Goal: Task Accomplishment & Management: Manage account settings

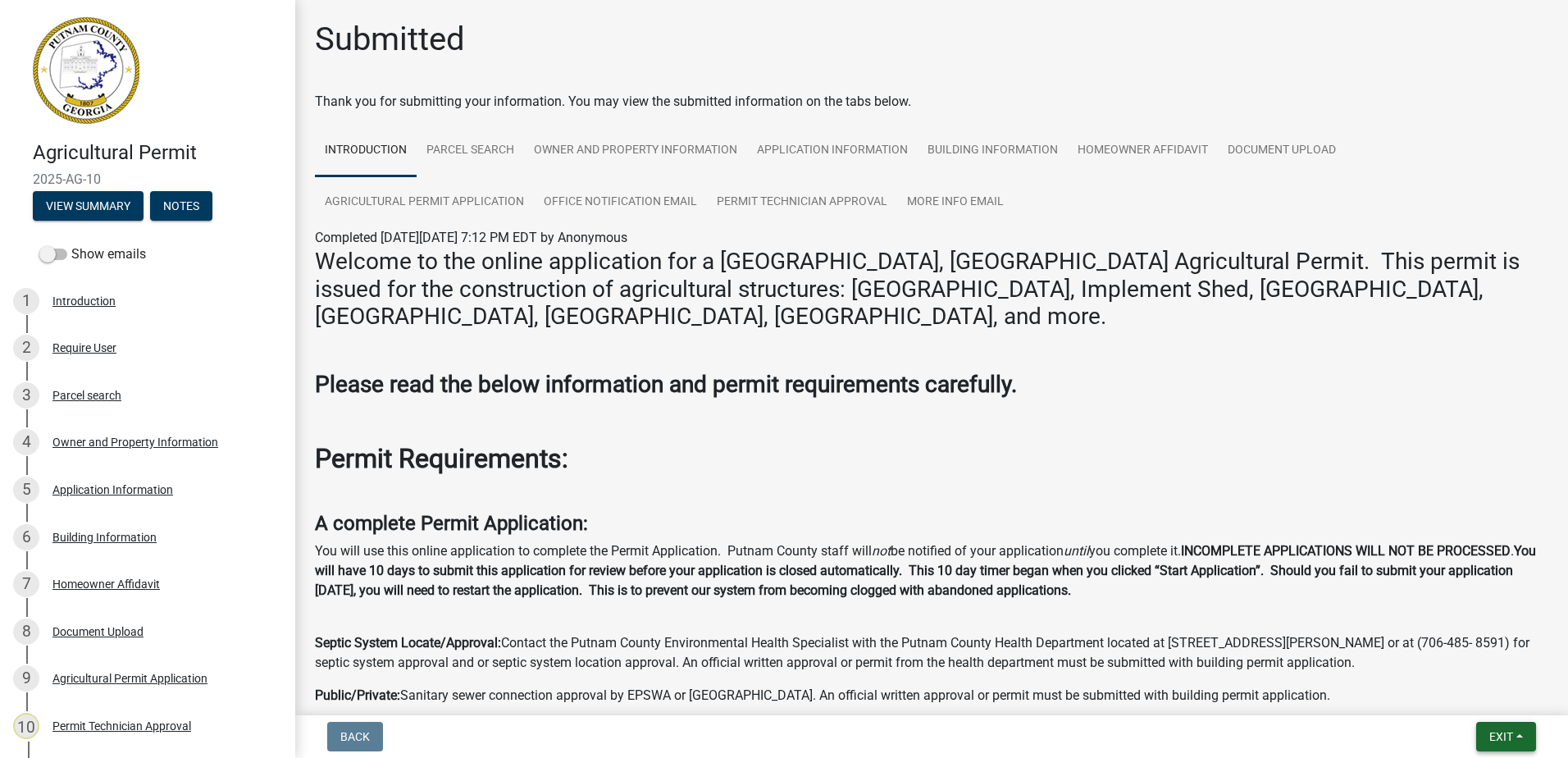
click at [1486, 739] on button "Exit" at bounding box center [1505, 737] width 60 height 30
click at [1451, 701] on button "Save & Exit" at bounding box center [1469, 694] width 131 height 40
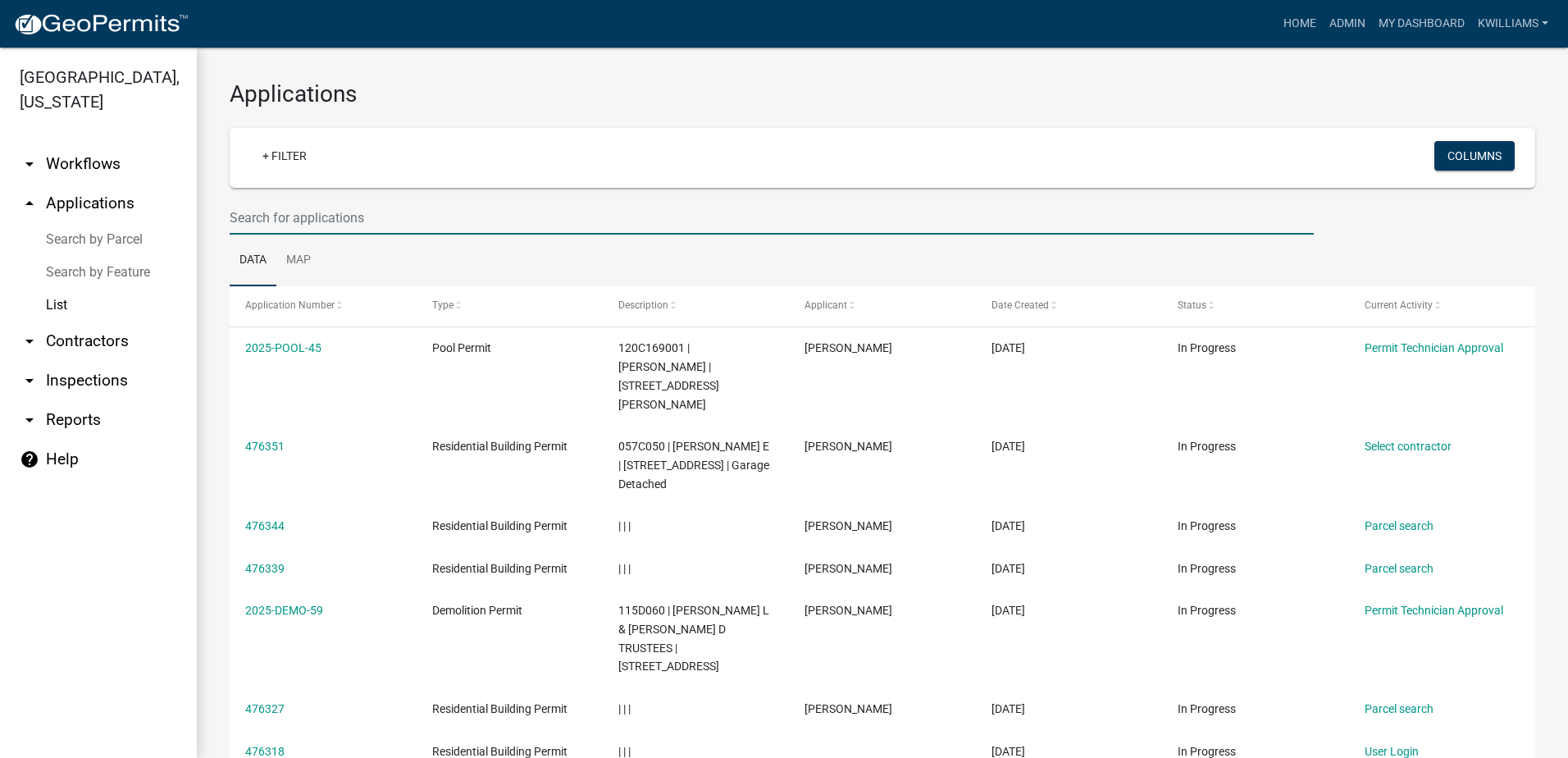
click at [326, 205] on input "text" at bounding box center [771, 217] width 1084 height 33
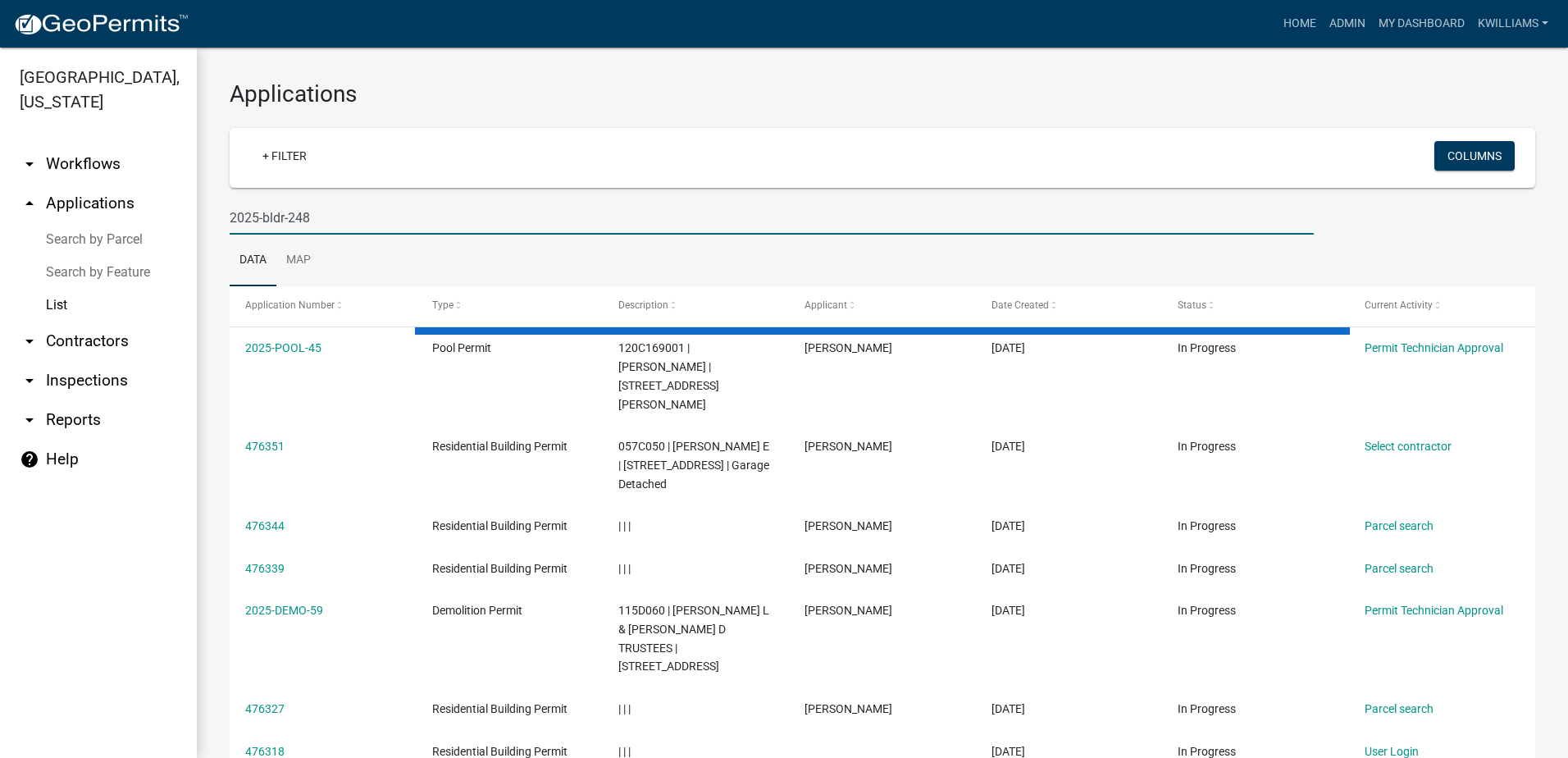
type input "2025-bldr-248"
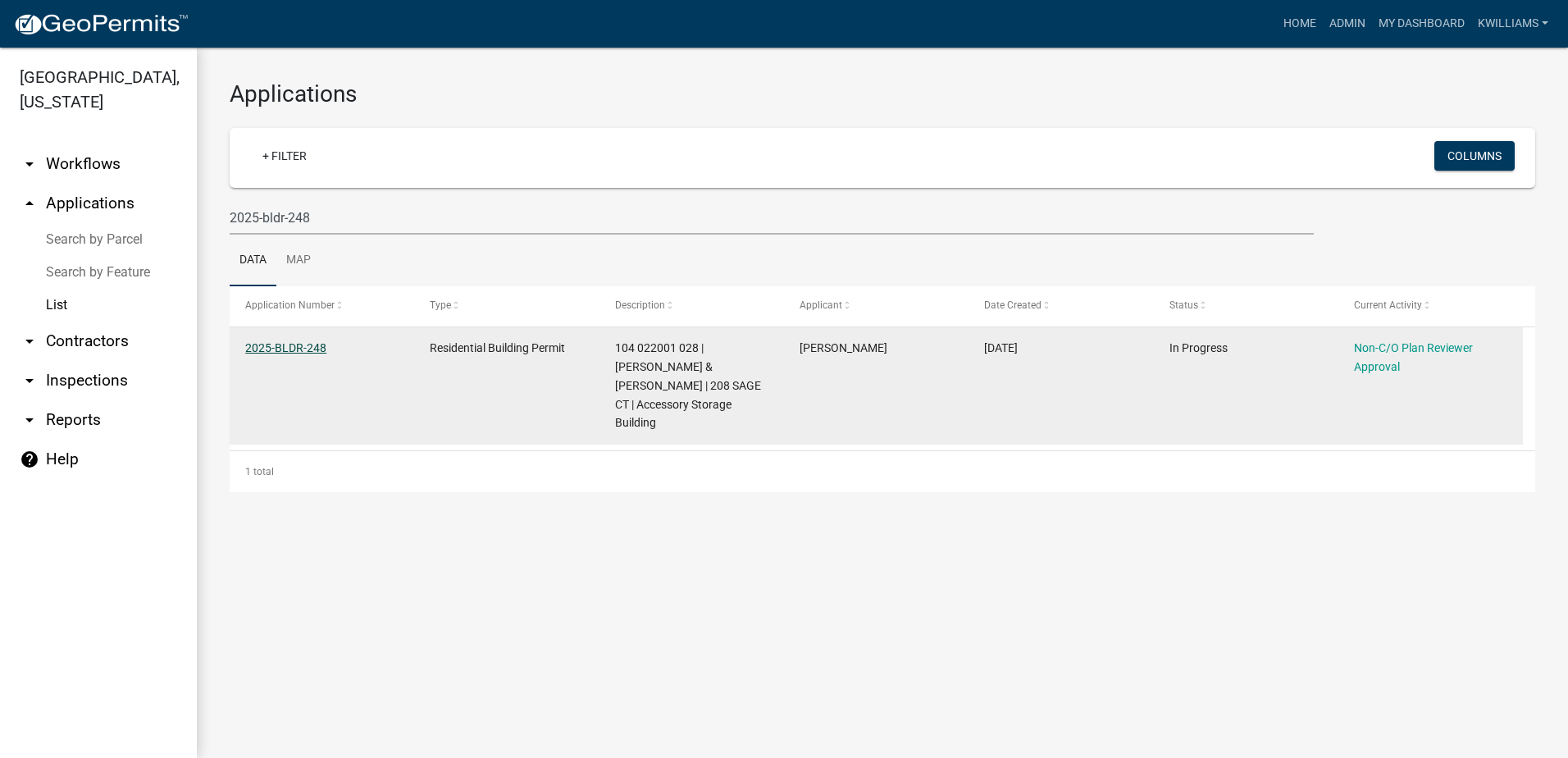
click at [278, 342] on link "2025-BLDR-248" at bounding box center [285, 347] width 81 height 13
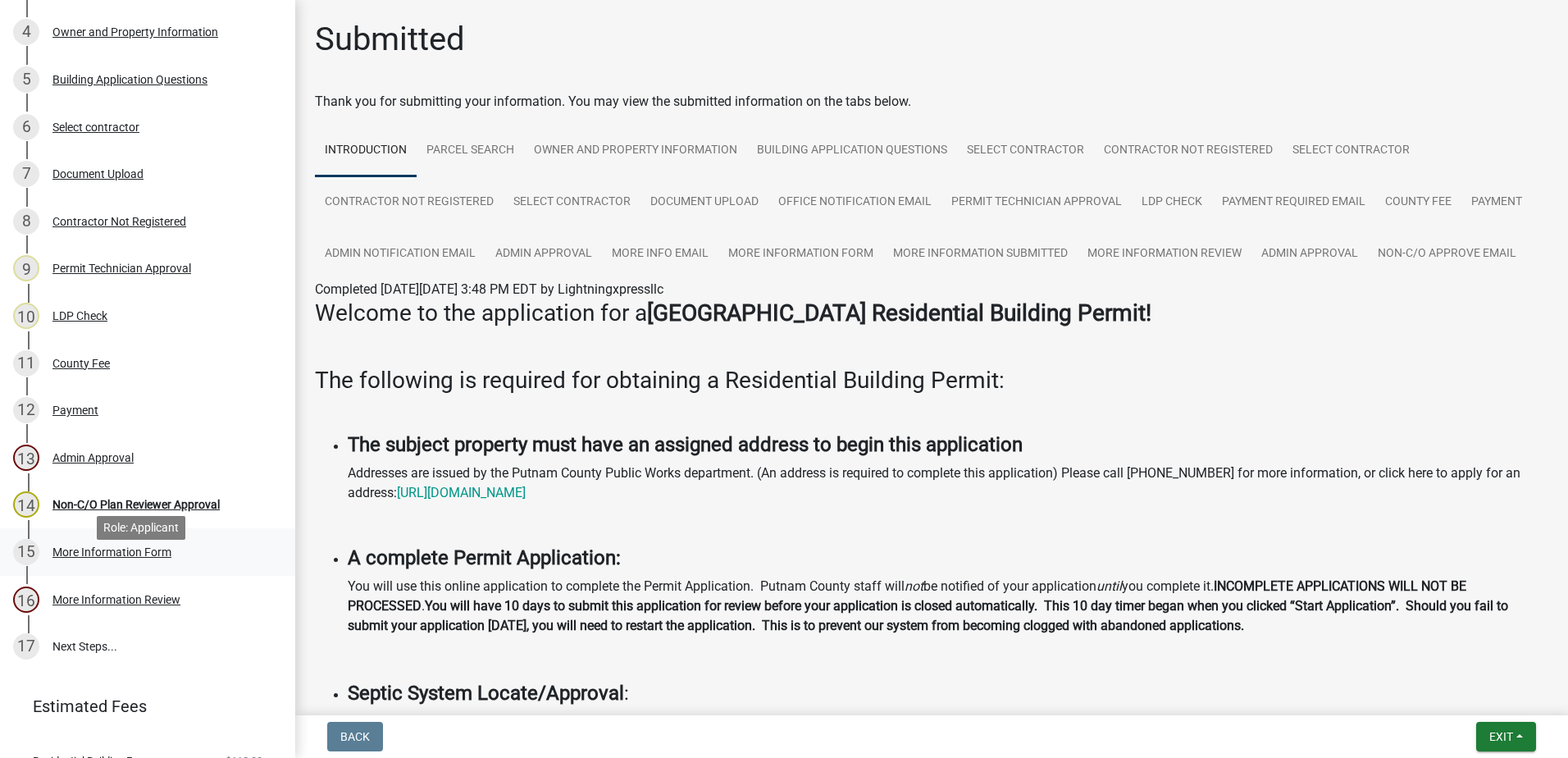
scroll to position [475, 0]
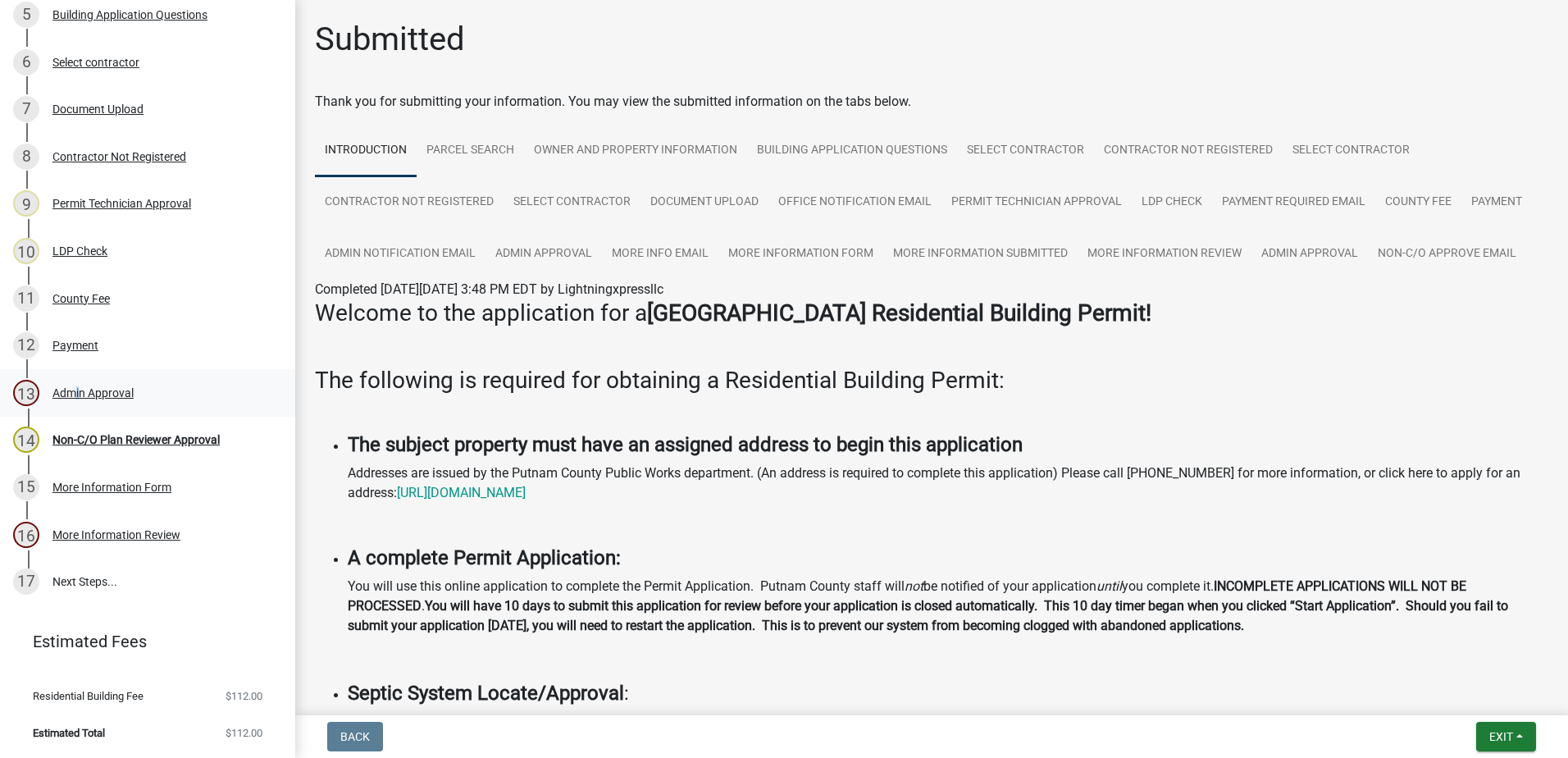
click at [70, 389] on div "Admin Approval" at bounding box center [93, 393] width 81 height 11
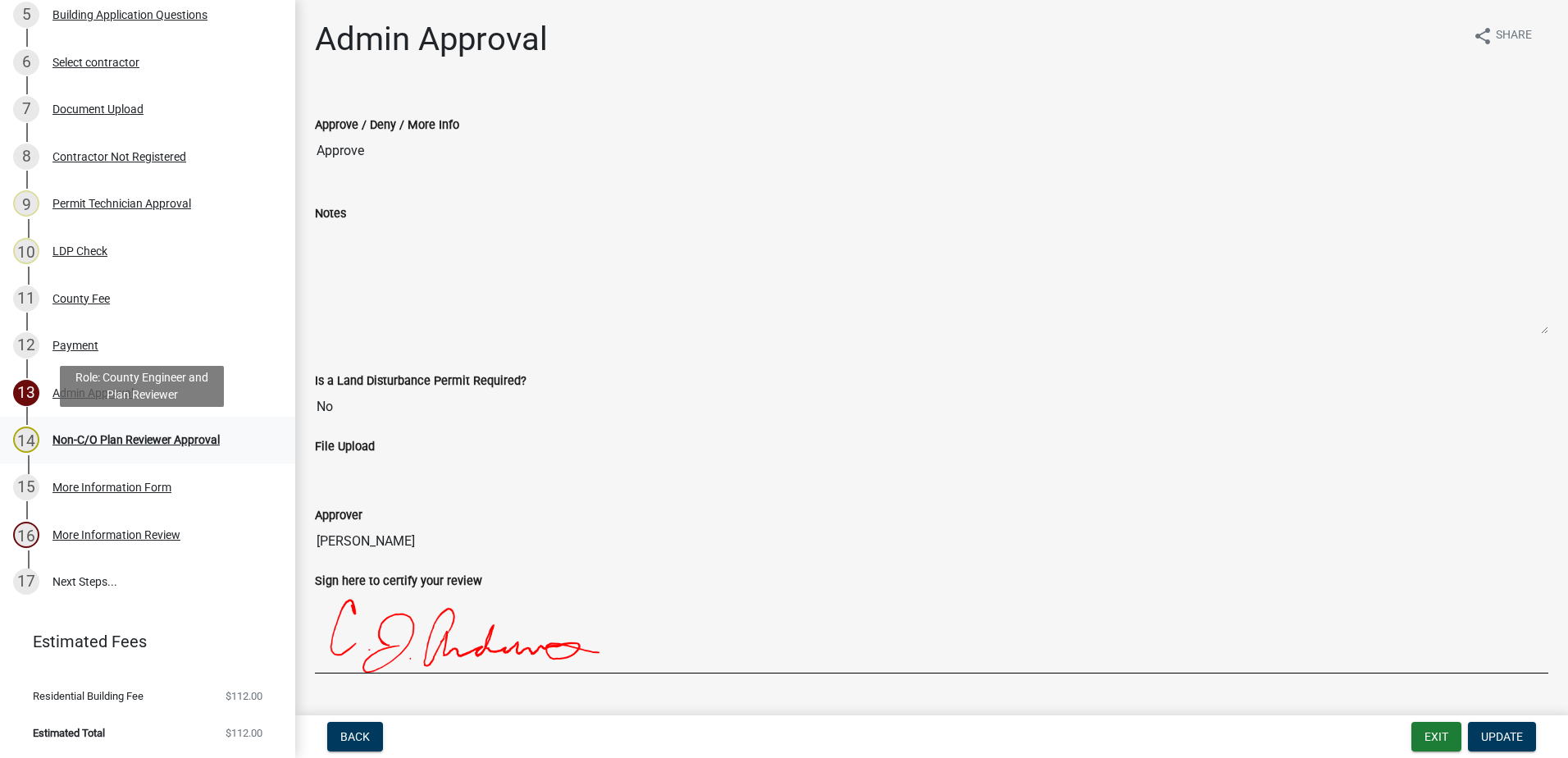
drag, startPoint x: 70, startPoint y: 389, endPoint x: 83, endPoint y: 444, distance: 56.5
click at [83, 444] on div "Non-C/O Plan Reviewer Approval" at bounding box center [136, 439] width 167 height 11
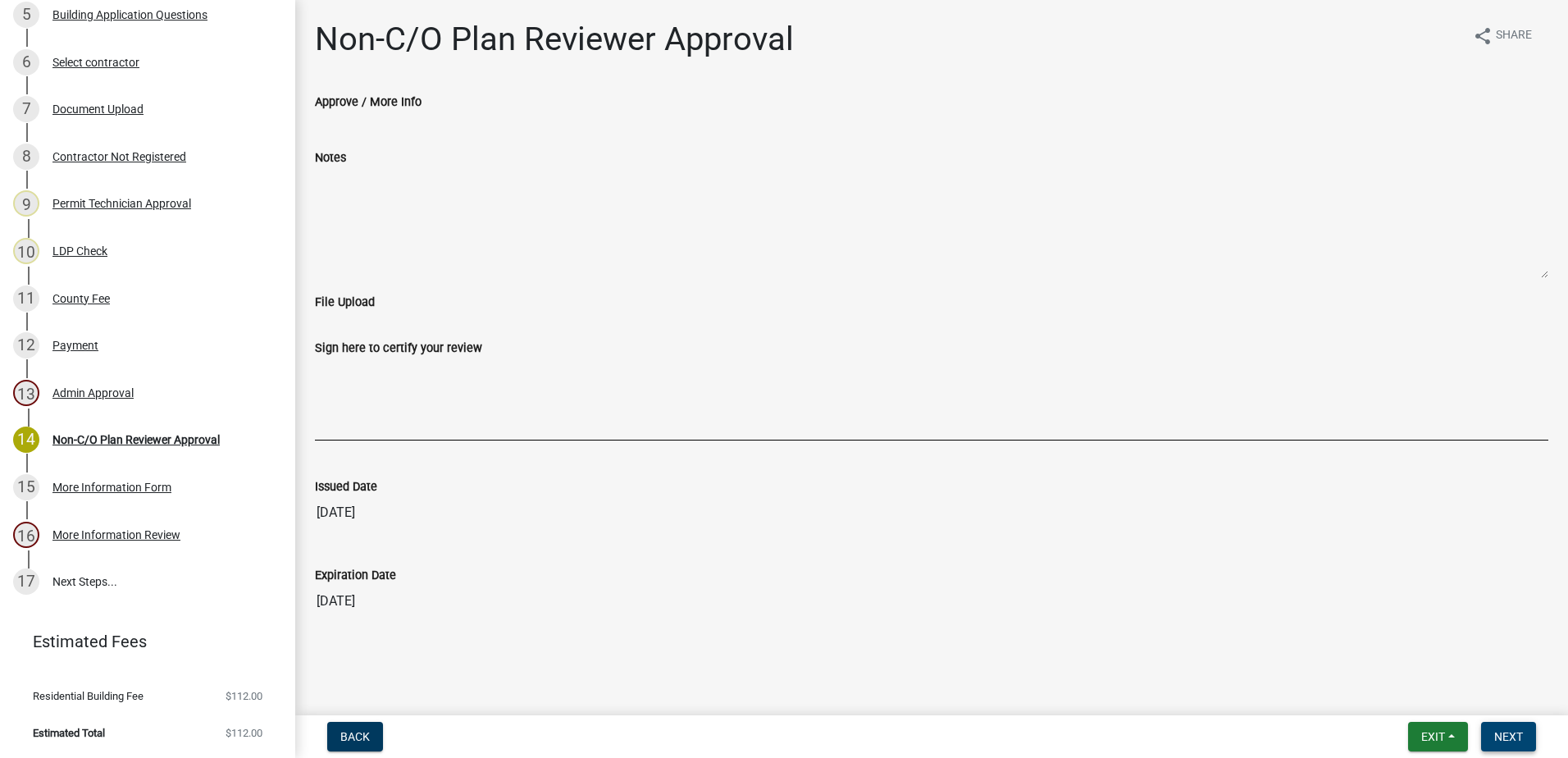
click at [1517, 731] on span "Next" at bounding box center [1508, 736] width 29 height 13
click at [114, 445] on div "Non-C/O Plan Reviewer Approval" at bounding box center [136, 439] width 167 height 11
click at [137, 498] on div "15 More Information Form" at bounding box center [141, 487] width 256 height 26
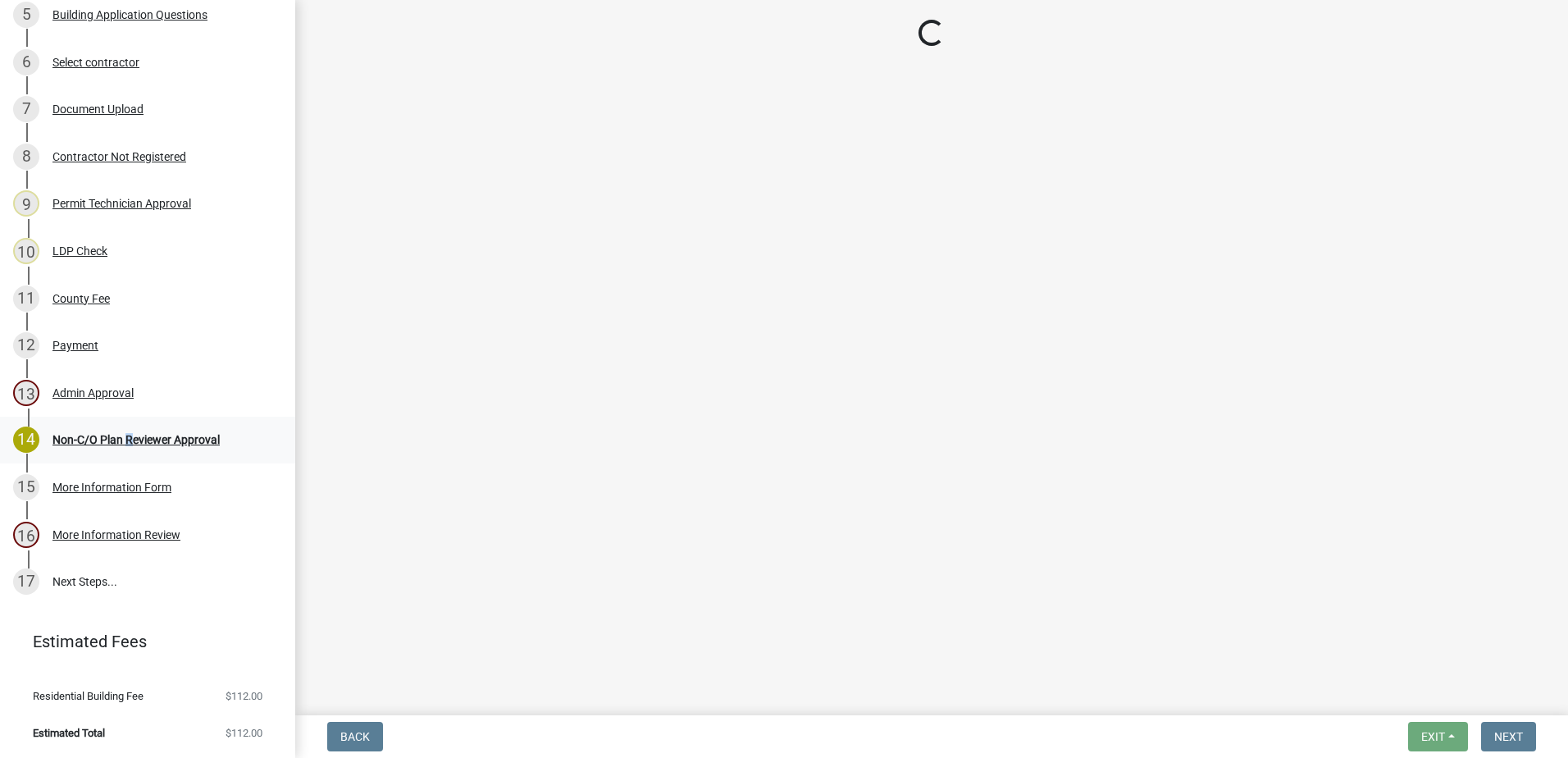
click at [123, 435] on div "Non-C/O Plan Reviewer Approval" at bounding box center [136, 439] width 167 height 11
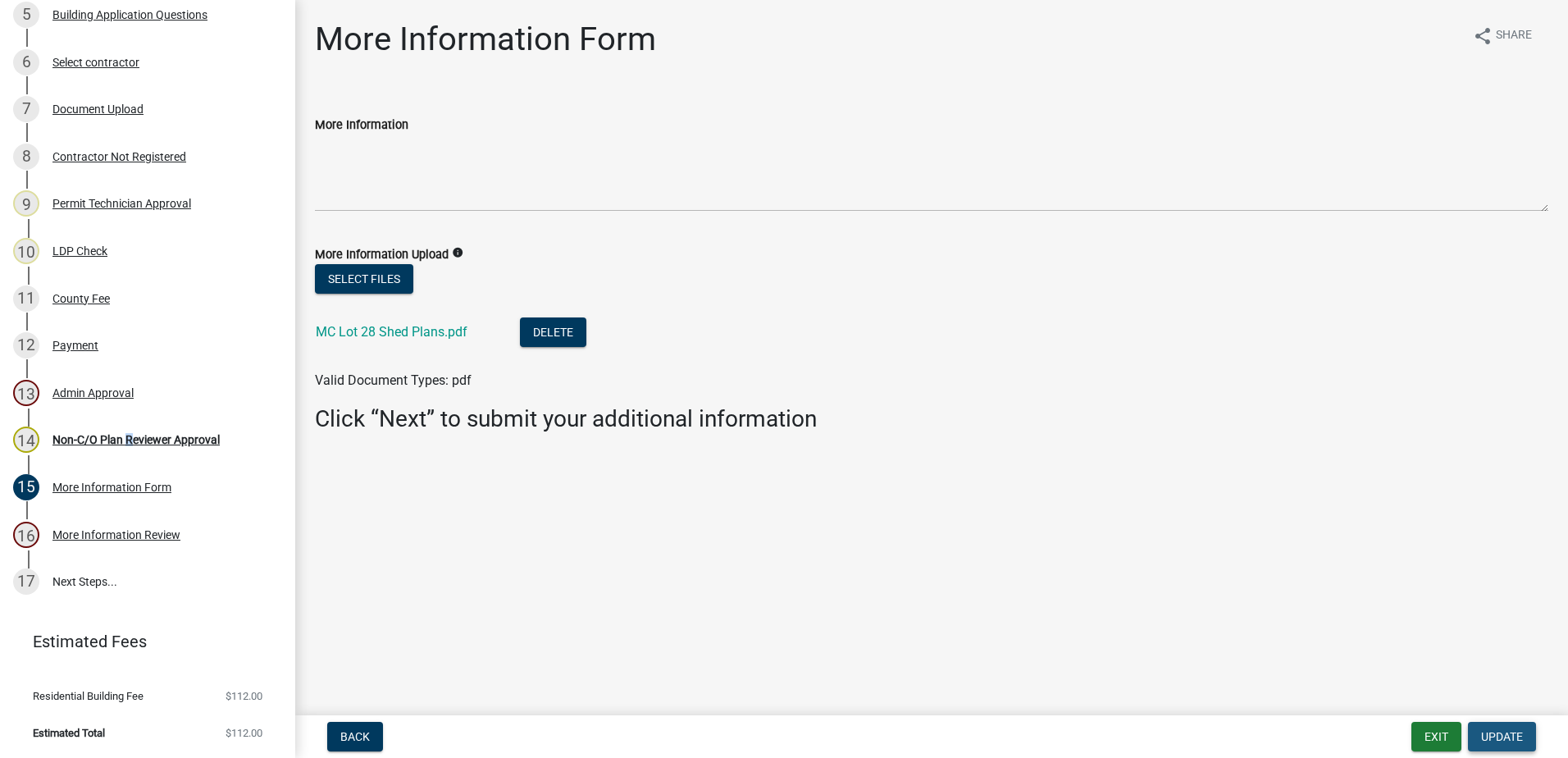
click at [1506, 743] on span "Update" at bounding box center [1501, 736] width 41 height 13
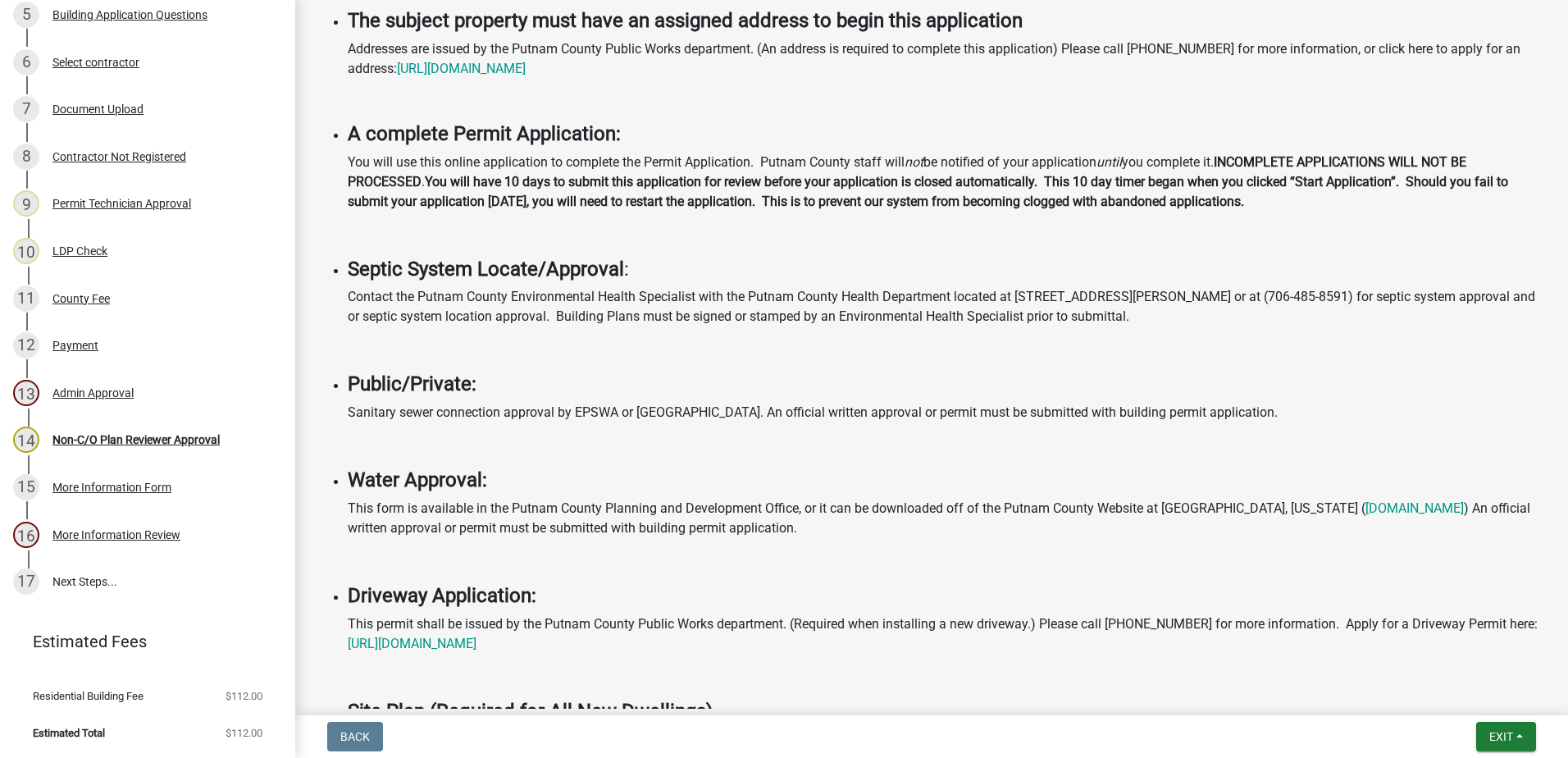
scroll to position [492, 0]
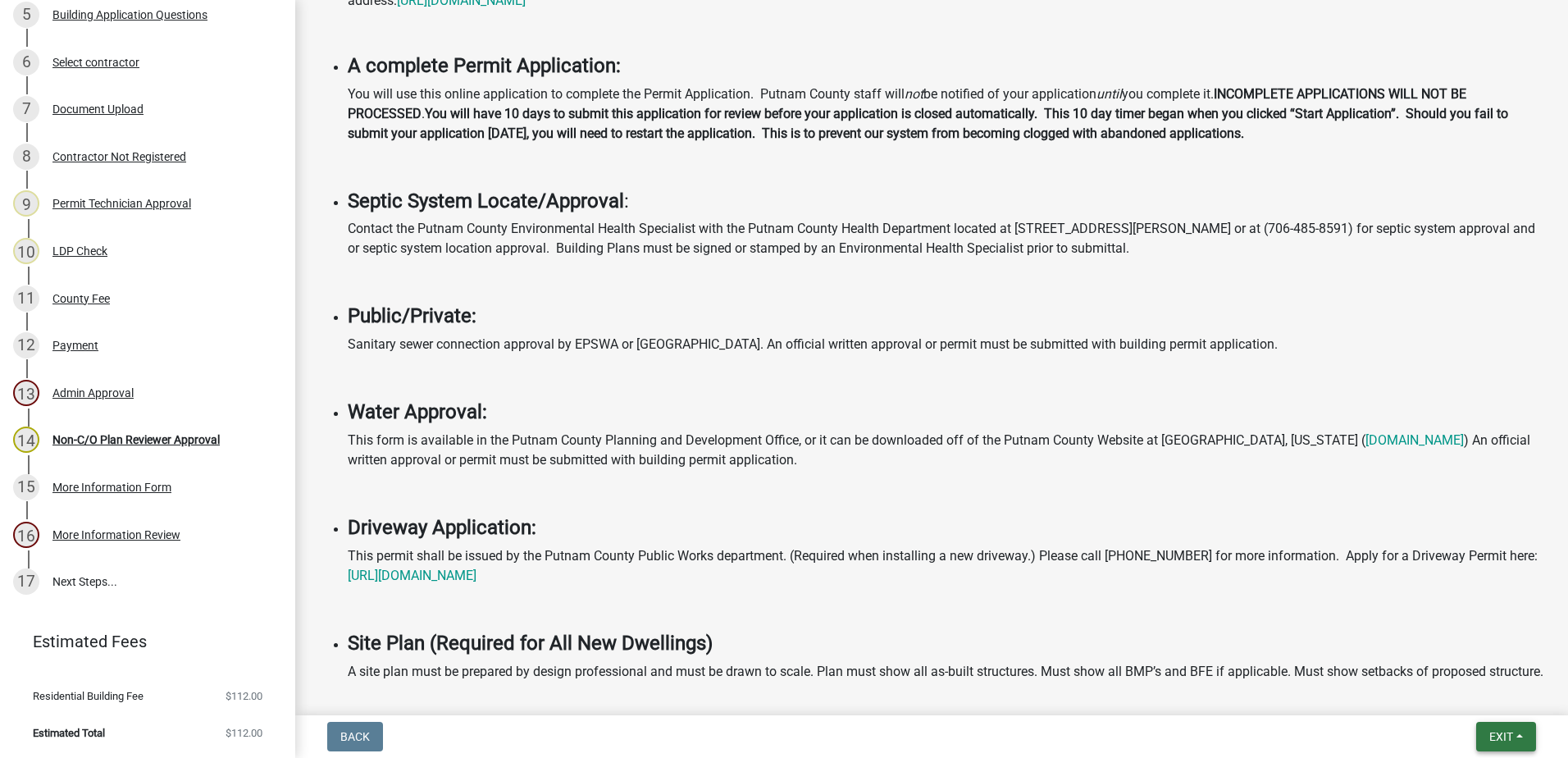
click at [1498, 733] on span "Exit" at bounding box center [1500, 736] width 24 height 13
click at [1485, 702] on button "Save & Exit" at bounding box center [1469, 694] width 131 height 40
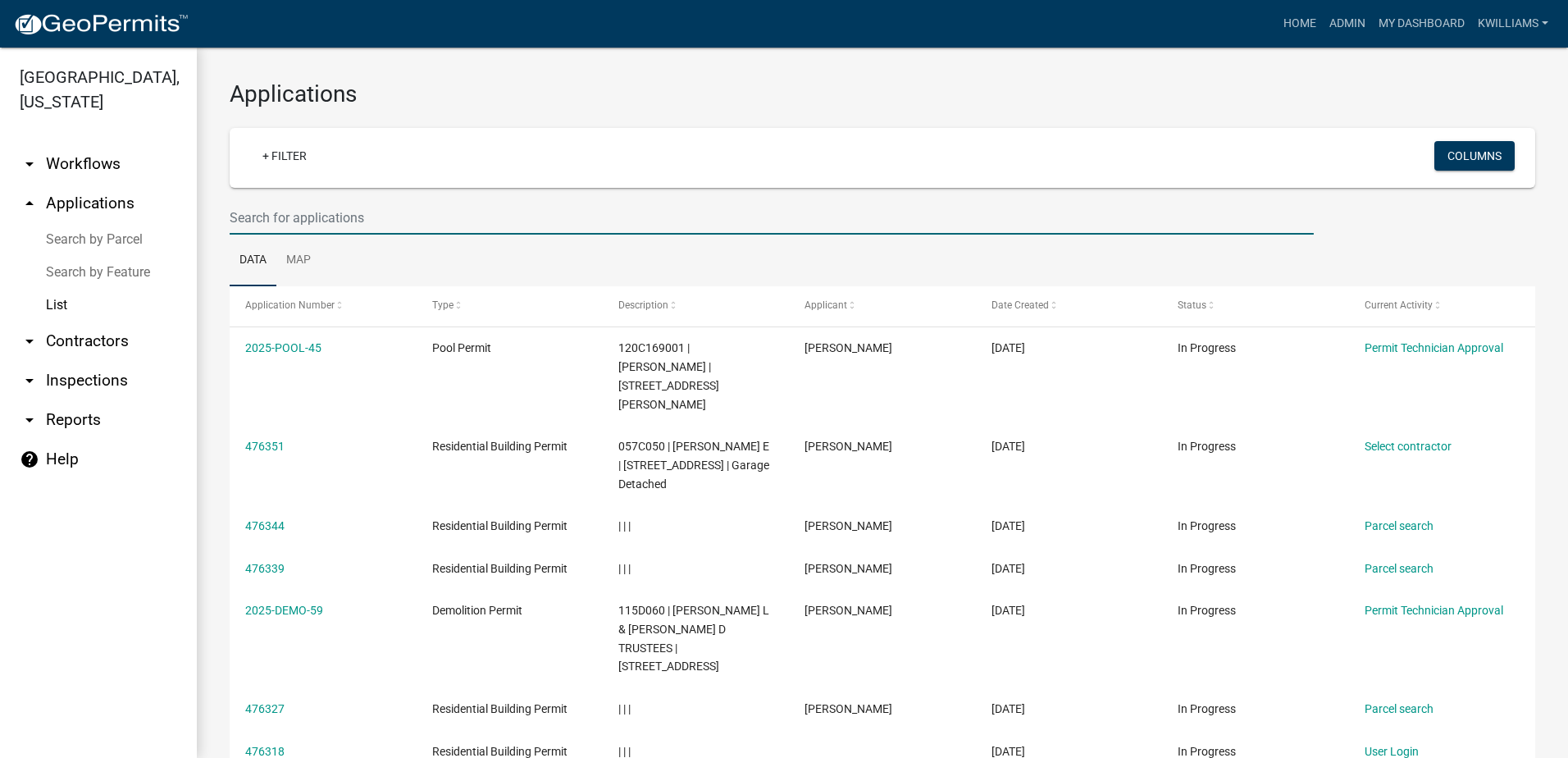
click at [318, 215] on input "text" at bounding box center [771, 217] width 1084 height 33
click at [254, 229] on input "text" at bounding box center [771, 217] width 1084 height 33
click at [243, 221] on input "text" at bounding box center [771, 217] width 1084 height 33
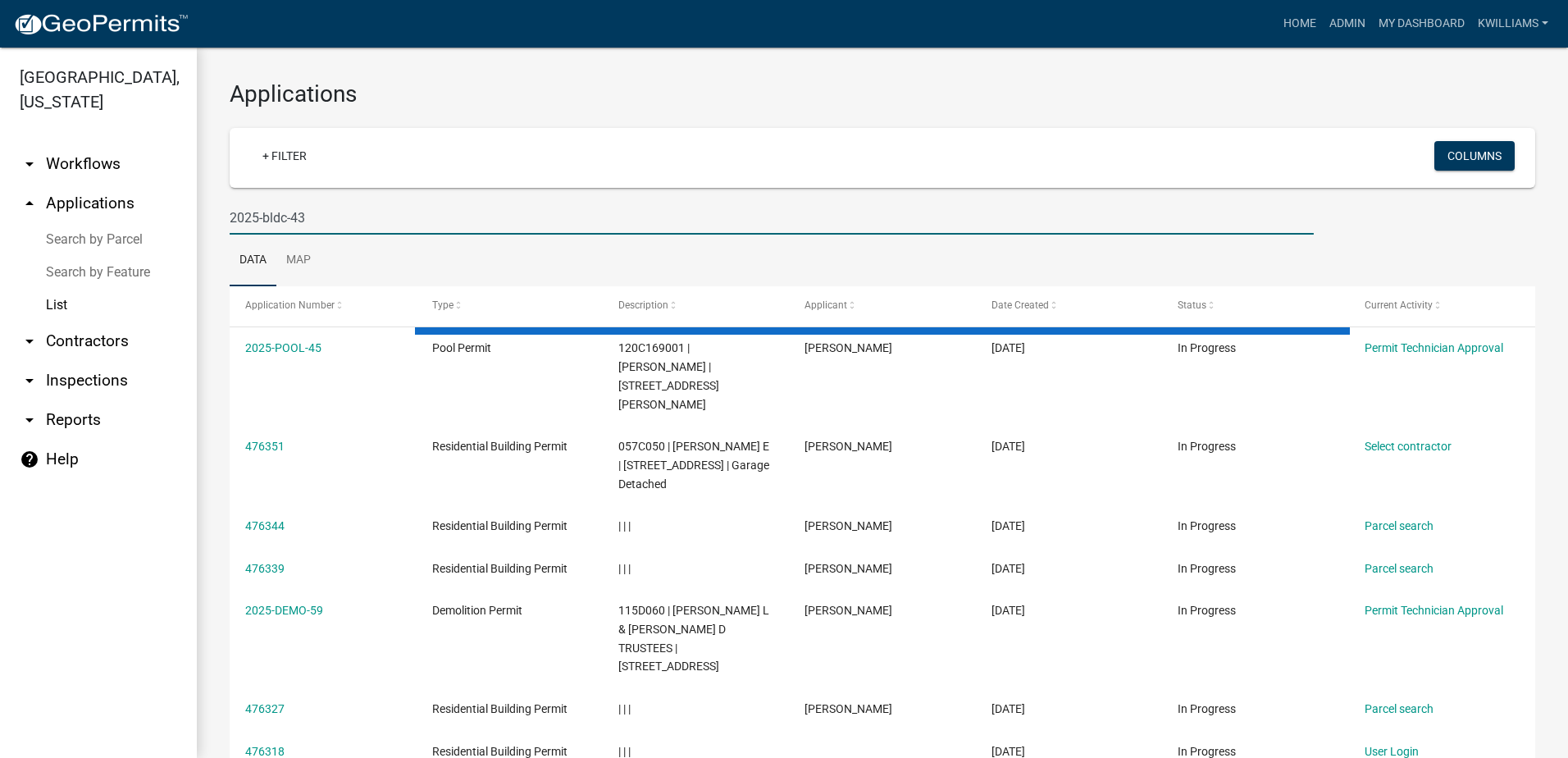
type input "2025-bldc-43"
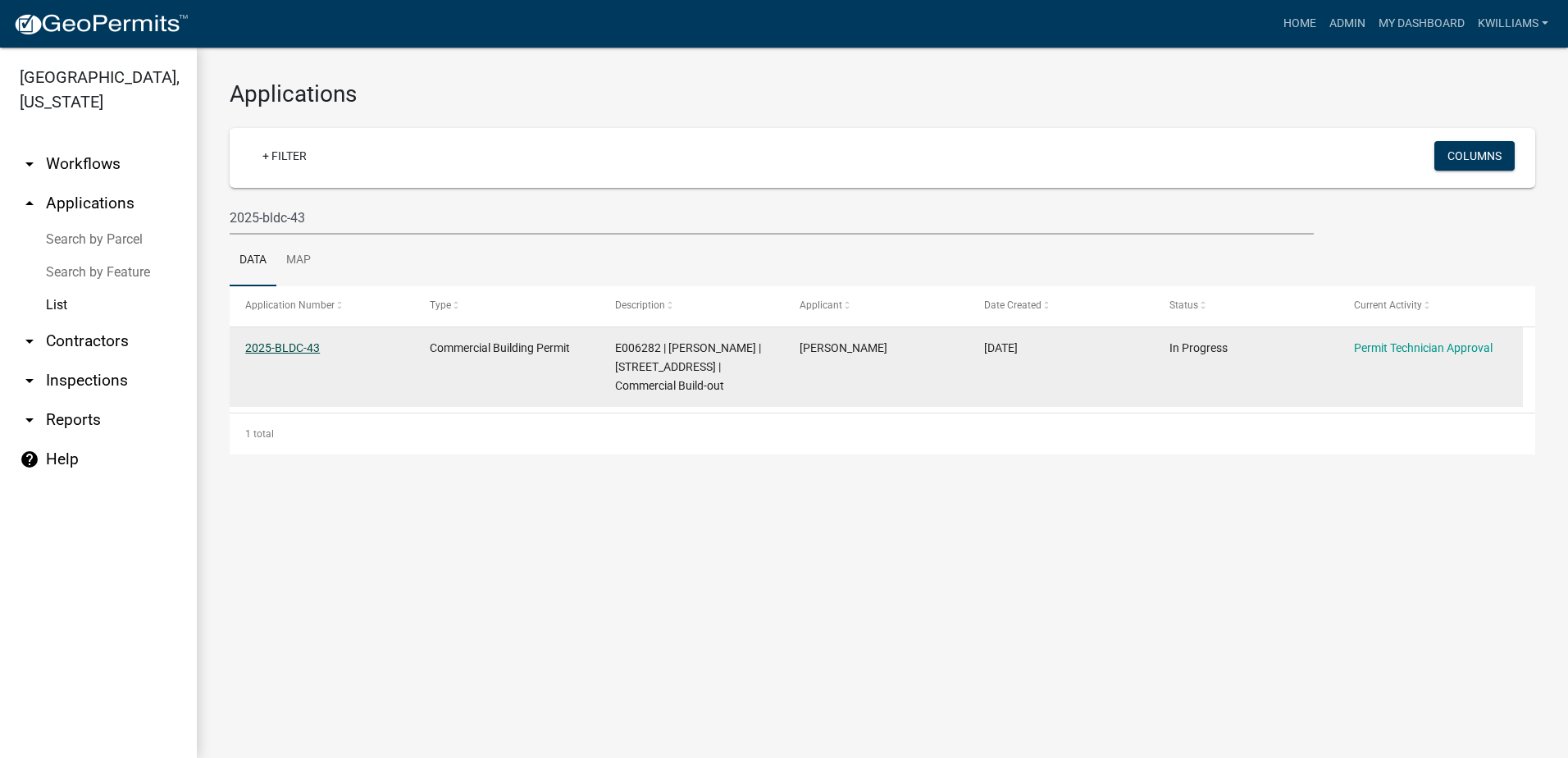
click at [302, 344] on link "2025-BLDC-43" at bounding box center [282, 347] width 75 height 13
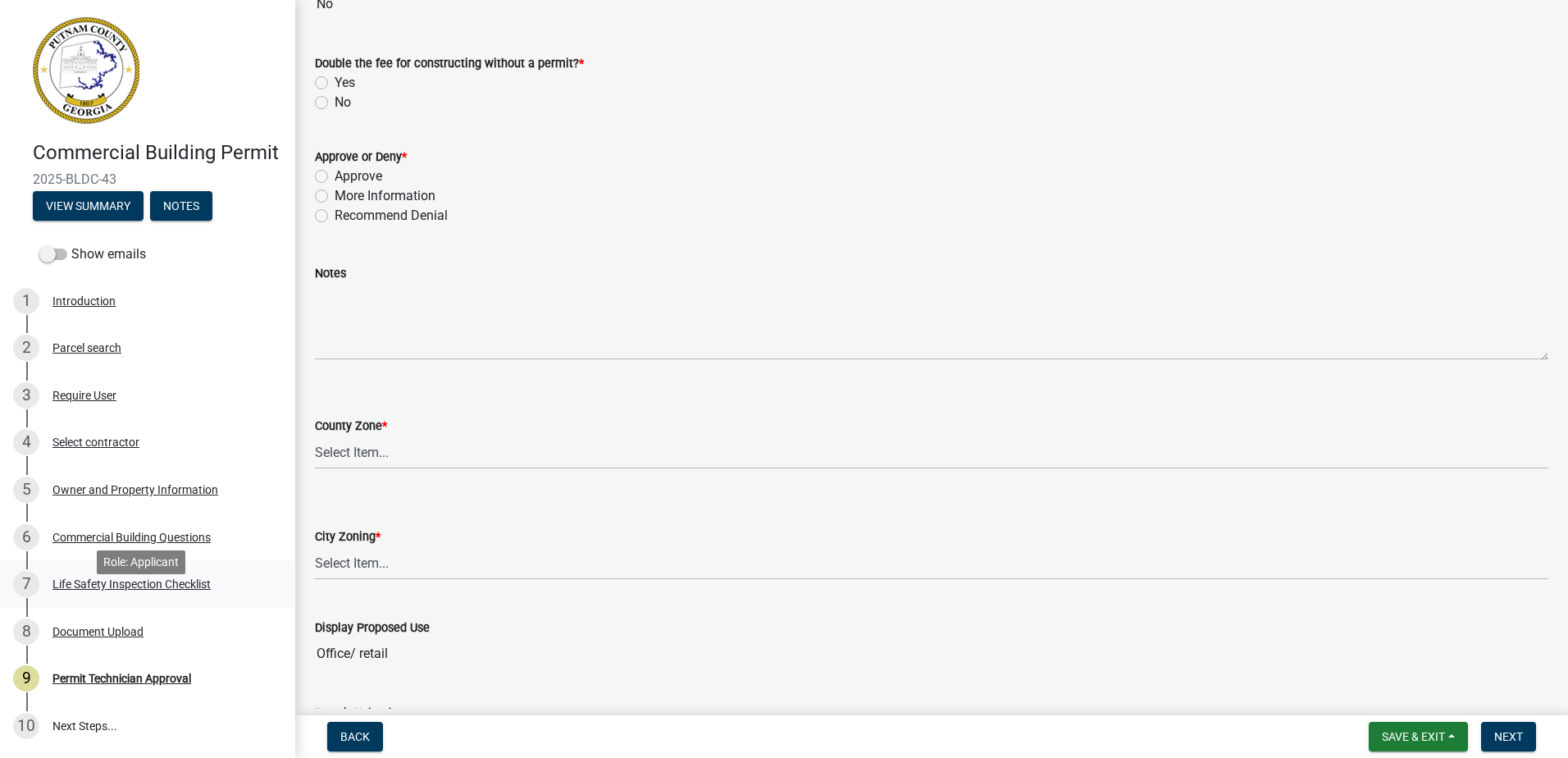
scroll to position [246, 0]
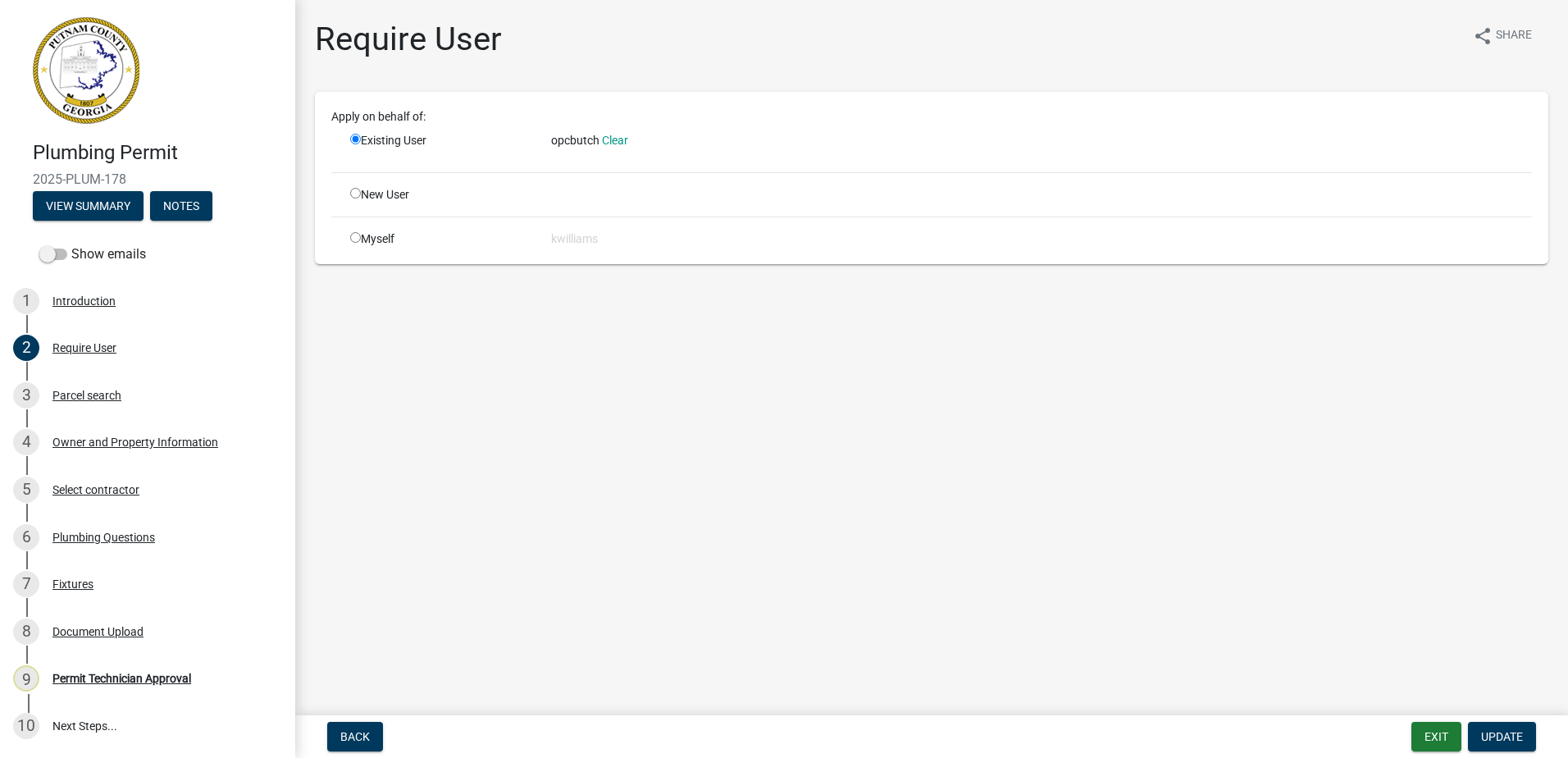
scroll to position [107, 0]
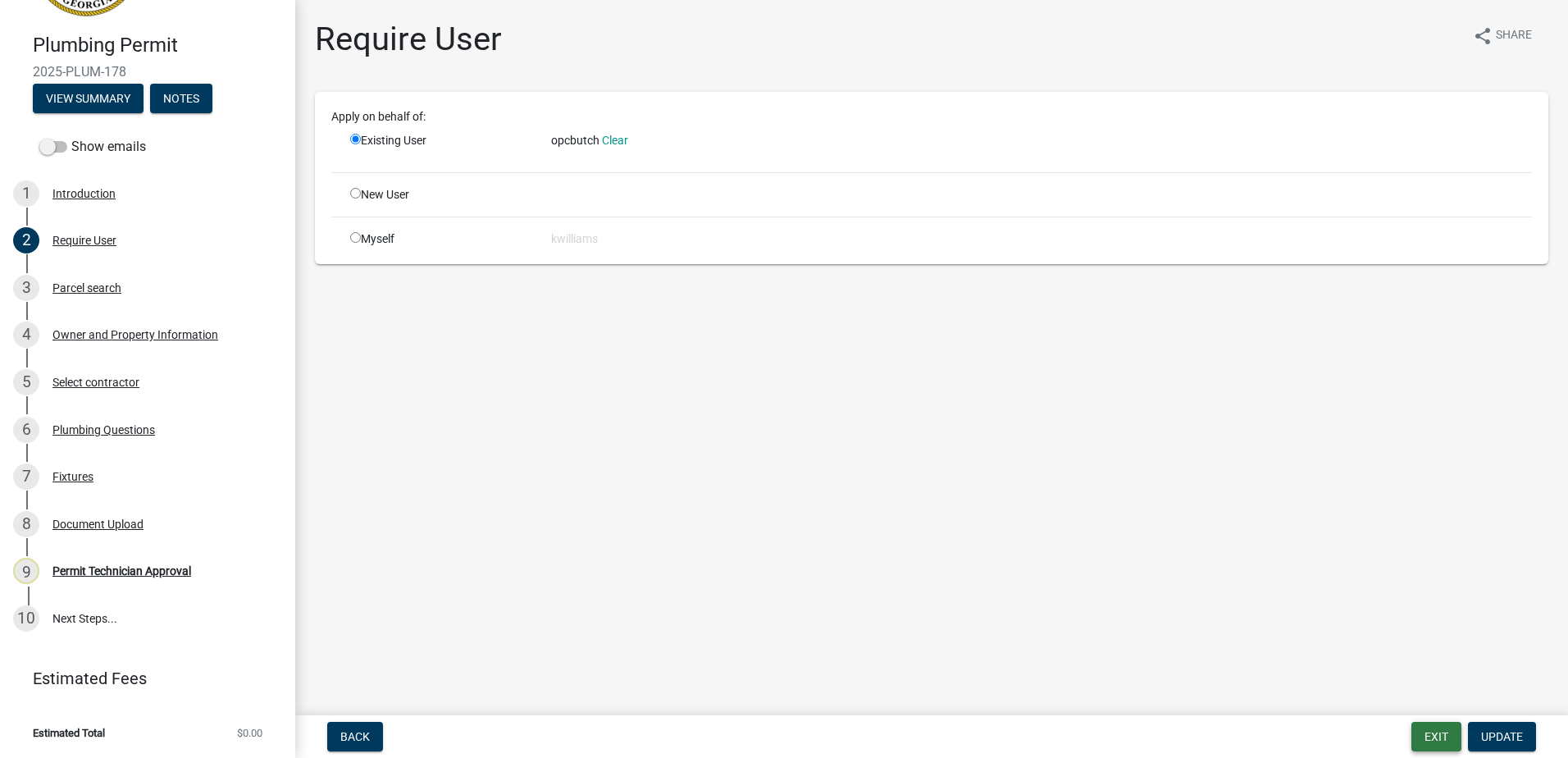
click at [1422, 746] on button "Exit" at bounding box center [1436, 737] width 50 height 30
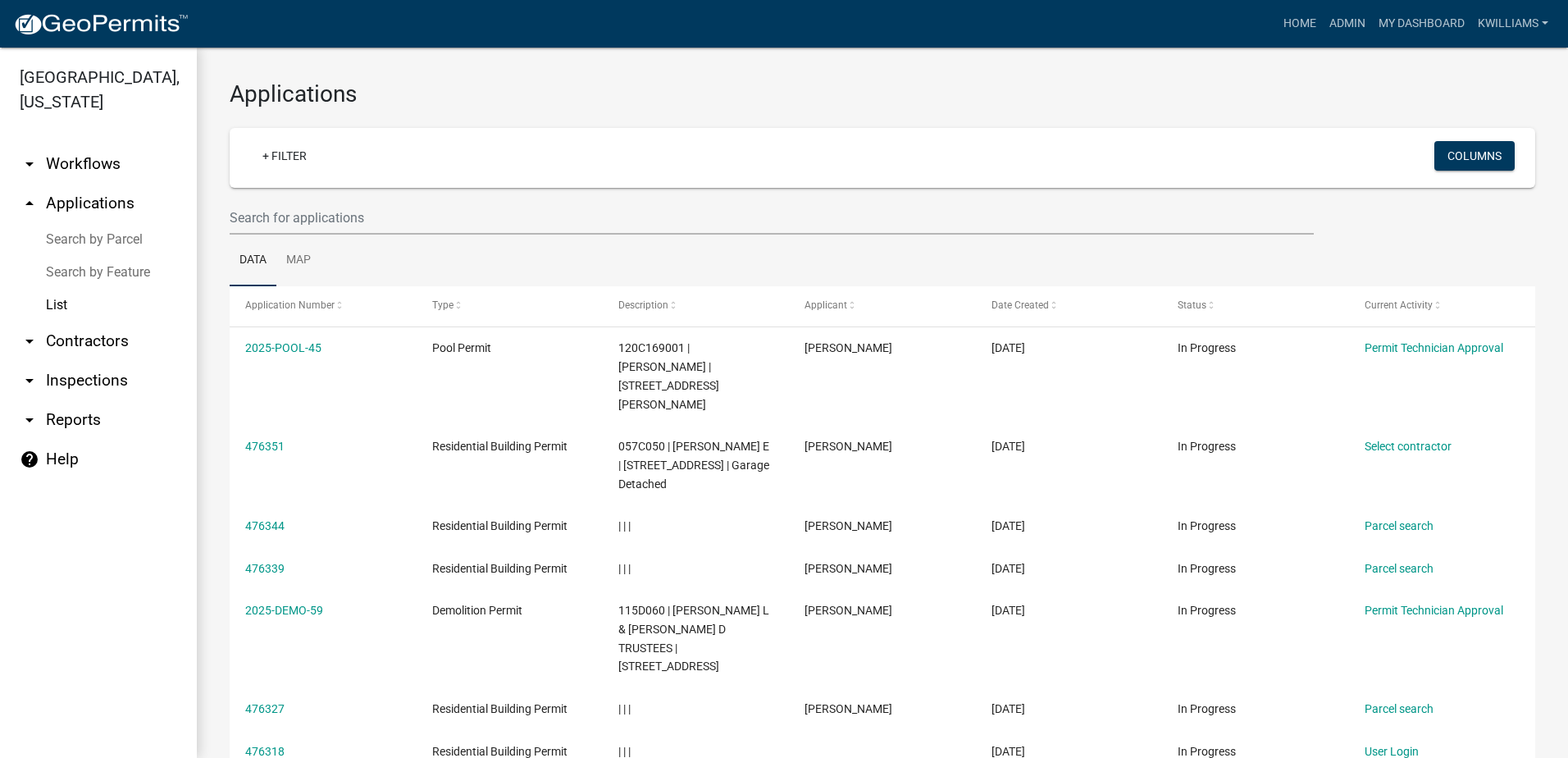
click at [342, 198] on wm-filter-builder "+ Filter Columns" at bounding box center [882, 180] width 1306 height 107
click at [320, 220] on input "text" at bounding box center [771, 217] width 1084 height 33
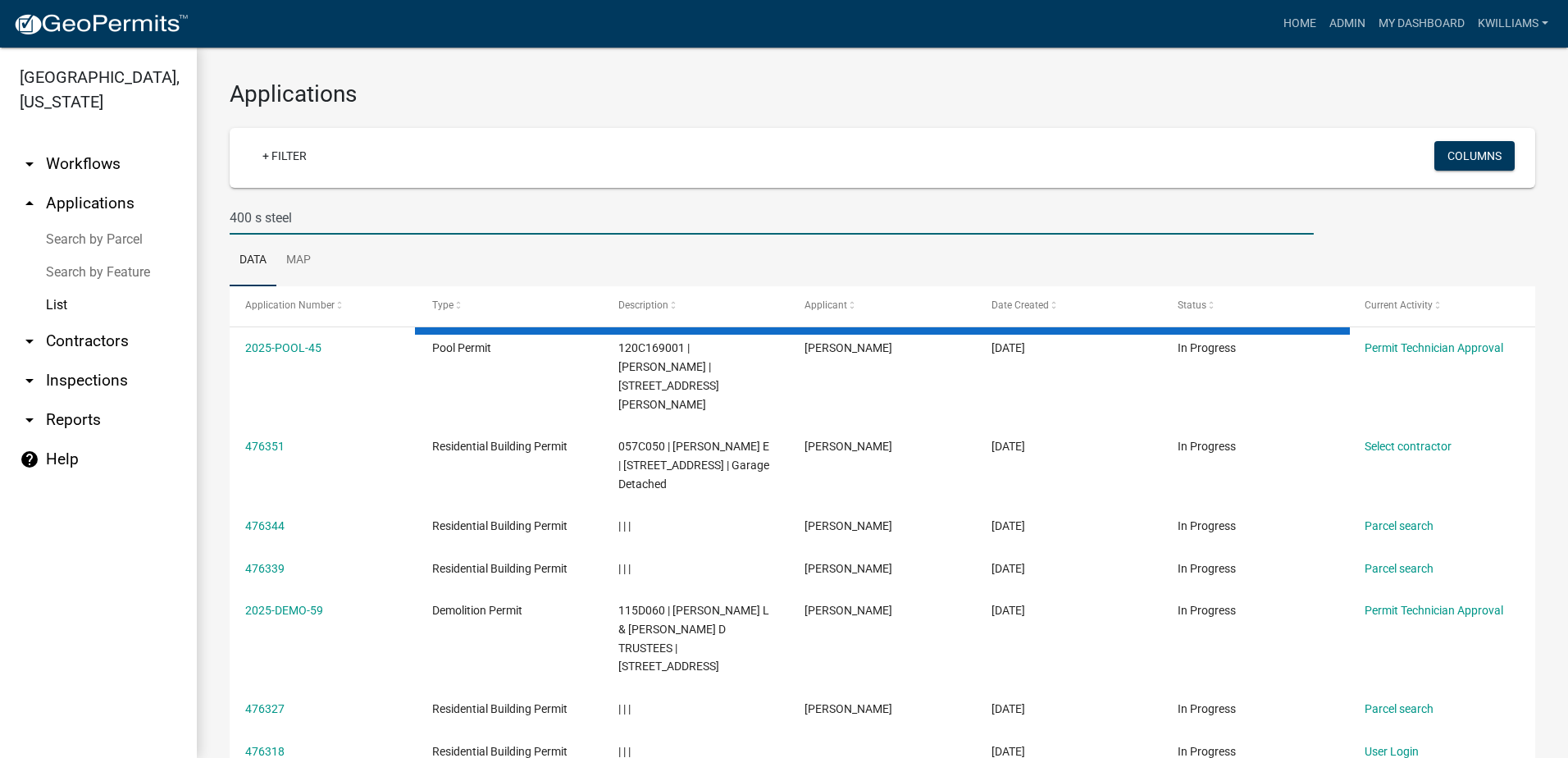
type input "400 s steel"
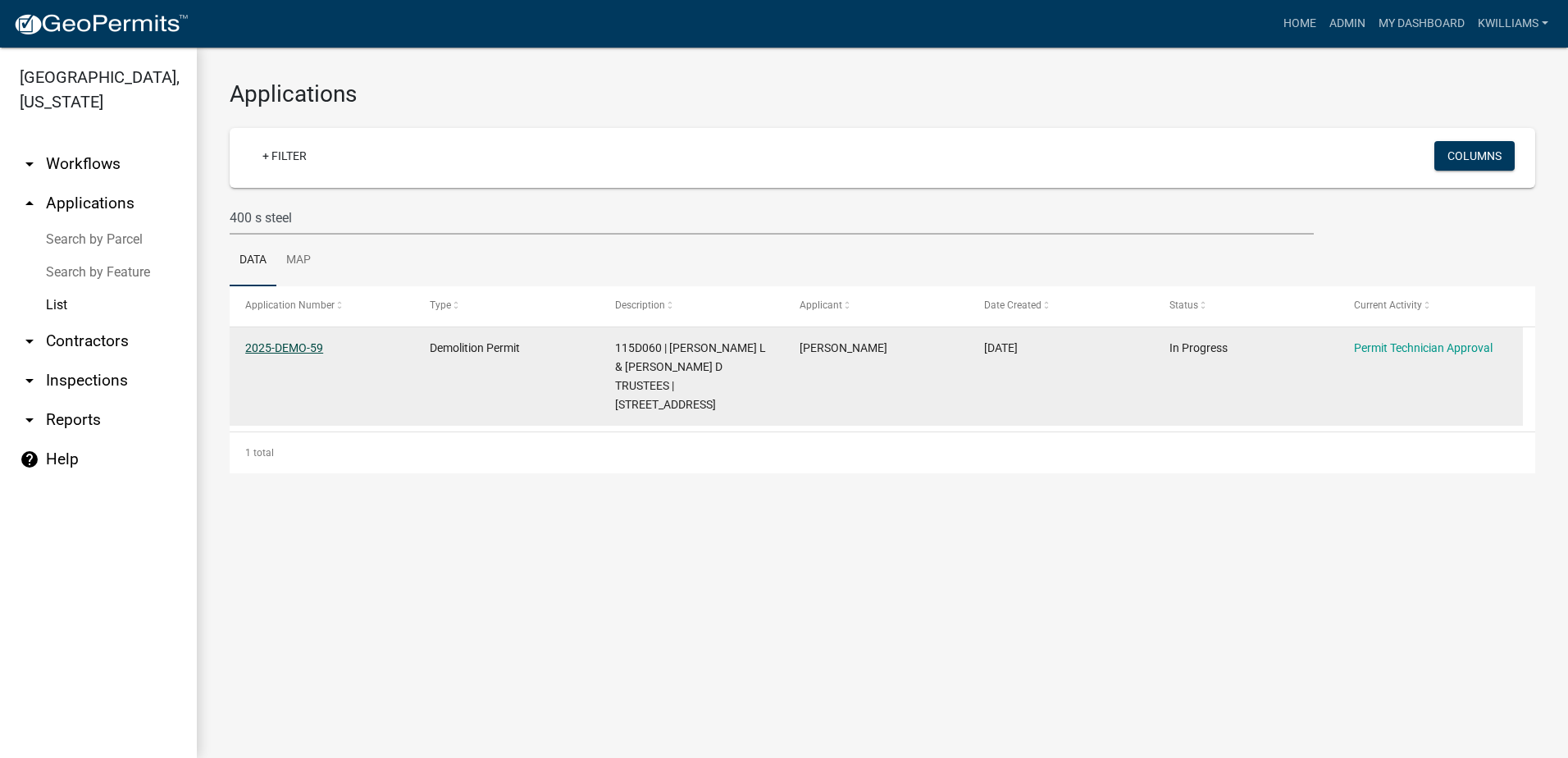
click at [267, 346] on link "2025-DEMO-59" at bounding box center [283, 347] width 77 height 13
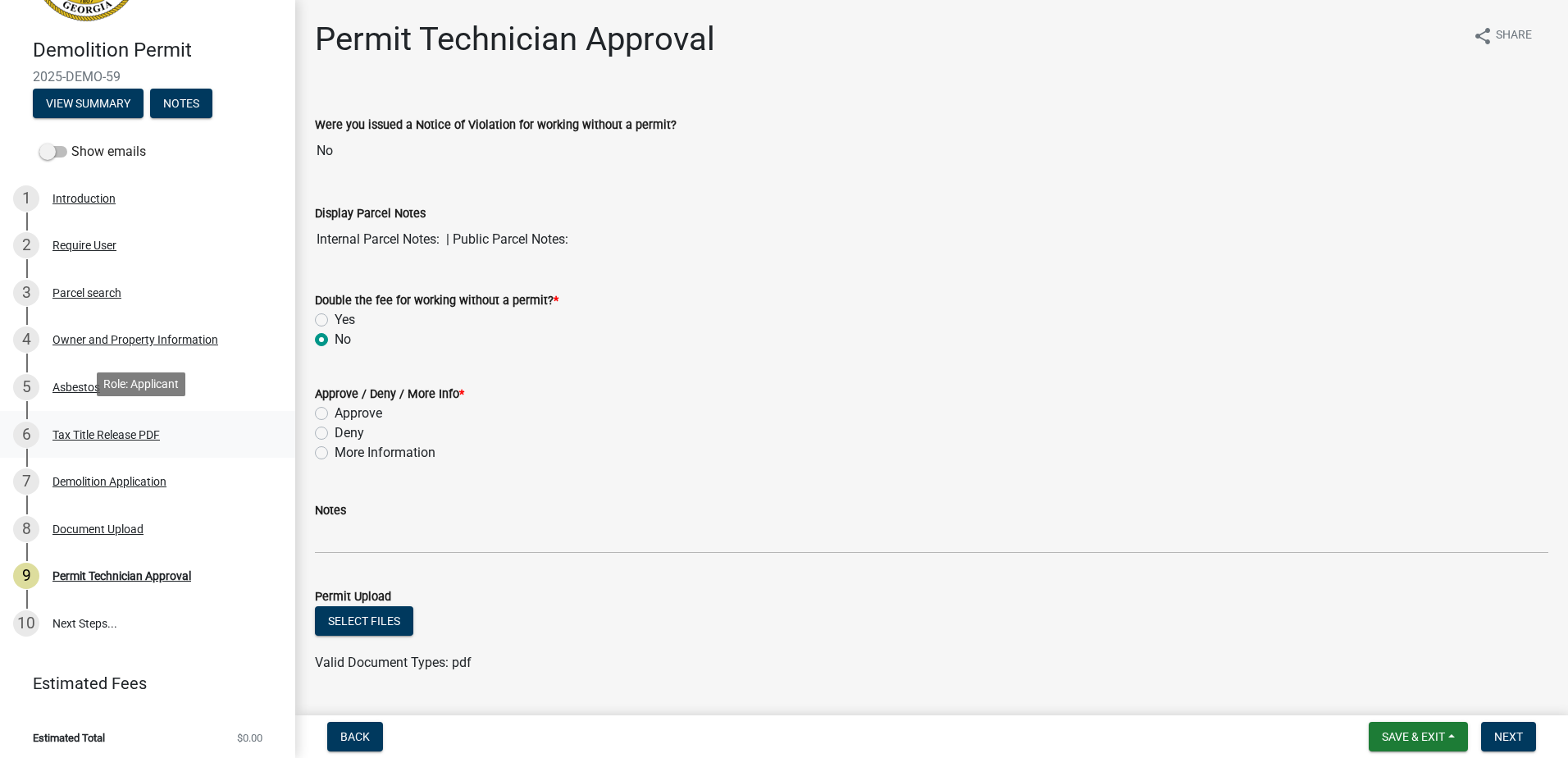
scroll to position [107, 0]
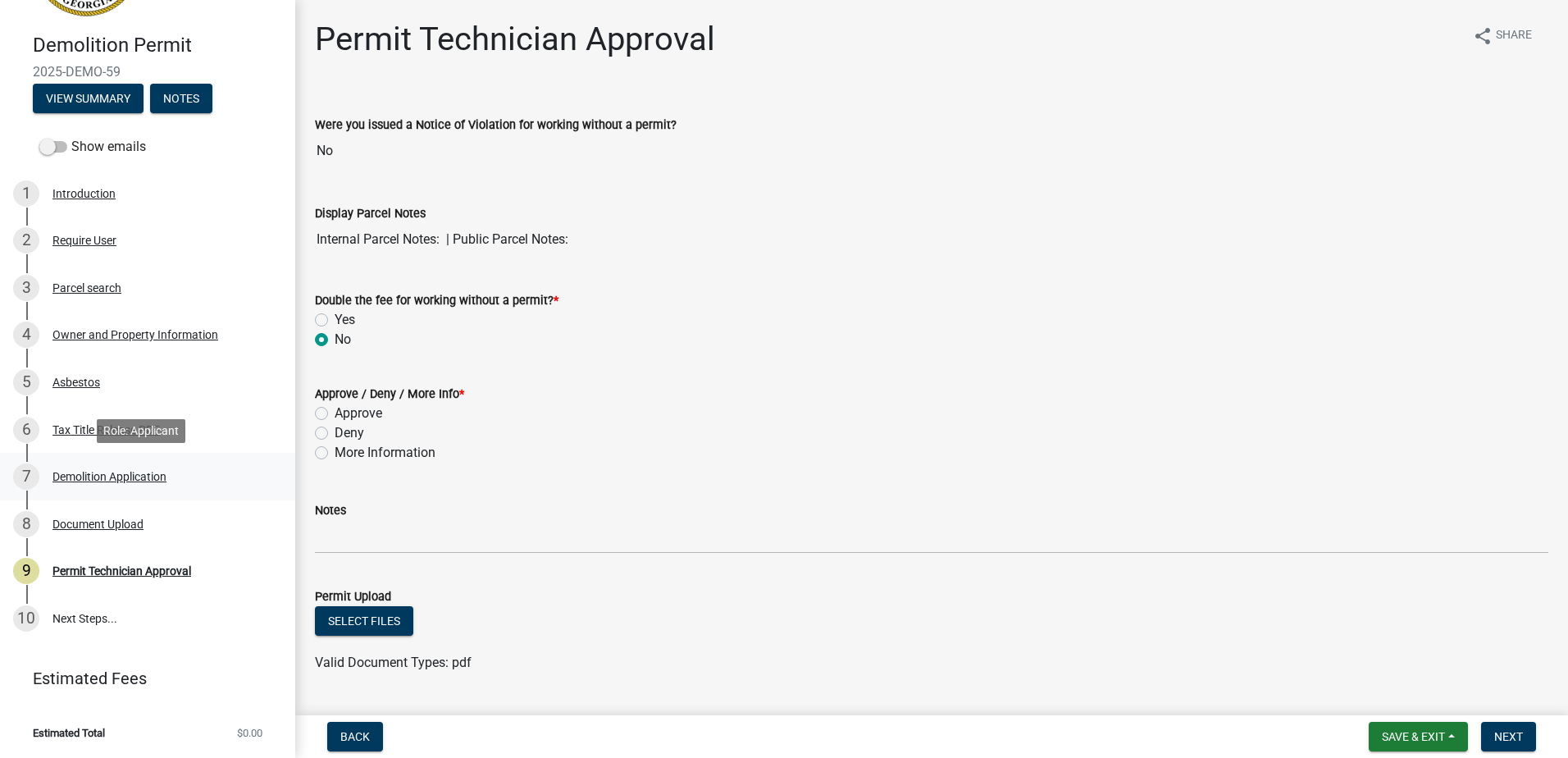
click at [85, 472] on div "Demolition Application" at bounding box center [109, 476] width 114 height 11
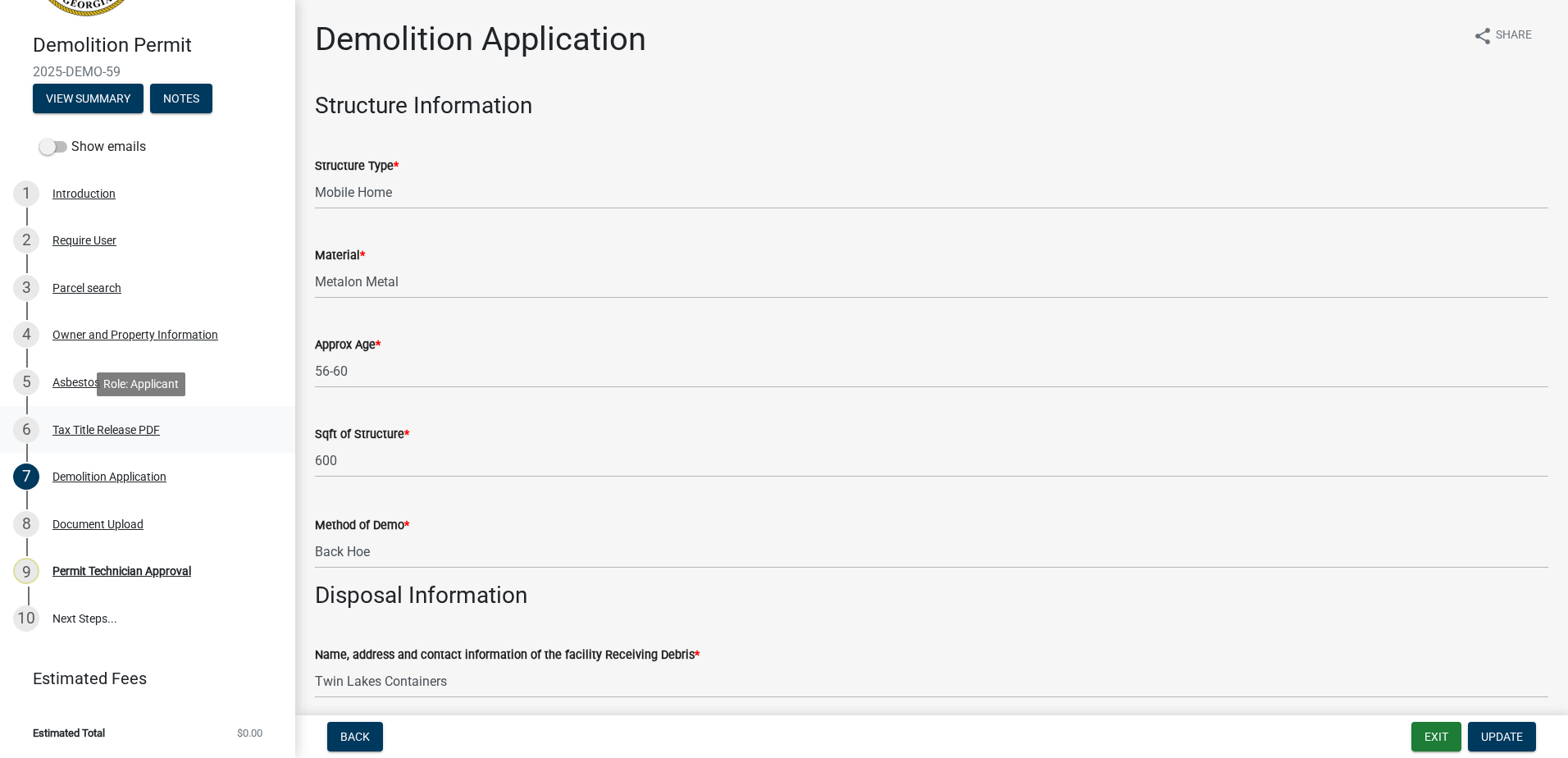
click at [94, 430] on div "Tax Title Release PDF" at bounding box center [107, 429] width 107 height 11
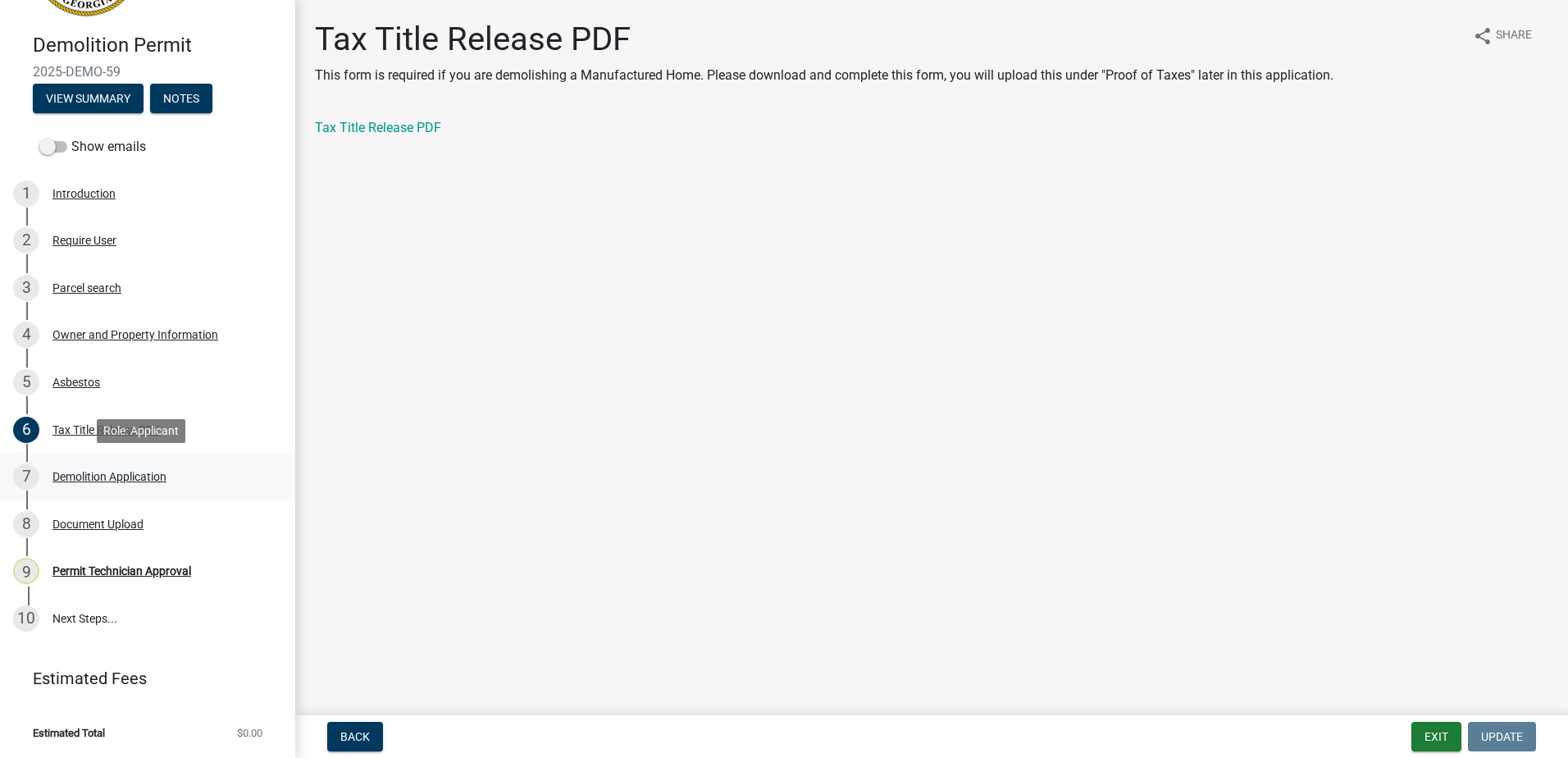
click at [89, 467] on div "7 Demolition Application" at bounding box center [141, 476] width 256 height 26
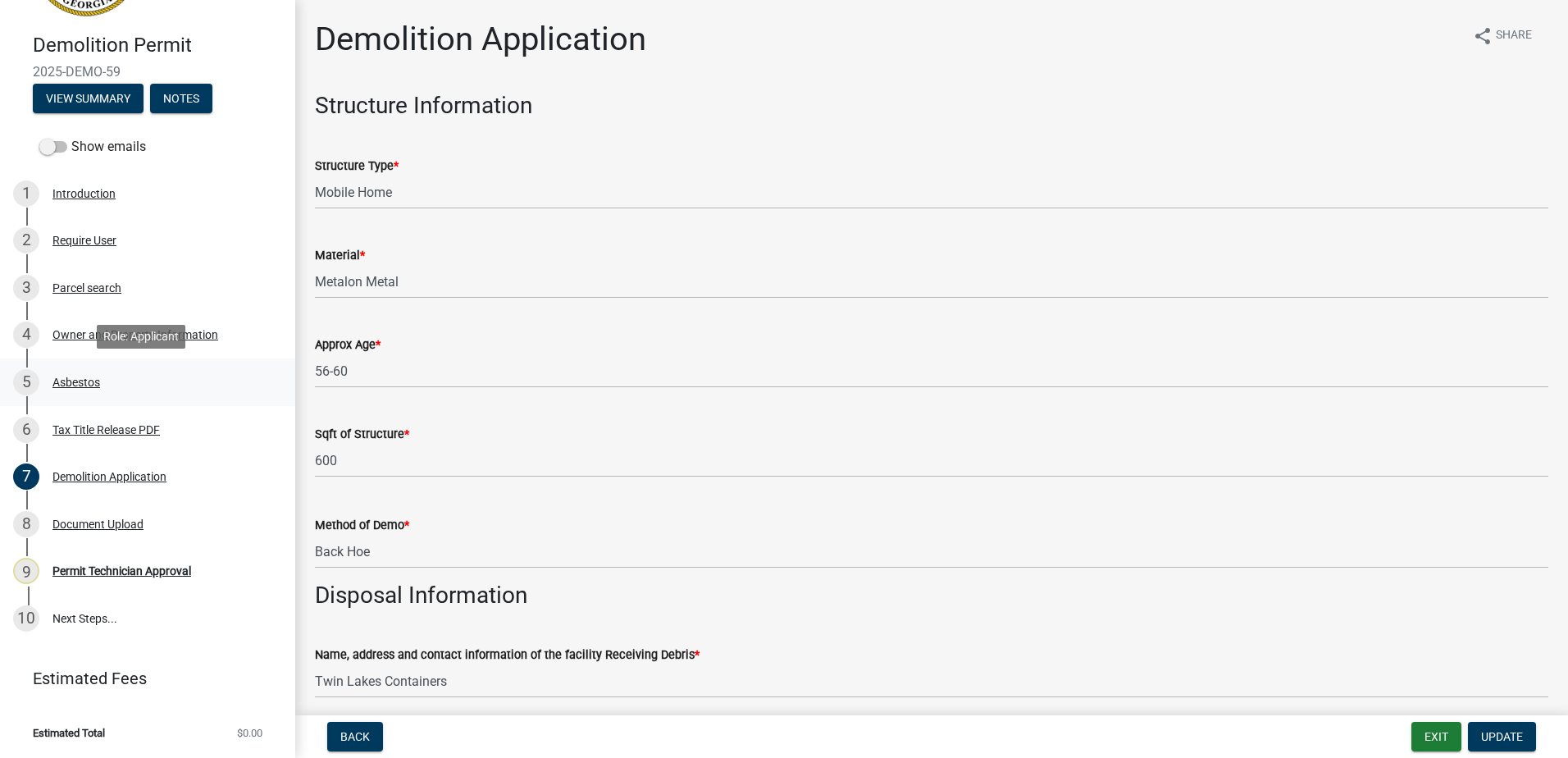
click at [90, 383] on div "Asbestos" at bounding box center [77, 381] width 48 height 11
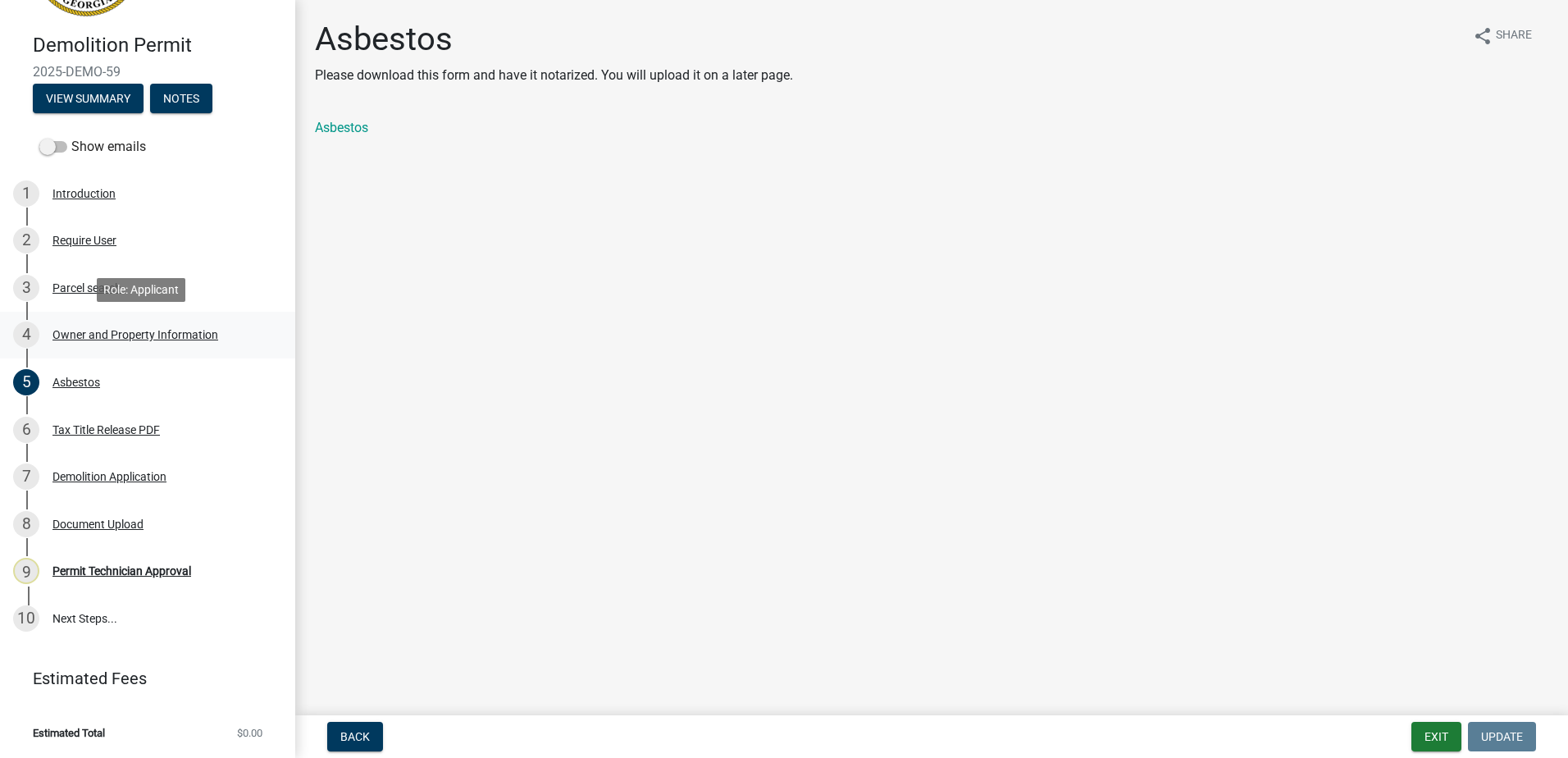
click at [95, 329] on div "Owner and Property Information" at bounding box center [136, 334] width 166 height 11
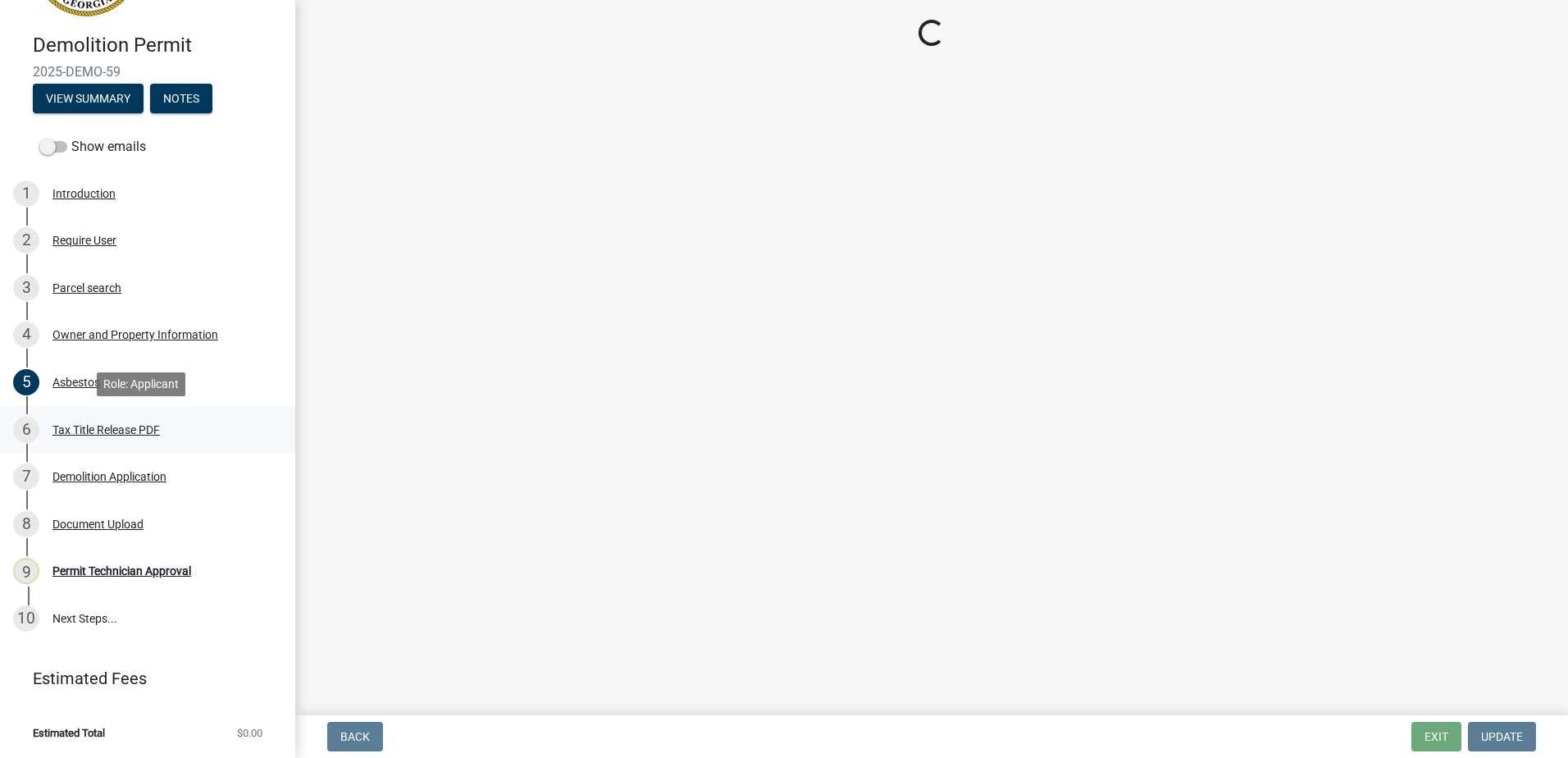
select select "78bfdc44-73ff-456e-a557-d4c99b9c08be"
select select "83394b22-4a11-496c-8e5c-75ade2e72faf"
select select "469c5908-2854-42d5-89ed-bee7fc26529e"
select select "6f1acead-4b1a-4680-ba5d-beeb03d30465"
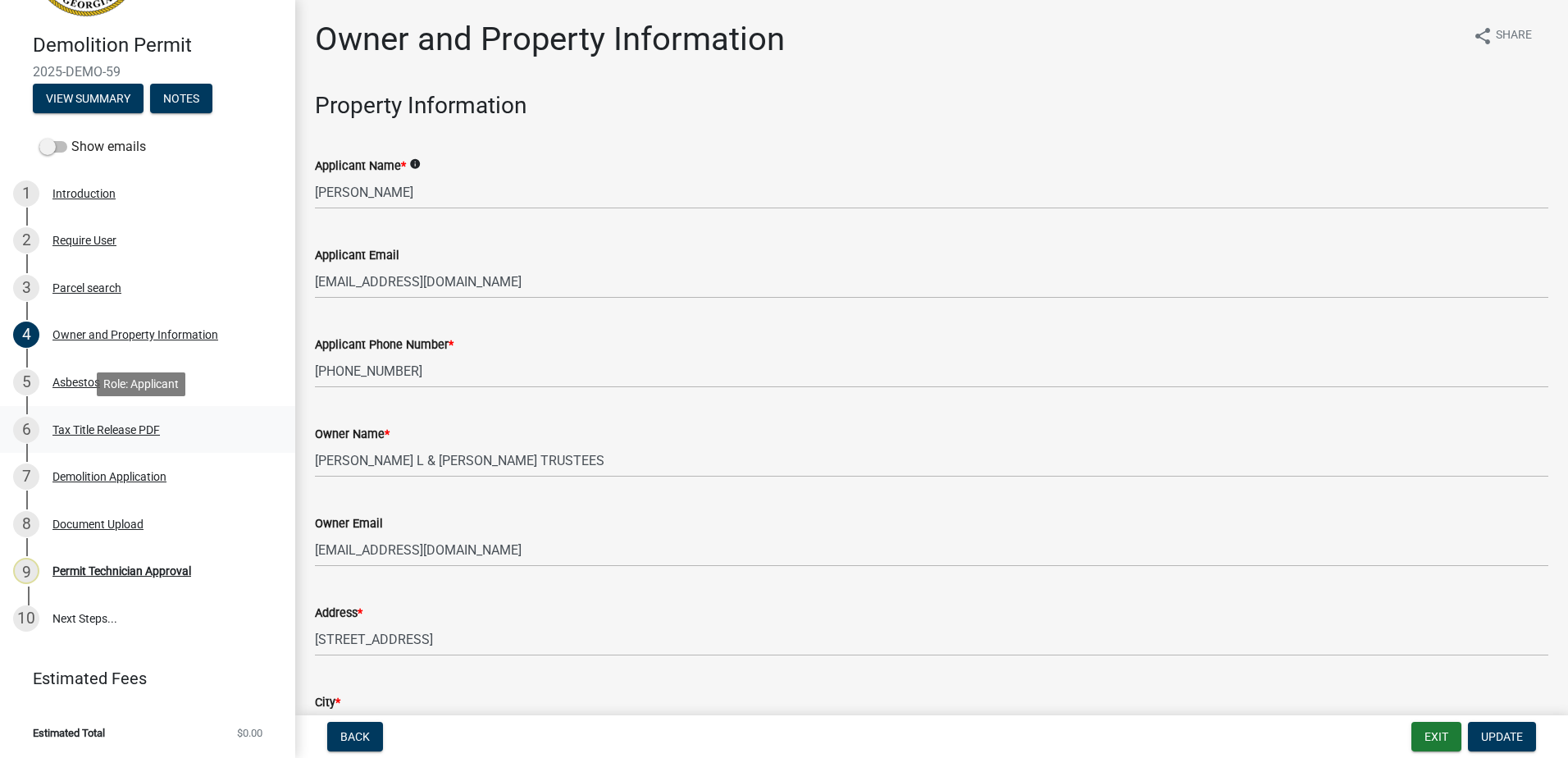
click at [69, 428] on div "Tax Title Release PDF" at bounding box center [107, 429] width 107 height 11
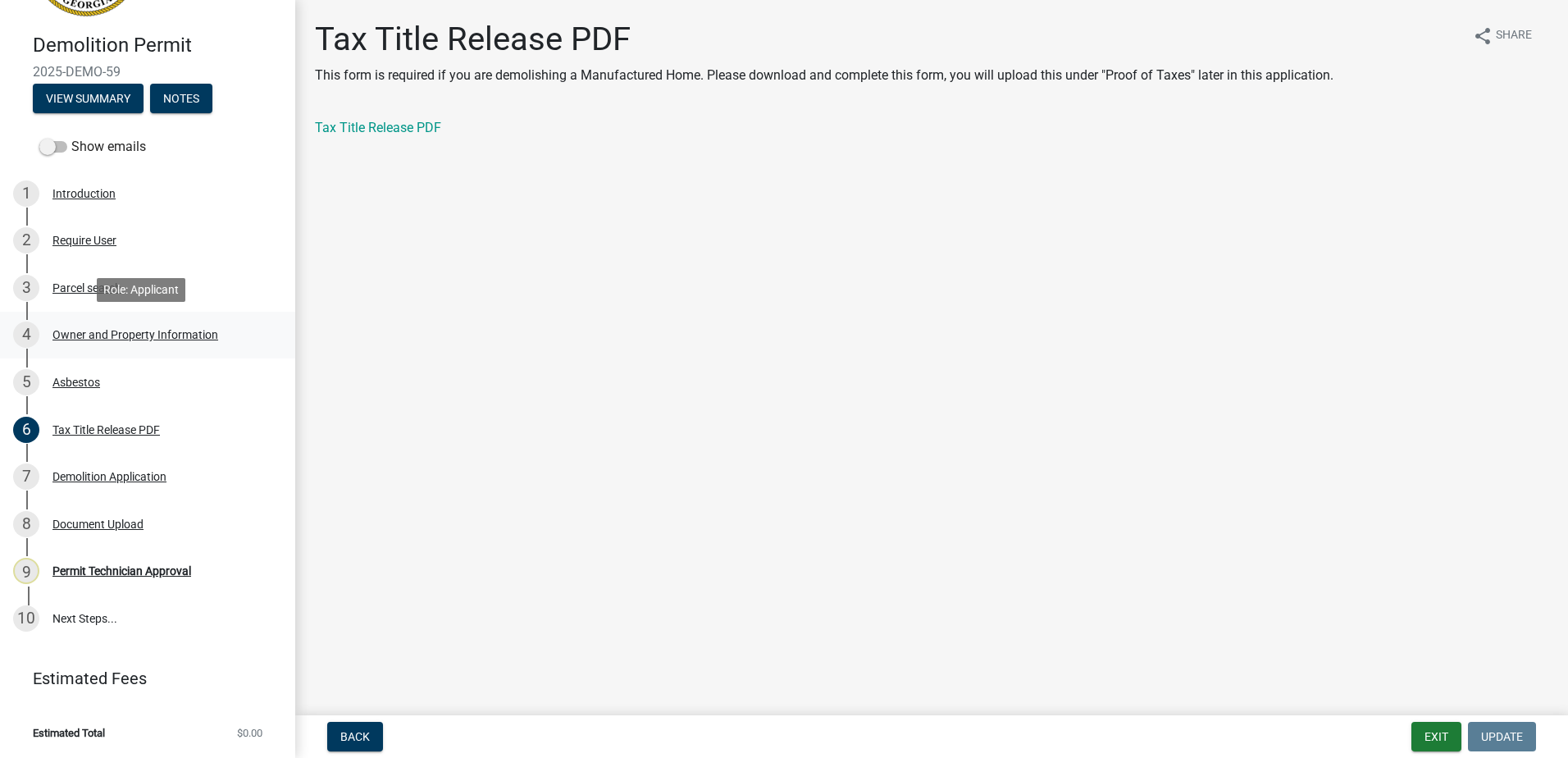
click at [85, 354] on link "4 Owner and Property Information" at bounding box center [147, 335] width 295 height 48
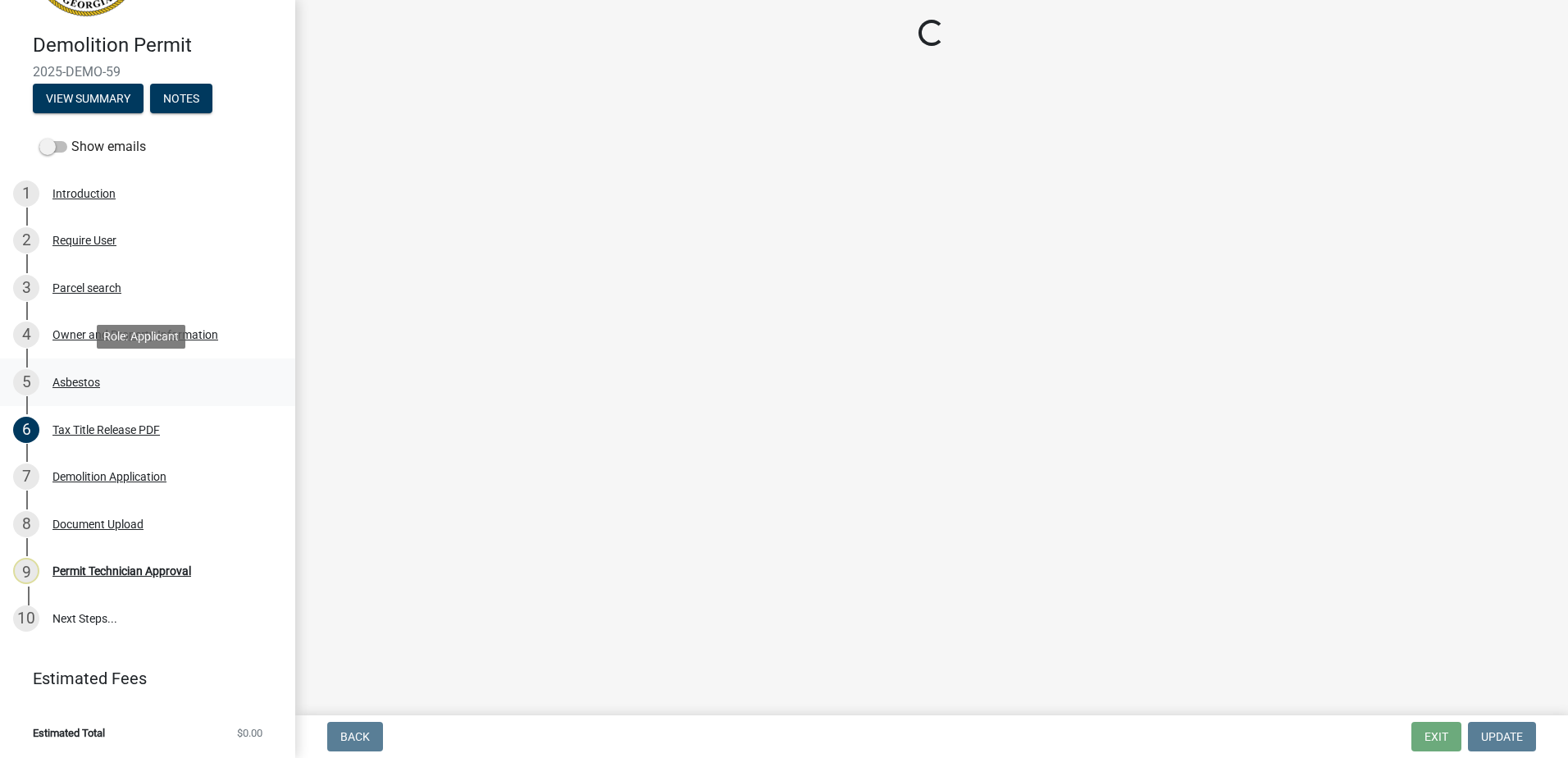
select select "78bfdc44-73ff-456e-a557-d4c99b9c08be"
select select "83394b22-4a11-496c-8e5c-75ade2e72faf"
select select "469c5908-2854-42d5-89ed-bee7fc26529e"
select select "6f1acead-4b1a-4680-ba5d-beeb03d30465"
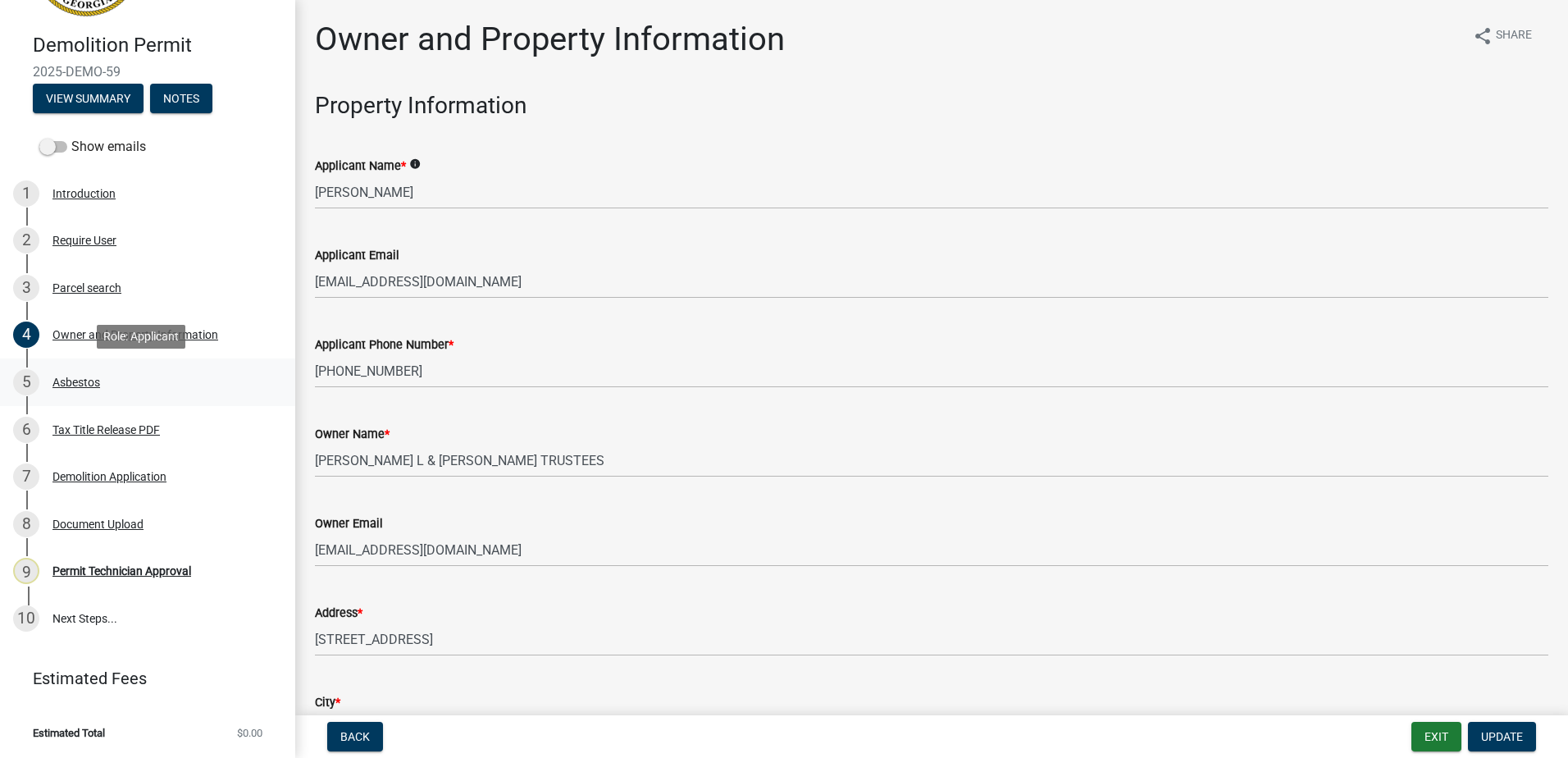
click at [81, 379] on div "Asbestos" at bounding box center [77, 381] width 48 height 11
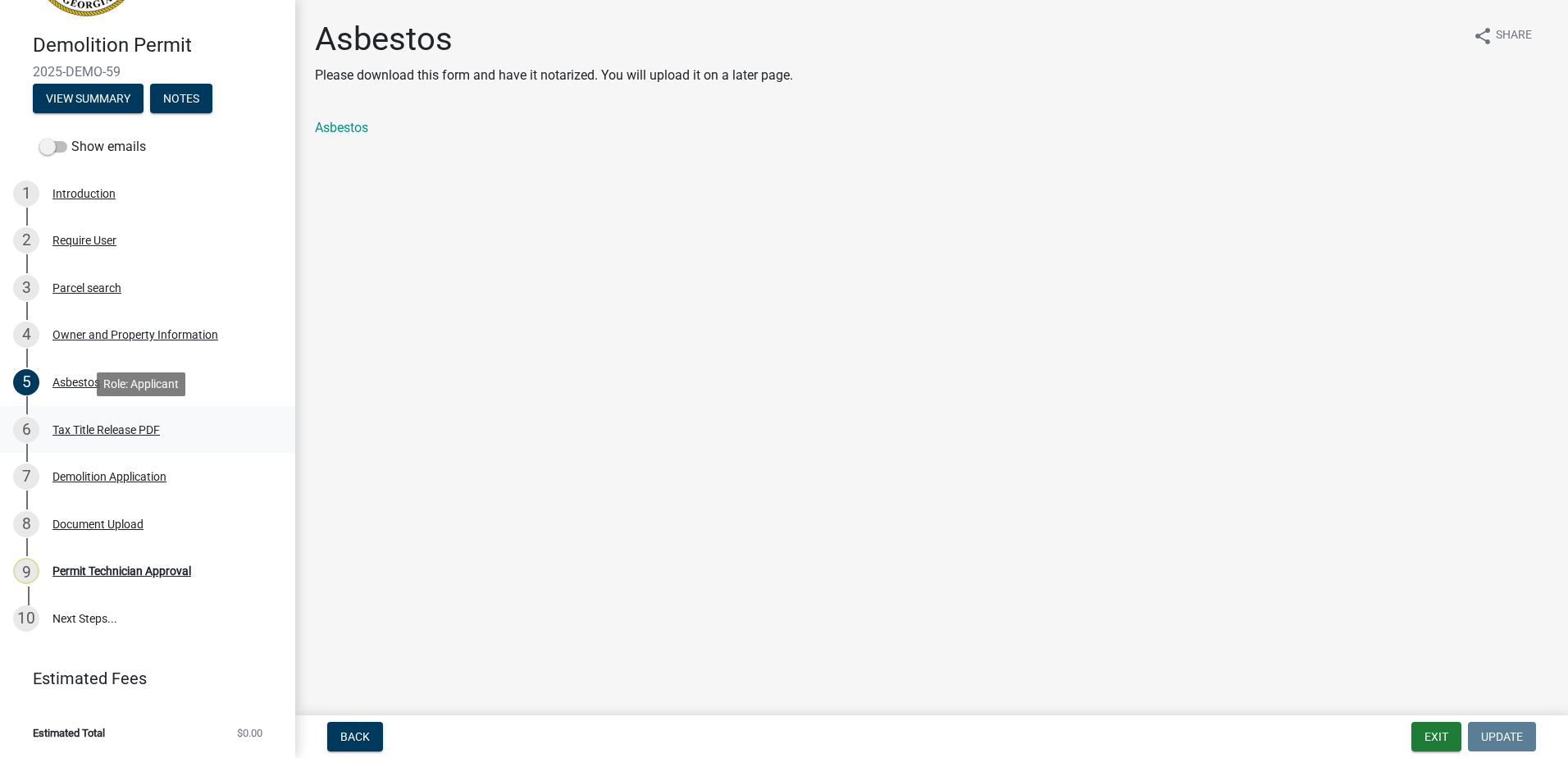
click at [98, 425] on div "Tax Title Release PDF" at bounding box center [107, 429] width 107 height 11
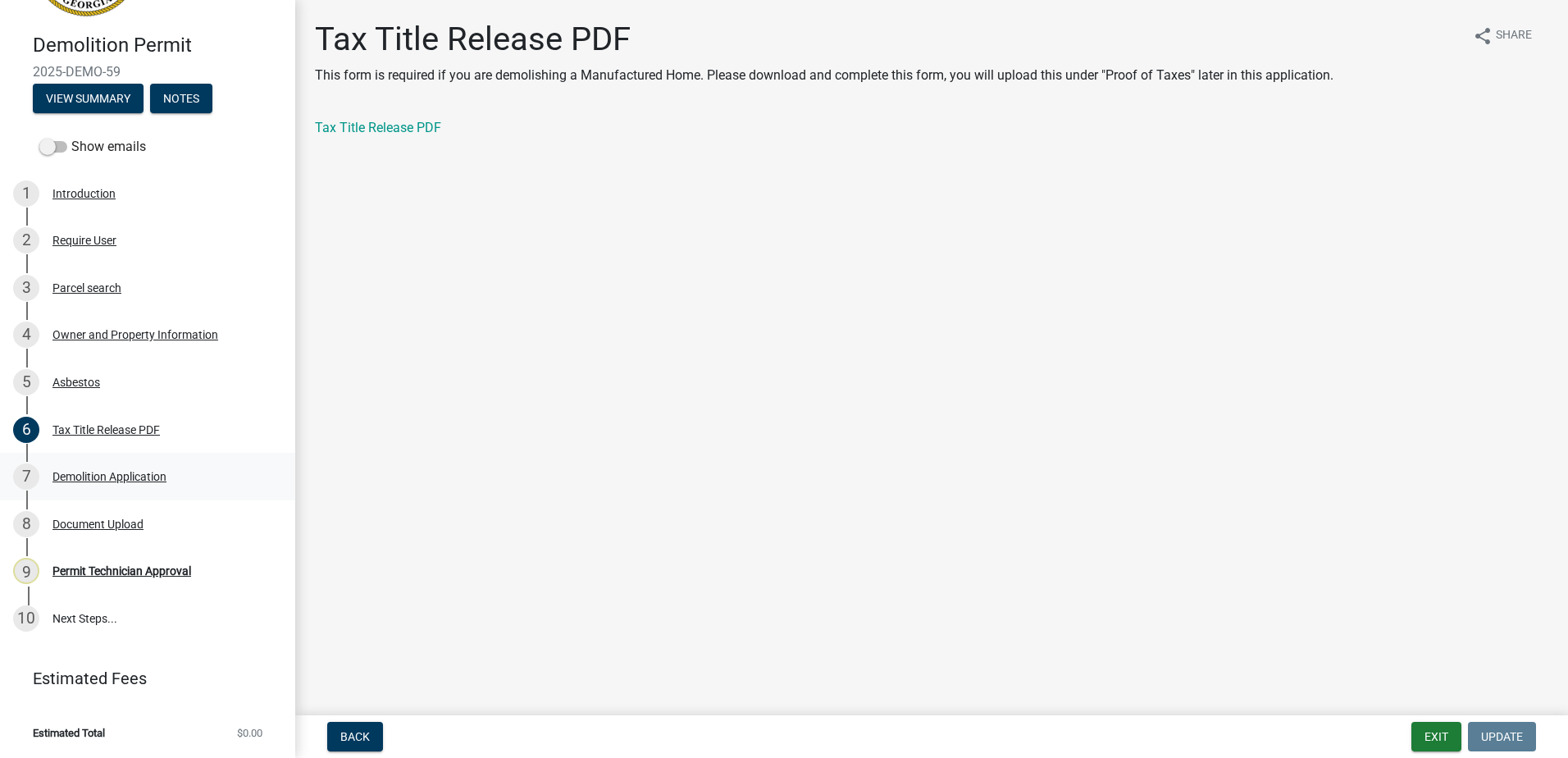
click at [115, 475] on div "Demolition Application" at bounding box center [109, 476] width 114 height 11
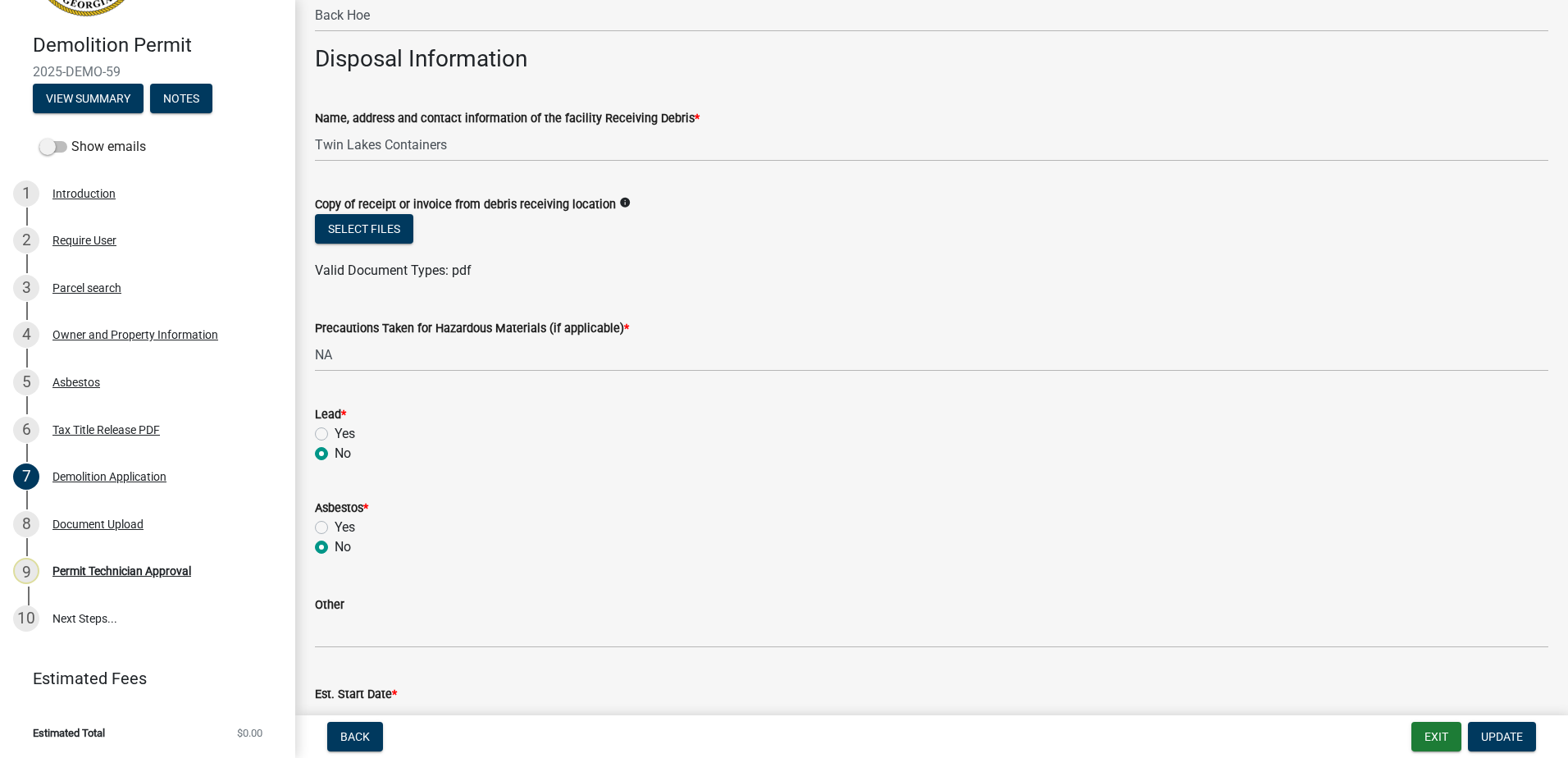
scroll to position [574, 0]
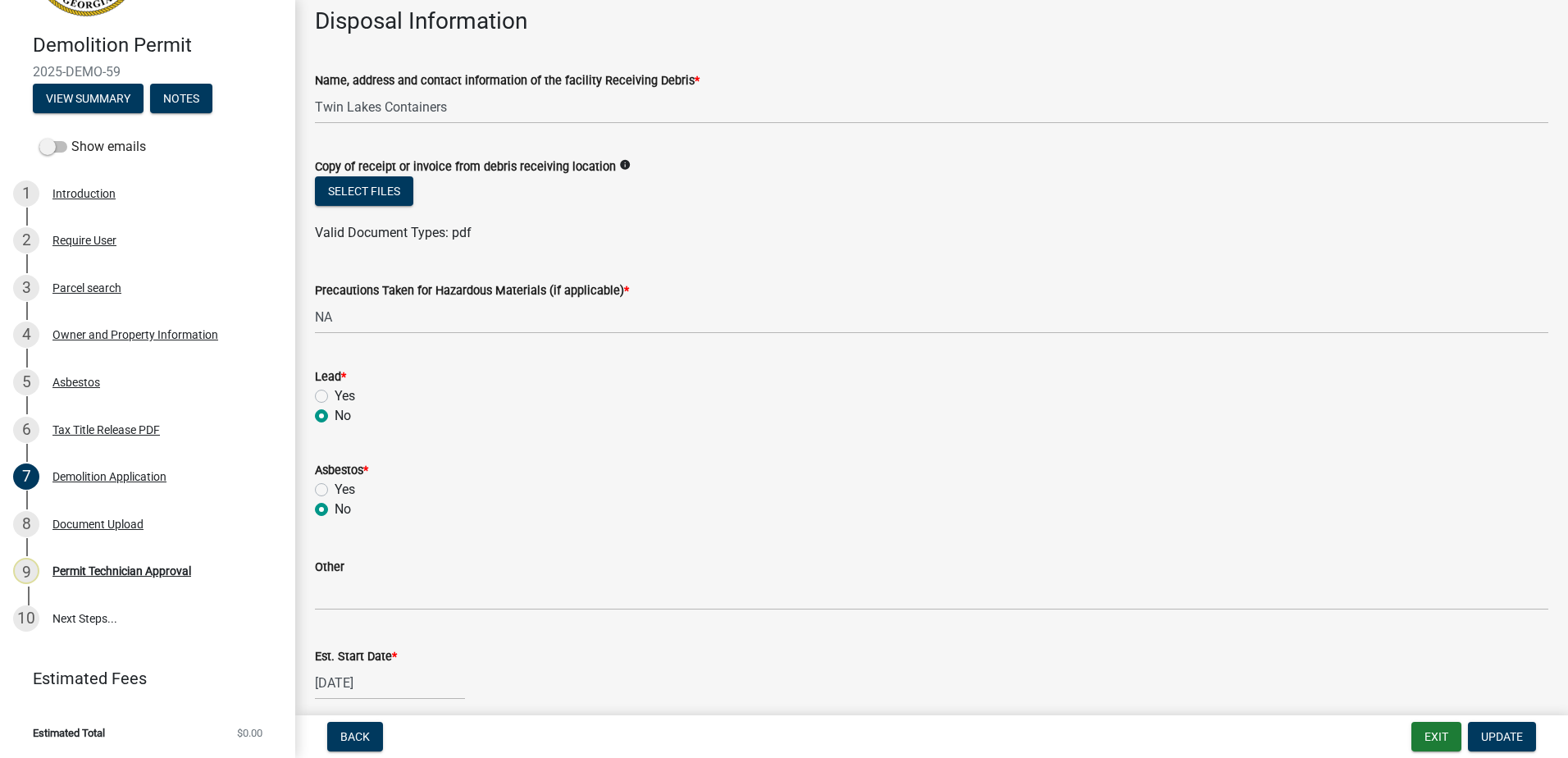
click at [363, 206] on div "Select files" at bounding box center [931, 193] width 1233 height 33
click at [366, 192] on button "Select files" at bounding box center [364, 191] width 99 height 30
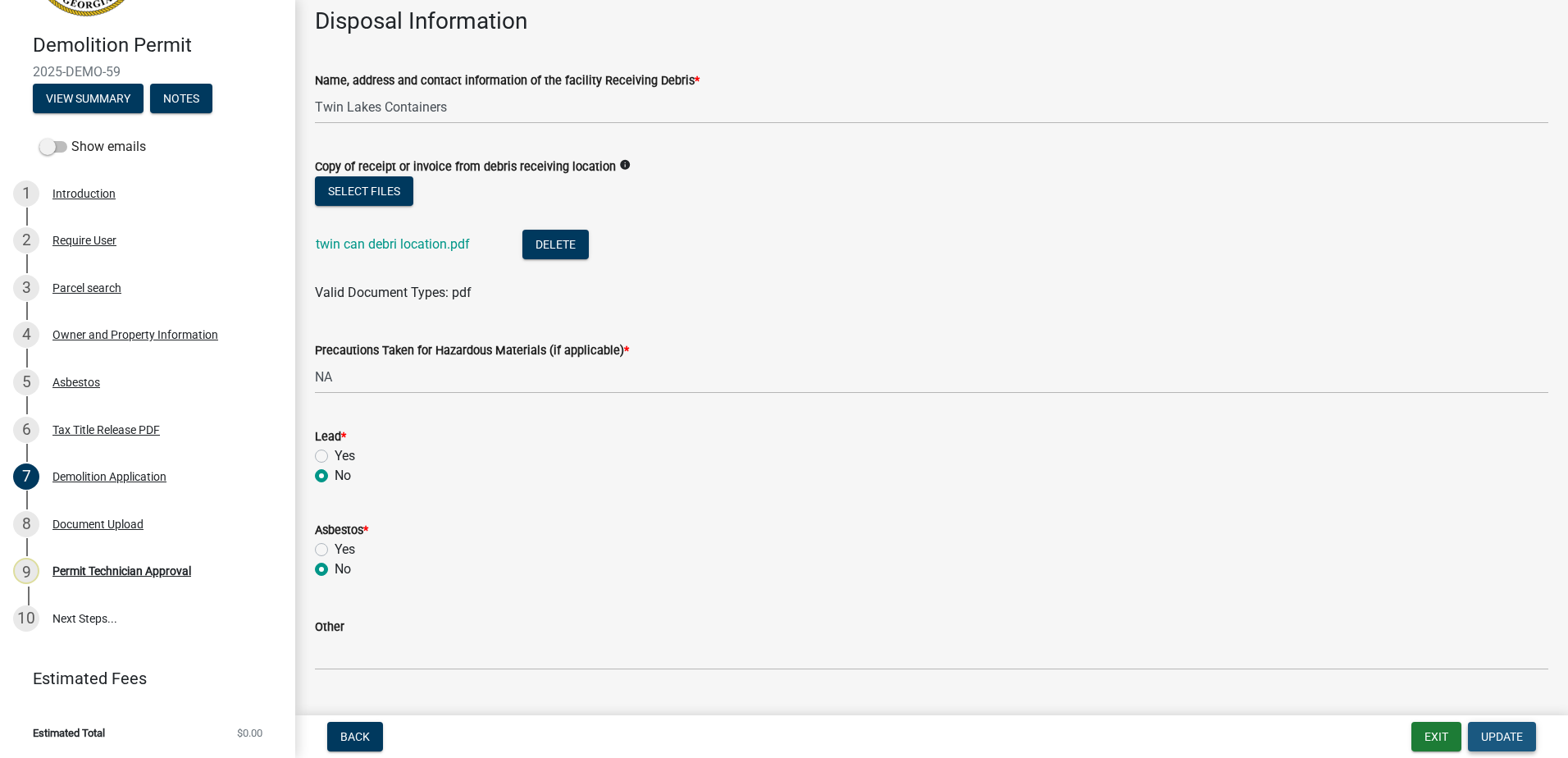
click at [1487, 735] on span "Update" at bounding box center [1501, 736] width 41 height 13
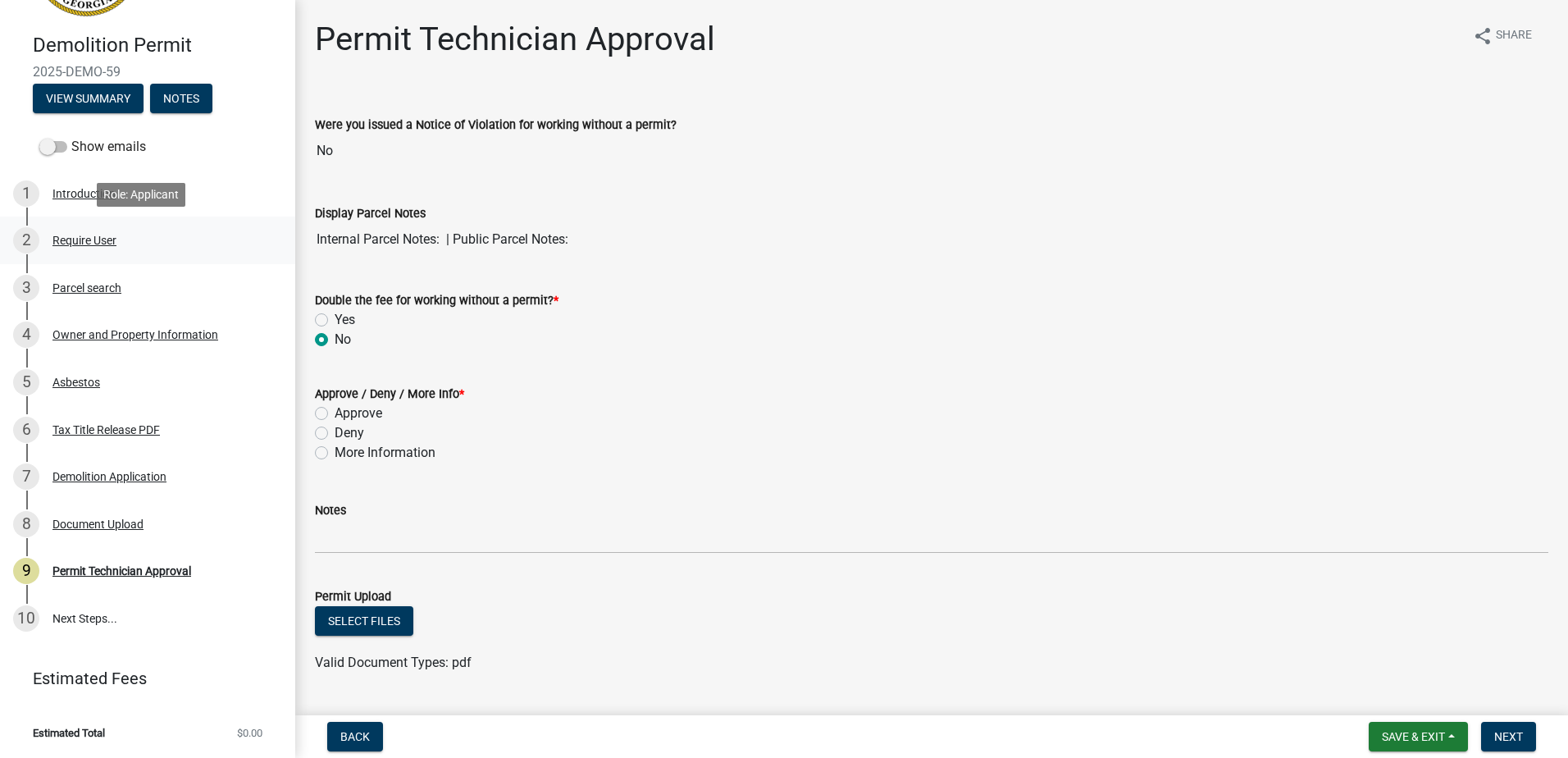
click at [76, 252] on div "2 Require User" at bounding box center [141, 240] width 256 height 26
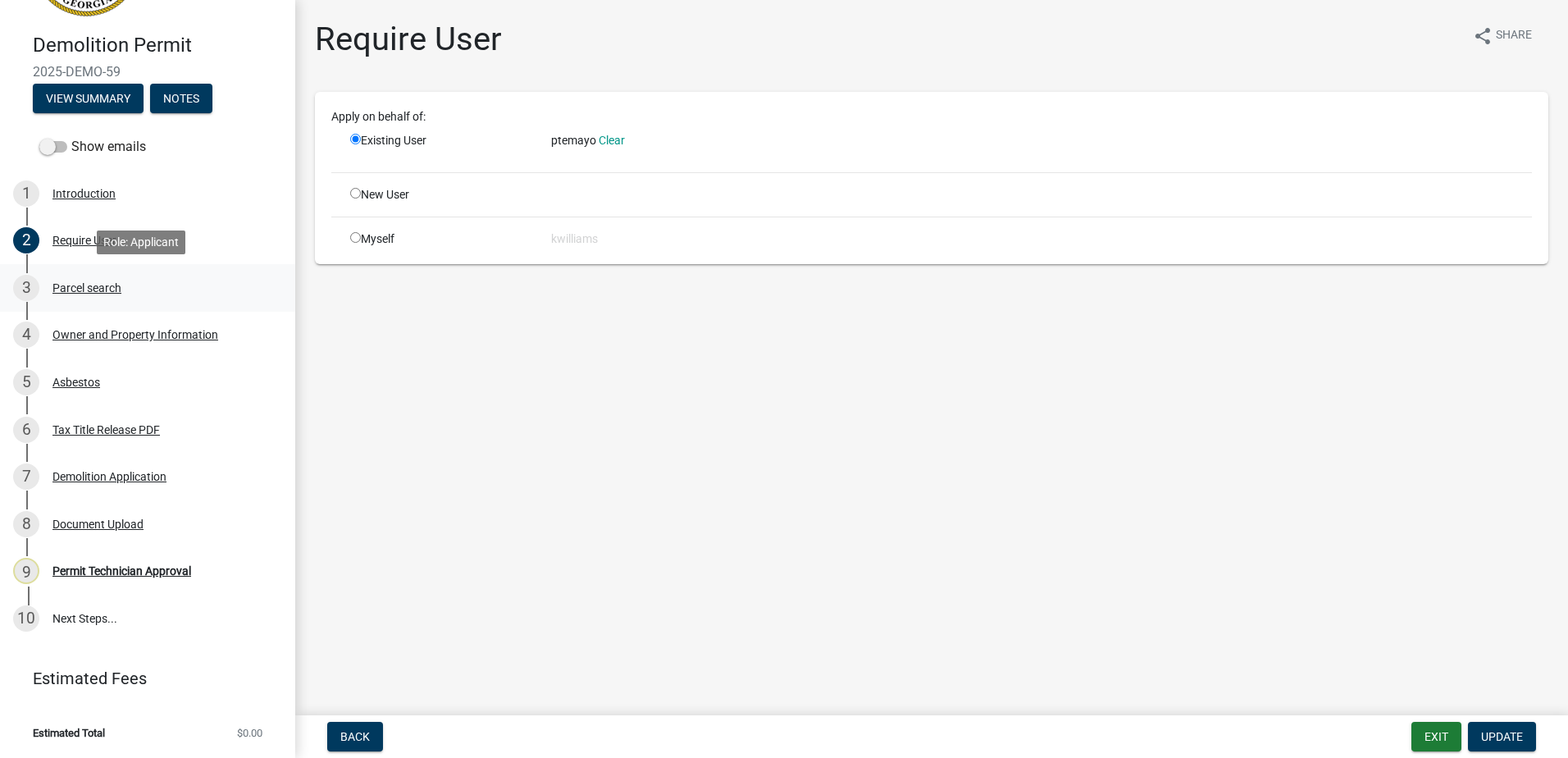
click at [83, 291] on div "Parcel search" at bounding box center [87, 287] width 69 height 11
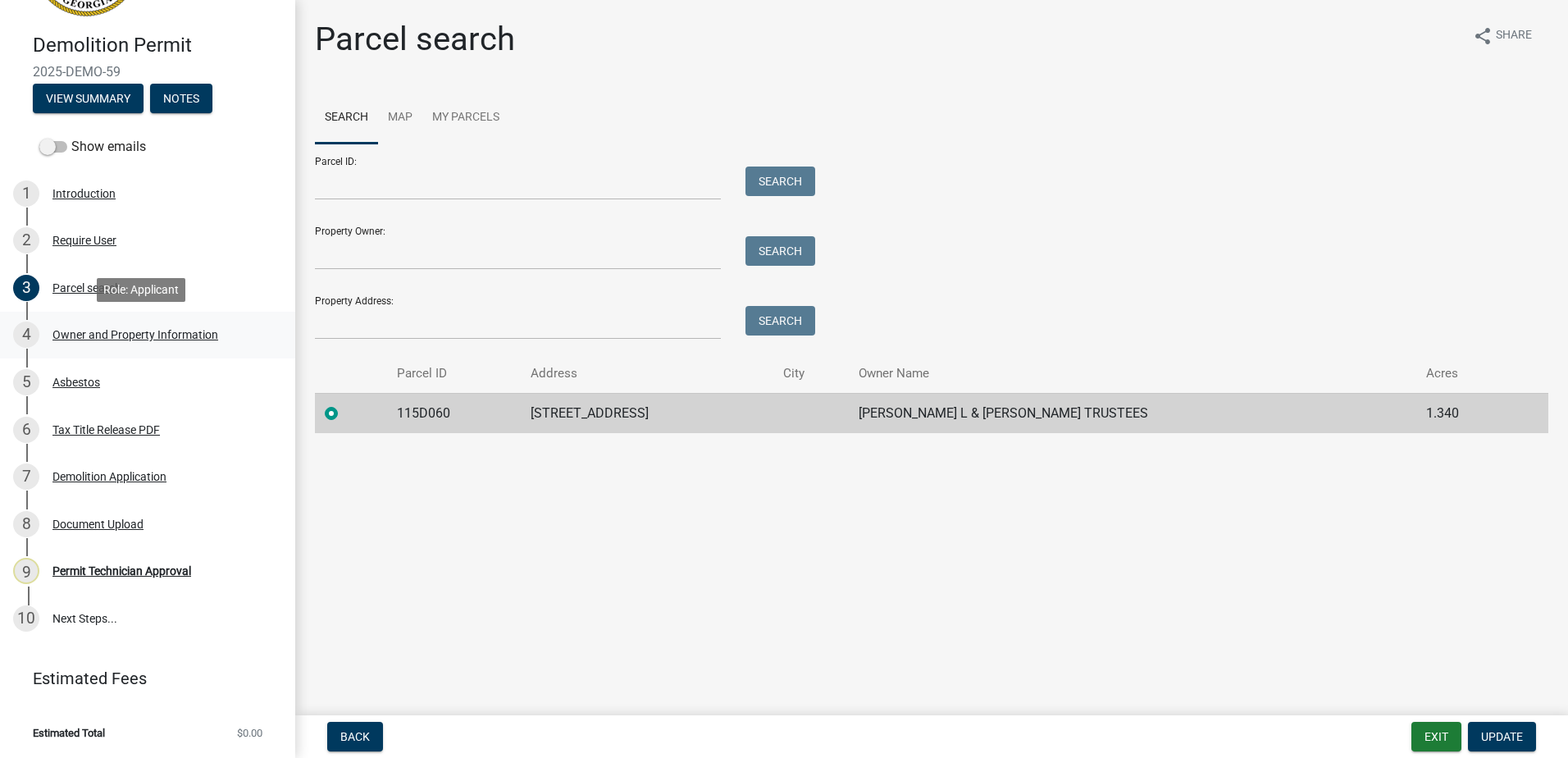
click at [173, 327] on div "4 Owner and Property Information" at bounding box center [141, 335] width 256 height 26
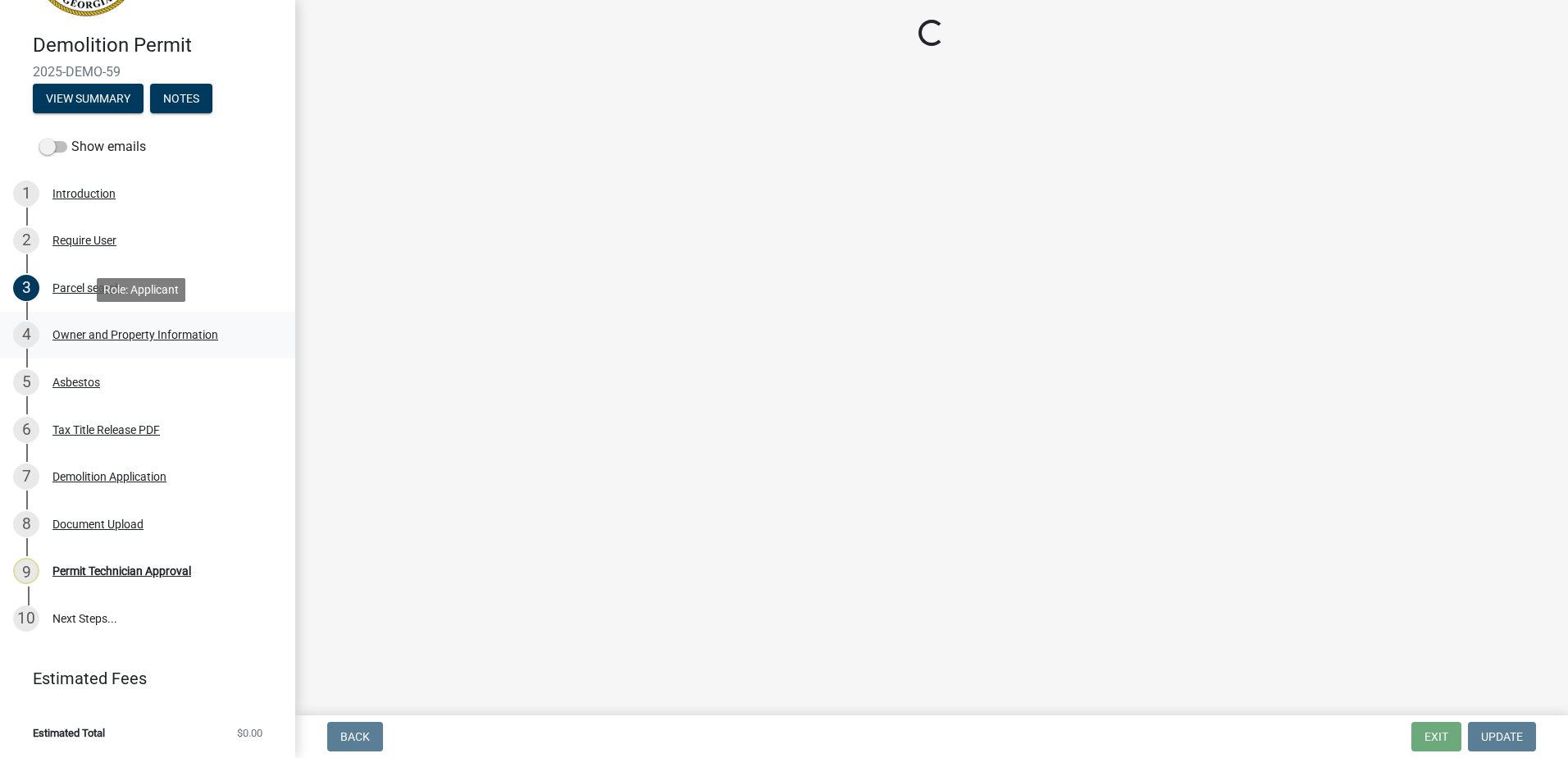
select select "78bfdc44-73ff-456e-a557-d4c99b9c08be"
select select "83394b22-4a11-496c-8e5c-75ade2e72faf"
select select "469c5908-2854-42d5-89ed-bee7fc26529e"
select select "6f1acead-4b1a-4680-ba5d-beeb03d30465"
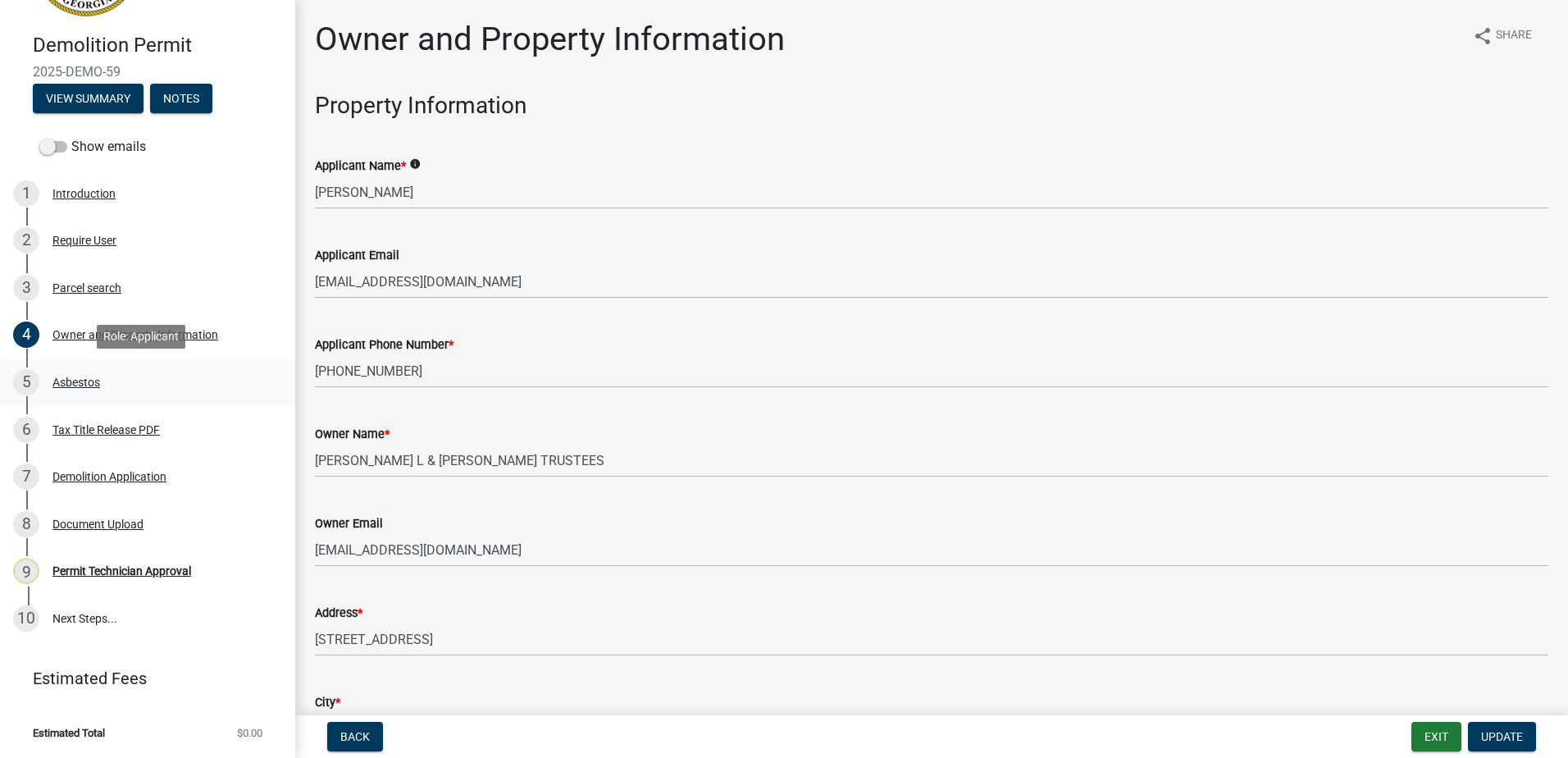
click at [88, 387] on div "Asbestos" at bounding box center [77, 381] width 48 height 11
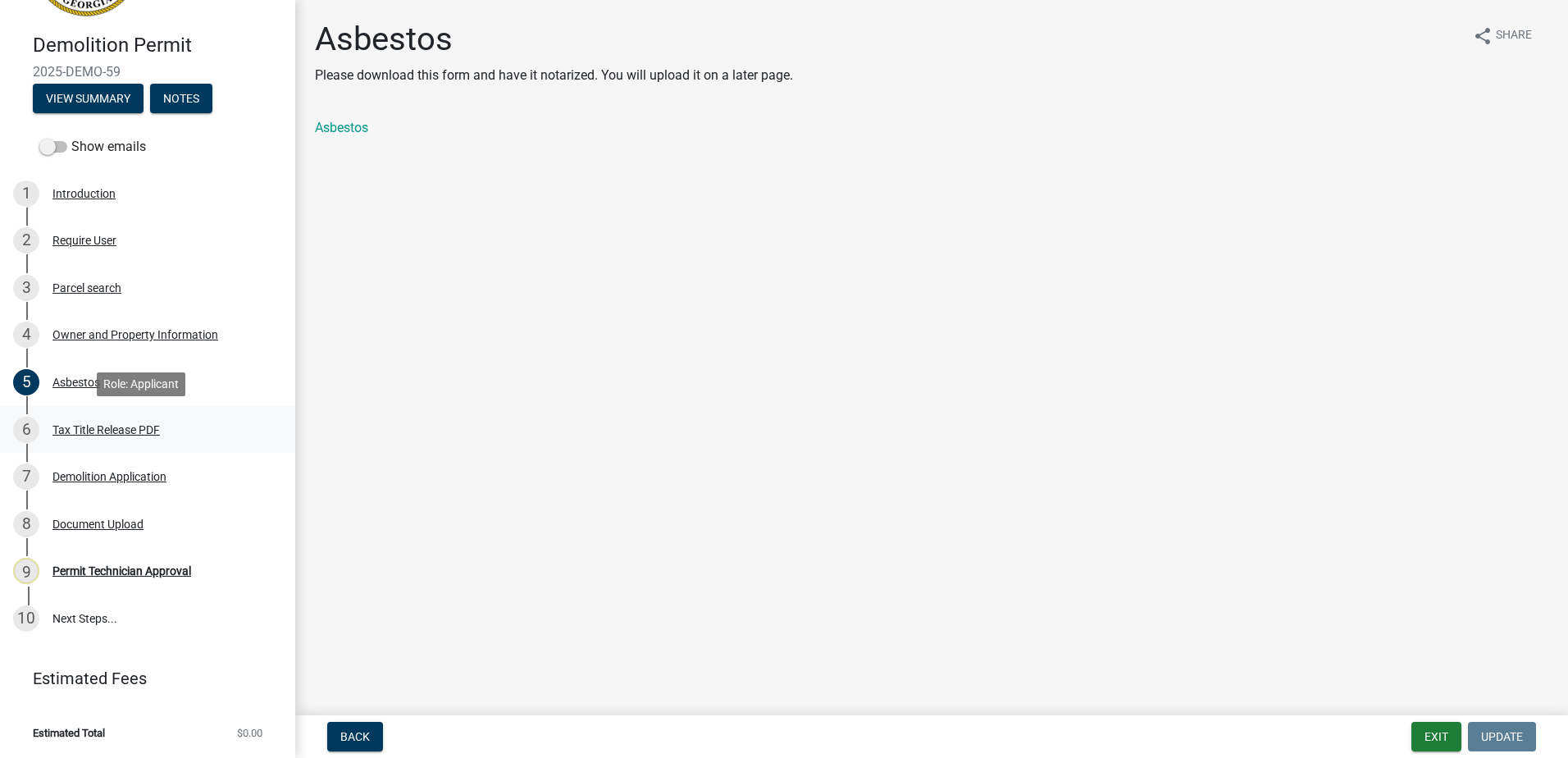
click at [91, 414] on link "6 Tax Title Release PDF" at bounding box center [147, 430] width 295 height 48
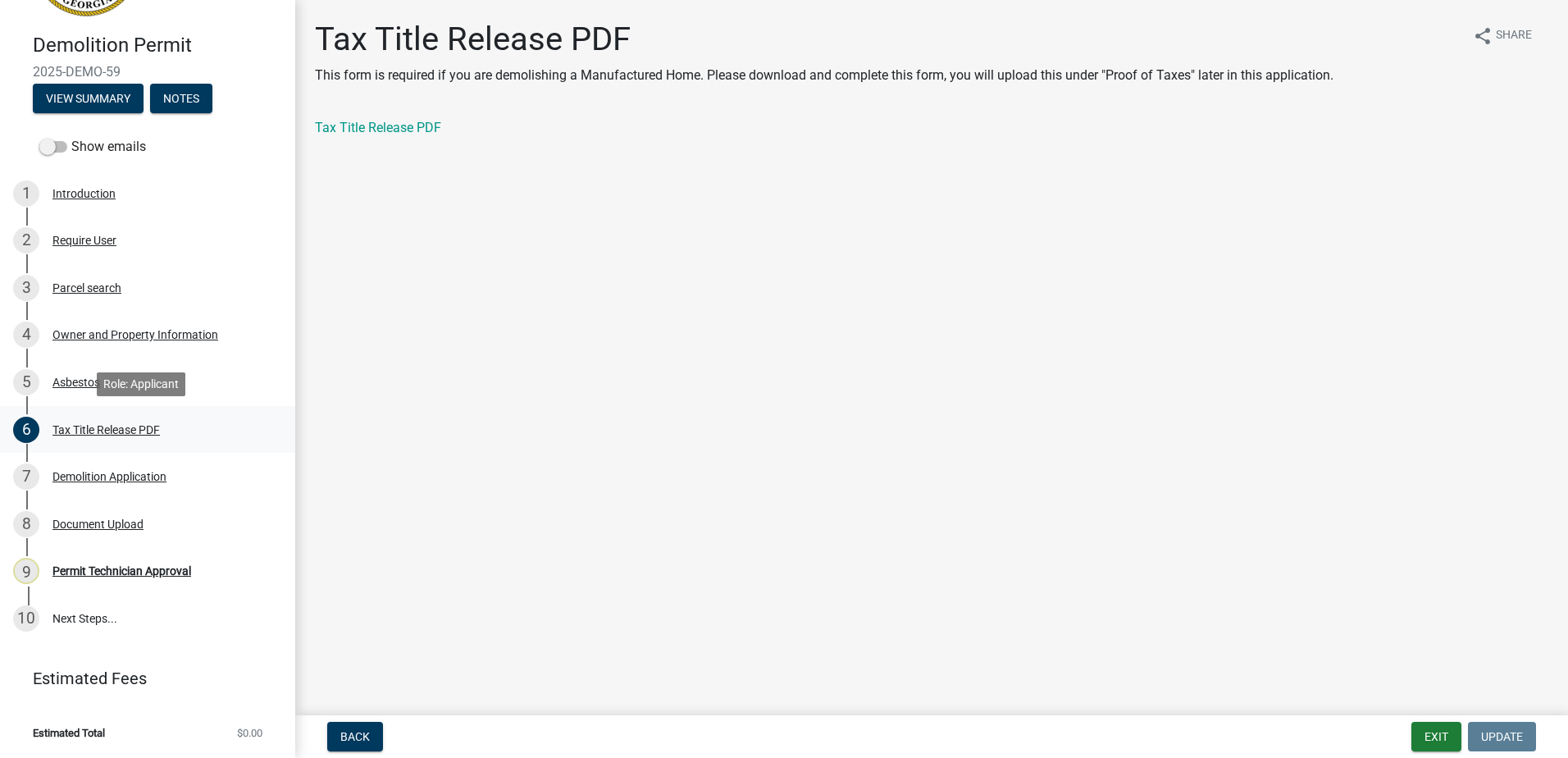
click at [90, 425] on div "Tax Title Release PDF" at bounding box center [107, 429] width 107 height 11
click at [90, 466] on div "7 Demolition Application" at bounding box center [141, 476] width 256 height 26
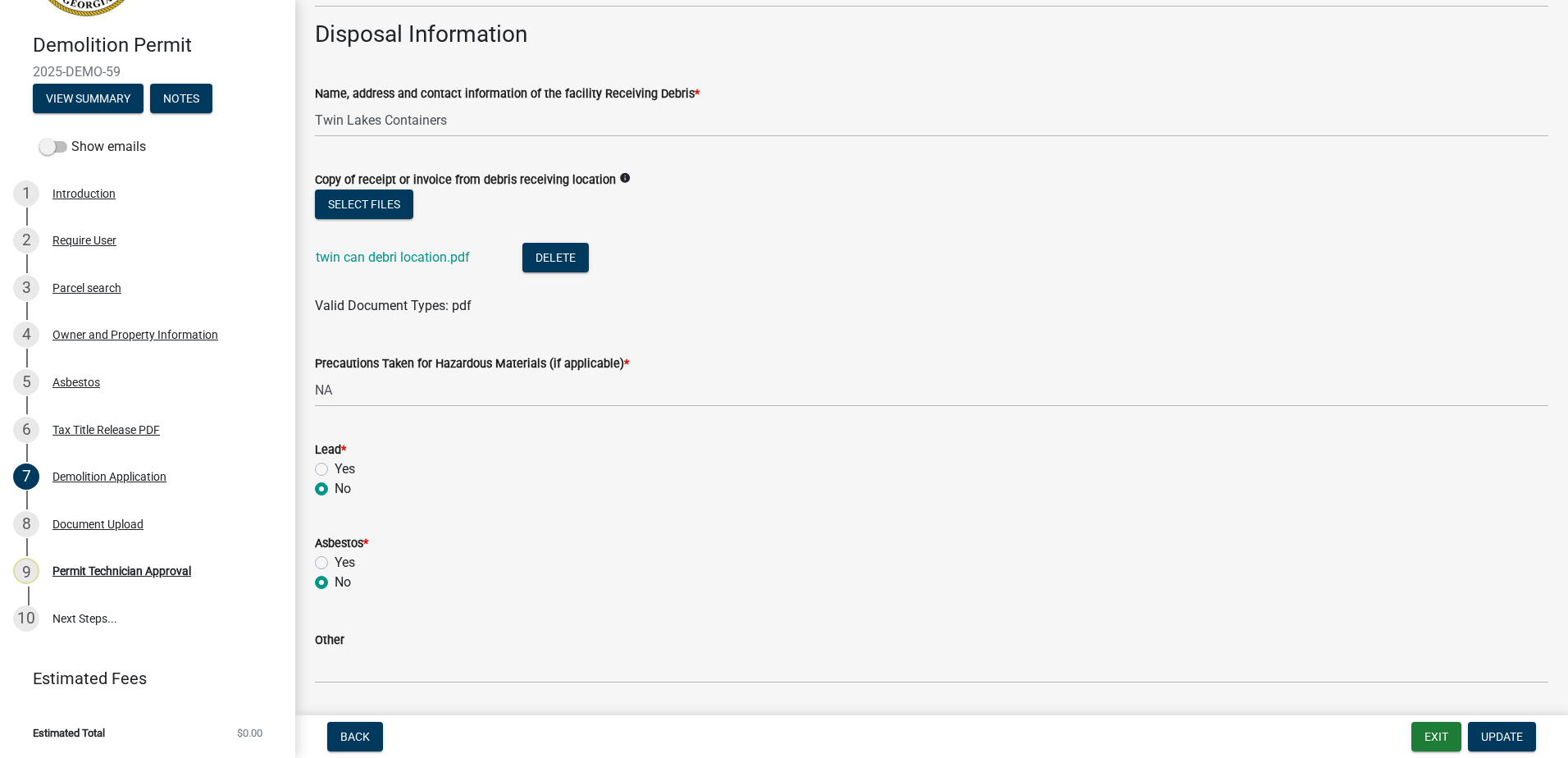
scroll to position [328, 0]
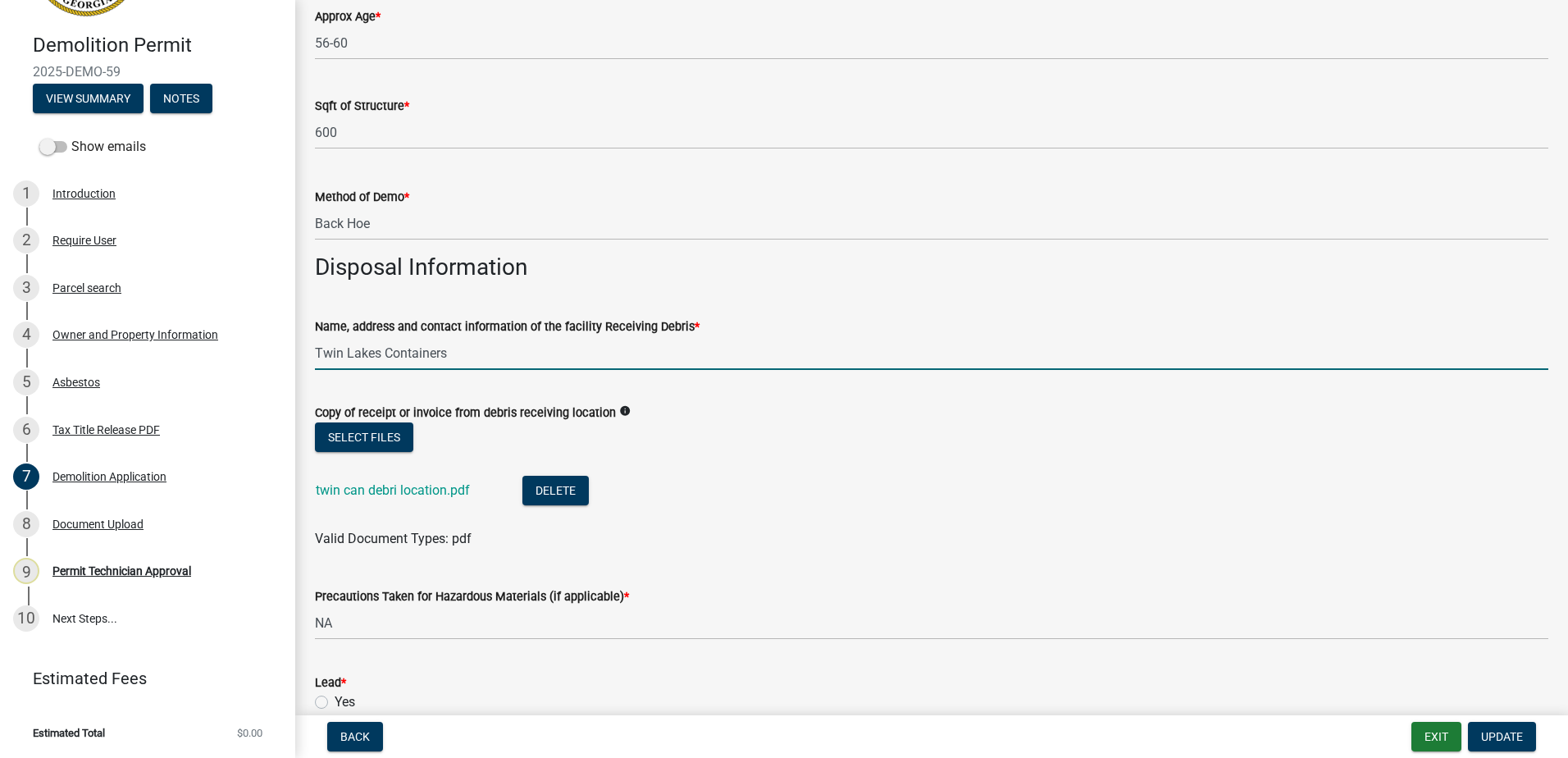
drag, startPoint x: 382, startPoint y: 346, endPoint x: 347, endPoint y: 354, distance: 35.9
click at [347, 354] on input "Twin Lakes Containers" at bounding box center [931, 353] width 1233 height 33
drag, startPoint x: 470, startPoint y: 354, endPoint x: 376, endPoint y: 358, distance: 94.1
click at [376, 358] on input "Twin Can Containers" at bounding box center [931, 353] width 1233 height 33
paste input "[STREET_ADDRESS]"
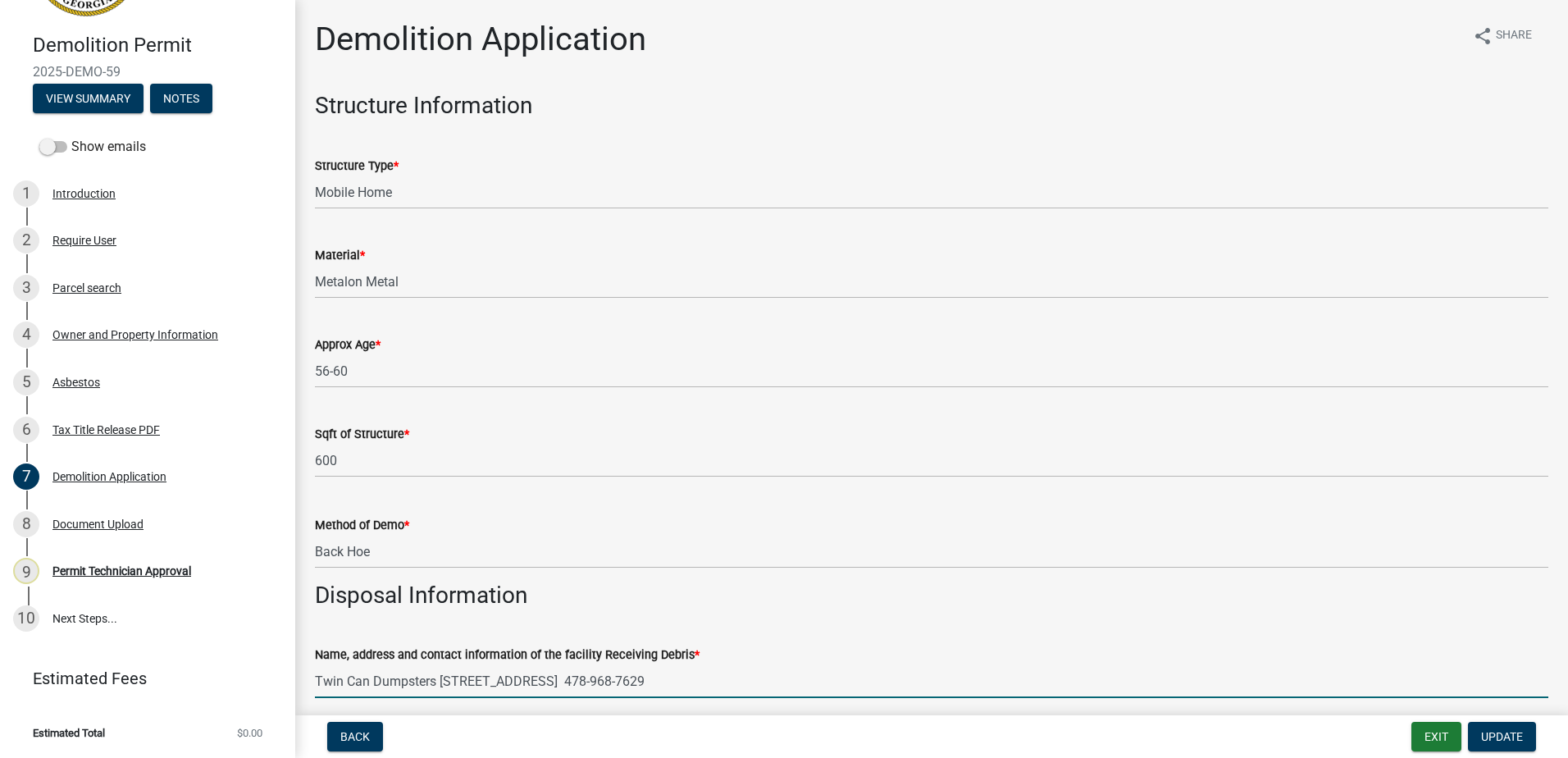
scroll to position [82, 0]
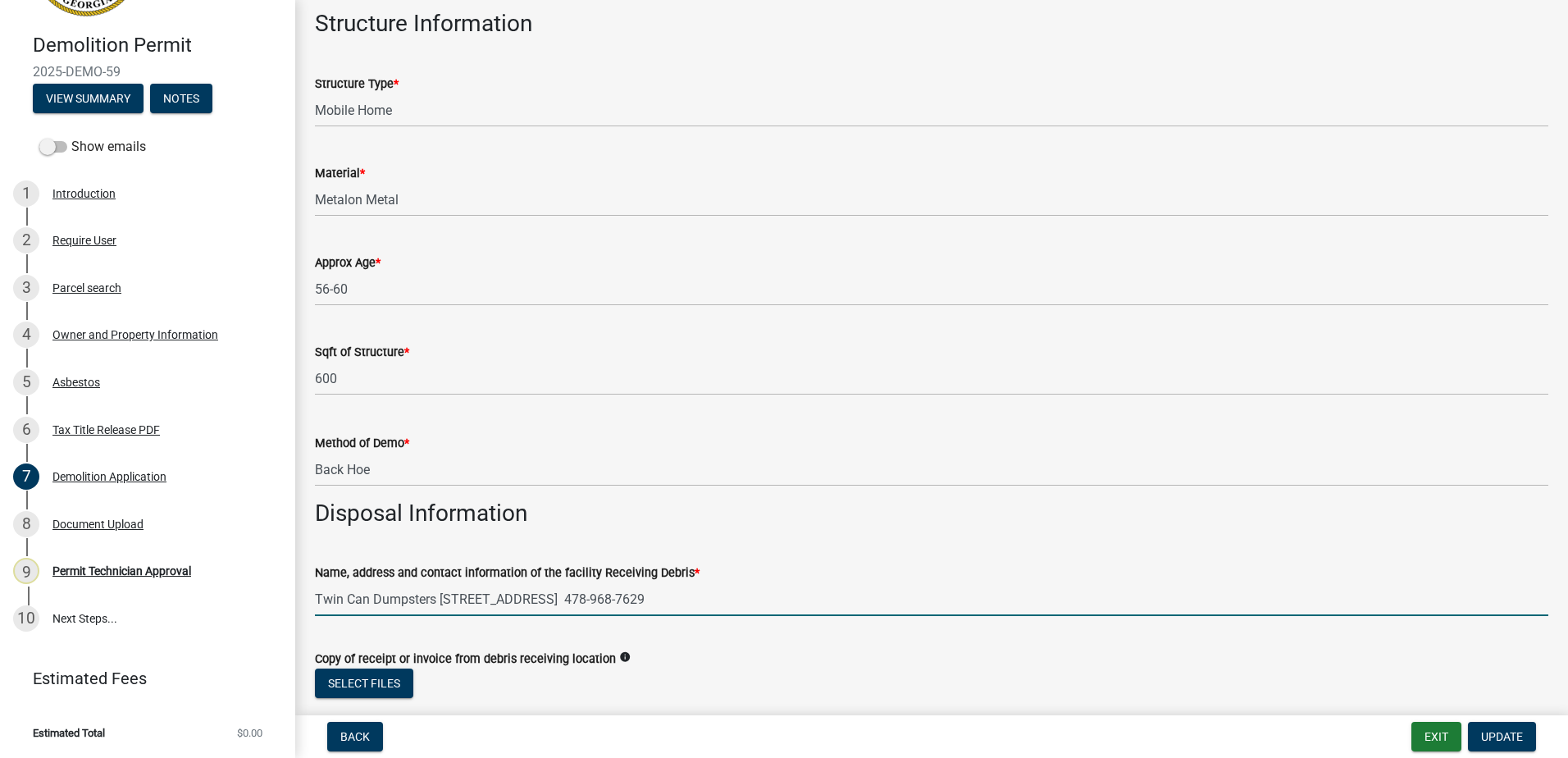
drag, startPoint x: 438, startPoint y: 600, endPoint x: 608, endPoint y: 603, distance: 170.0
click at [608, 603] on input "Twin Can Dumpsters [STREET_ADDRESS] 478-968-7629" at bounding box center [931, 599] width 1233 height 33
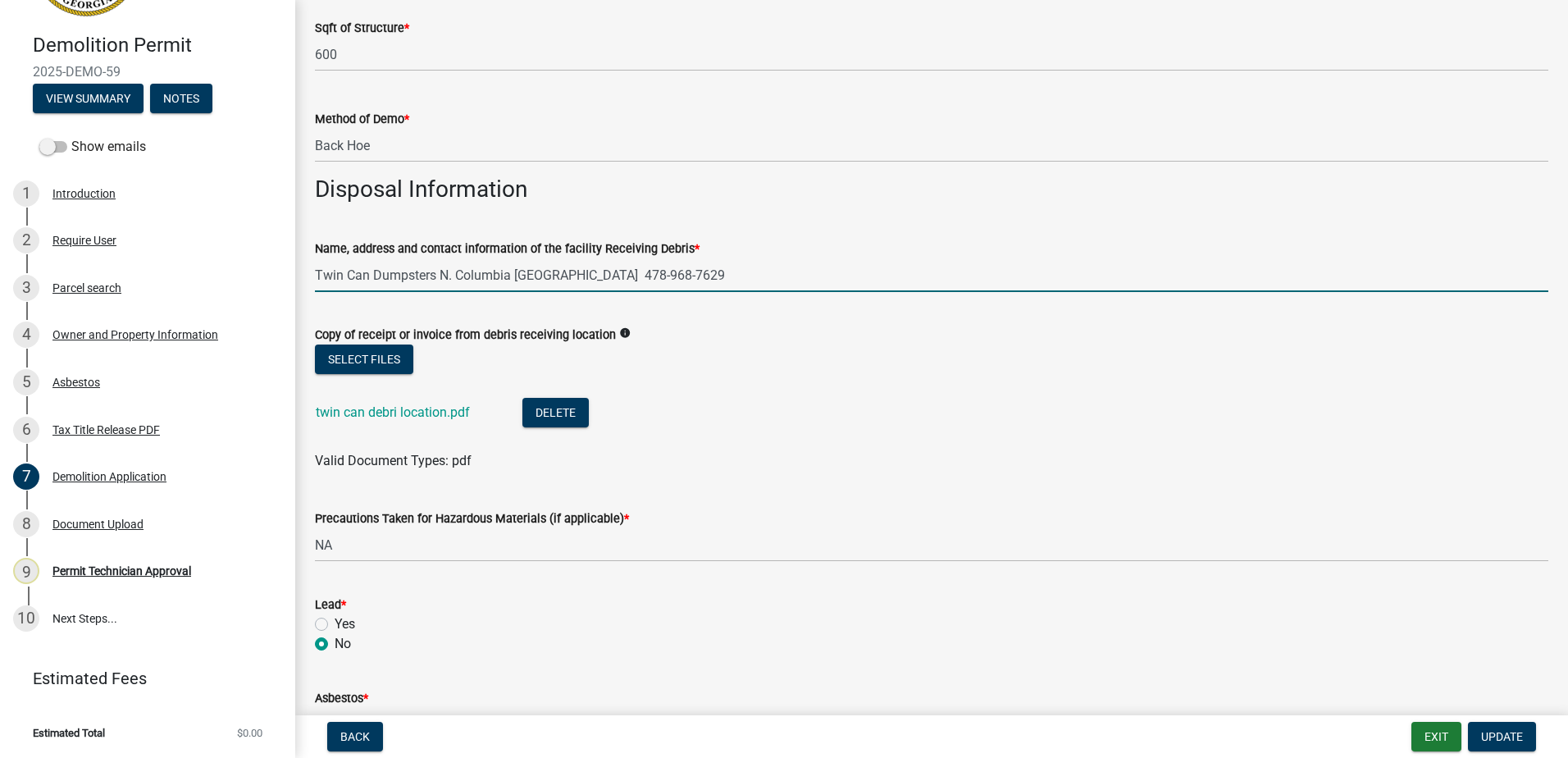
scroll to position [405, 0]
click at [526, 267] on input "Twin Can Dumpsters N. Columbia [GEOGRAPHIC_DATA] 478-968-7629" at bounding box center [931, 276] width 1233 height 33
click at [519, 276] on input "Twin Can Dumpsters N. Columbia [GEOGRAPHIC_DATA] 478-968-7629" at bounding box center [931, 276] width 1233 height 33
type input "Twin Can Dumpsters [STREET_ADDRESS] 478-968-7629"
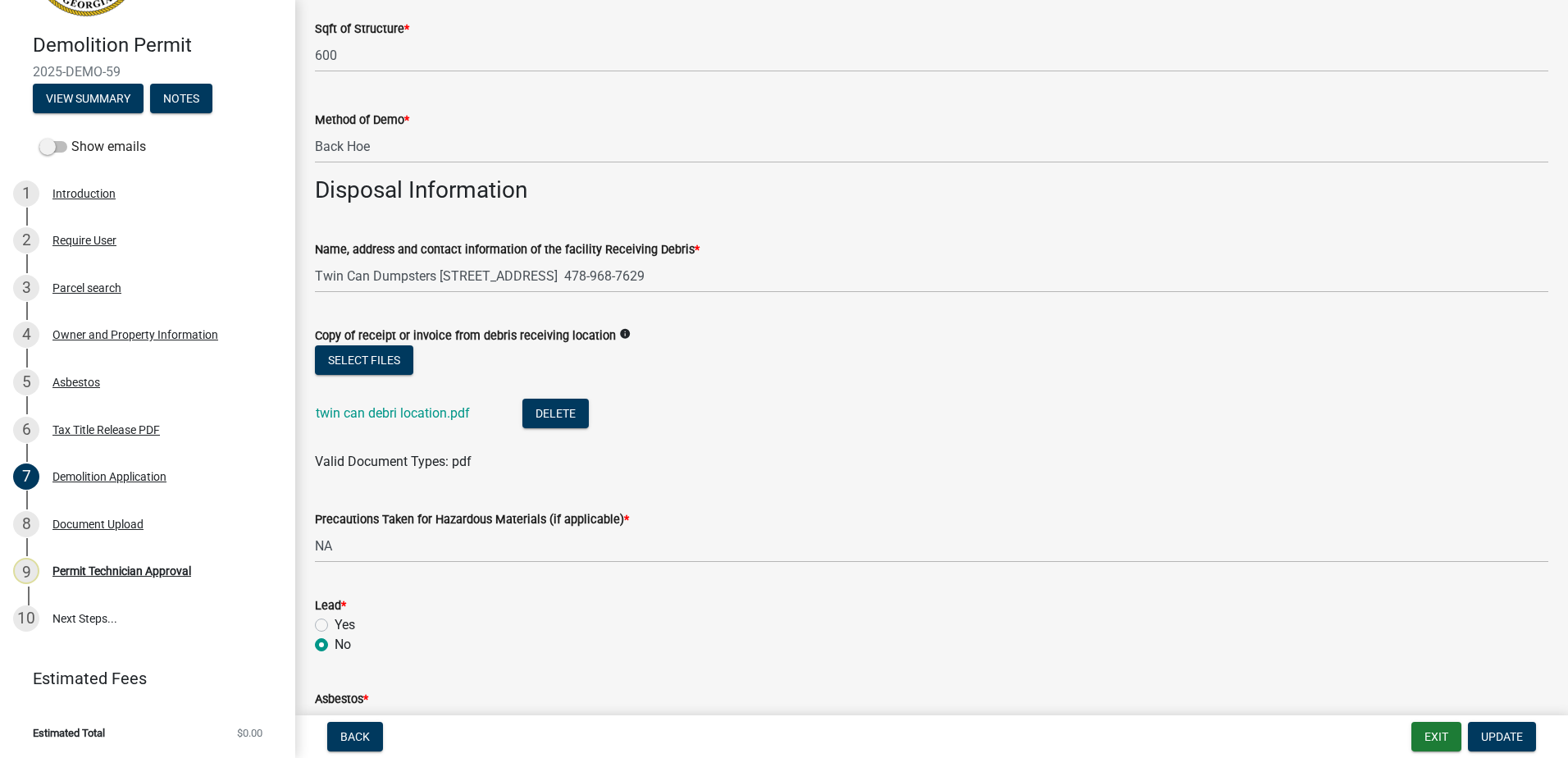
click at [736, 477] on wm-data-entity-input "Copy of receipt or invoice from debris receiving location info Select files twi…" at bounding box center [931, 395] width 1233 height 180
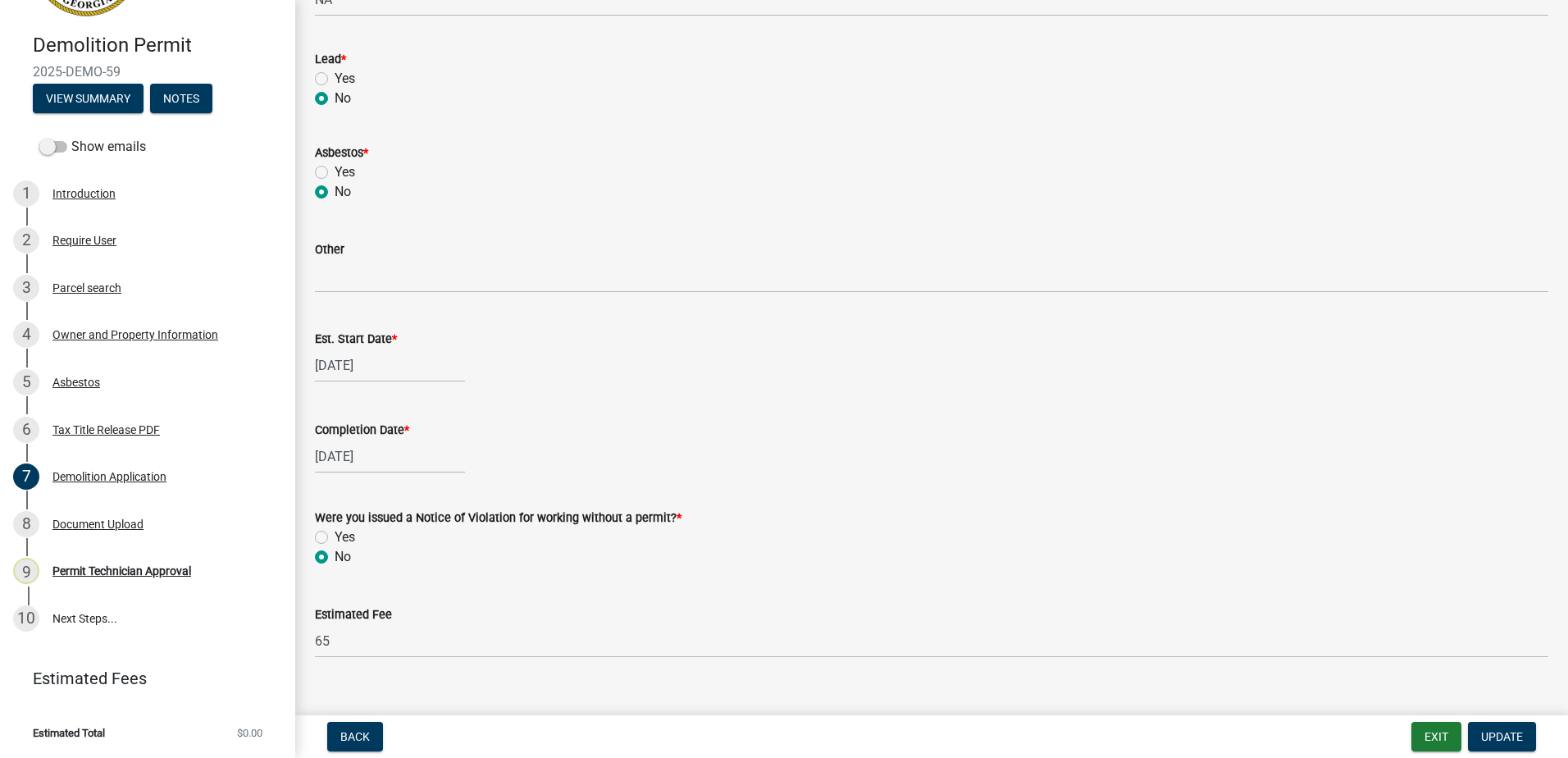
scroll to position [979, 0]
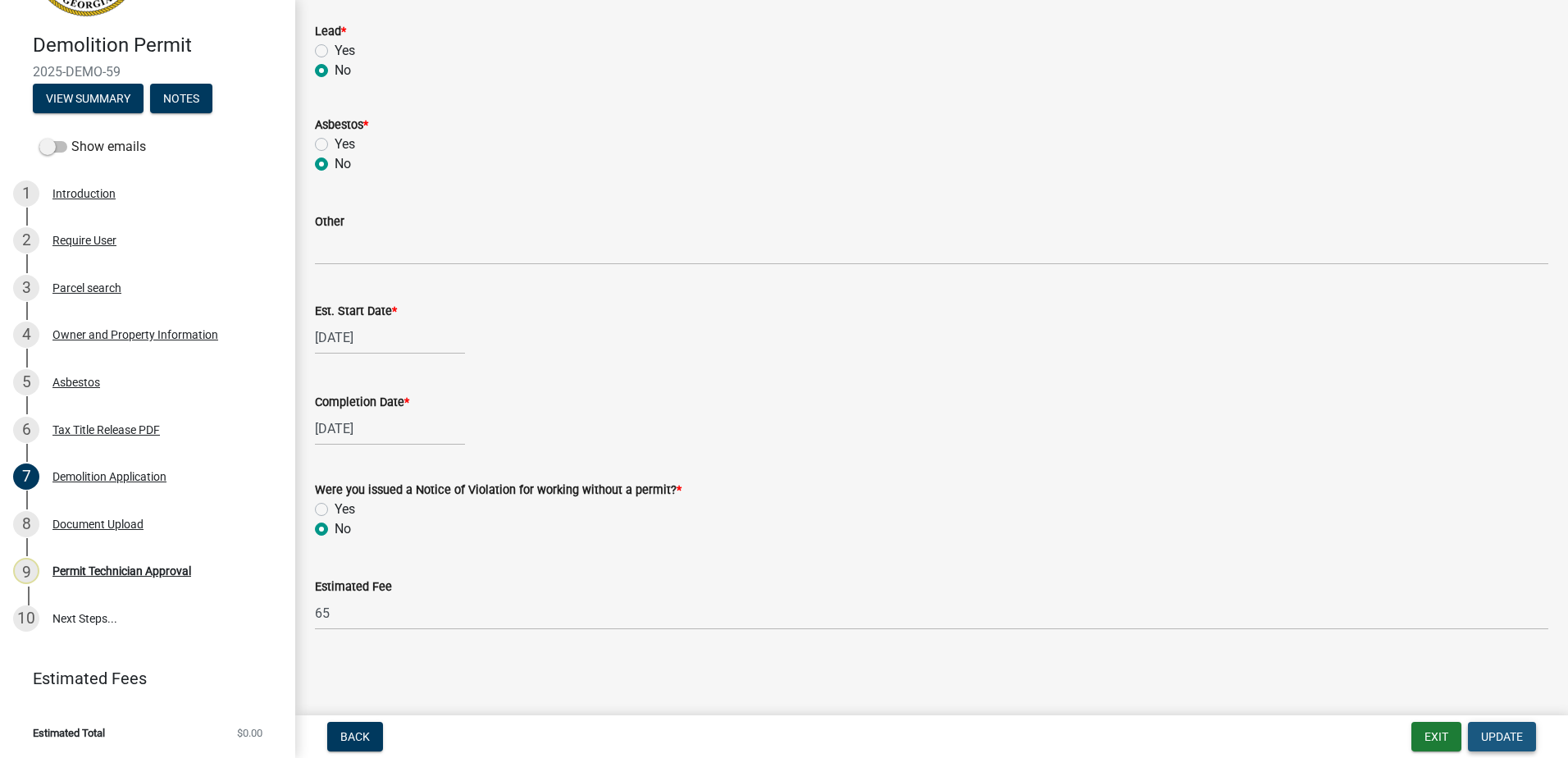
click at [1498, 727] on button "Update" at bounding box center [1501, 737] width 68 height 30
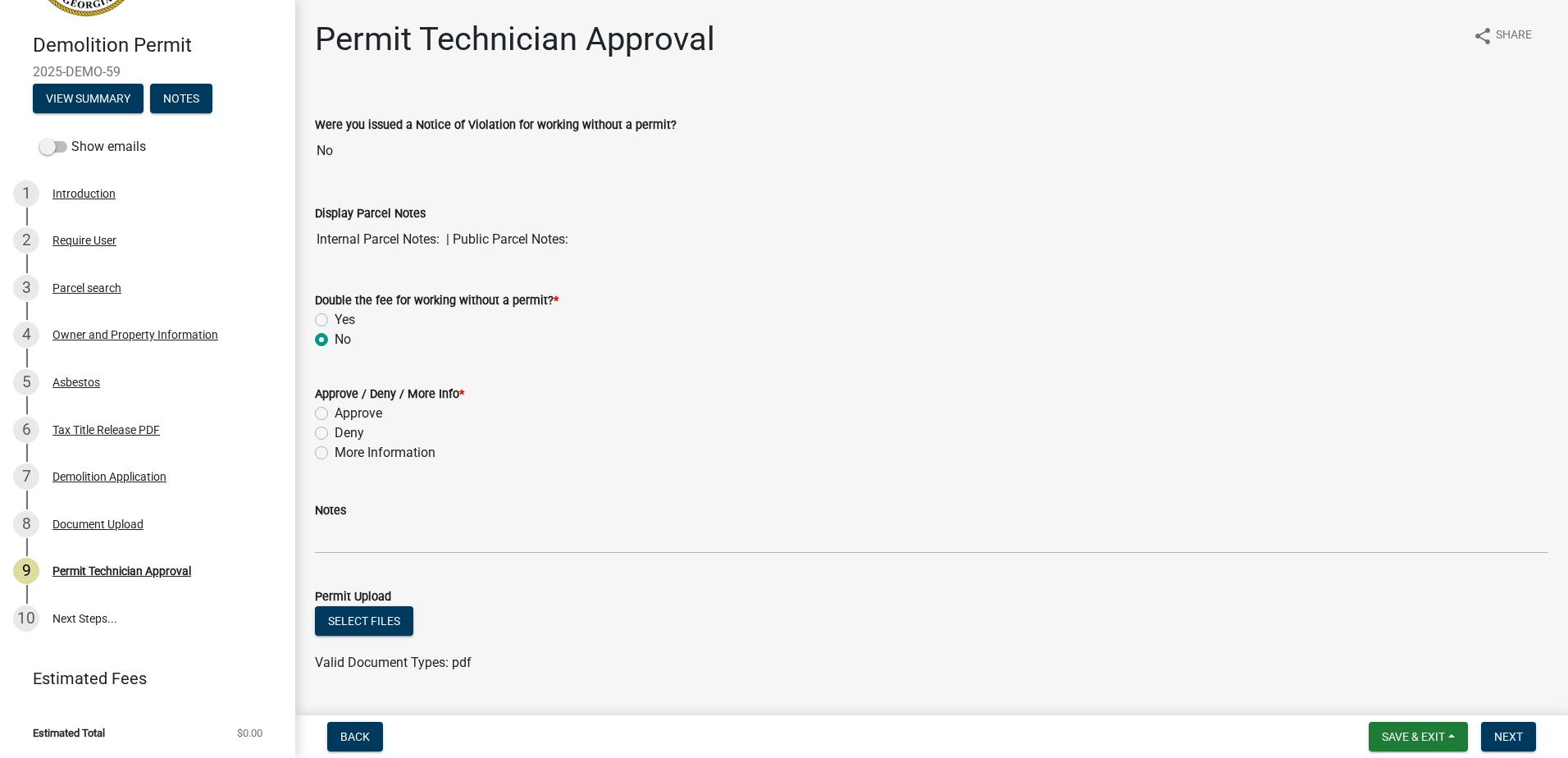
click at [335, 411] on label "Approve" at bounding box center [358, 413] width 48 height 19
click at [335, 411] on input "Approve" at bounding box center [340, 408] width 11 height 11
radio input "true"
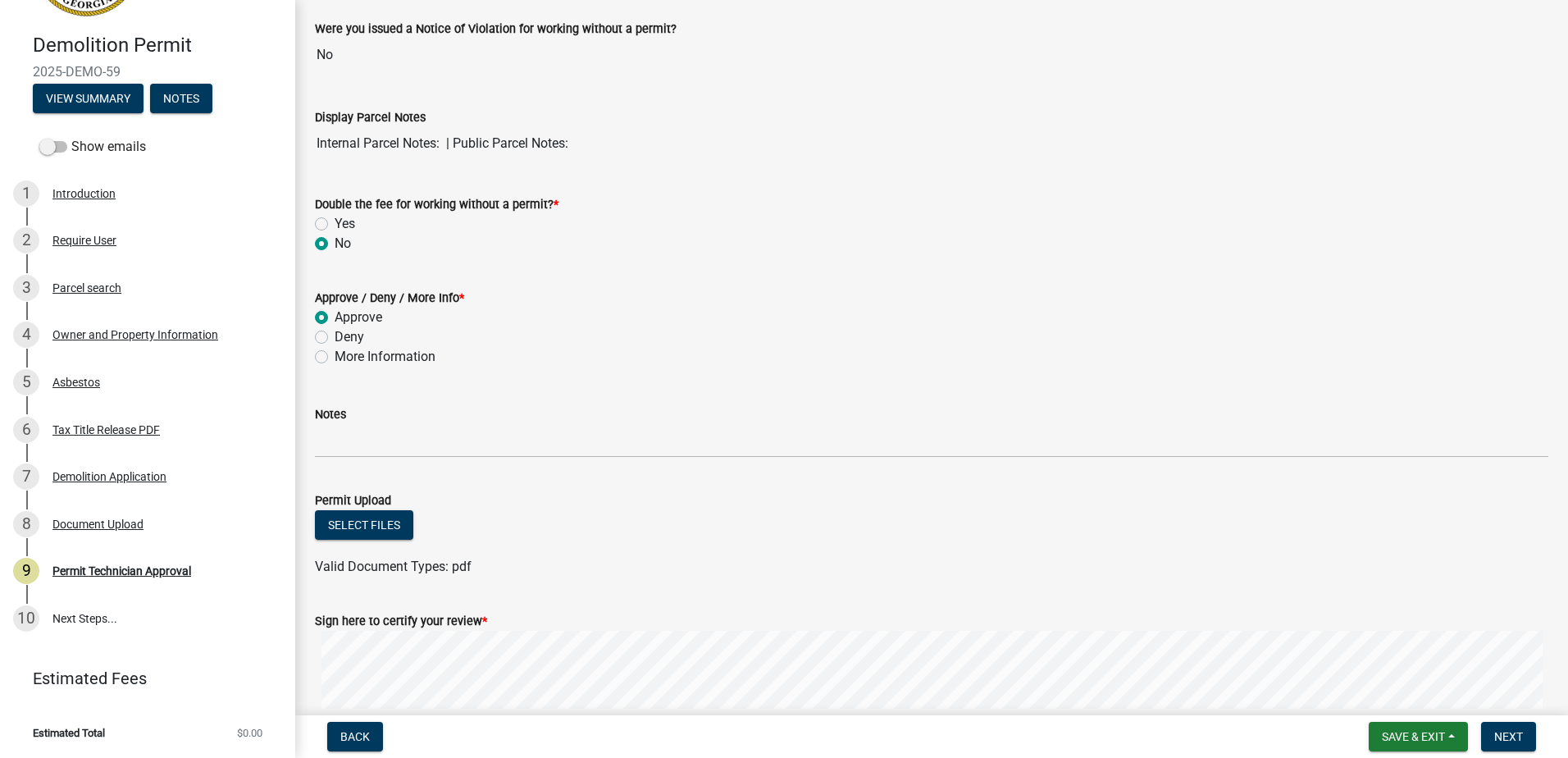
scroll to position [253, 0]
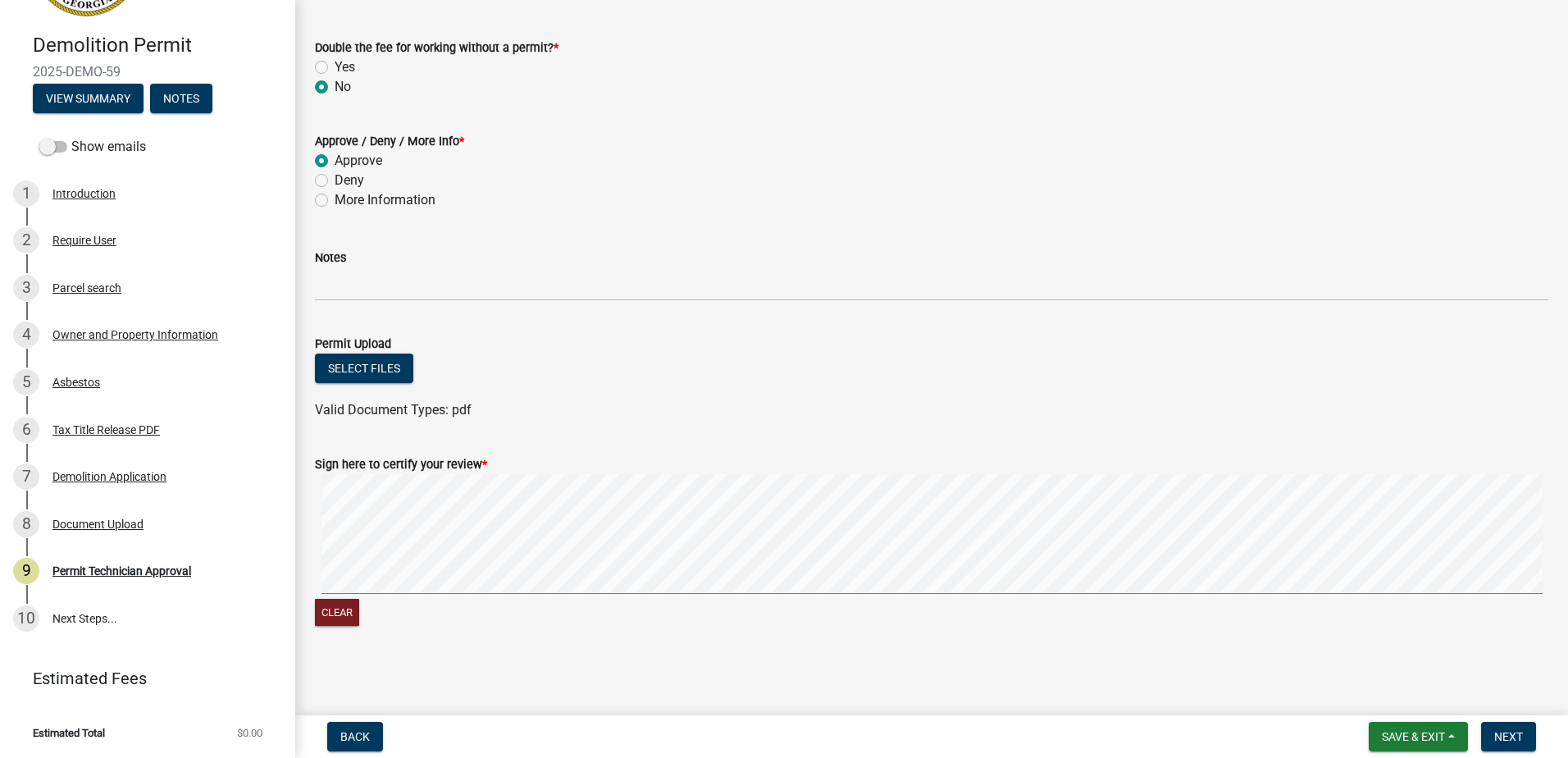
click at [502, 532] on div "Sign here to certify your review * Clear" at bounding box center [931, 533] width 1258 height 195
click at [458, 534] on div "Sign here to certify your review * Clear" at bounding box center [931, 533] width 1258 height 195
click at [417, 524] on div "Sign here to certify your review * Clear" at bounding box center [931, 533] width 1258 height 195
click at [664, 412] on wm-data-entity-input-list "Were you issued a Notice of Violation for working without a permit? No Display …" at bounding box center [931, 241] width 1233 height 806
click at [1518, 732] on button "Next" at bounding box center [1508, 737] width 55 height 30
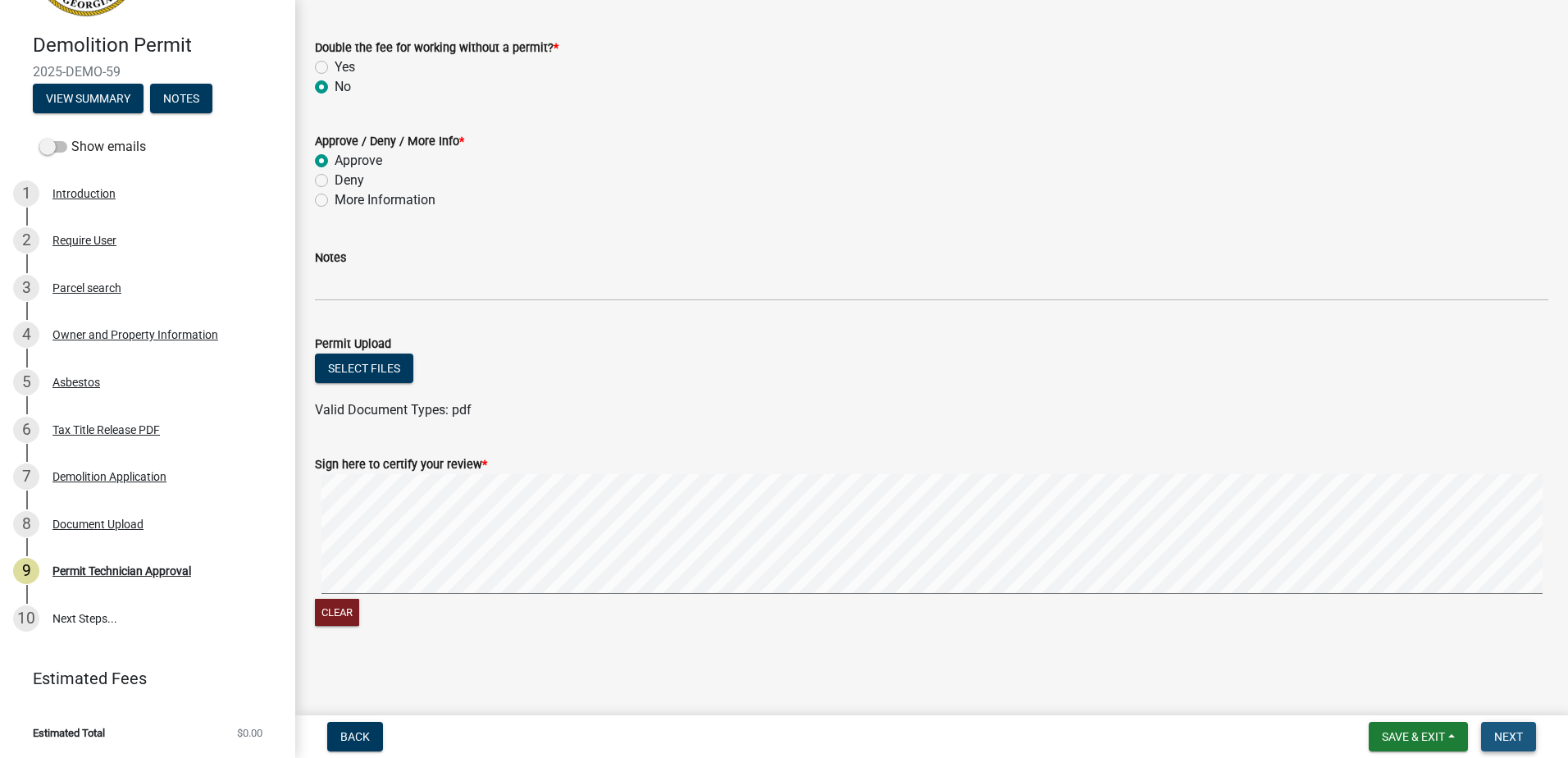
scroll to position [0, 0]
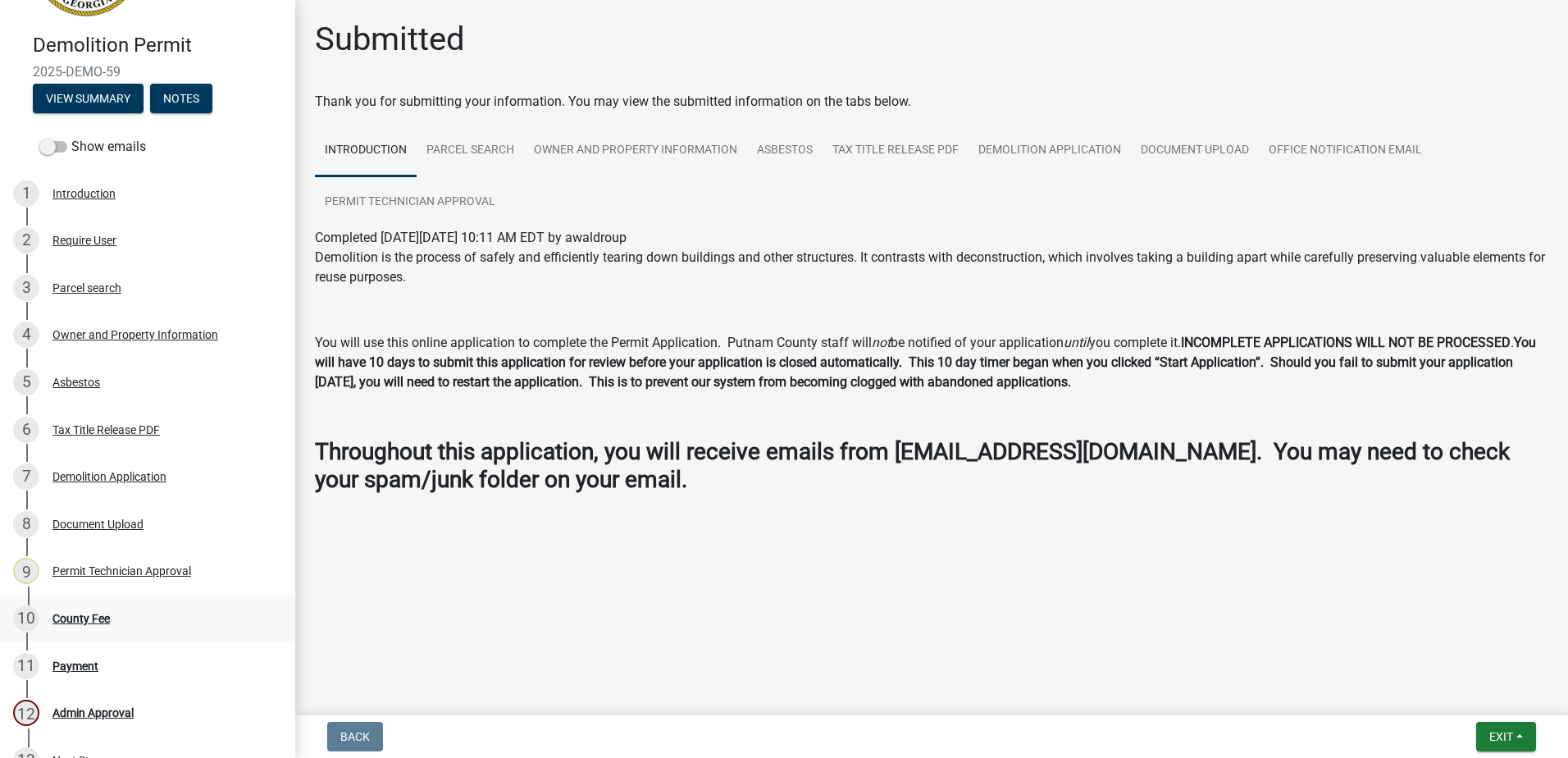
click at [95, 619] on div "10 County Fee" at bounding box center [141, 618] width 256 height 26
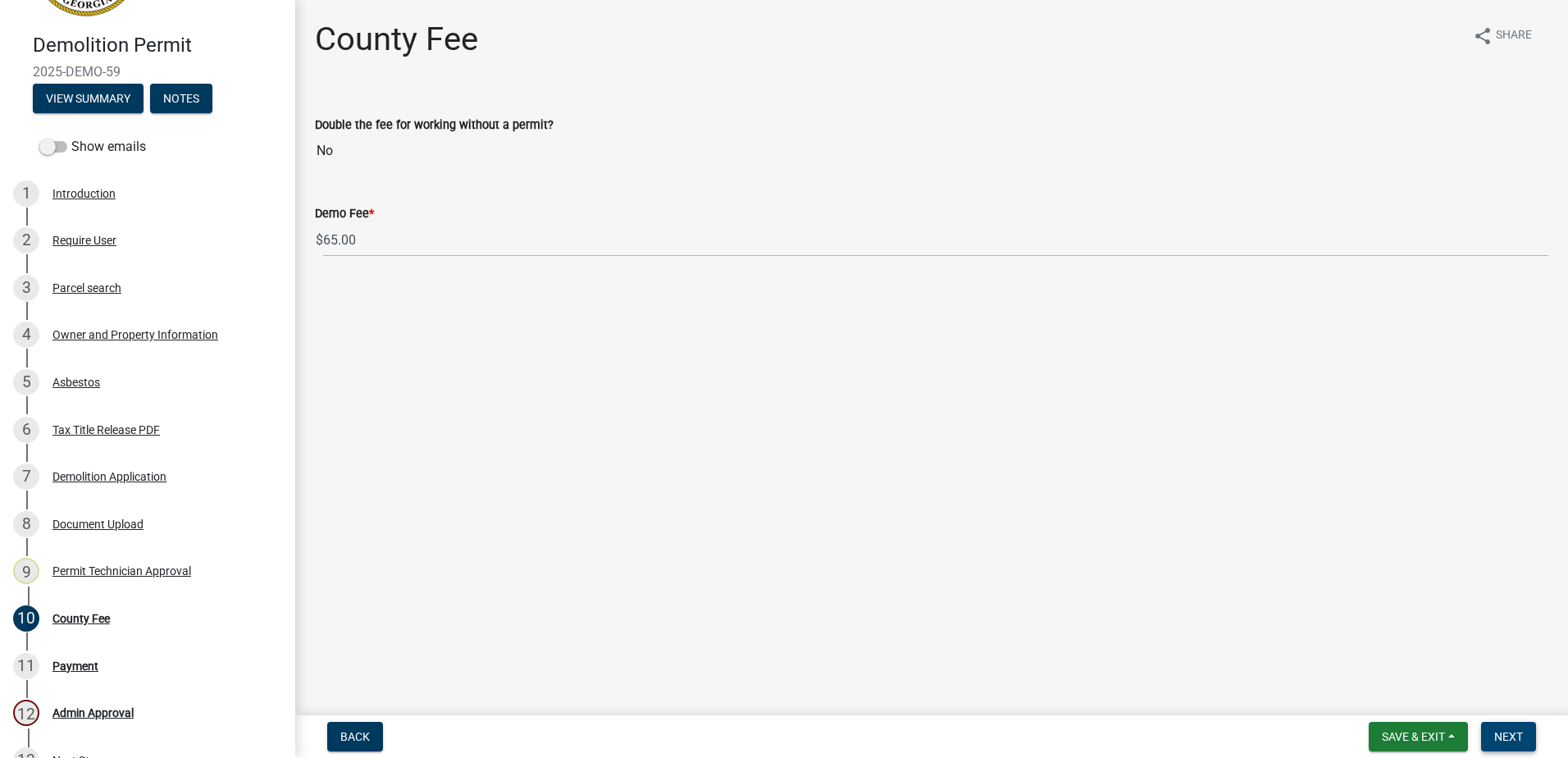
click at [1501, 731] on span "Next" at bounding box center [1508, 736] width 29 height 13
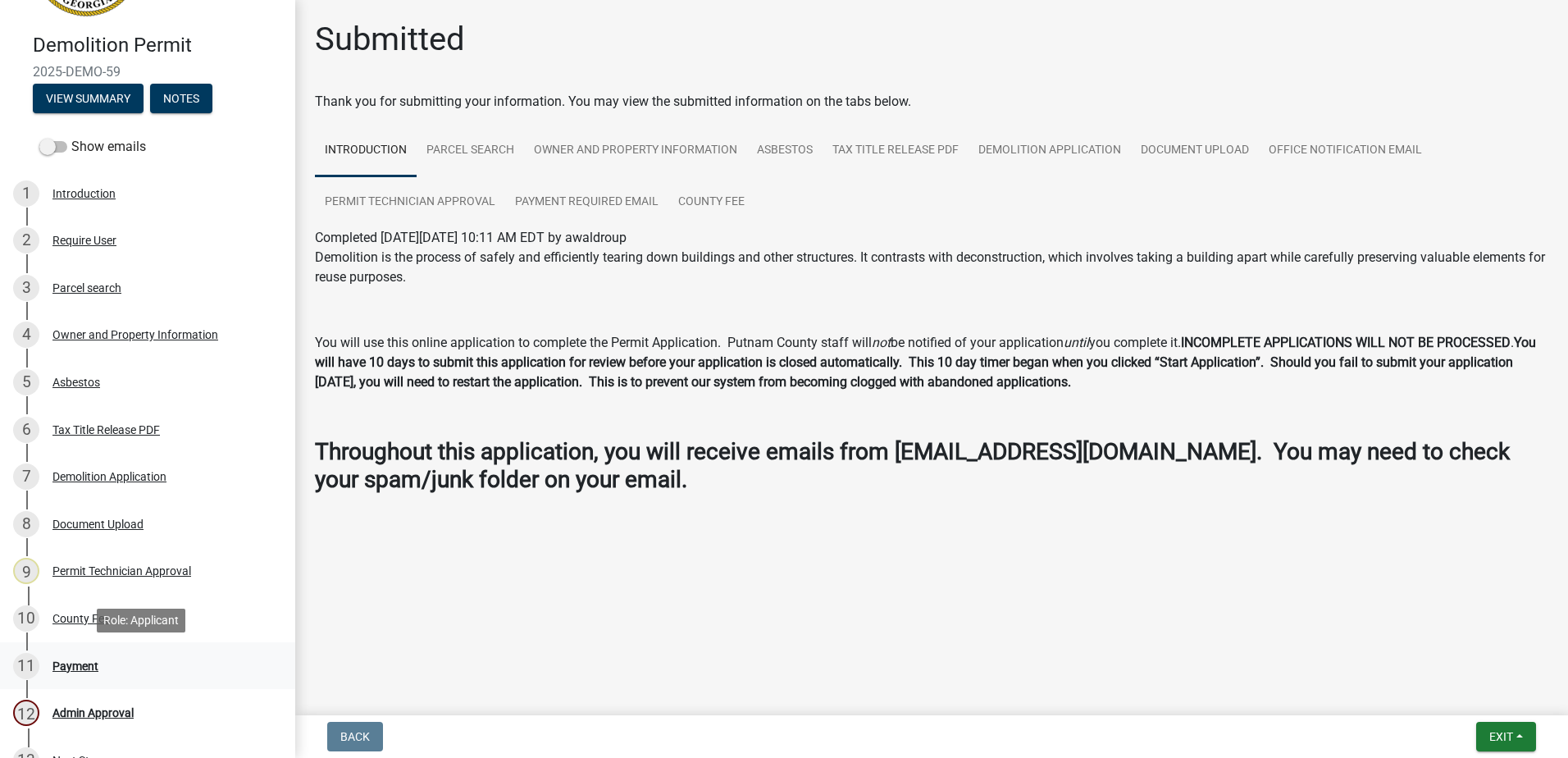
click at [57, 676] on div "11 Payment" at bounding box center [141, 666] width 256 height 26
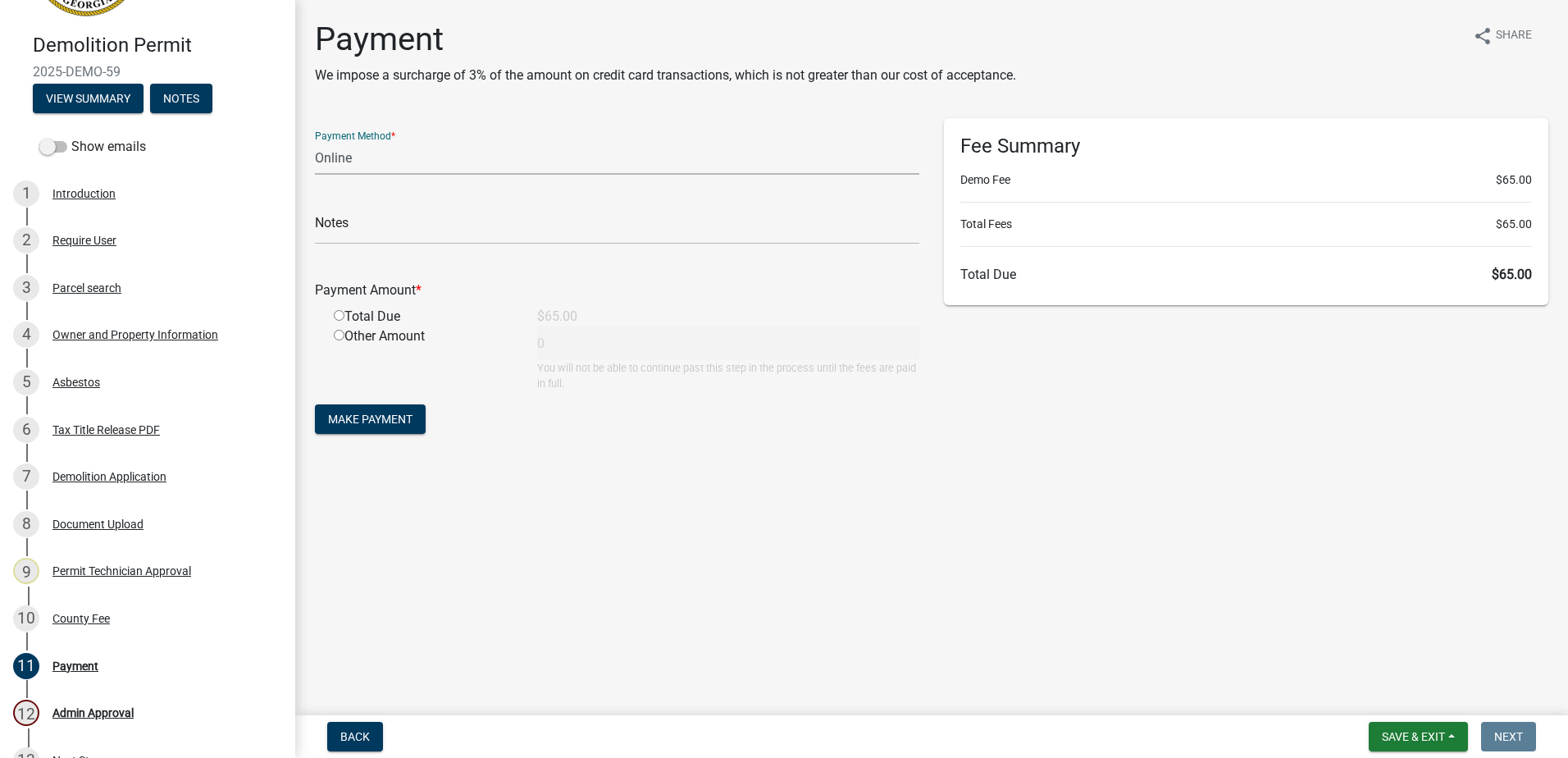
click at [426, 162] on select "Credit Card POS Check Cash Online" at bounding box center [617, 158] width 604 height 33
select select "1: 0"
click at [315, 141] on select "Credit Card POS Check Cash Online" at bounding box center [617, 158] width 604 height 33
click at [366, 235] on input "text" at bounding box center [617, 227] width 604 height 33
type input "4259"
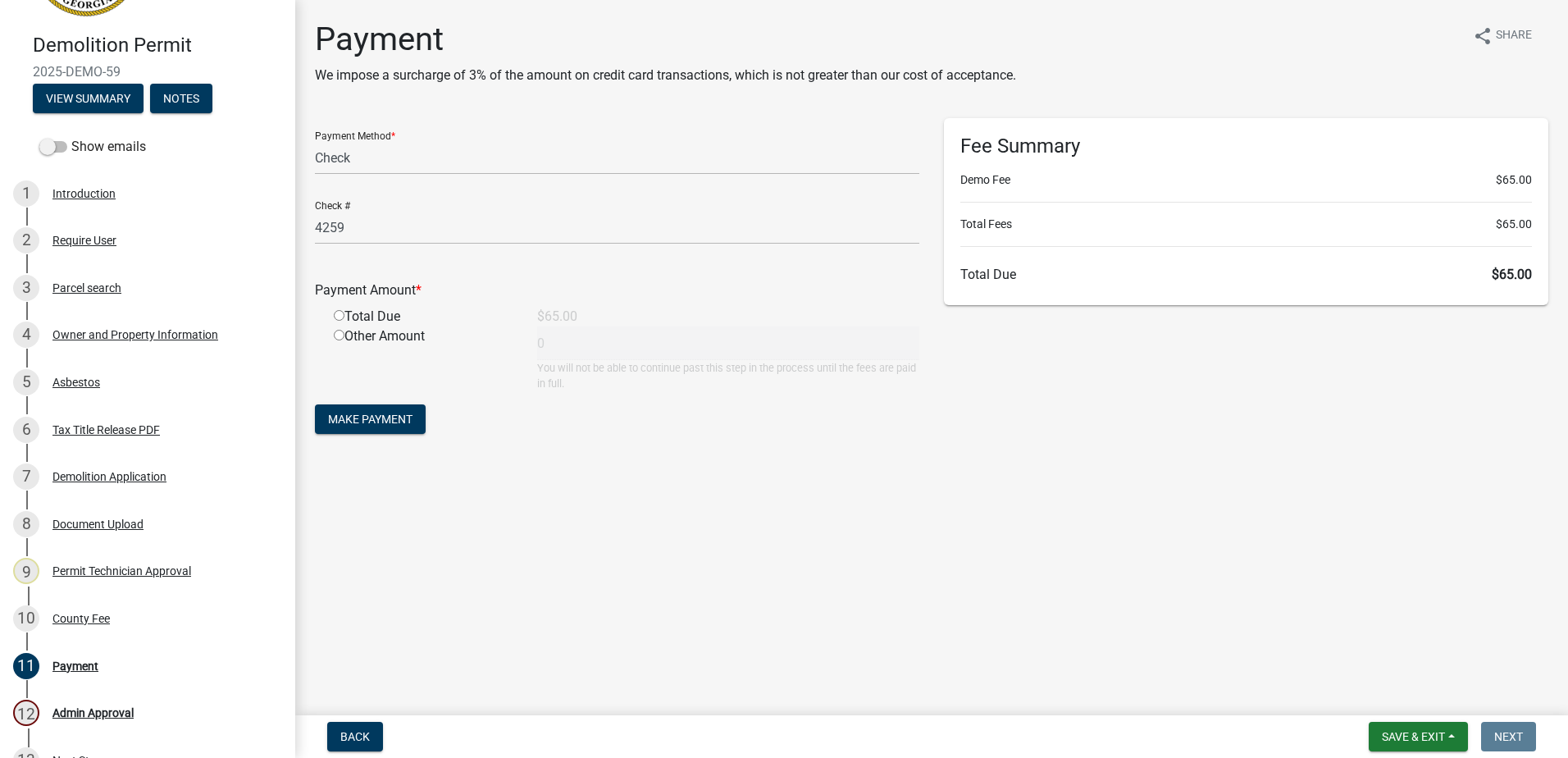
click at [336, 311] on input "radio" at bounding box center [339, 315] width 11 height 11
radio input "true"
type input "65"
click at [368, 424] on span "Make Payment" at bounding box center [371, 418] width 85 height 13
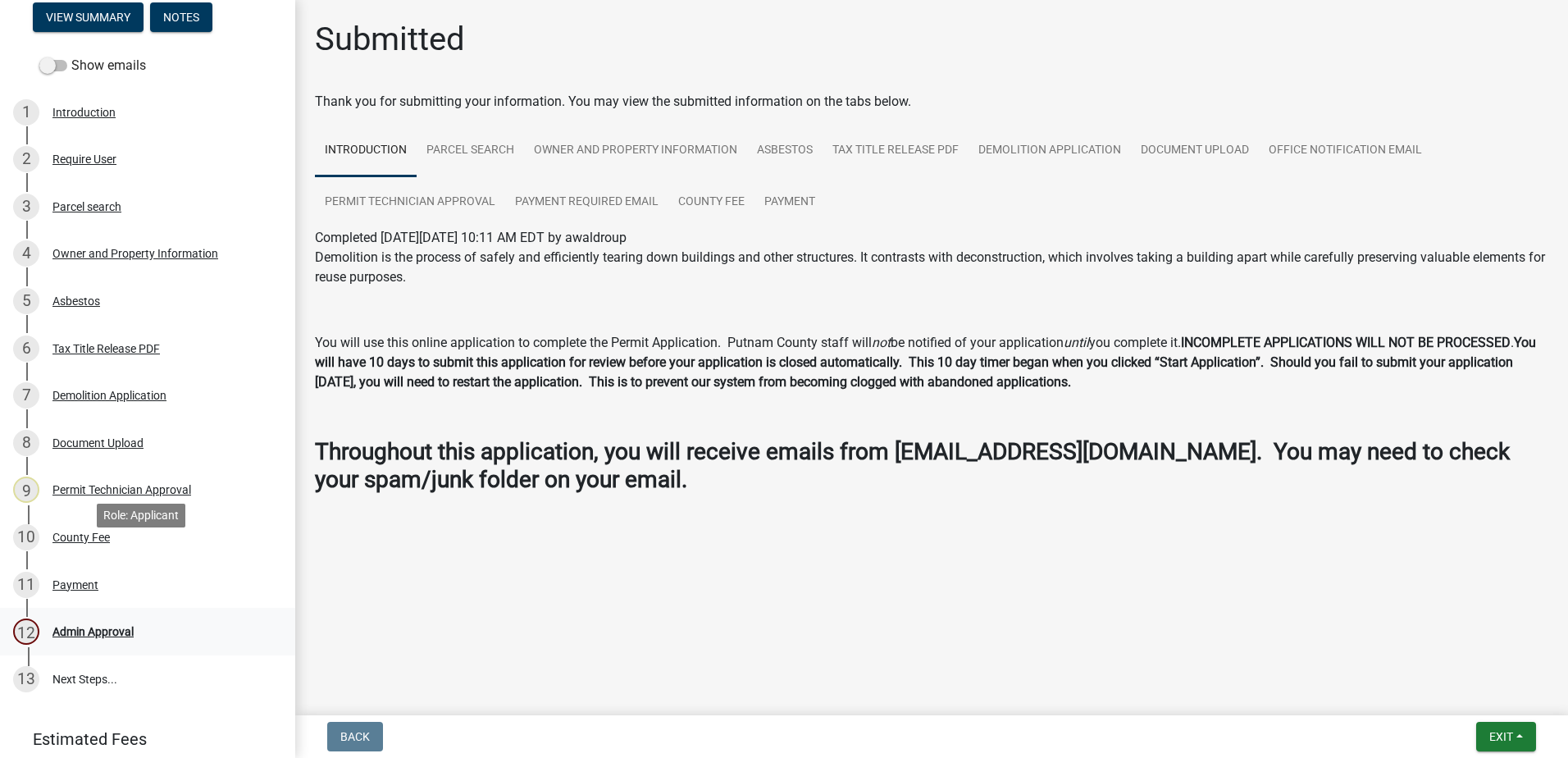
scroll to position [286, 0]
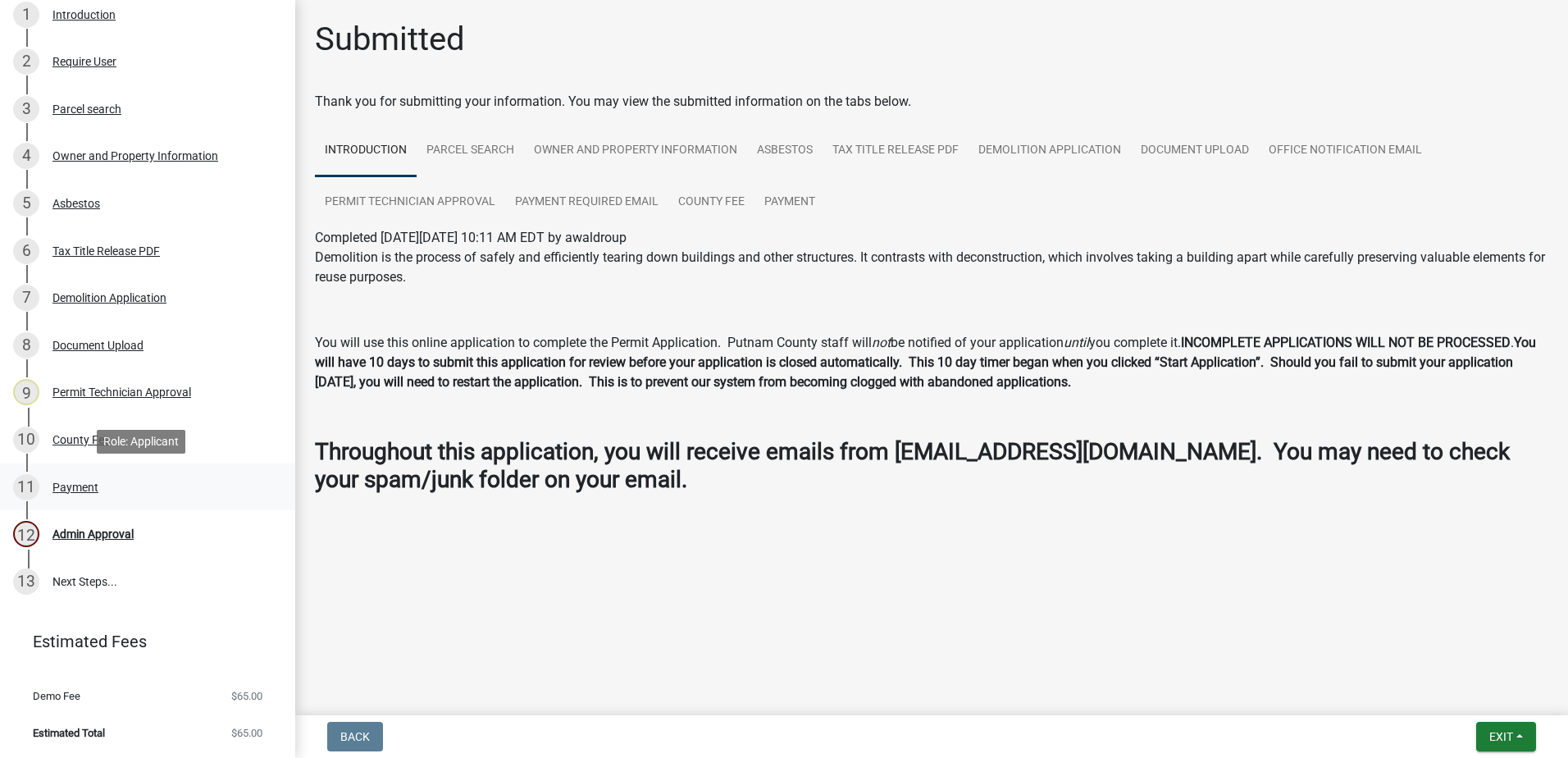
click at [76, 476] on div "11 Payment" at bounding box center [141, 487] width 256 height 26
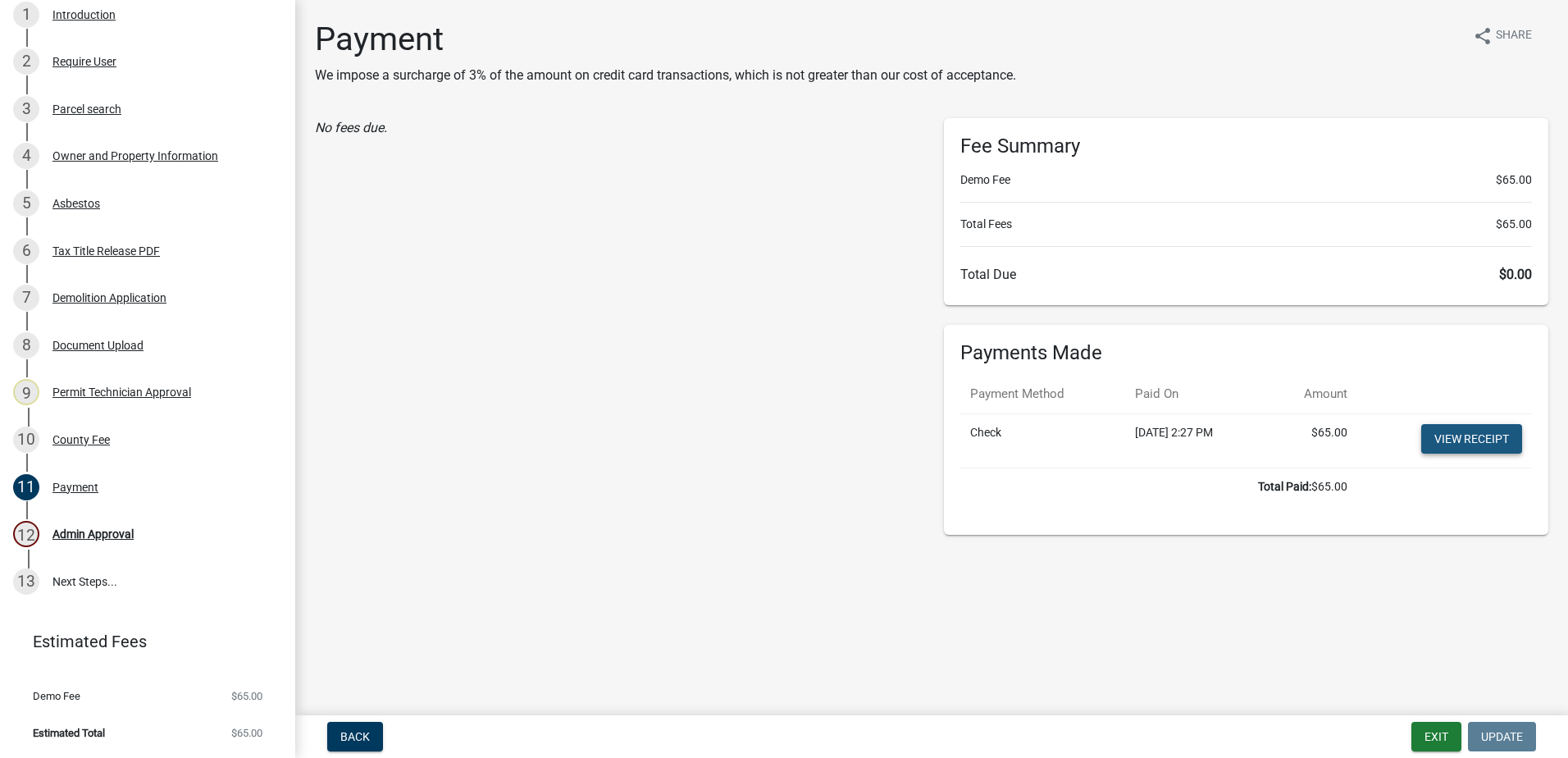
click at [1452, 451] on link "View receipt" at bounding box center [1471, 438] width 101 height 30
click at [1447, 726] on button "Exit" at bounding box center [1436, 737] width 50 height 30
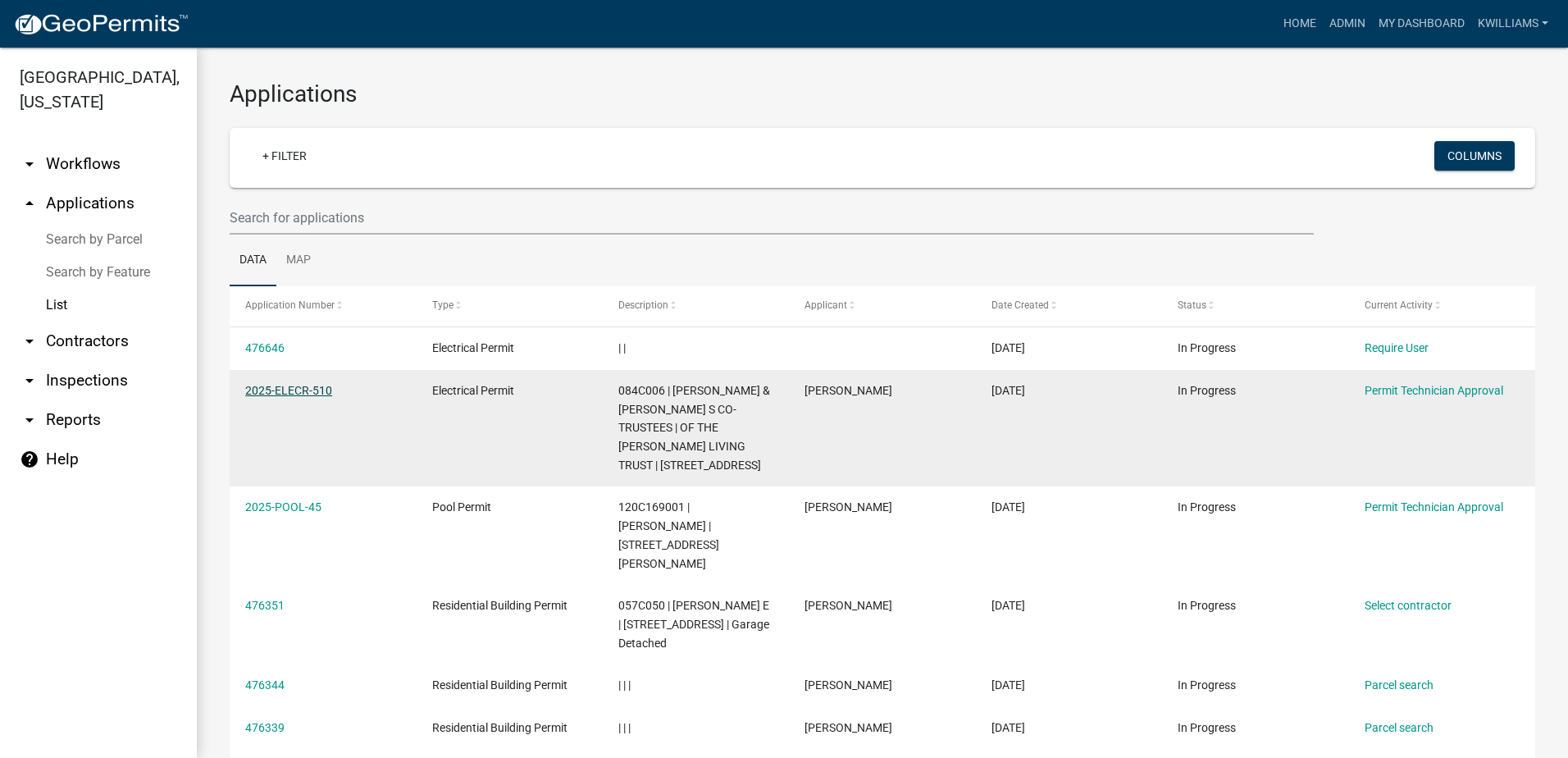
click at [261, 393] on link "2025-ELECR-510" at bounding box center [288, 390] width 87 height 13
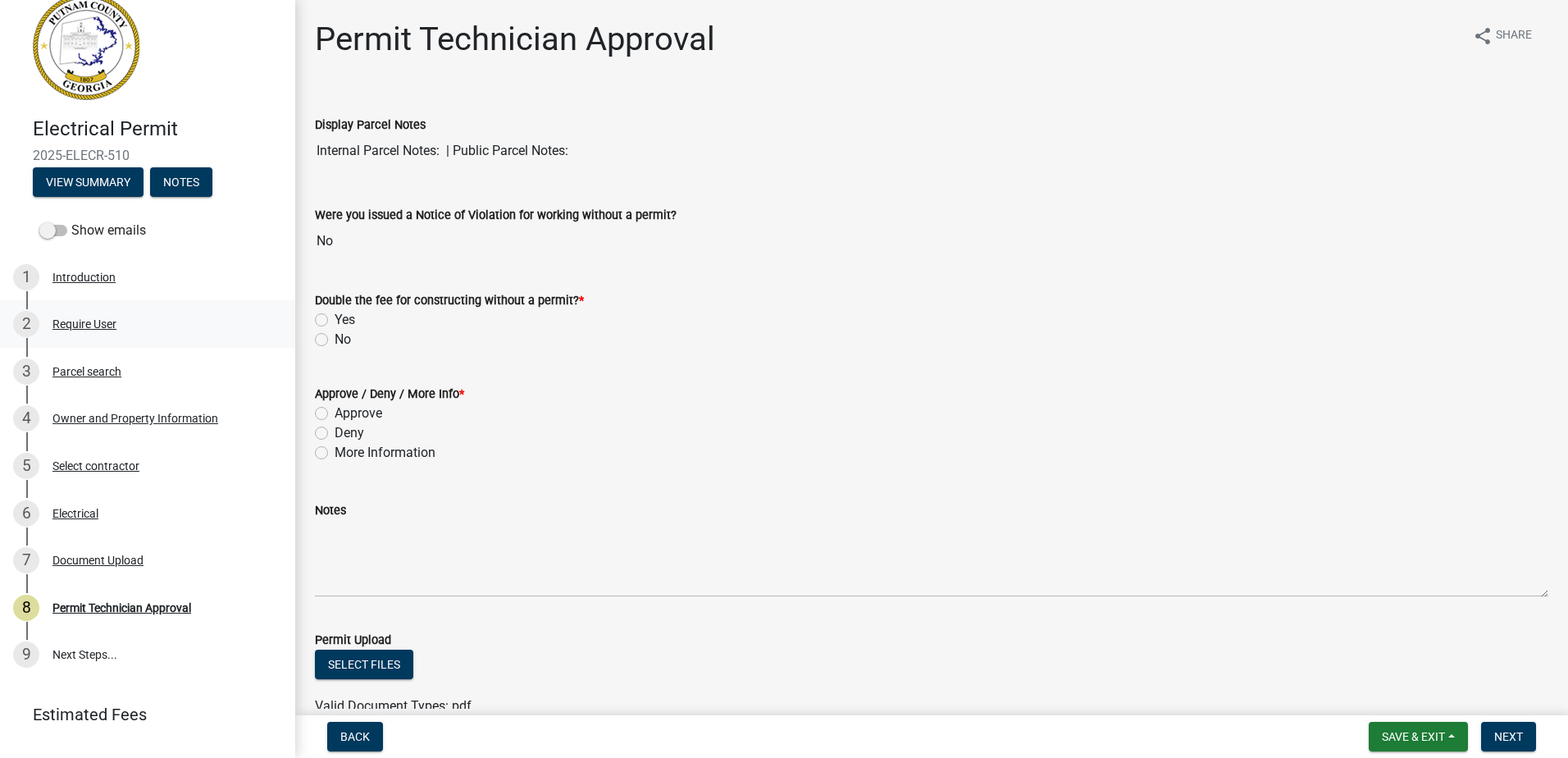
scroll to position [60, 0]
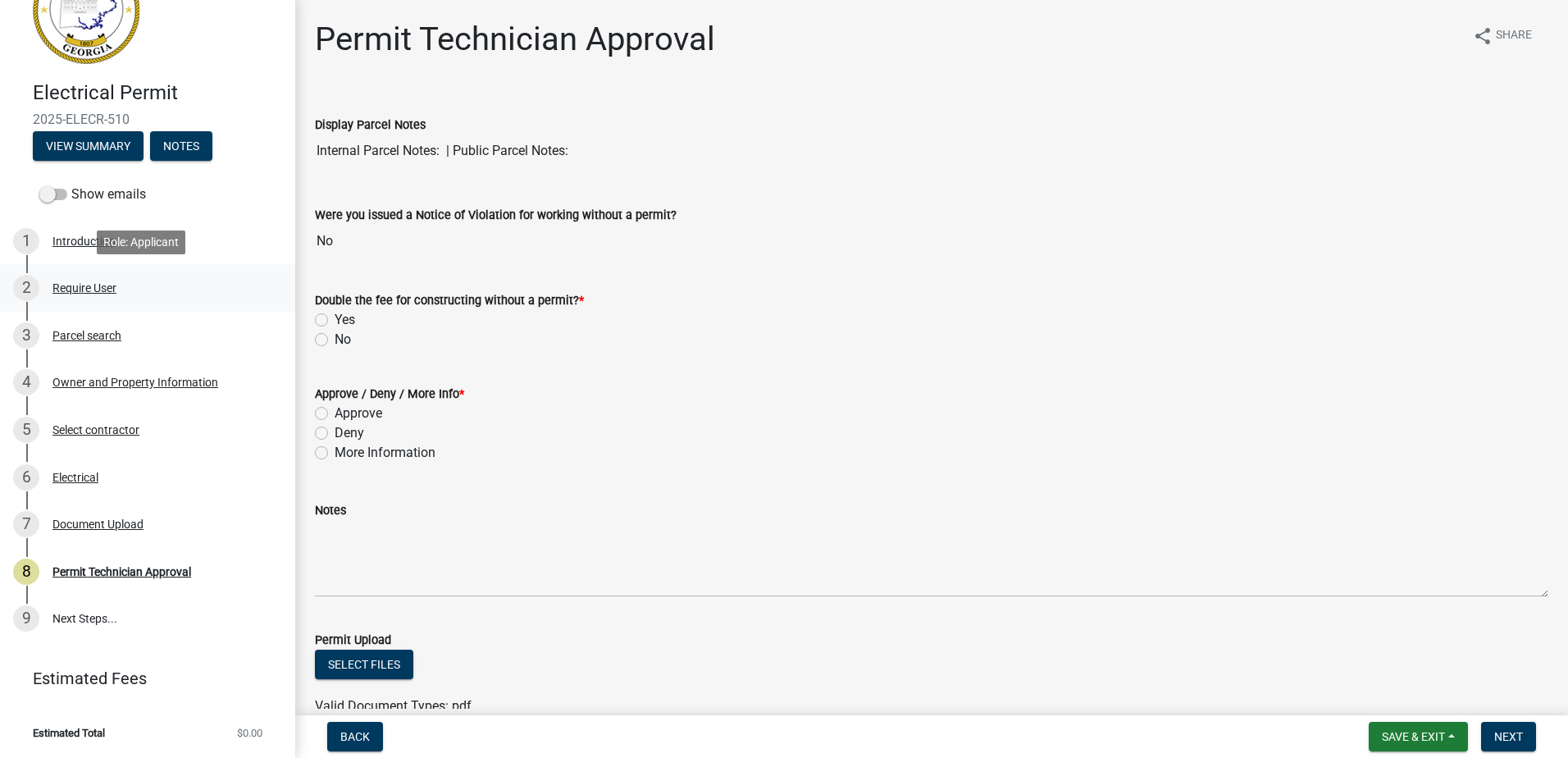
click at [98, 283] on div "Require User" at bounding box center [85, 287] width 64 height 11
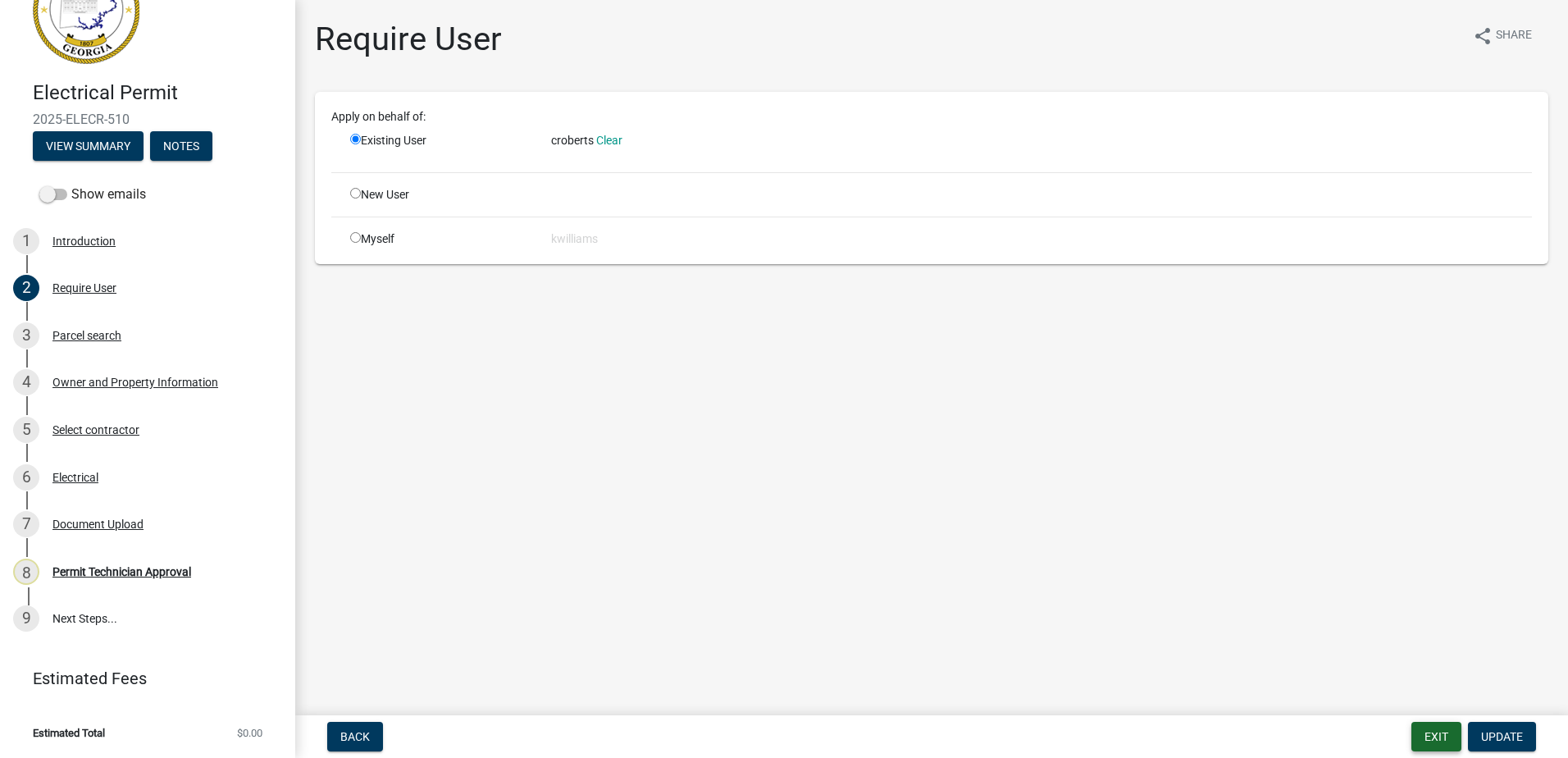
click at [1422, 740] on button "Exit" at bounding box center [1436, 737] width 50 height 30
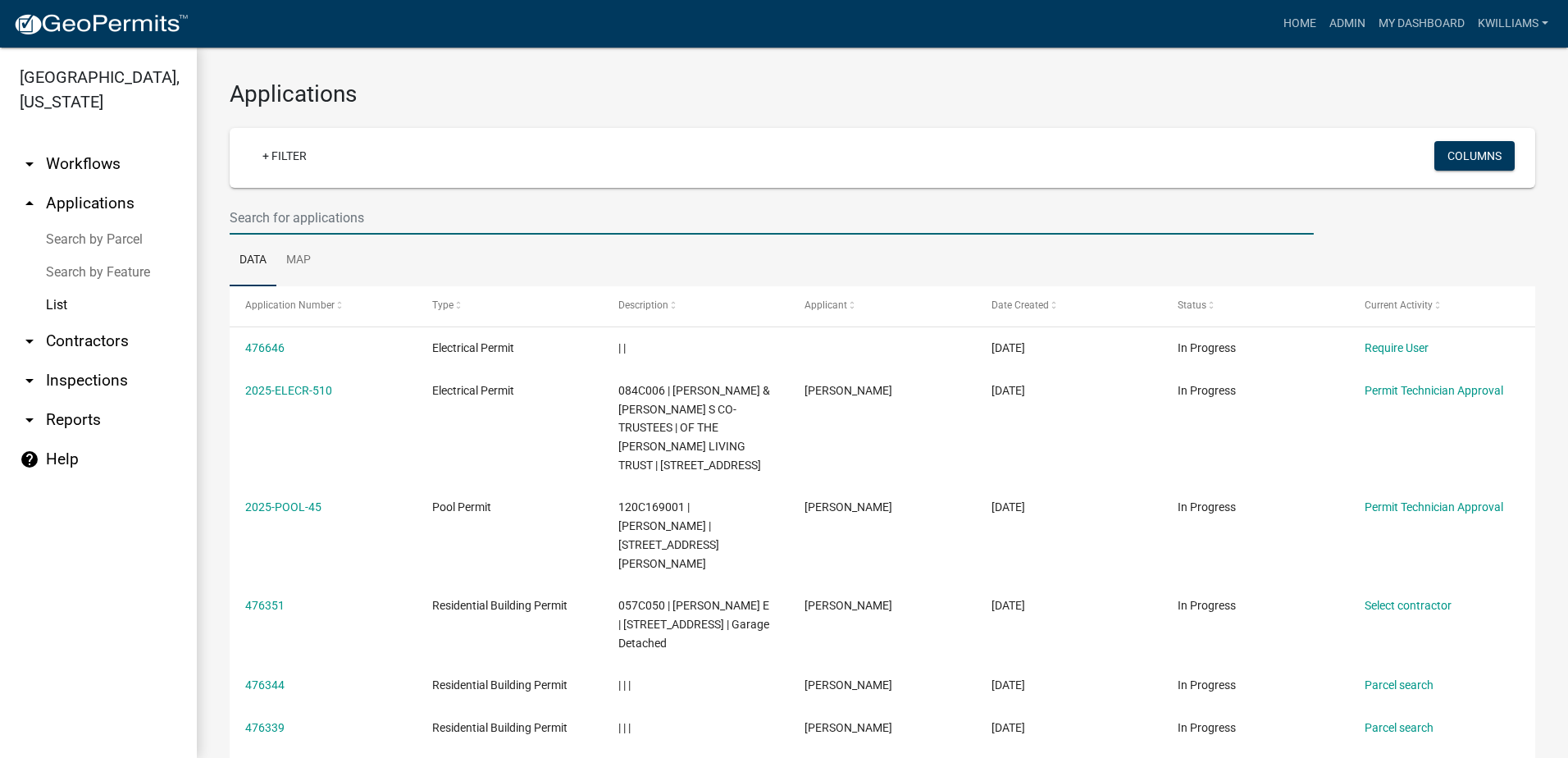
click at [290, 210] on input "text" at bounding box center [771, 217] width 1084 height 33
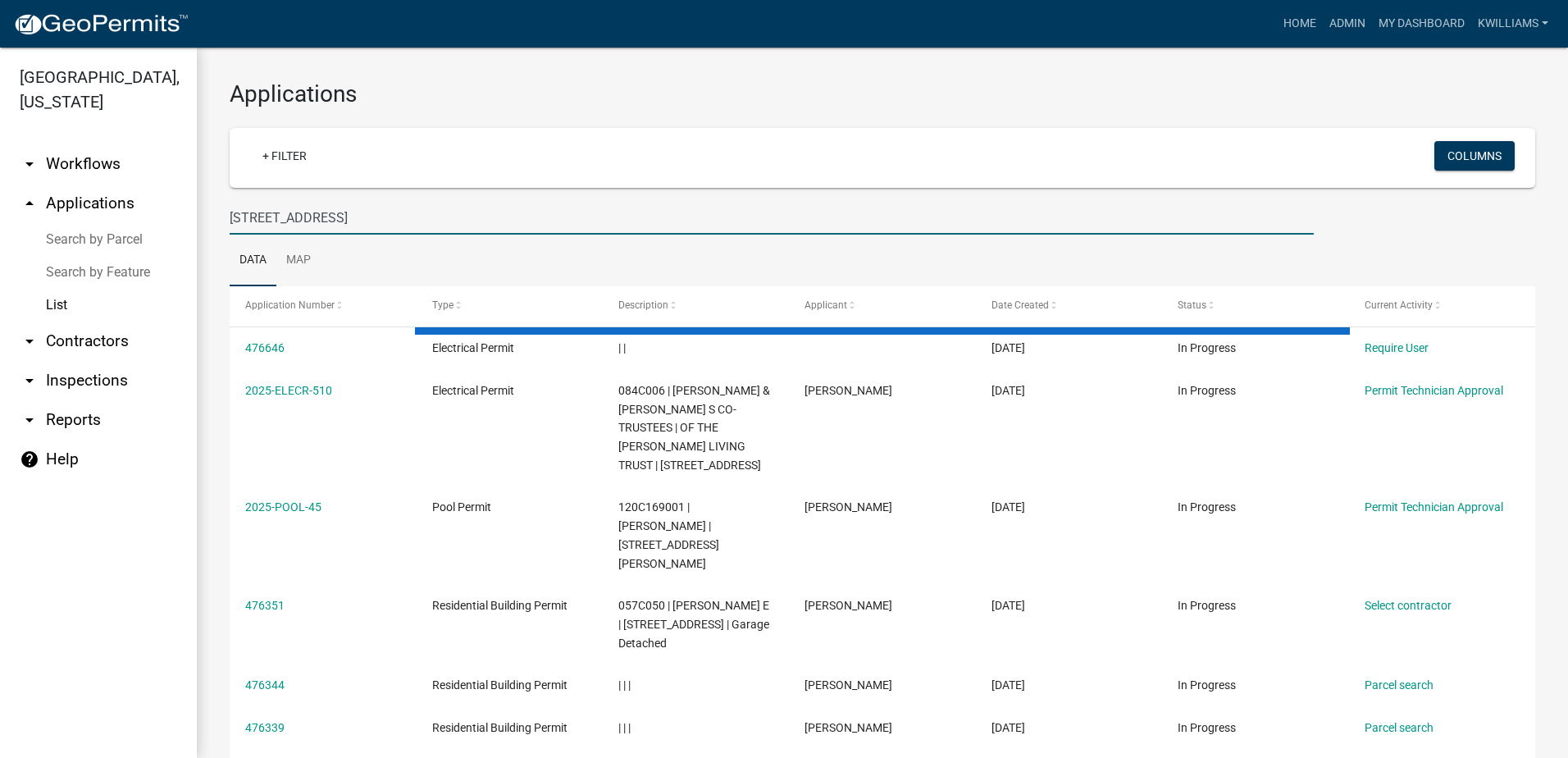
type input "[STREET_ADDRESS]"
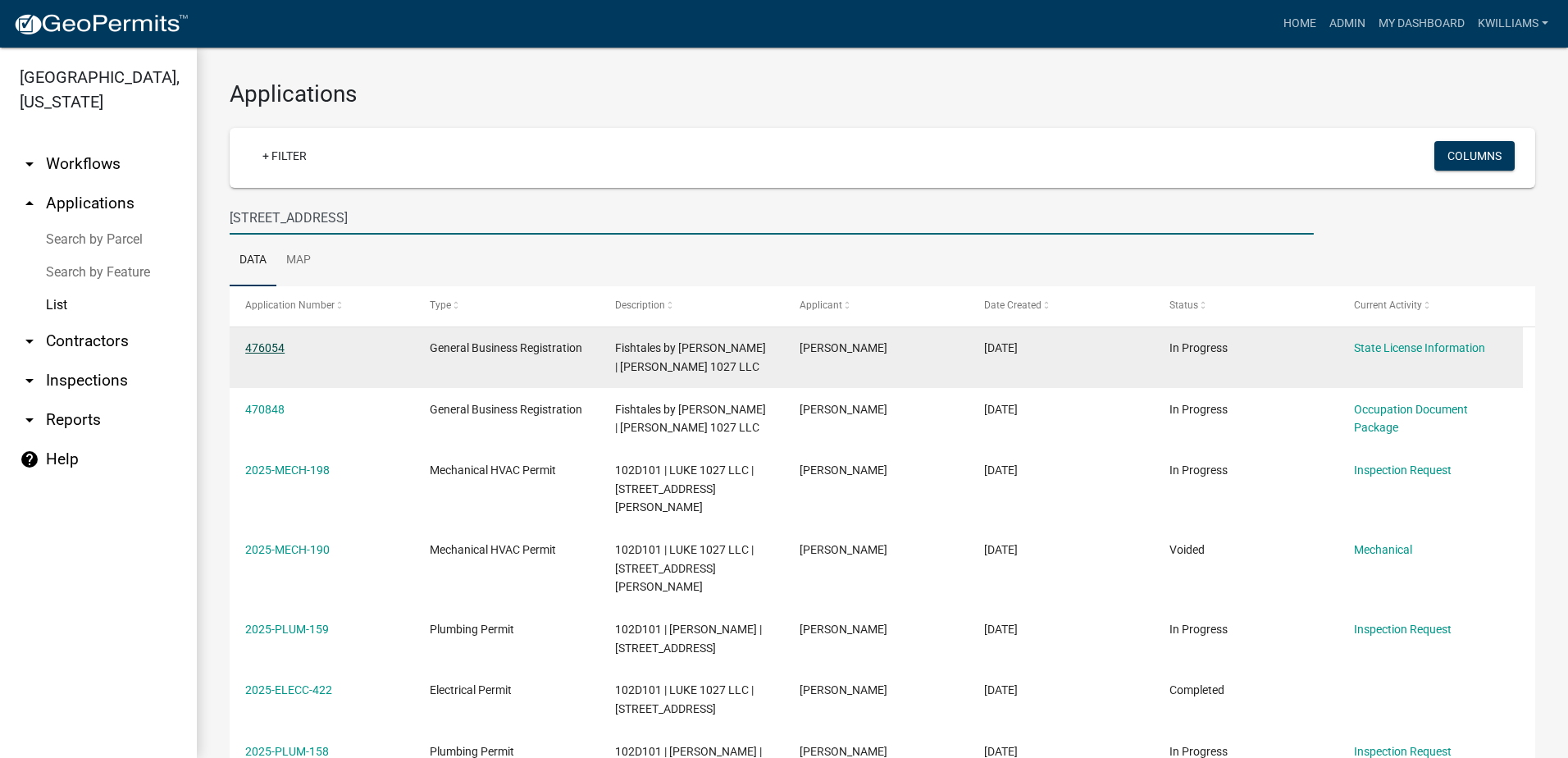
click at [266, 353] on link "476054" at bounding box center [264, 347] width 40 height 13
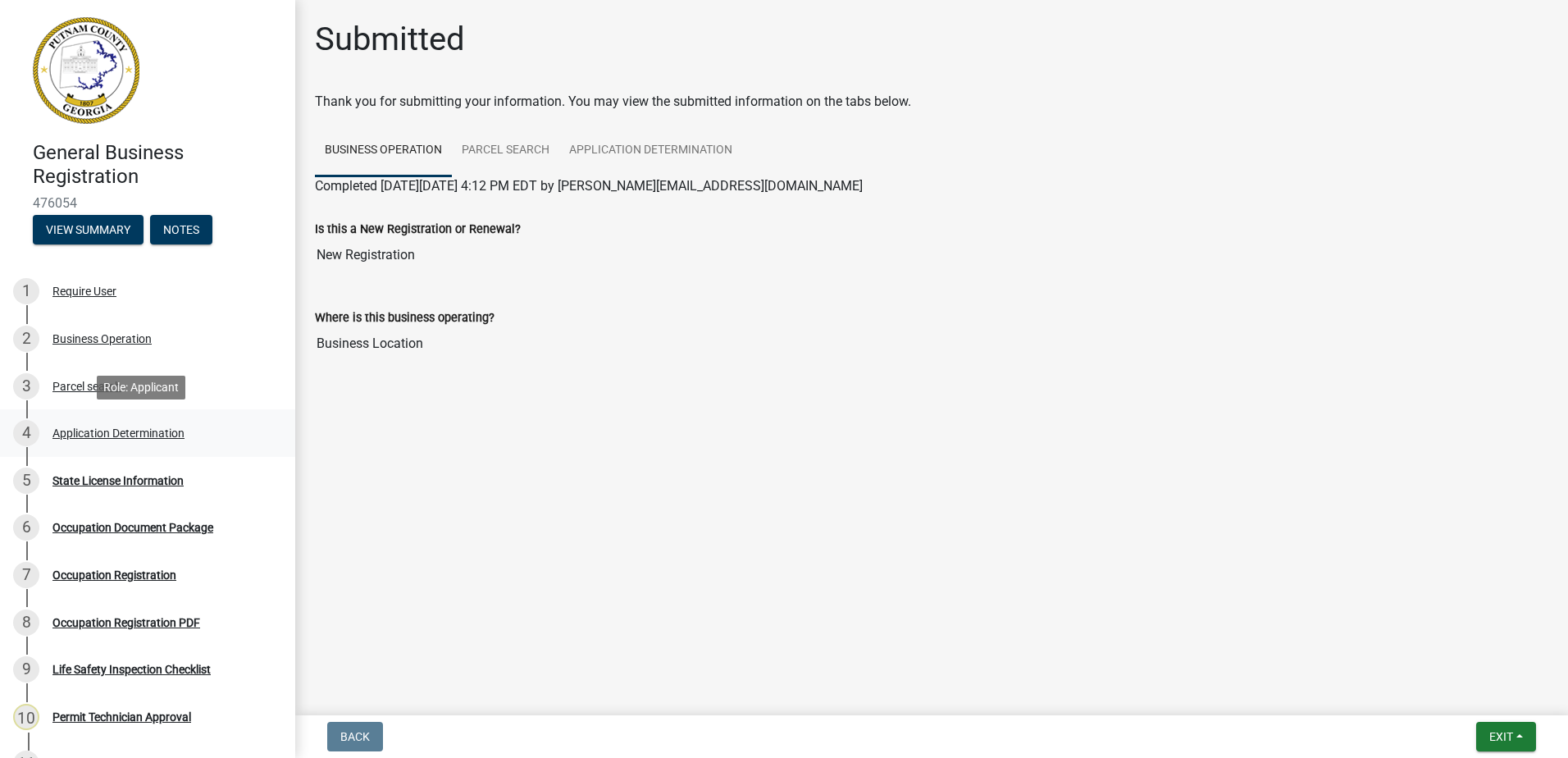
click at [80, 434] on div "Application Determination" at bounding box center [119, 432] width 132 height 11
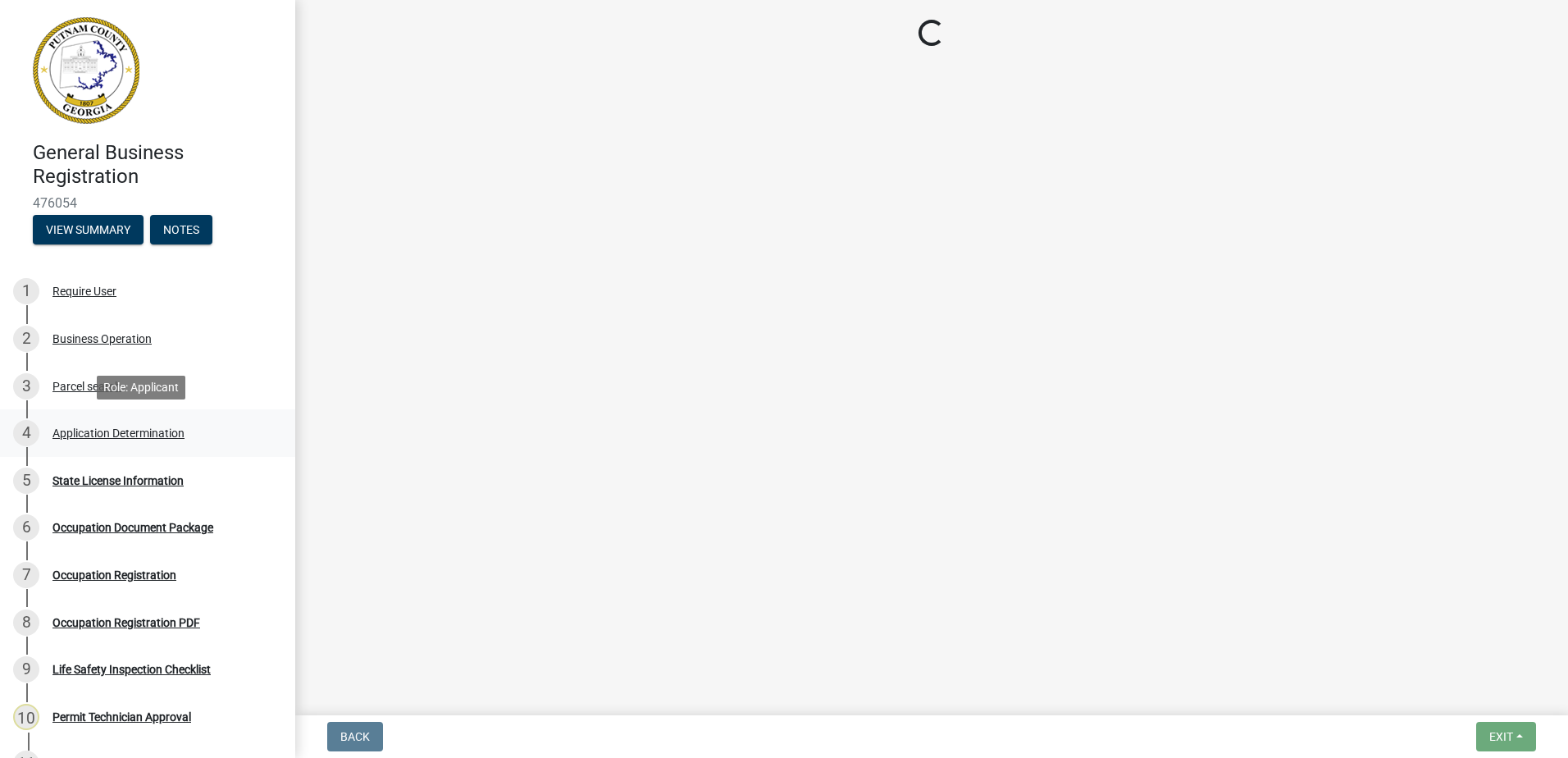
select select "GA"
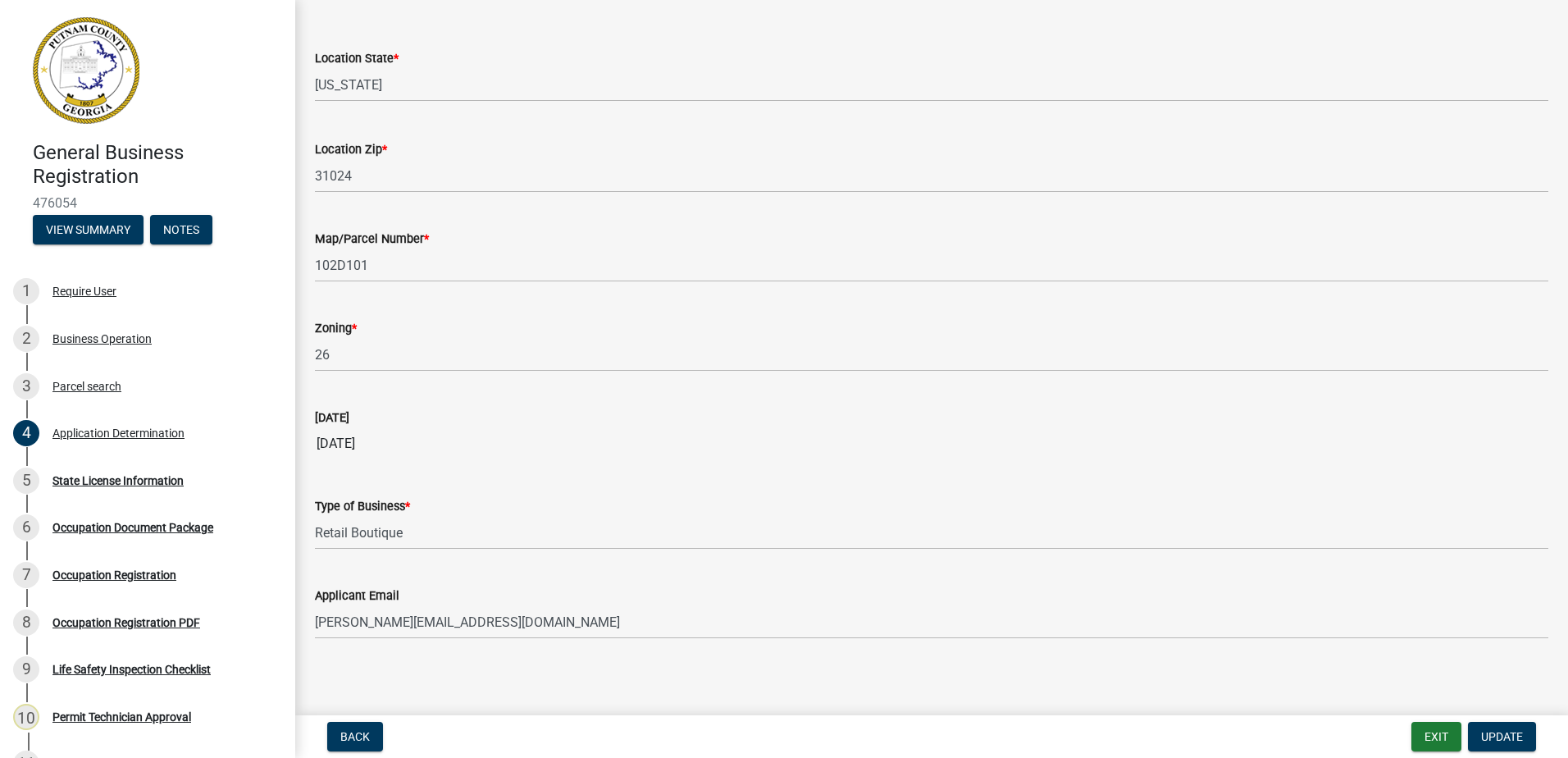
scroll to position [1344, 0]
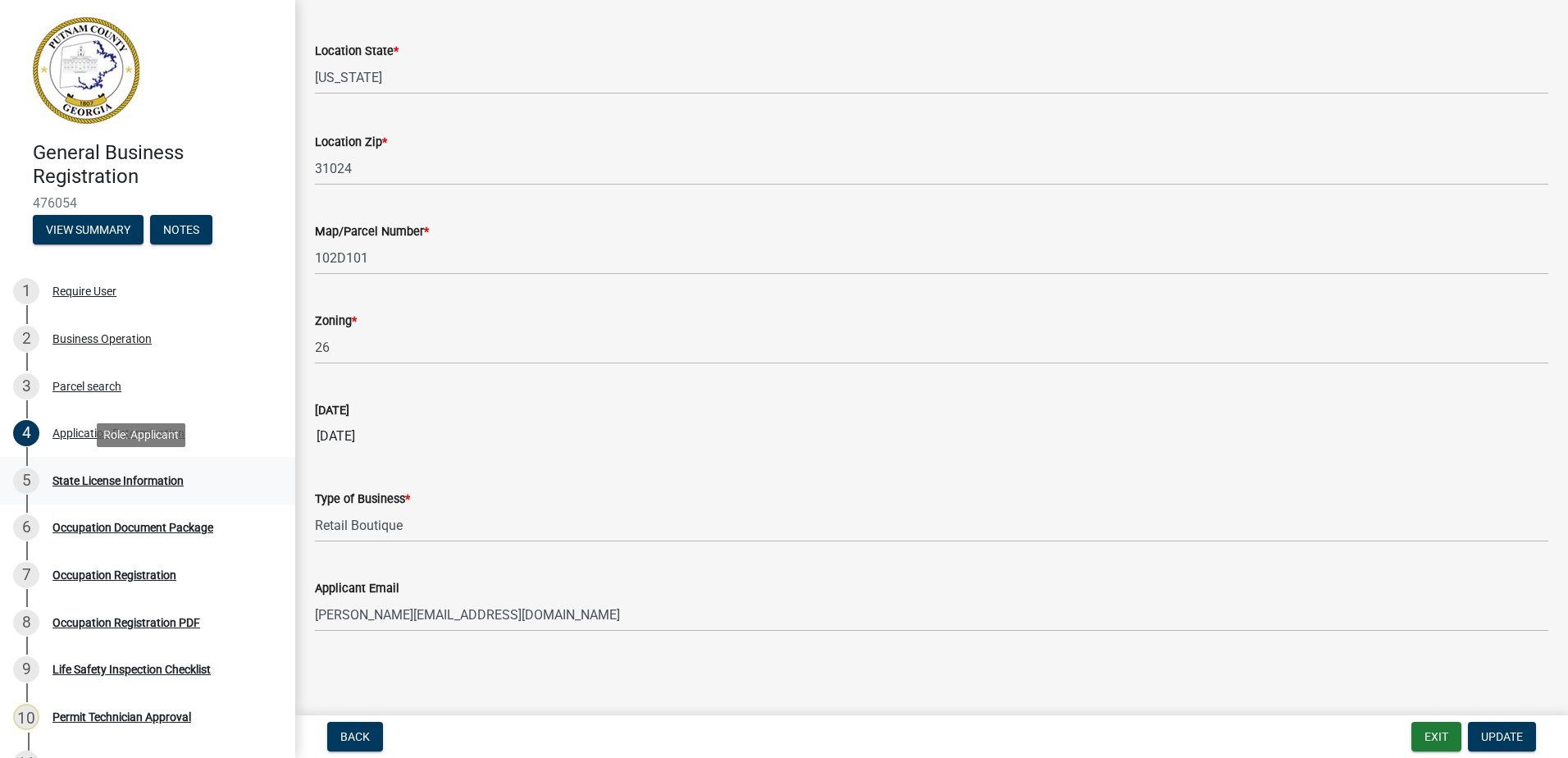
click at [57, 485] on div "State License Information" at bounding box center [118, 480] width 131 height 11
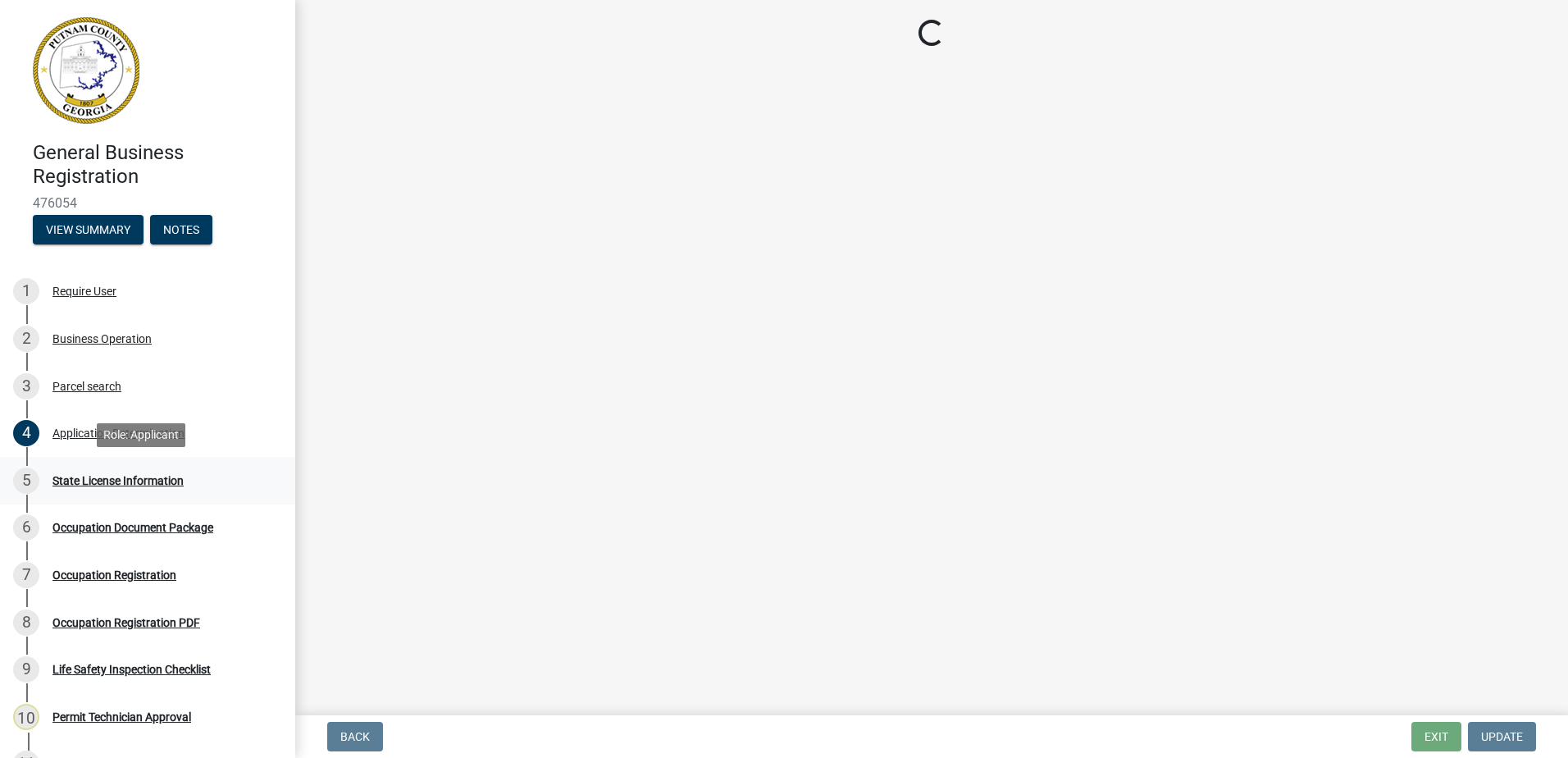
scroll to position [0, 0]
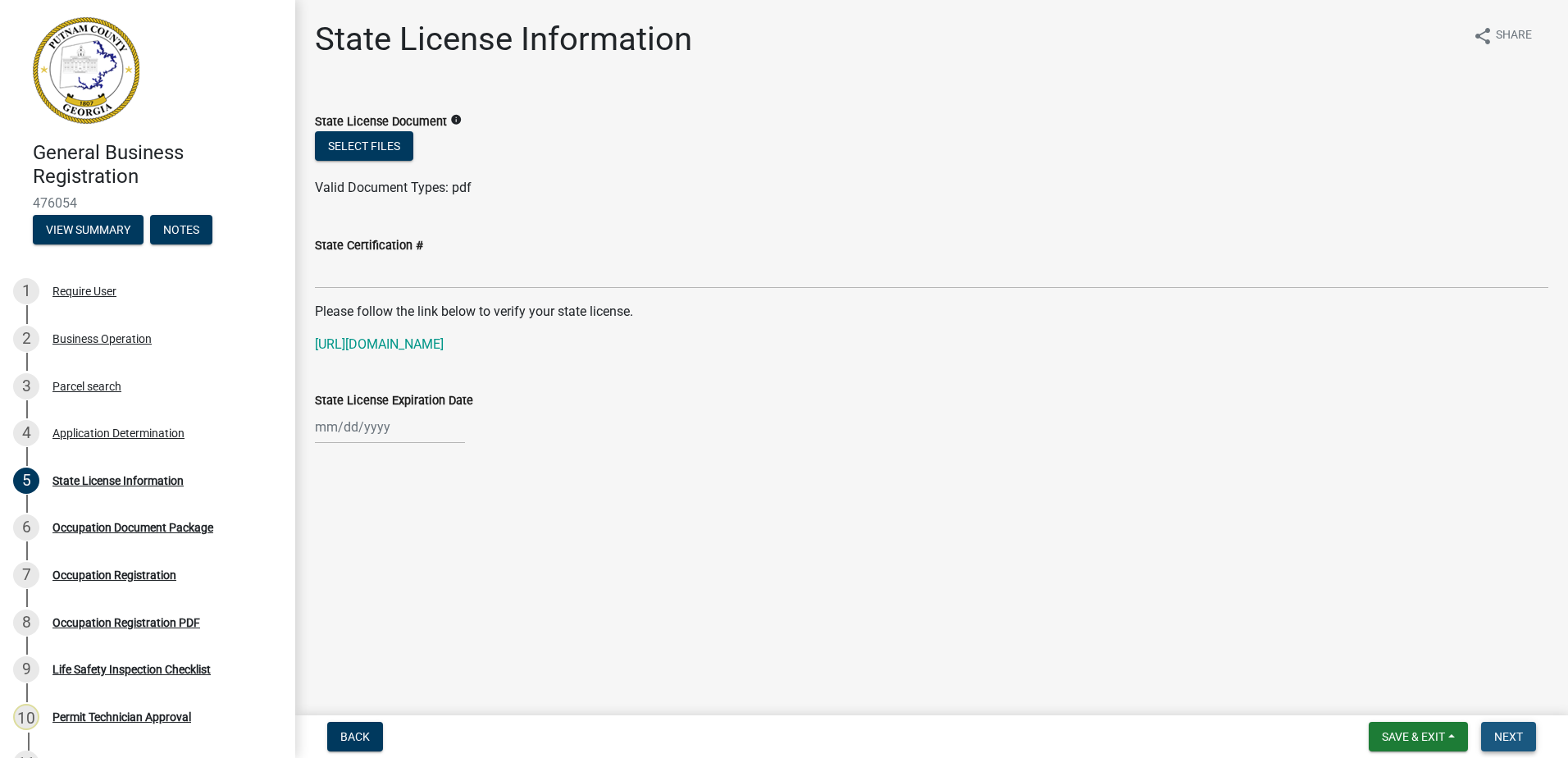
click at [1506, 738] on span "Next" at bounding box center [1508, 736] width 29 height 13
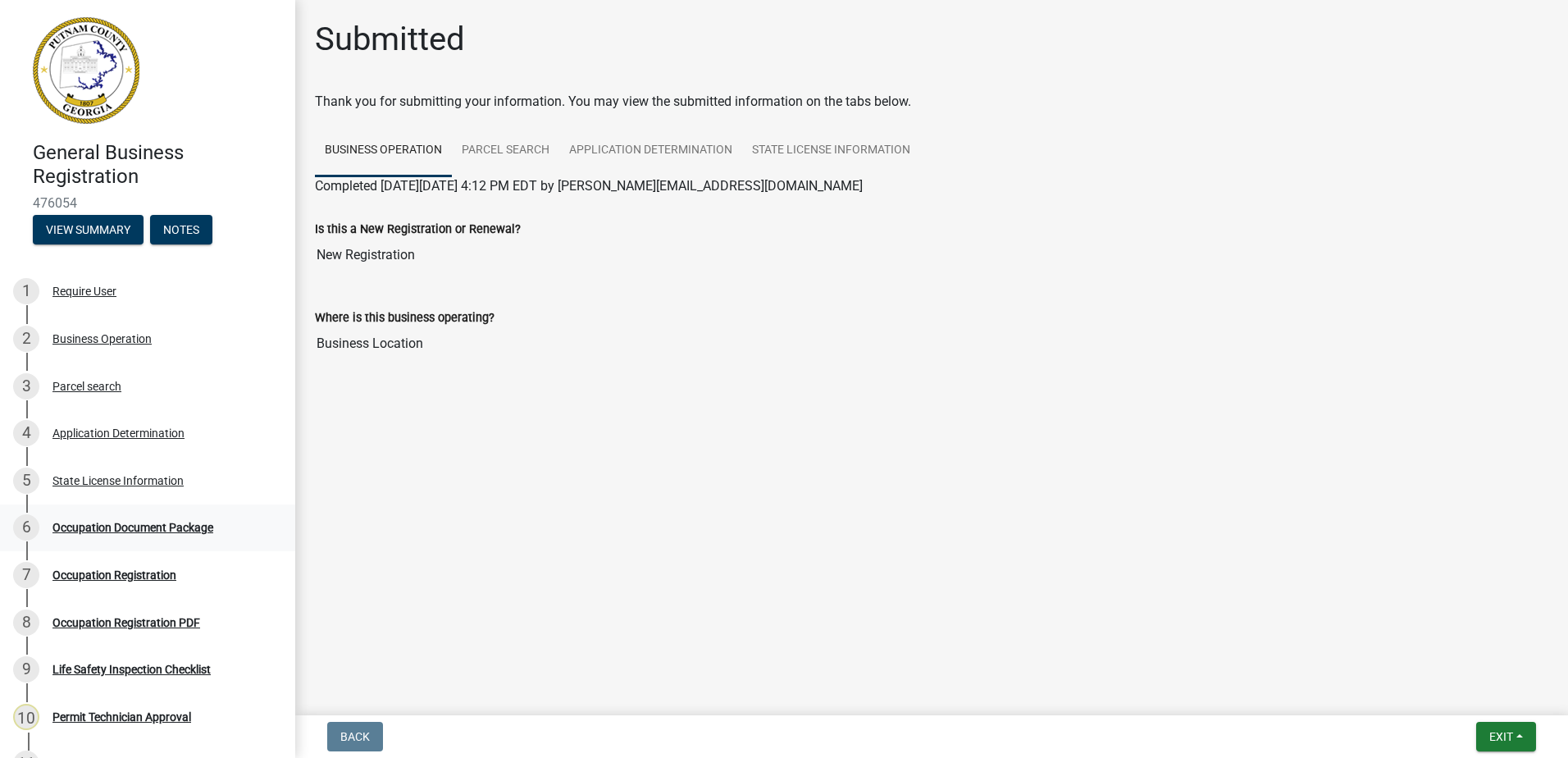
click at [114, 526] on div "Occupation Document Package" at bounding box center [133, 526] width 161 height 11
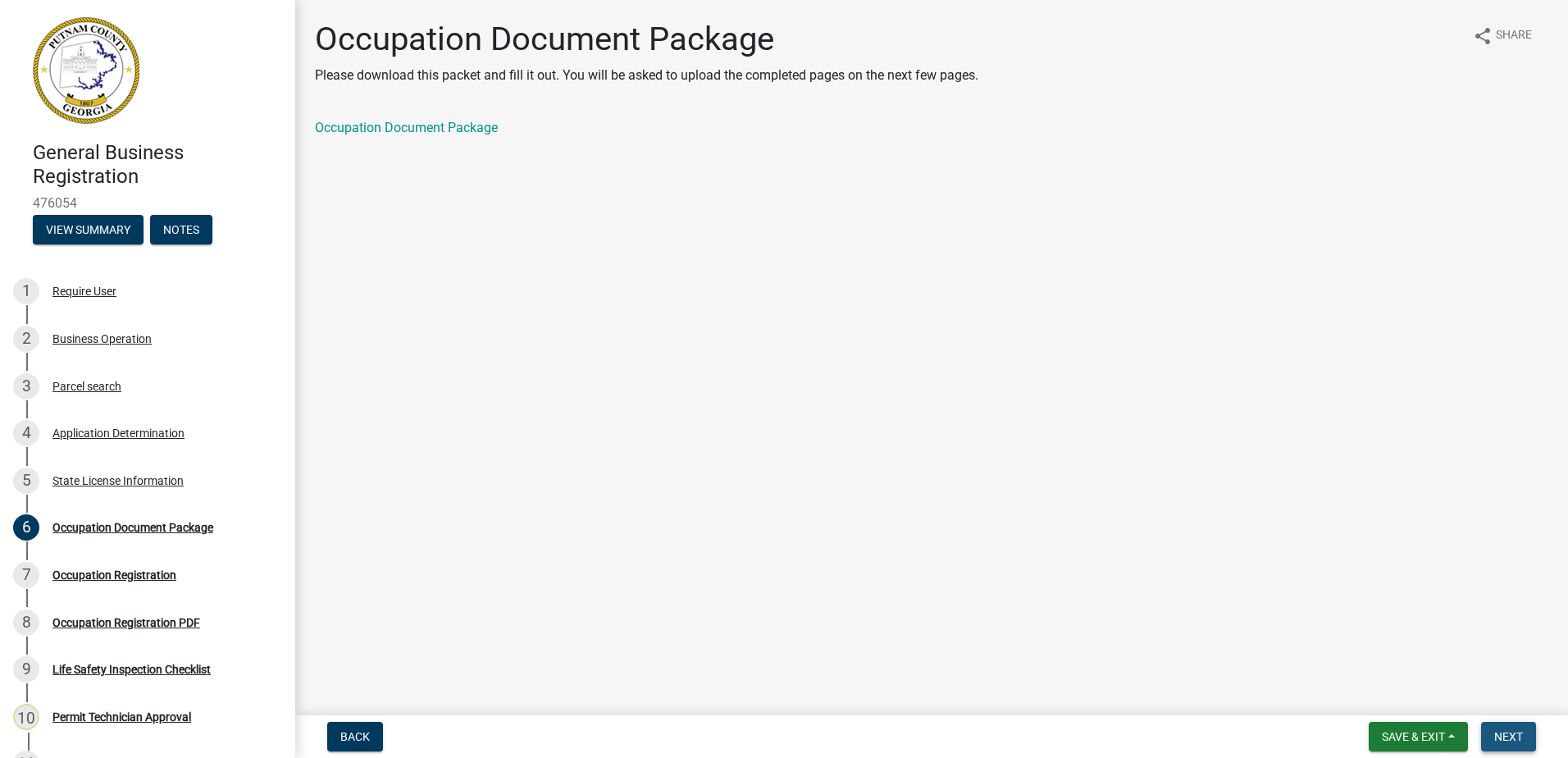
click at [1523, 736] on button "Next" at bounding box center [1508, 737] width 55 height 30
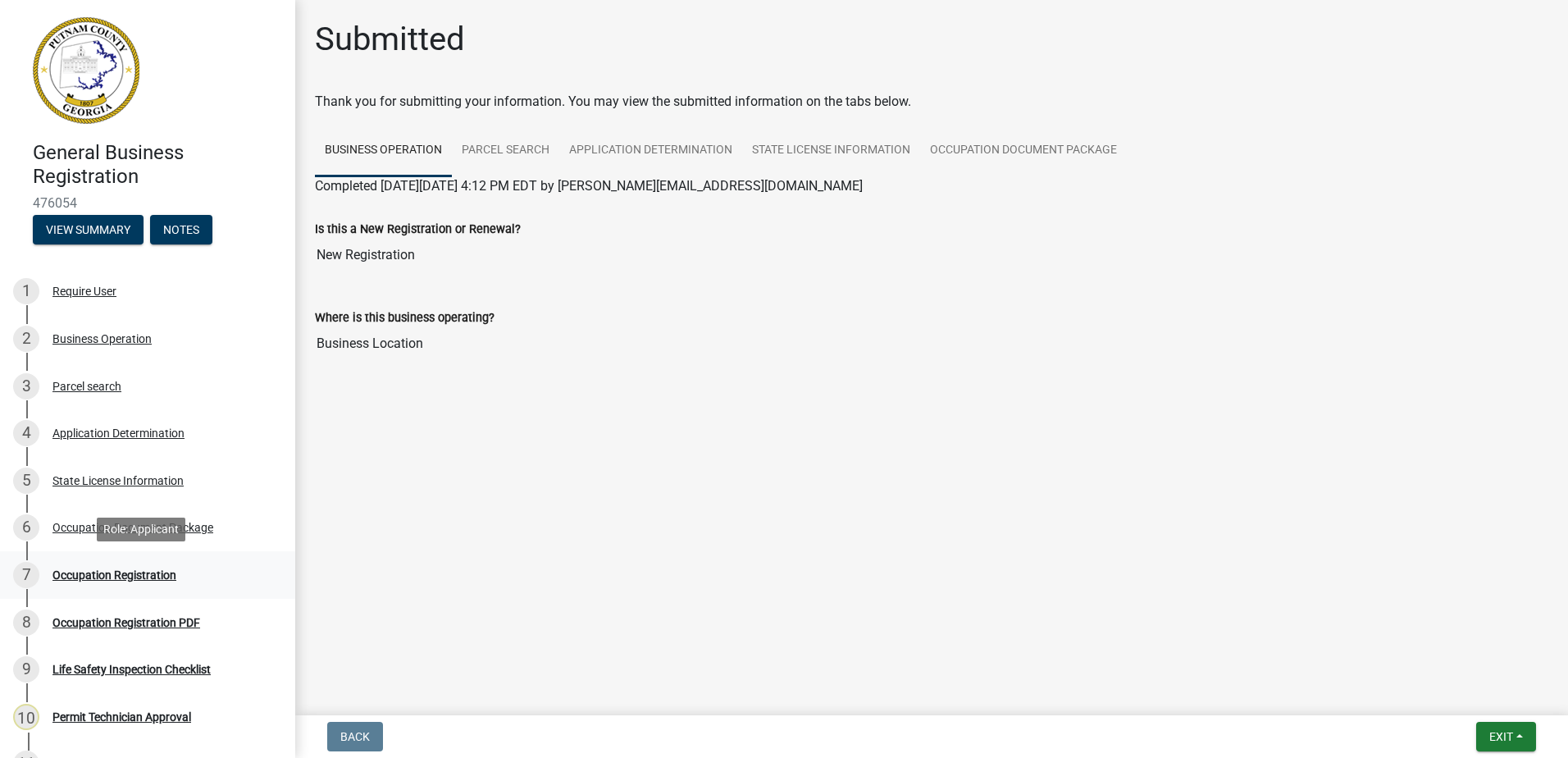
click at [130, 569] on div "Occupation Registration" at bounding box center [114, 574] width 124 height 11
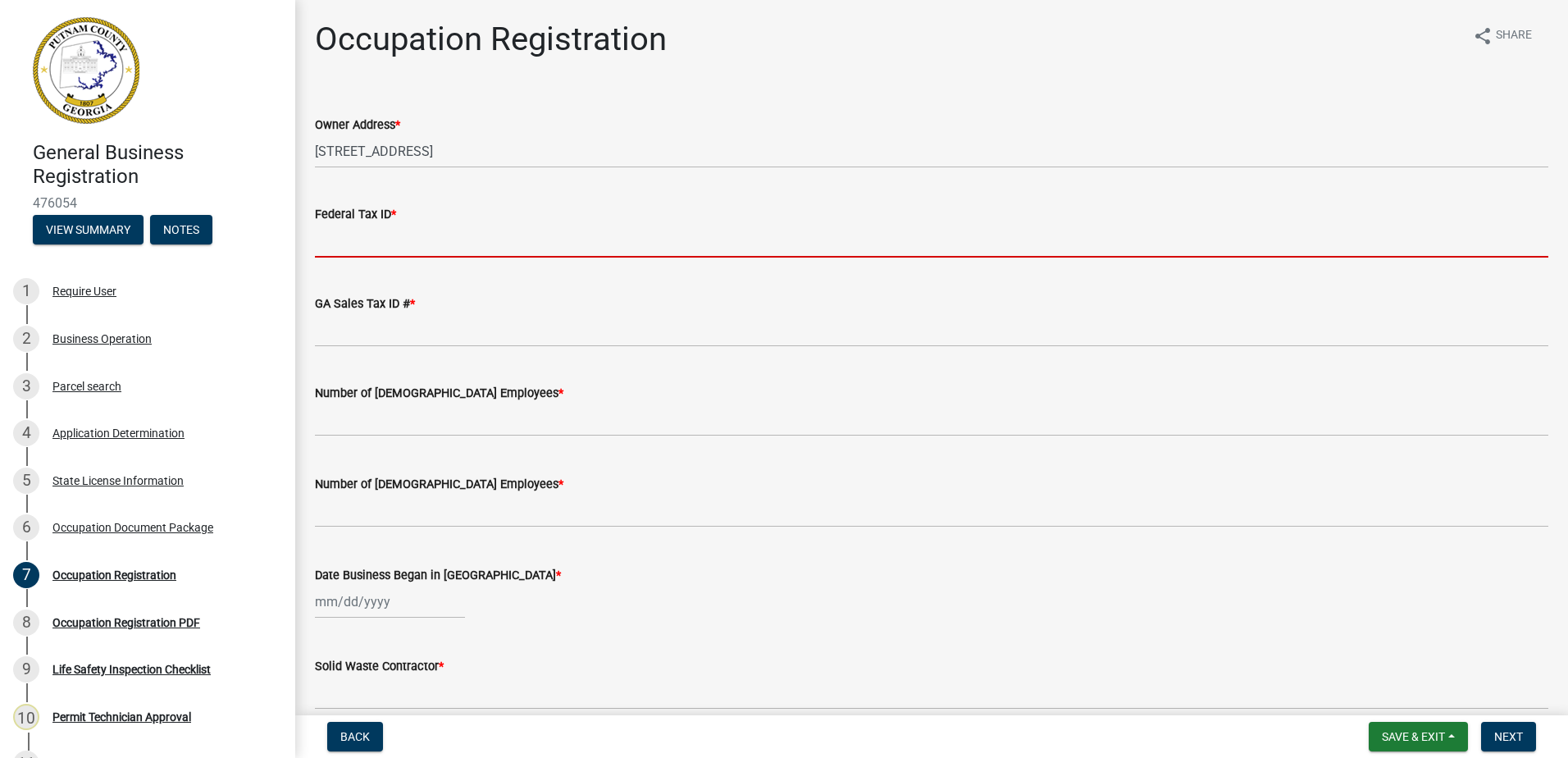
click at [374, 242] on input "Federal Tax ID *" at bounding box center [931, 240] width 1233 height 33
click at [389, 243] on input "Federal Tax ID *" at bounding box center [931, 240] width 1233 height 33
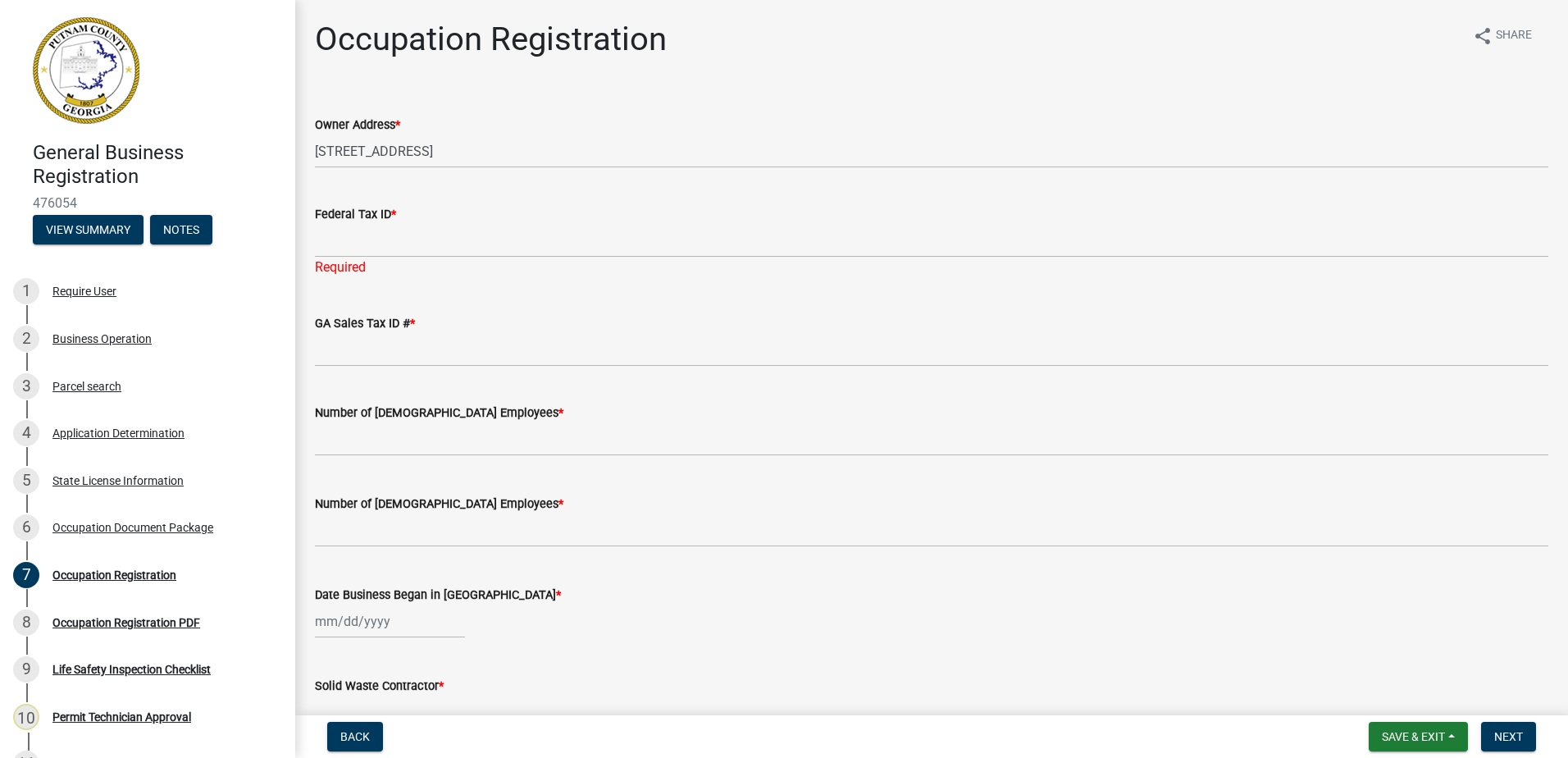
click at [516, 223] on div "Federal Tax ID *" at bounding box center [931, 214] width 1233 height 19
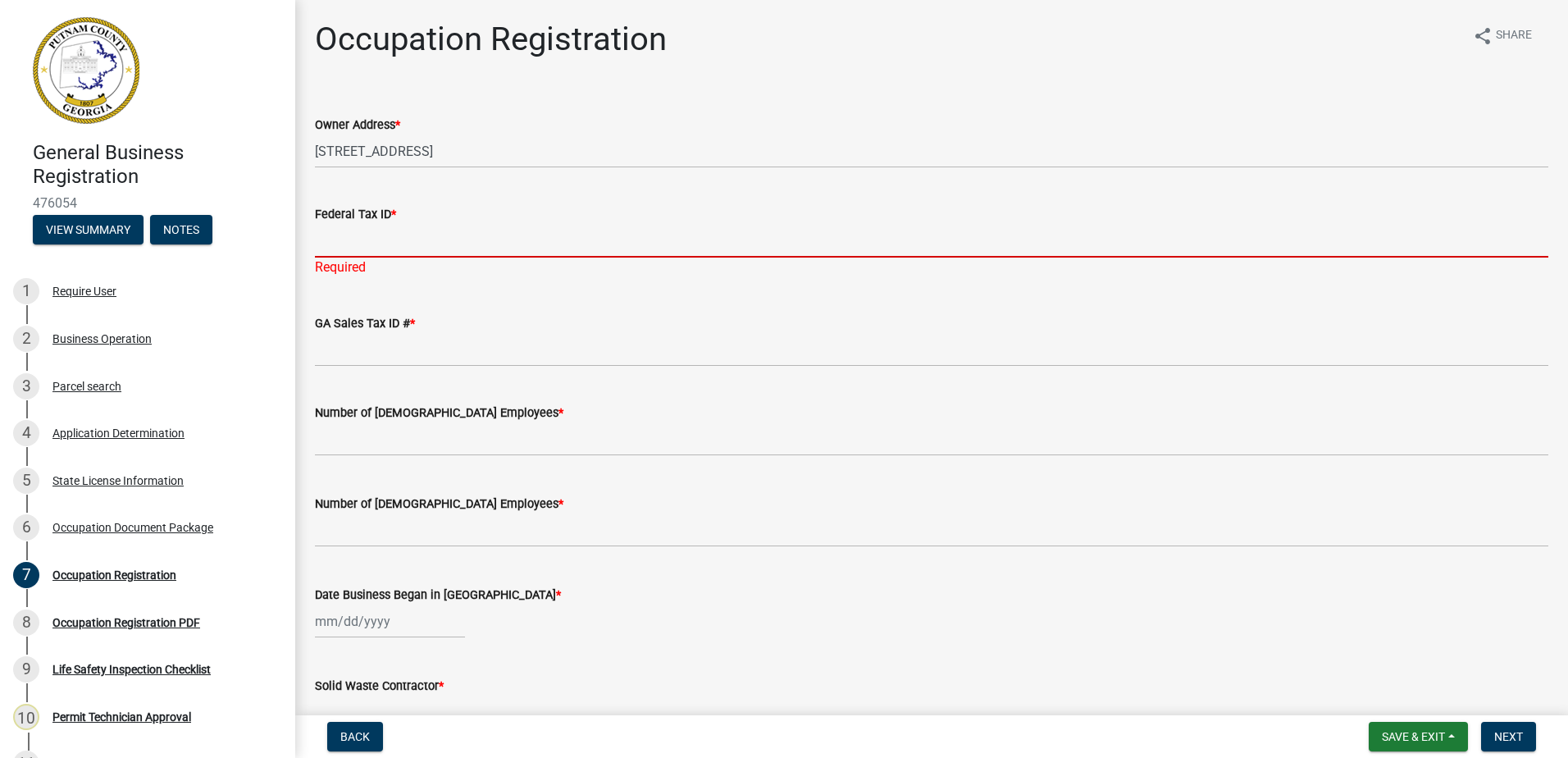
click at [336, 243] on input "Federal Tax ID *" at bounding box center [931, 240] width 1233 height 33
click at [453, 248] on input "Federal Tax ID *" at bounding box center [931, 240] width 1233 height 33
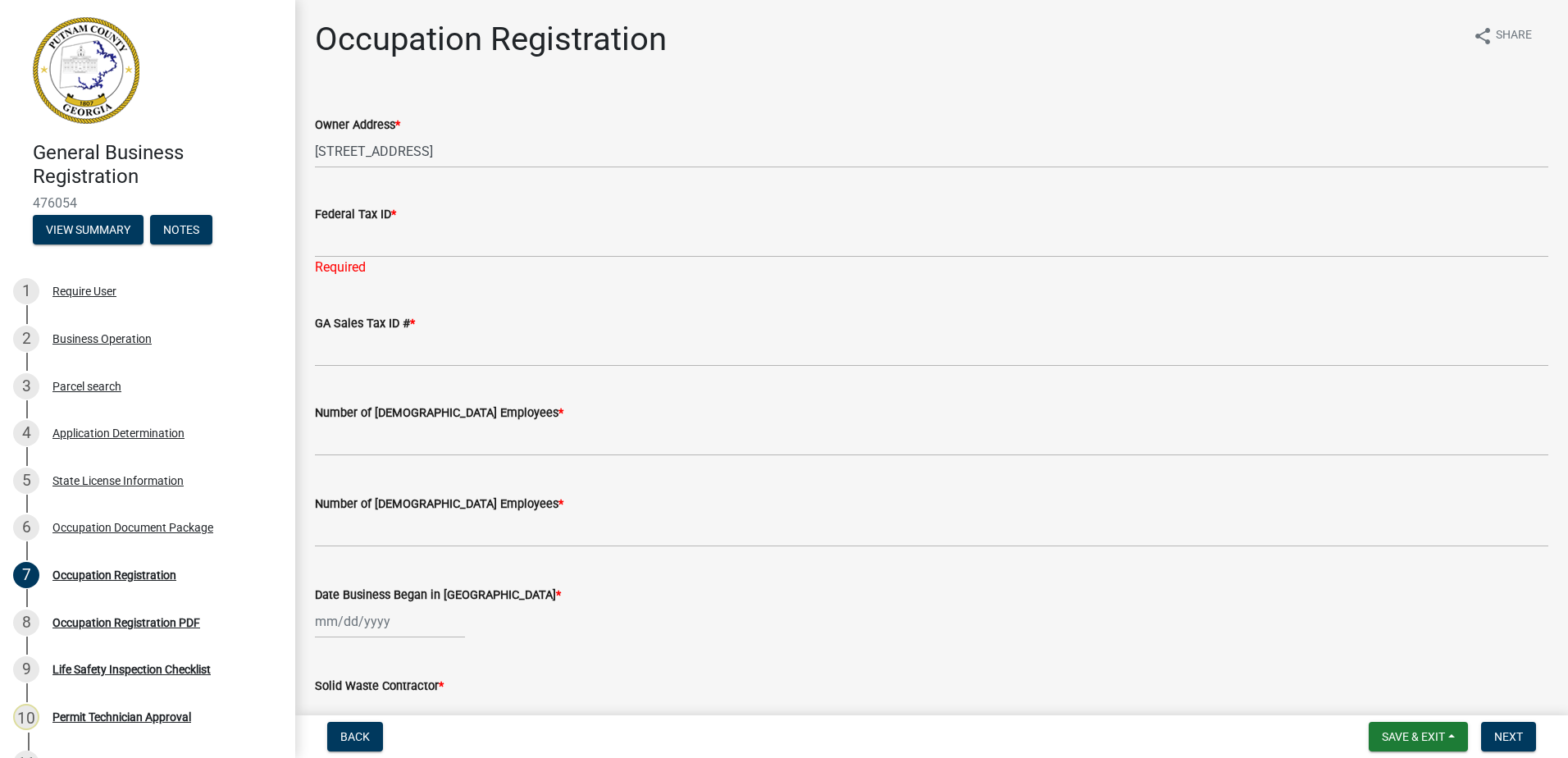
click at [340, 258] on div "Required" at bounding box center [931, 267] width 1233 height 19
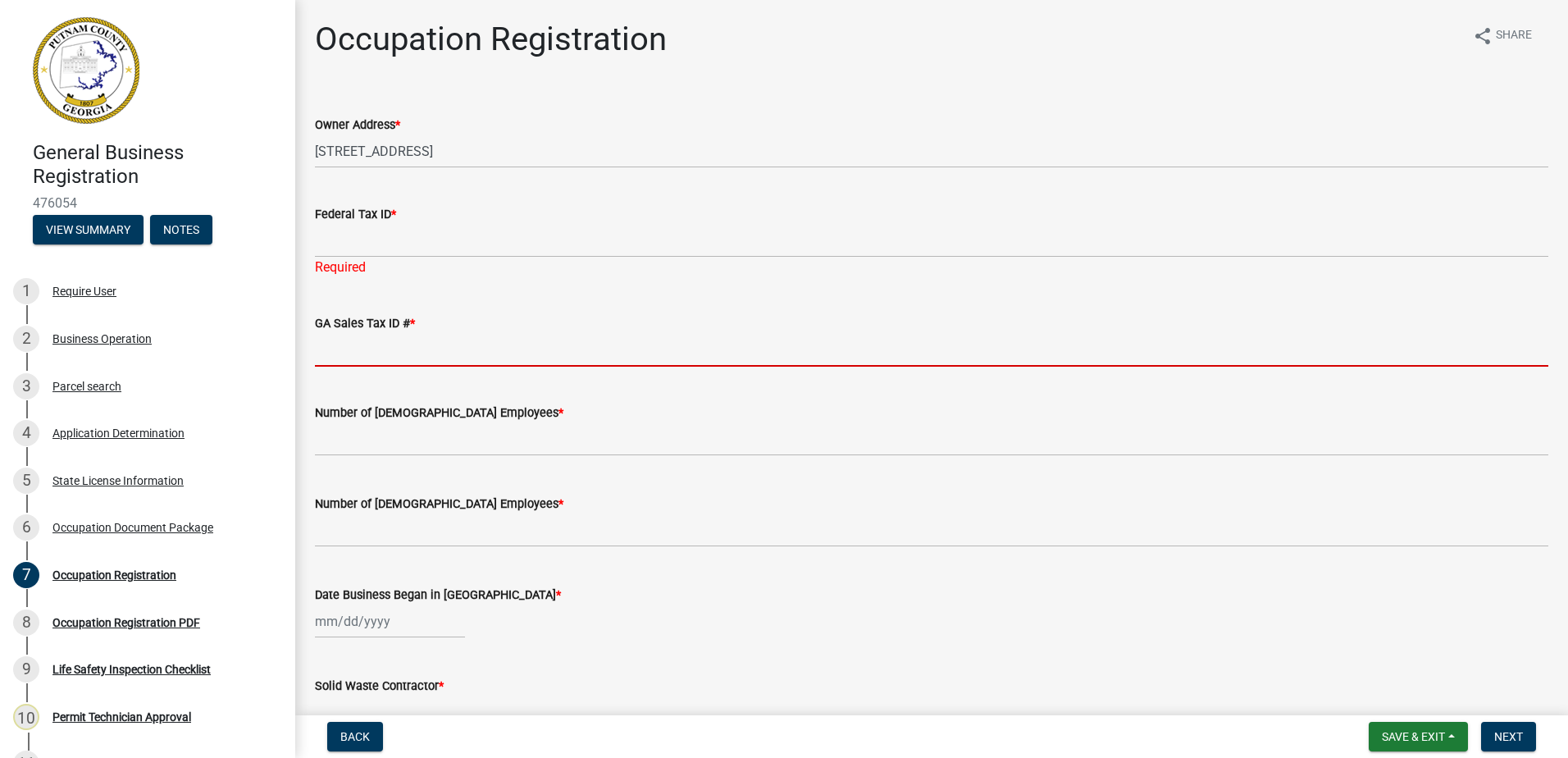
drag, startPoint x: 379, startPoint y: 350, endPoint x: 329, endPoint y: 272, distance: 92.6
click at [379, 347] on input "GA Sales Tax ID # *" at bounding box center [931, 350] width 1233 height 33
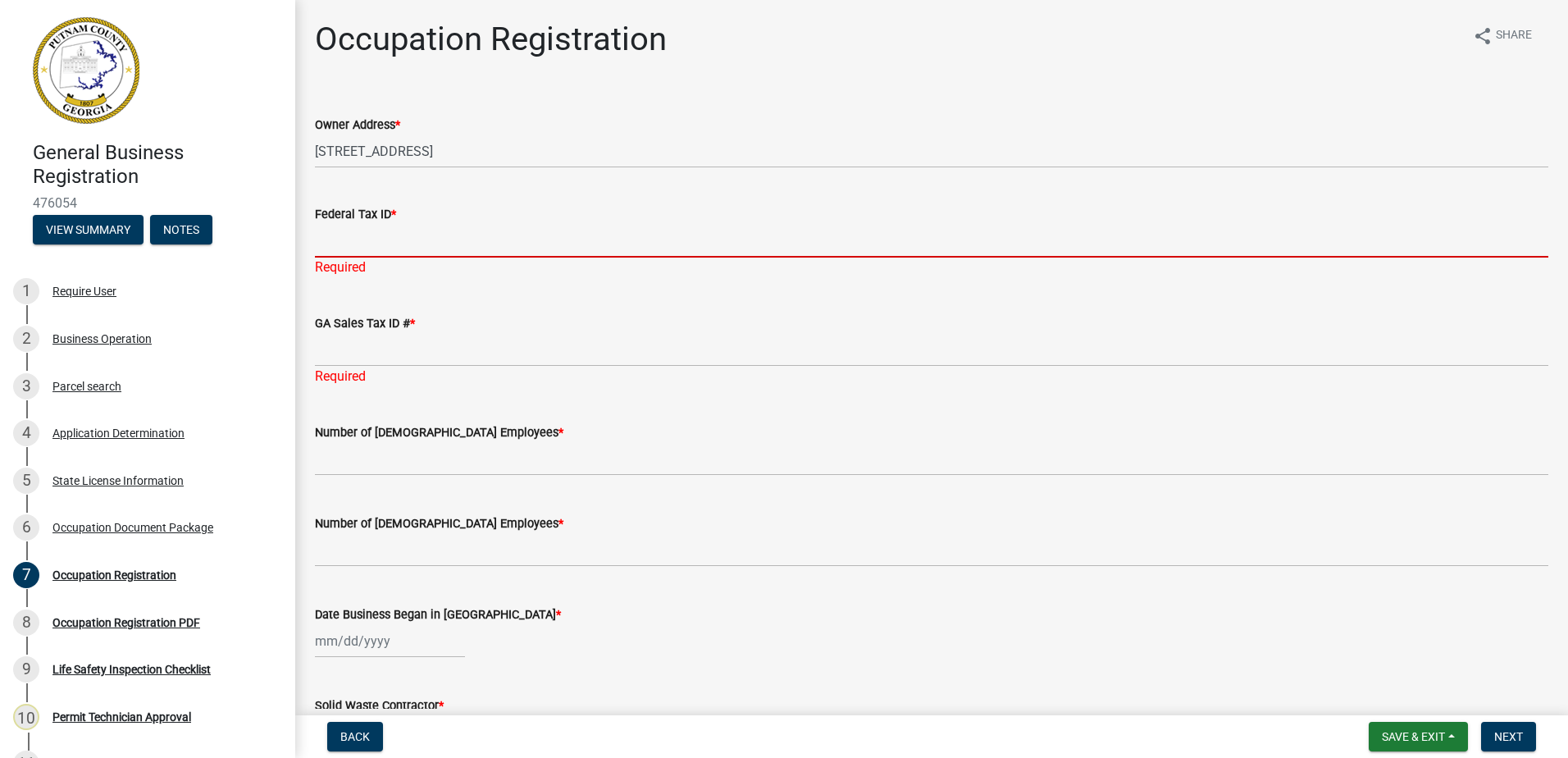
click at [319, 253] on input "Federal Tax ID *" at bounding box center [931, 240] width 1233 height 33
click at [367, 239] on input "Federal Tax ID *" at bounding box center [931, 240] width 1233 height 33
click at [360, 239] on input "Federal Tax ID *" at bounding box center [931, 240] width 1233 height 33
click at [319, 229] on input "Federal Tax ID *" at bounding box center [931, 240] width 1233 height 33
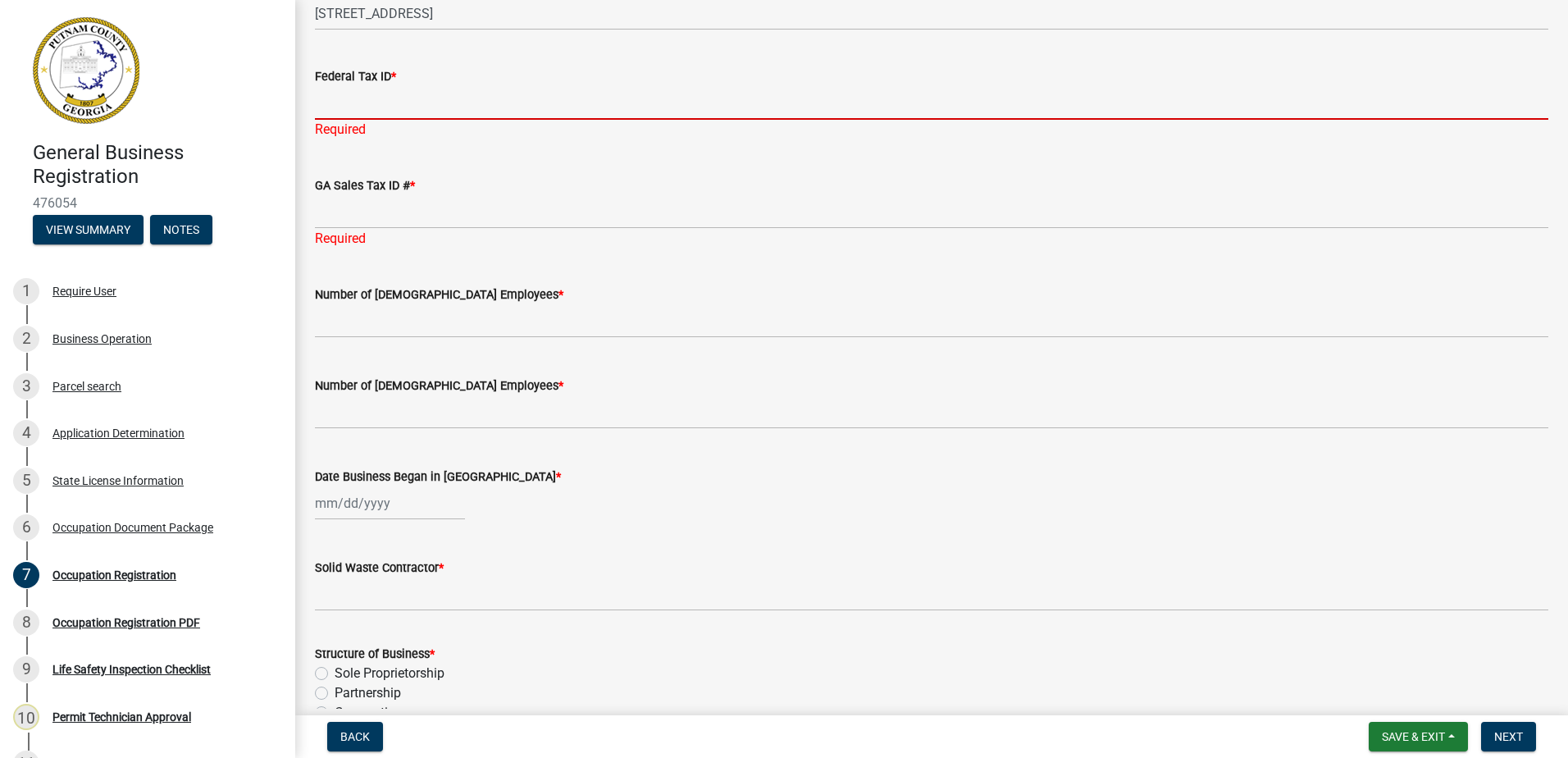
scroll to position [164, 0]
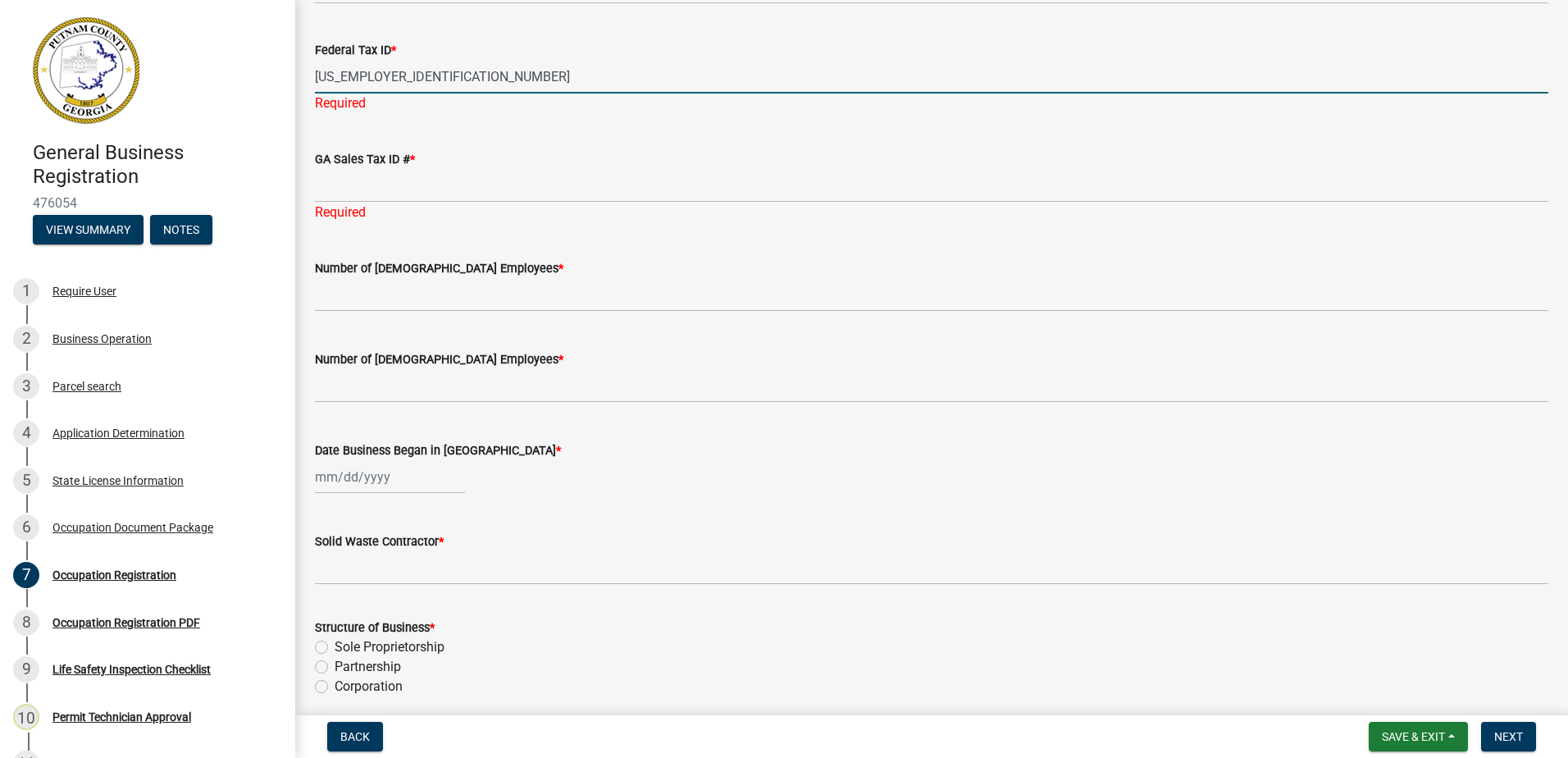
type input "[US_EMPLOYER_IDENTIFICATION_NUMBER]"
click at [662, 211] on wm-data-entity-input "GA Sales Tax ID # * Required" at bounding box center [931, 180] width 1233 height 109
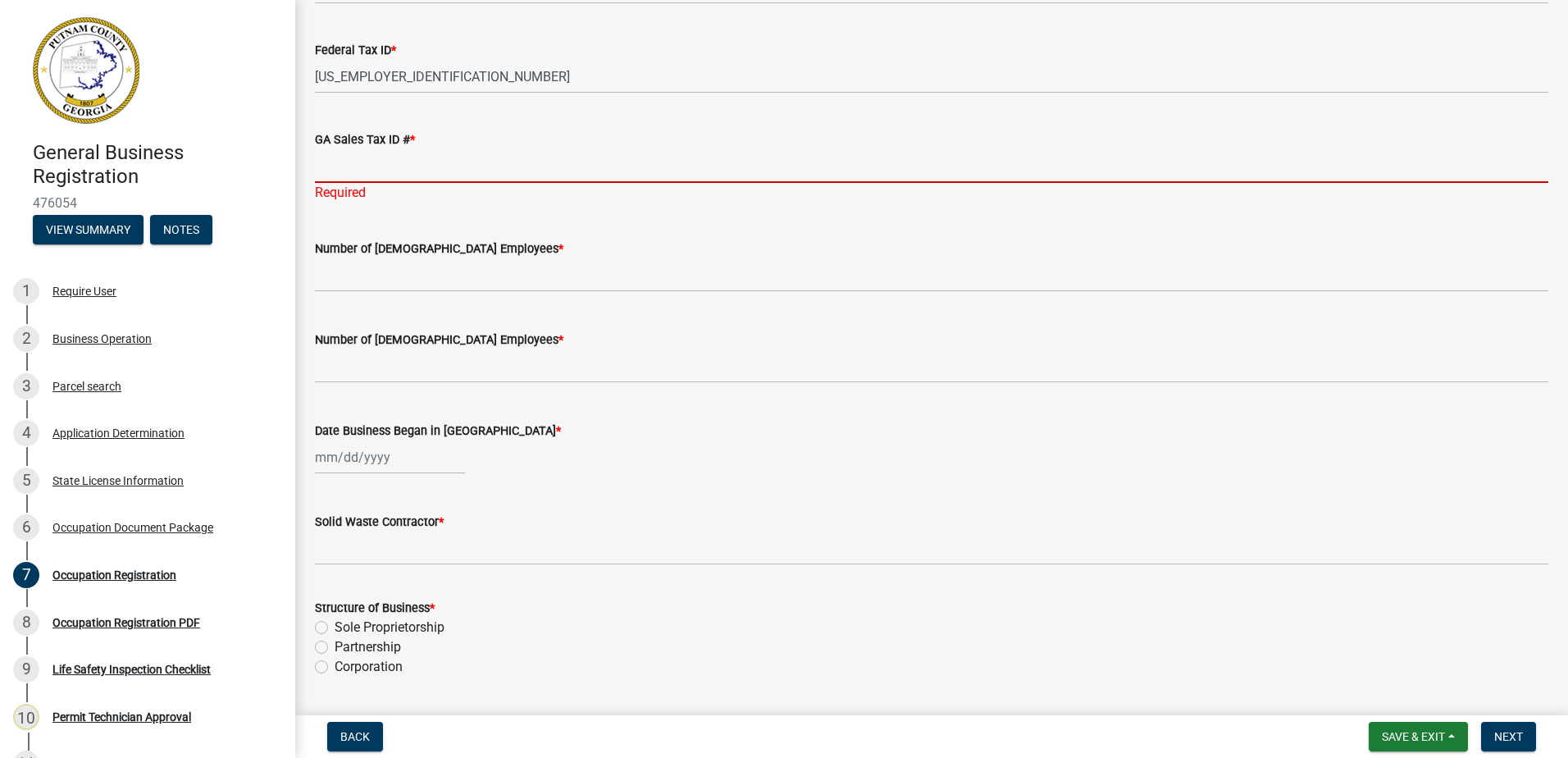
click at [367, 171] on input "GA Sales Tax ID # *" at bounding box center [931, 166] width 1233 height 33
click at [341, 175] on input "GA Sales Tax ID # *" at bounding box center [931, 166] width 1233 height 33
click at [323, 161] on input "GA Sales Tax ID # *" at bounding box center [931, 166] width 1233 height 33
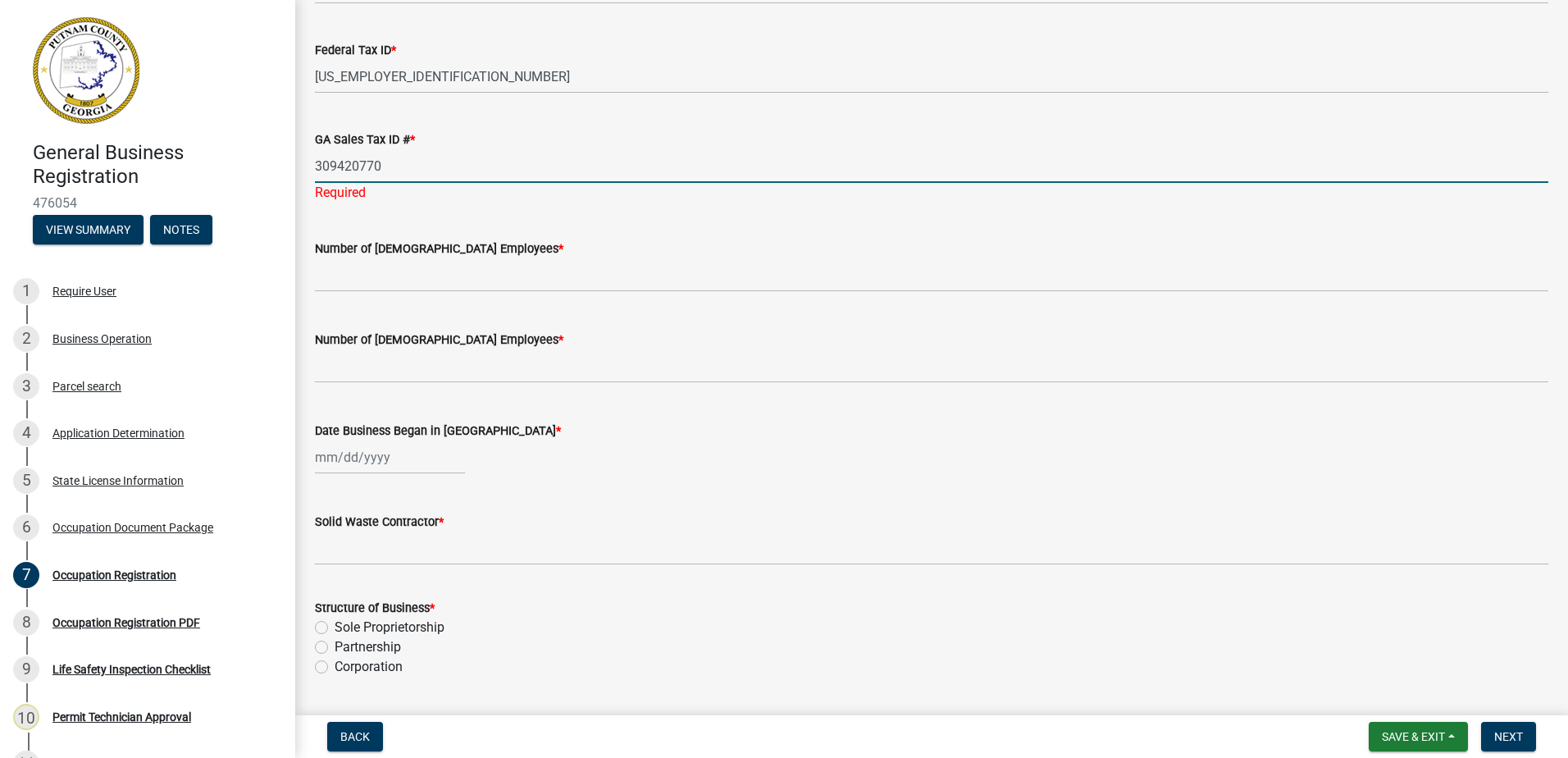
type input "309420770"
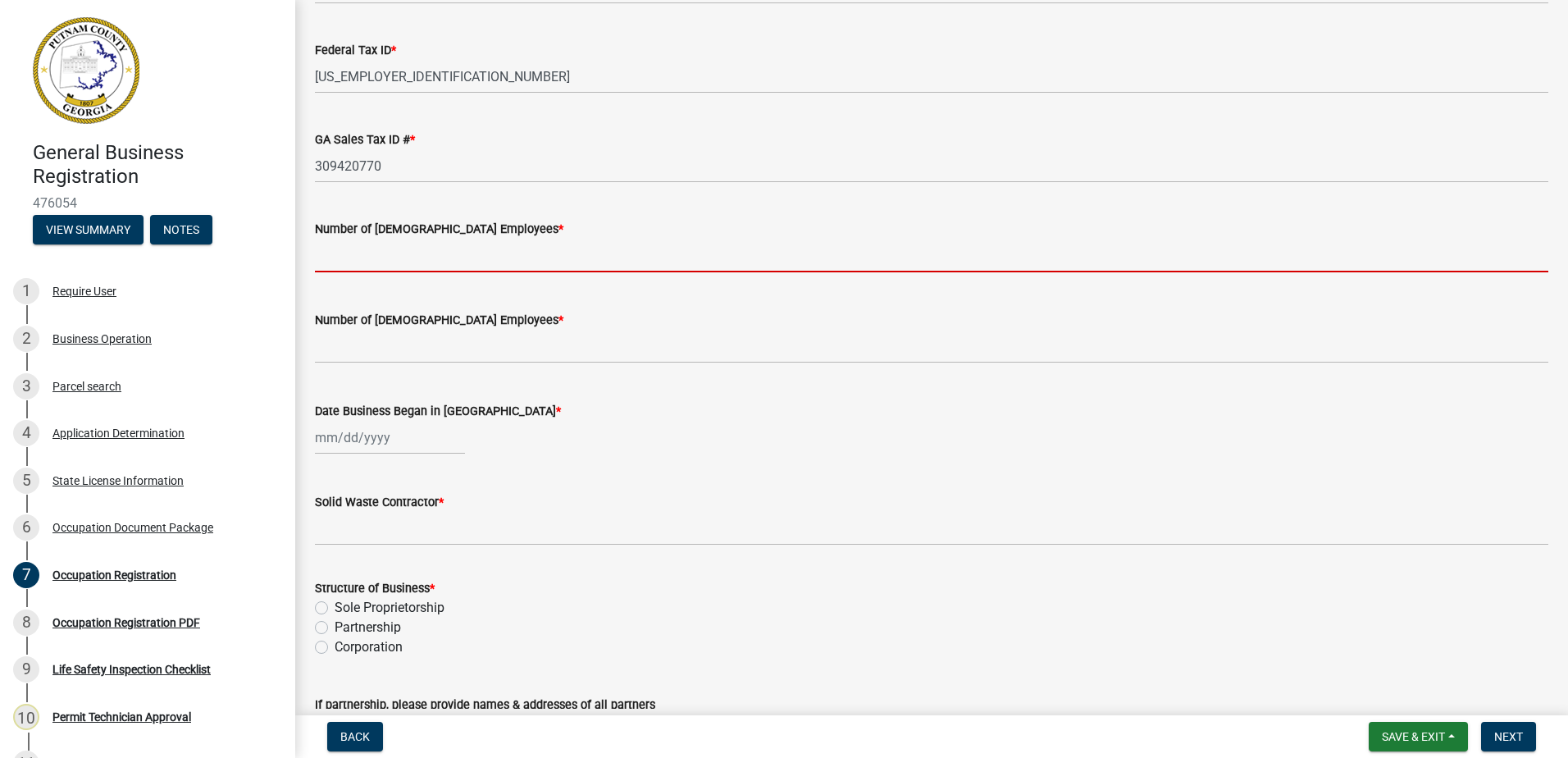
click at [359, 286] on wm-data-entity-input "Number of [DEMOGRAPHIC_DATA] Employees *" at bounding box center [931, 241] width 1233 height 91
click at [337, 253] on input "text" at bounding box center [931, 255] width 1233 height 33
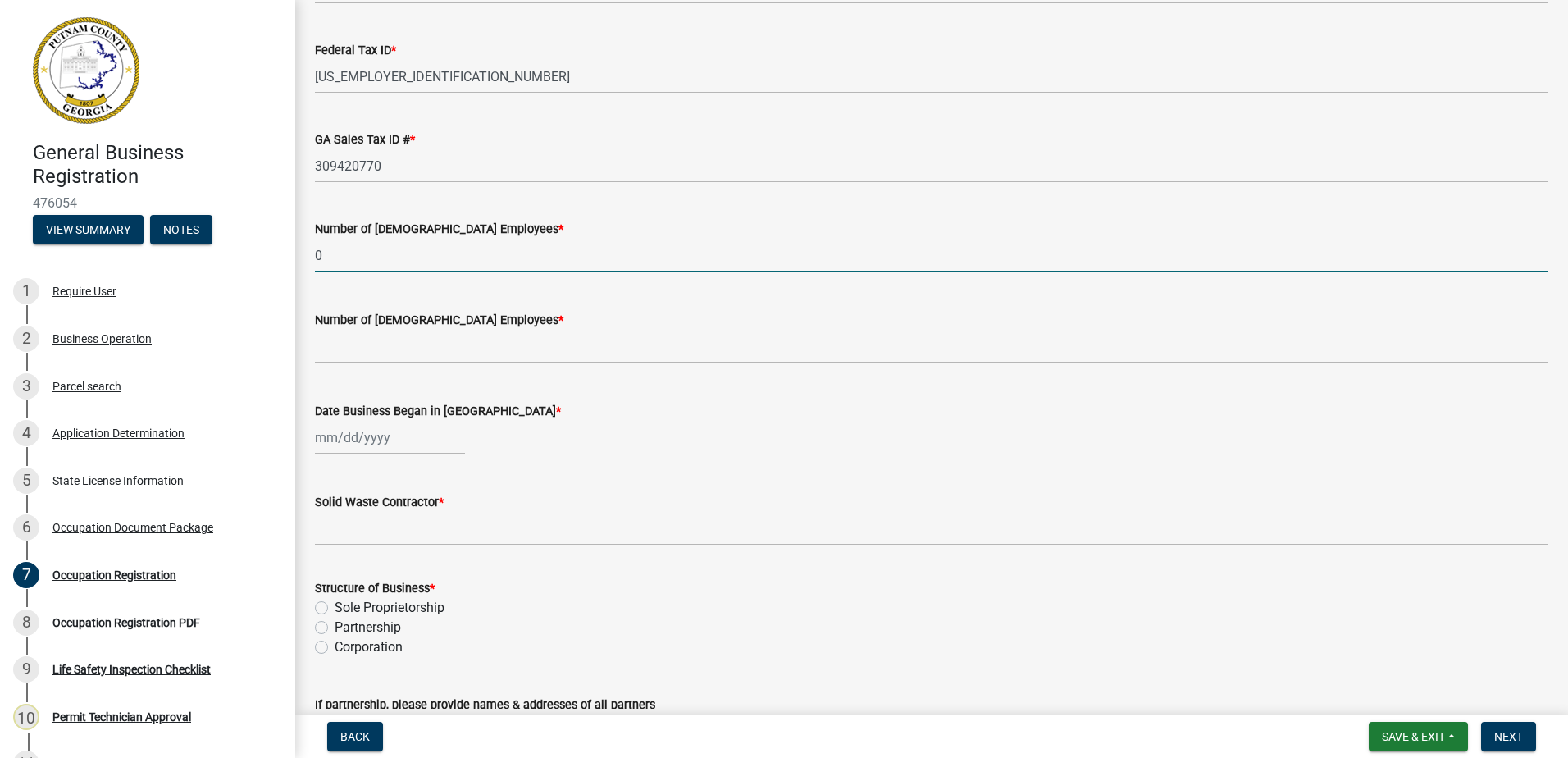
drag, startPoint x: 340, startPoint y: 263, endPoint x: 283, endPoint y: 269, distance: 57.3
click at [283, 269] on div "General Business Registration 476054 View Summary Notes 1 Require User 2 Busine…" at bounding box center [784, 379] width 1568 height 758
type input "0"
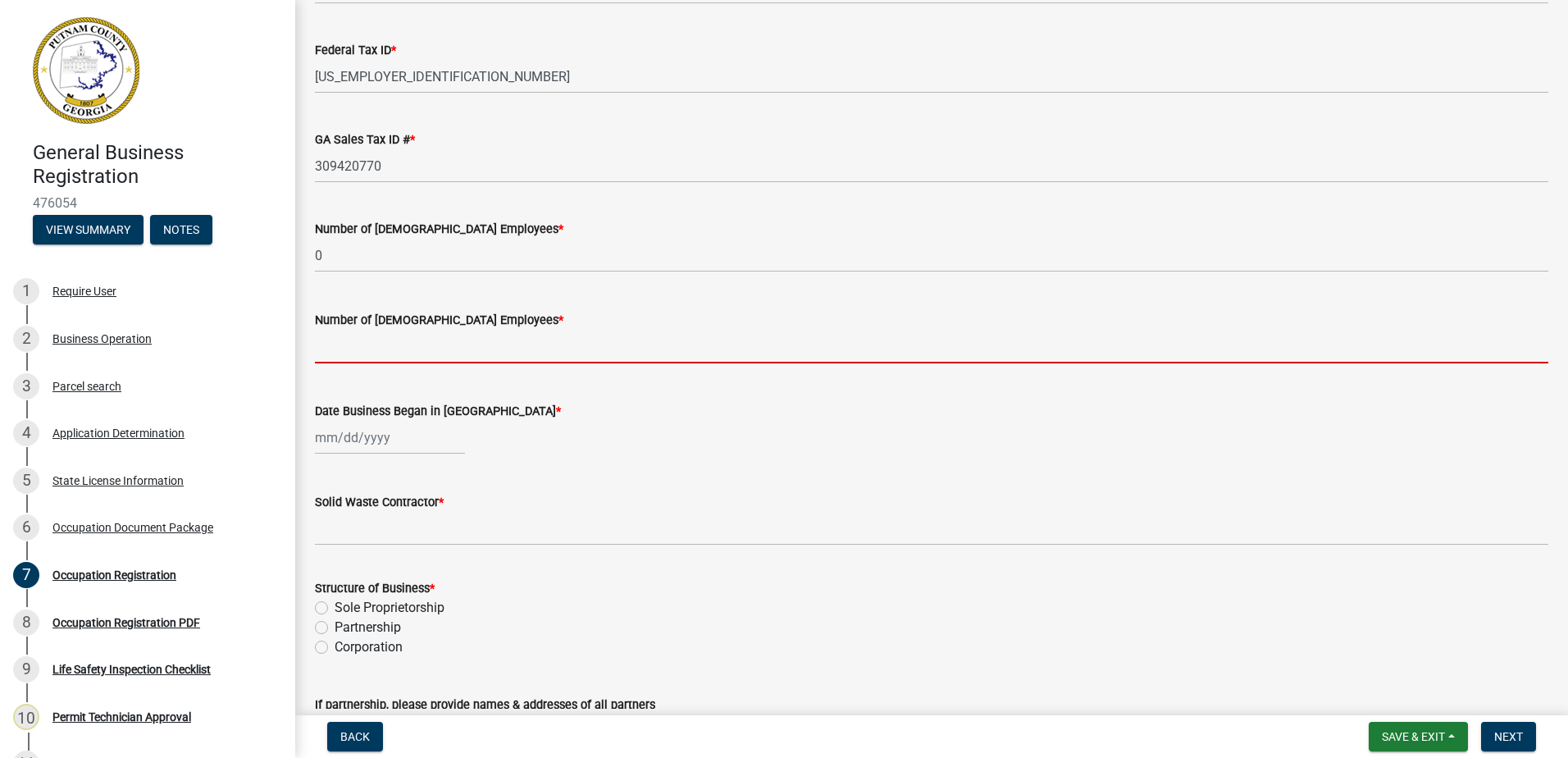
click at [357, 355] on input "text" at bounding box center [931, 346] width 1233 height 33
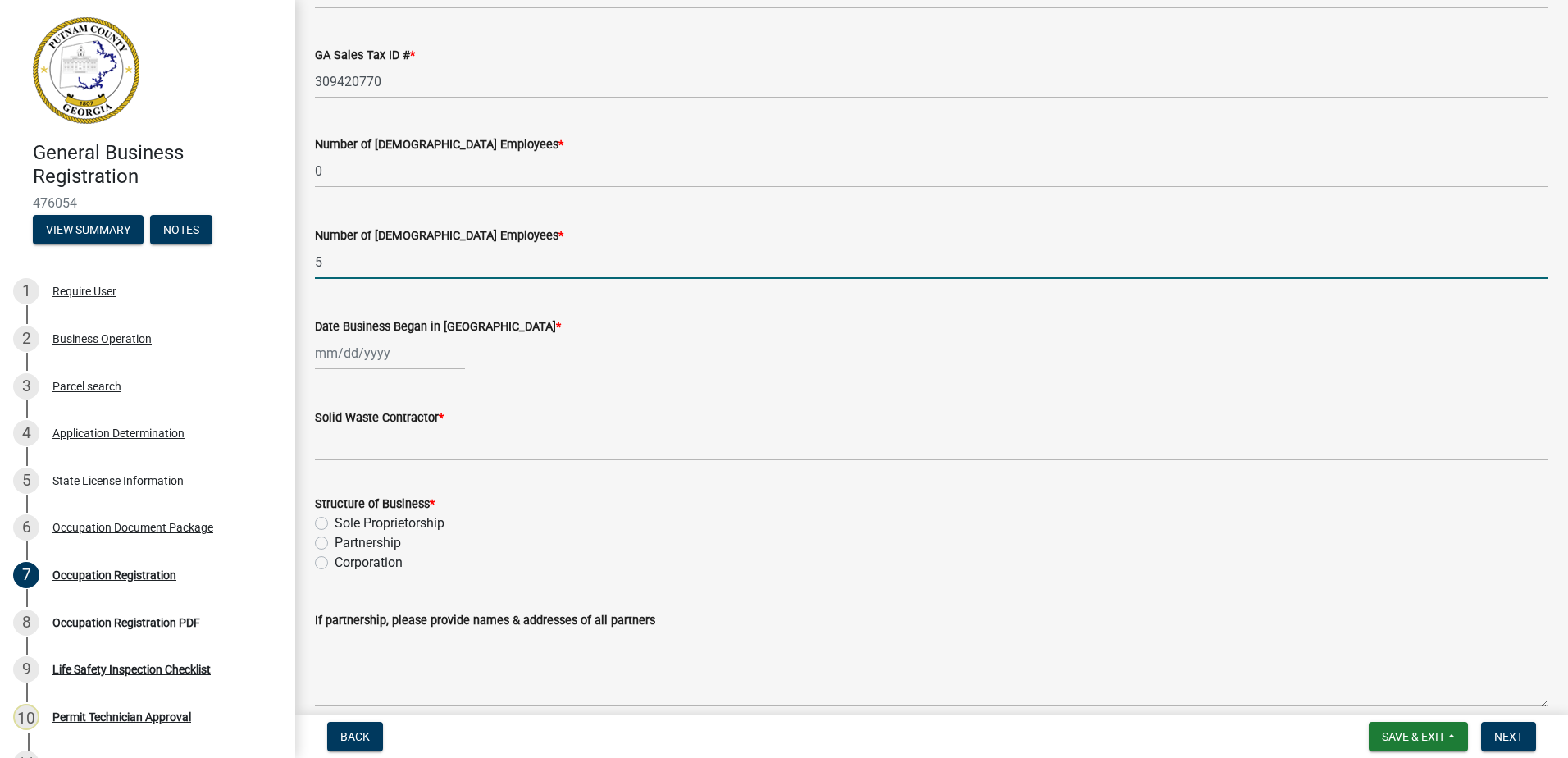
scroll to position [328, 0]
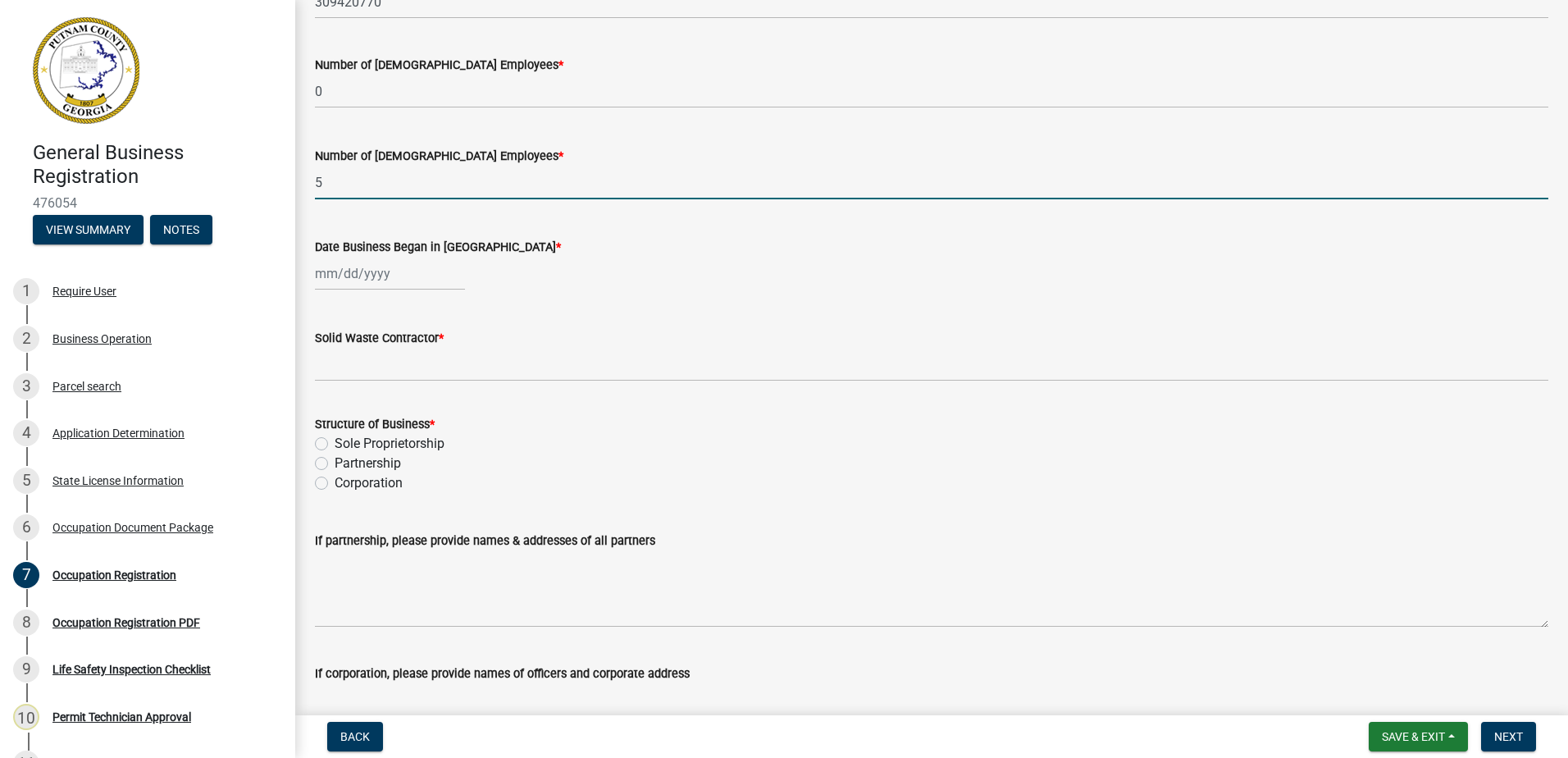
type input "5"
click at [350, 280] on div at bounding box center [390, 273] width 150 height 33
select select "9"
select select "2025"
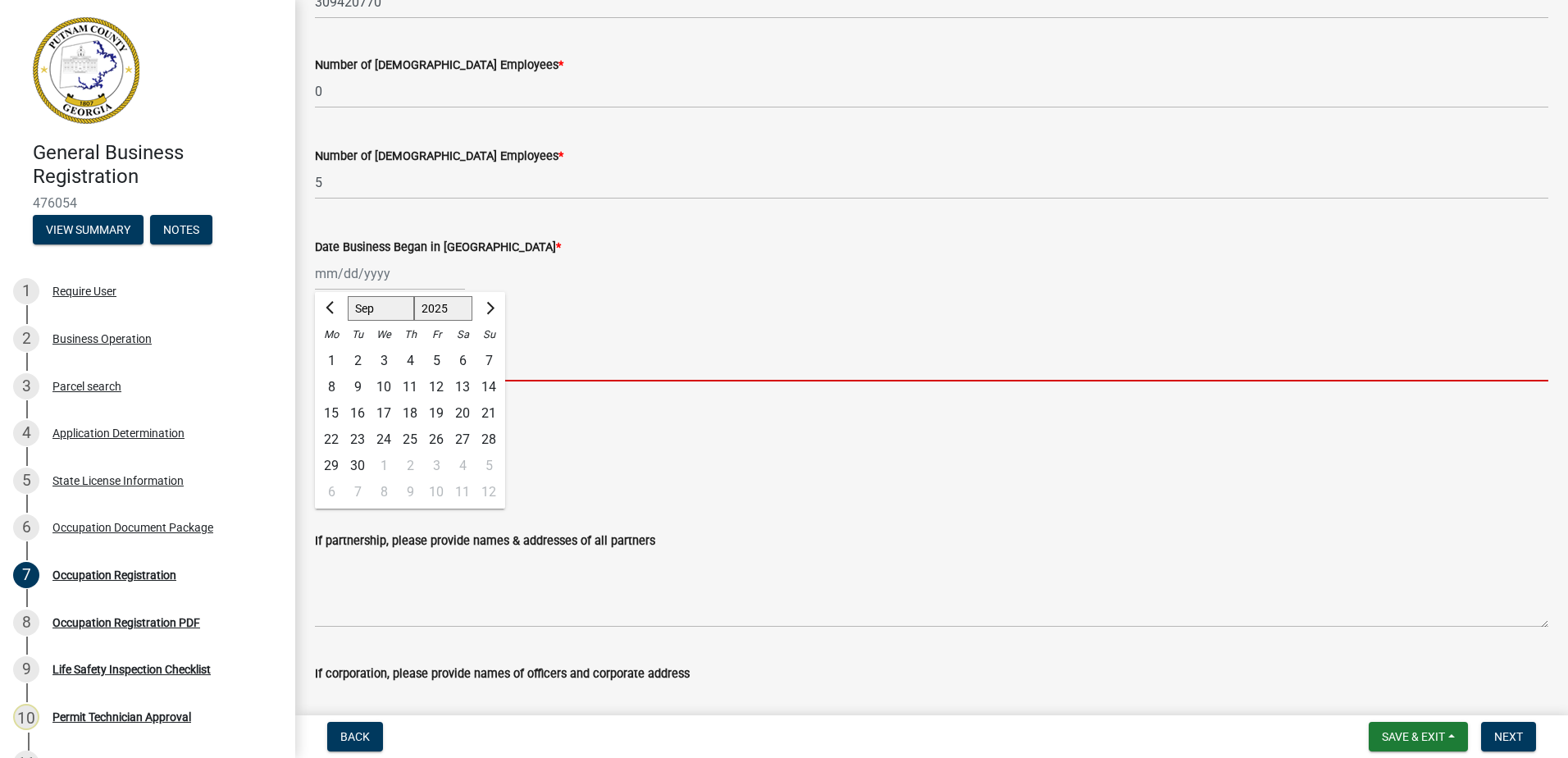
click at [679, 366] on input "Solid Waste Contractor *" at bounding box center [931, 364] width 1233 height 33
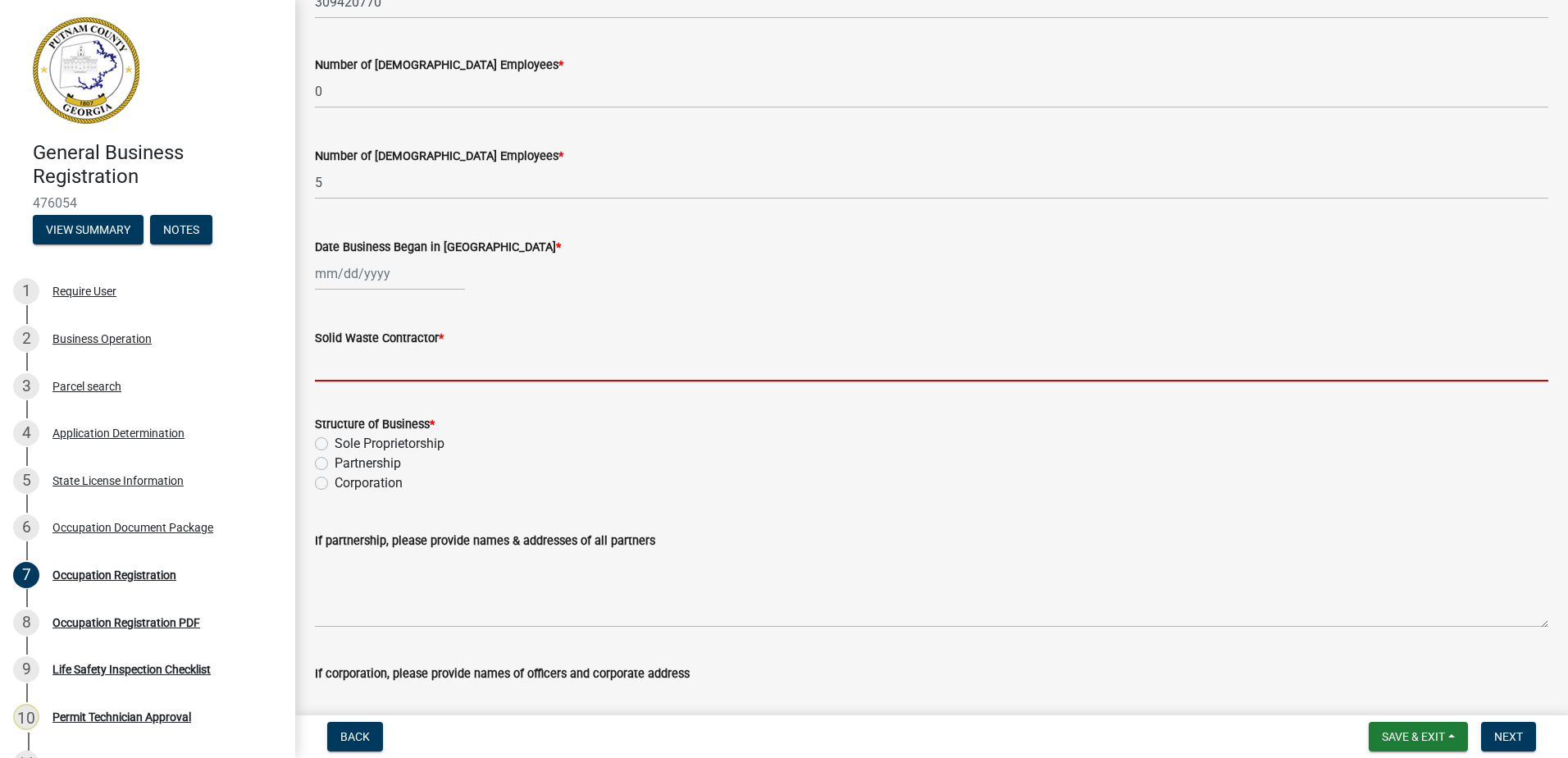
select select "9"
select select "2025"
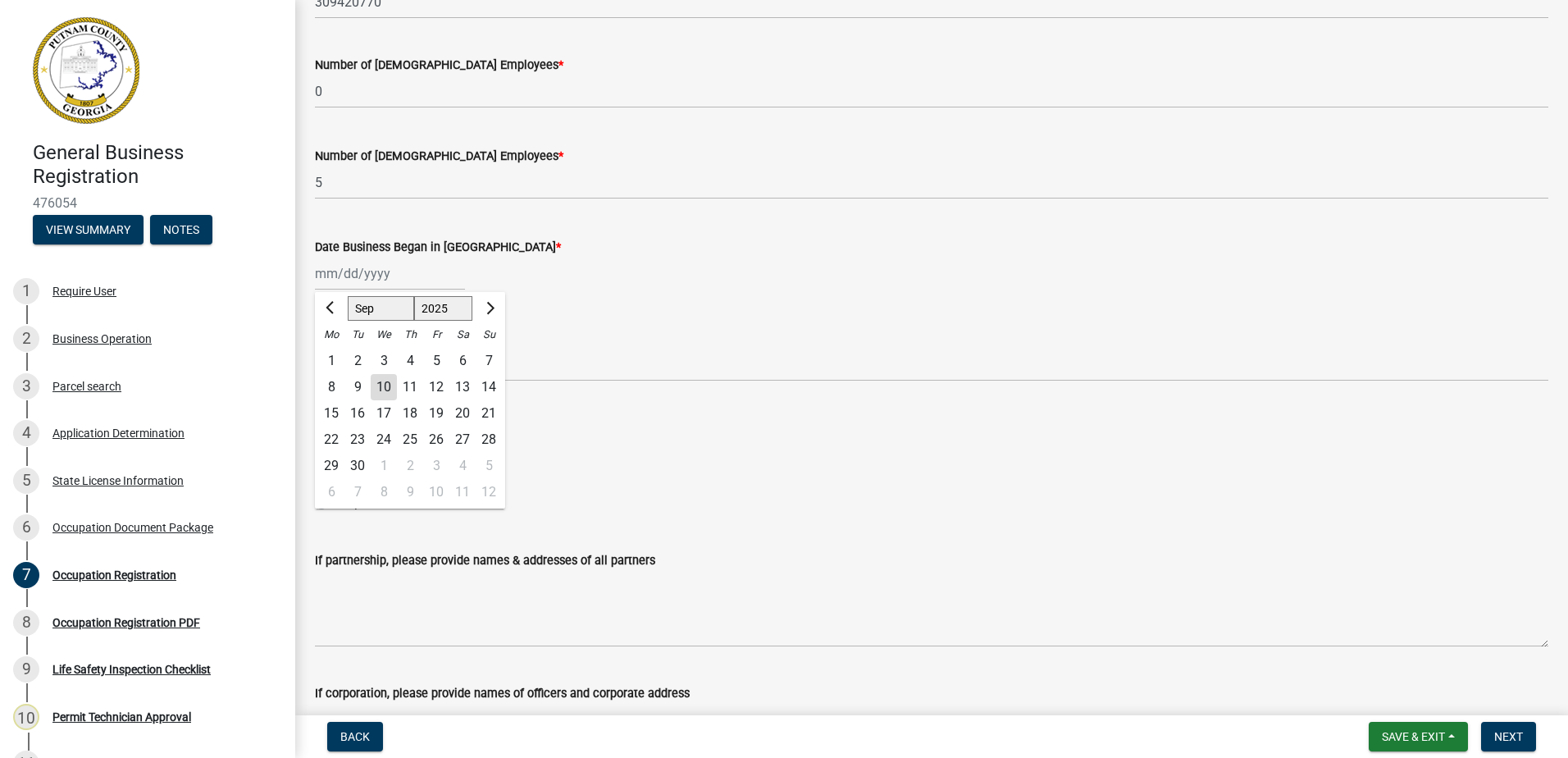
click at [333, 270] on div "[PERSON_NAME] Feb Mar Apr [PERSON_NAME][DATE] Oct Nov [DATE] 1526 1527 1528 152…" at bounding box center [390, 273] width 150 height 33
click at [357, 372] on div "2" at bounding box center [357, 361] width 26 height 26
type input "[DATE]"
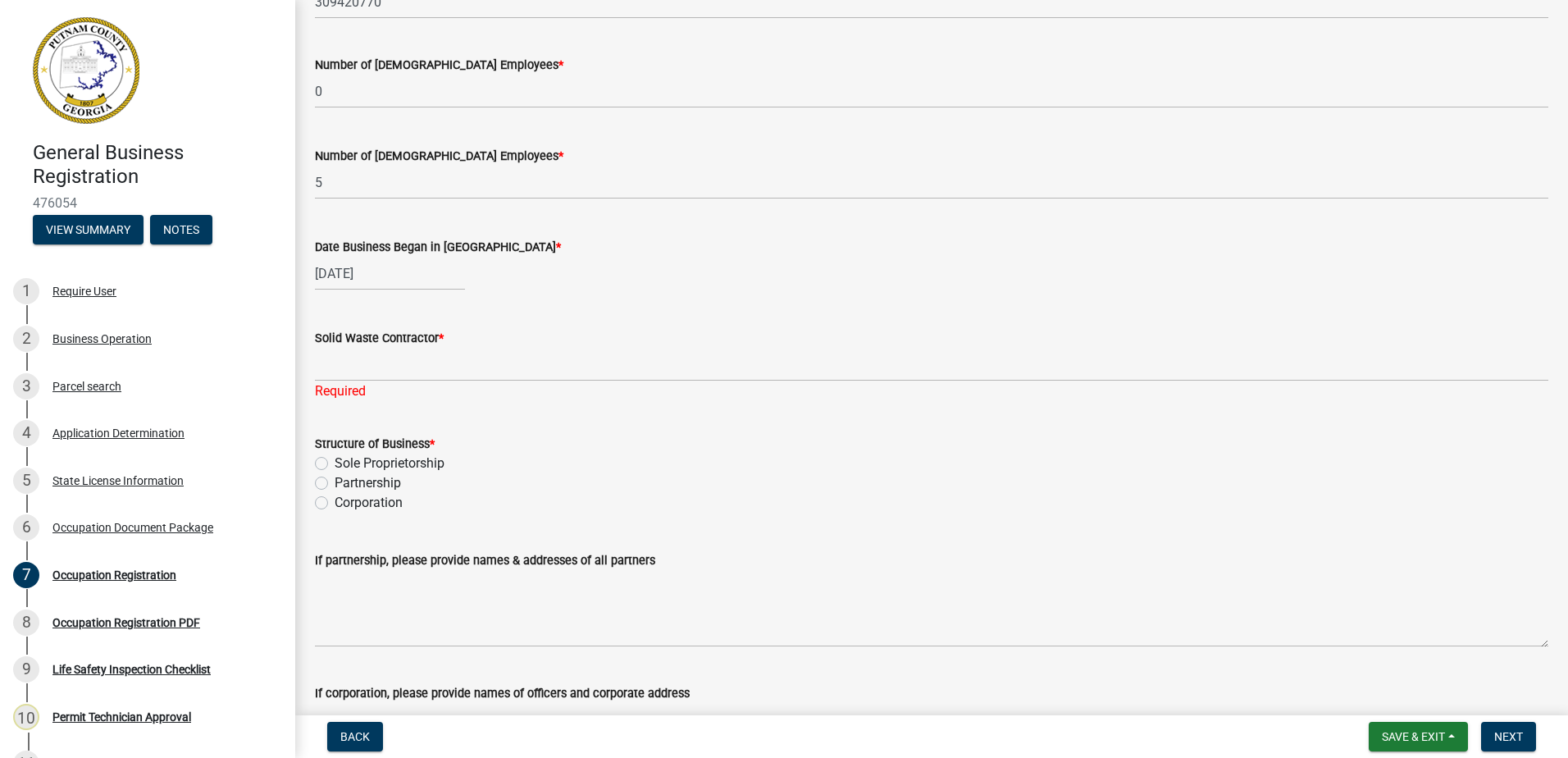
click at [359, 274] on div "[DATE]" at bounding box center [390, 273] width 150 height 33
select select "9"
select select "2025"
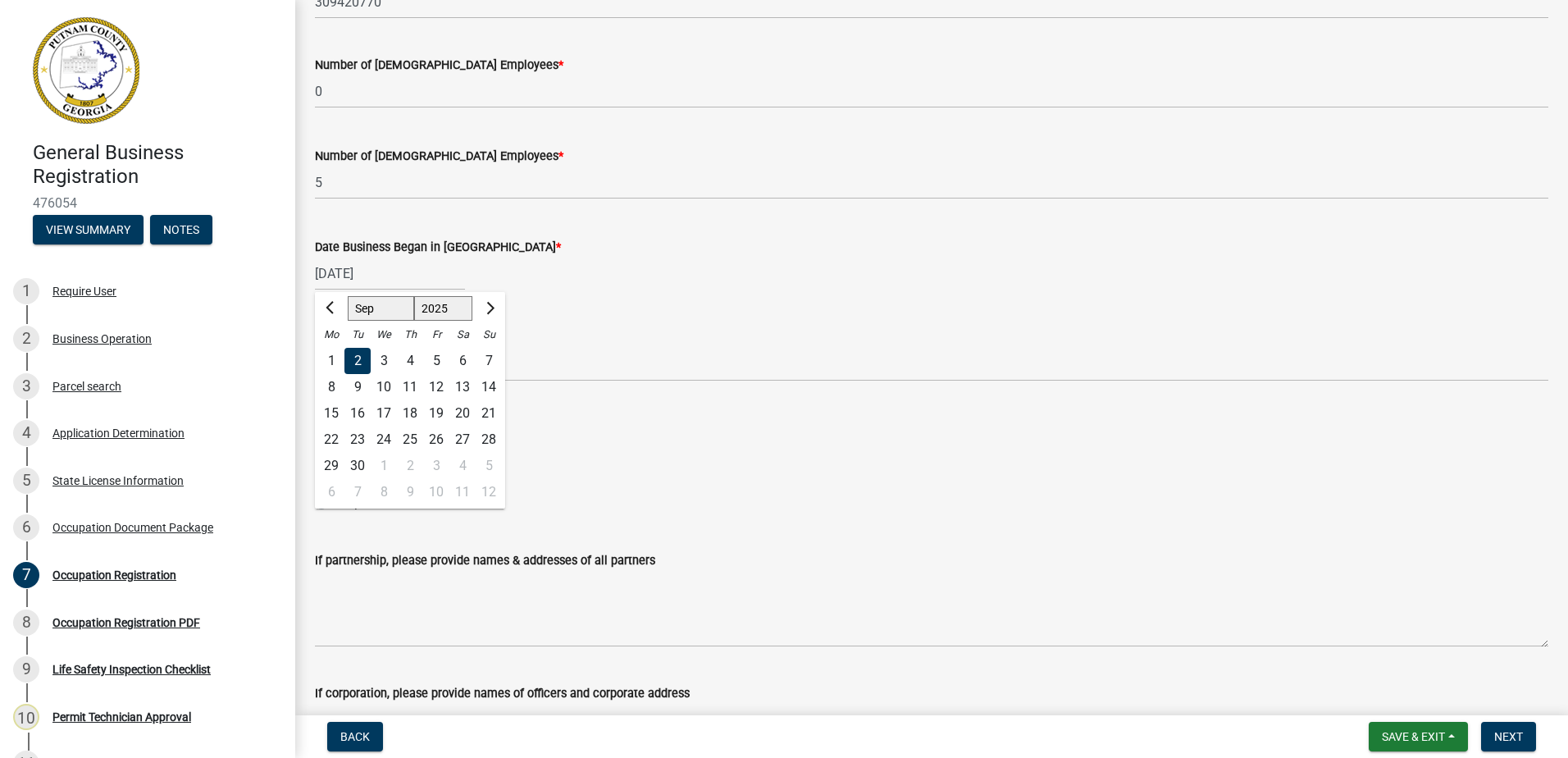
click at [436, 359] on div "5" at bounding box center [437, 361] width 26 height 26
type input "[DATE]"
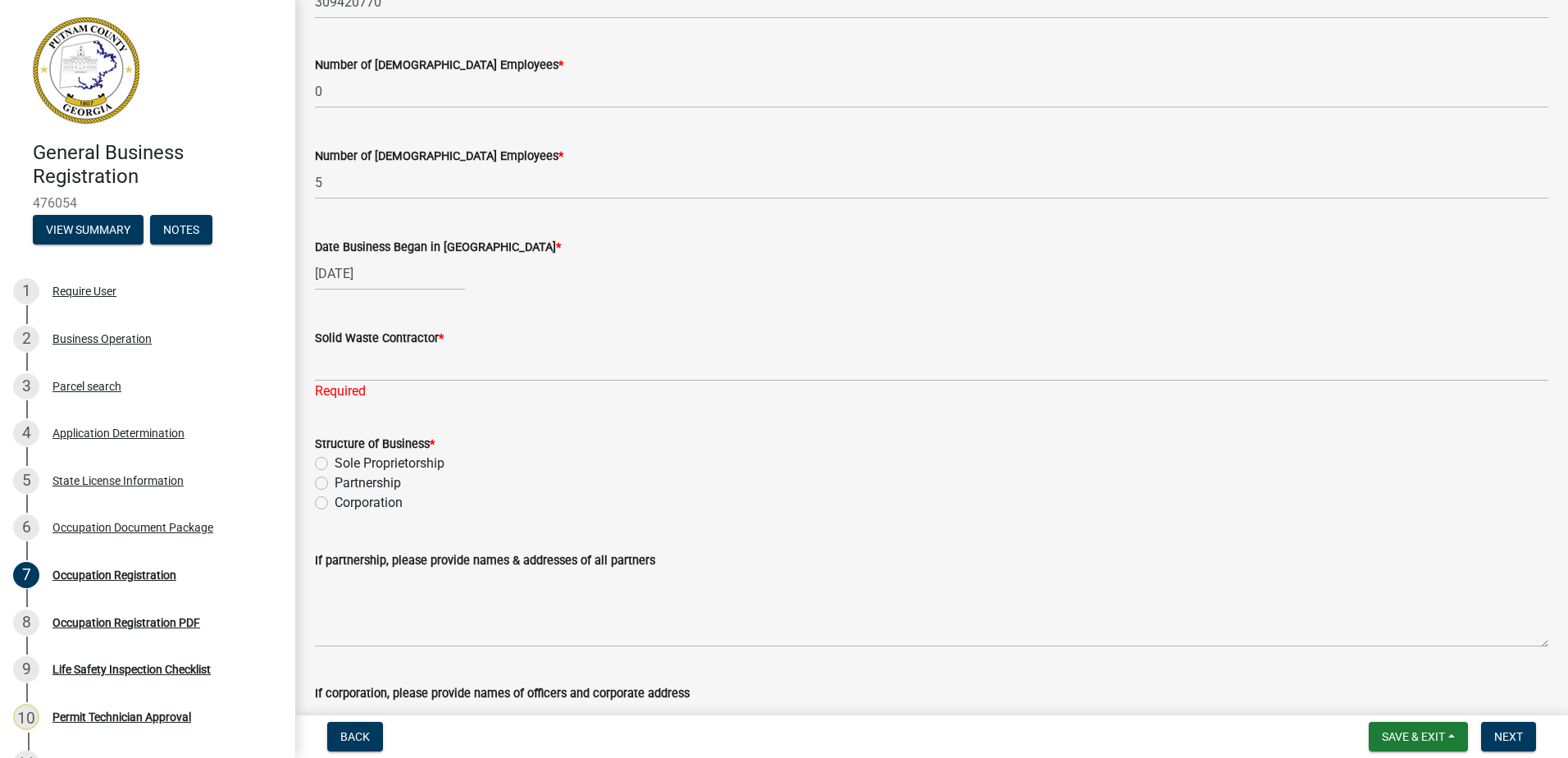
select select "9"
select select "2025"
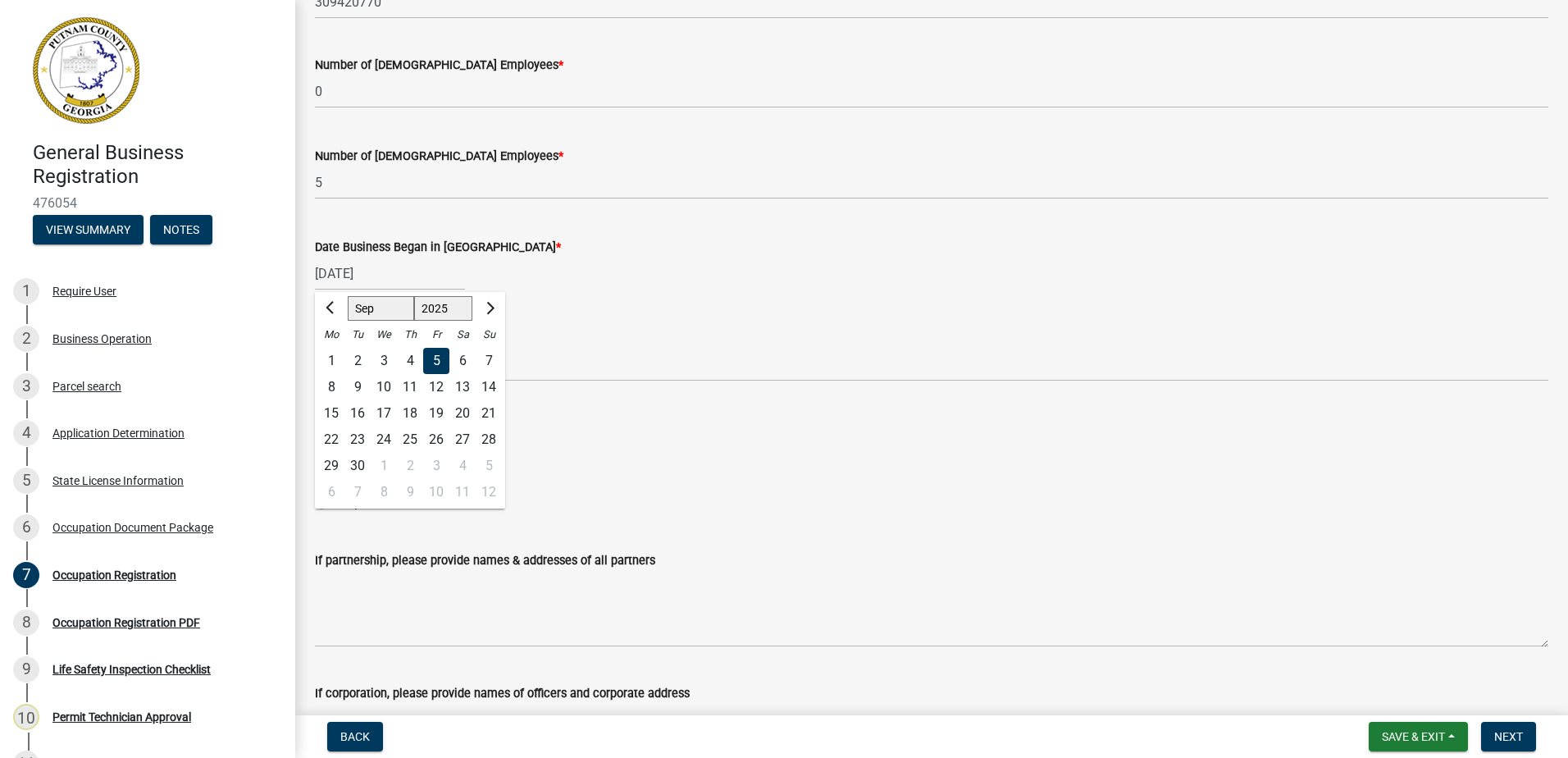
click at [342, 270] on div "[DATE] [PERSON_NAME] Apr May Jun [DATE] Aug Sep Oct Nov [DATE] 1526 1527 1528 1…" at bounding box center [390, 273] width 150 height 33
click at [436, 382] on div "12" at bounding box center [437, 387] width 26 height 26
type input "[DATE]"
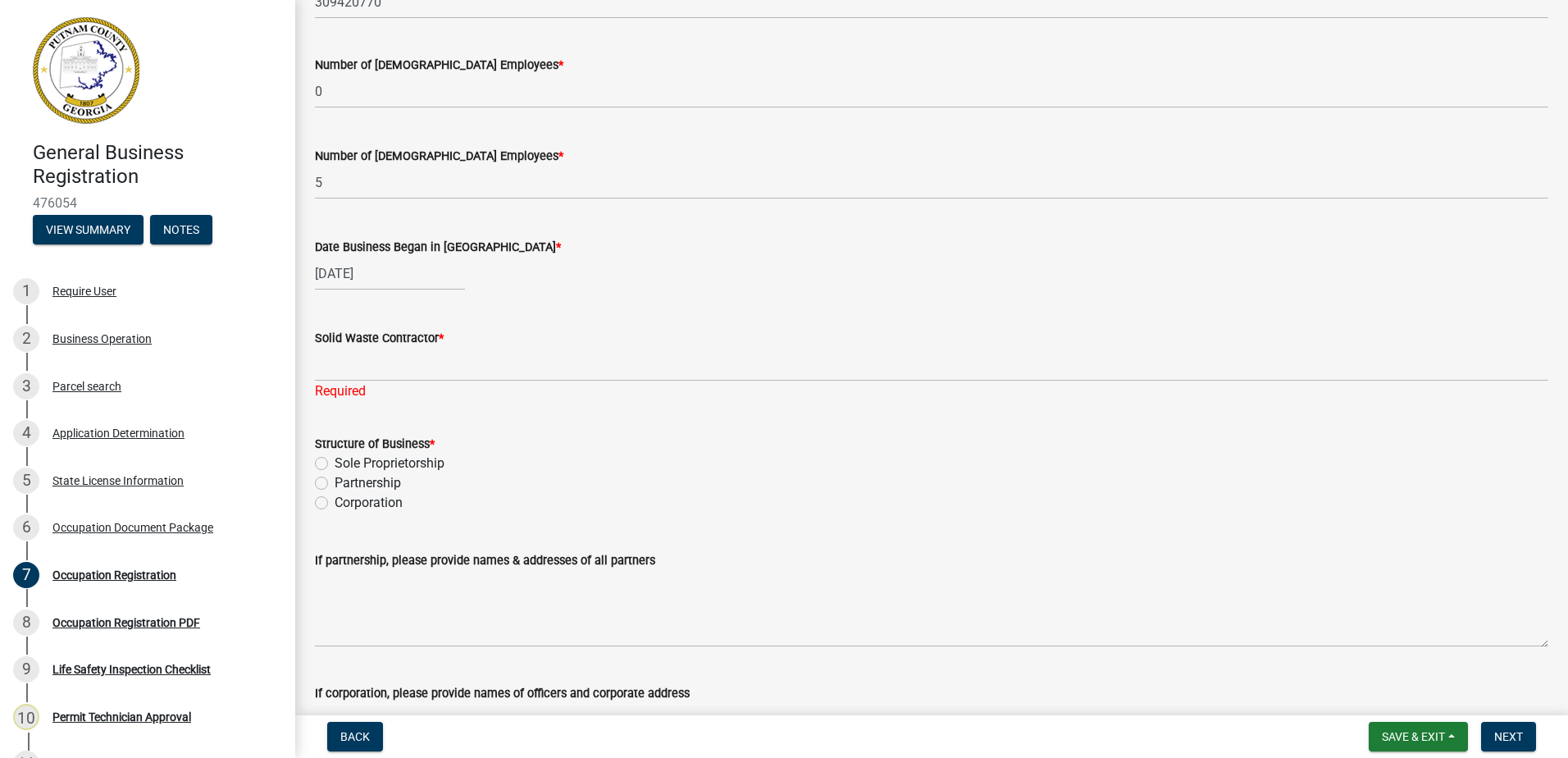
click at [420, 291] on wm-data-entity-input "Date Business Began in [GEOGRAPHIC_DATA] * [DATE]" at bounding box center [931, 259] width 1233 height 91
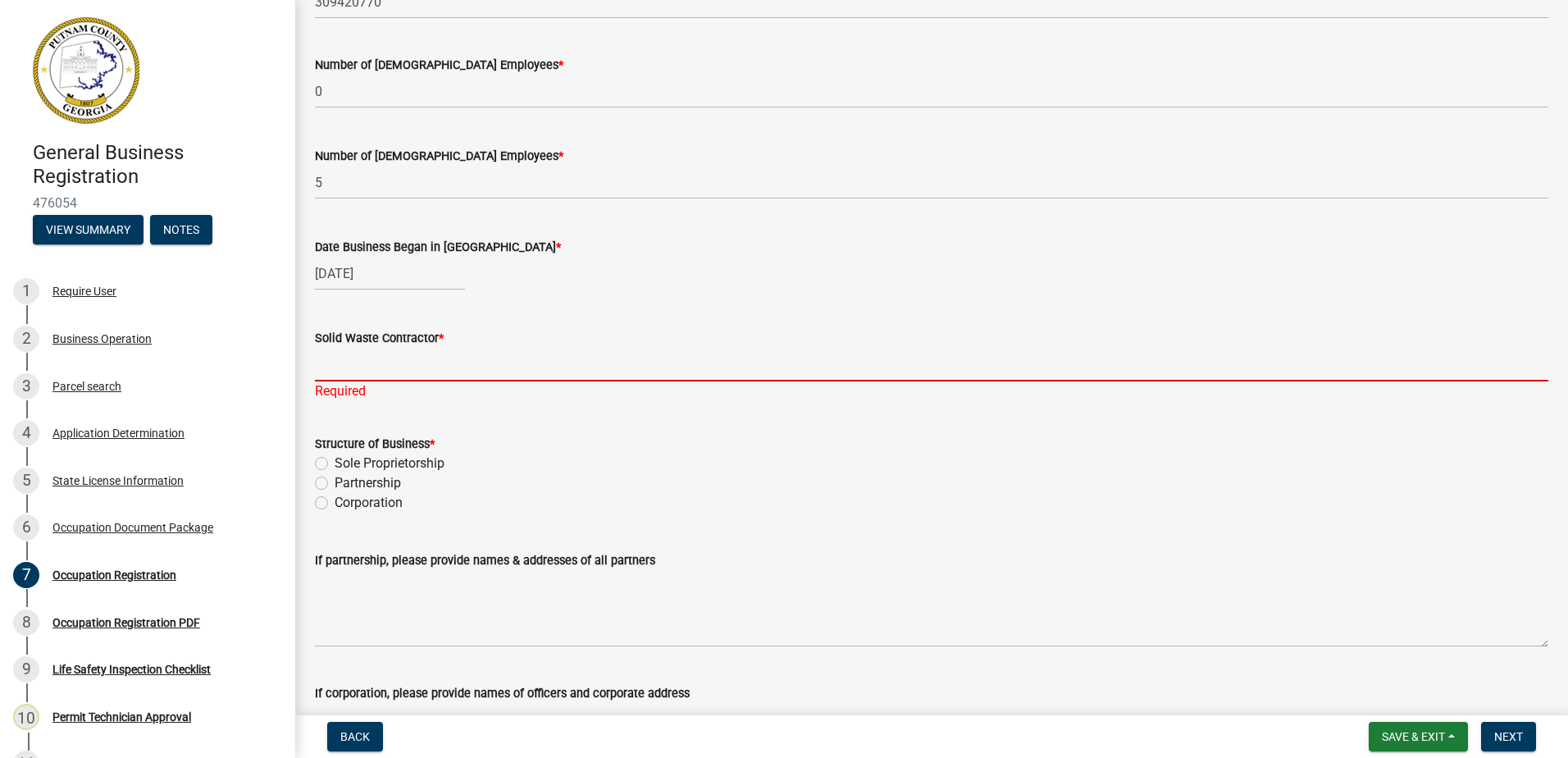
click at [363, 352] on input "Solid Waste Contractor *" at bounding box center [931, 364] width 1233 height 33
click at [342, 364] on input "Solid Waste Contractor *" at bounding box center [931, 364] width 1233 height 33
click at [350, 367] on input "Solid Waste Contractor *" at bounding box center [931, 364] width 1233 height 33
click at [332, 358] on input "Solid Waste Contractor *" at bounding box center [931, 364] width 1233 height 33
click at [323, 361] on input "Solid Waste Contractor *" at bounding box center [931, 364] width 1233 height 33
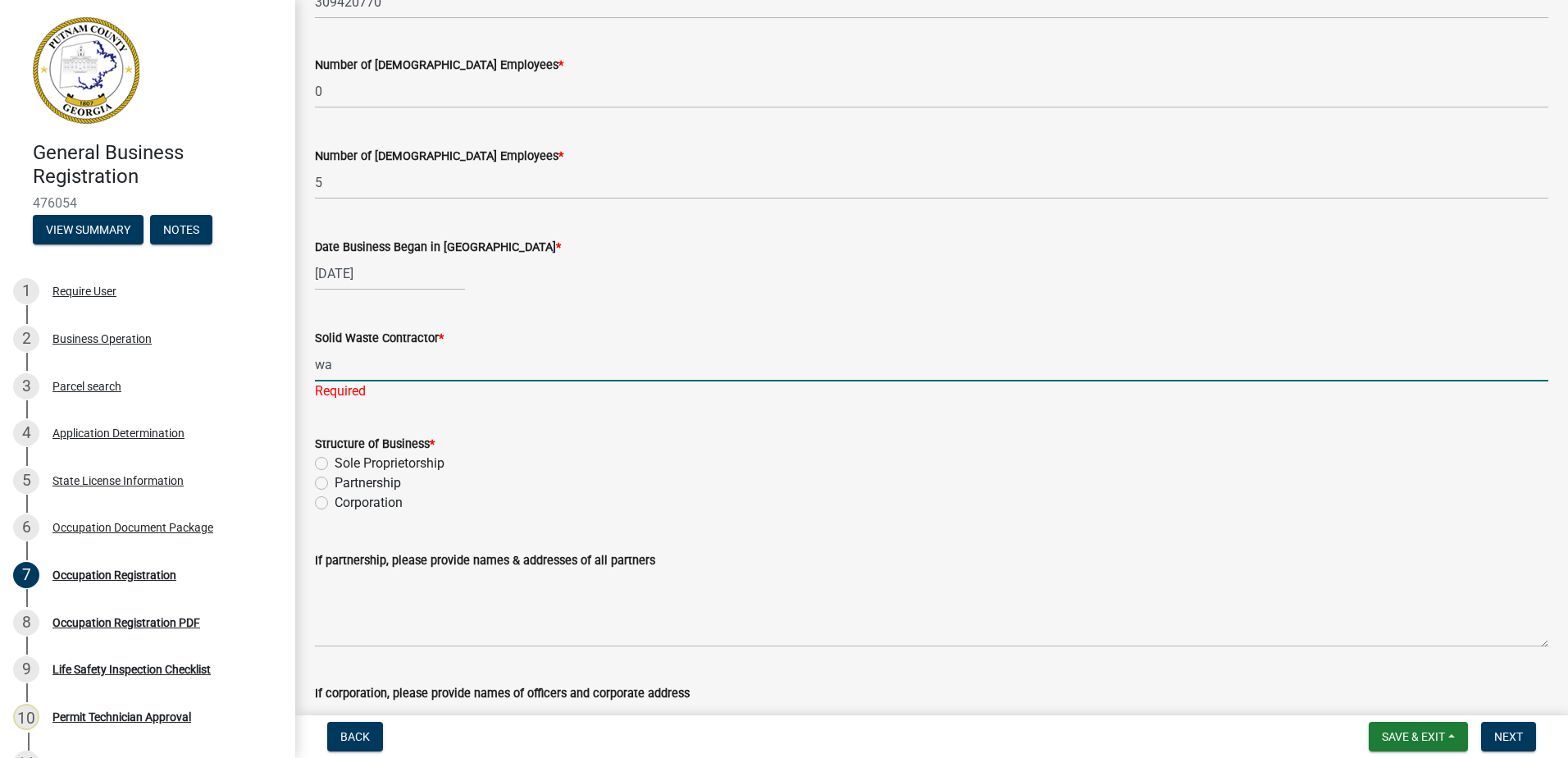
type input "w"
type input "W"
type input "Roll off Systems"
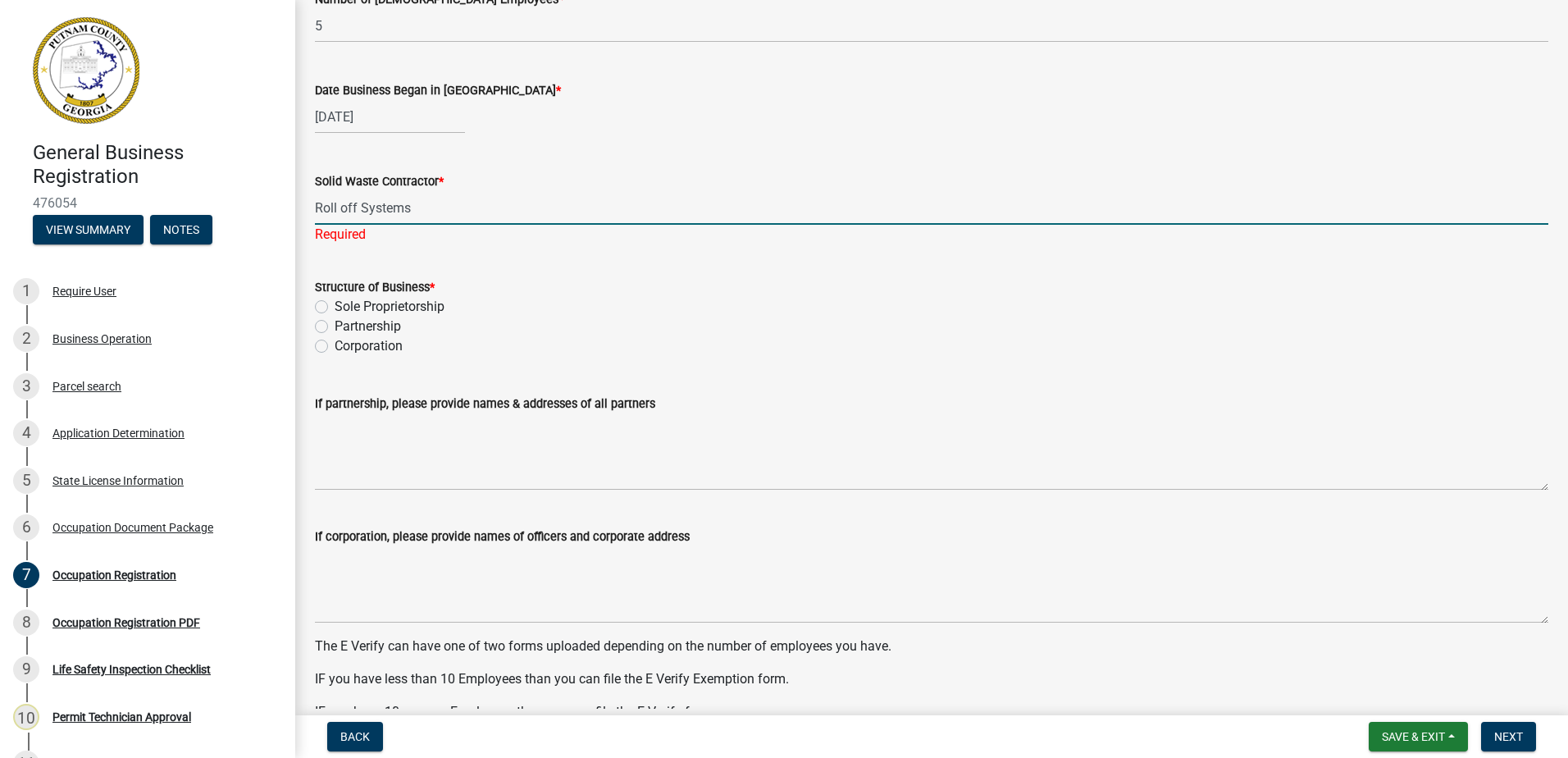
scroll to position [492, 0]
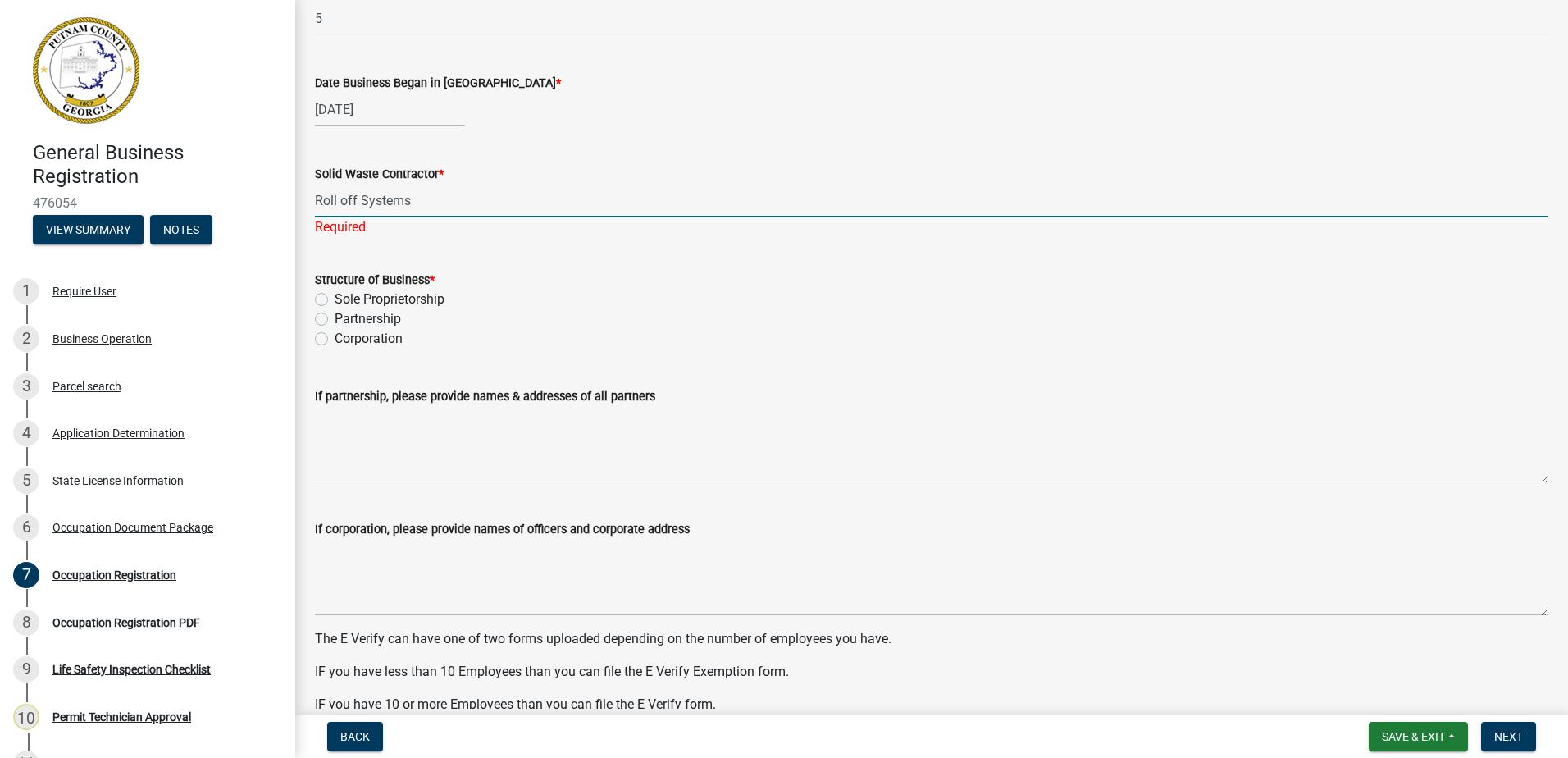
click at [321, 334] on wm-data-entity-input "Structure of Business * Sole Proprietorship Partnership Corporation" at bounding box center [931, 306] width 1233 height 114
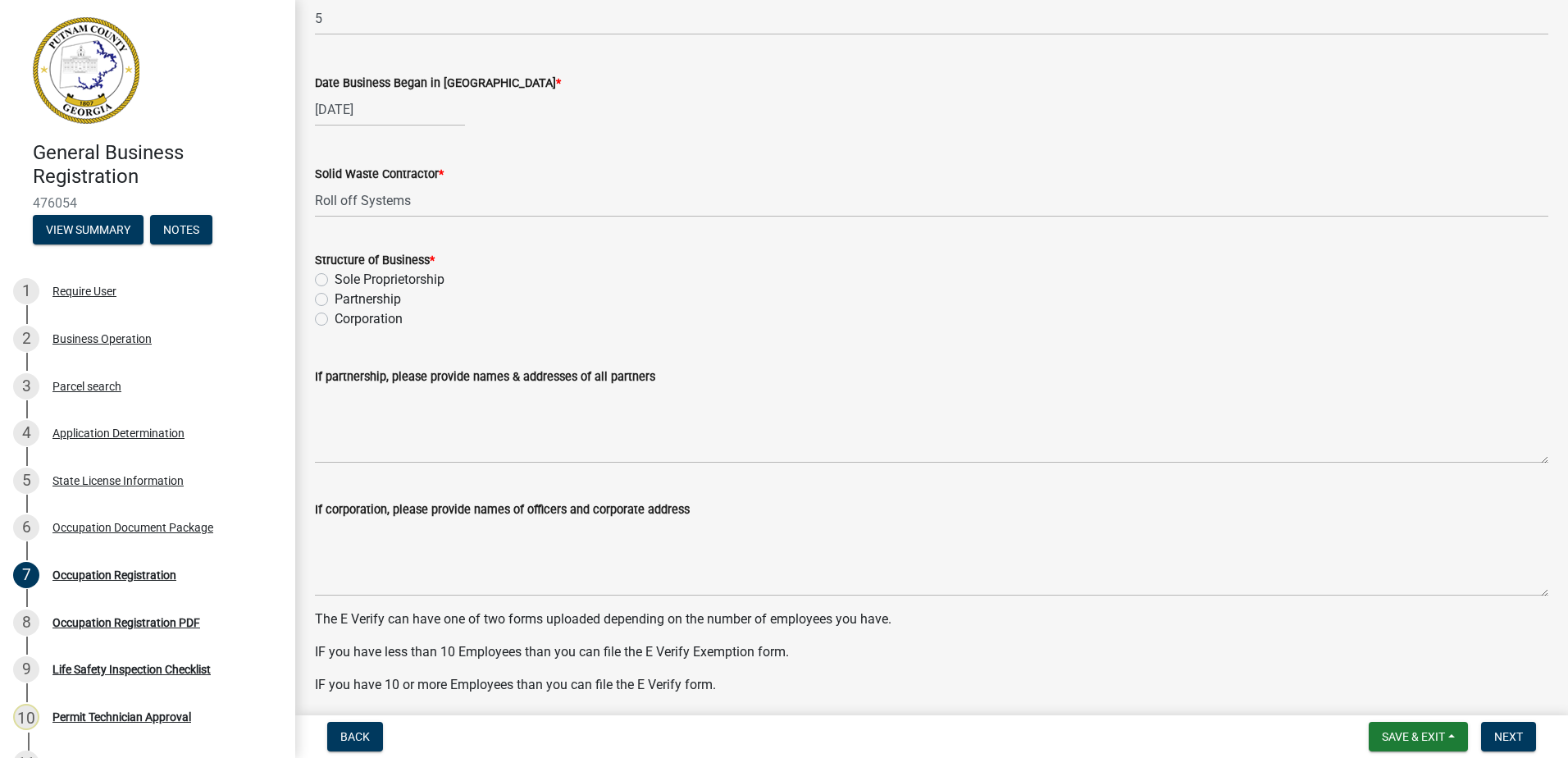
click at [335, 319] on label "Corporation" at bounding box center [368, 319] width 68 height 19
click at [335, 319] on input "Corporation" at bounding box center [340, 314] width 11 height 11
radio input "true"
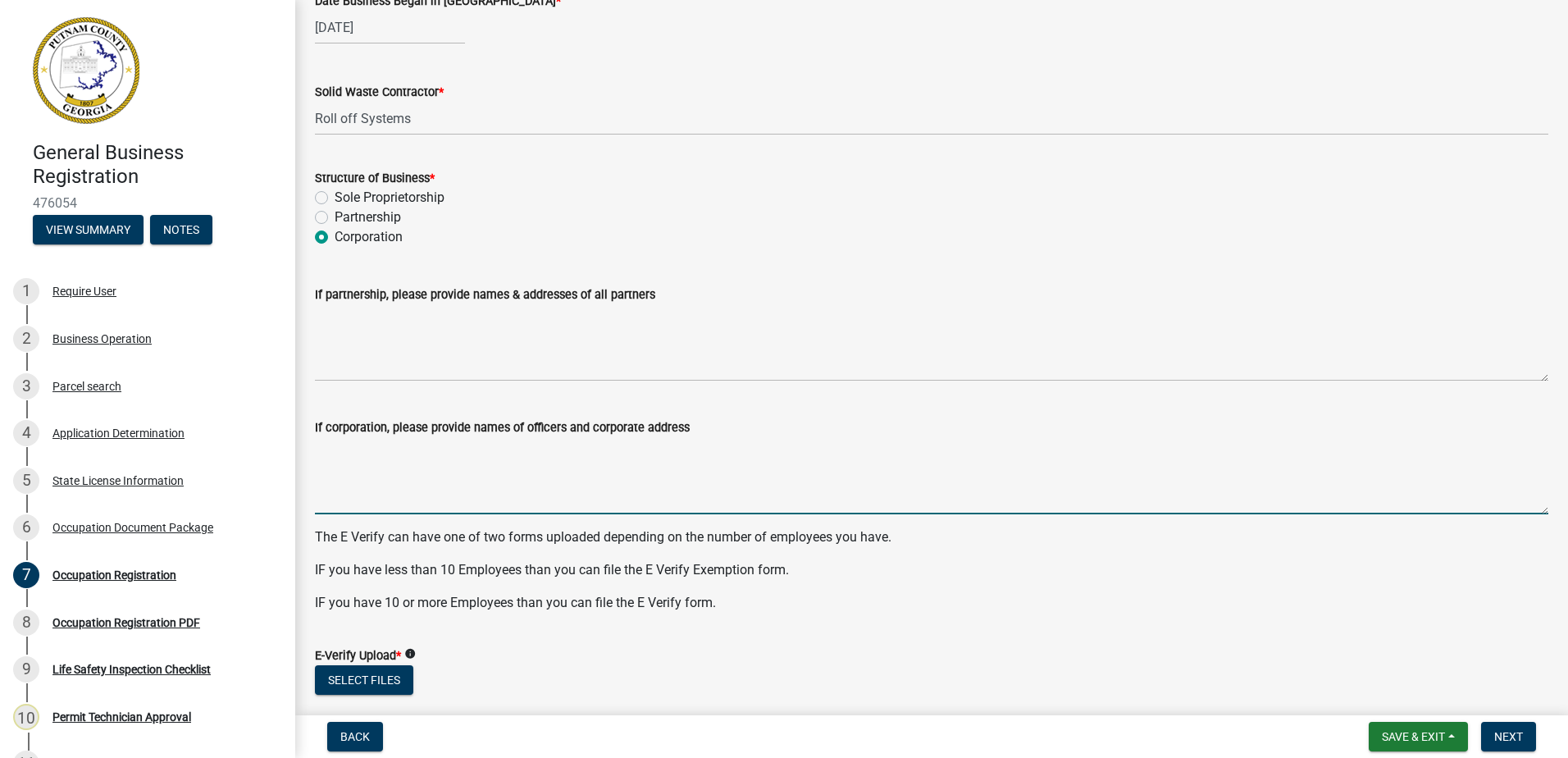
click at [350, 479] on textarea "If corporation, please provide names of officers and corporate address" at bounding box center [931, 475] width 1233 height 77
click at [340, 451] on textarea "If corporation, please provide names of officers and corporate address" at bounding box center [931, 475] width 1233 height 77
click at [344, 453] on textarea "If corporation, please provide names of officers and corporate address" at bounding box center [931, 475] width 1233 height 77
click at [348, 450] on textarea "If corporation, please provide names of officers and corporate address" at bounding box center [931, 475] width 1233 height 77
type textarea "a"
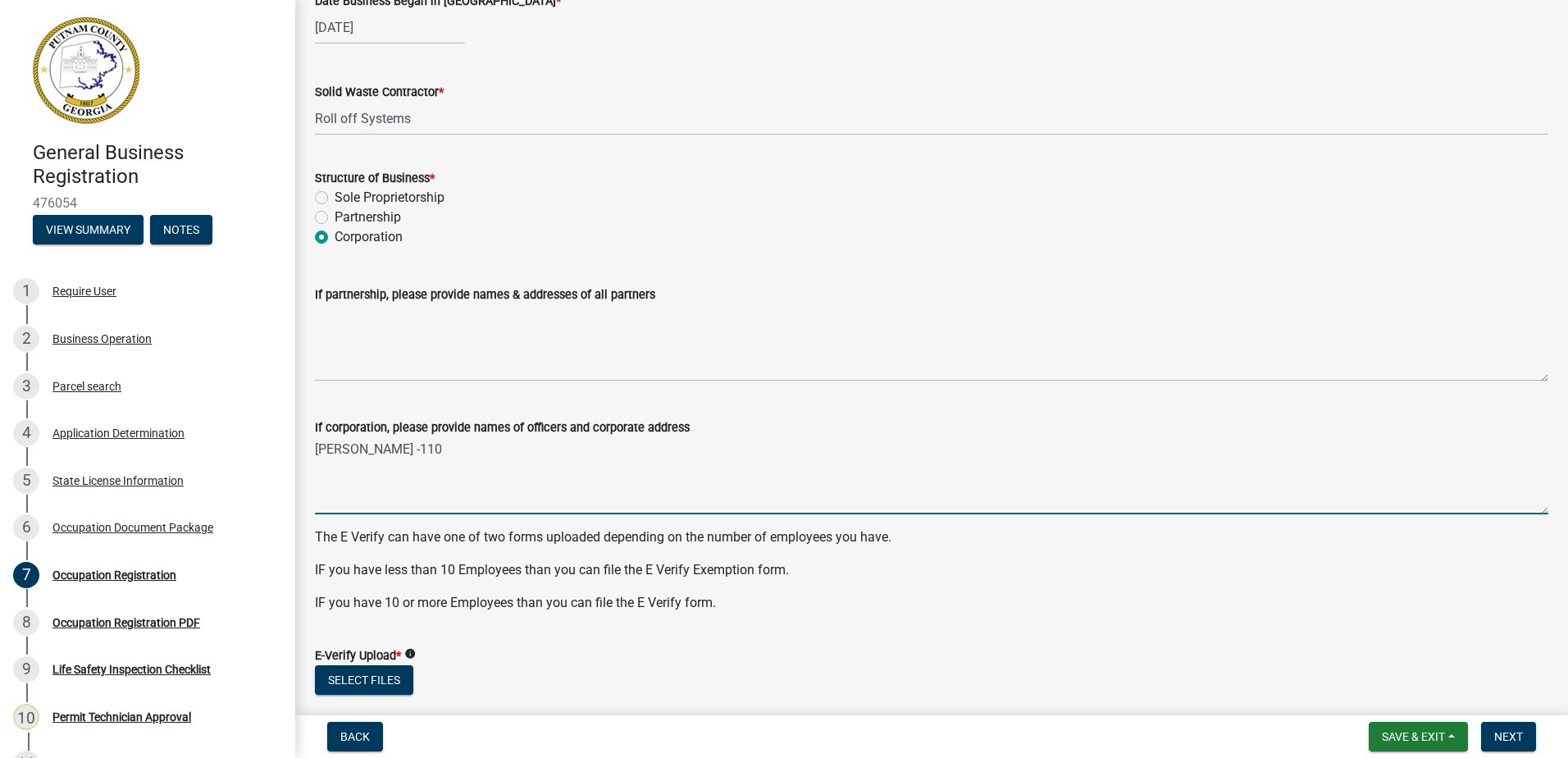
click at [431, 443] on textarea "[PERSON_NAME] -110" at bounding box center [931, 475] width 1233 height 77
click at [598, 448] on textarea "[PERSON_NAME] -[STREET_ADDRESS][PERSON_NAME]" at bounding box center [931, 475] width 1233 height 77
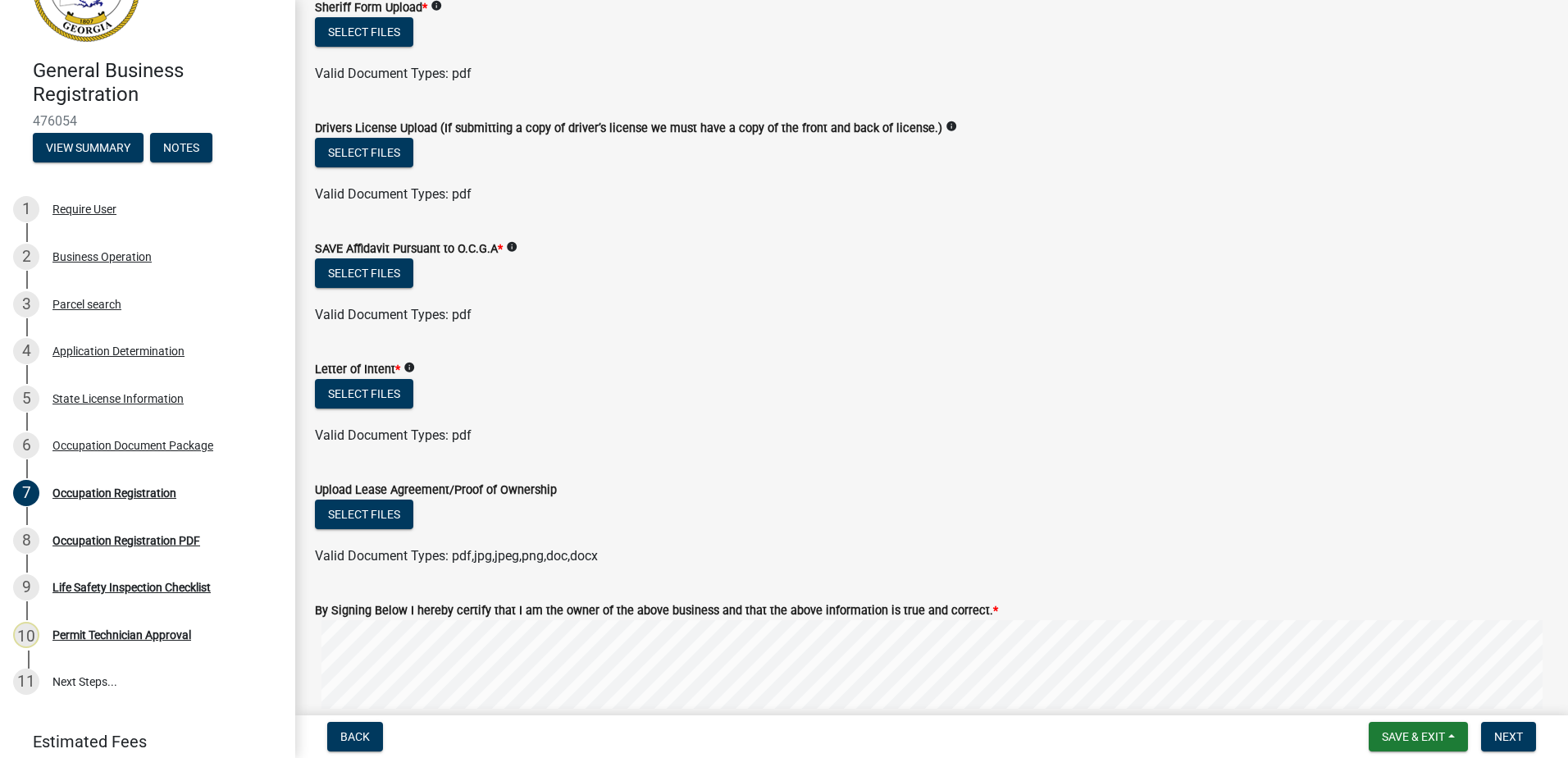
scroll to position [1461, 0]
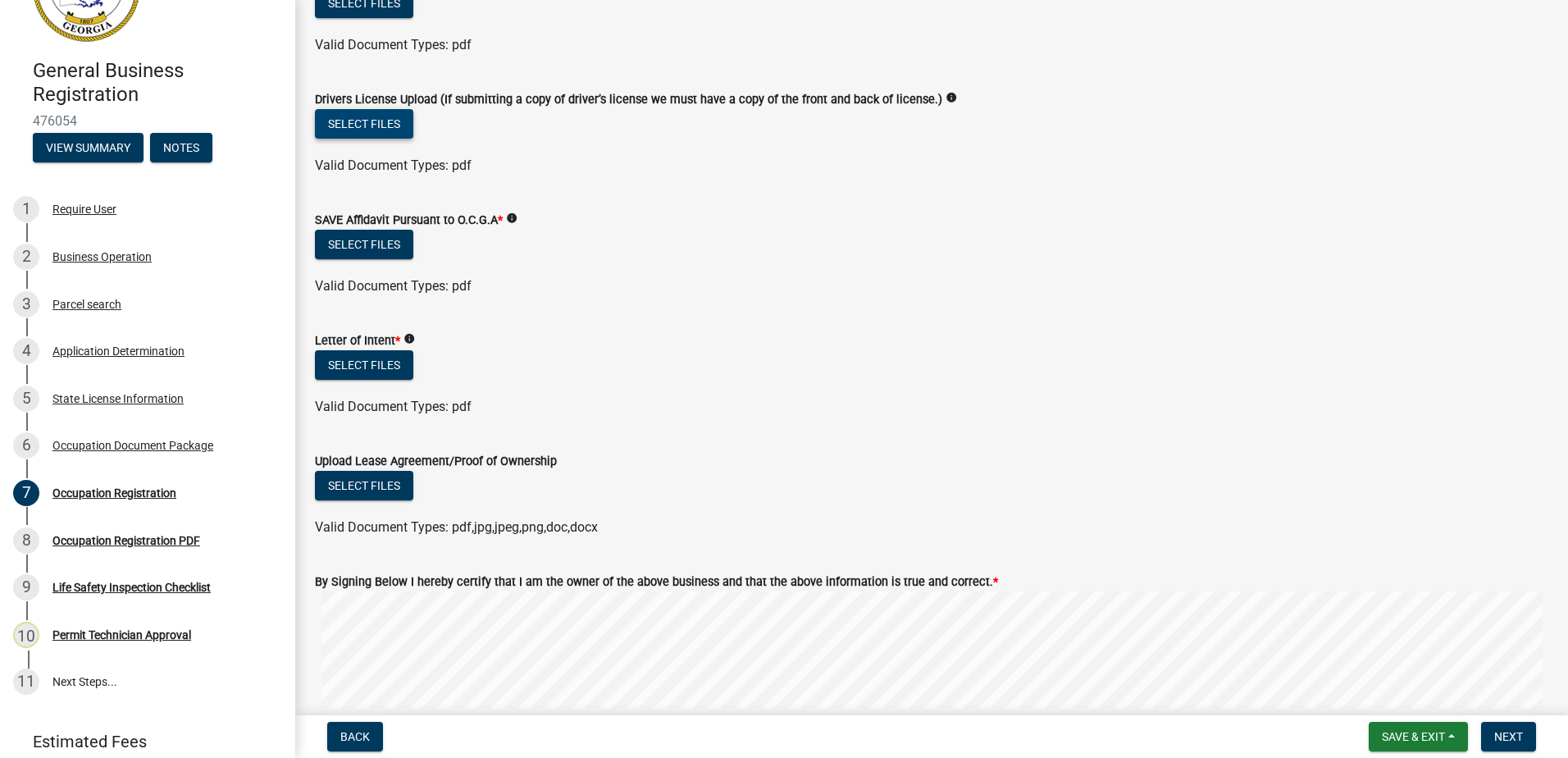
type textarea "[PERSON_NAME] -[STREET_ADDRESS][PERSON_NAME]"
click at [368, 136] on button "Select files" at bounding box center [364, 124] width 99 height 30
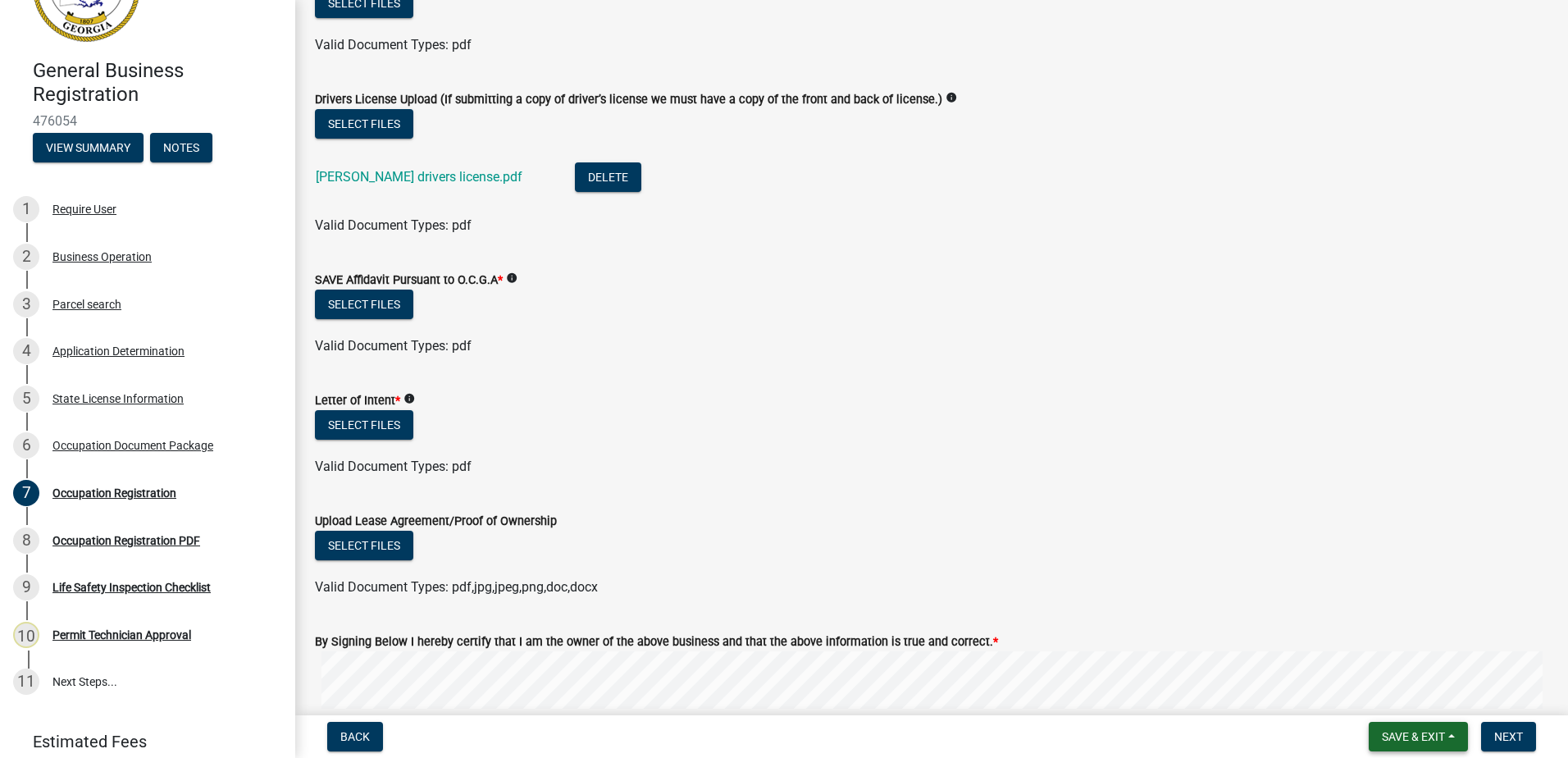
click at [1404, 743] on span "Save & Exit" at bounding box center [1413, 736] width 63 height 13
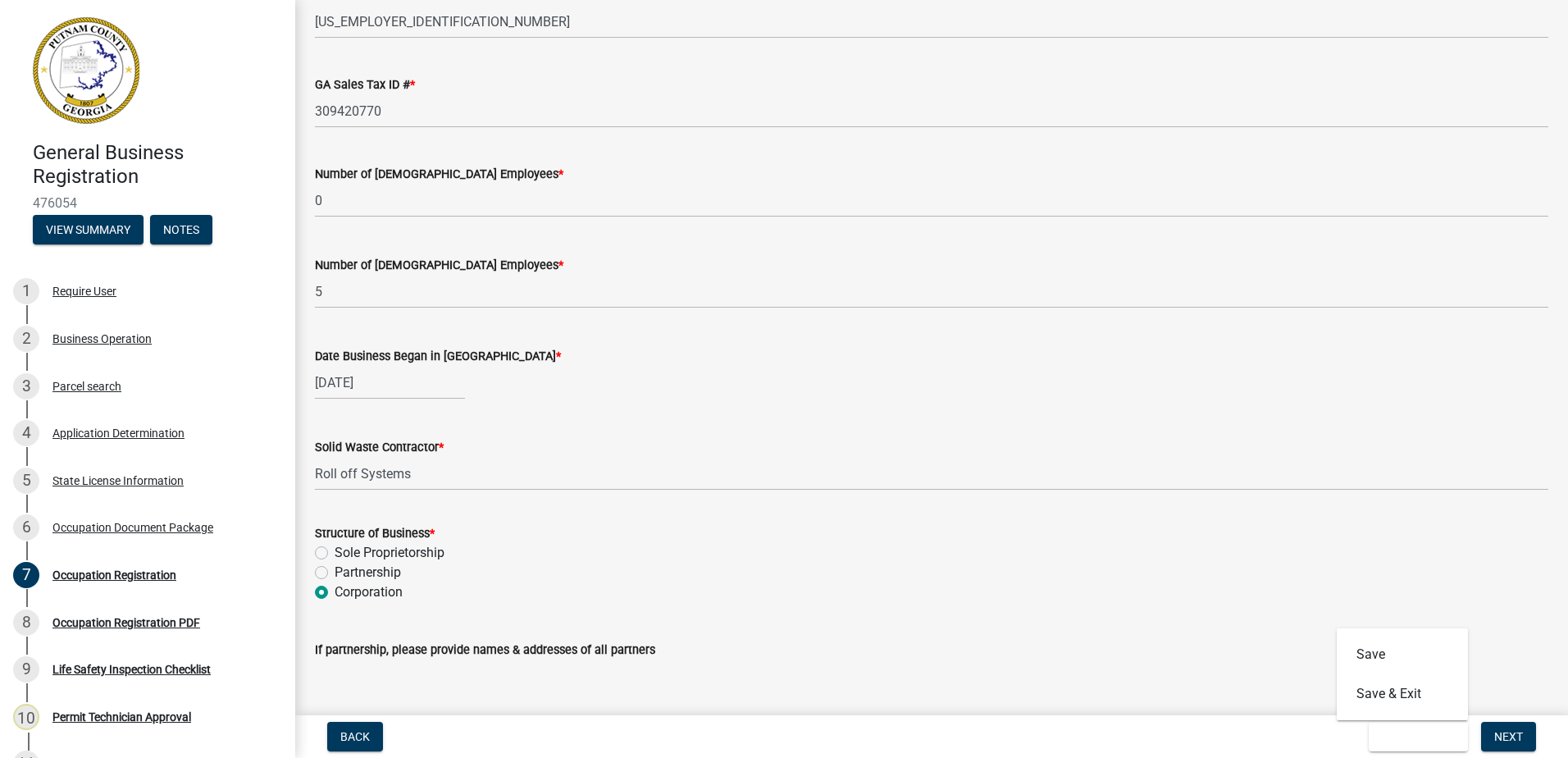
scroll to position [0, 0]
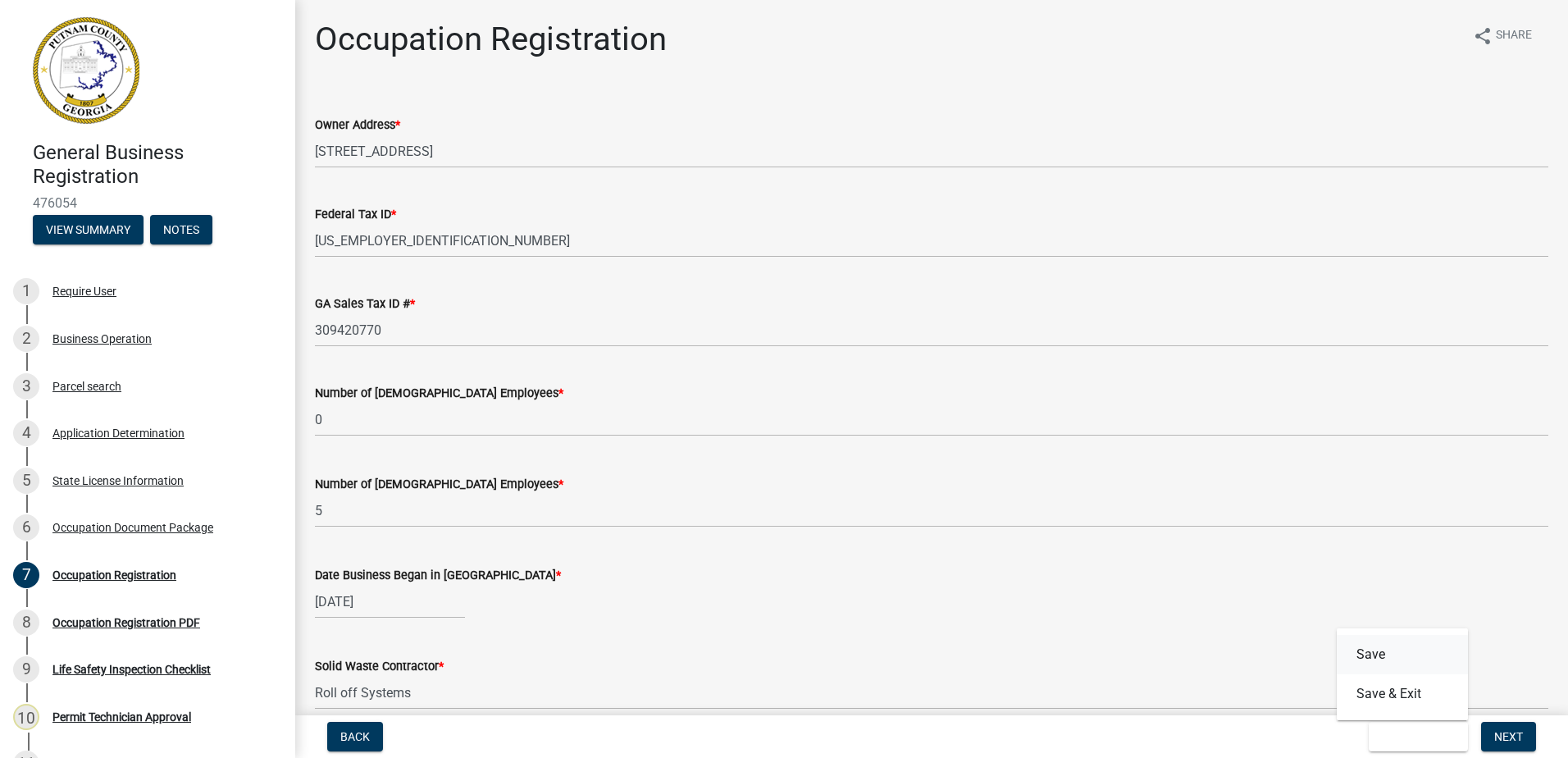
click at [1380, 652] on button "Save" at bounding box center [1402, 654] width 131 height 40
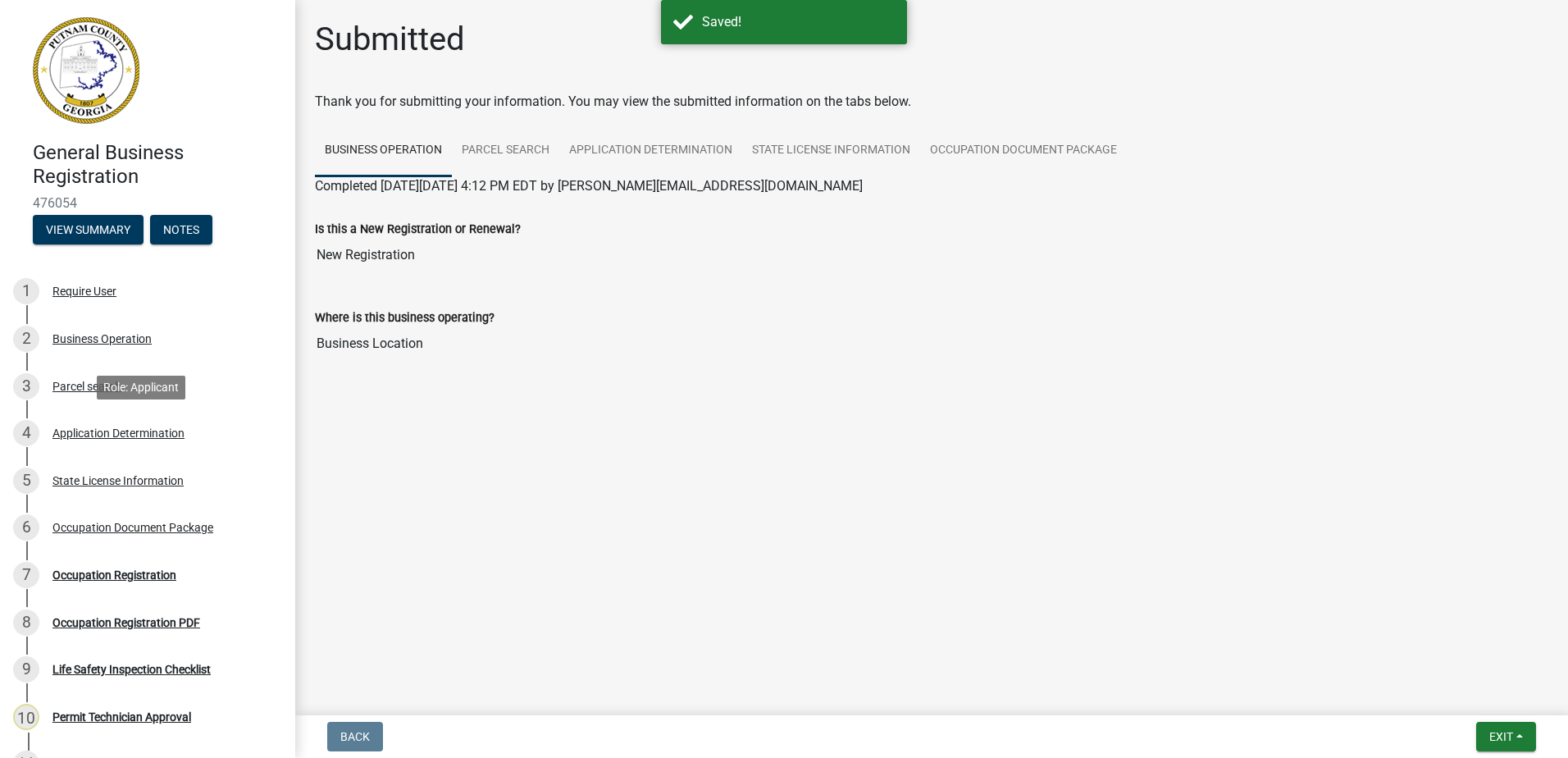
click at [140, 427] on div "Application Determination" at bounding box center [119, 432] width 132 height 11
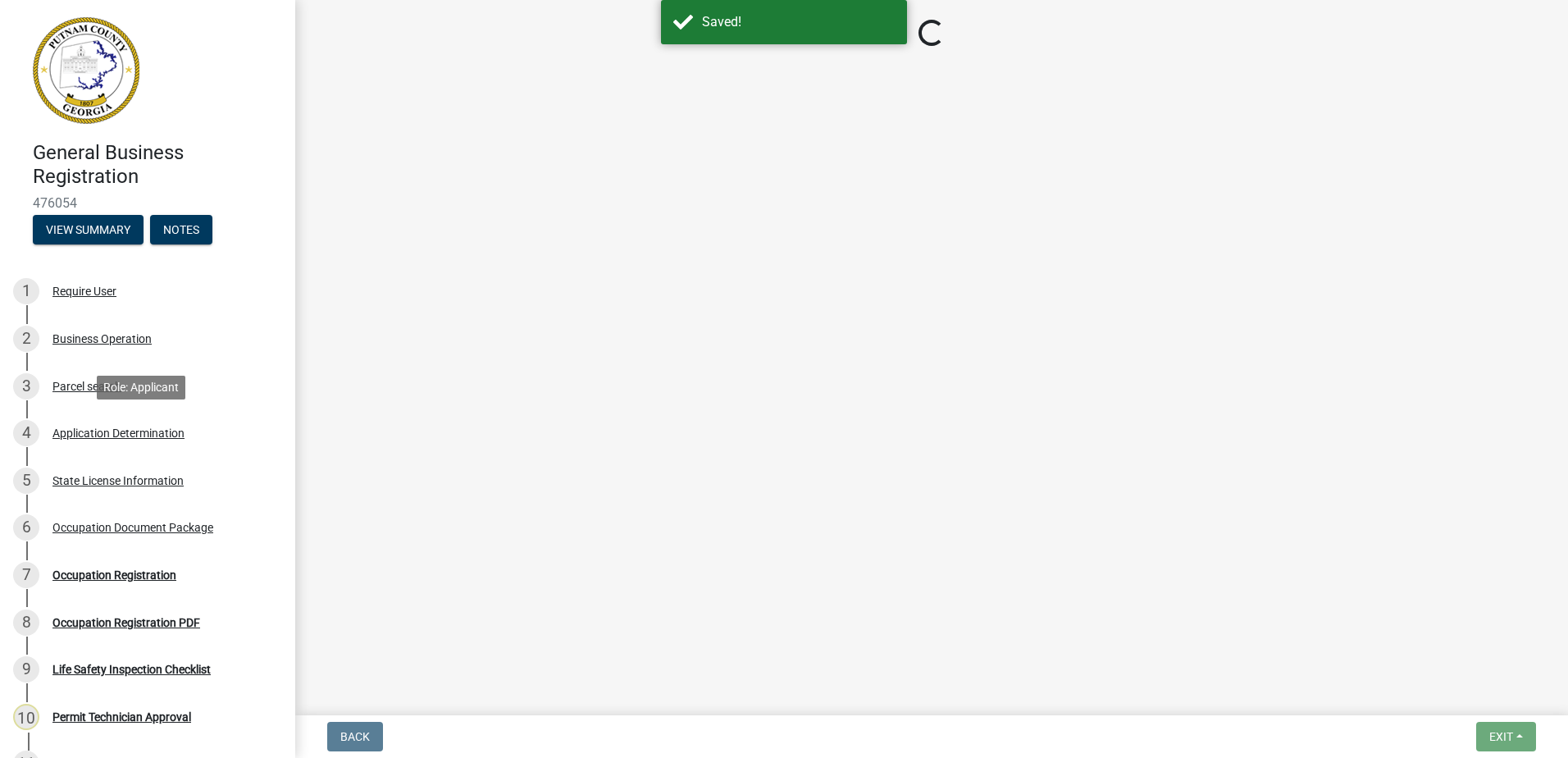
select select "GA"
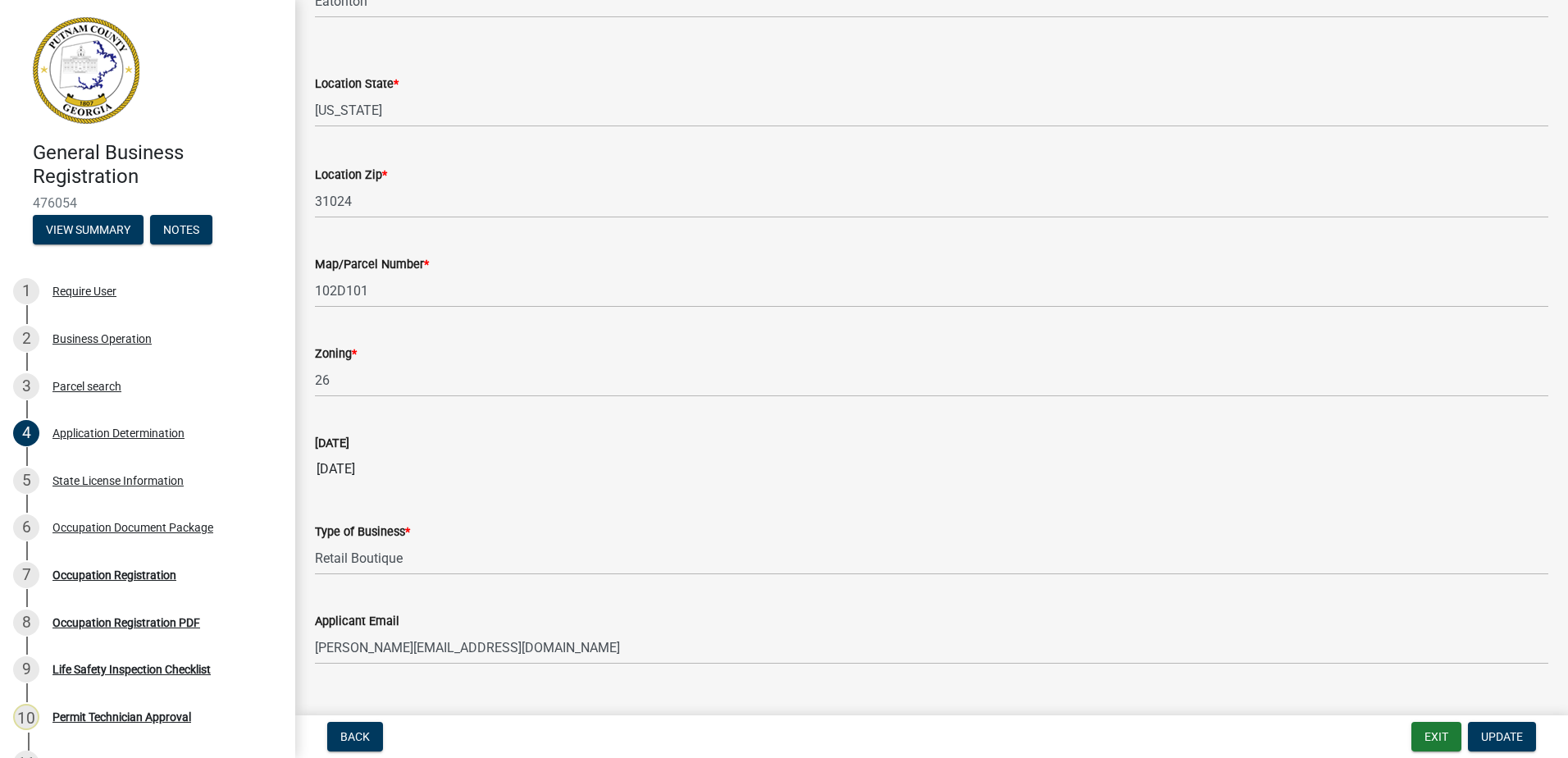
scroll to position [1344, 0]
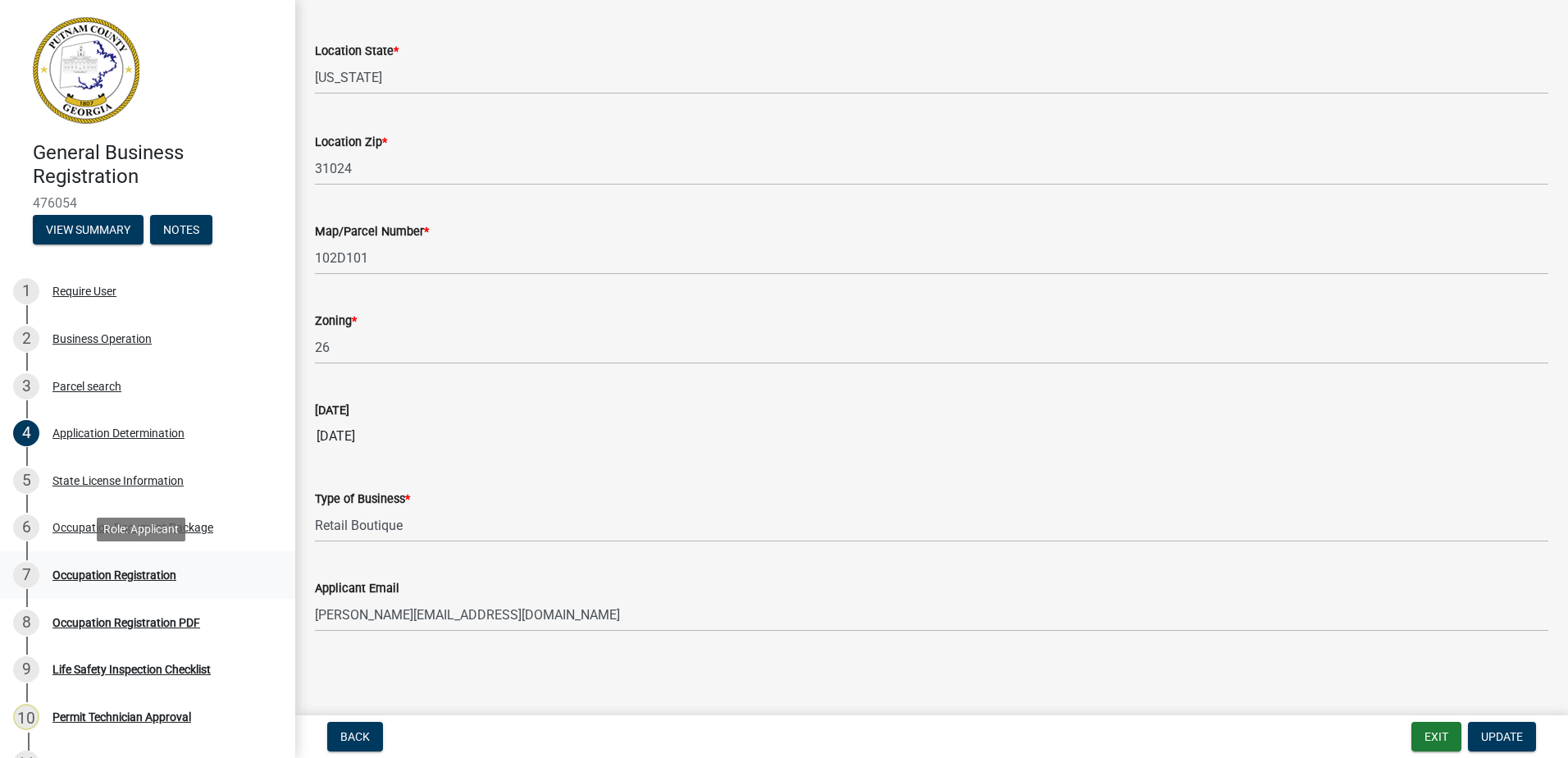
click at [59, 570] on div "Occupation Registration" at bounding box center [114, 574] width 124 height 11
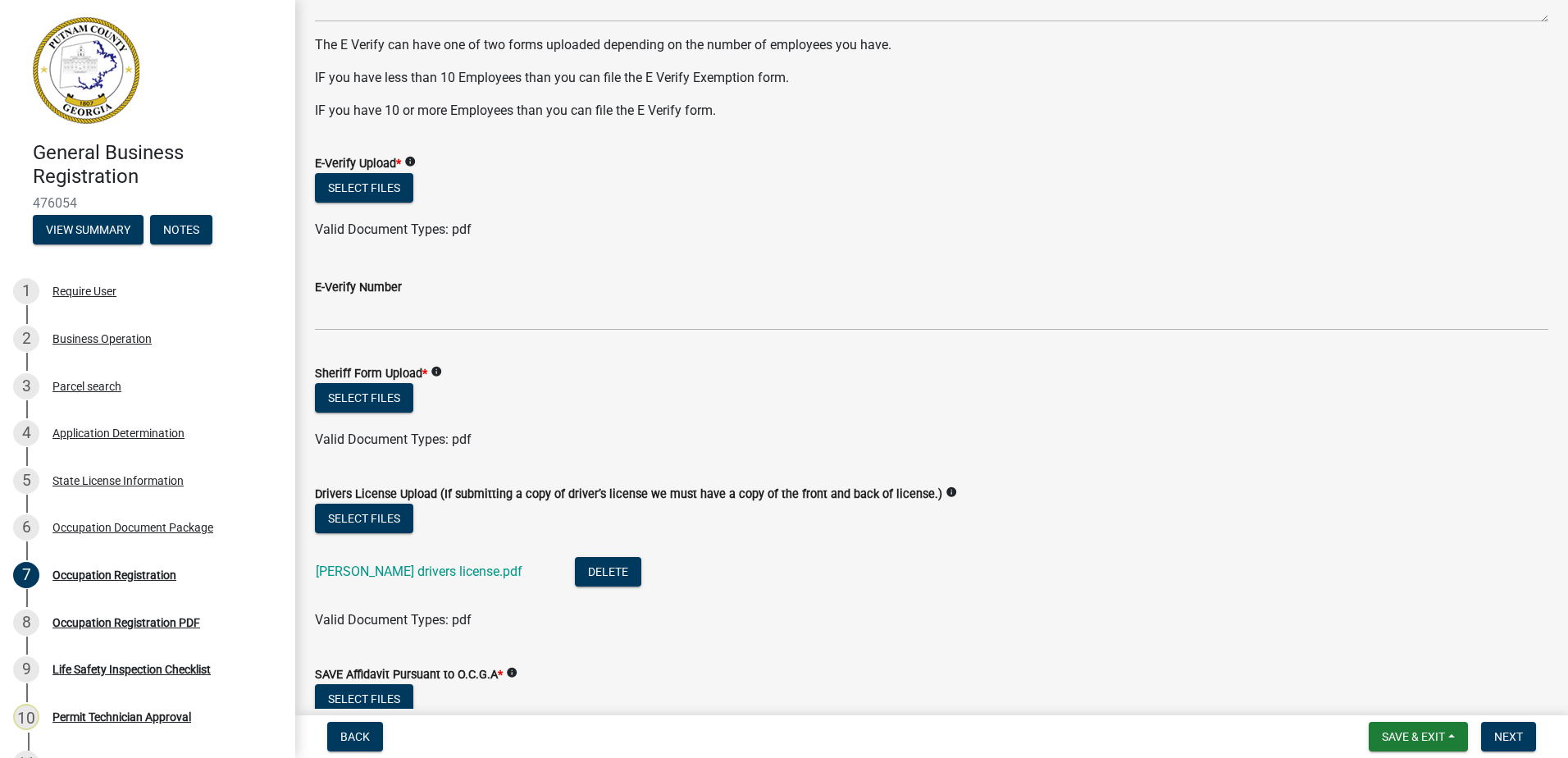
scroll to position [1148, 0]
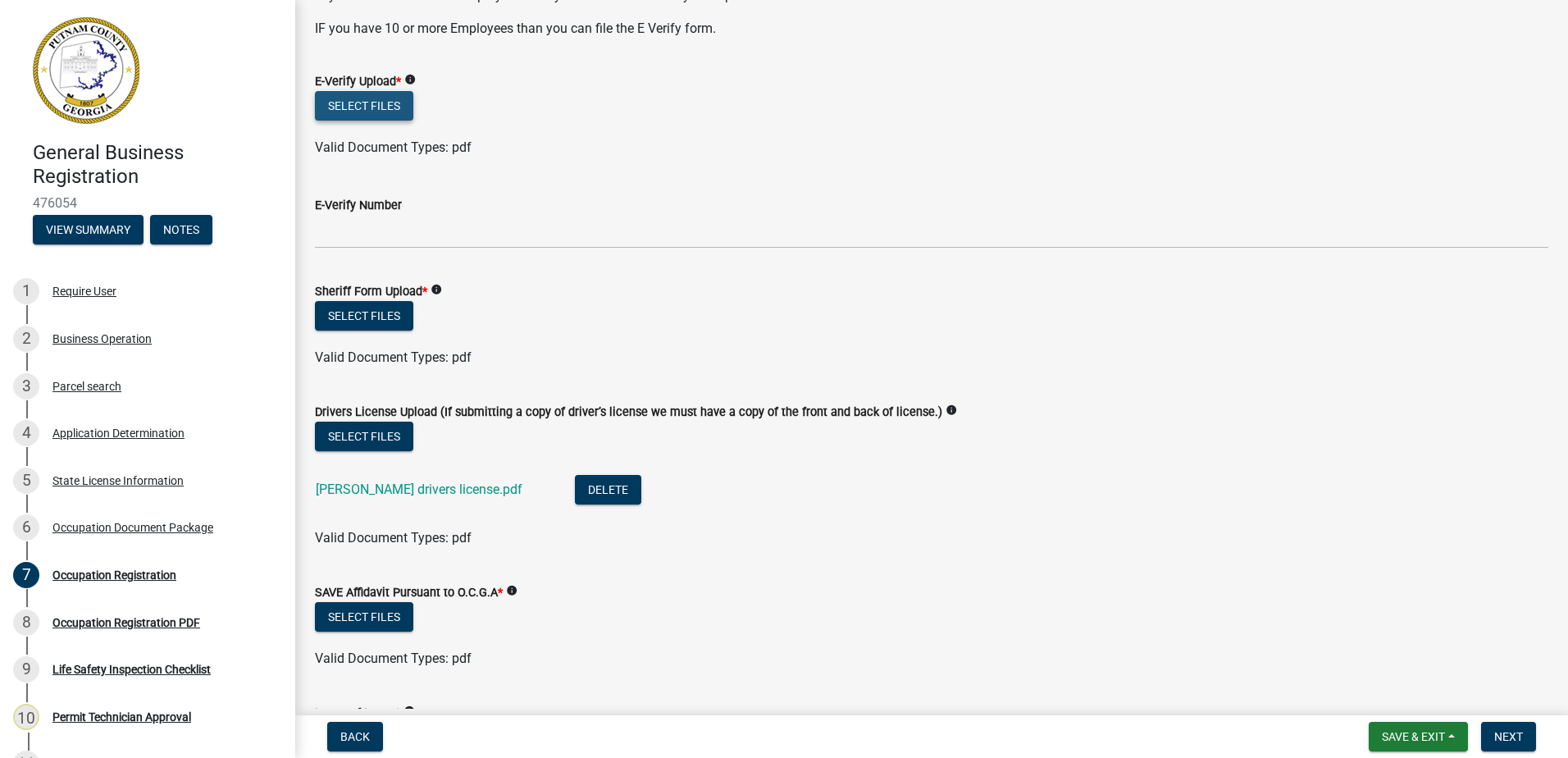
click at [365, 108] on button "Select files" at bounding box center [364, 106] width 99 height 30
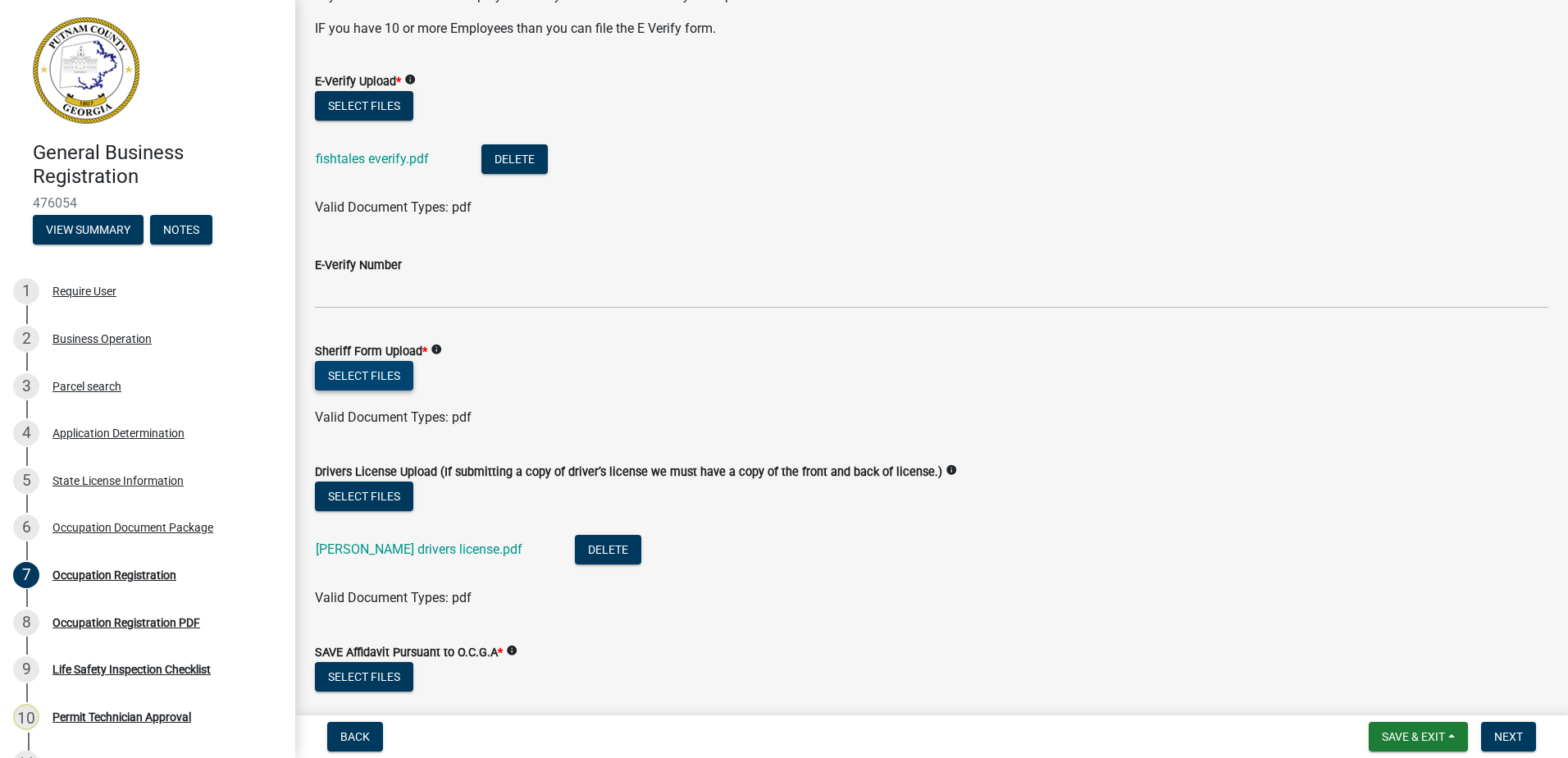
click at [381, 386] on button "Select files" at bounding box center [364, 376] width 99 height 30
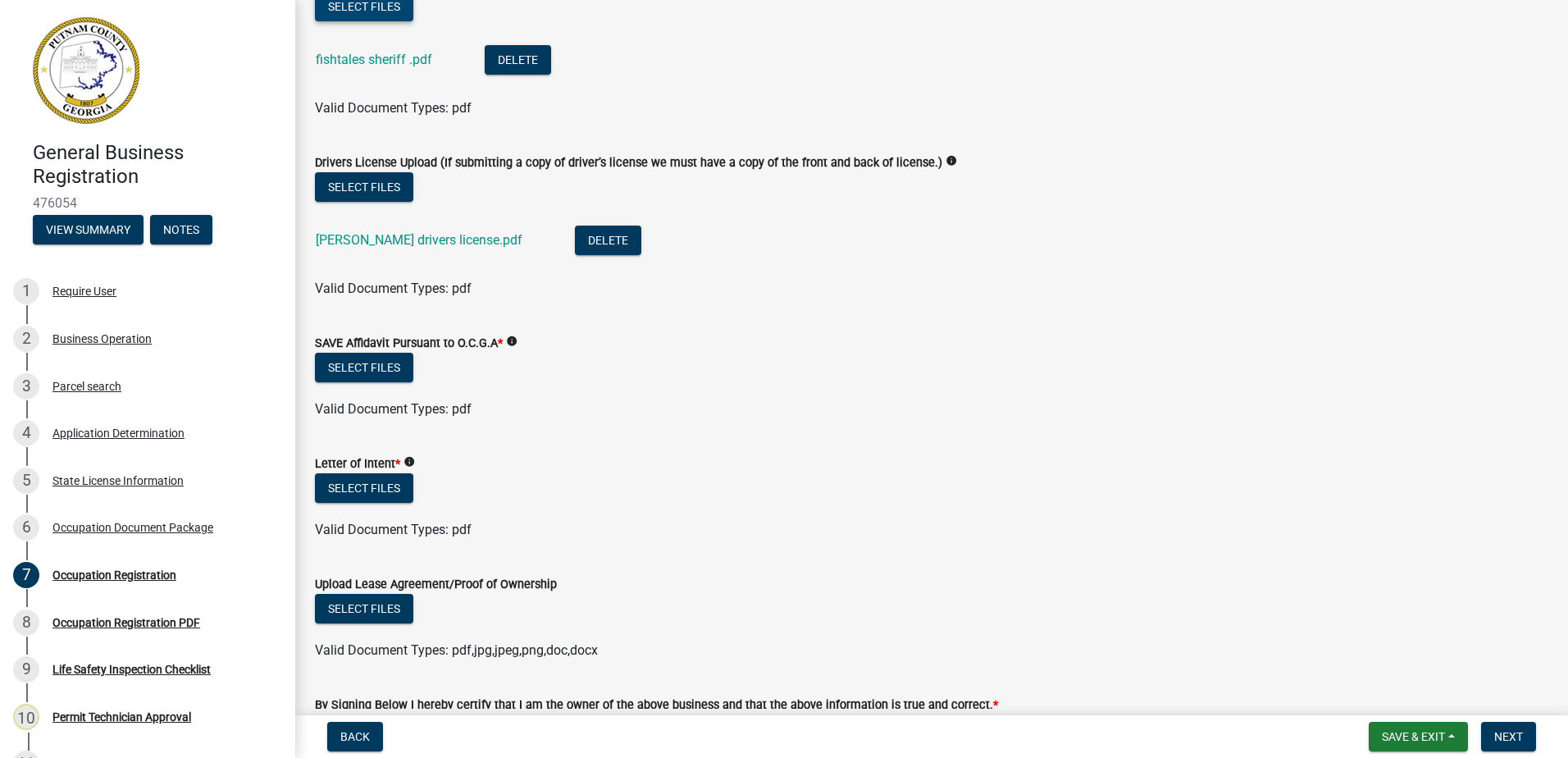
scroll to position [1557, 0]
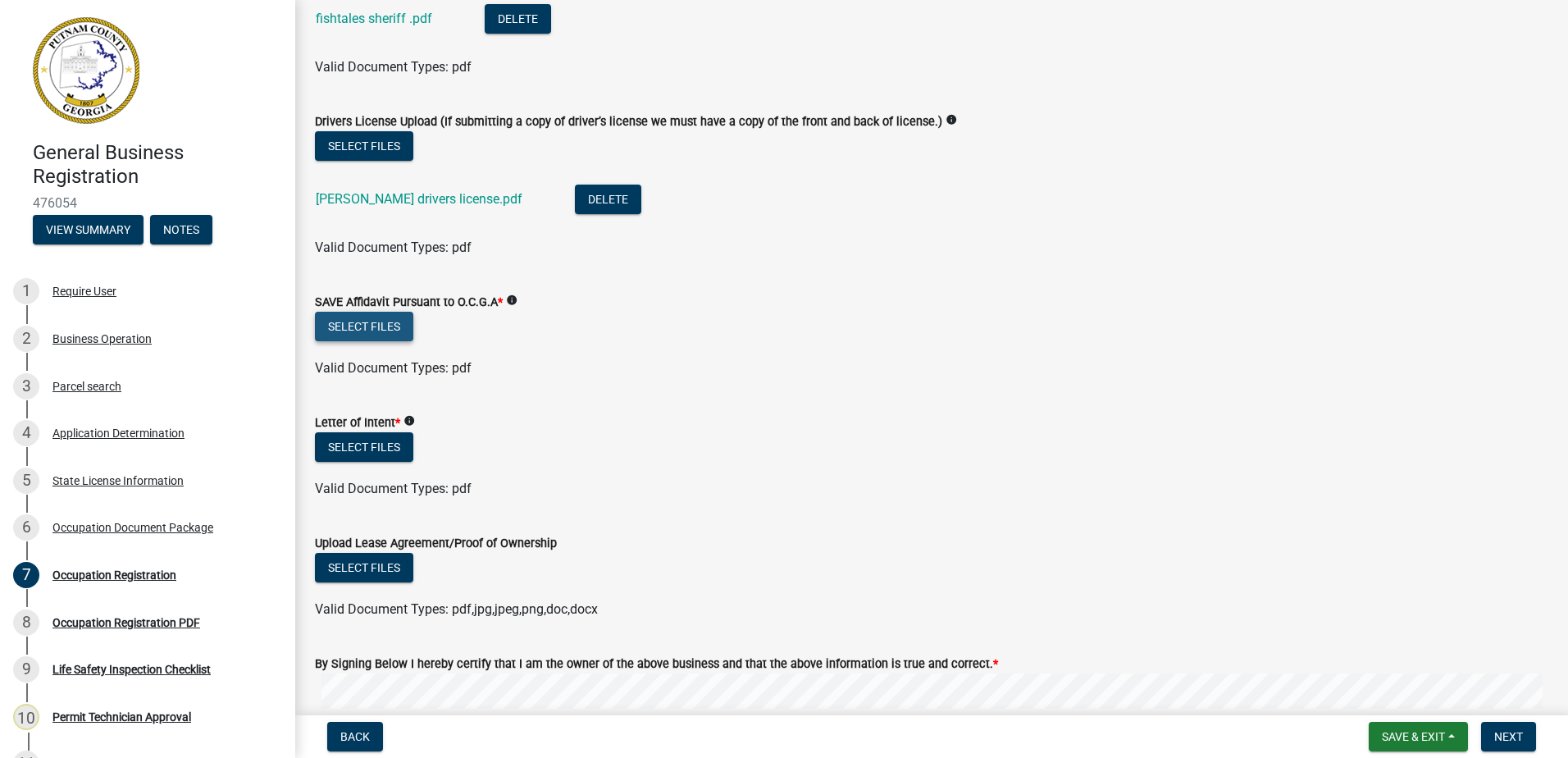
click at [372, 325] on button "Select files" at bounding box center [364, 327] width 99 height 30
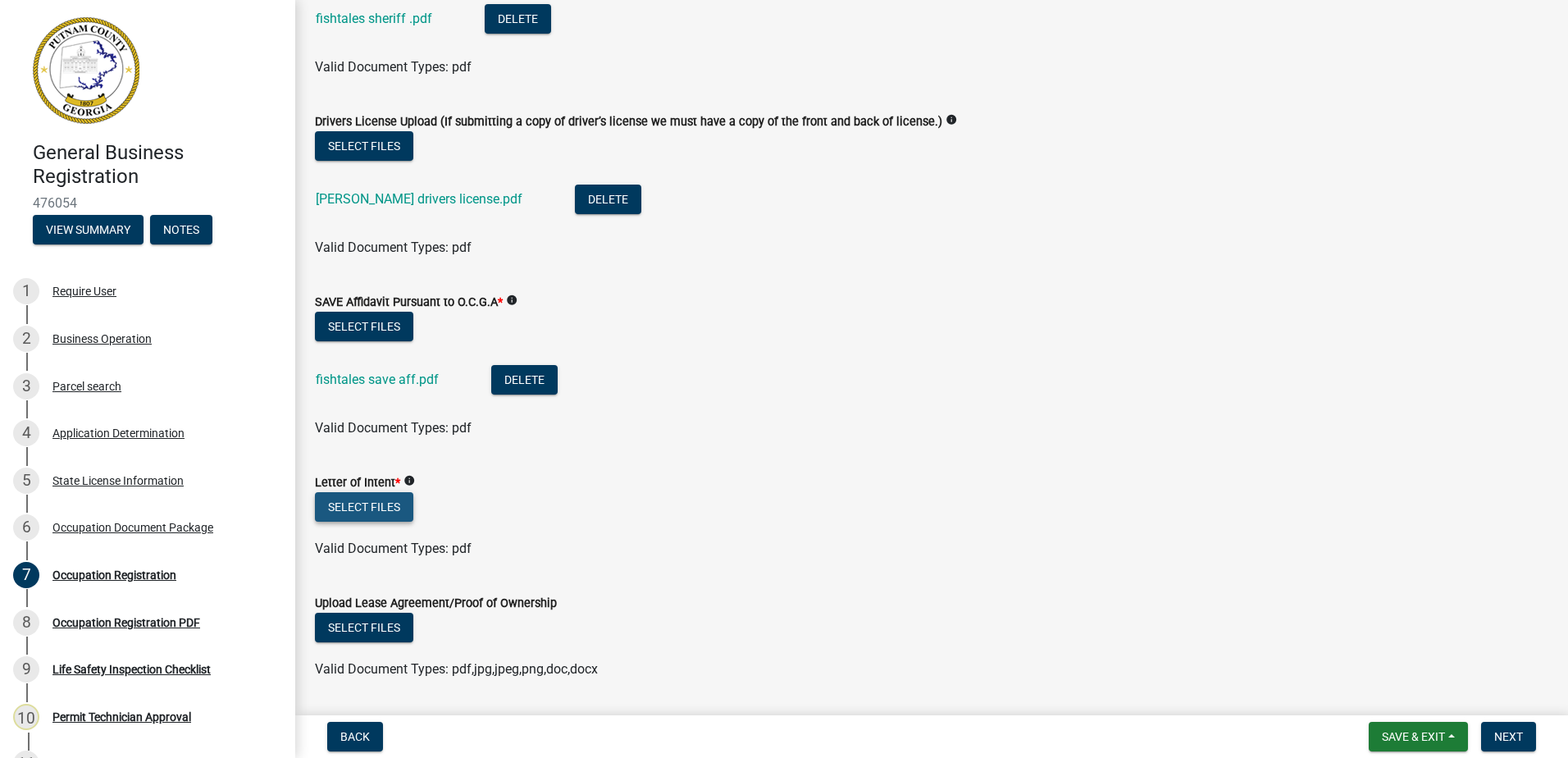
click at [368, 518] on button "Select files" at bounding box center [364, 507] width 99 height 30
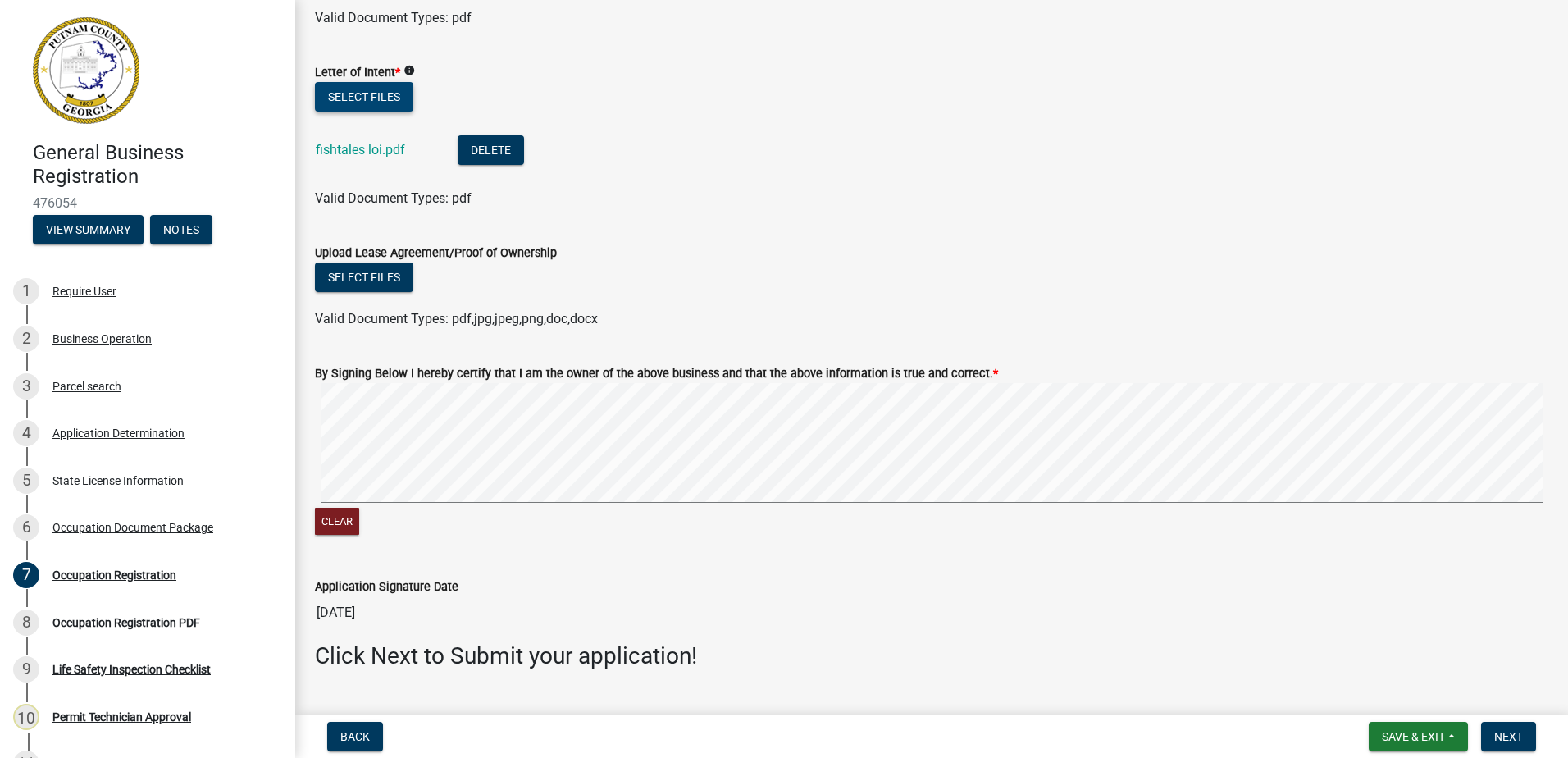
scroll to position [2005, 0]
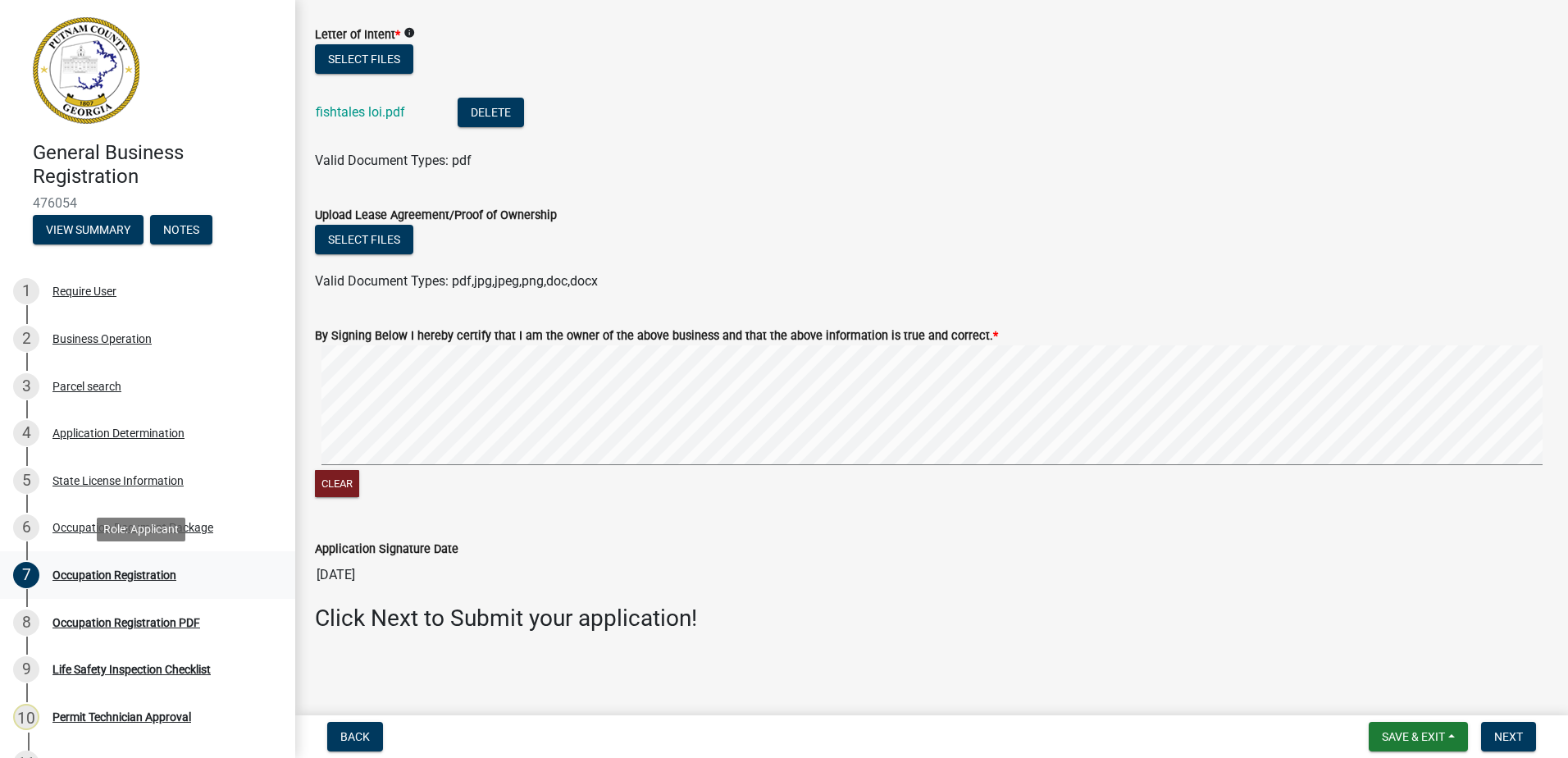
click at [89, 581] on div "7 Occupation Registration" at bounding box center [141, 575] width 256 height 26
click at [92, 570] on div "Occupation Registration" at bounding box center [114, 574] width 124 height 11
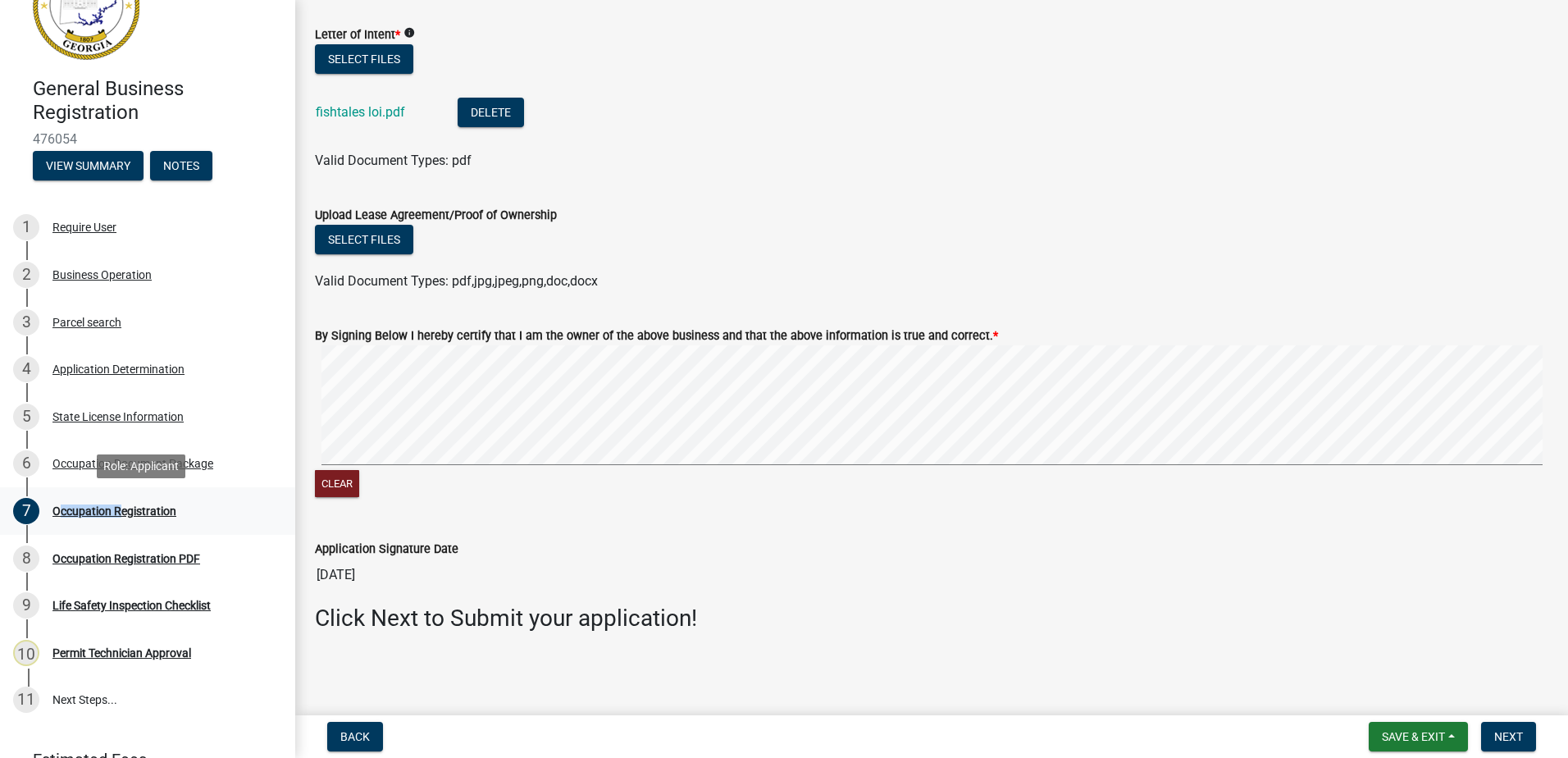
scroll to position [63, 0]
click at [114, 441] on link "6 Occupation Document Package" at bounding box center [147, 465] width 295 height 48
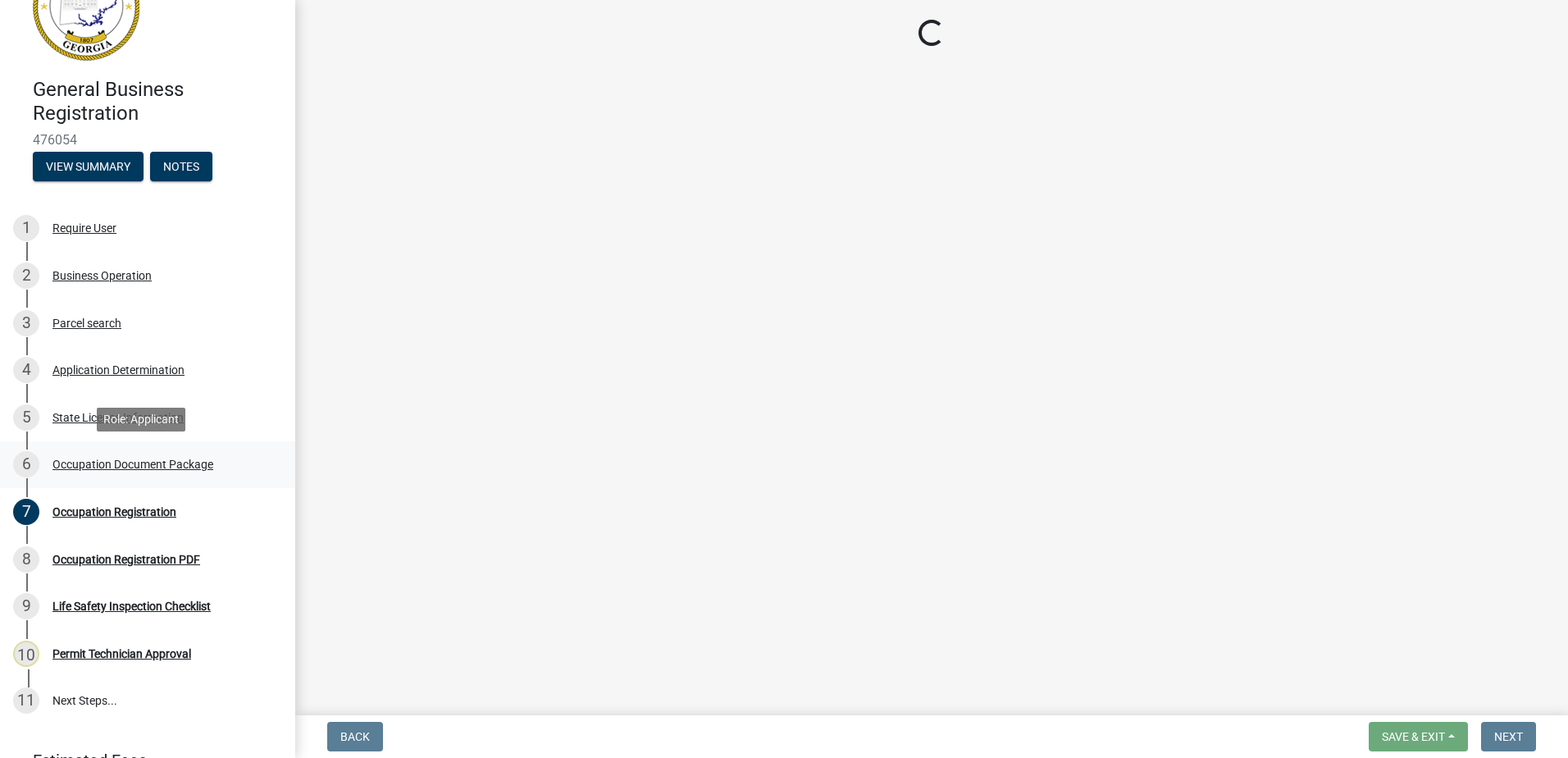
click at [115, 462] on div "Occupation Document Package" at bounding box center [133, 464] width 161 height 11
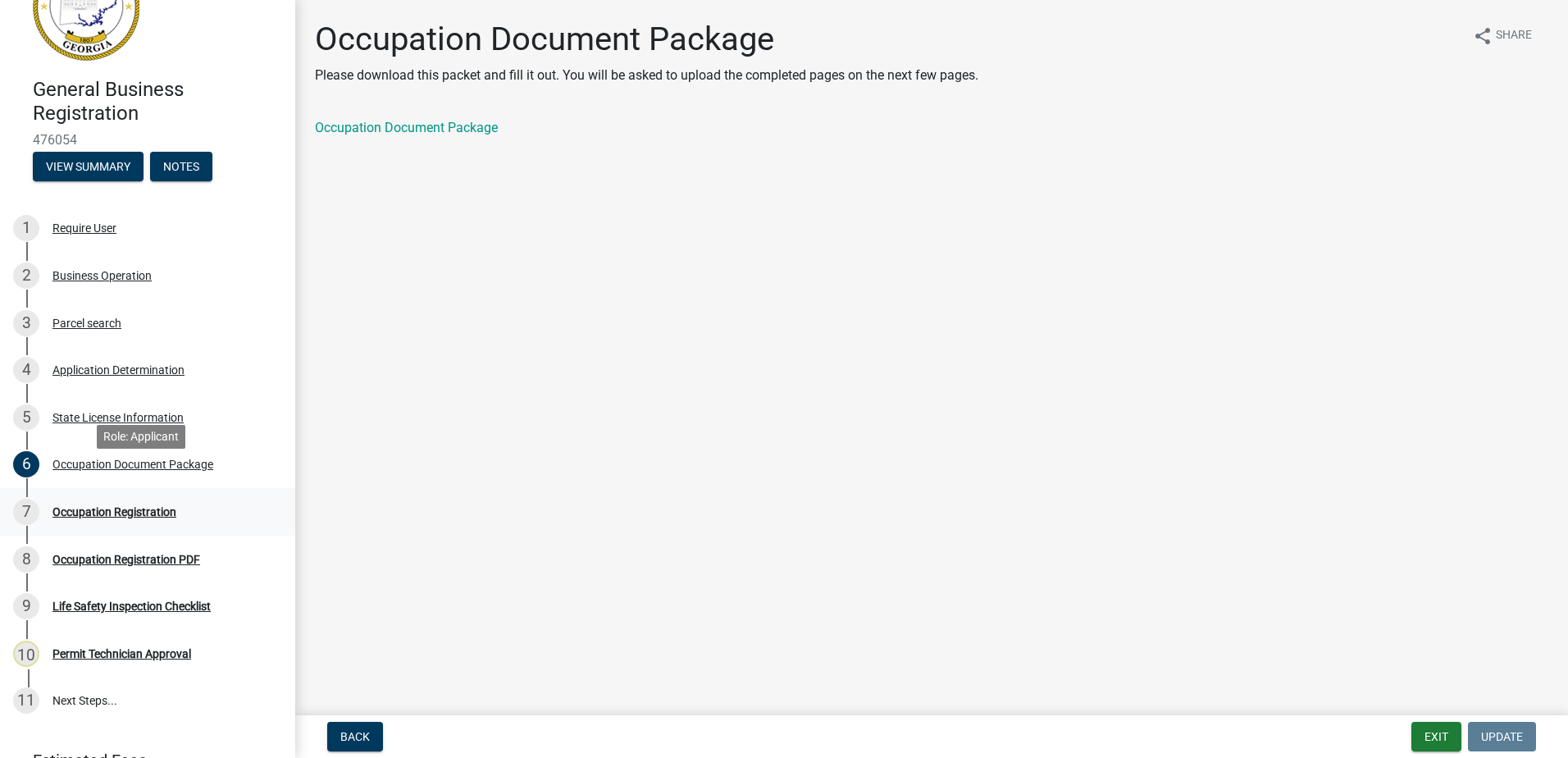
scroll to position [145, 0]
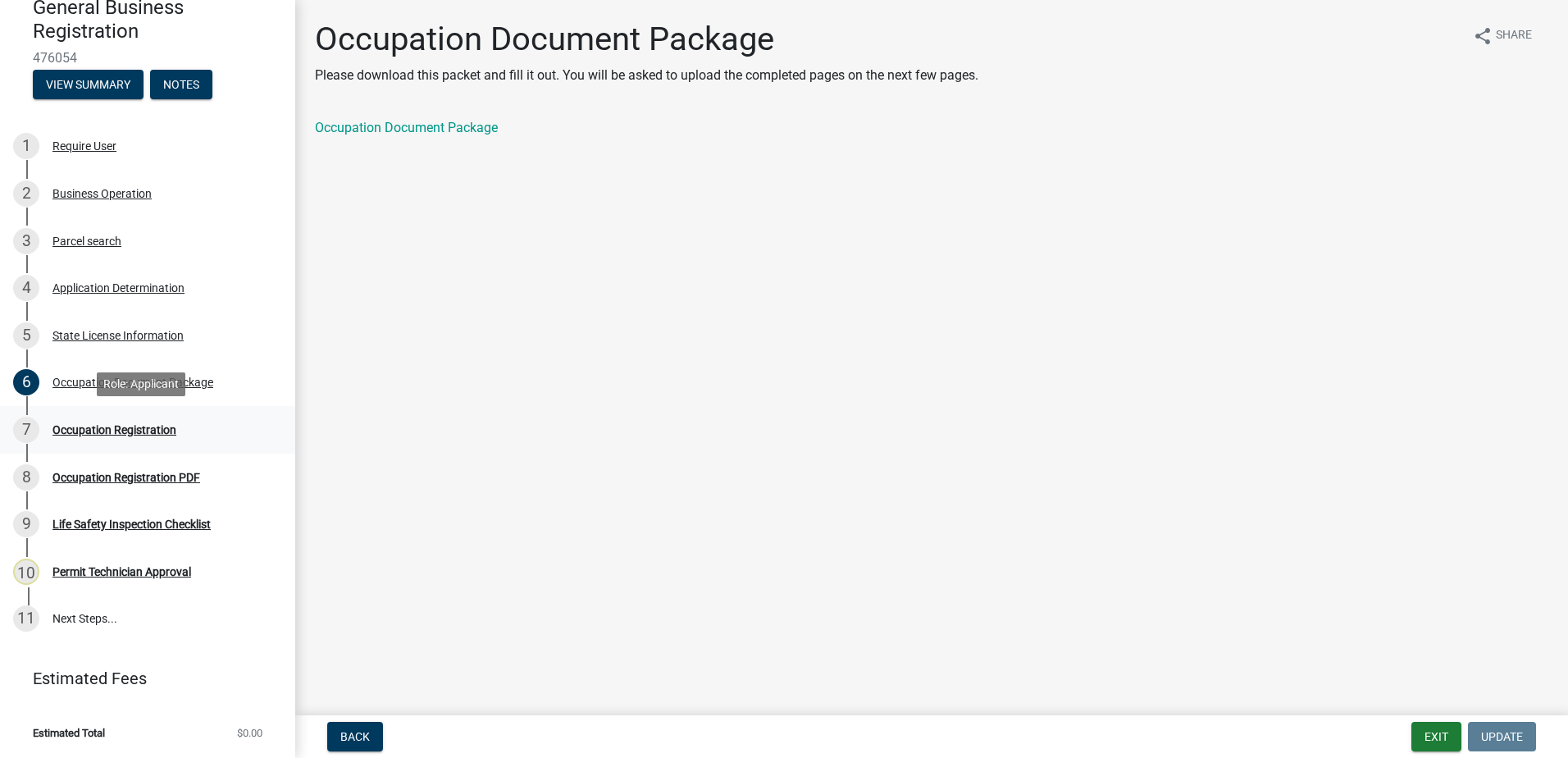
click at [109, 436] on div "7 Occupation Registration" at bounding box center [141, 430] width 256 height 26
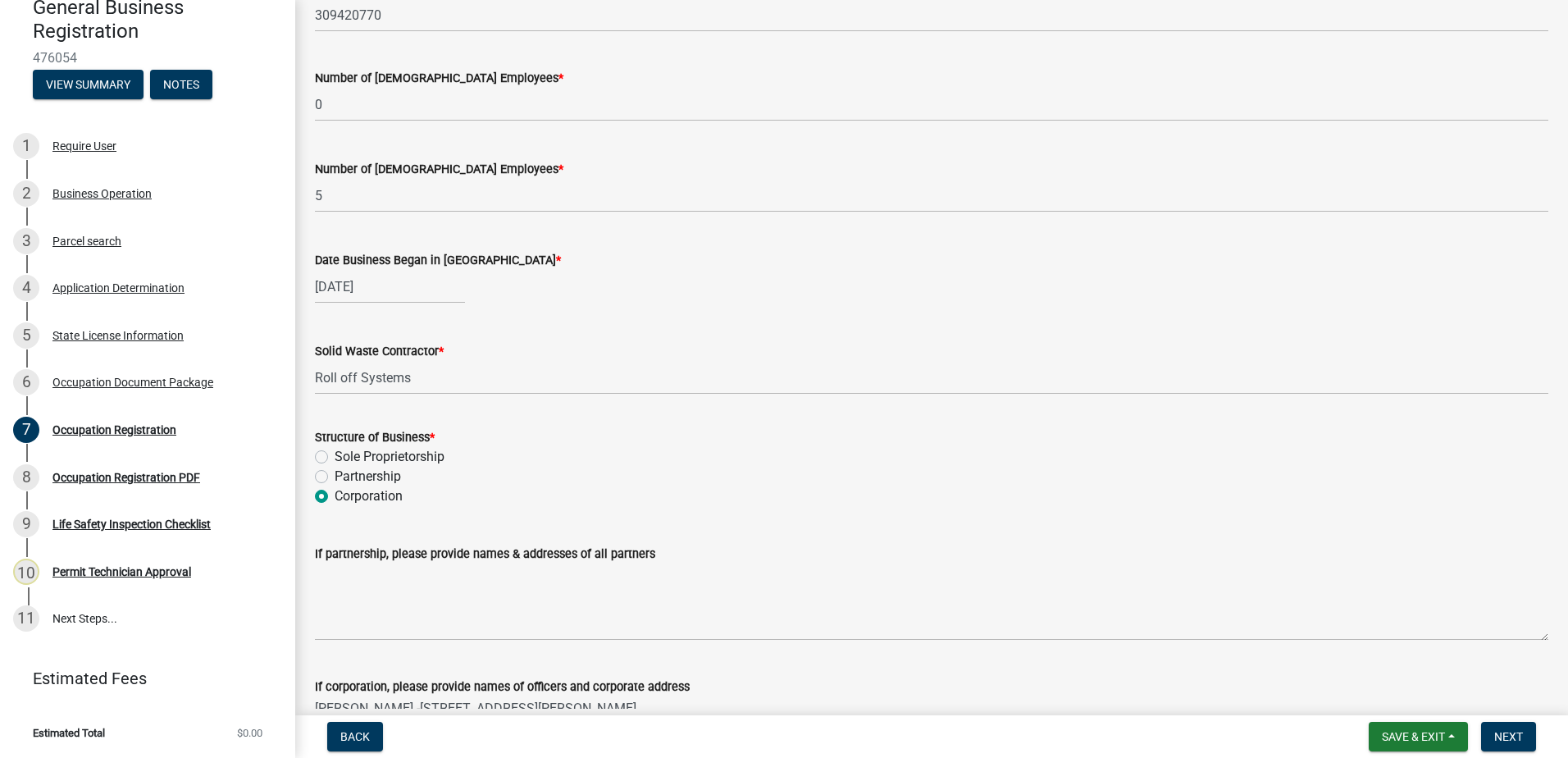
scroll to position [492, 0]
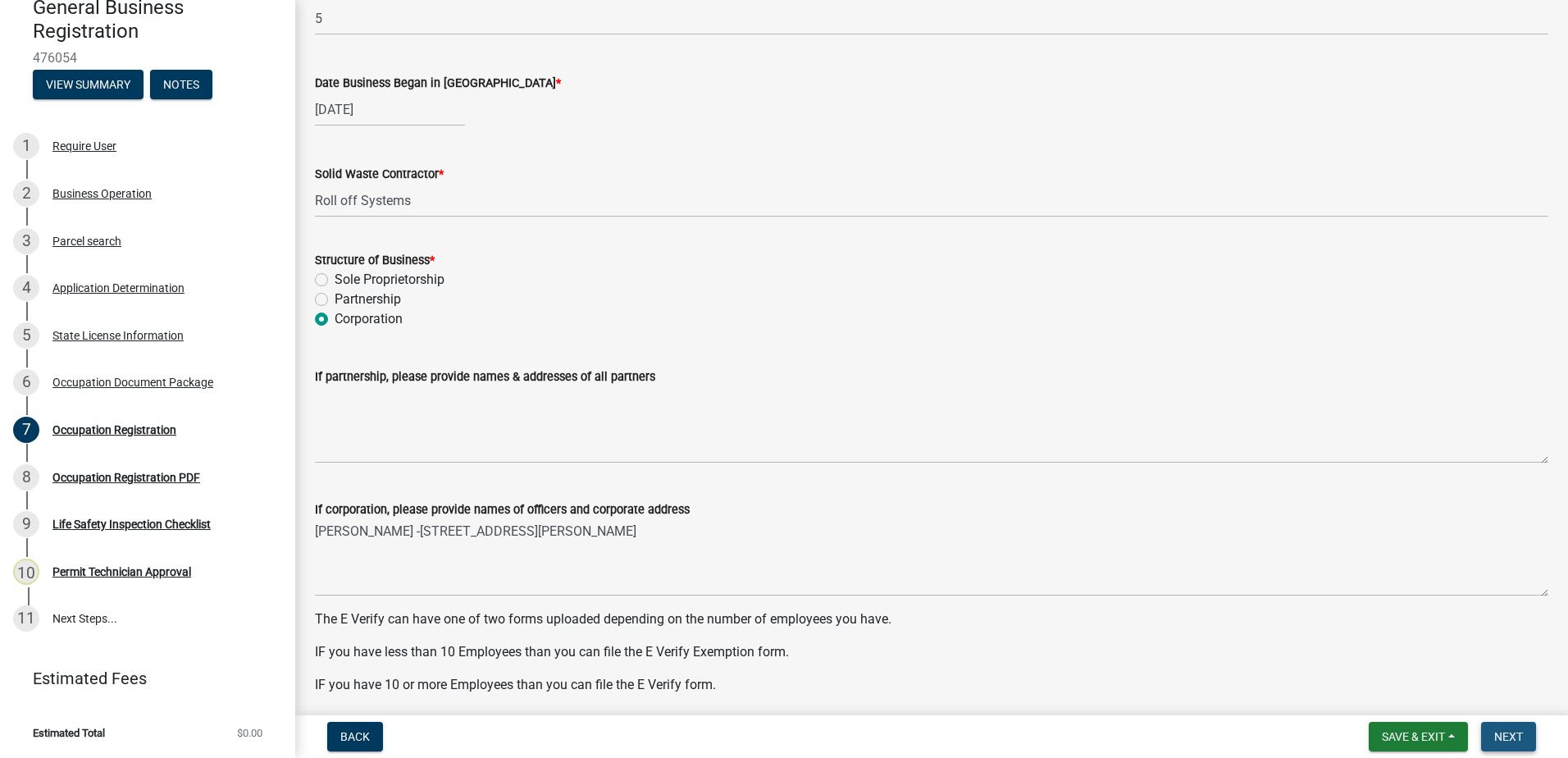
click at [1498, 739] on span "Next" at bounding box center [1508, 736] width 29 height 13
drag, startPoint x: 1498, startPoint y: 737, endPoint x: 698, endPoint y: 444, distance: 852.0
click at [1491, 732] on button "Next" at bounding box center [1508, 737] width 55 height 30
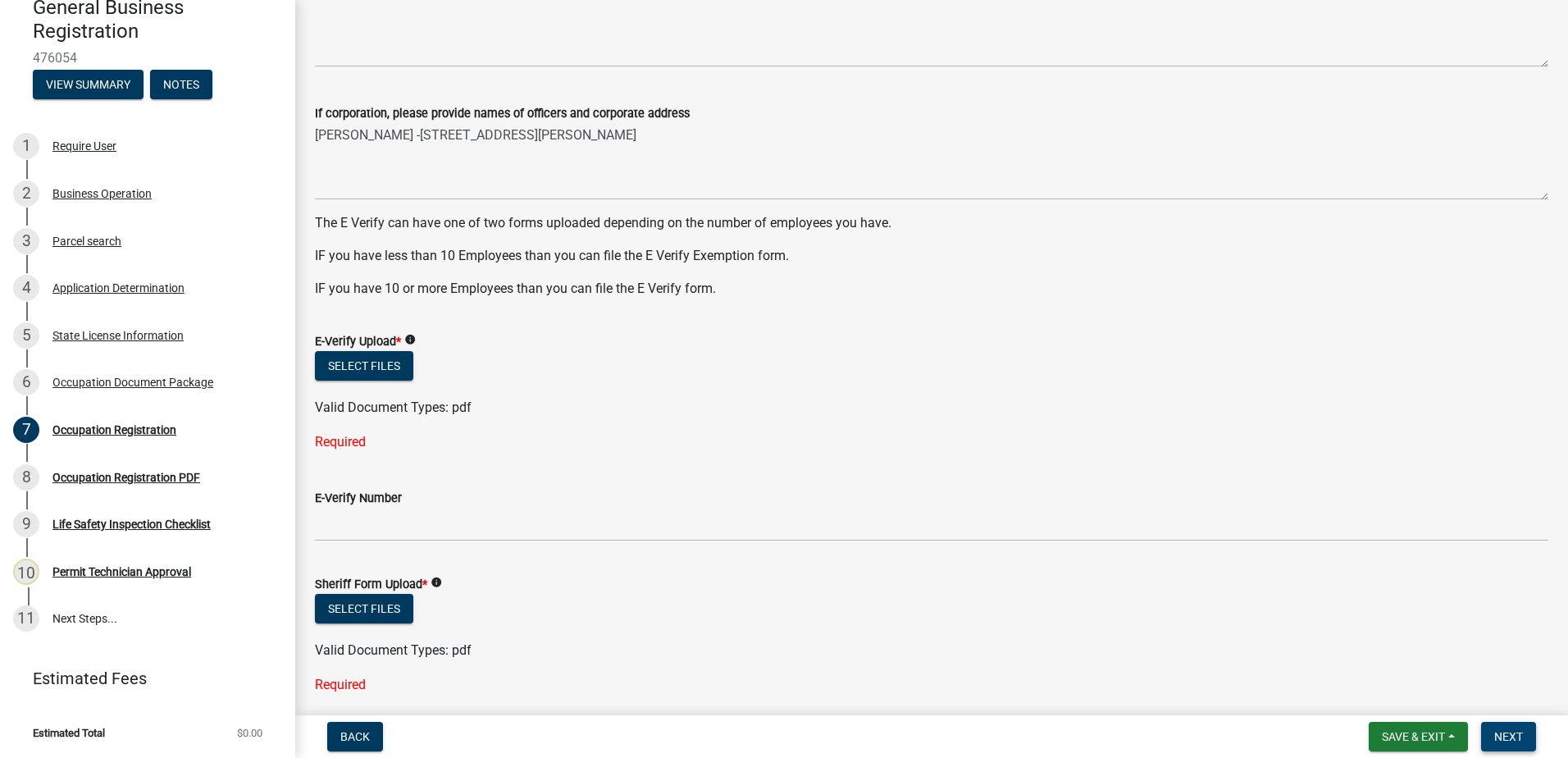
scroll to position [820, 0]
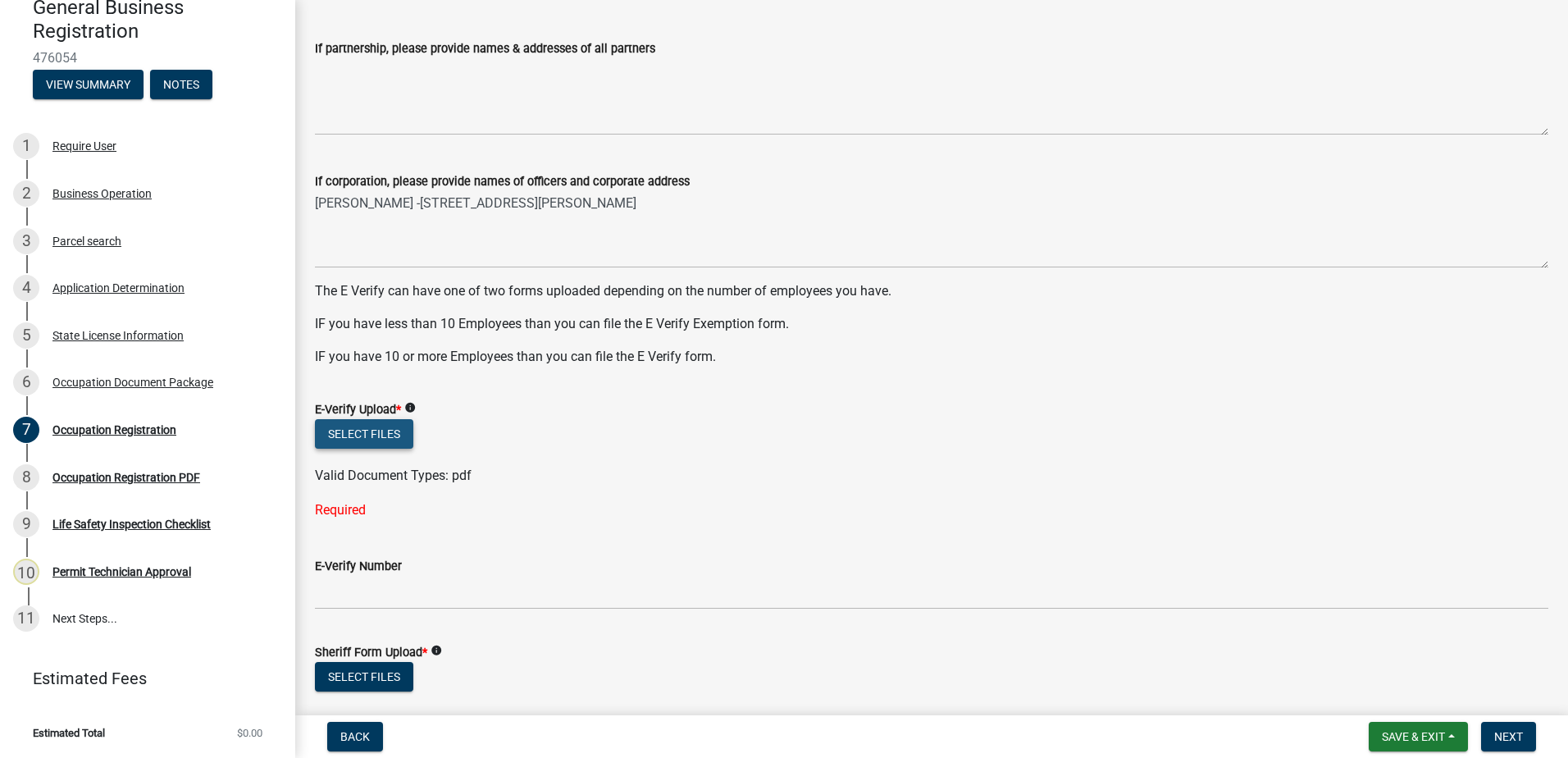
click at [373, 431] on button "Select files" at bounding box center [364, 434] width 99 height 30
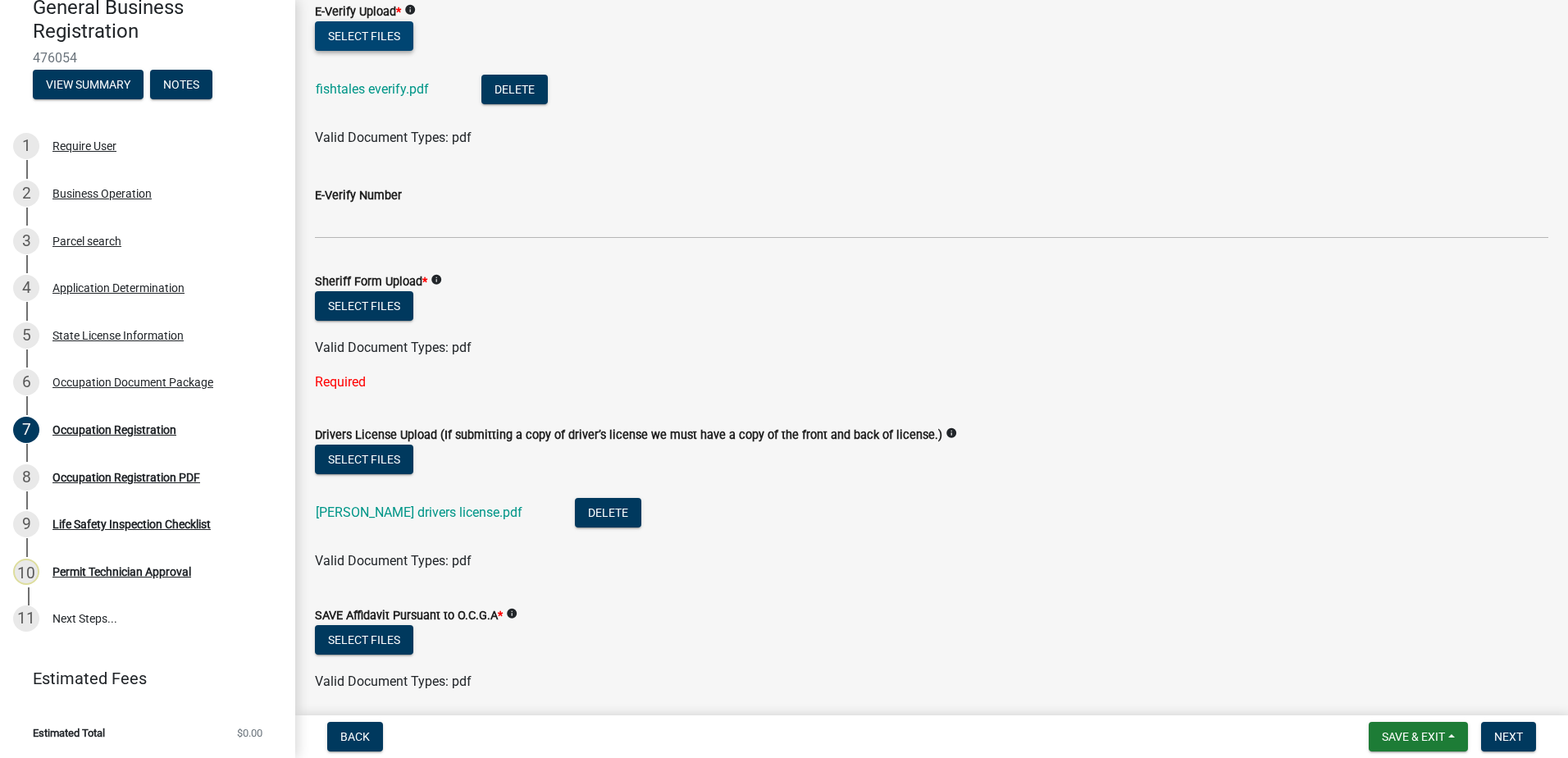
scroll to position [1230, 0]
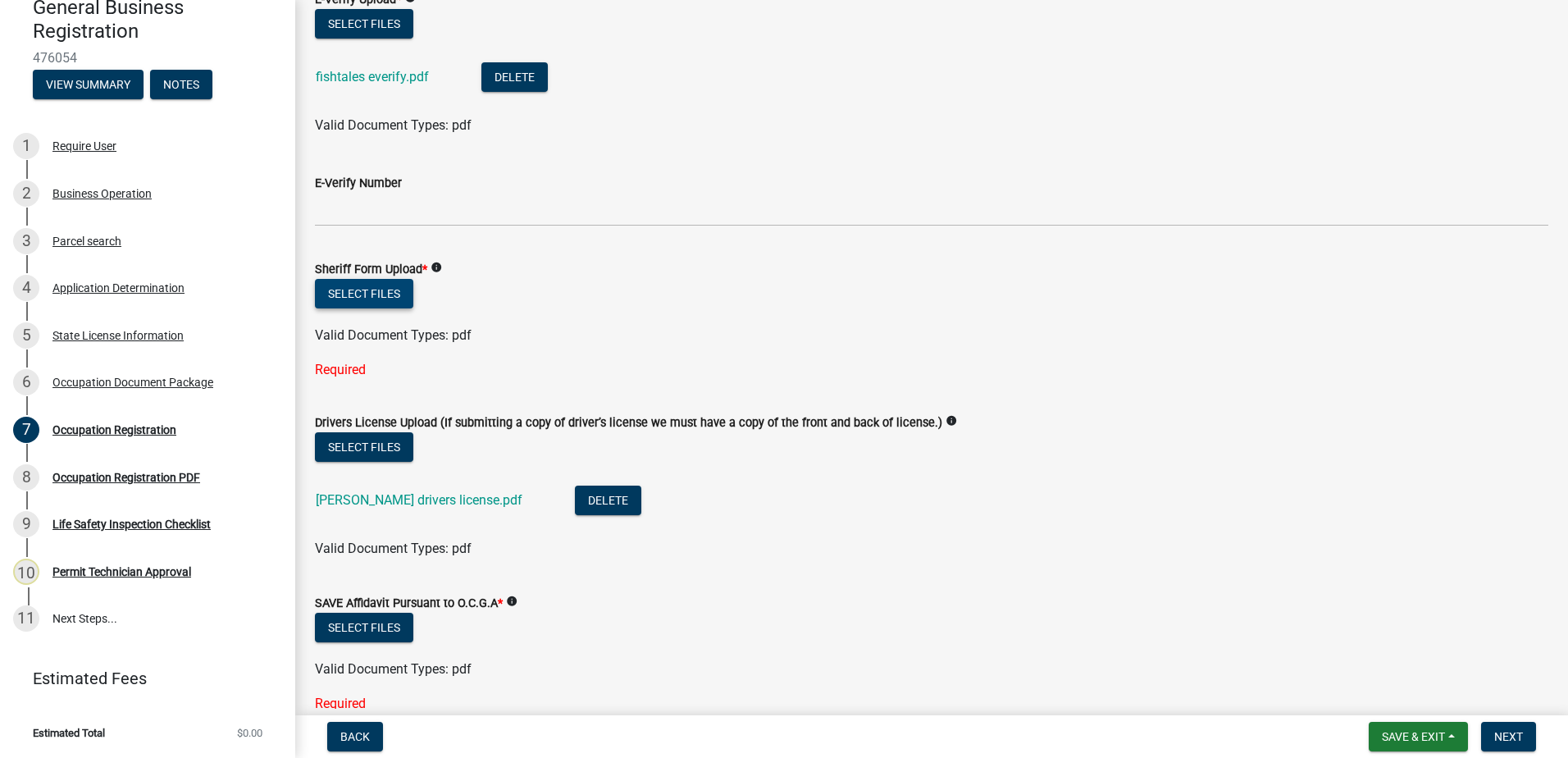
click at [387, 283] on button "Select files" at bounding box center [364, 294] width 99 height 30
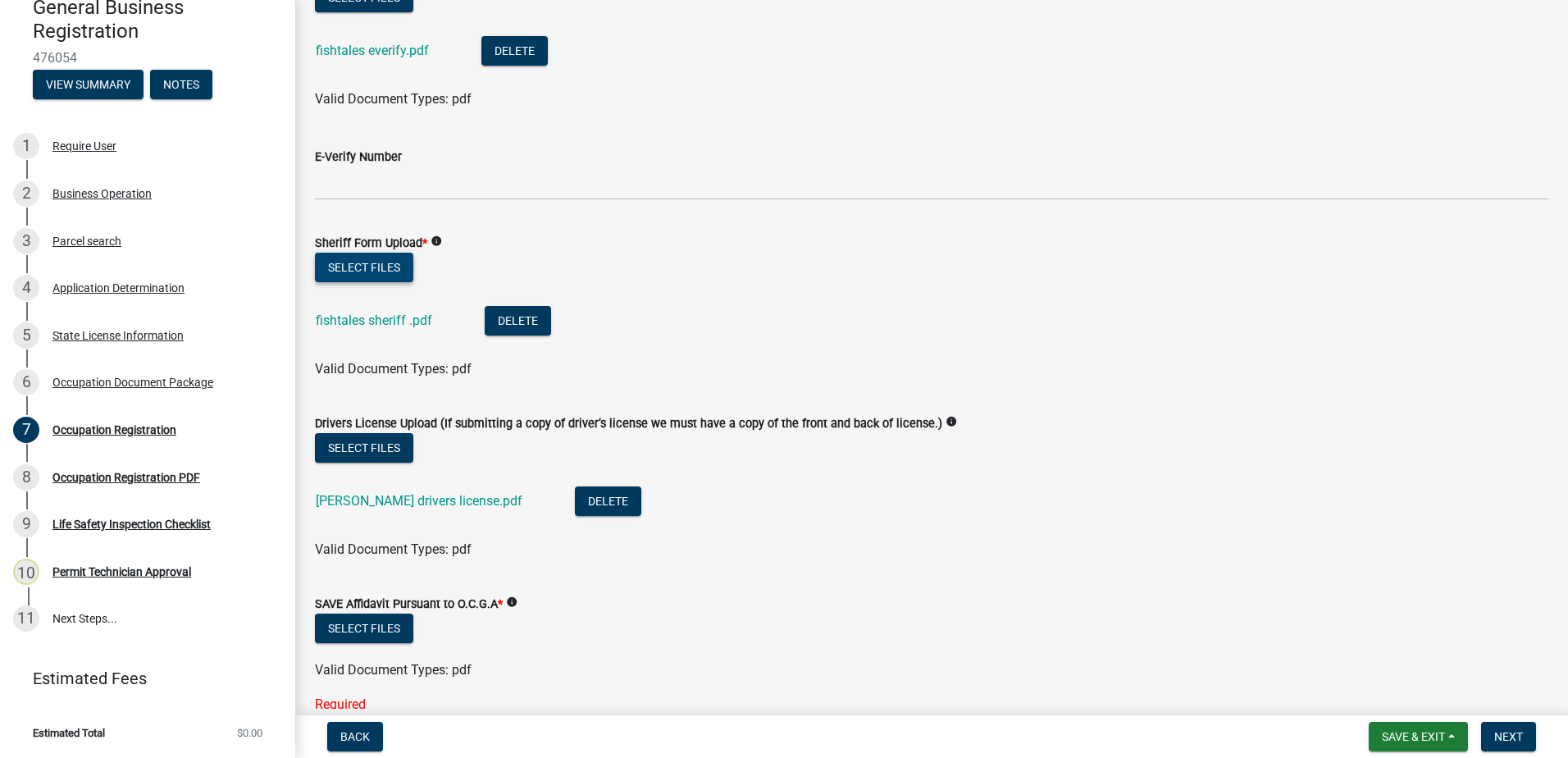
scroll to position [1557, 0]
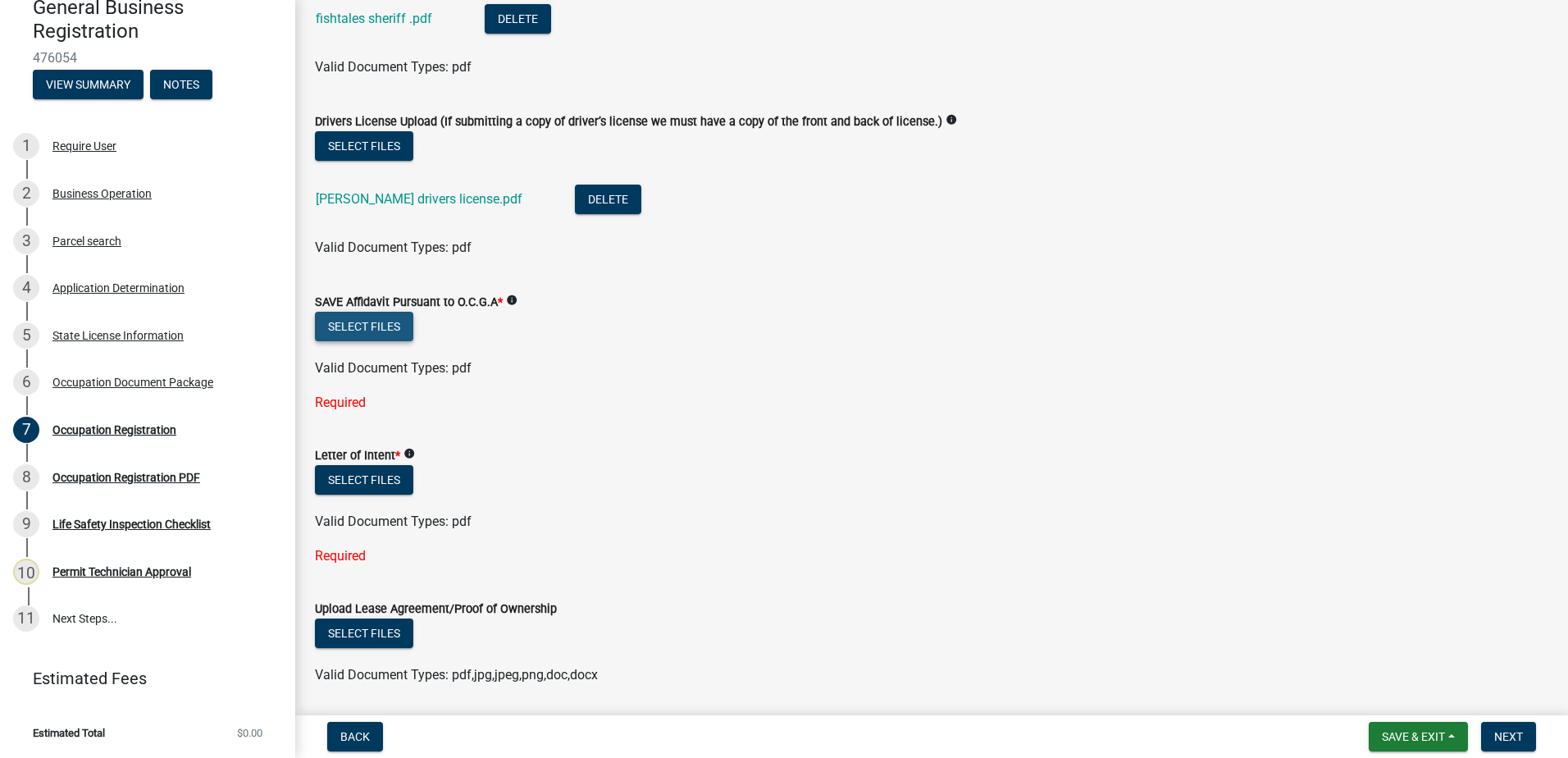
click at [393, 328] on button "Select files" at bounding box center [364, 327] width 99 height 30
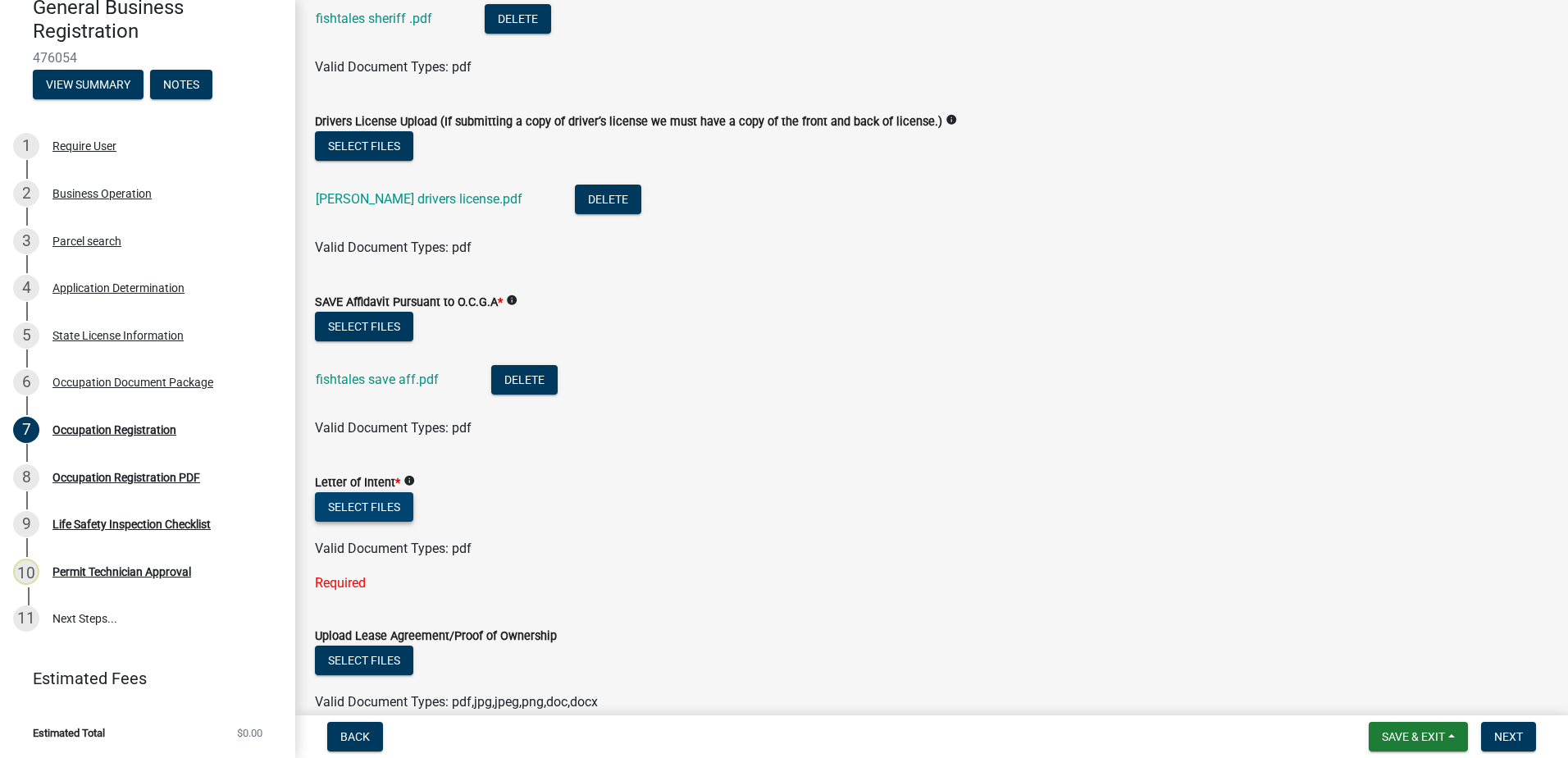
click at [404, 501] on button "Select files" at bounding box center [364, 507] width 99 height 30
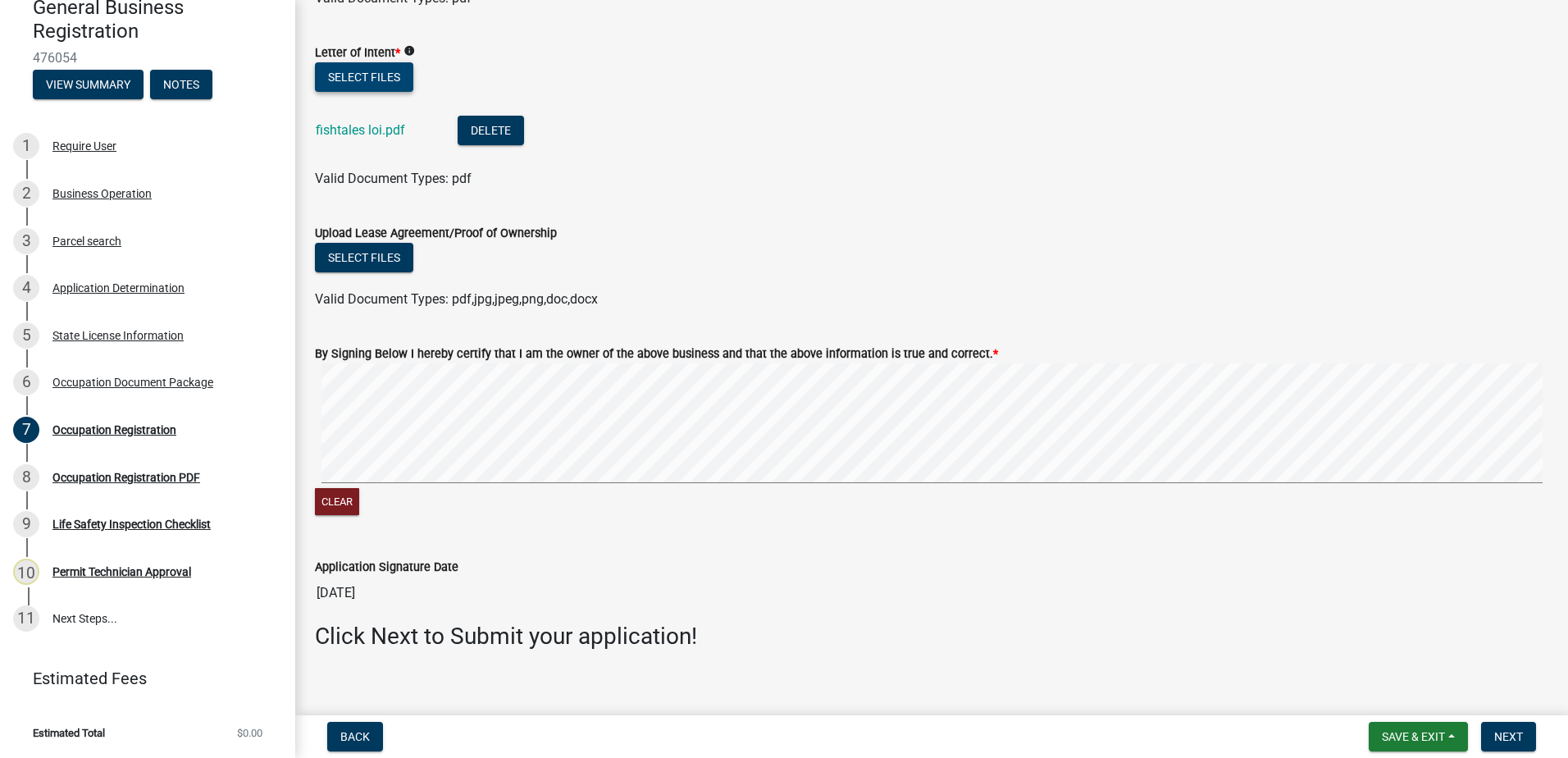
scroll to position [2005, 0]
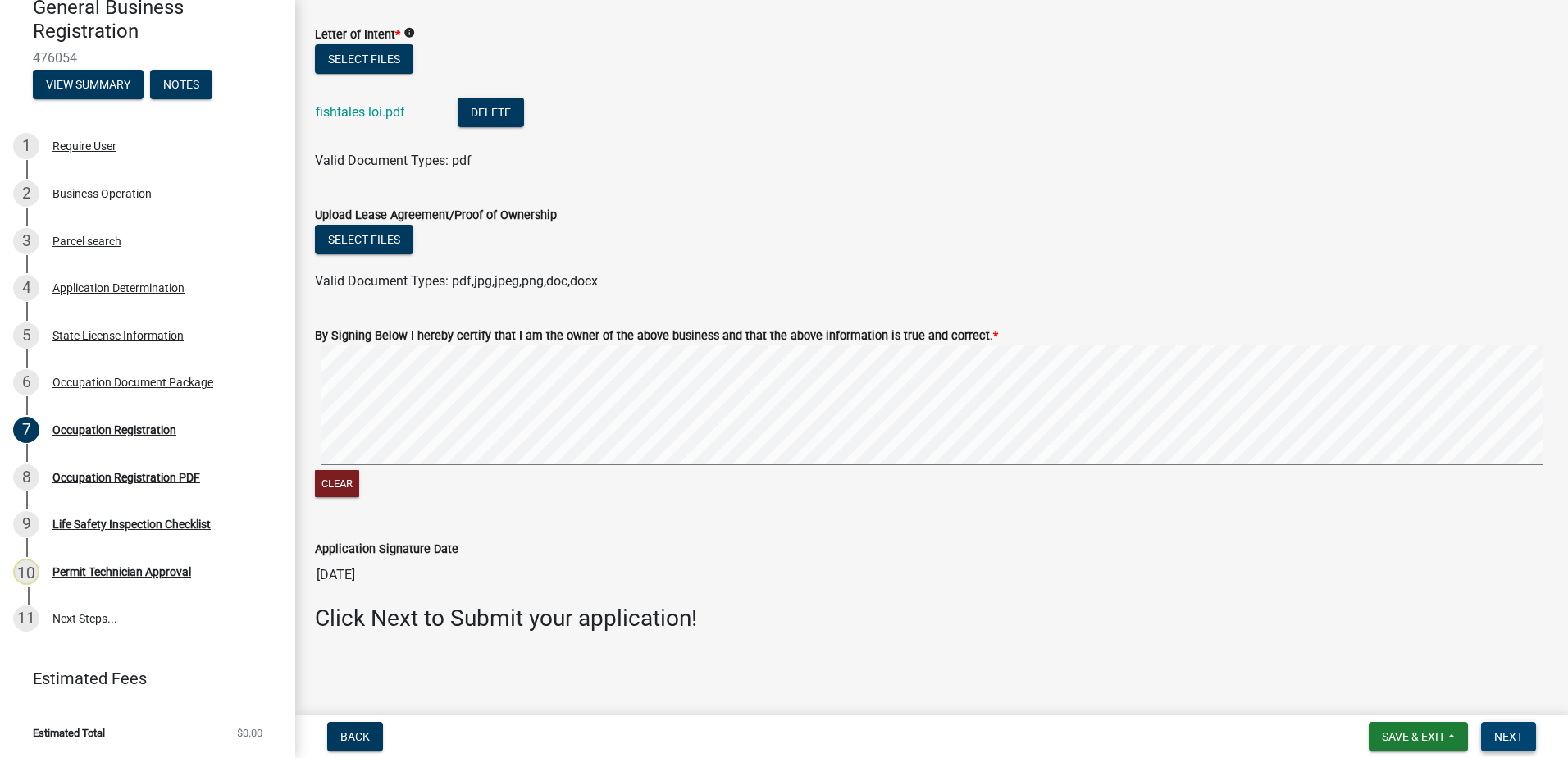
click at [1500, 725] on button "Next" at bounding box center [1508, 737] width 55 height 30
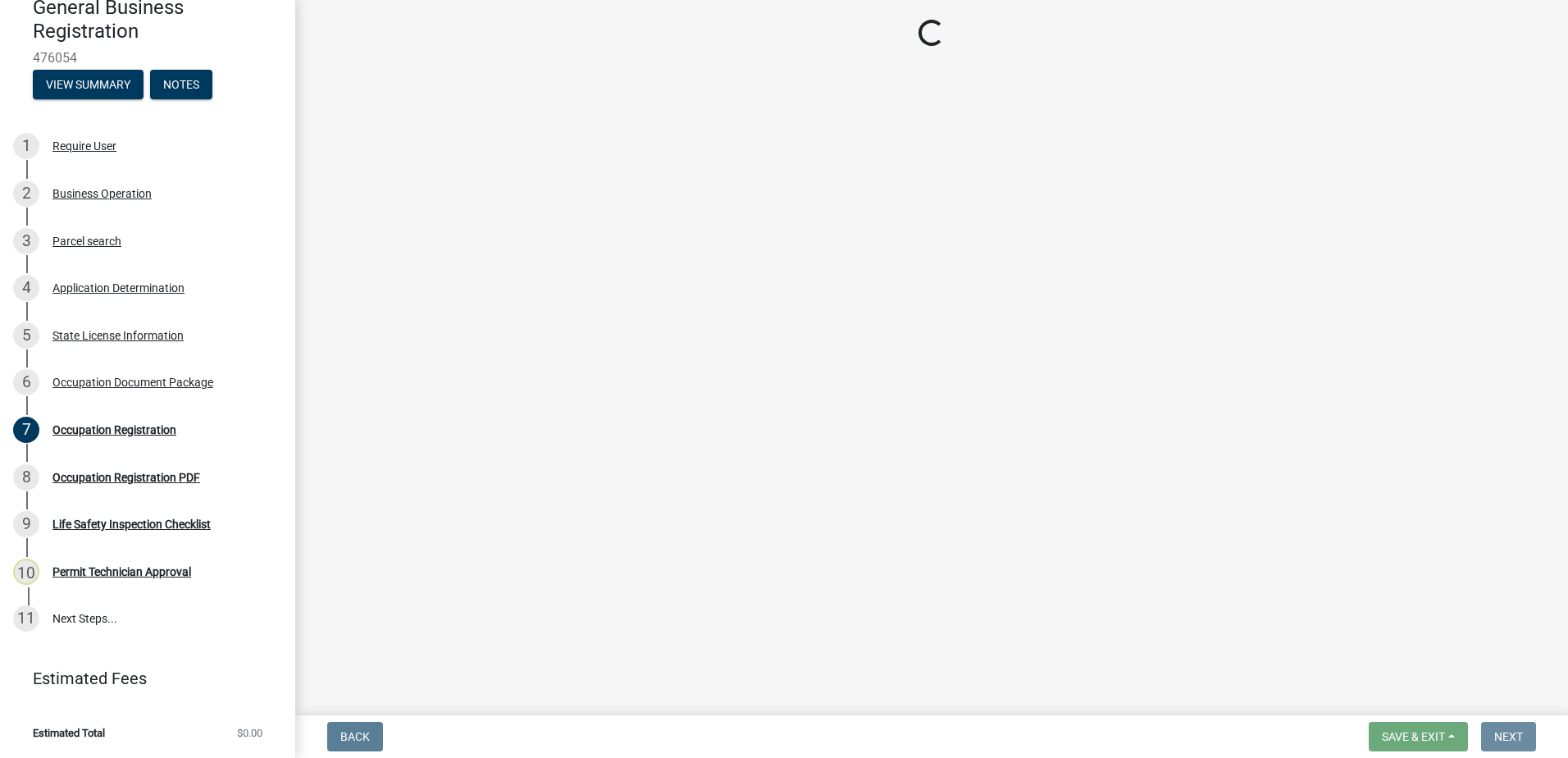
scroll to position [0, 0]
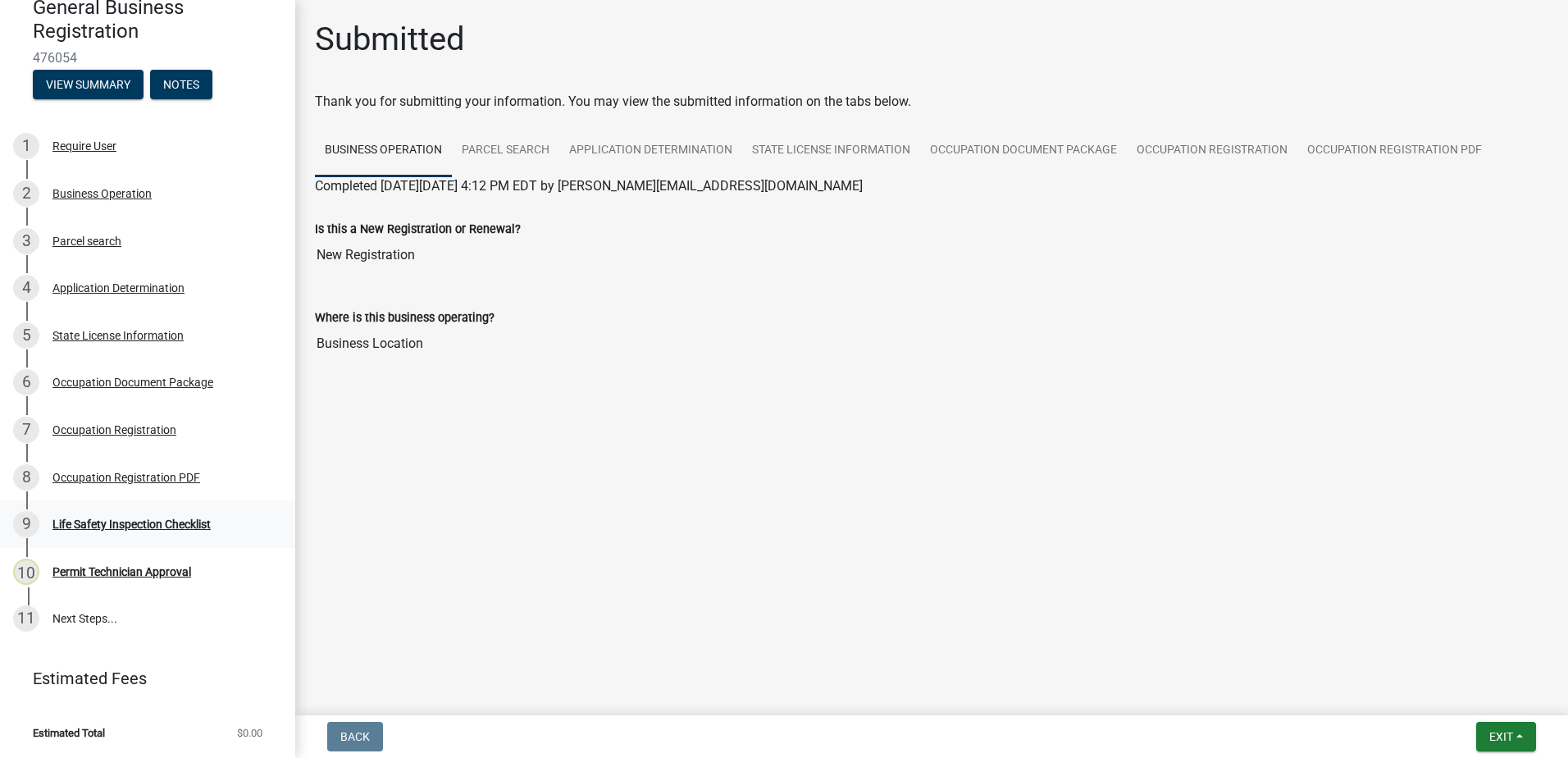
click at [148, 525] on div "Life Safety Inspection Checklist" at bounding box center [132, 524] width 158 height 11
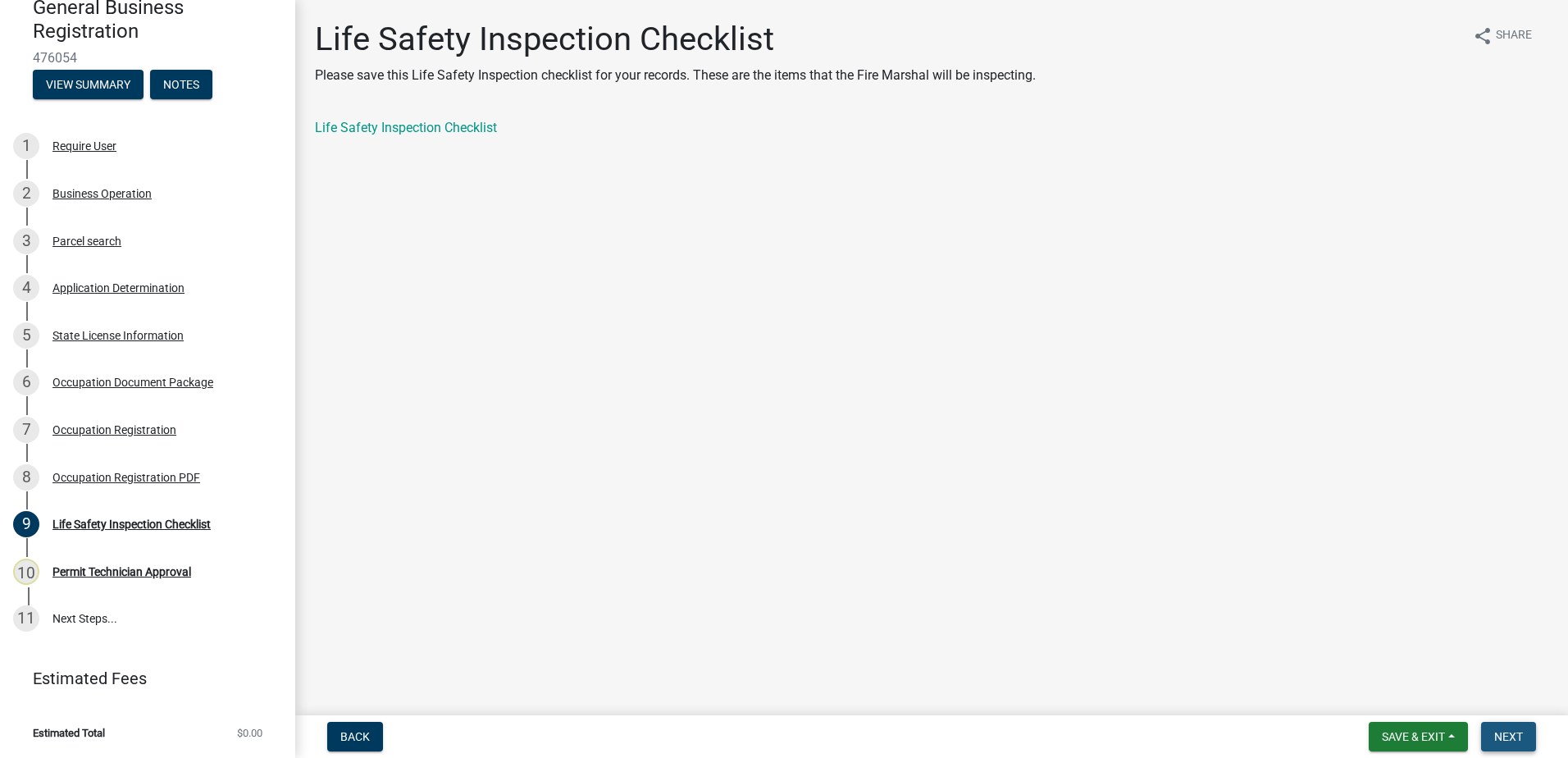
click at [1504, 736] on span "Next" at bounding box center [1508, 736] width 29 height 13
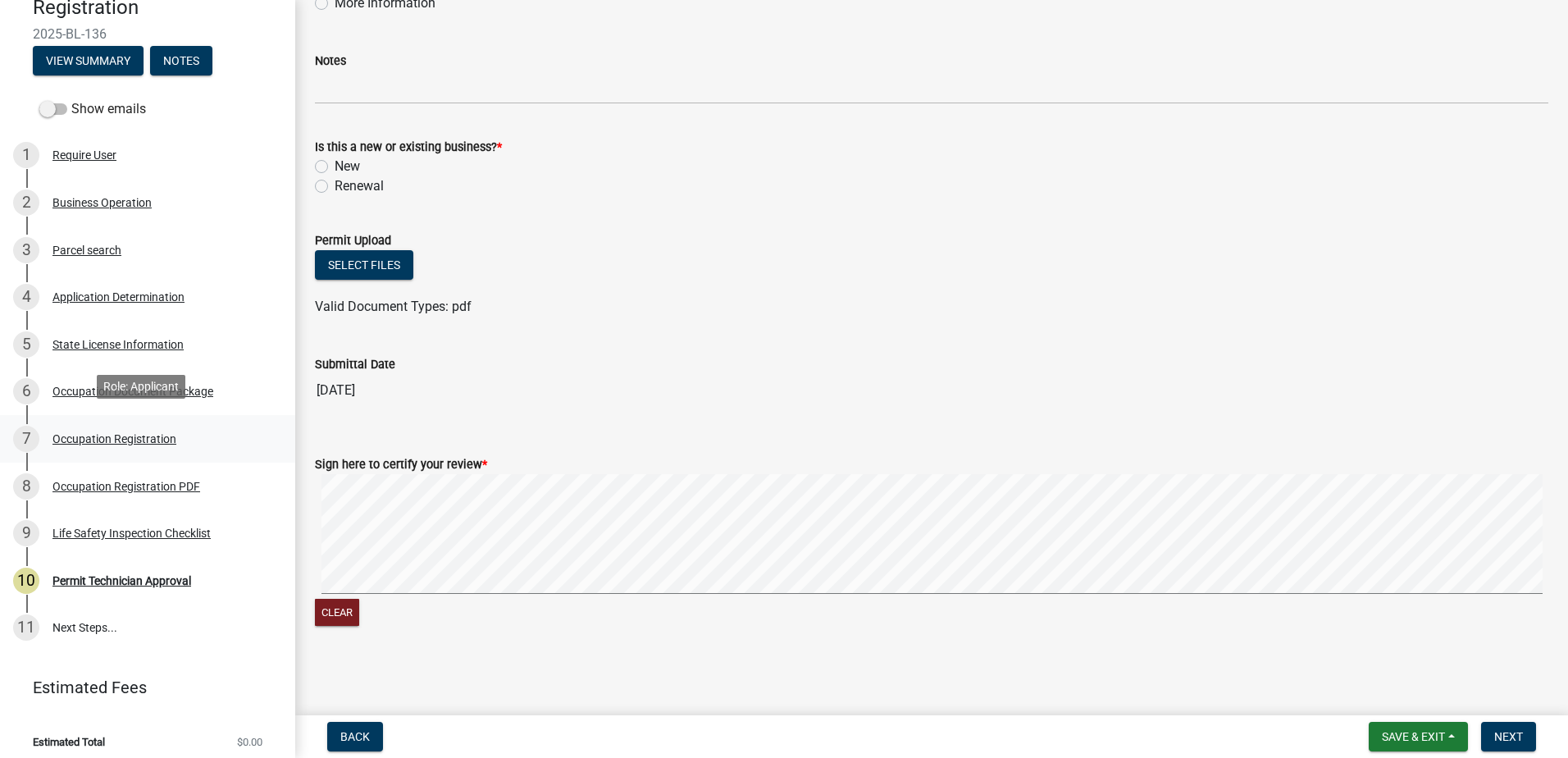
scroll to position [178, 0]
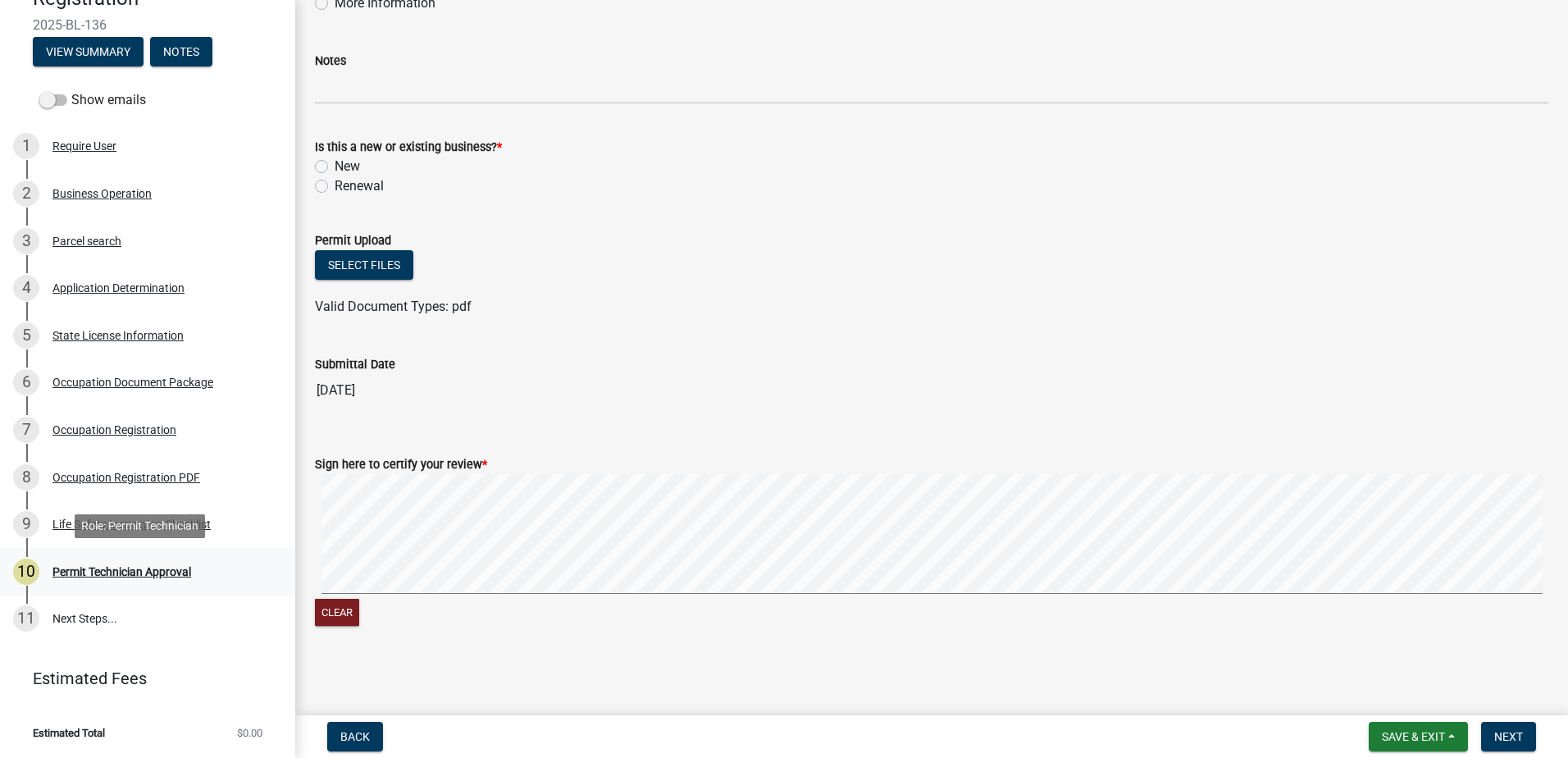
click at [61, 575] on div "Permit Technician Approval" at bounding box center [121, 571] width 138 height 11
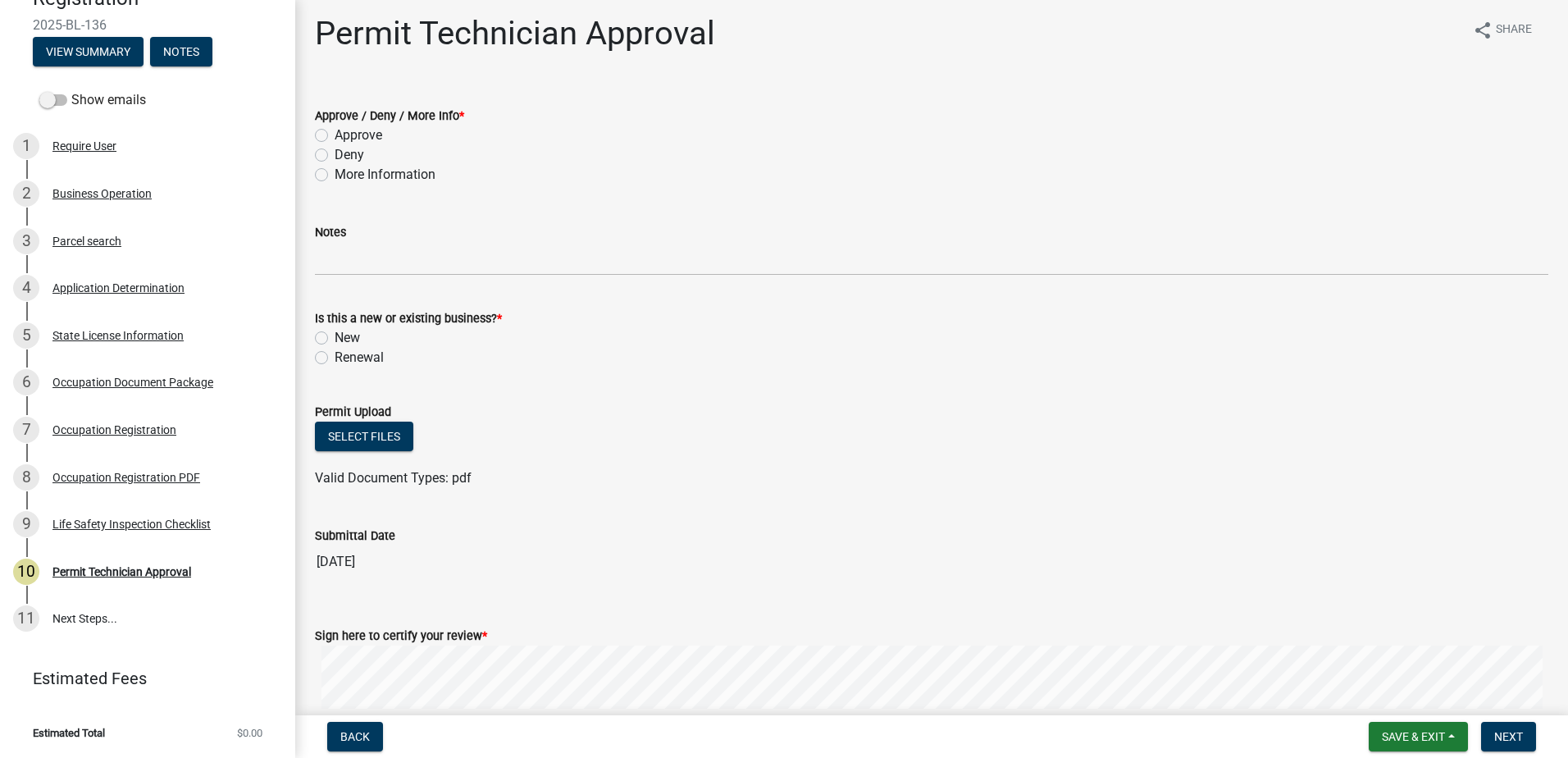
scroll to position [0, 0]
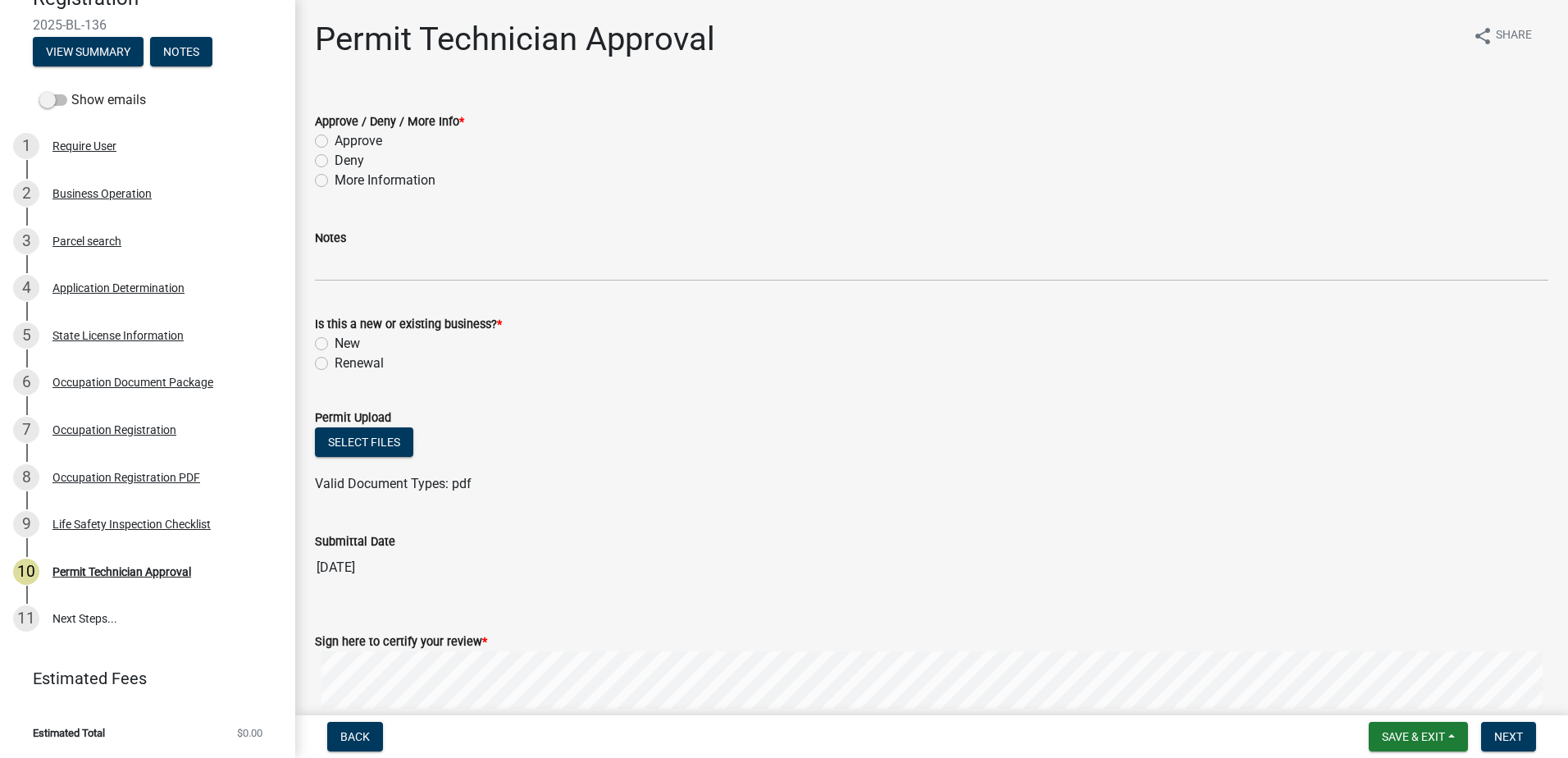
click at [335, 346] on label "New" at bounding box center [347, 343] width 26 height 19
click at [335, 344] on input "New" at bounding box center [340, 339] width 11 height 11
radio input "true"
click at [304, 138] on div "Approve / Deny / More Info * Approve Deny More Information" at bounding box center [931, 141] width 1258 height 99
click at [335, 137] on label "Approve" at bounding box center [358, 141] width 48 height 19
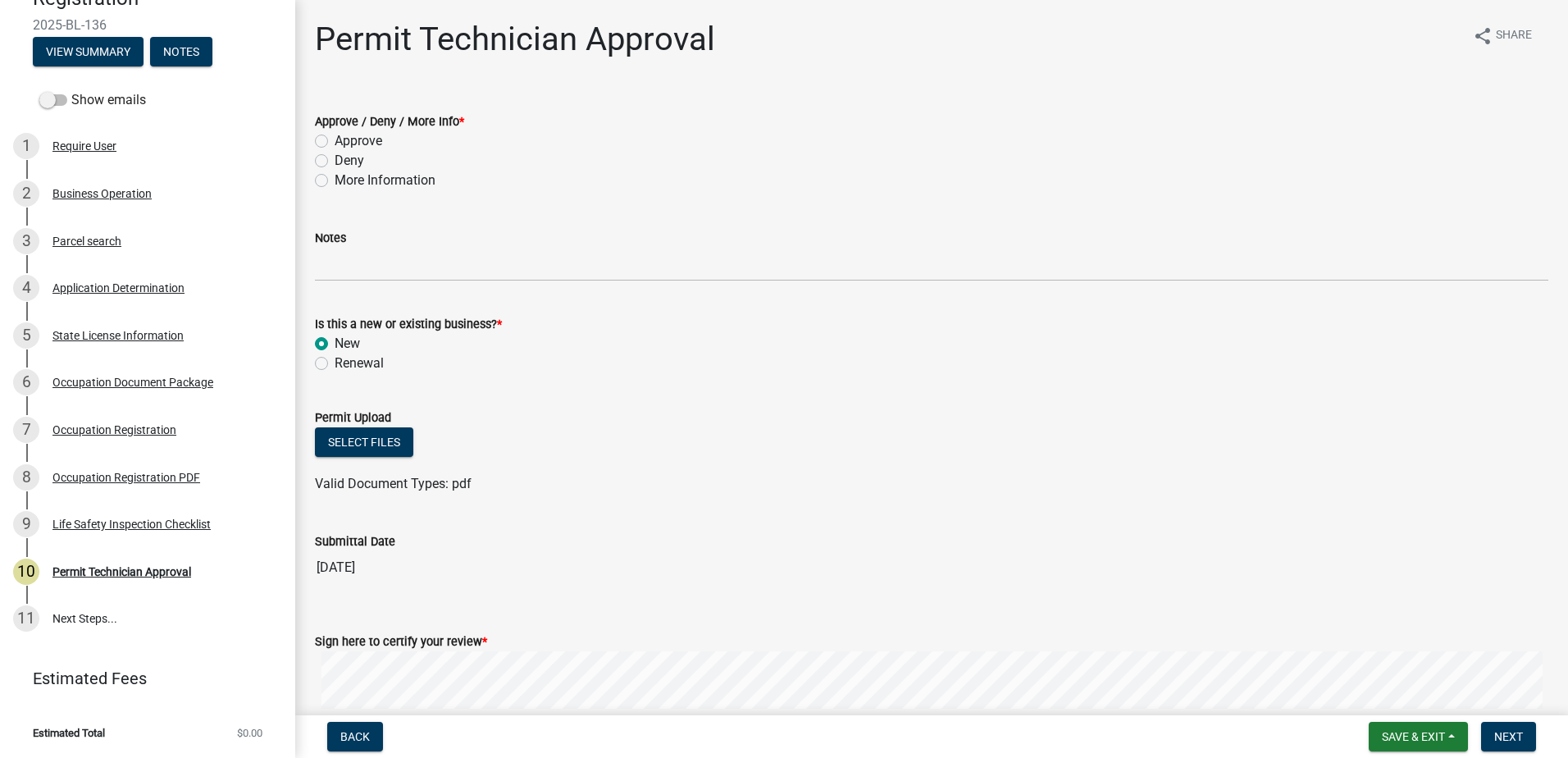
click at [335, 137] on input "Approve" at bounding box center [340, 136] width 11 height 11
radio input "true"
click at [106, 431] on div "Occupation Registration" at bounding box center [114, 429] width 124 height 11
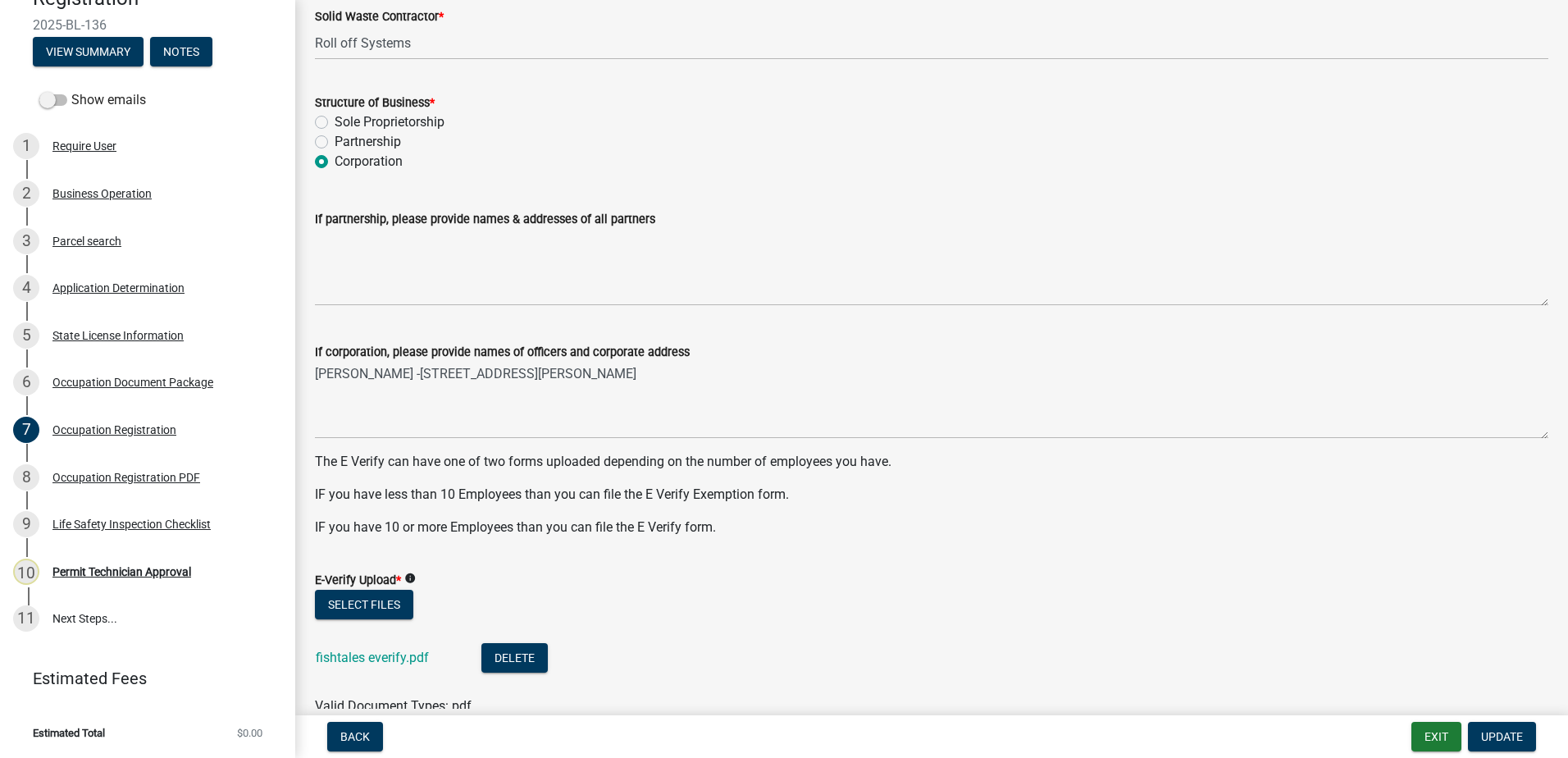
scroll to position [530, 0]
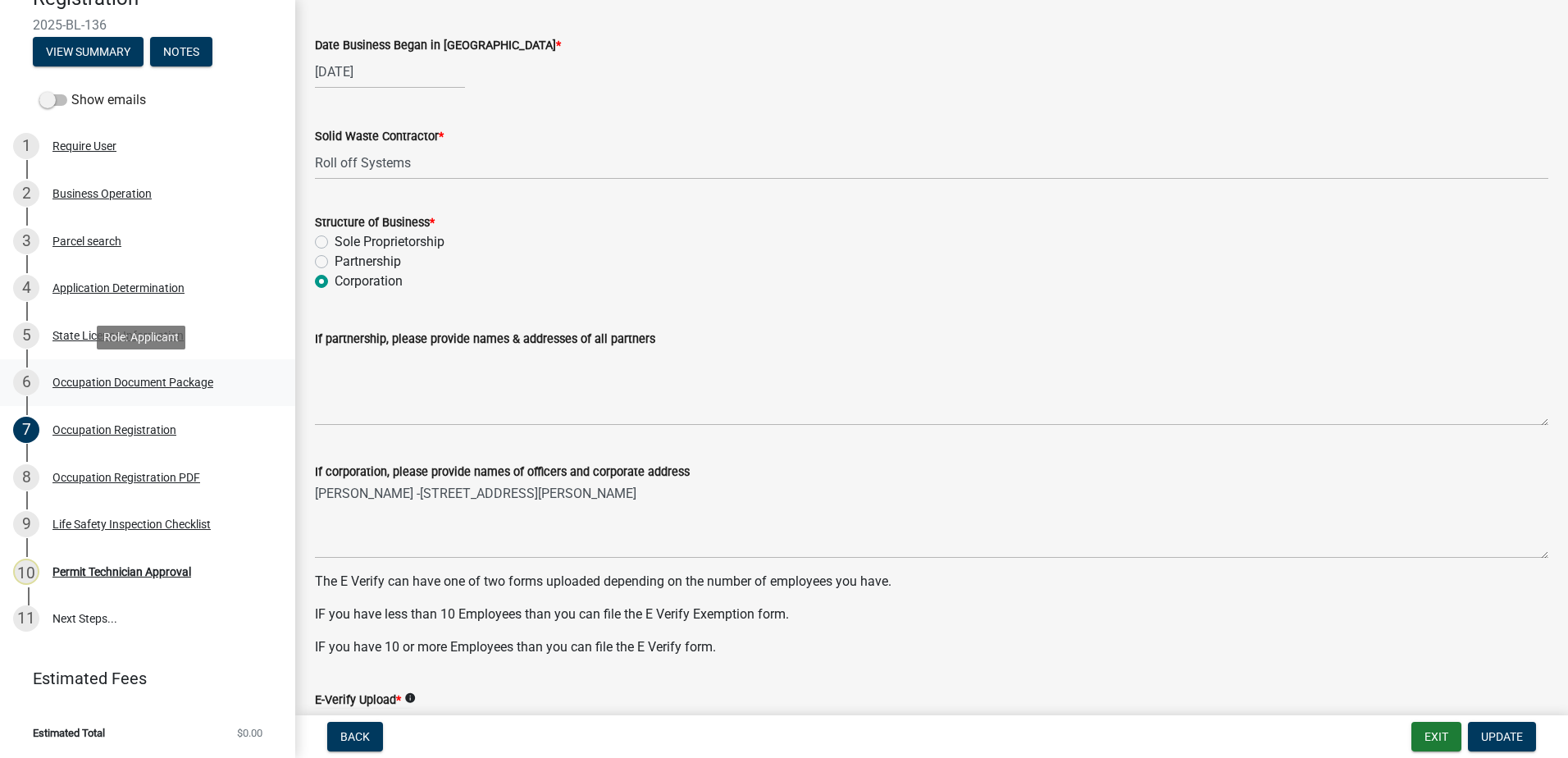
click at [98, 380] on div "Occupation Document Package" at bounding box center [133, 381] width 161 height 11
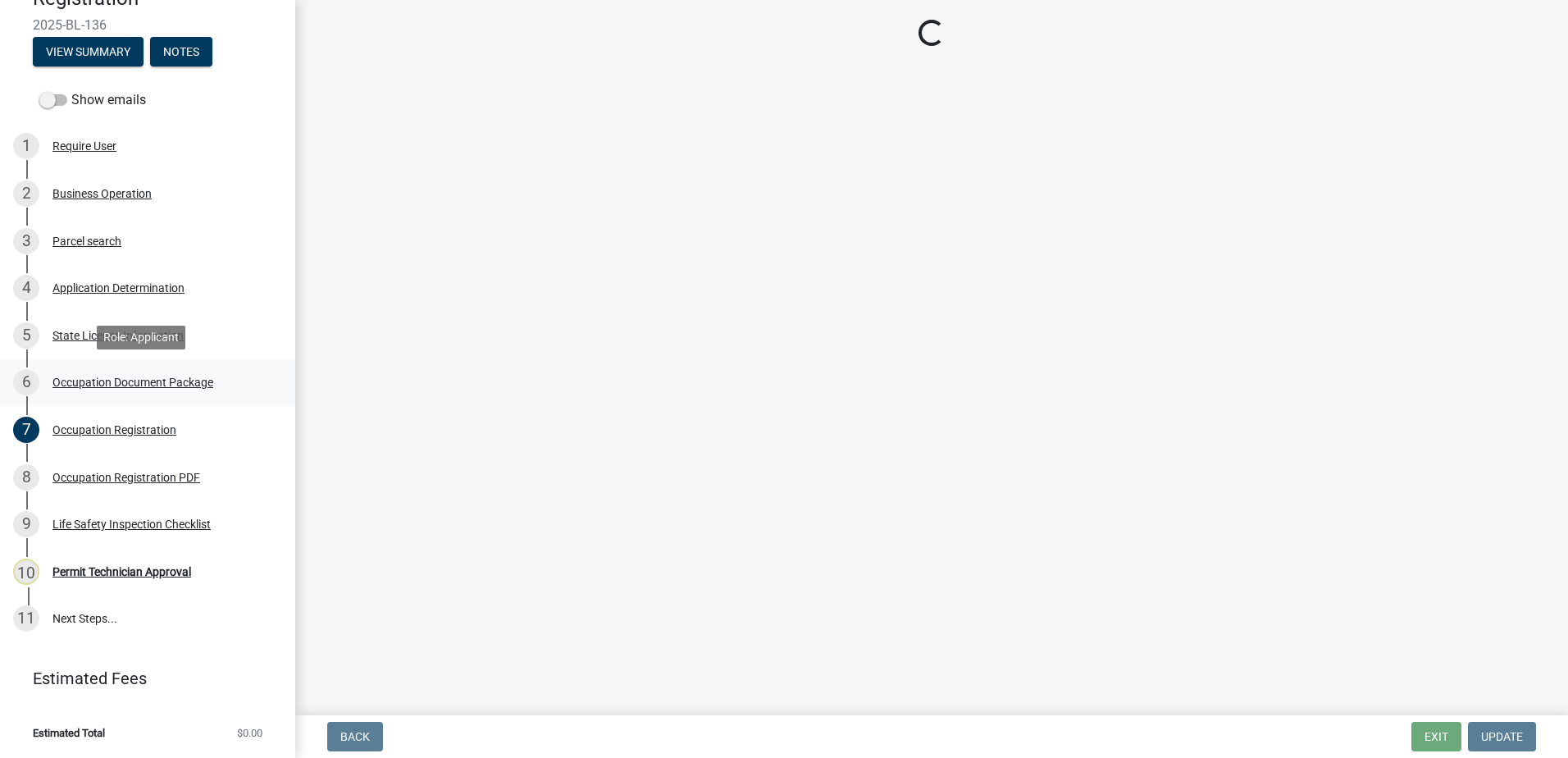
scroll to position [0, 0]
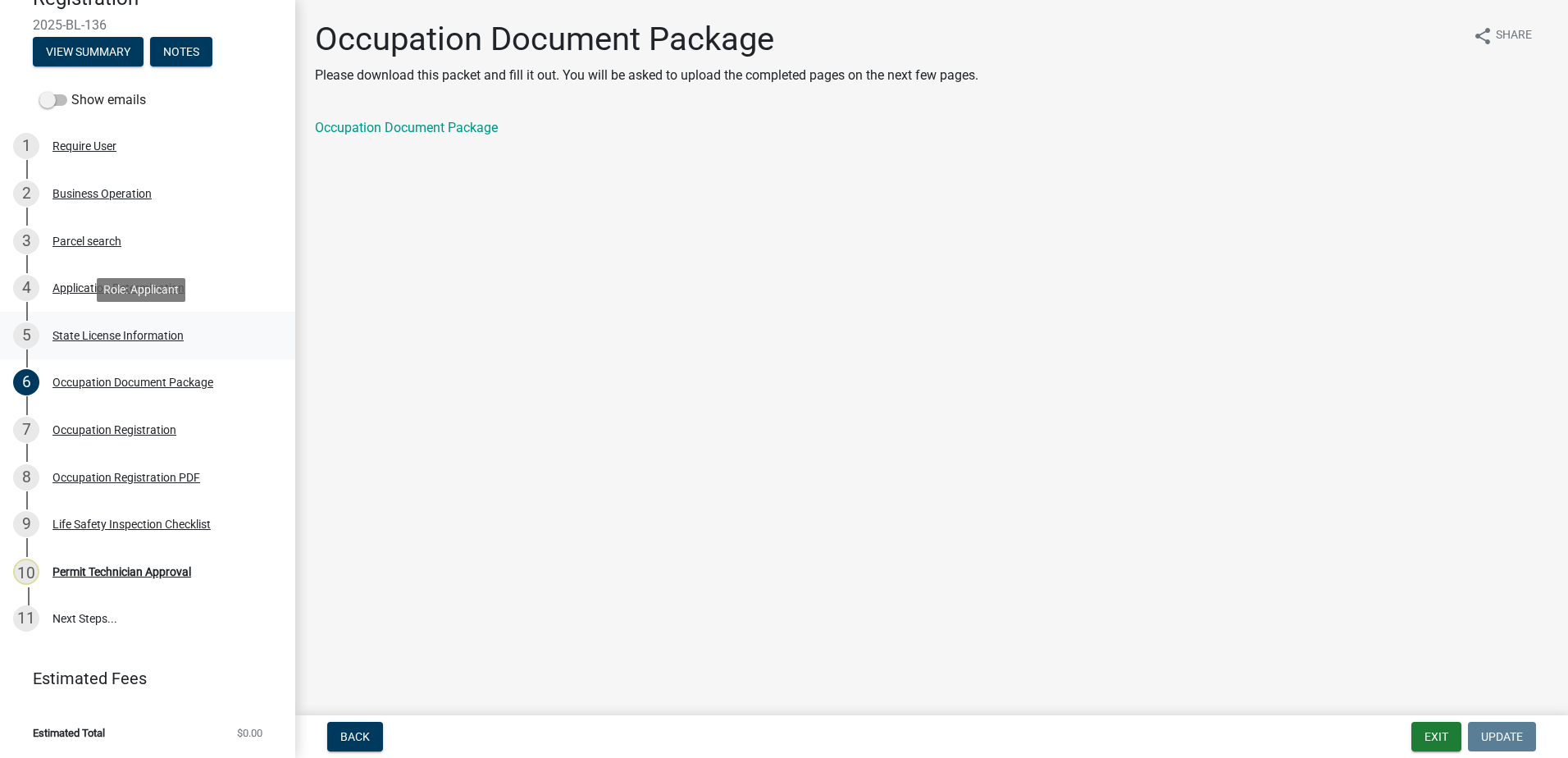
click at [86, 327] on div "5 State License Information" at bounding box center [141, 335] width 256 height 26
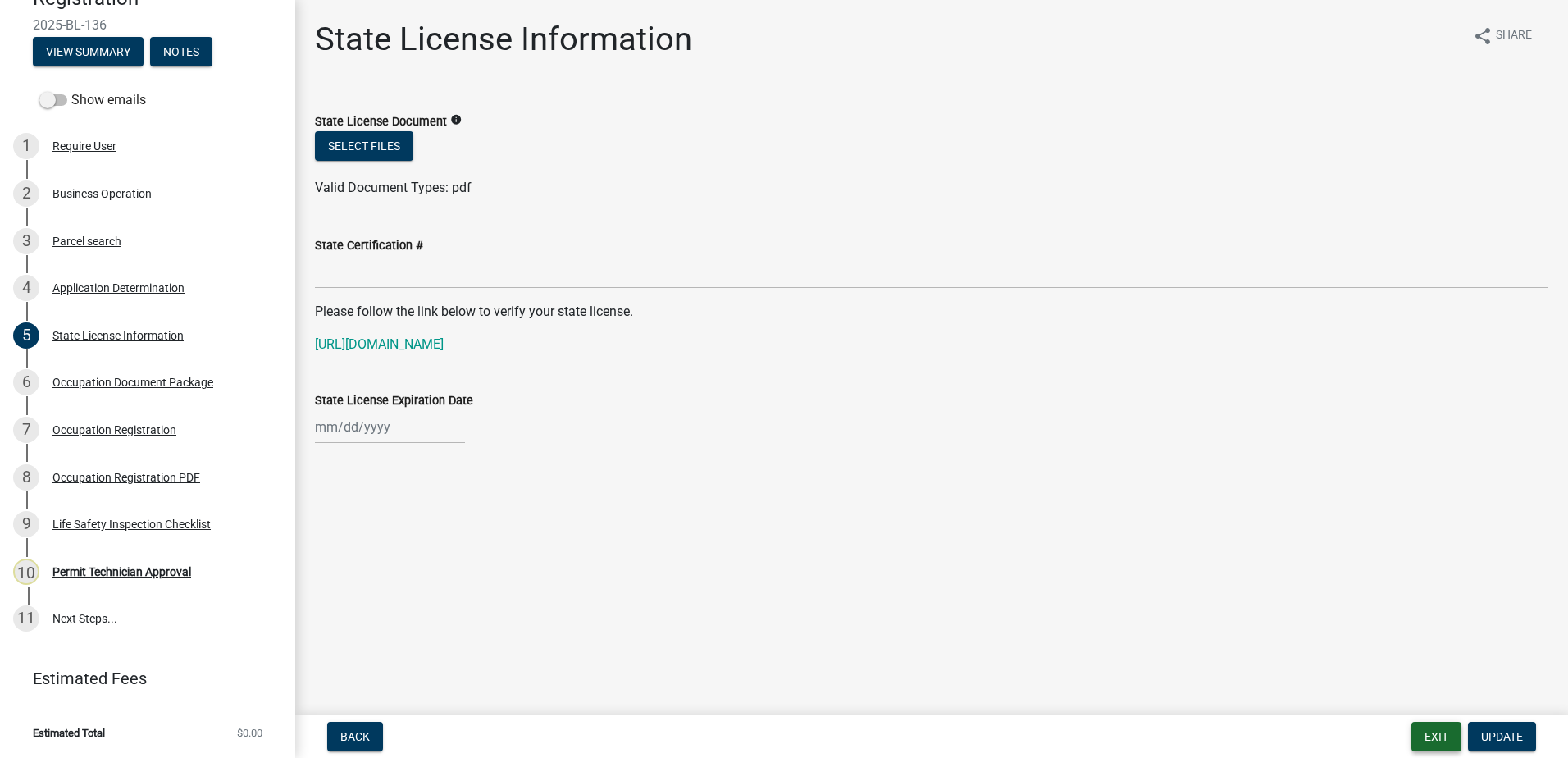
click at [1422, 738] on button "Exit" at bounding box center [1436, 737] width 50 height 30
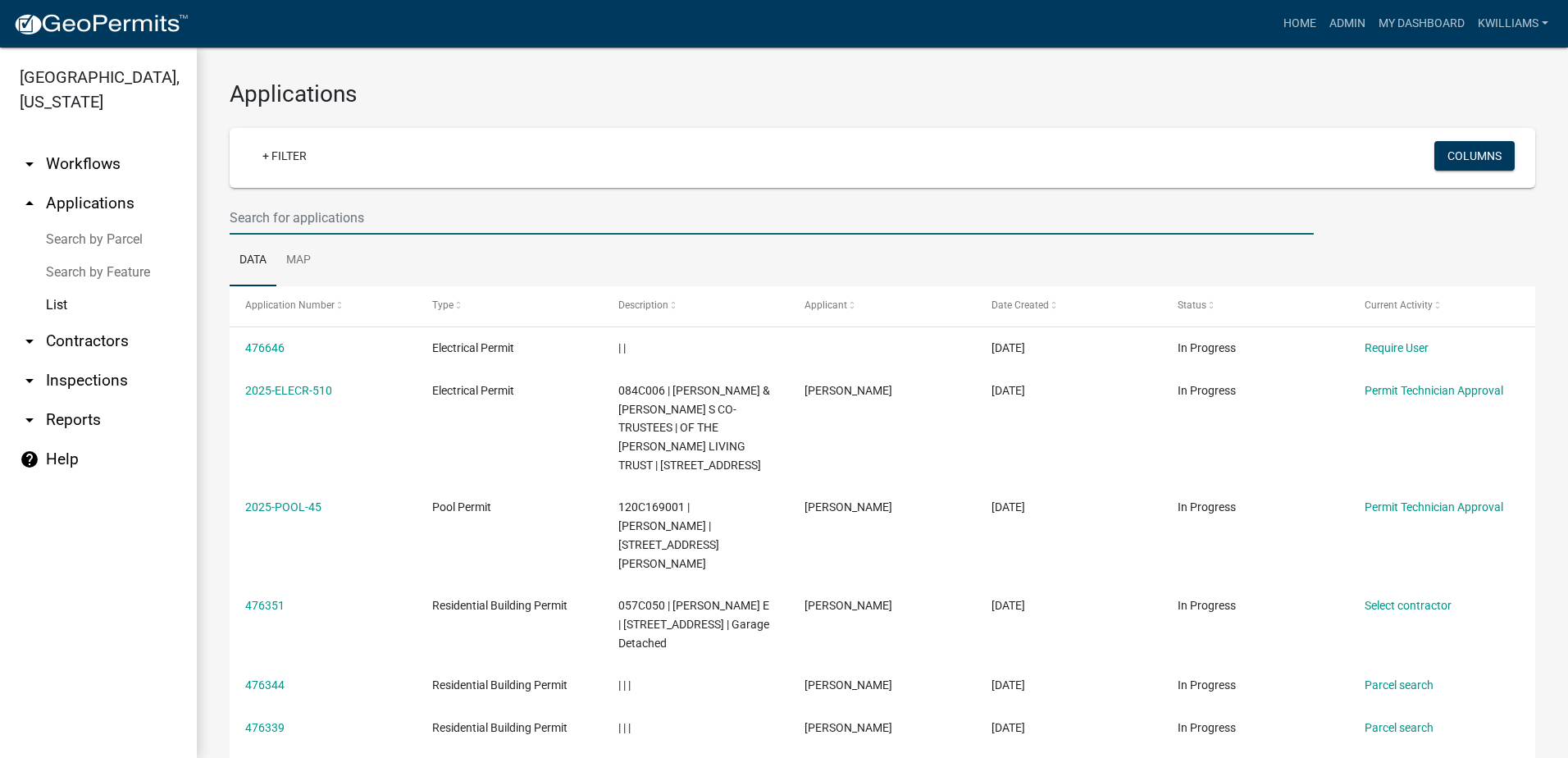
click at [322, 221] on input "text" at bounding box center [771, 217] width 1084 height 33
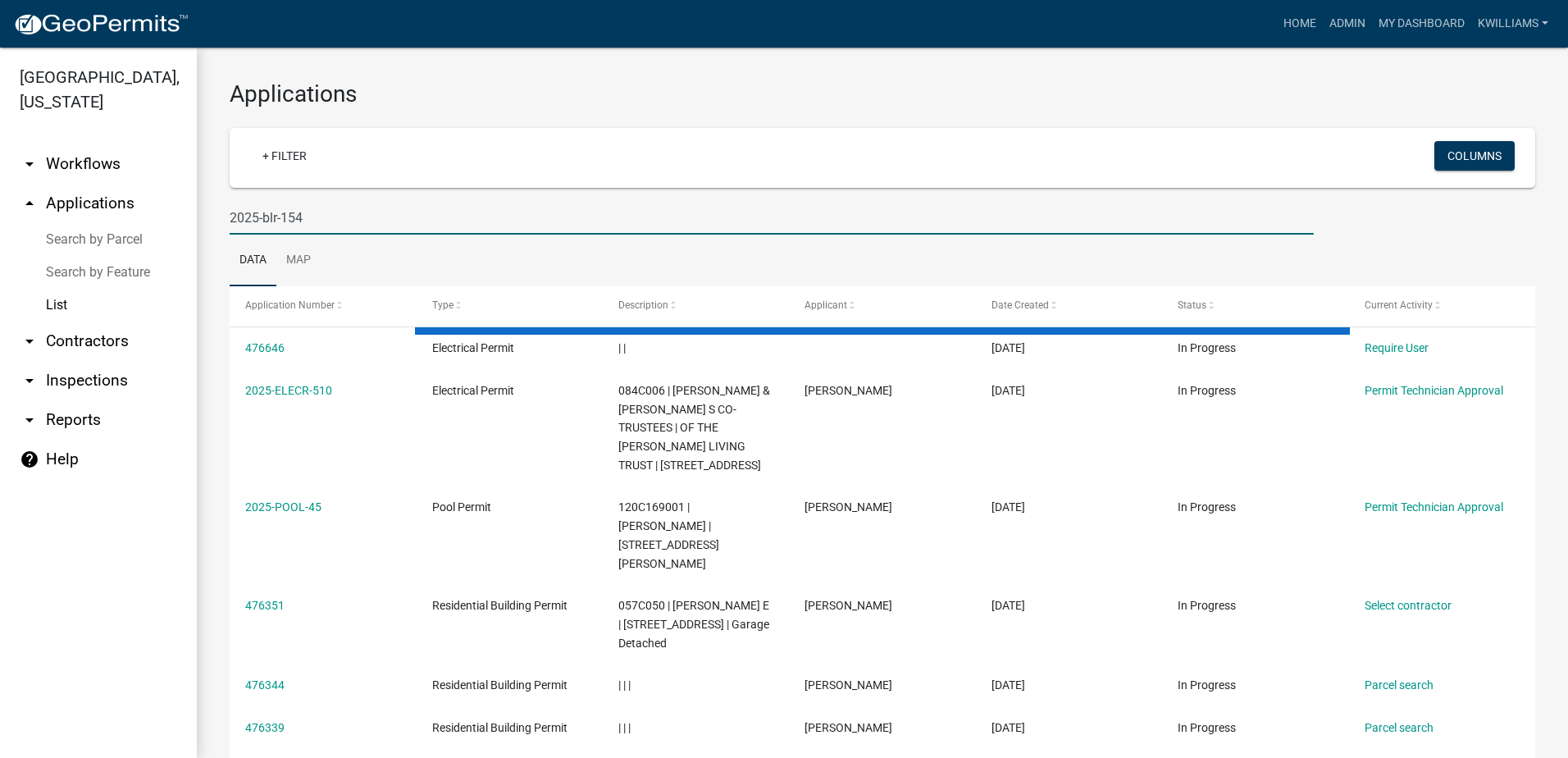
type input "2025-blr-154"
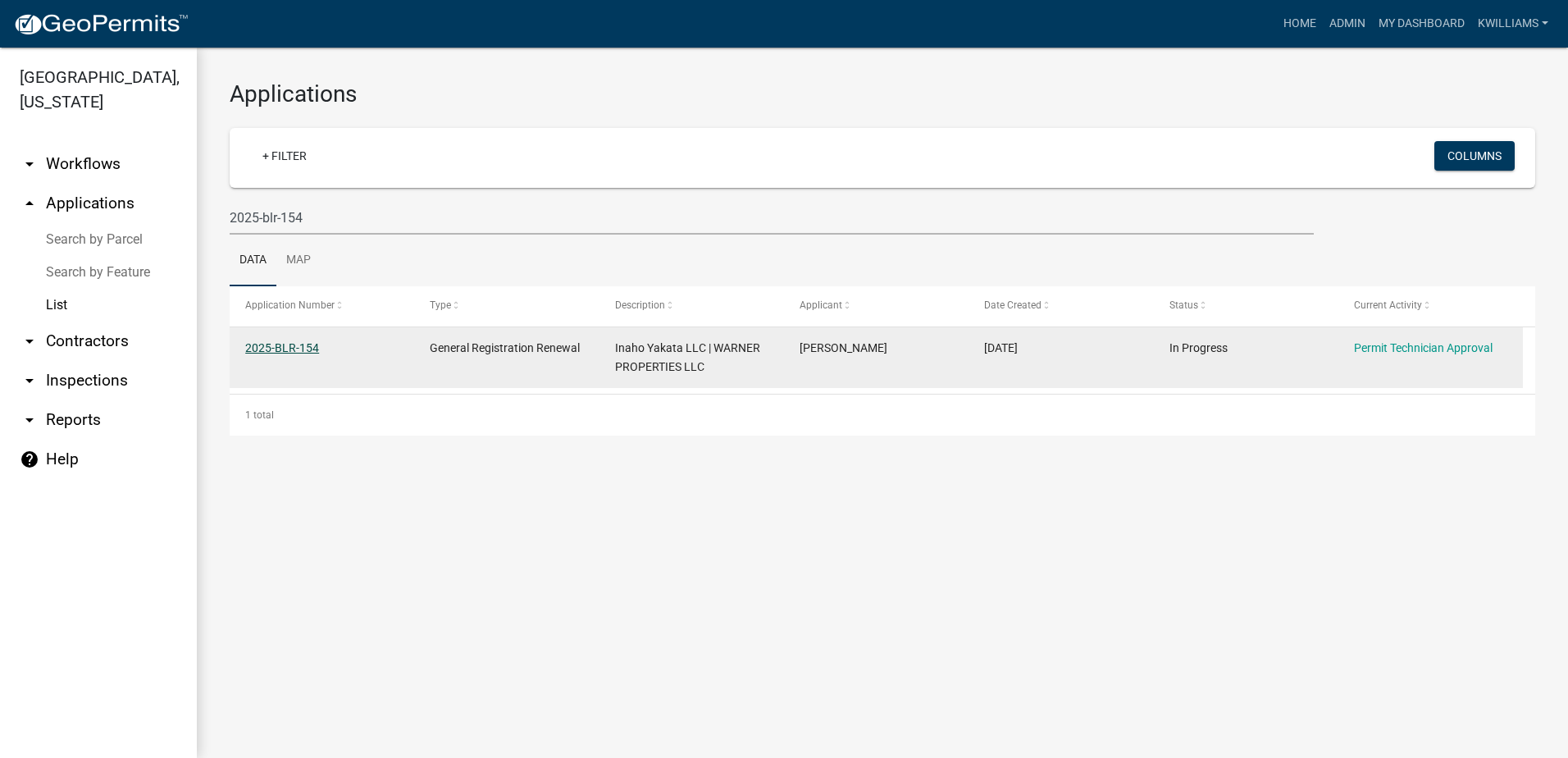
click at [288, 343] on link "2025-BLR-154" at bounding box center [282, 347] width 74 height 13
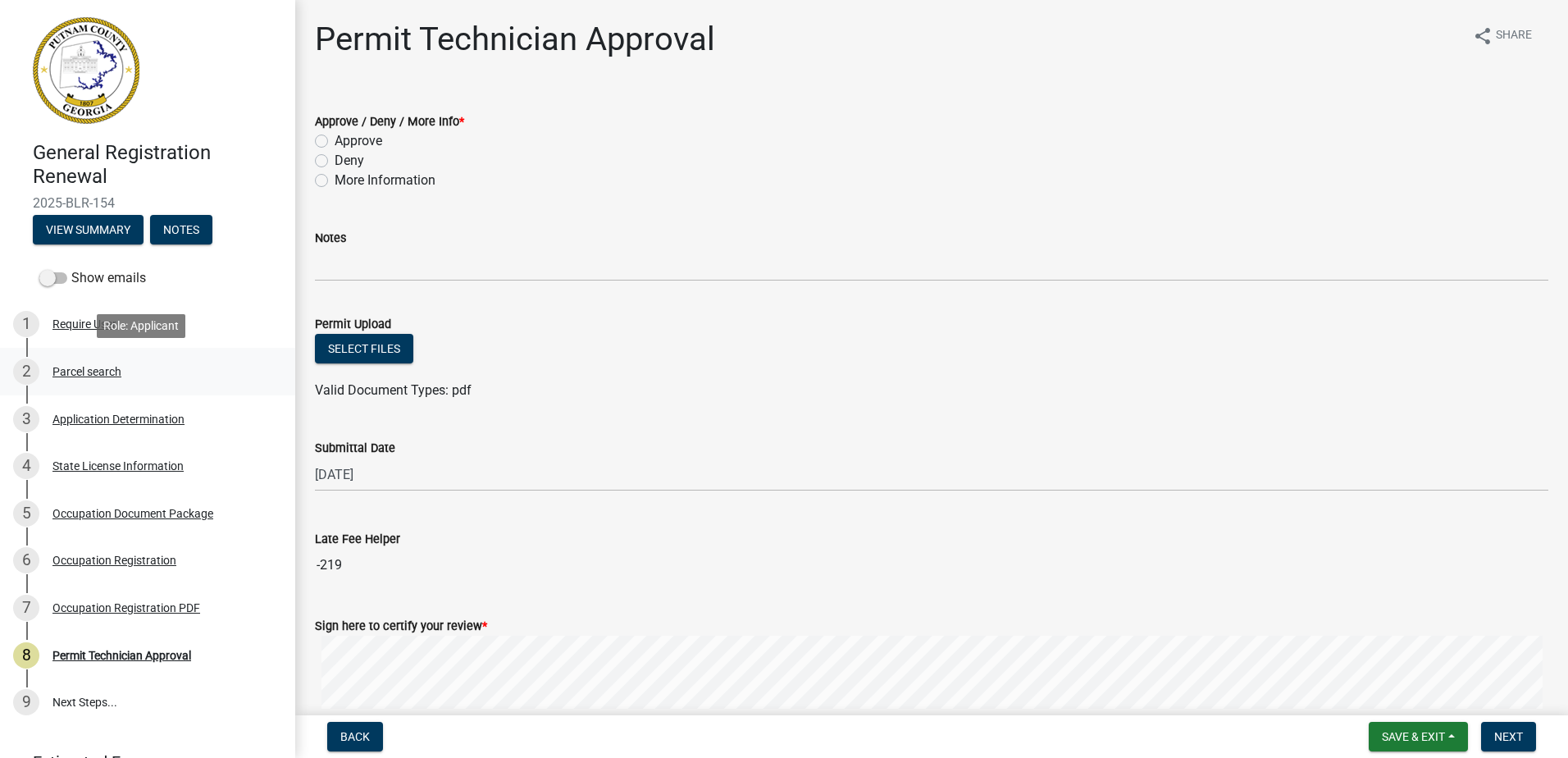
click at [121, 368] on div "Parcel search" at bounding box center [87, 371] width 69 height 11
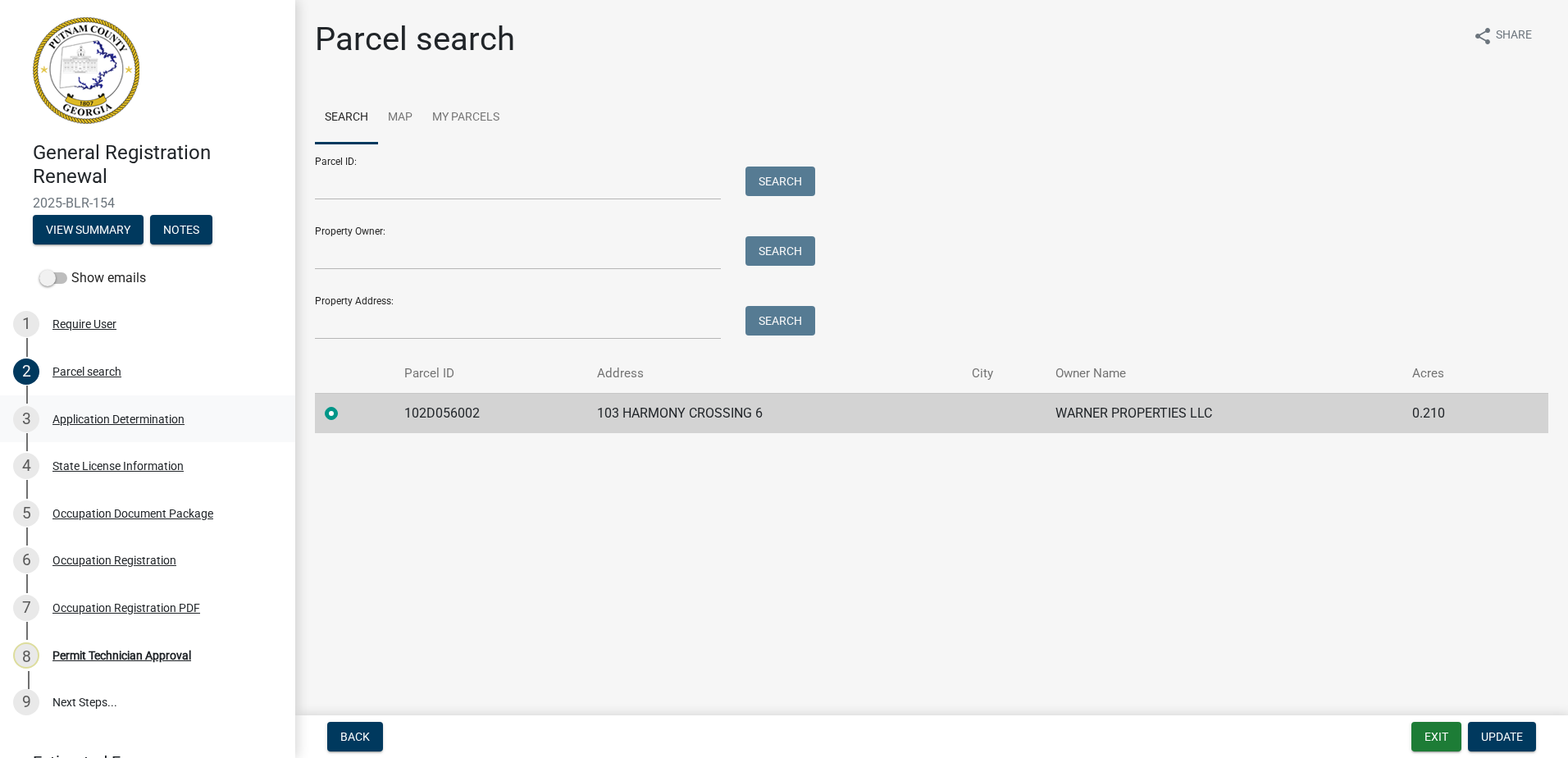
click at [114, 419] on div "Application Determination" at bounding box center [119, 418] width 132 height 11
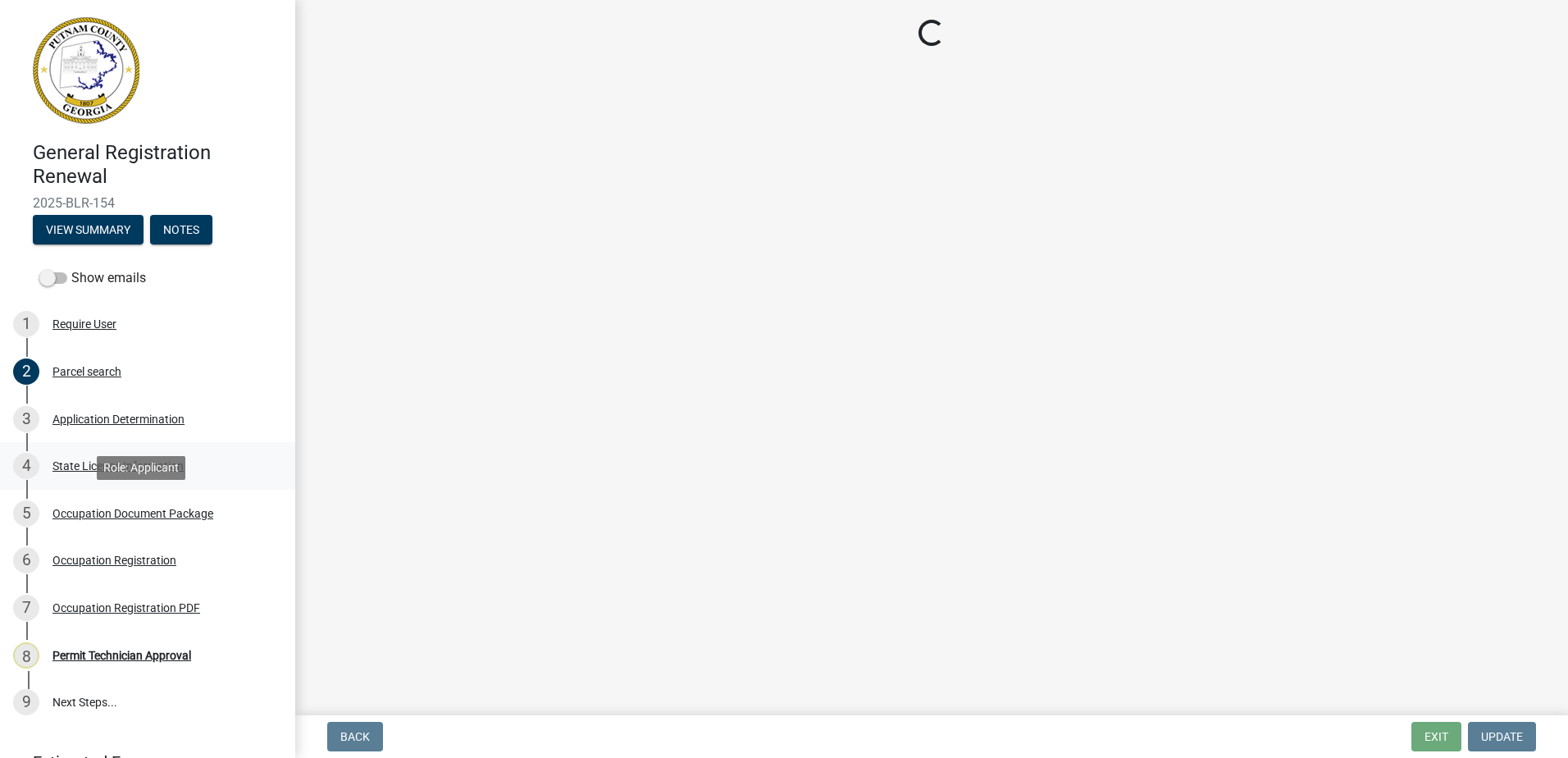
select select "GA"
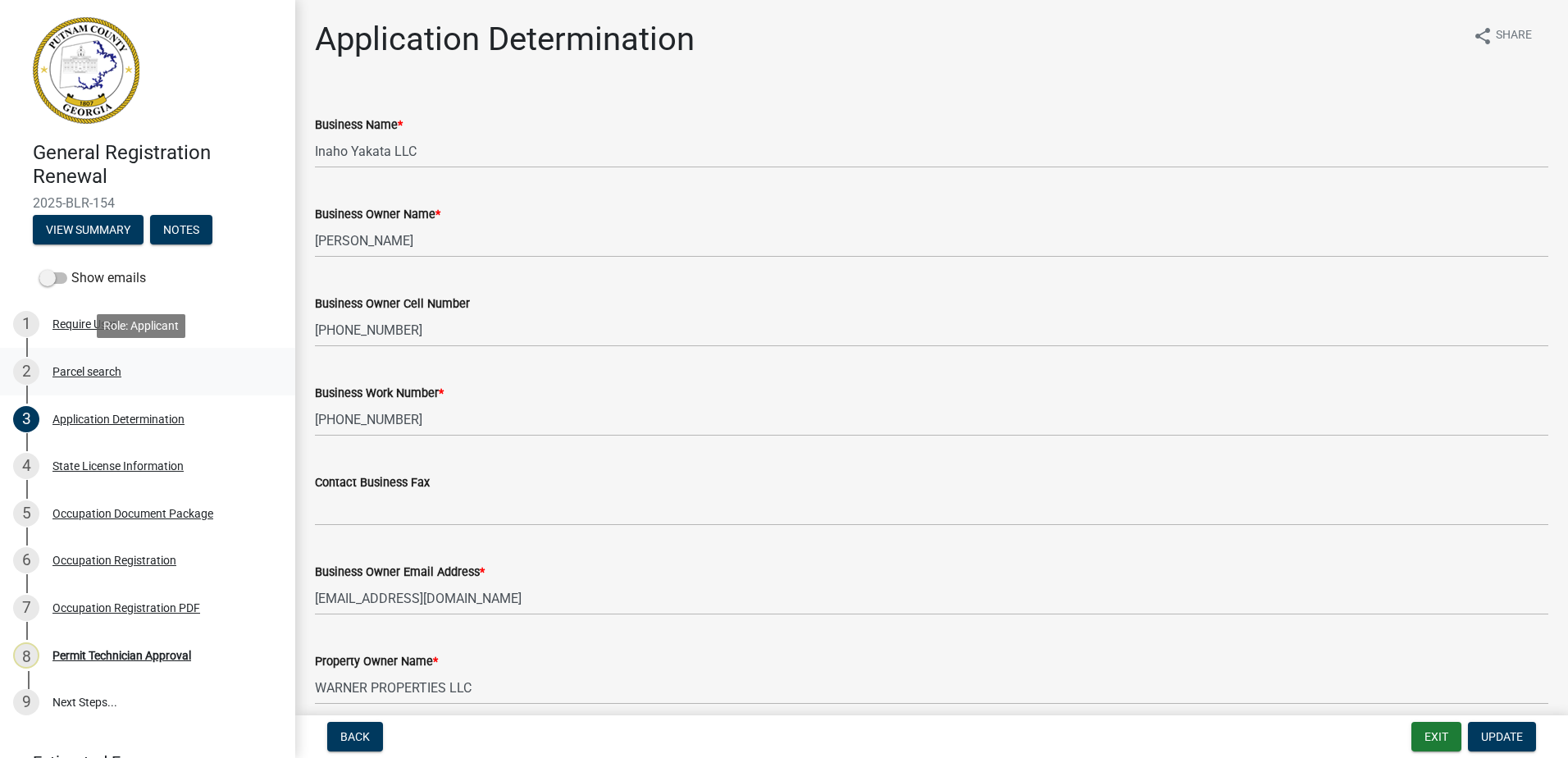
click at [99, 367] on div "Parcel search" at bounding box center [87, 371] width 69 height 11
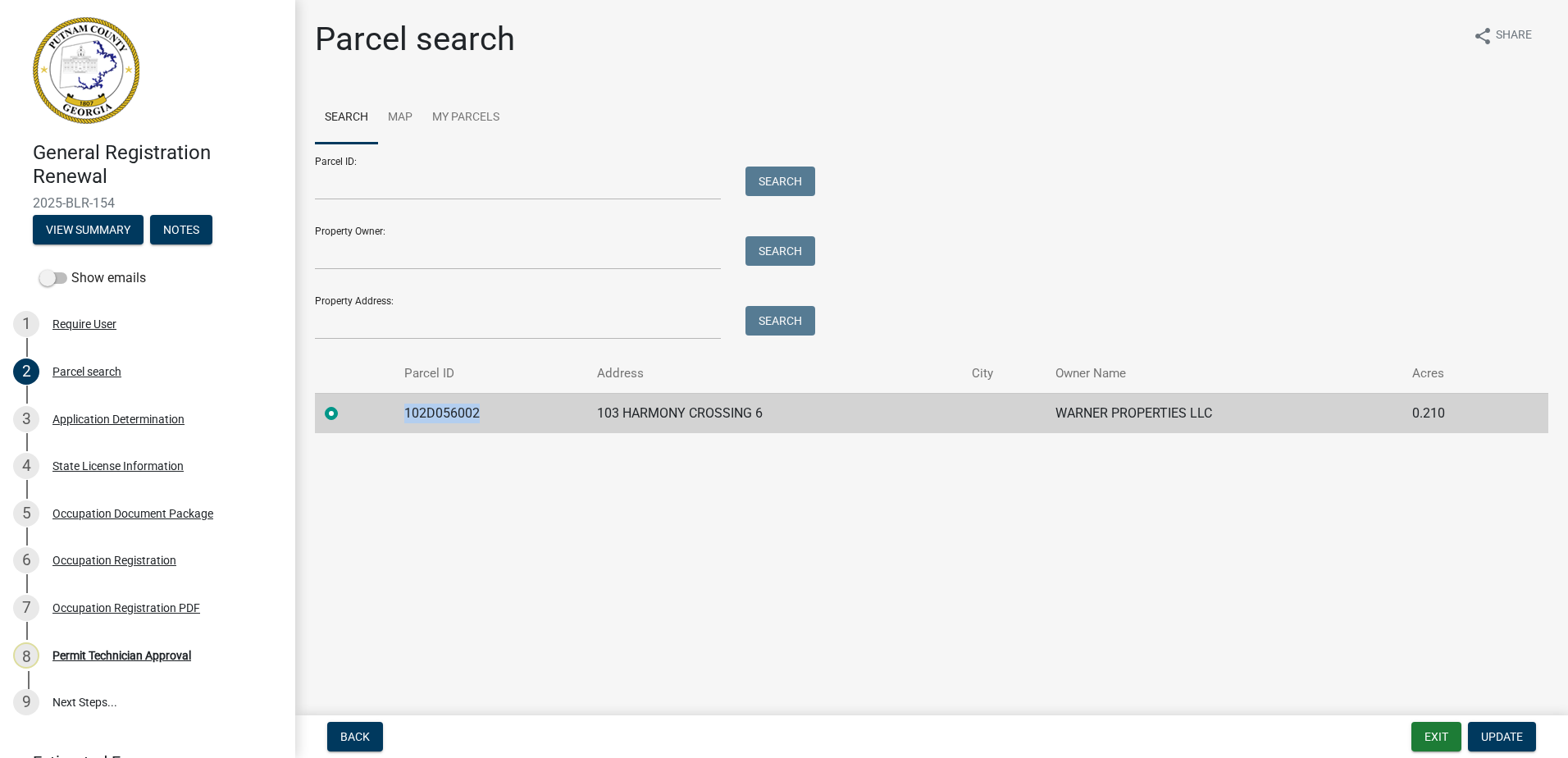
drag, startPoint x: 487, startPoint y: 420, endPoint x: 405, endPoint y: 424, distance: 82.1
click at [405, 424] on td "102D056002" at bounding box center [490, 413] width 193 height 40
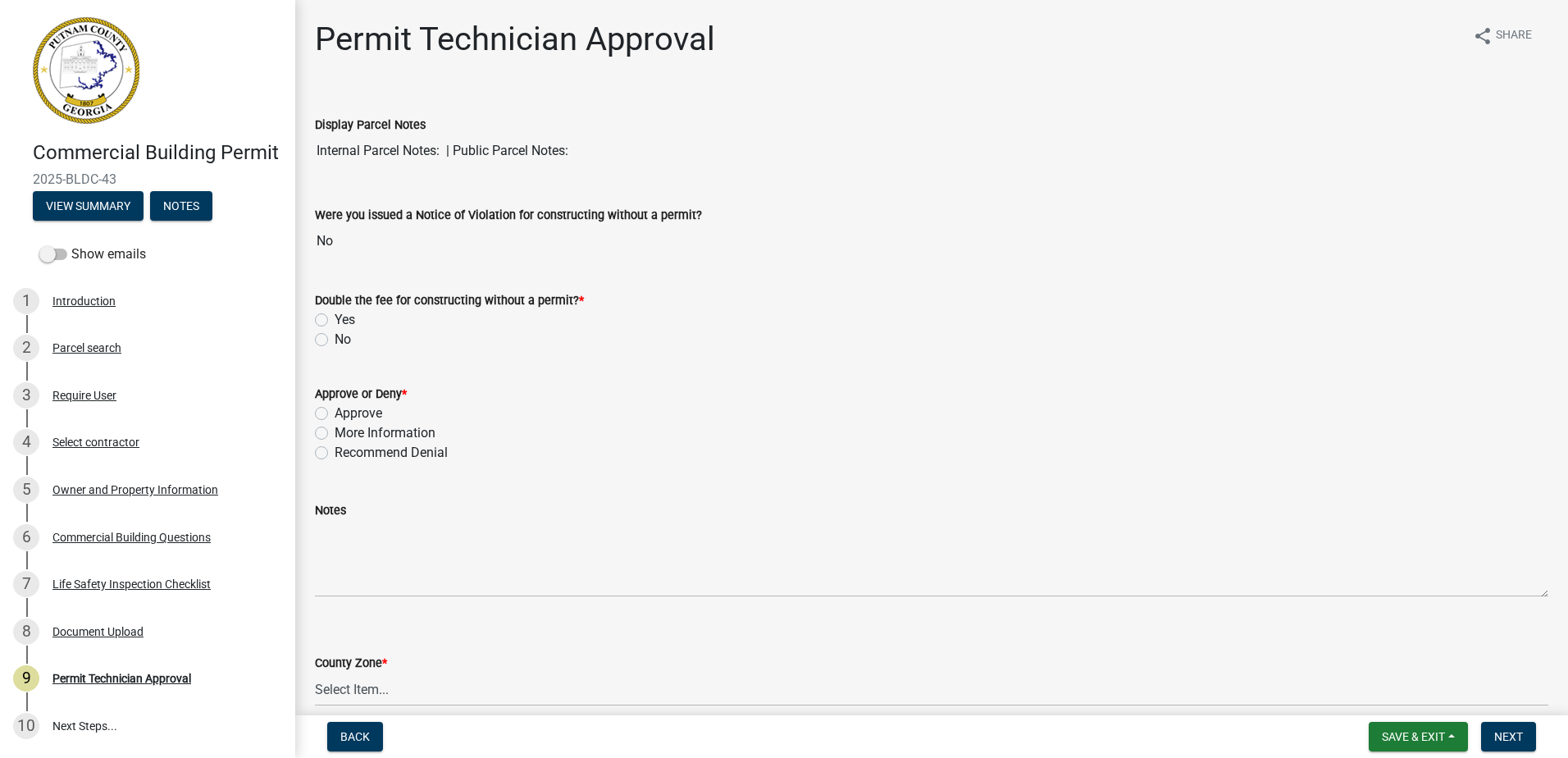
scroll to position [246, 0]
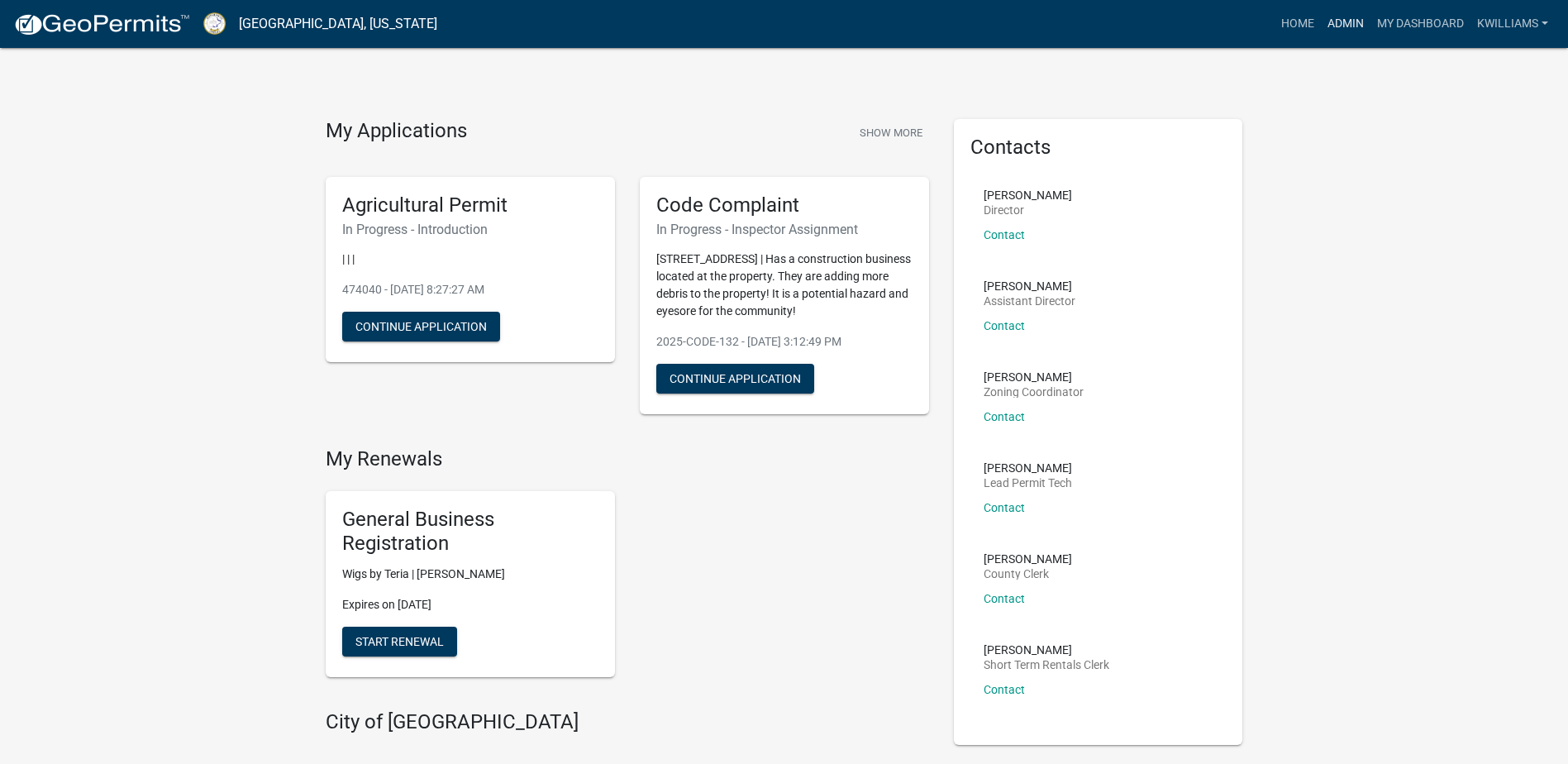
click at [1346, 12] on link "Admin" at bounding box center [1345, 23] width 50 height 31
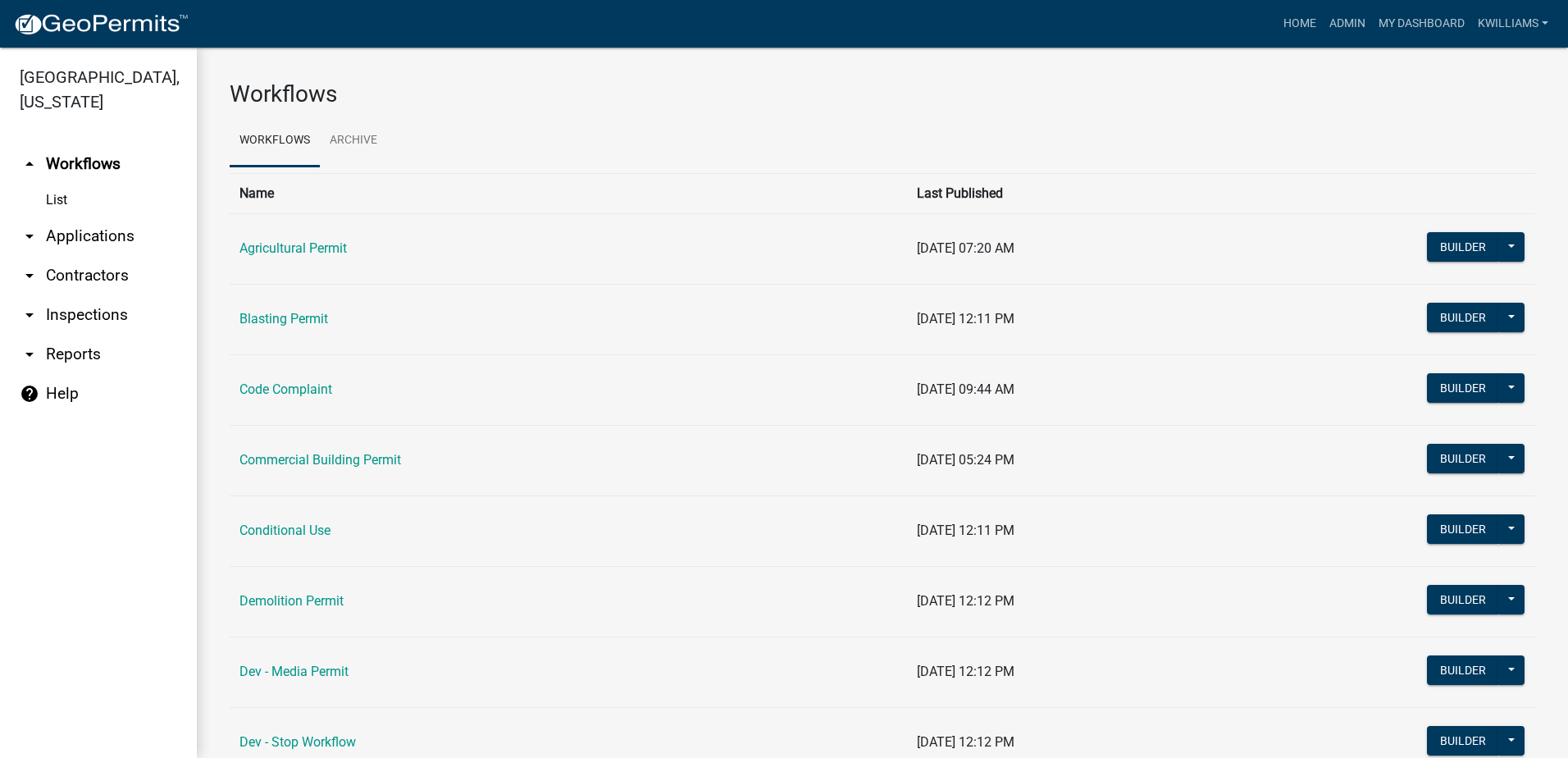
click at [77, 232] on link "arrow_drop_down Applications" at bounding box center [99, 236] width 197 height 40
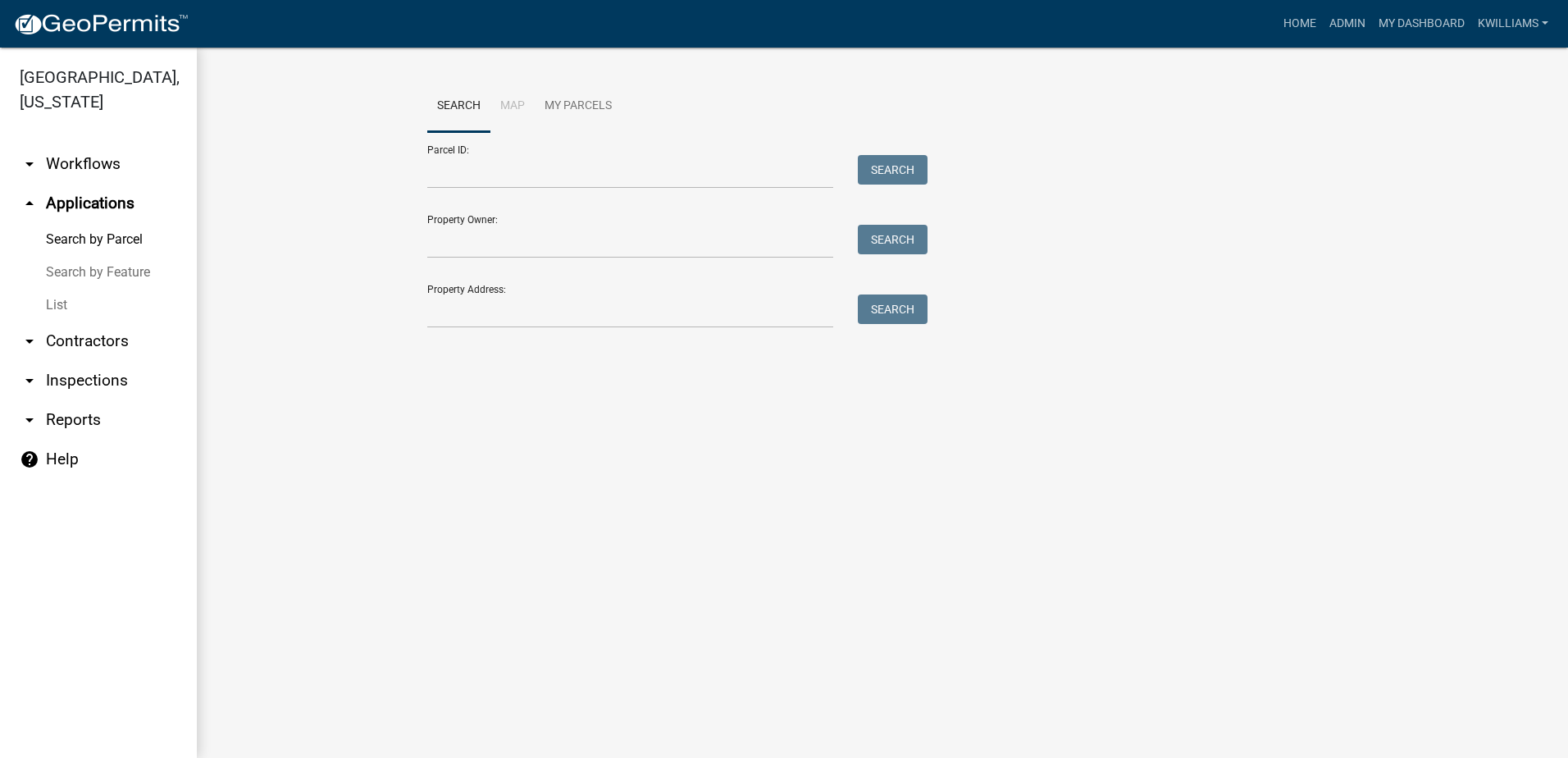
click at [52, 293] on link "List" at bounding box center [99, 305] width 197 height 33
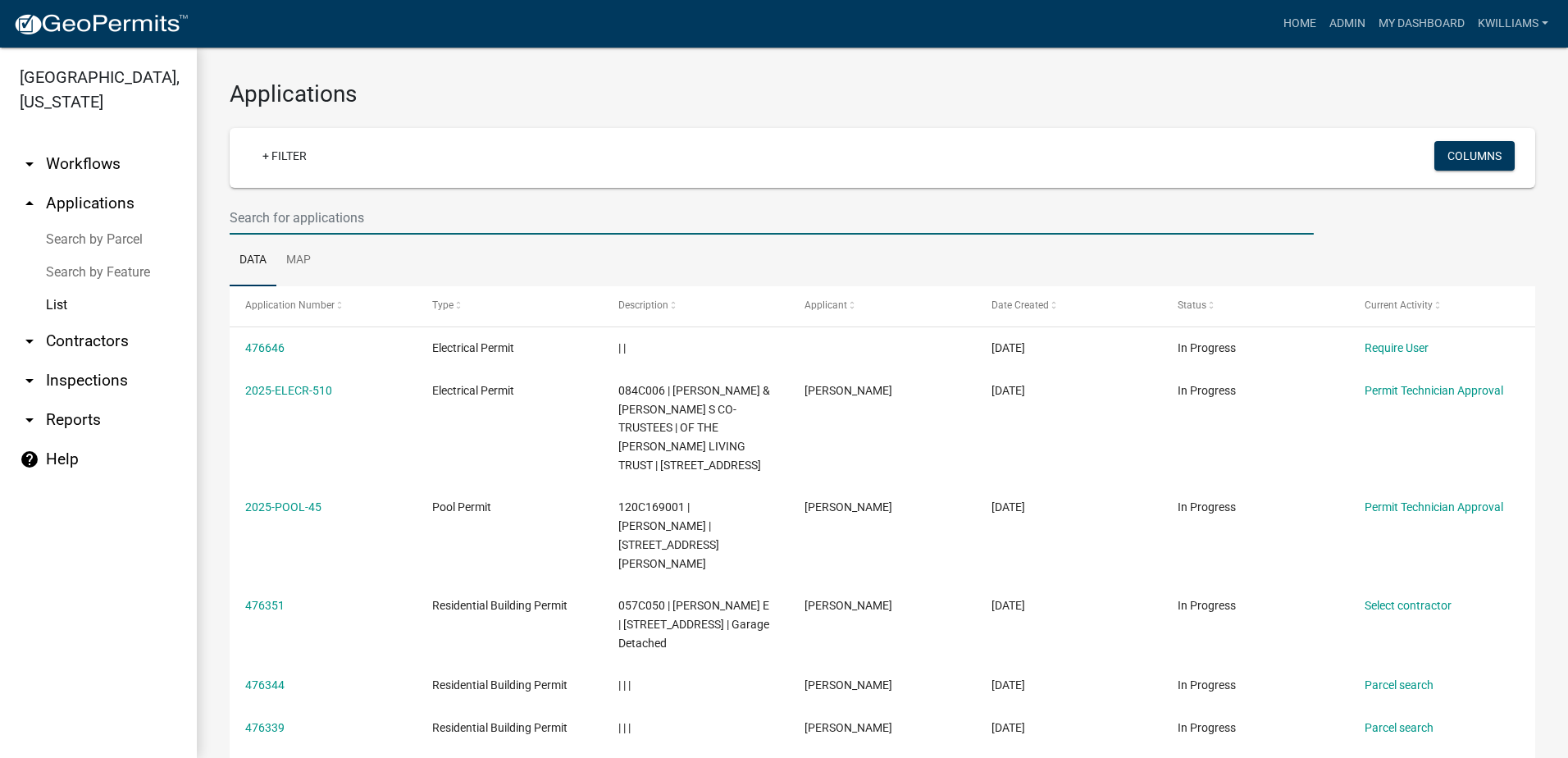
click at [283, 221] on input "text" at bounding box center [771, 217] width 1084 height 33
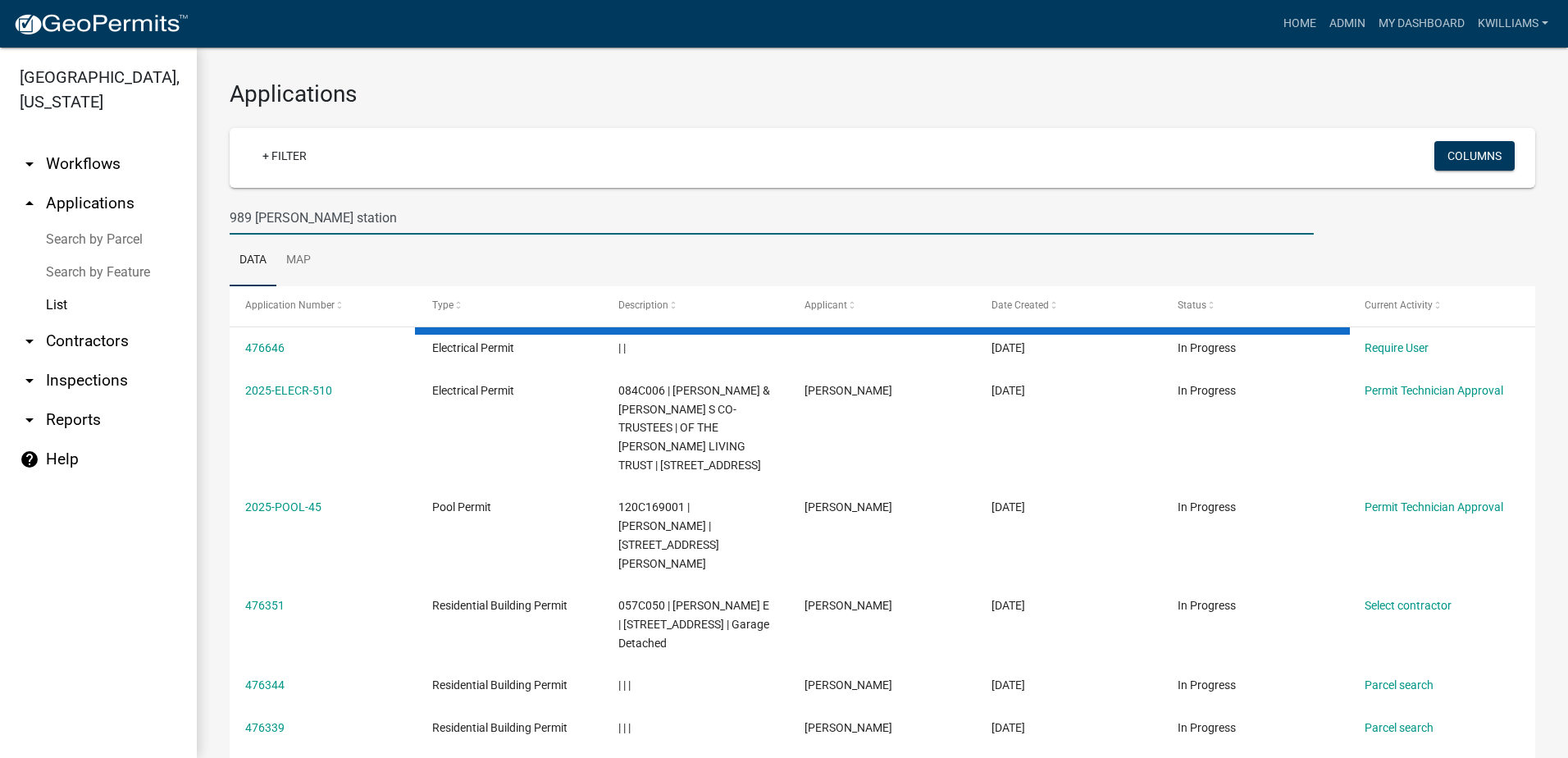
type input "989 dennis station"
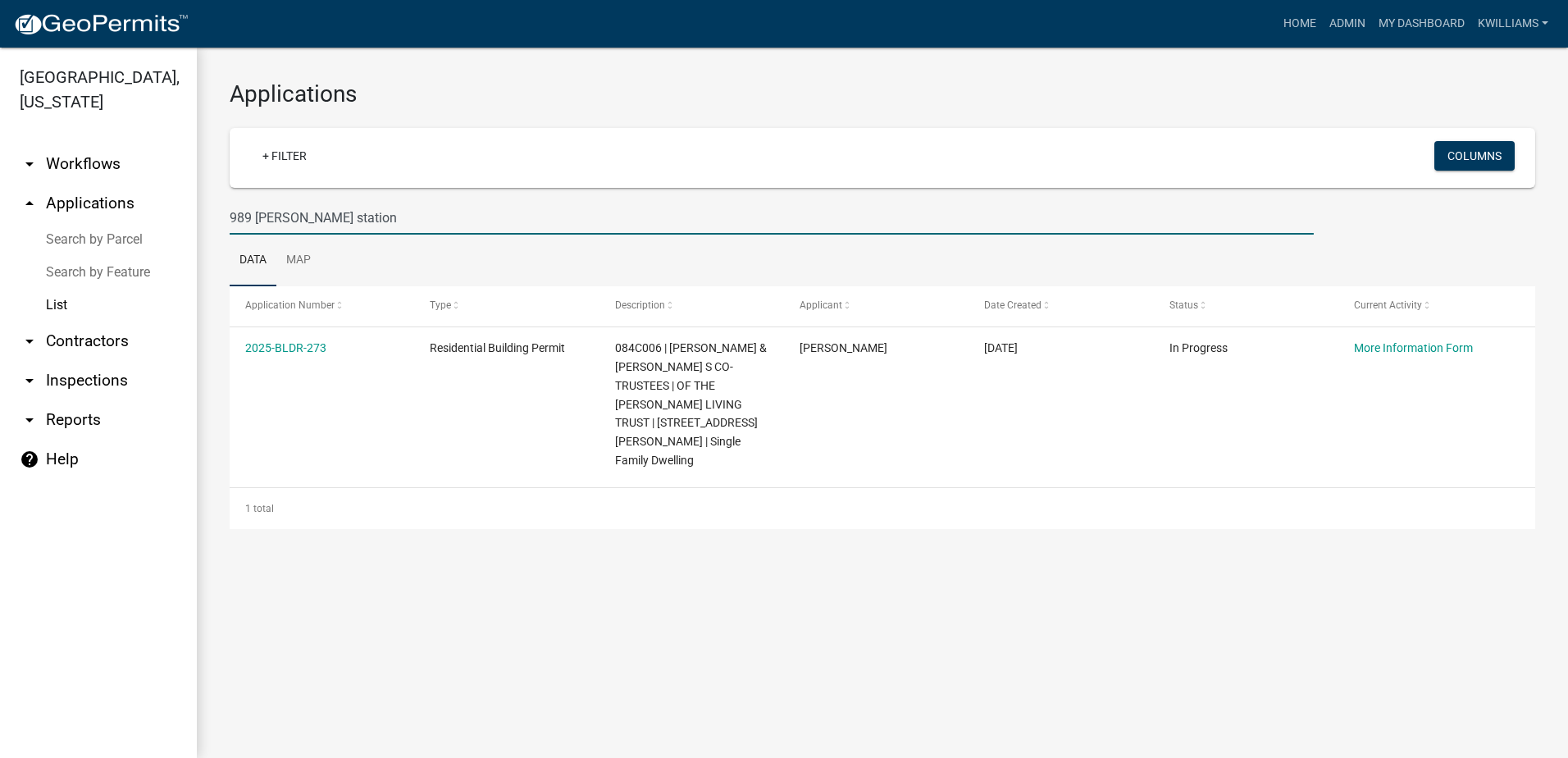
click at [353, 213] on input "989 dennis station" at bounding box center [771, 217] width 1084 height 33
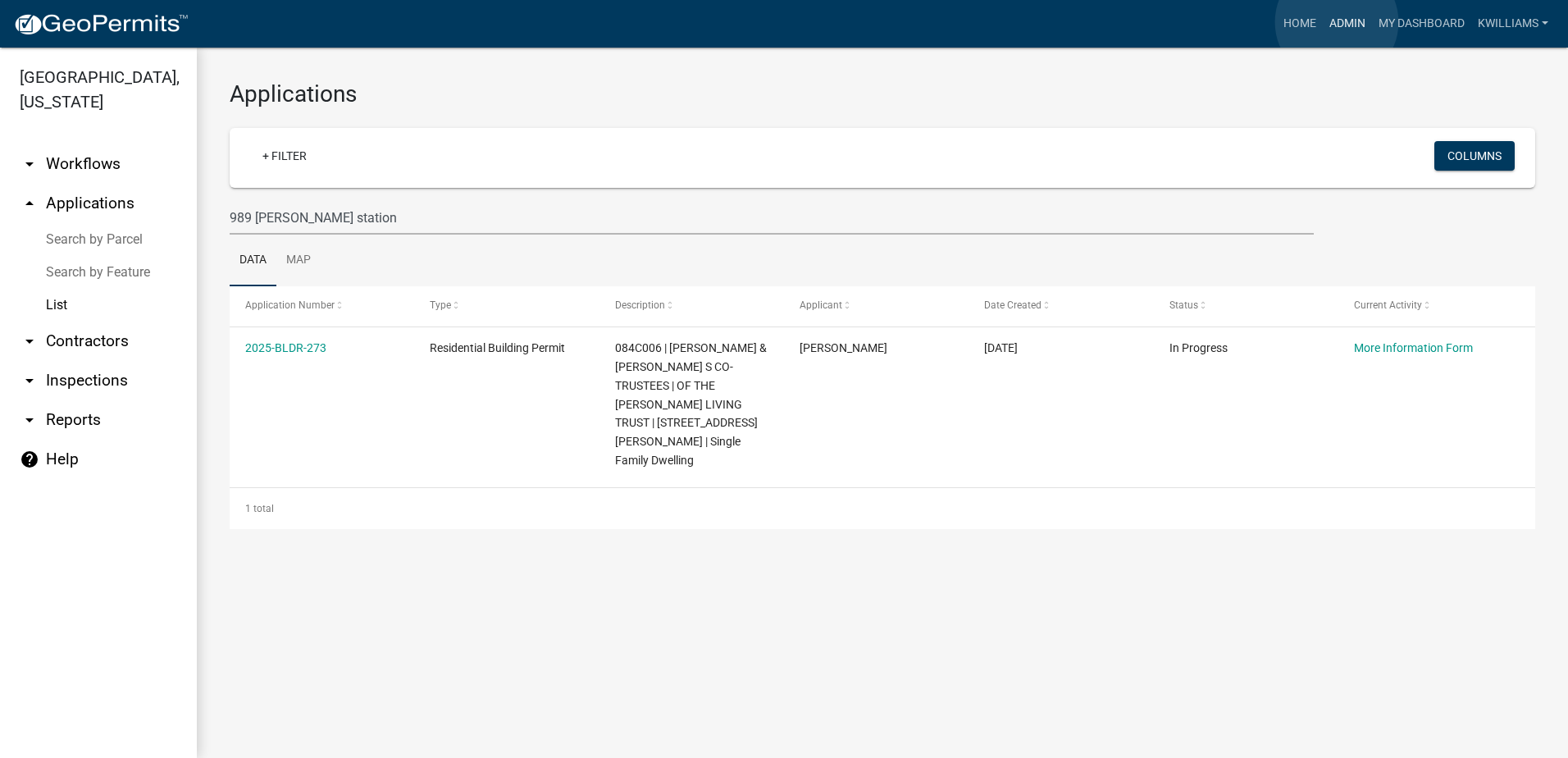
click at [1336, 22] on link "Admin" at bounding box center [1347, 23] width 49 height 31
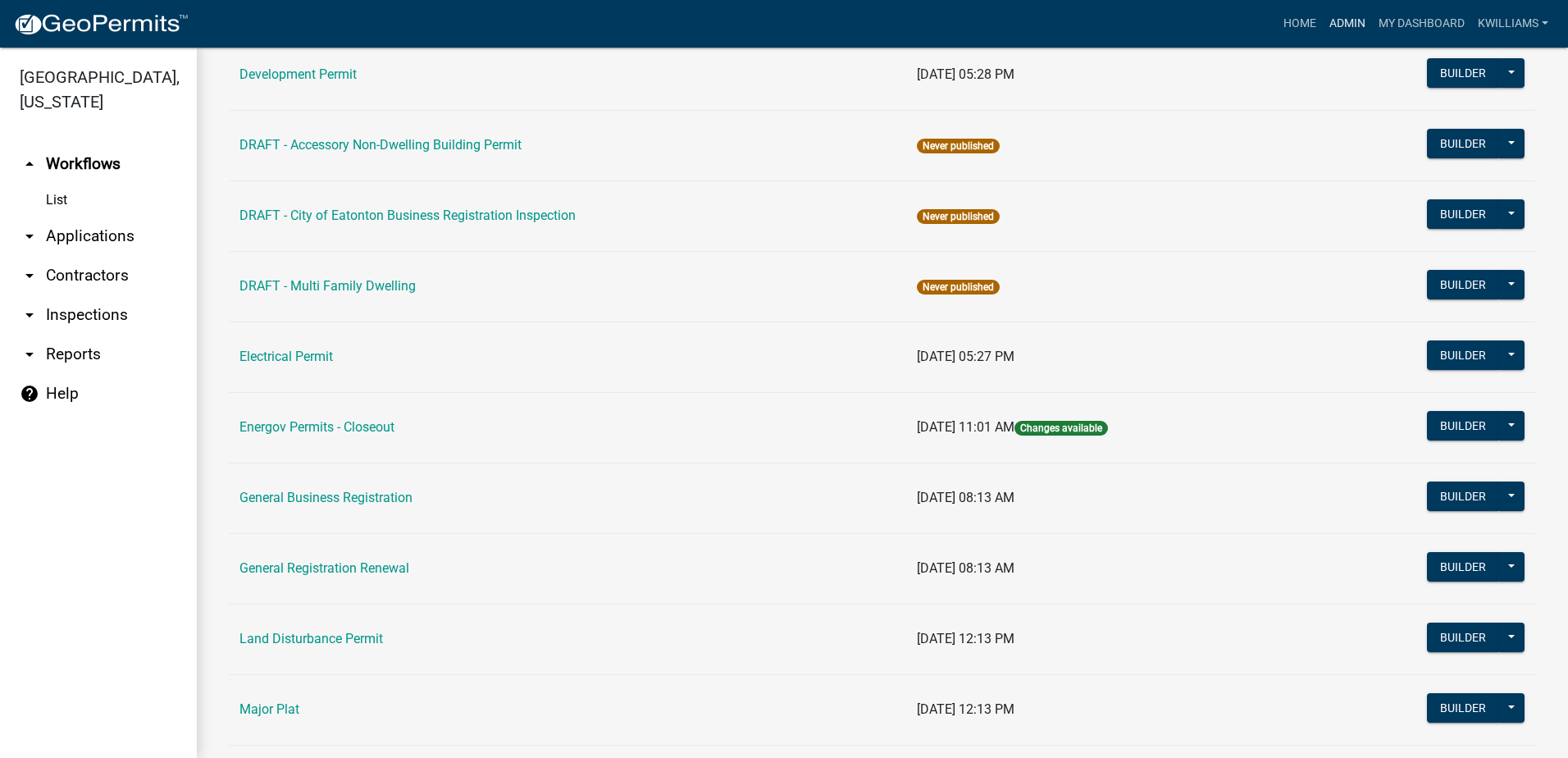
scroll to position [1148, 0]
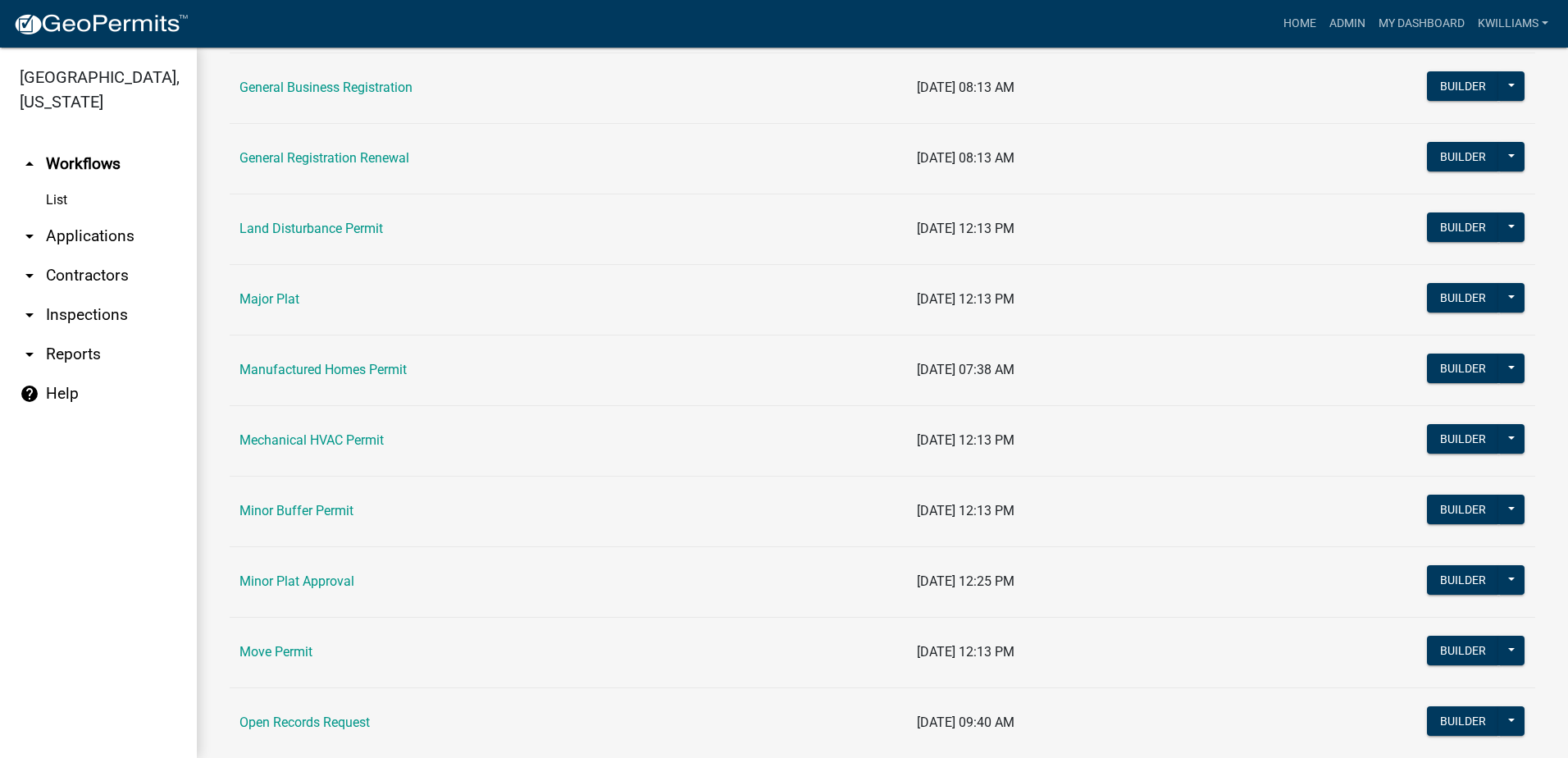
click at [284, 217] on td "Land Disturbance Permit" at bounding box center [568, 229] width 677 height 70
click at [283, 232] on link "Land Disturbance Permit" at bounding box center [311, 229] width 144 height 16
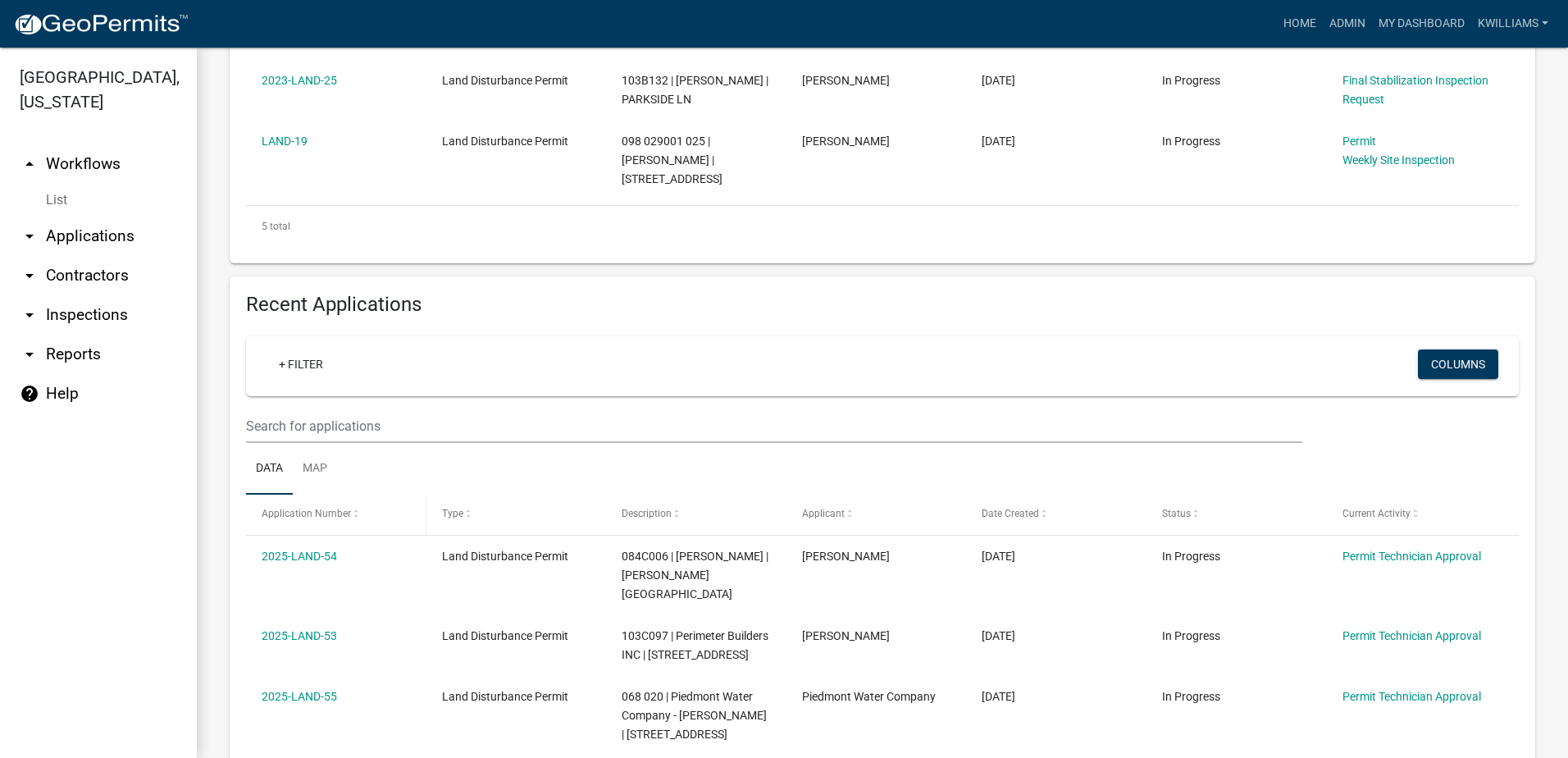
scroll to position [738, 0]
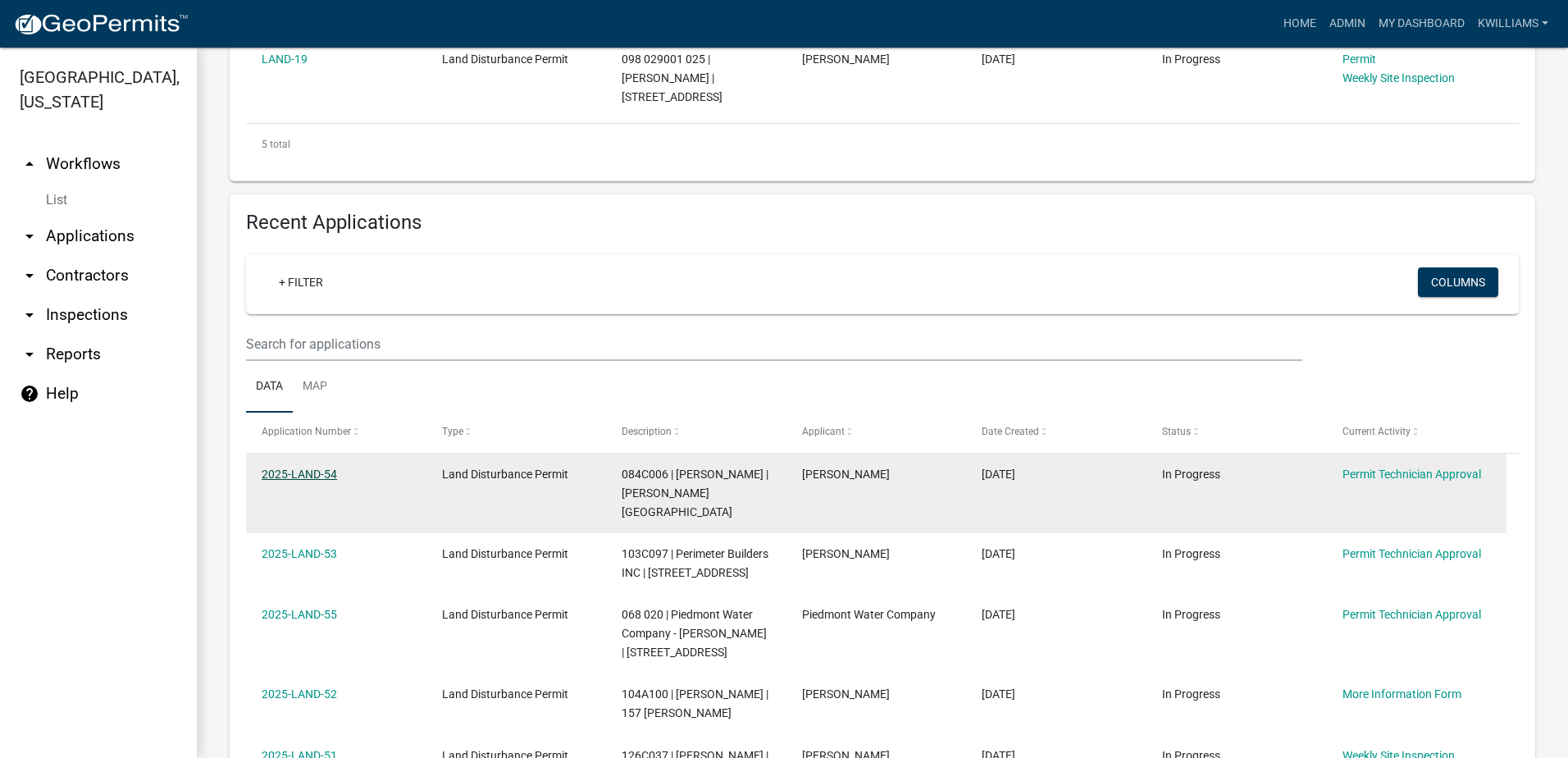
click at [300, 477] on link "2025-LAND-54" at bounding box center [299, 474] width 76 height 13
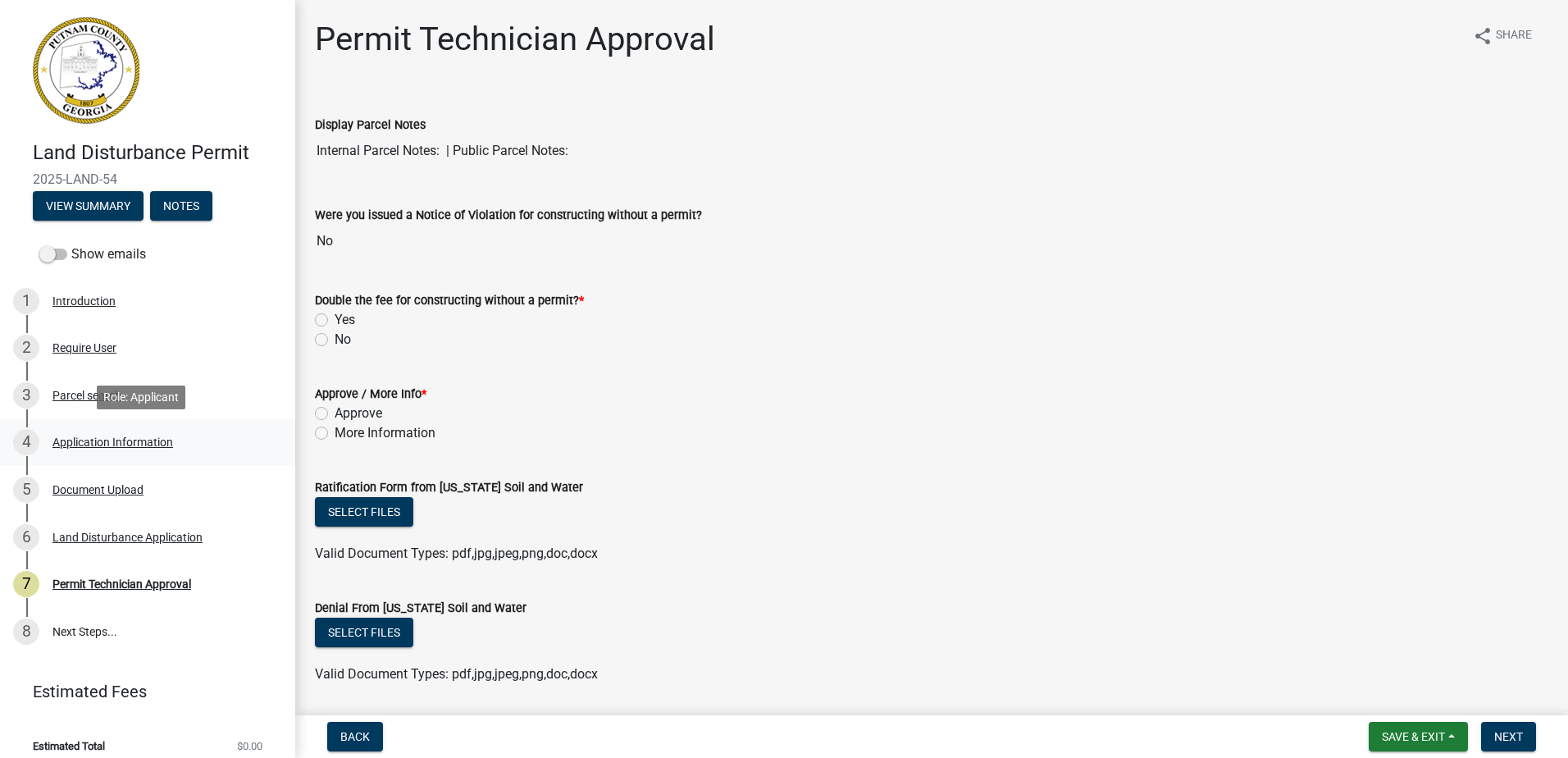
click at [110, 423] on link "4 Application Information" at bounding box center [147, 443] width 295 height 48
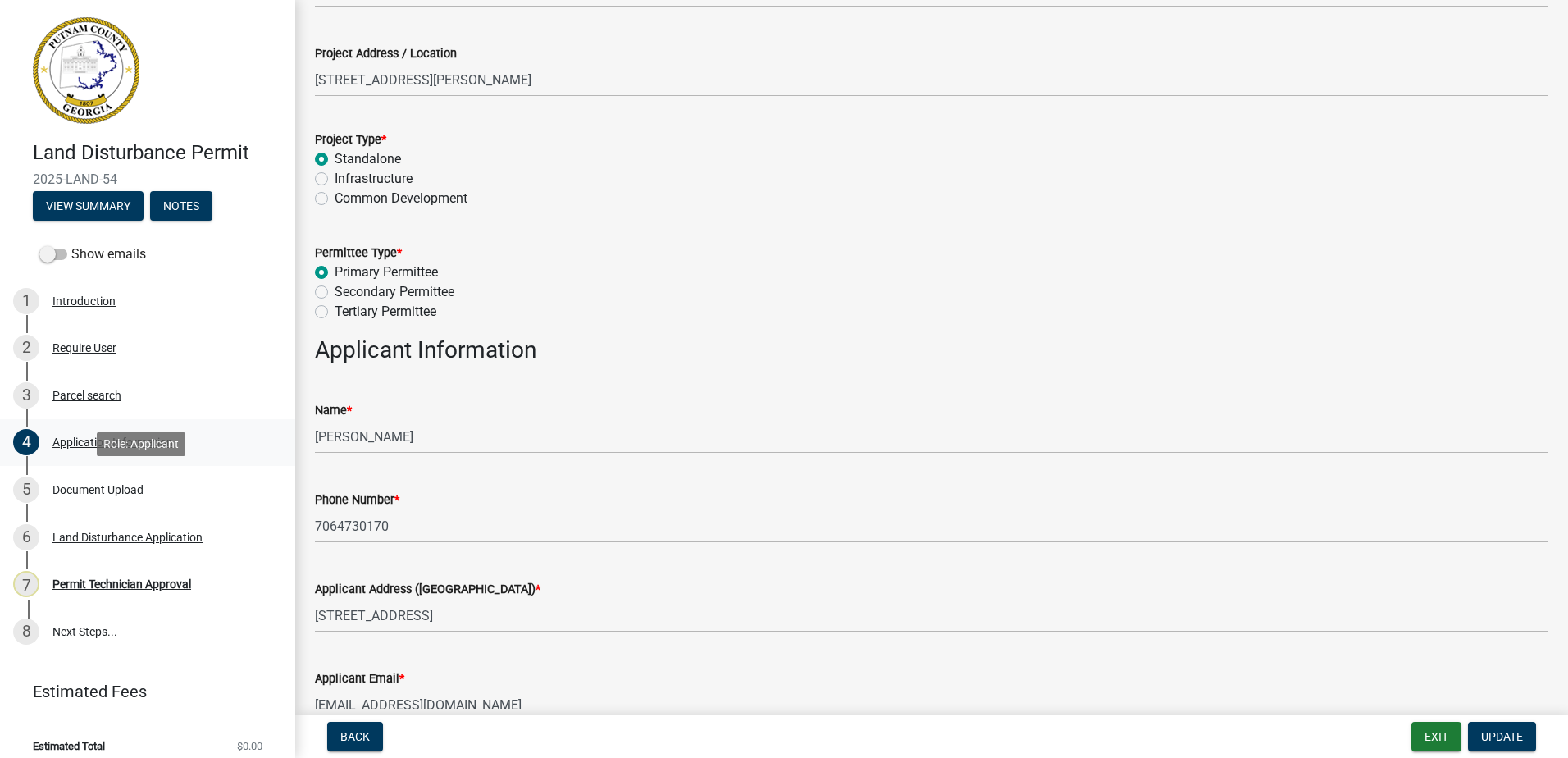
scroll to position [164, 0]
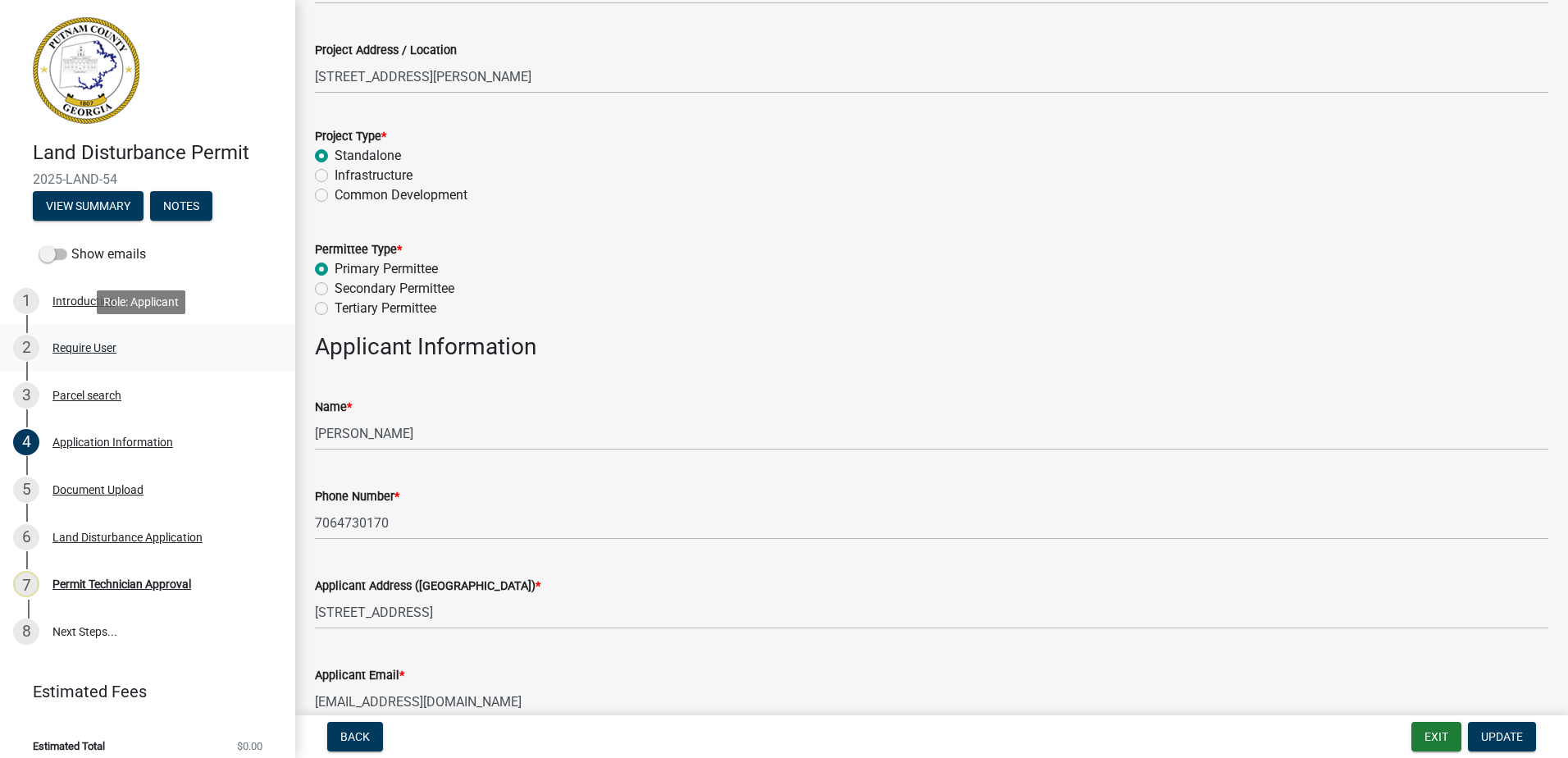
click at [82, 342] on div "Require User" at bounding box center [85, 347] width 64 height 11
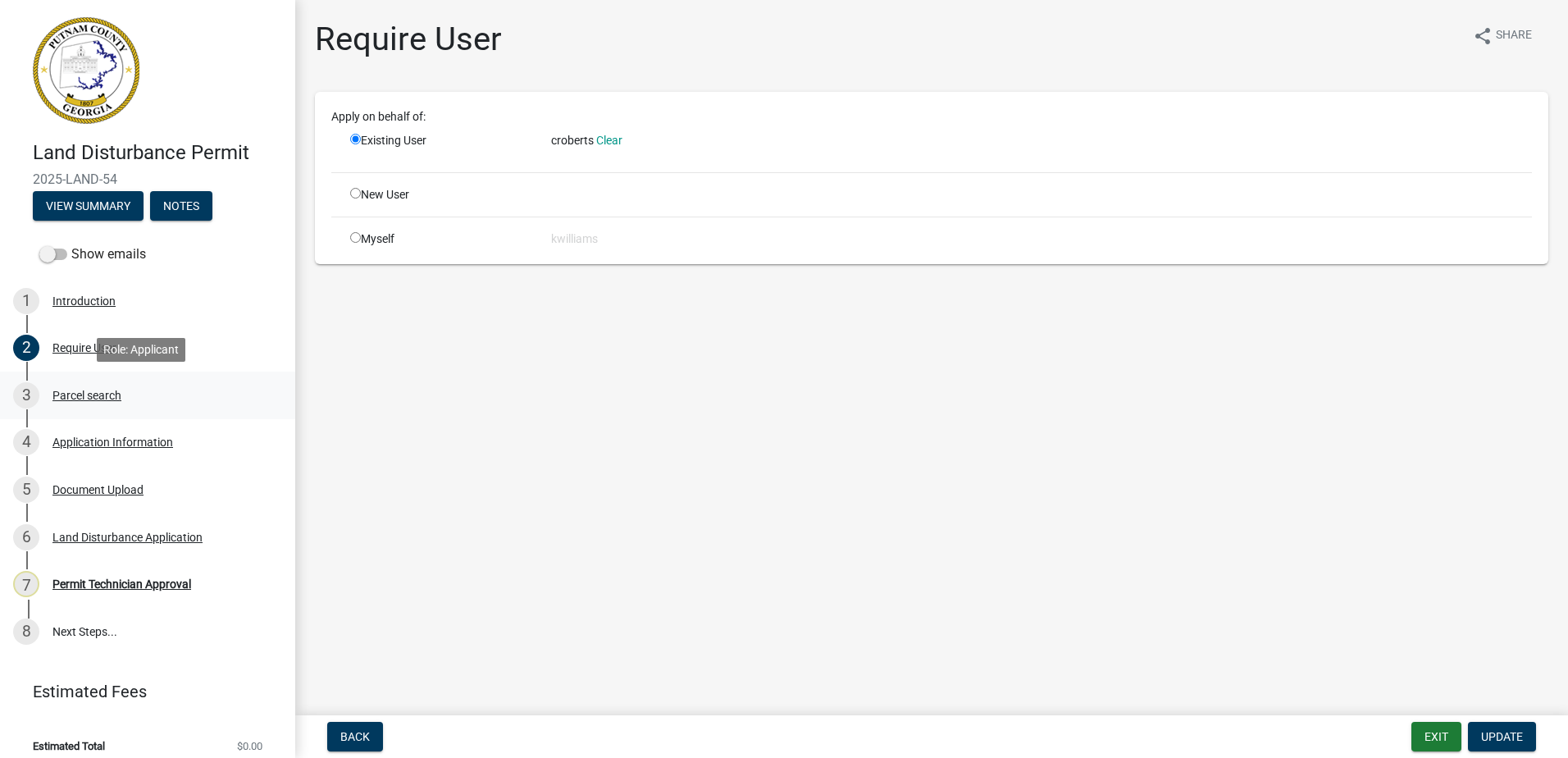
click at [77, 401] on div "Parcel search" at bounding box center [87, 394] width 69 height 11
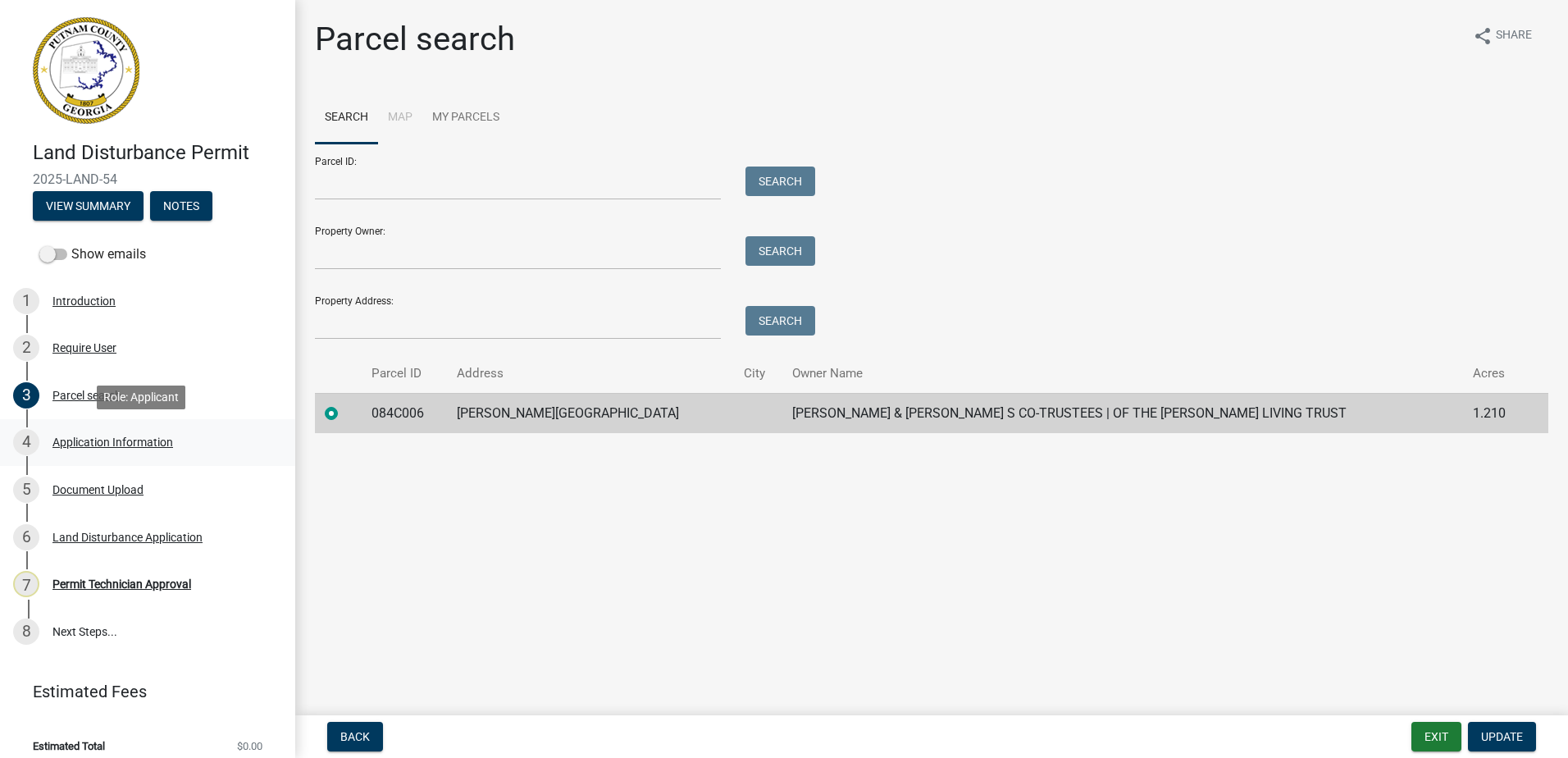
click at [143, 449] on div "4 Application Information" at bounding box center [141, 442] width 256 height 26
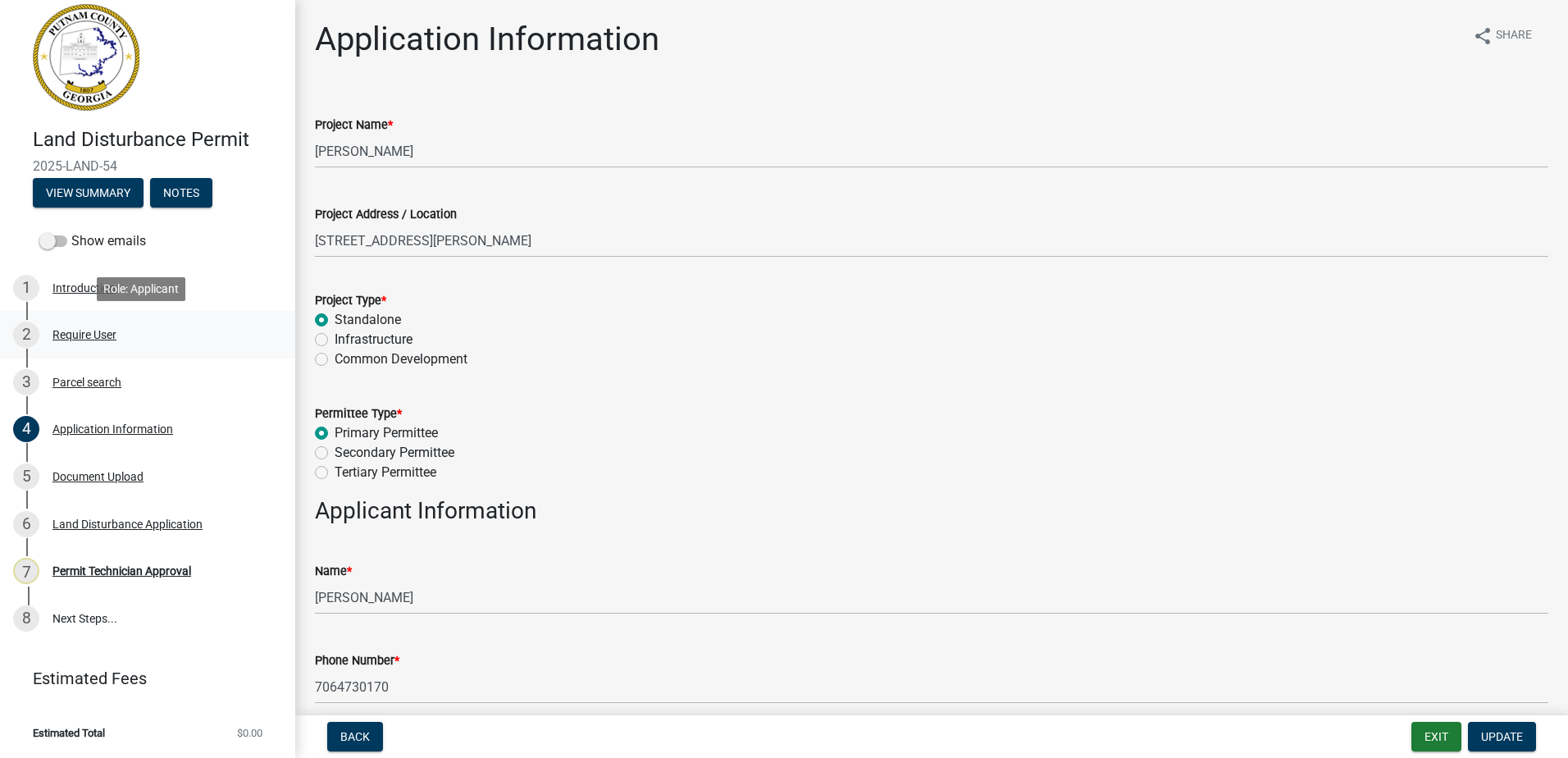
click at [63, 334] on div "Require User" at bounding box center [85, 334] width 64 height 11
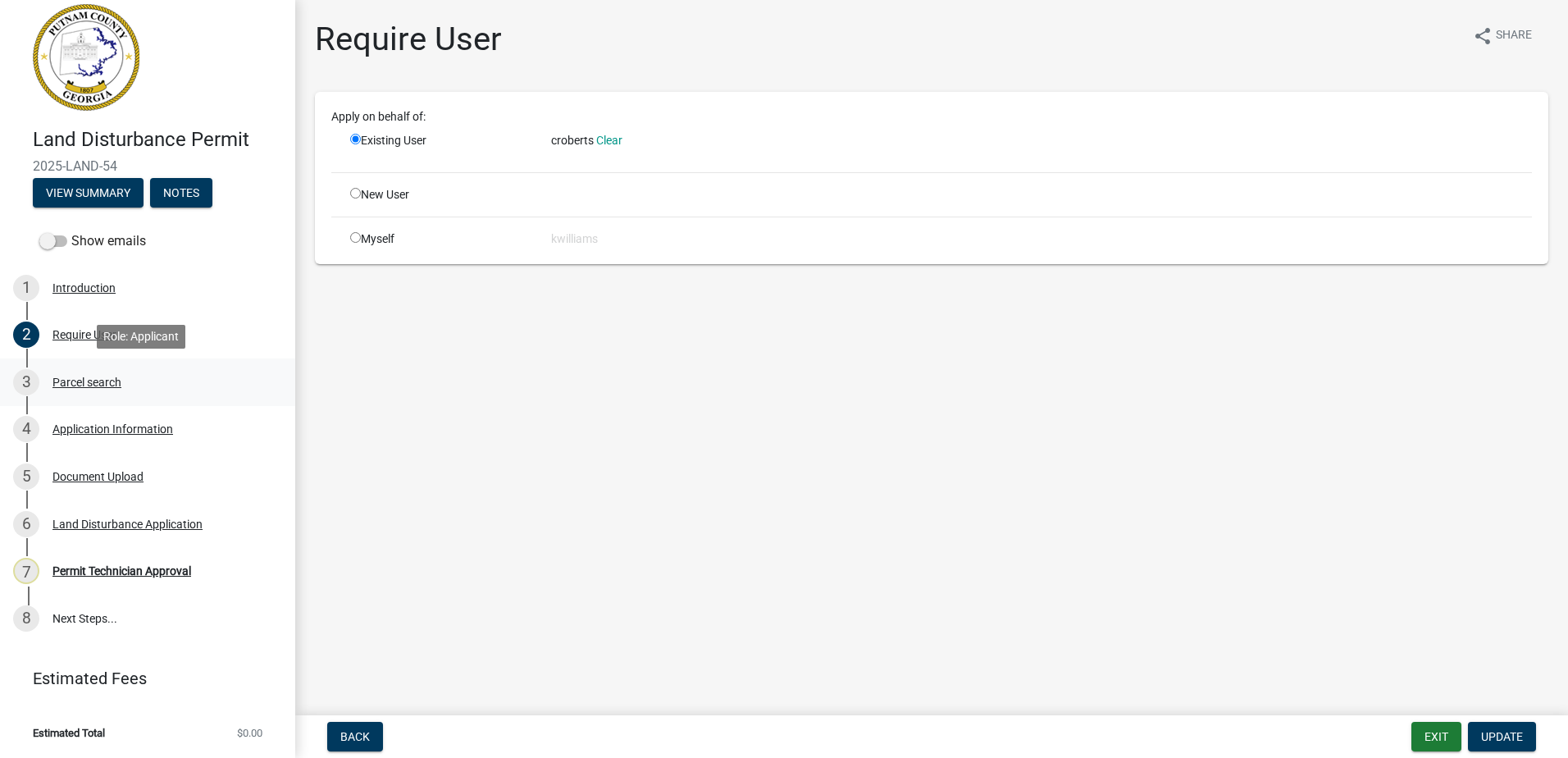
click at [67, 380] on div "Parcel search" at bounding box center [87, 381] width 69 height 11
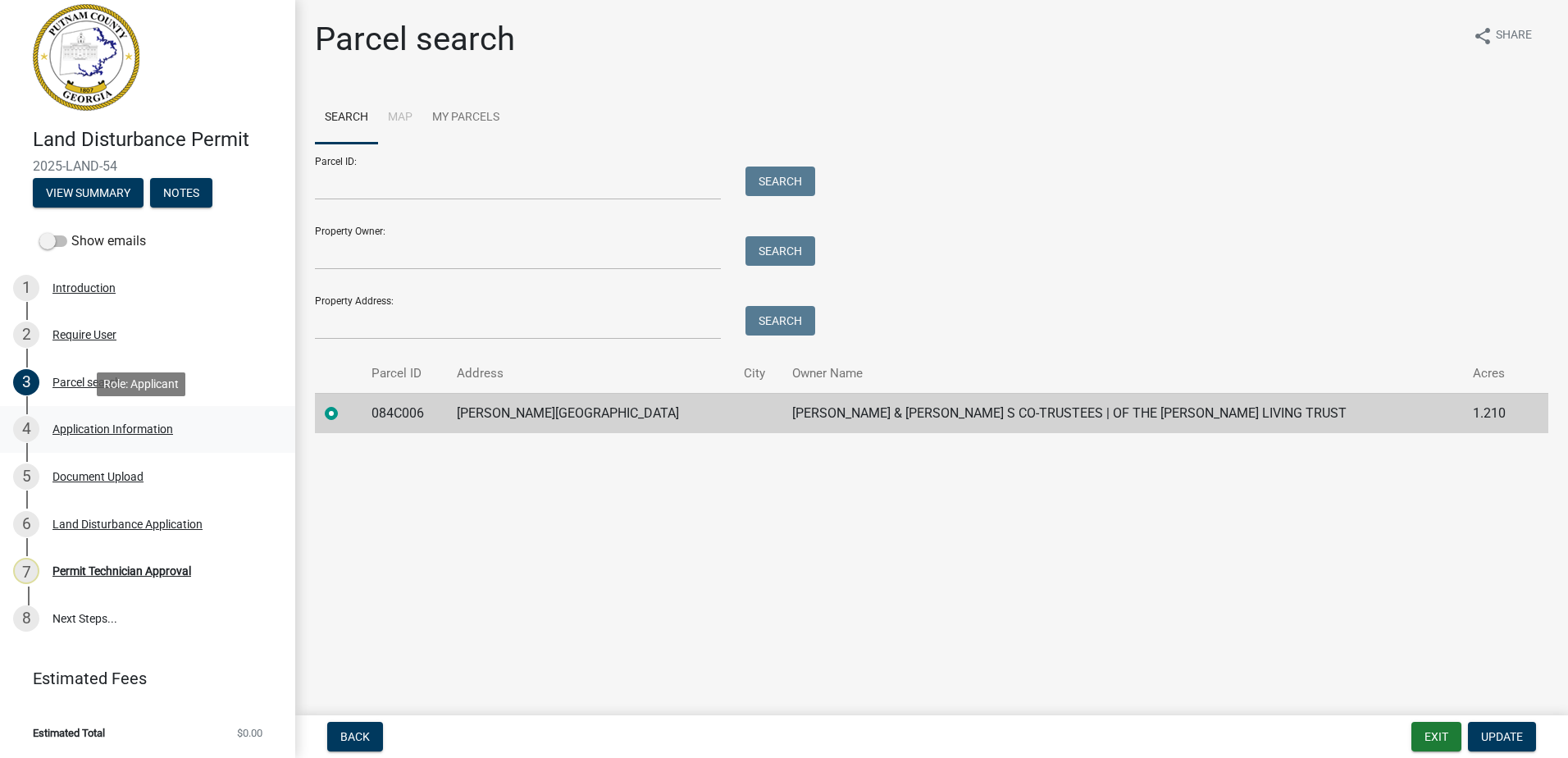
click at [77, 420] on div "4 Application Information" at bounding box center [141, 429] width 256 height 26
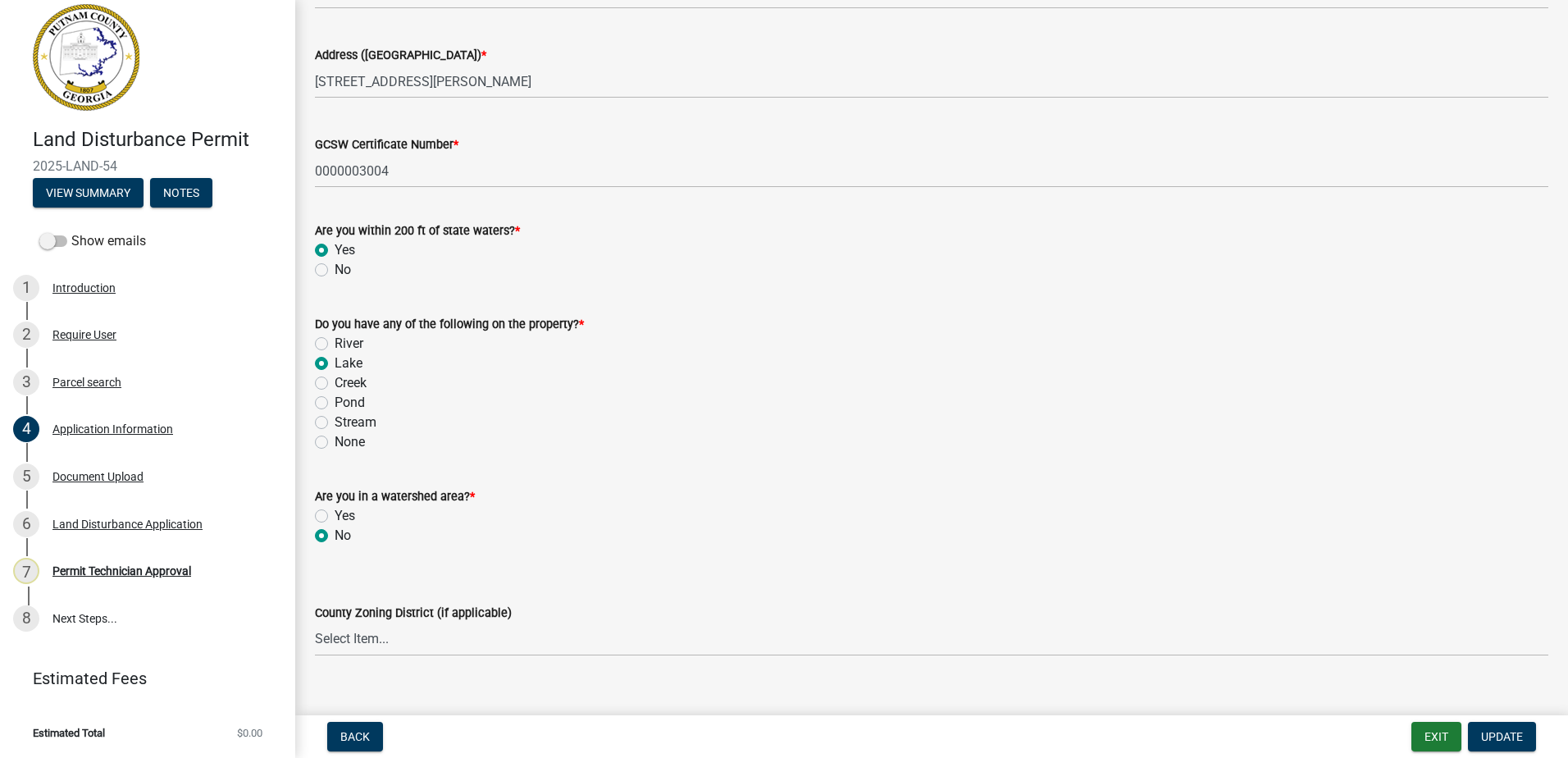
scroll to position [1722, 0]
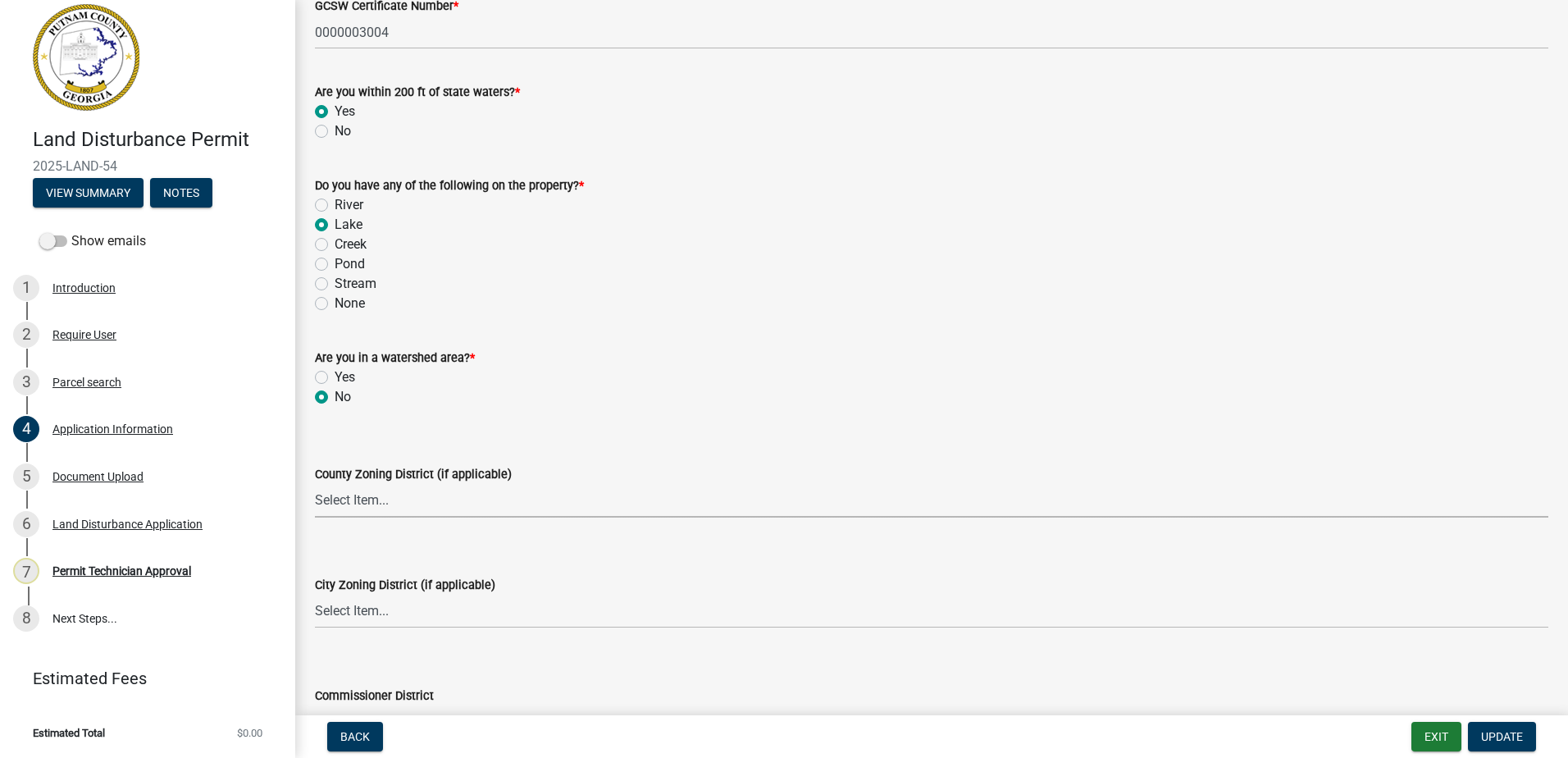
click at [423, 504] on select "Select Item... AG-1 R-1R R-1 R-2 MHP RM-1 RM-3 C-1 C-2 I-M PUD N/A" at bounding box center [931, 500] width 1233 height 33
click at [315, 483] on select "Select Item... AG-1 R-1R R-1 R-2 MHP RM-1 RM-3 C-1 C-2 I-M PUD N/A" at bounding box center [931, 500] width 1233 height 33
select select "78bfdc44-73ff-456e-a557-d4c99b9c08be"
click at [415, 601] on select "Select Item... A-1 A-2 R-1 R-2 R-3 R-4 MHP C-1 C-2 I-1 I-2 DB FH H-P N/A" at bounding box center [931, 611] width 1233 height 33
click at [315, 594] on select "Select Item... A-1 A-2 R-1 R-2 R-3 R-4 MHP C-1 C-2 I-1 I-2 DB FH H-P N/A" at bounding box center [931, 611] width 1233 height 33
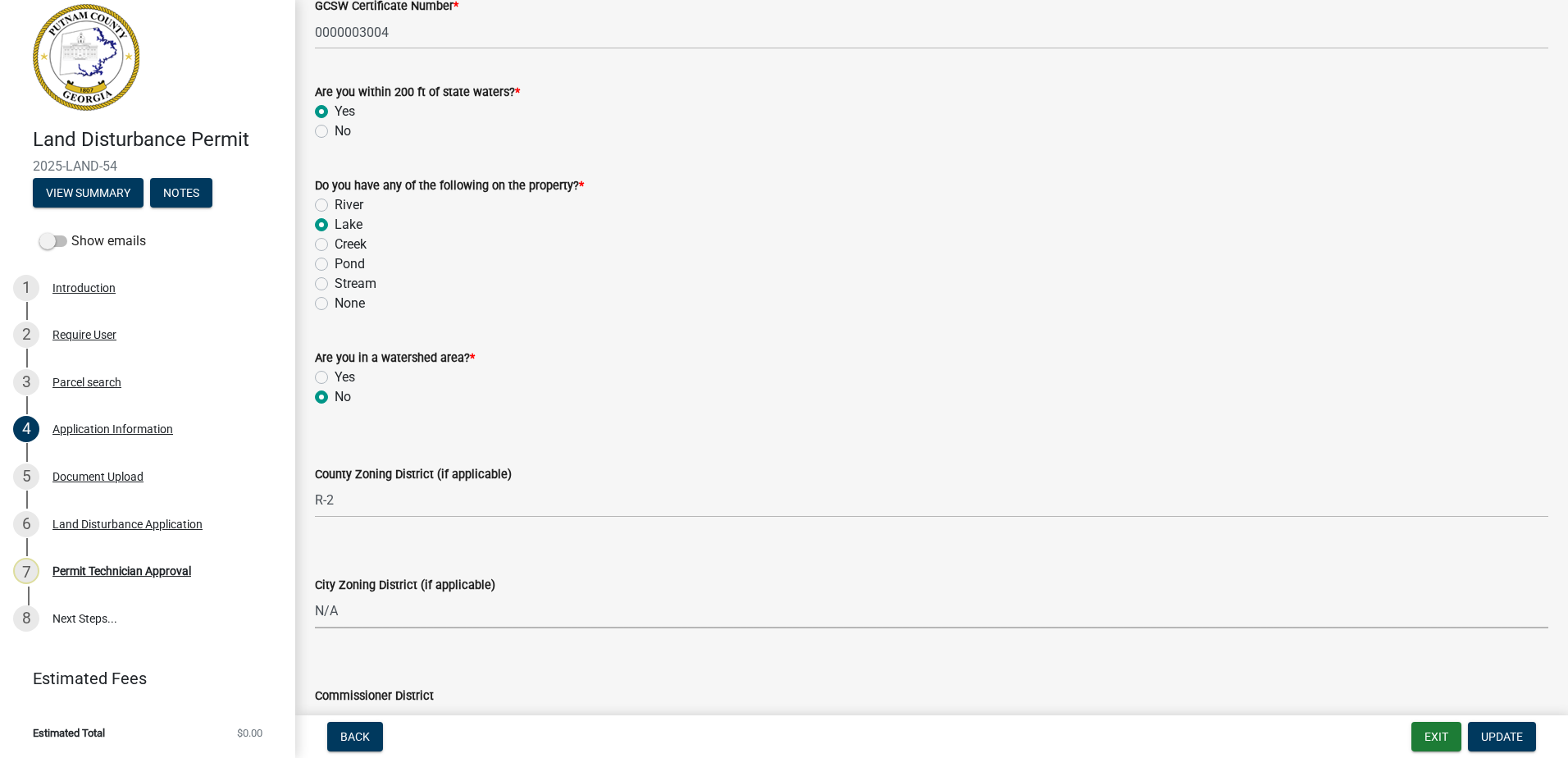
select select "83394b22-4a11-496c-8e5c-75ade2e72faf"
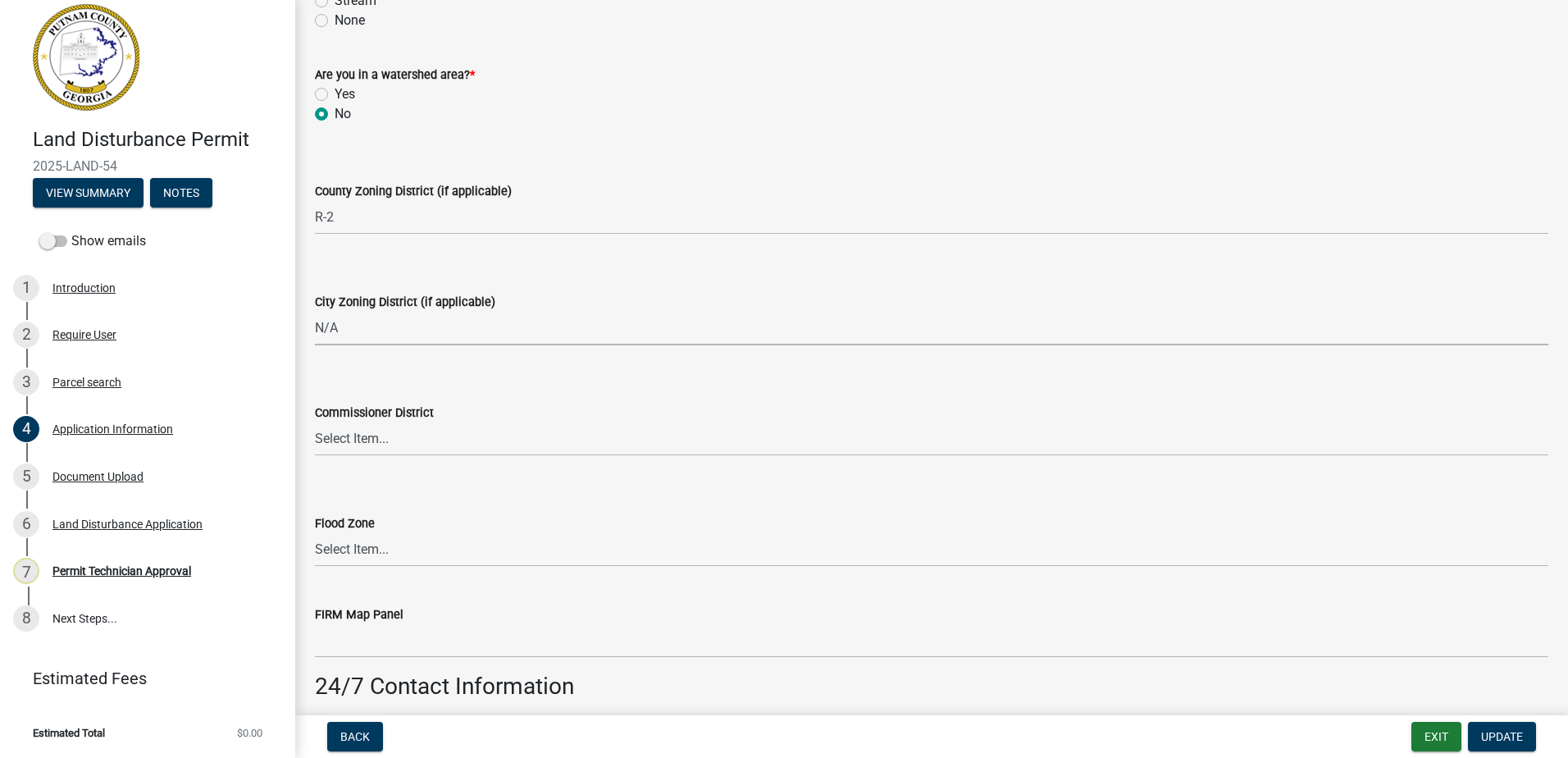
scroll to position [2050, 0]
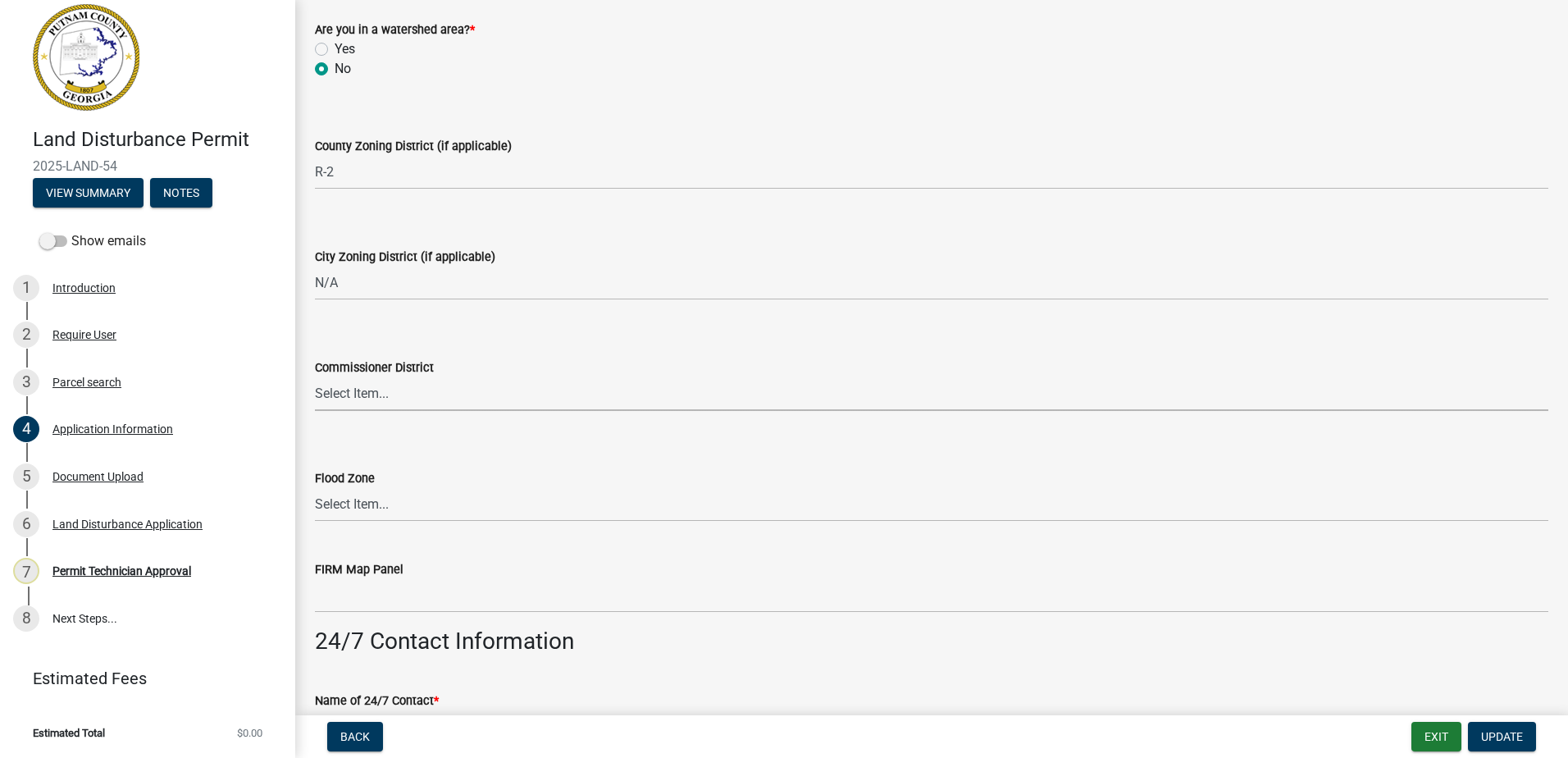
click at [382, 398] on select "Select Item... District 1 District 2 District 3 District 4" at bounding box center [931, 394] width 1233 height 33
click at [315, 377] on select "Select Item... District 1 District 2 District 3 District 4" at bounding box center [931, 394] width 1233 height 33
select select "295c155f-de53-4b68-9fdd-08c8883e9b6f"
click at [429, 506] on select "Select Item... Zone A Zone V Zone A99 Zone AE Zone AO Zone AH Zone VE Zone AR Z…" at bounding box center [931, 504] width 1233 height 33
click at [315, 488] on select "Select Item... Zone A Zone V Zone A99 Zone AE Zone AO Zone AH Zone VE Zone AR Z…" at bounding box center [931, 504] width 1233 height 33
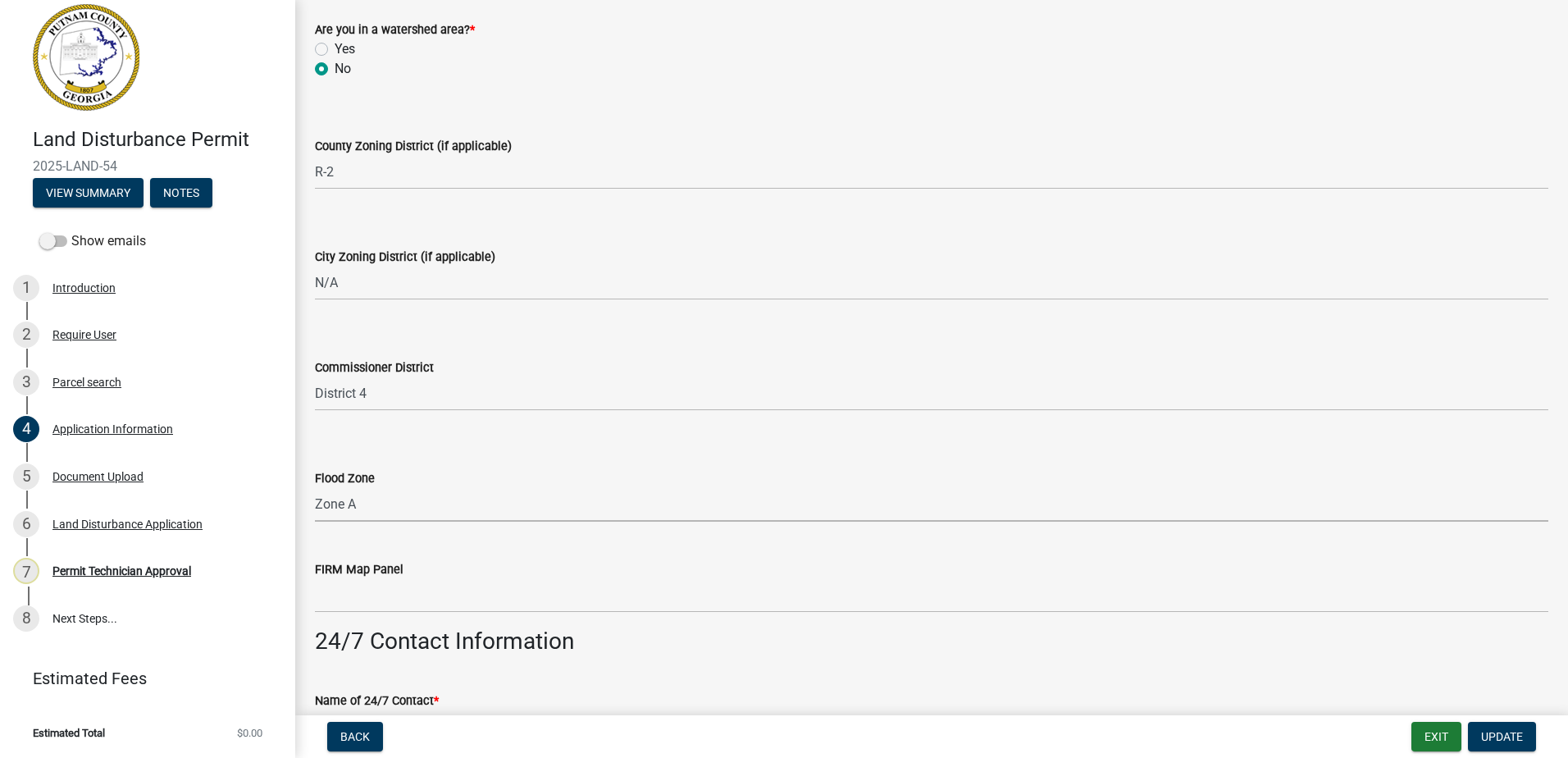
select select "6f1acead-4b1a-4680-ba5d-beeb03d30465"
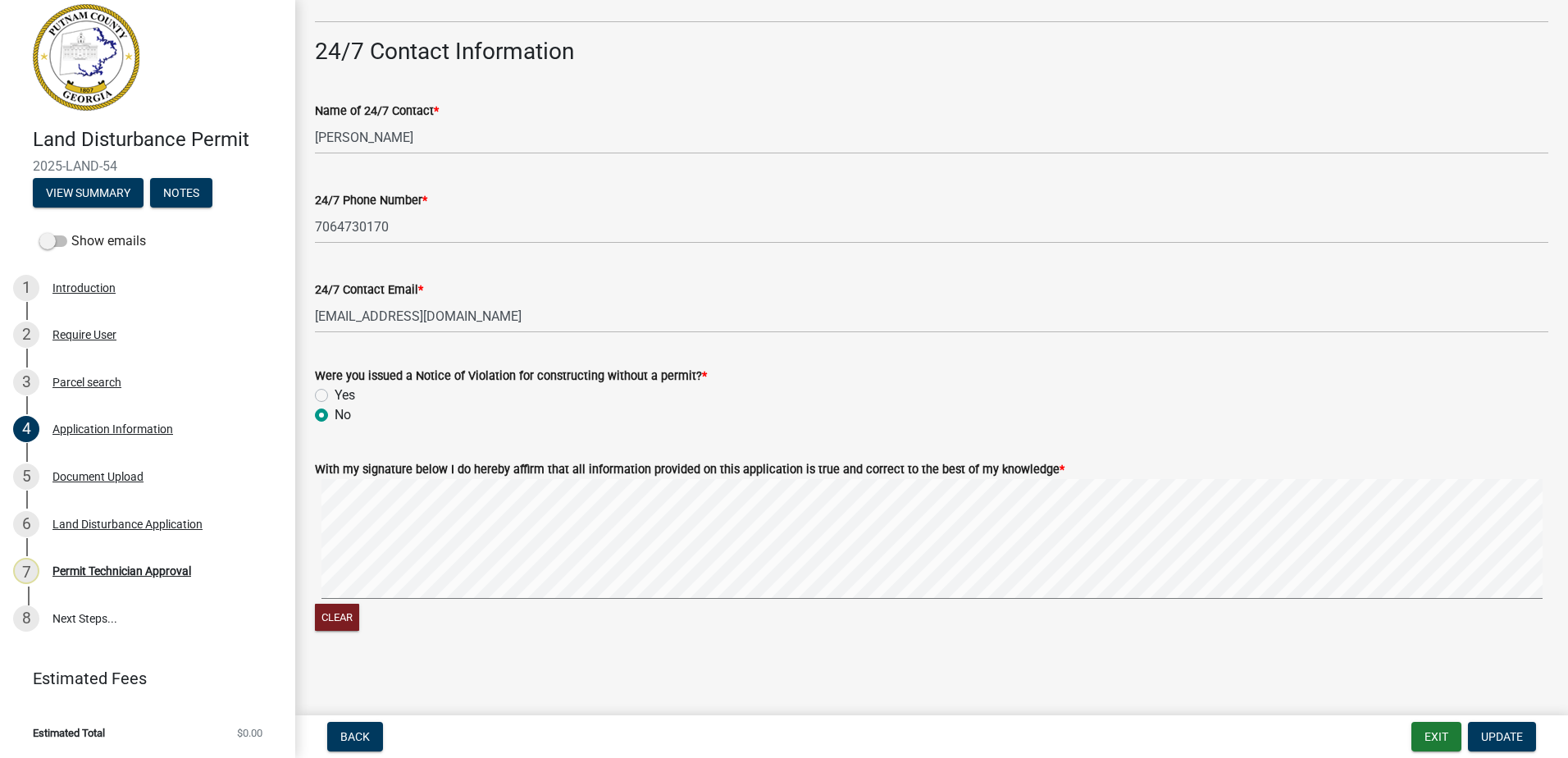
scroll to position [2644, 0]
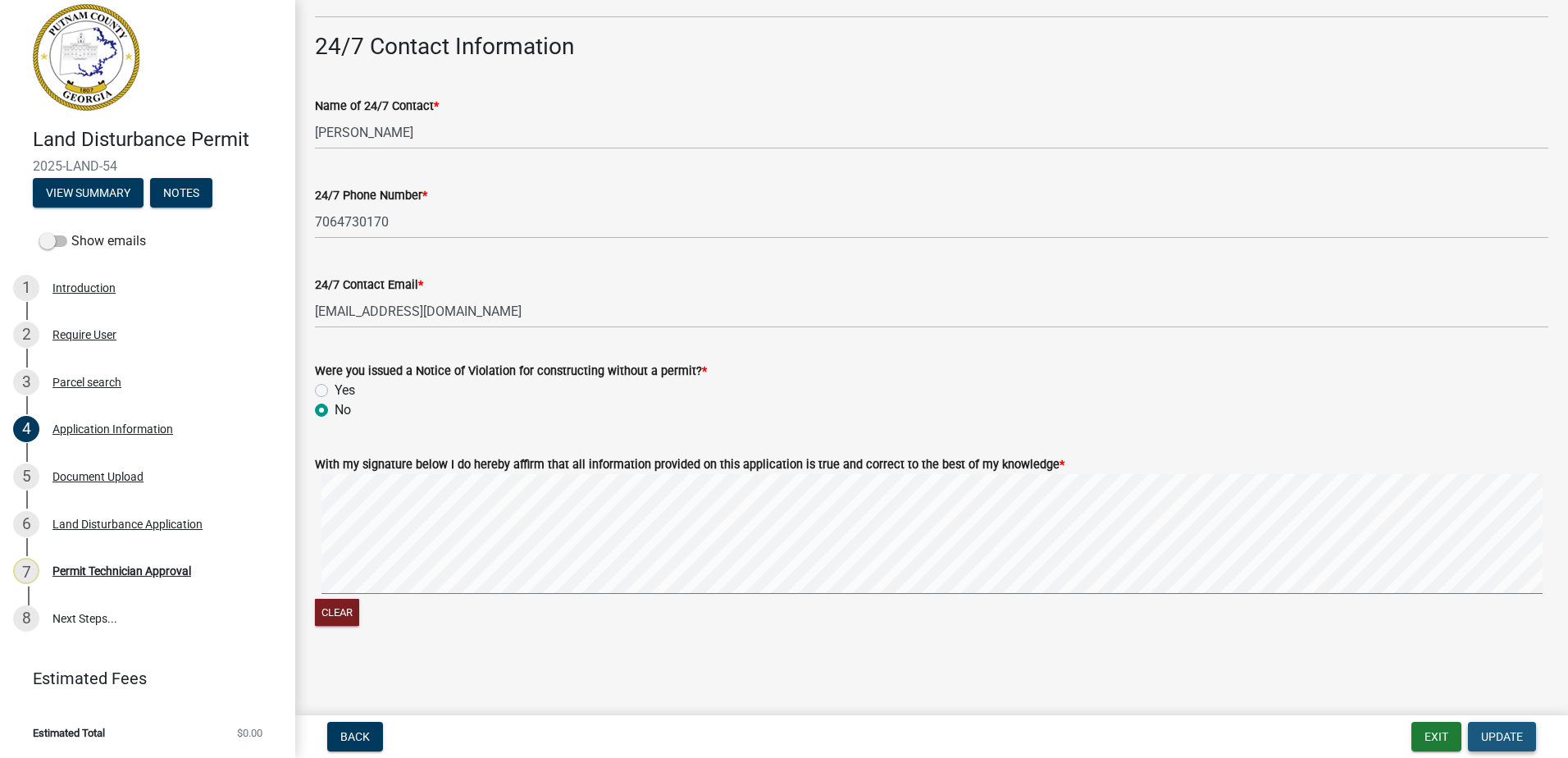
click at [1533, 735] on button "Update" at bounding box center [1501, 737] width 68 height 30
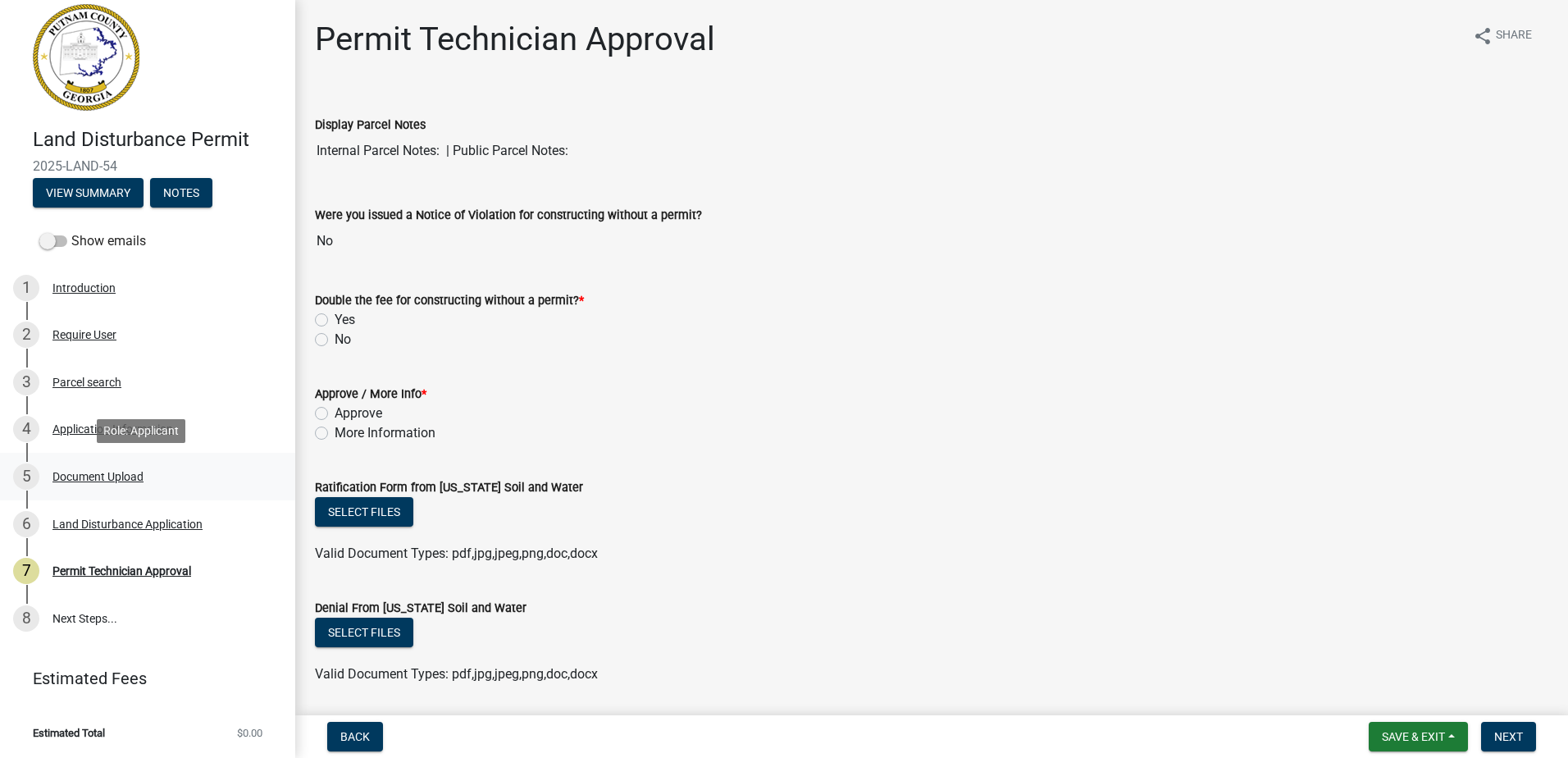
click at [52, 474] on div "5 Document Upload" at bounding box center [141, 476] width 256 height 26
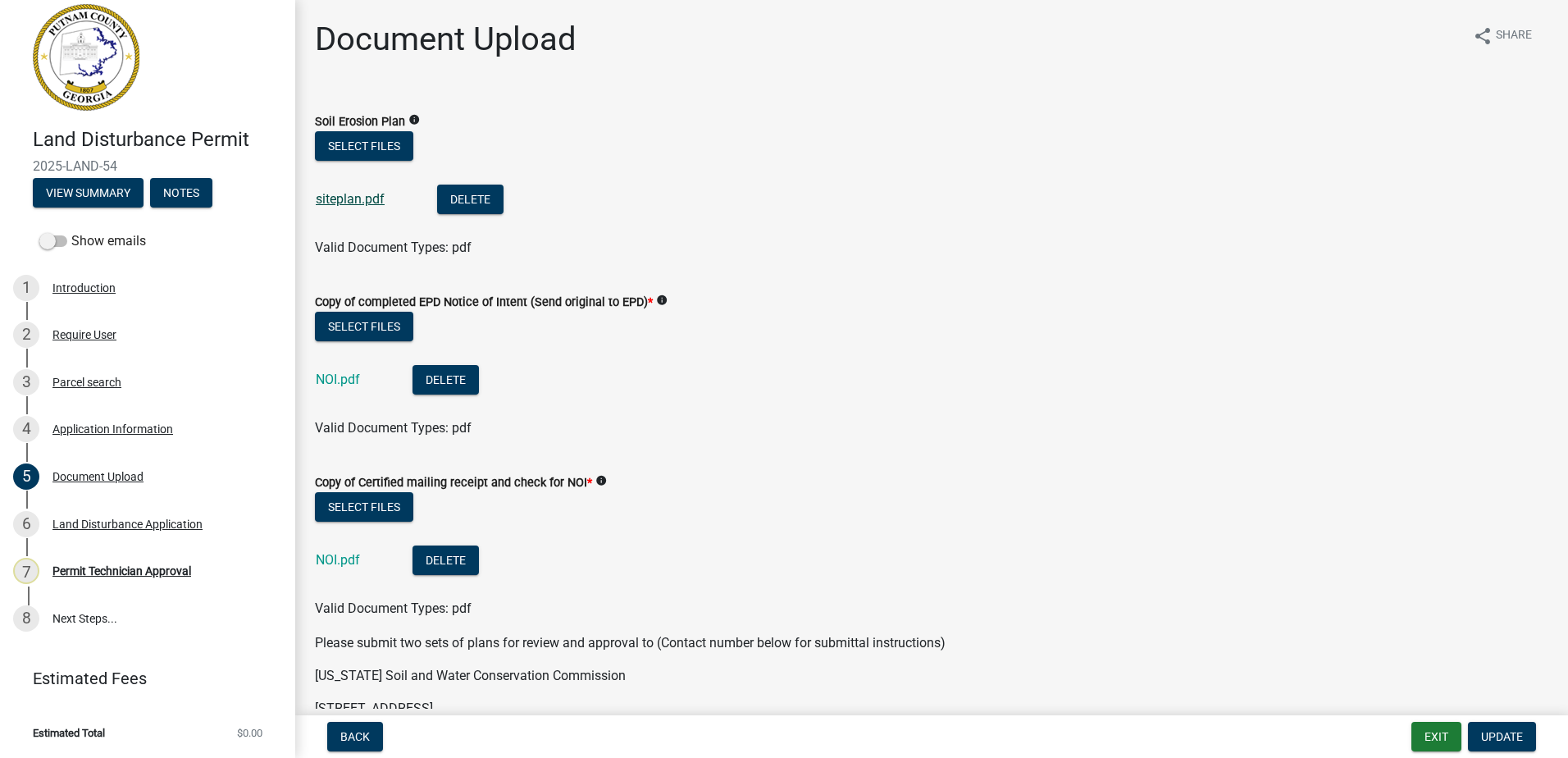
click at [340, 200] on link "siteplan.pdf" at bounding box center [350, 199] width 69 height 16
click at [352, 366] on div "NOI.pdf" at bounding box center [351, 381] width 70 height 33
click at [341, 379] on link "NOI.pdf" at bounding box center [338, 379] width 44 height 16
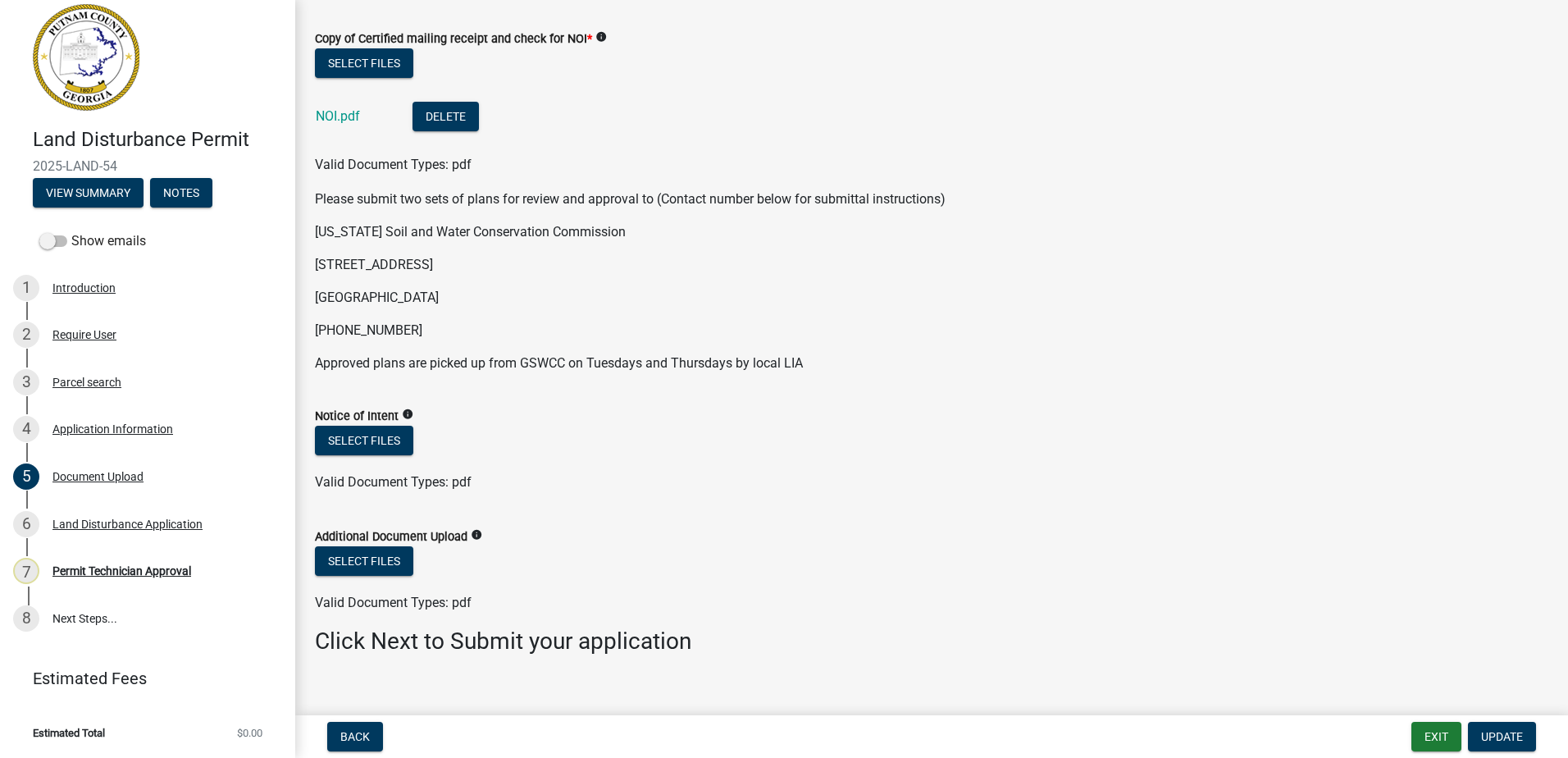
scroll to position [467, 0]
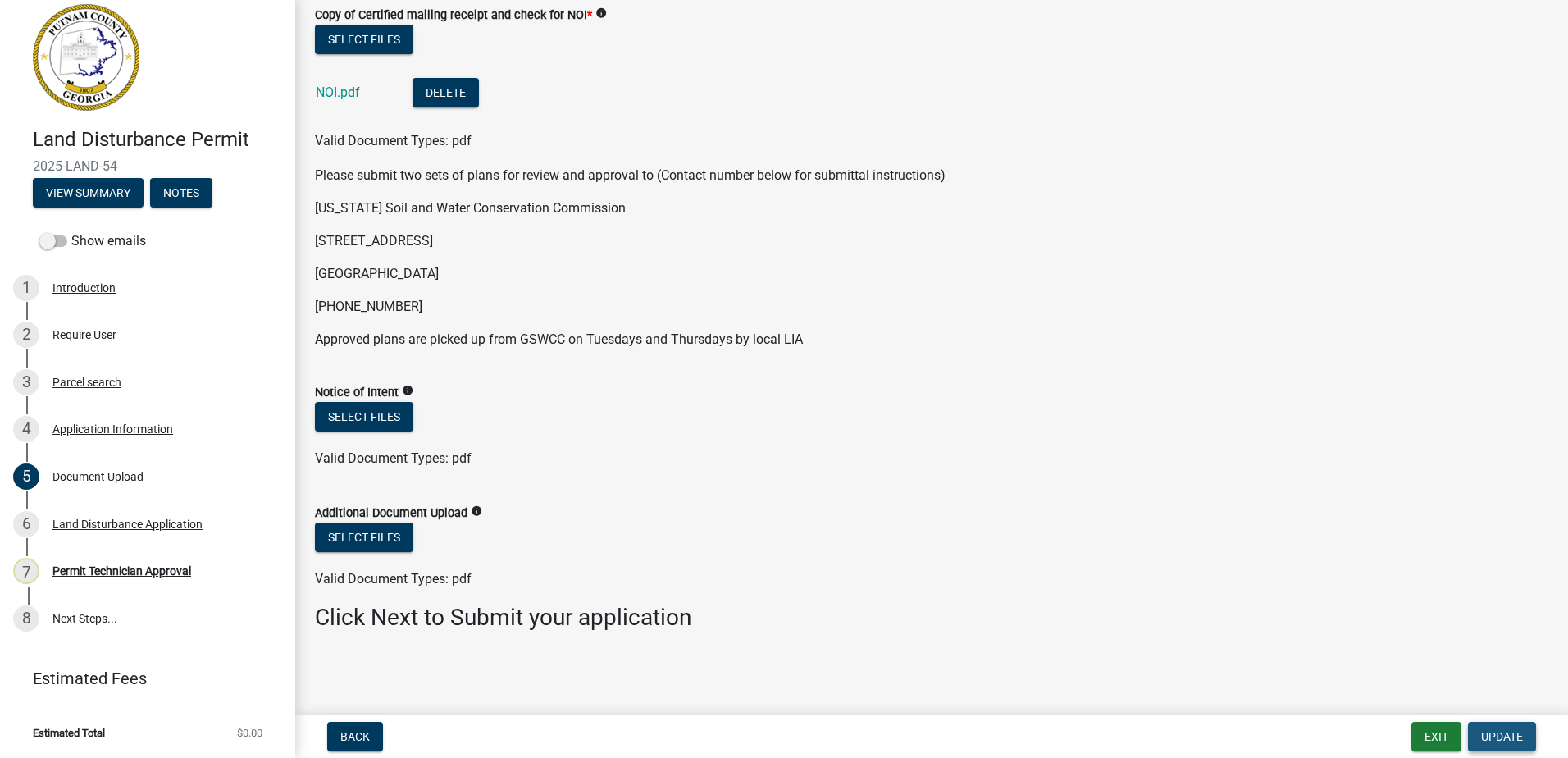
click at [1491, 731] on span "Update" at bounding box center [1501, 736] width 41 height 13
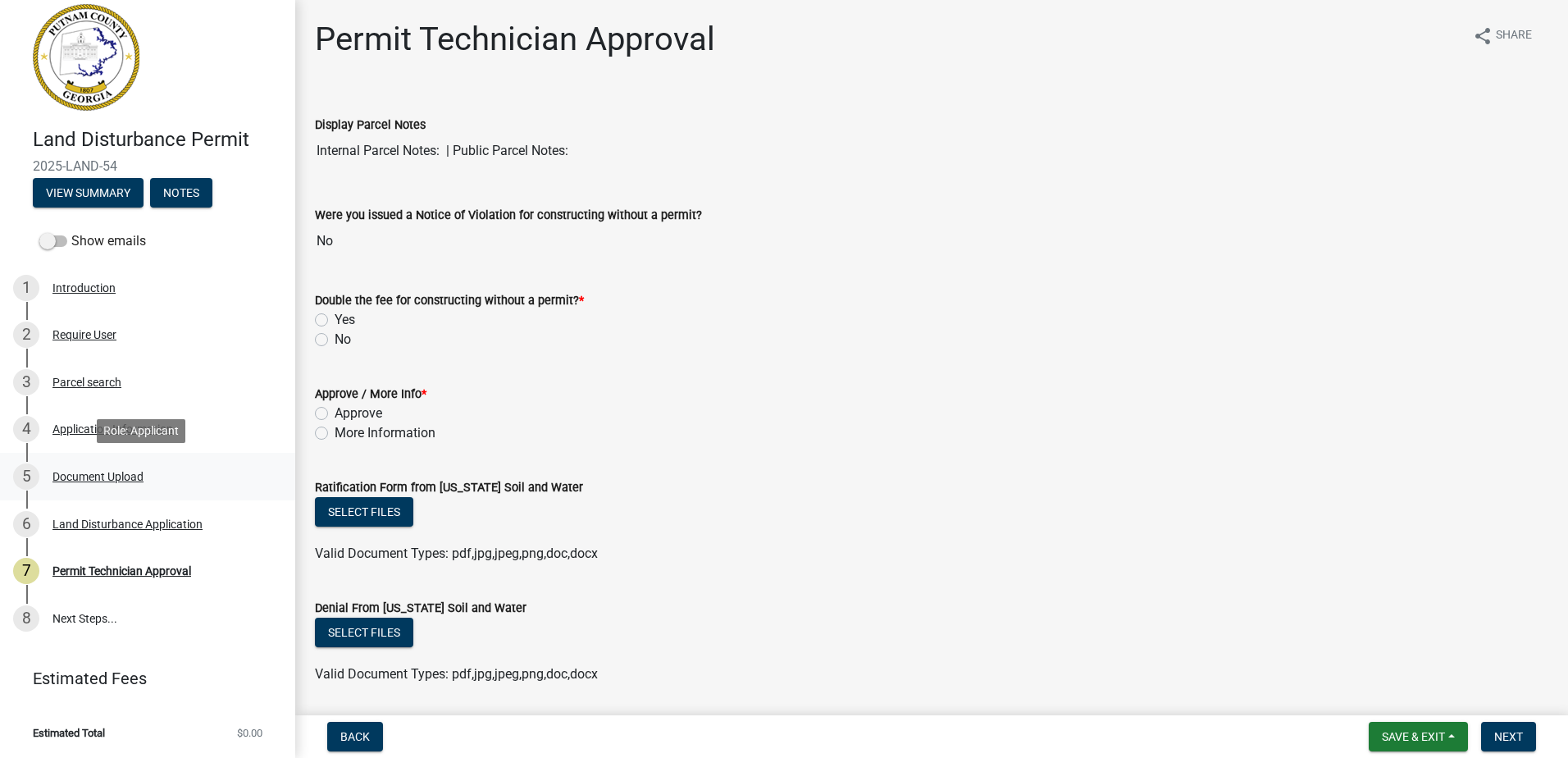
click at [63, 486] on div "5 Document Upload" at bounding box center [141, 476] width 256 height 26
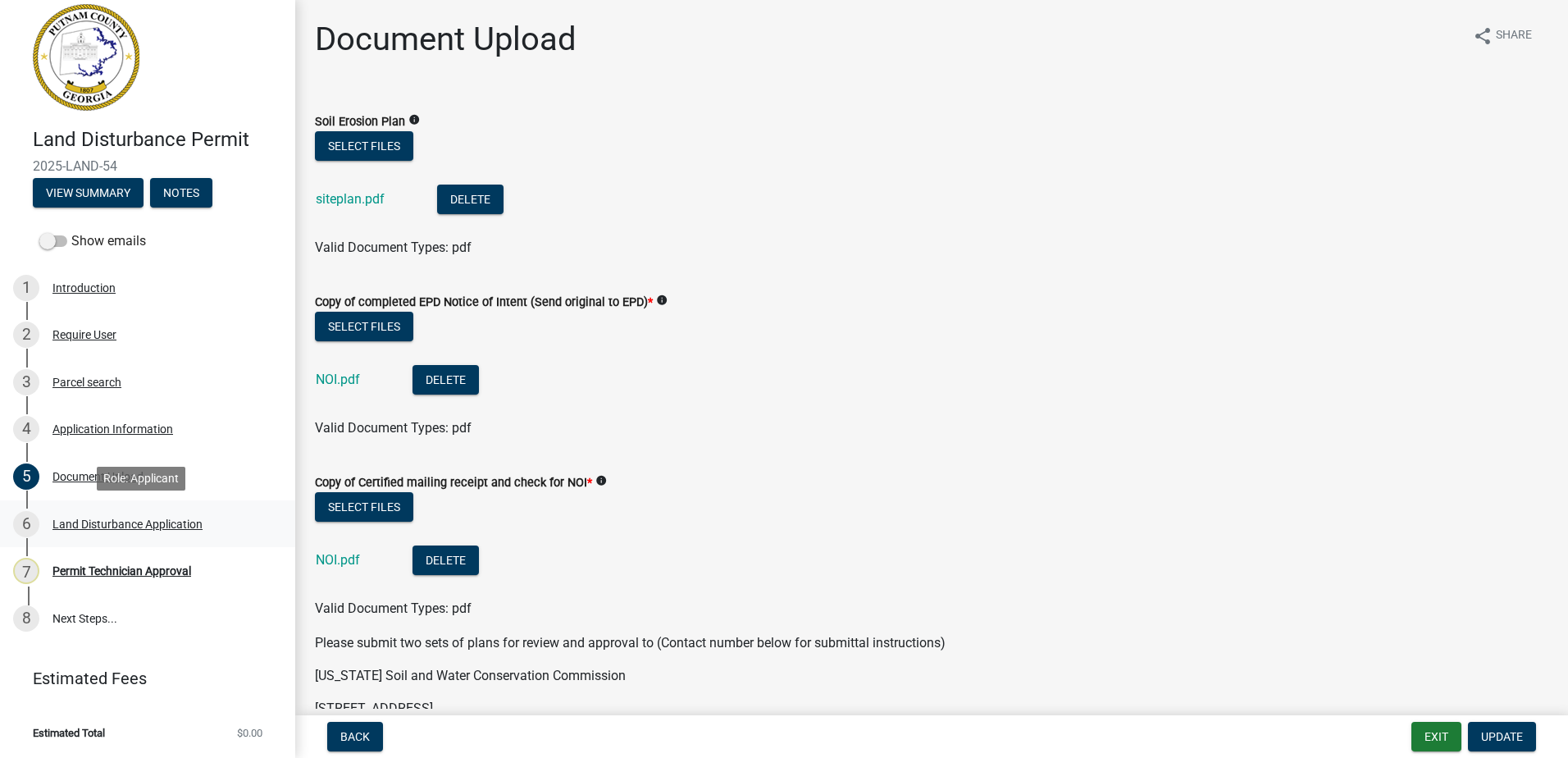
click at [85, 516] on div "6 Land Disturbance Application" at bounding box center [141, 524] width 256 height 26
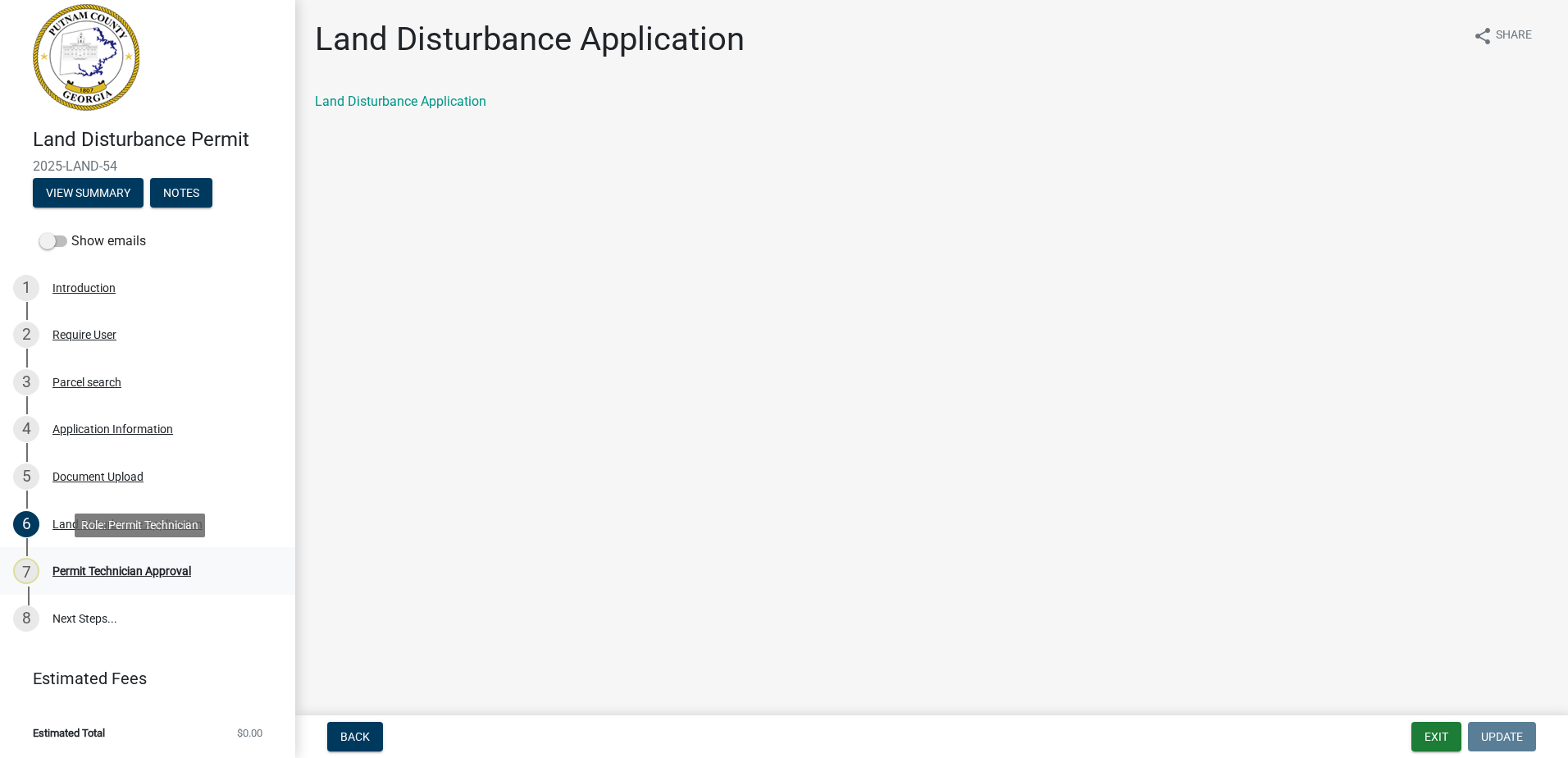
click at [103, 568] on div "Permit Technician Approval" at bounding box center [121, 570] width 138 height 11
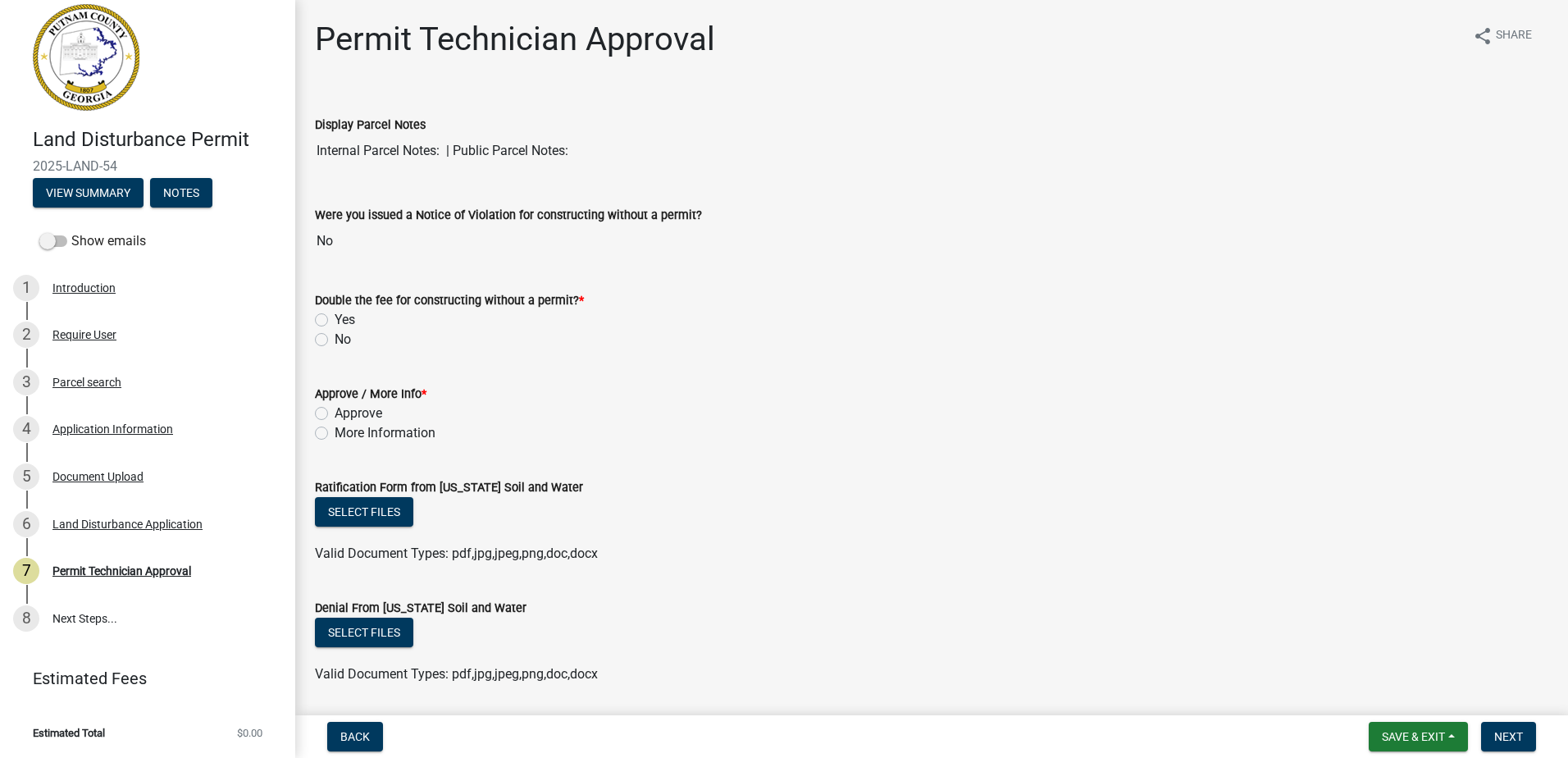
click at [313, 342] on div "Double the fee for constructing without a permit? * Yes No" at bounding box center [931, 309] width 1258 height 78
click at [314, 340] on div "Double the fee for constructing without a permit? * Yes No" at bounding box center [931, 309] width 1258 height 78
click at [335, 340] on label "No" at bounding box center [342, 339] width 17 height 19
click at [335, 340] on input "No" at bounding box center [340, 335] width 11 height 11
radio input "true"
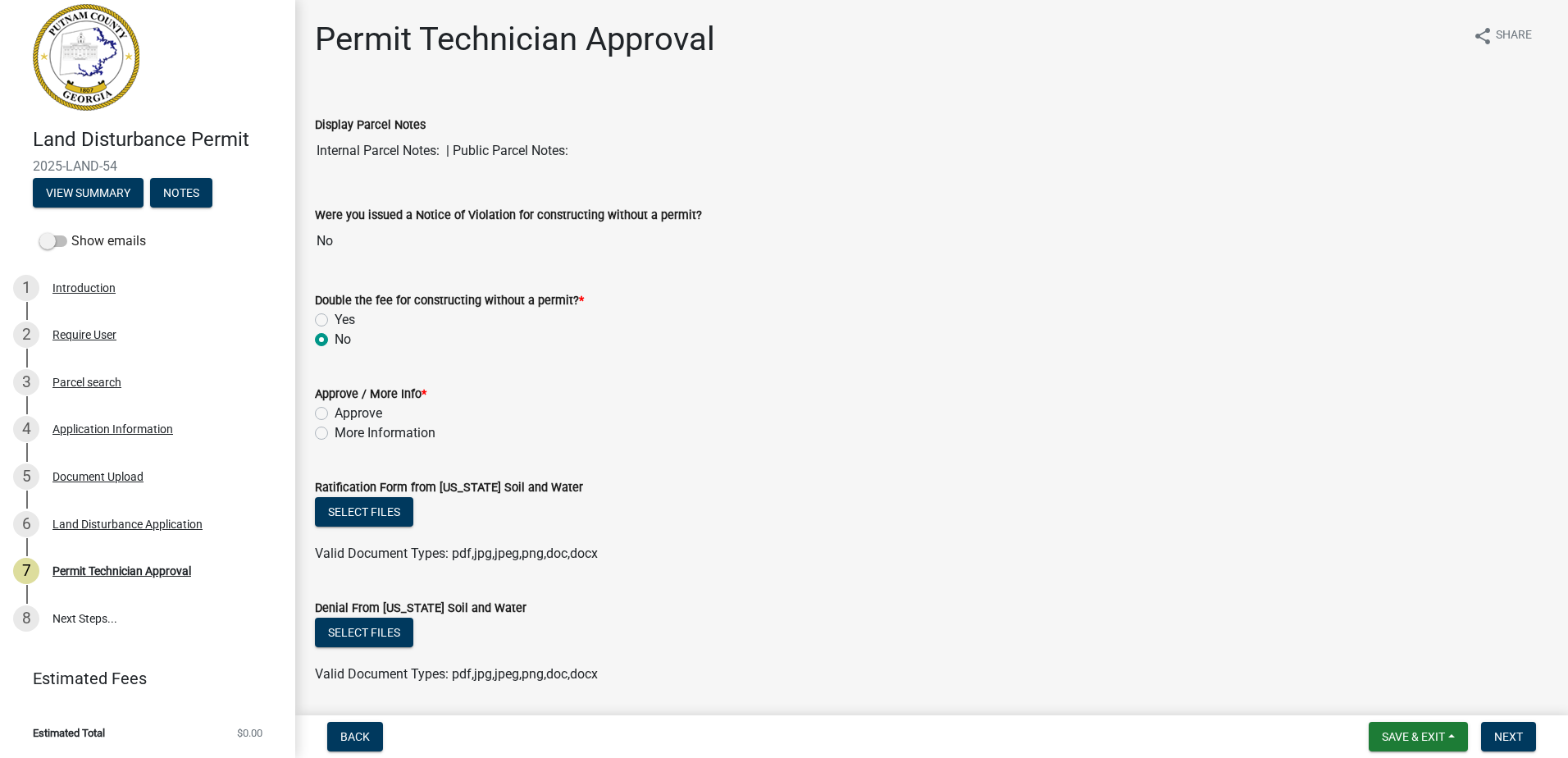
click at [320, 401] on div "Approve / More Info *" at bounding box center [931, 394] width 1233 height 19
click at [335, 412] on label "Approve" at bounding box center [358, 413] width 48 height 19
click at [335, 412] on input "Approve" at bounding box center [340, 408] width 11 height 11
radio input "true"
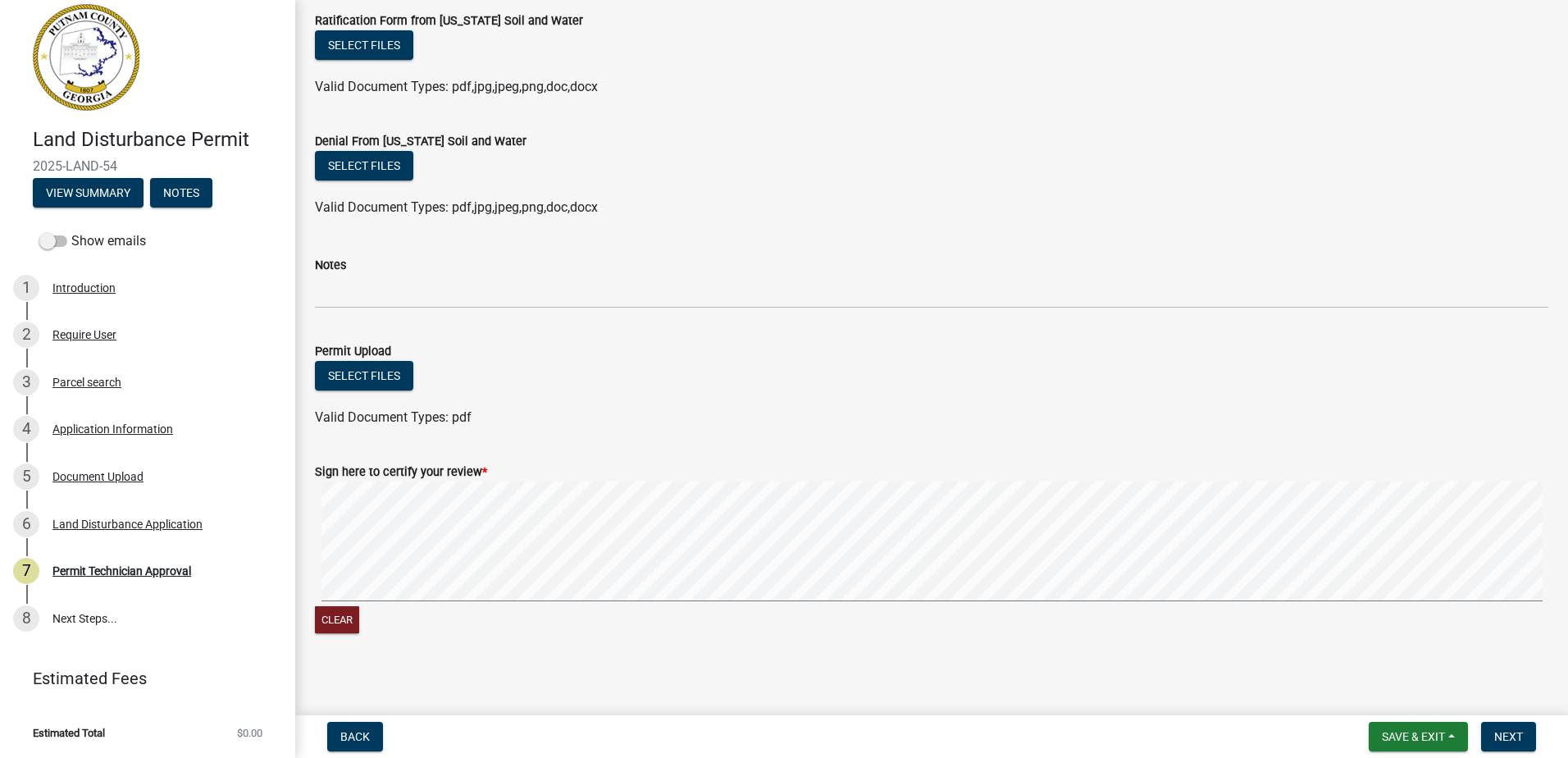
scroll to position [474, 0]
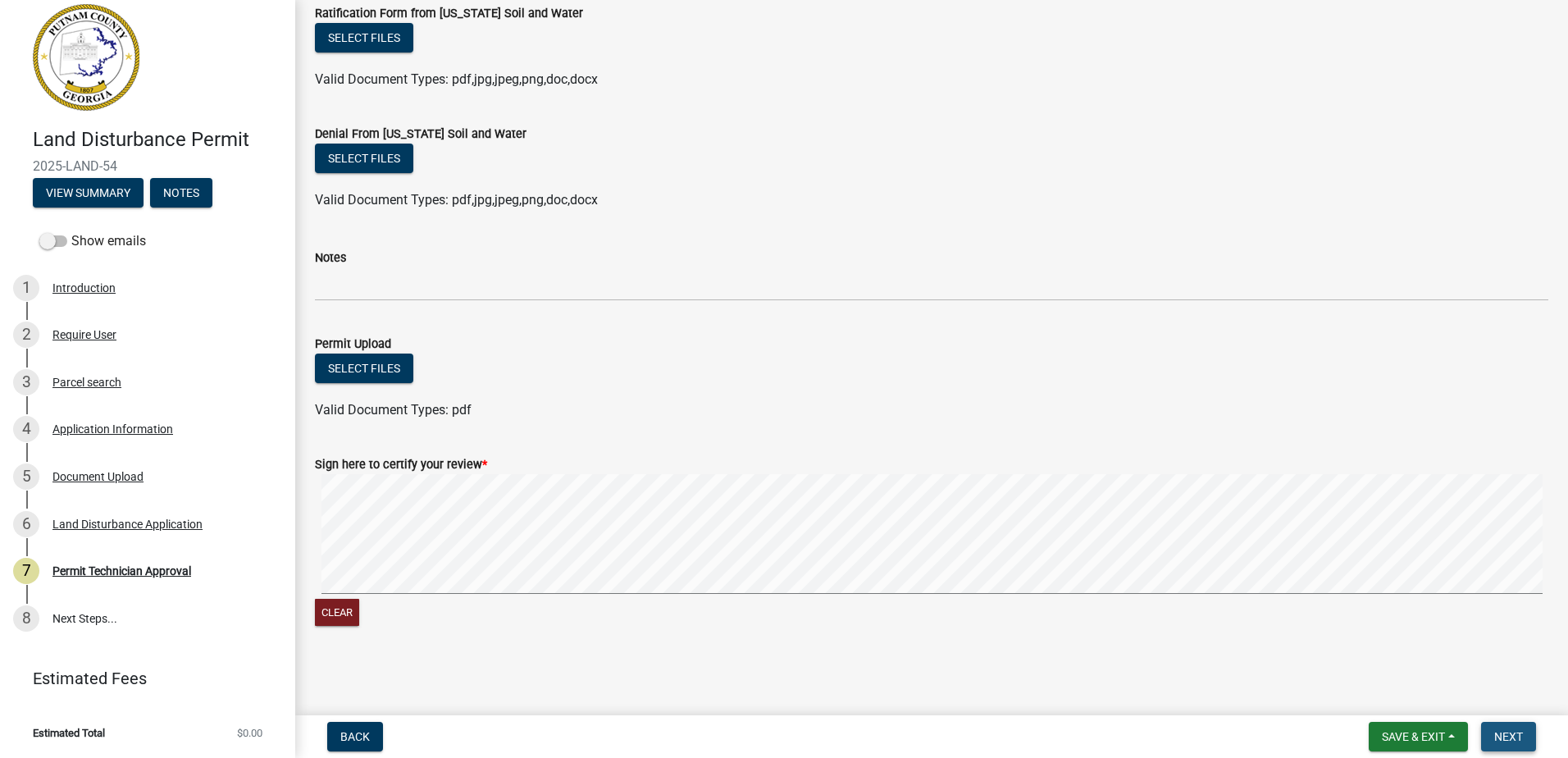
click at [1498, 739] on span "Next" at bounding box center [1508, 736] width 29 height 13
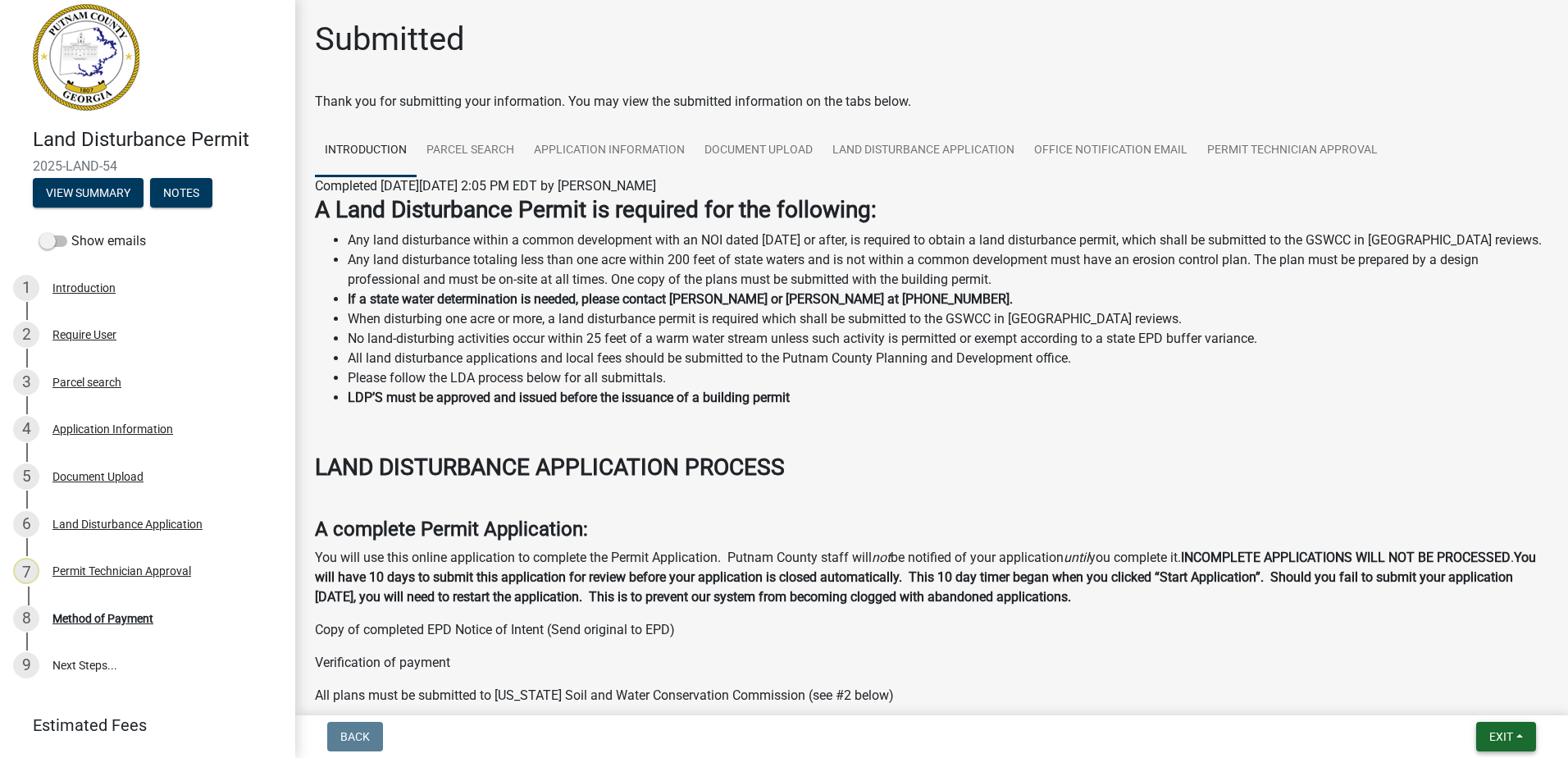
click at [1498, 724] on button "Exit" at bounding box center [1505, 737] width 60 height 30
click at [1438, 690] on button "Save & Exit" at bounding box center [1469, 694] width 131 height 40
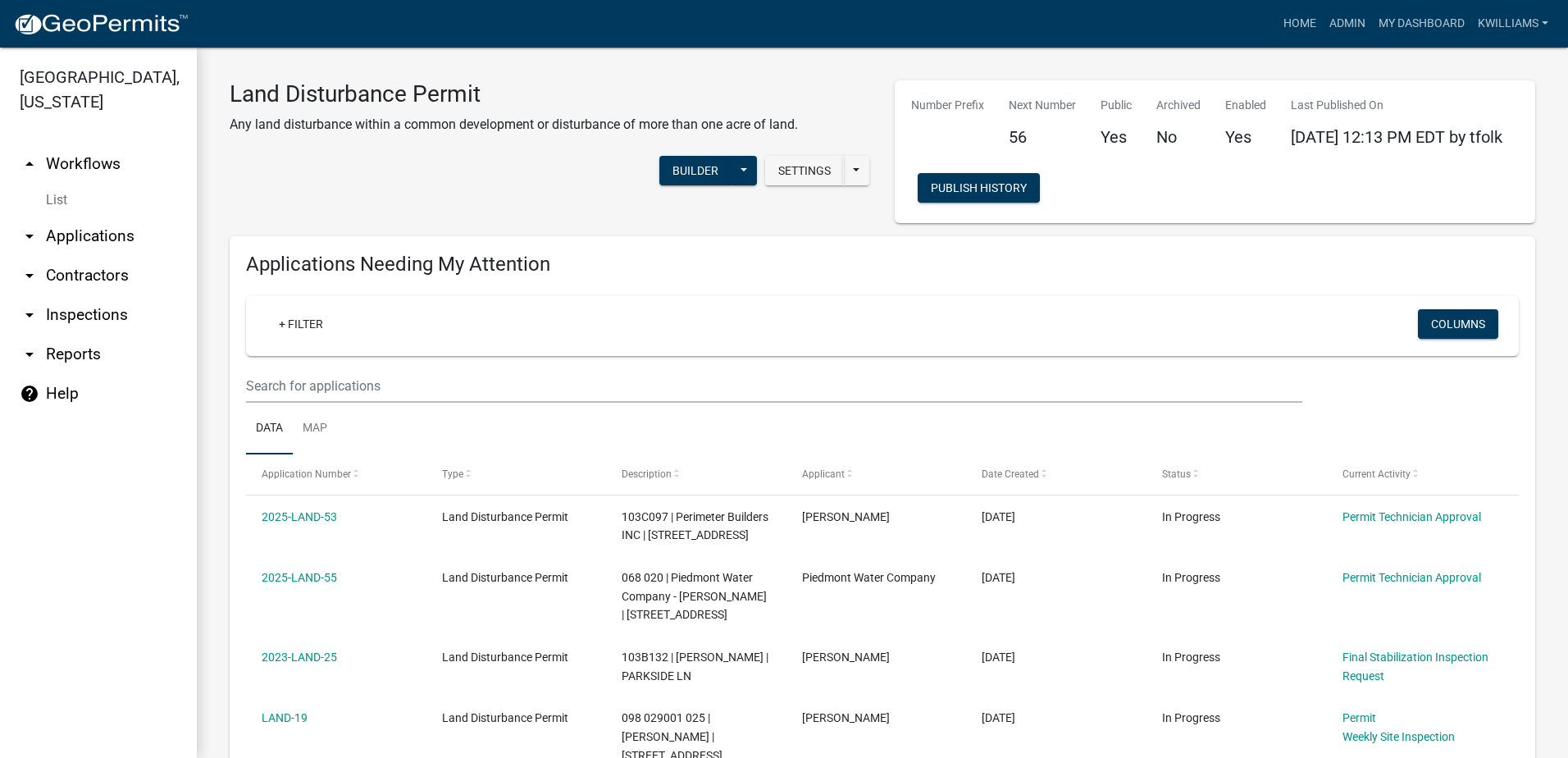
click at [92, 235] on link "arrow_drop_down Applications" at bounding box center [99, 236] width 197 height 40
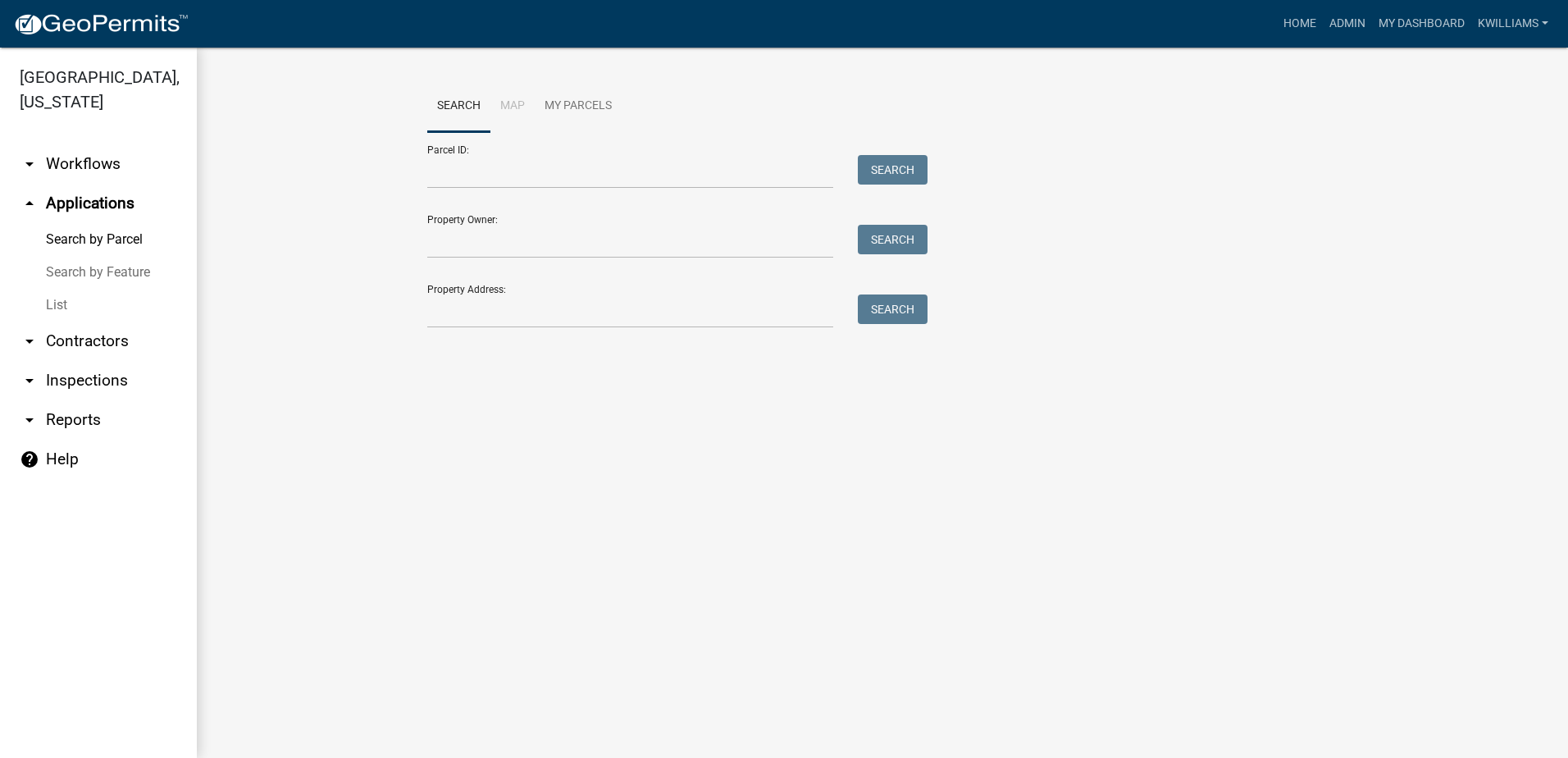
drag, startPoint x: 66, startPoint y: 300, endPoint x: 74, endPoint y: 292, distance: 11.3
click at [66, 300] on link "List" at bounding box center [99, 305] width 197 height 33
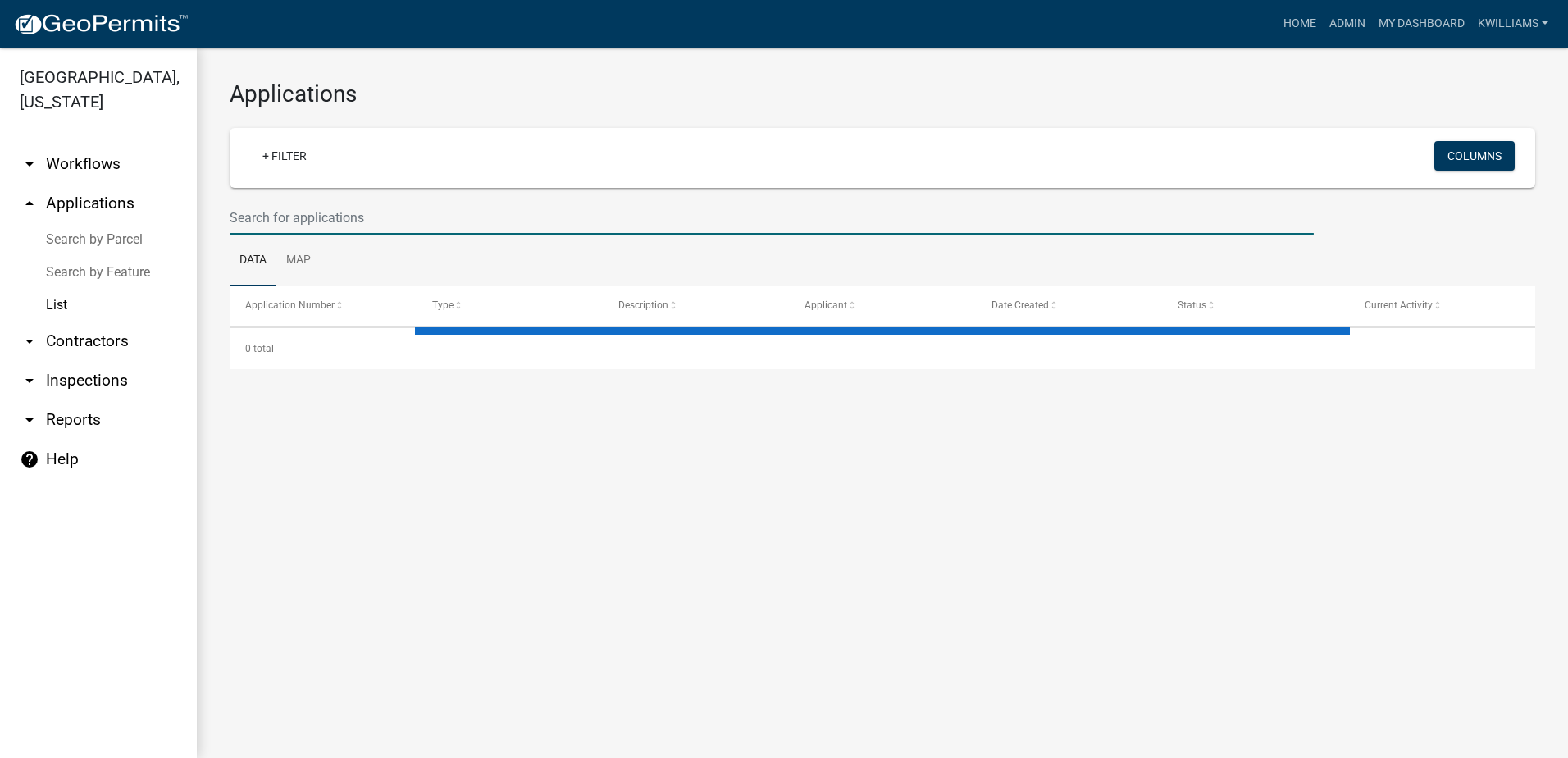
click at [414, 227] on input "text" at bounding box center [771, 217] width 1084 height 33
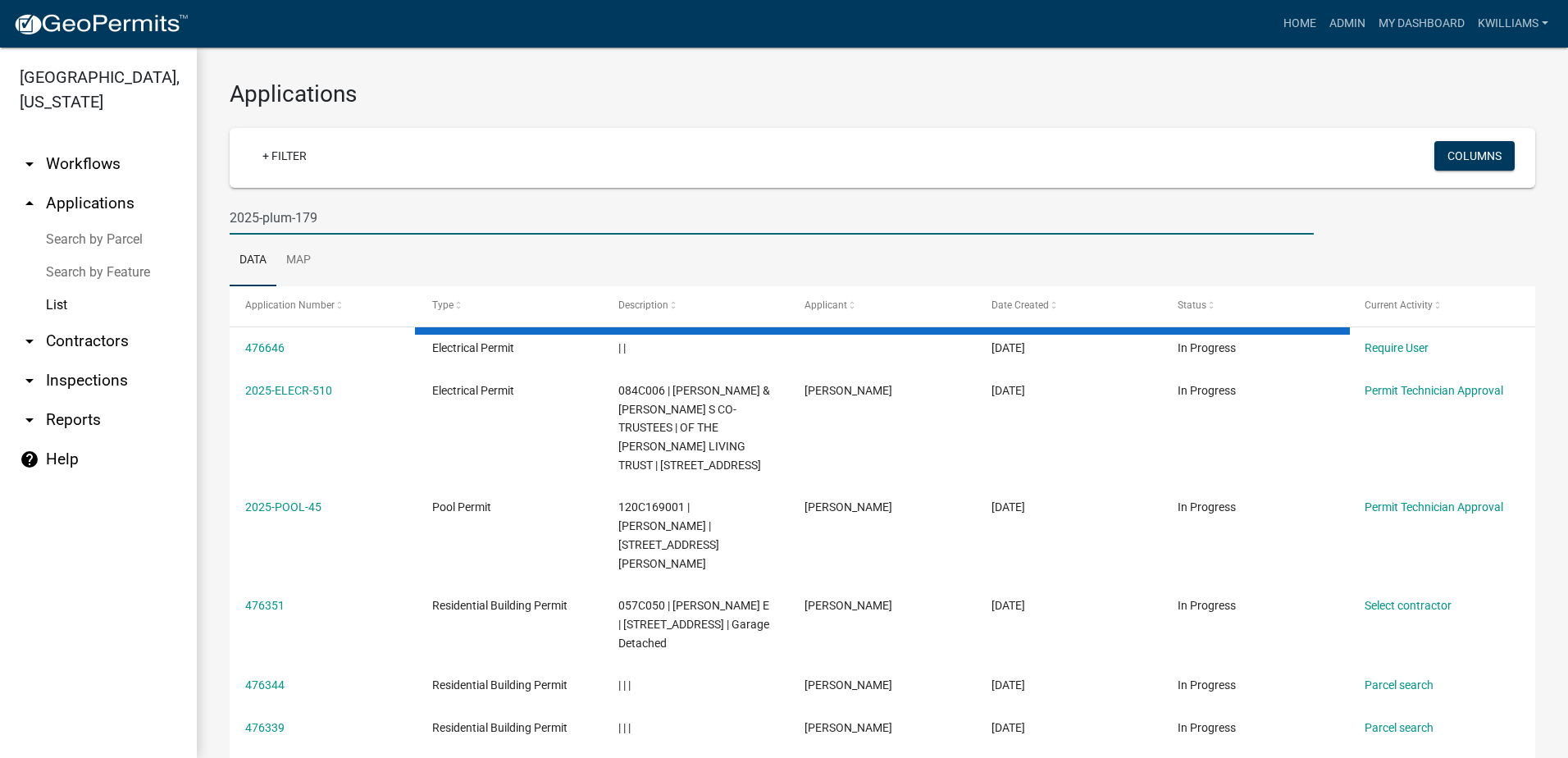
type input "2025-plum-179"
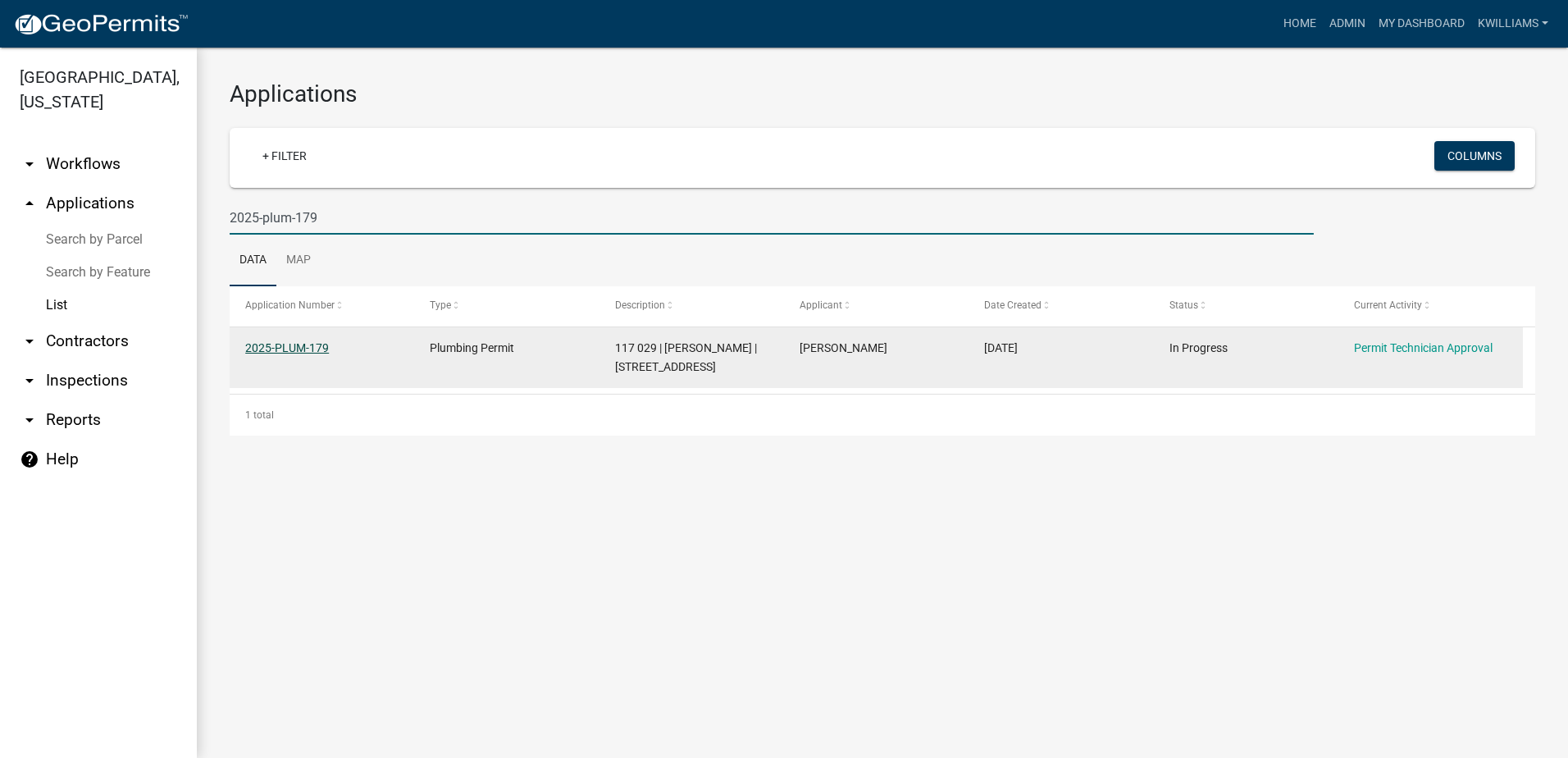
click at [279, 351] on link "2025-PLUM-179" at bounding box center [286, 347] width 84 height 13
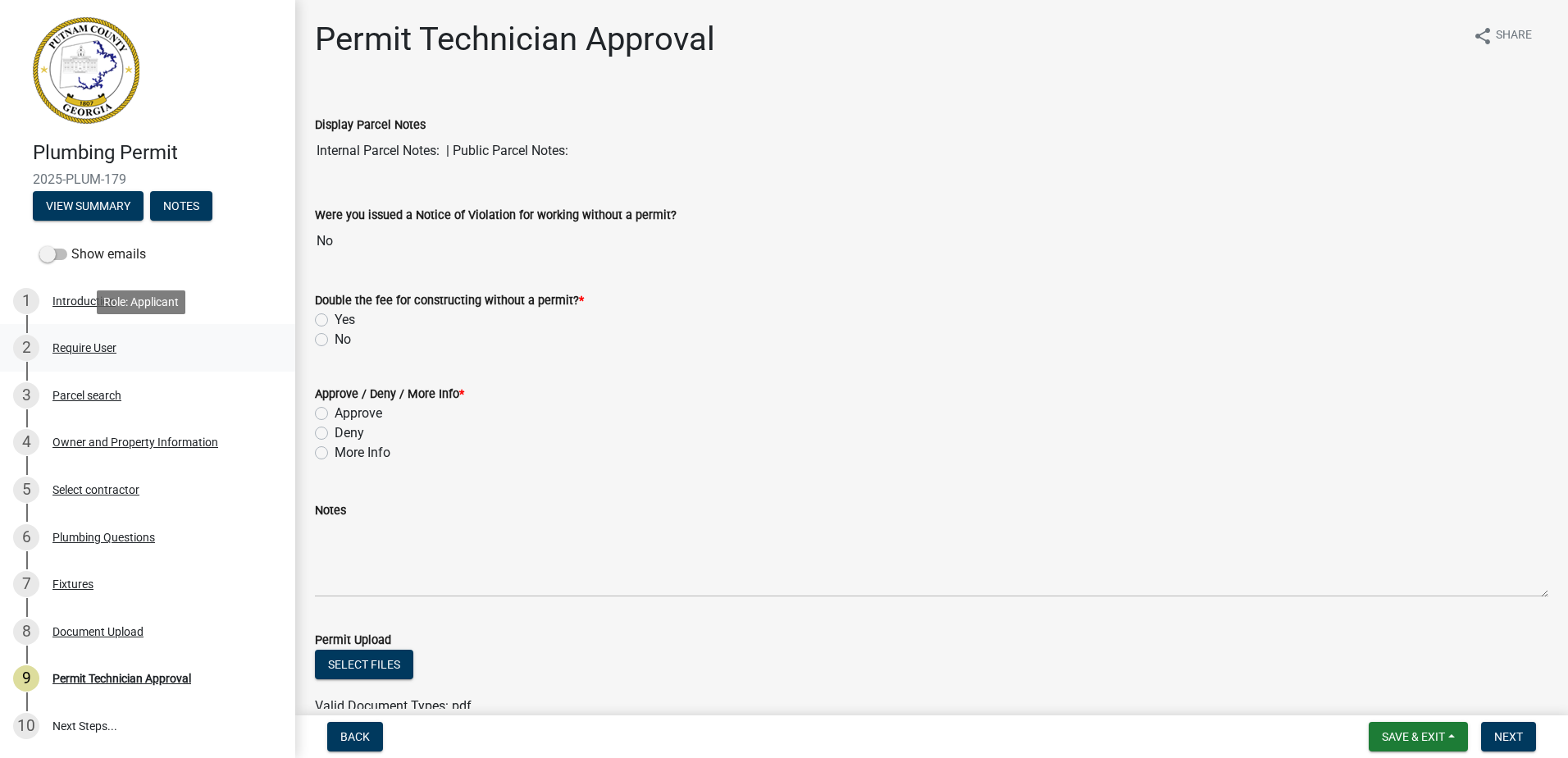
click at [66, 342] on div "Require User" at bounding box center [85, 347] width 64 height 11
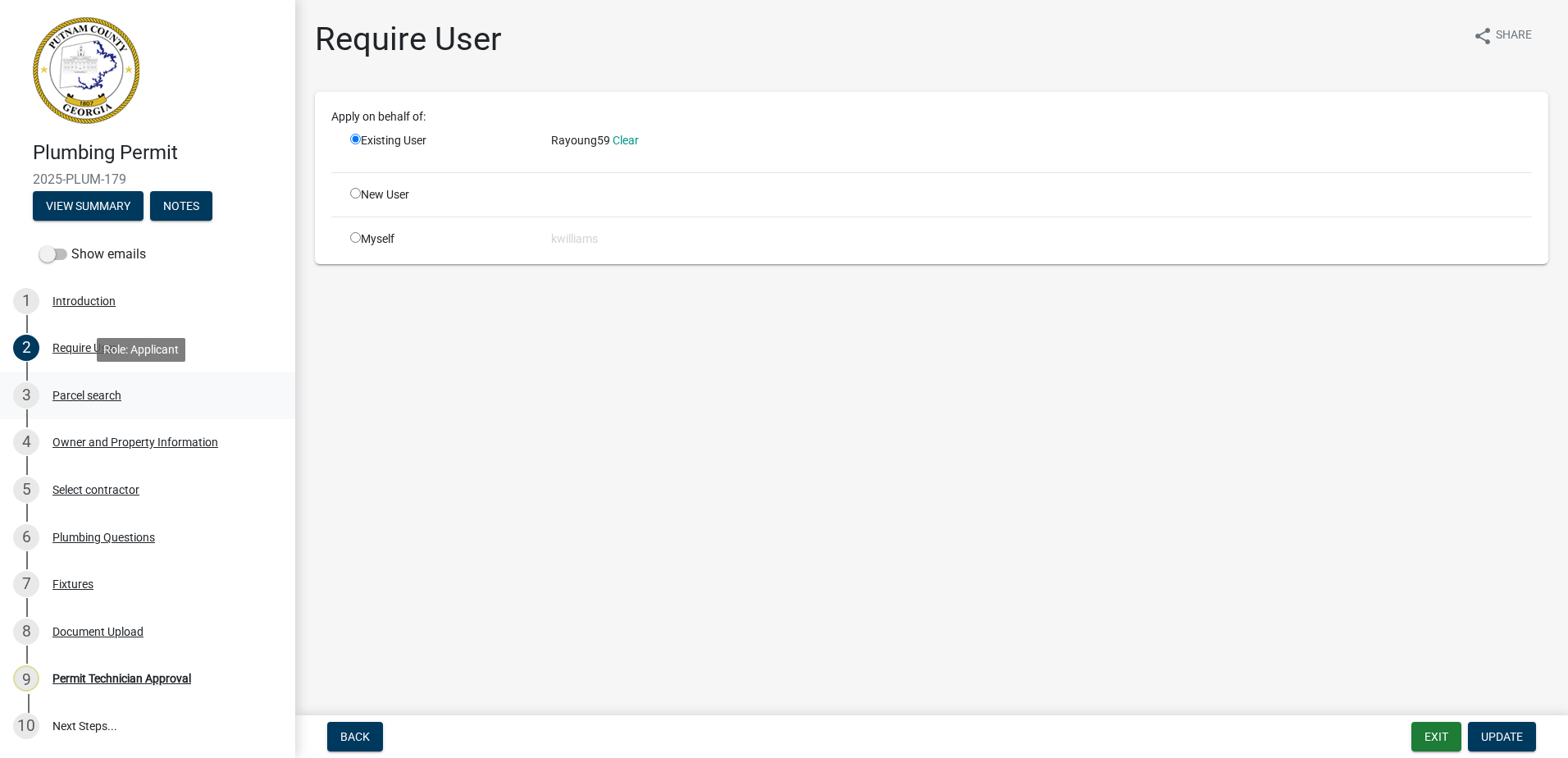
click at [114, 402] on div "3 Parcel search" at bounding box center [141, 395] width 256 height 26
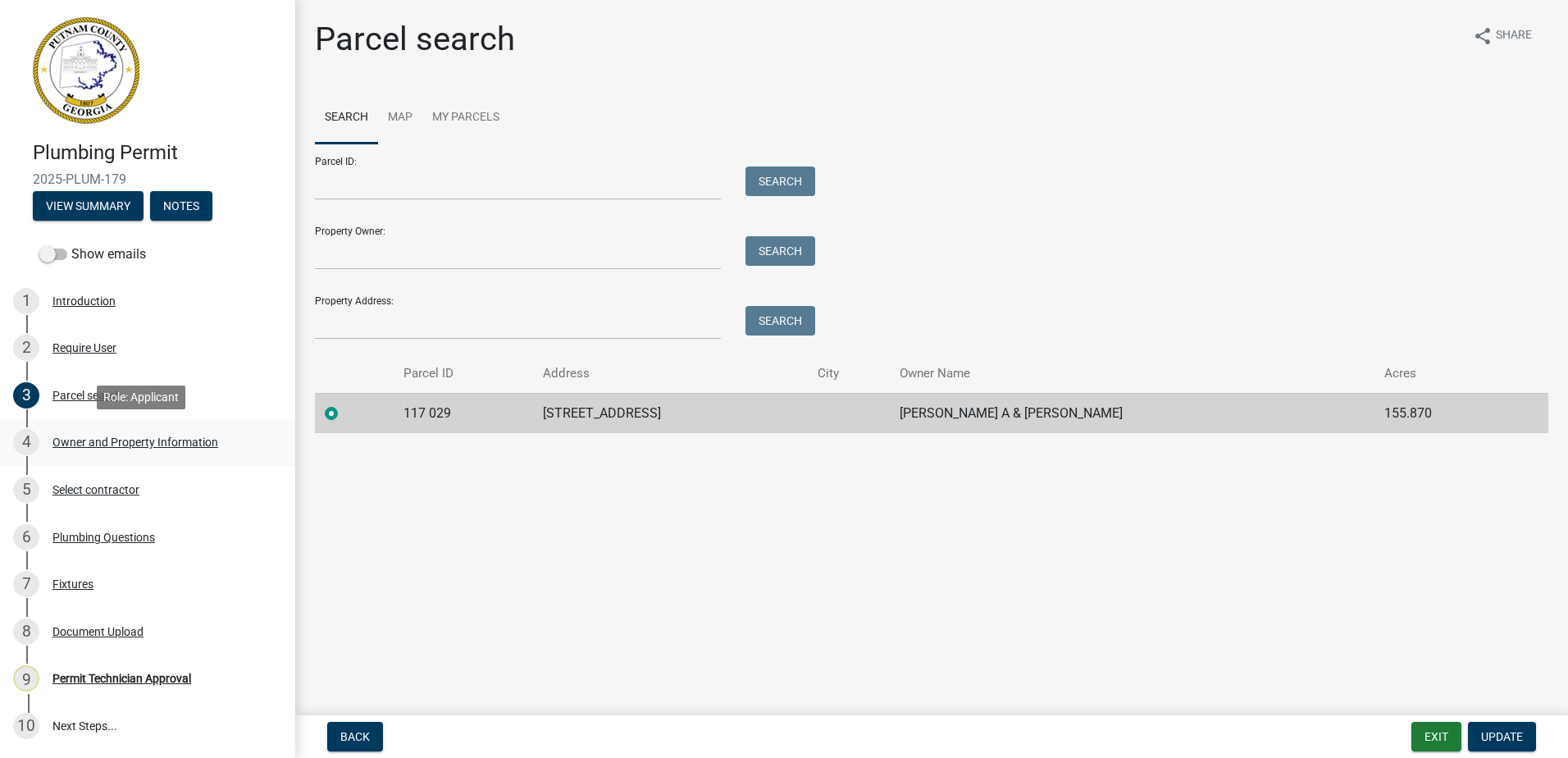
click at [135, 433] on div "4 Owner and Property Information" at bounding box center [141, 442] width 256 height 26
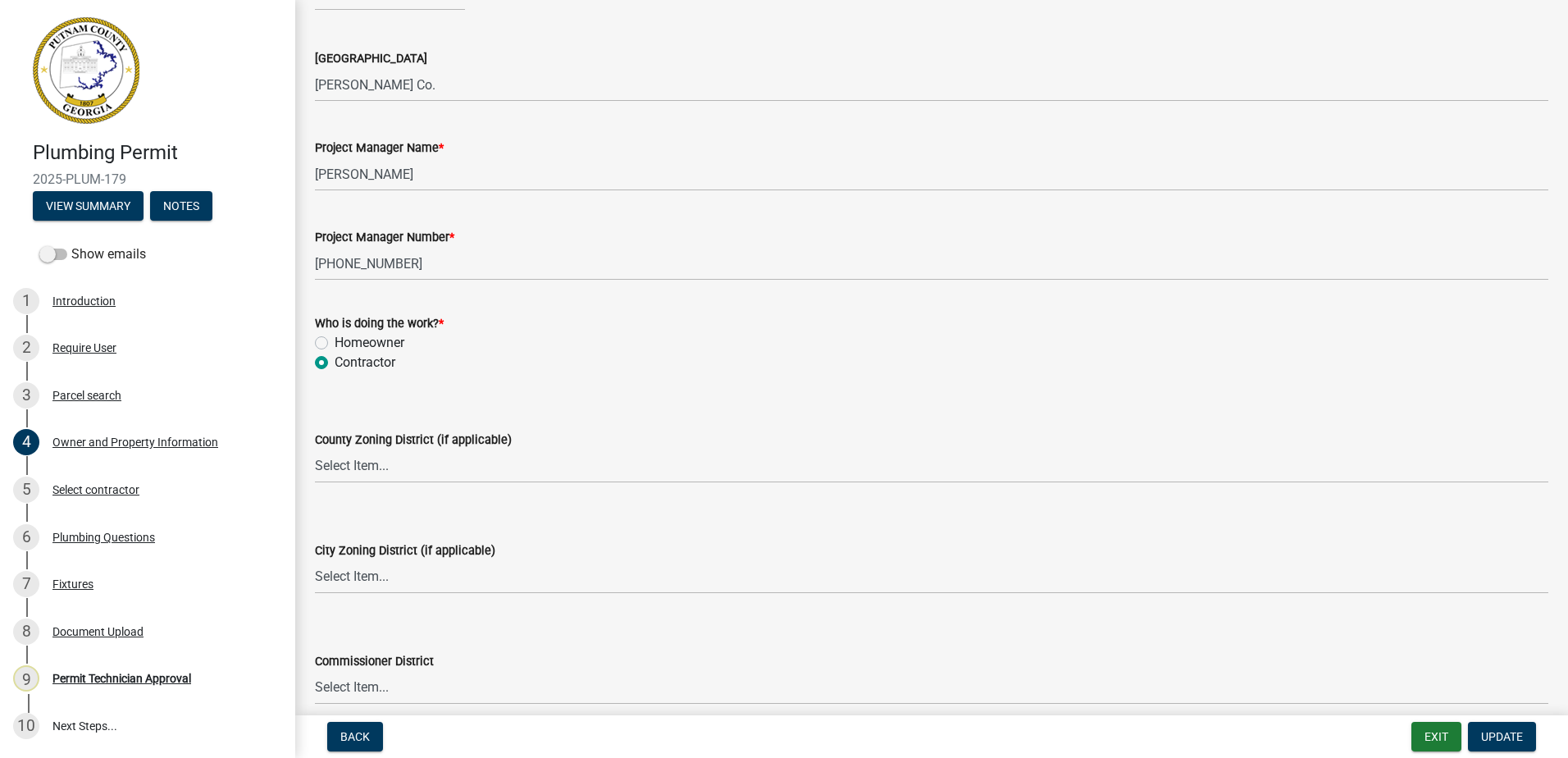
scroll to position [2624, 0]
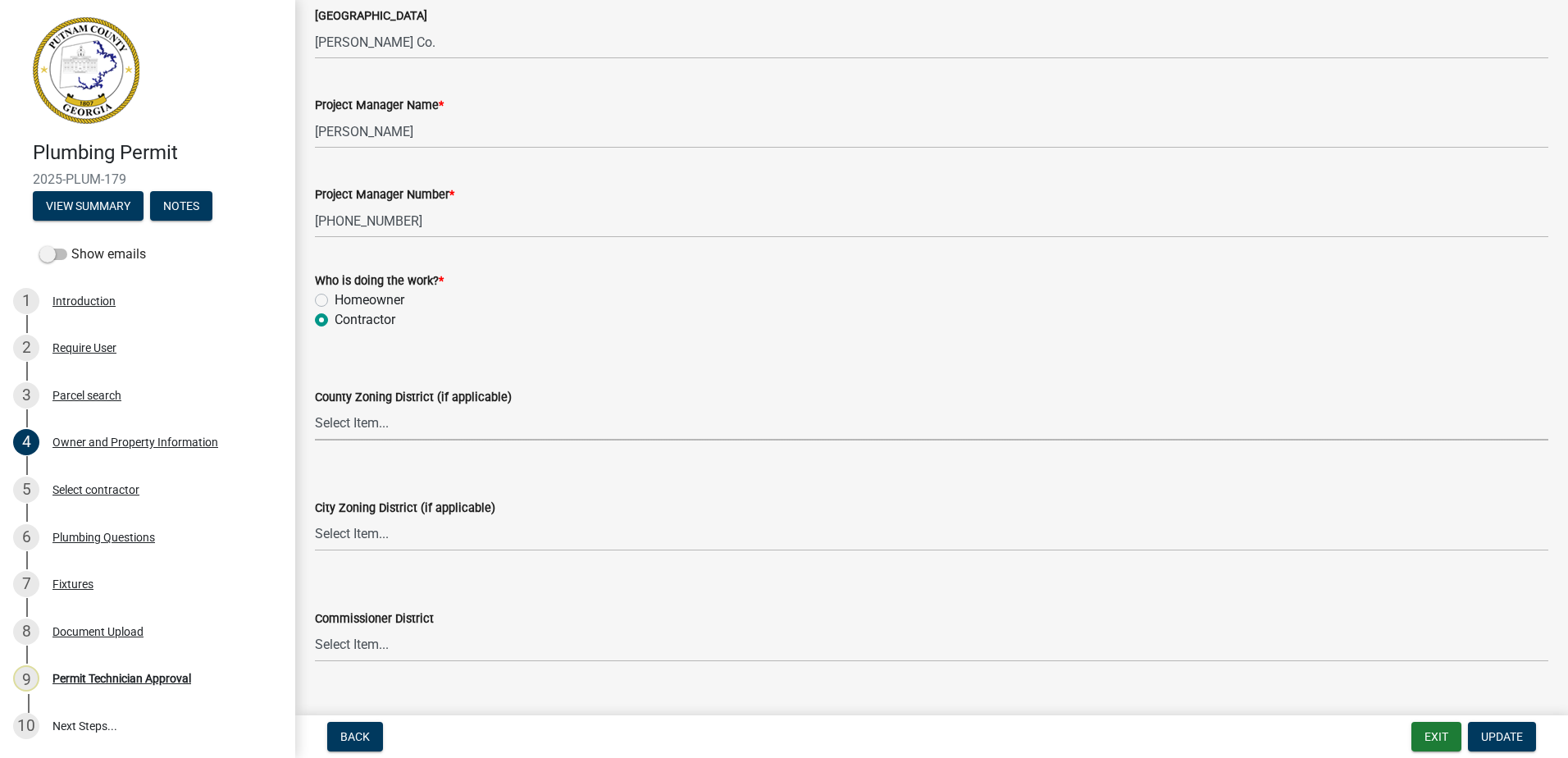
click at [364, 408] on select "Select Item... AG-1 R-1R R-1 R-2 MHP RM-1 RM-3 C-1 C-2 I-M PUD N/A" at bounding box center [931, 423] width 1233 height 33
click at [315, 407] on select "Select Item... AG-1 R-1R R-1 R-2 MHP RM-1 RM-3 C-1 C-2 I-M PUD N/A" at bounding box center [931, 423] width 1233 height 33
select select "a4366e26-0f82-401b-a682-956e4112ff86"
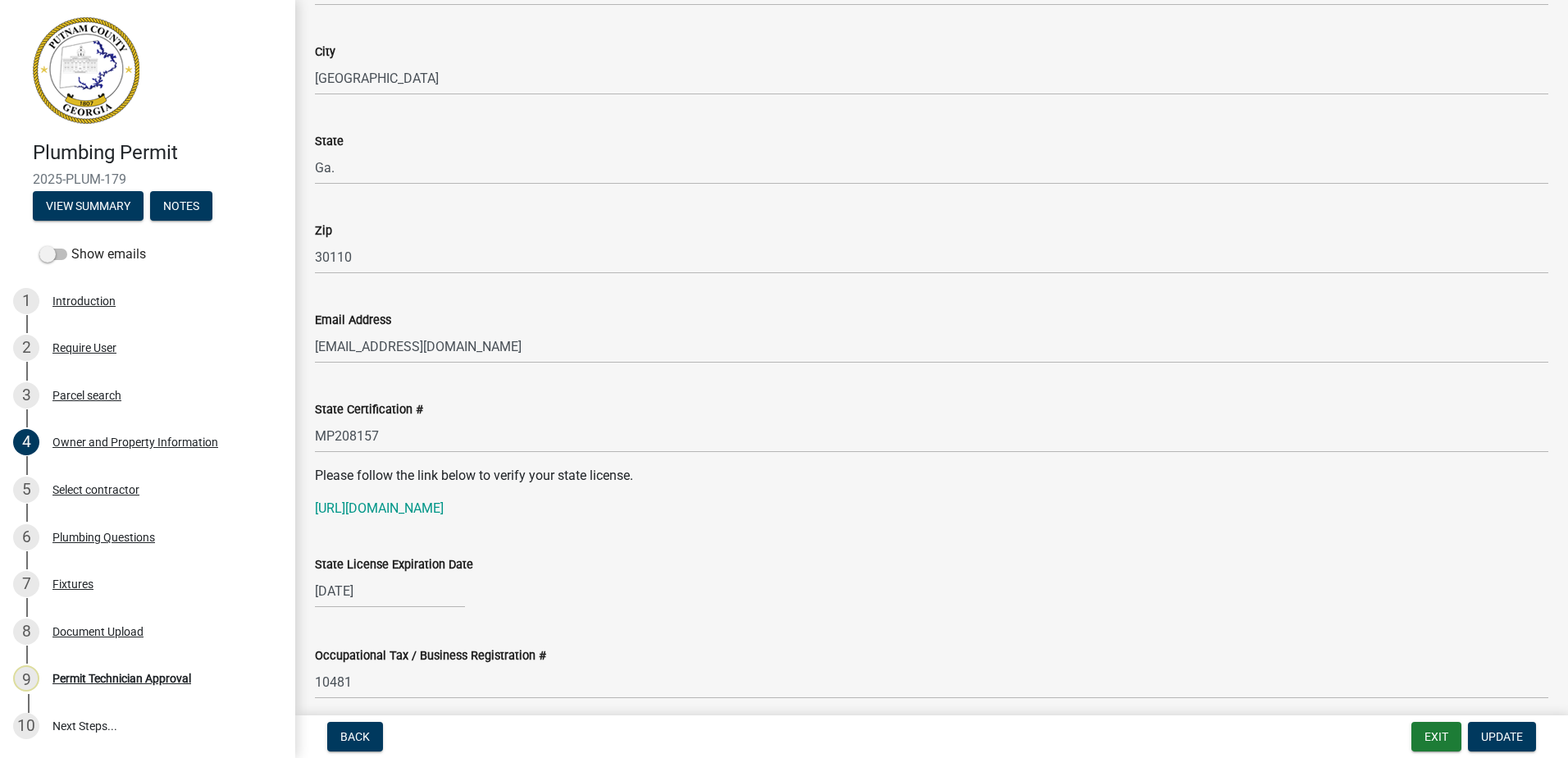
scroll to position [1886, 0]
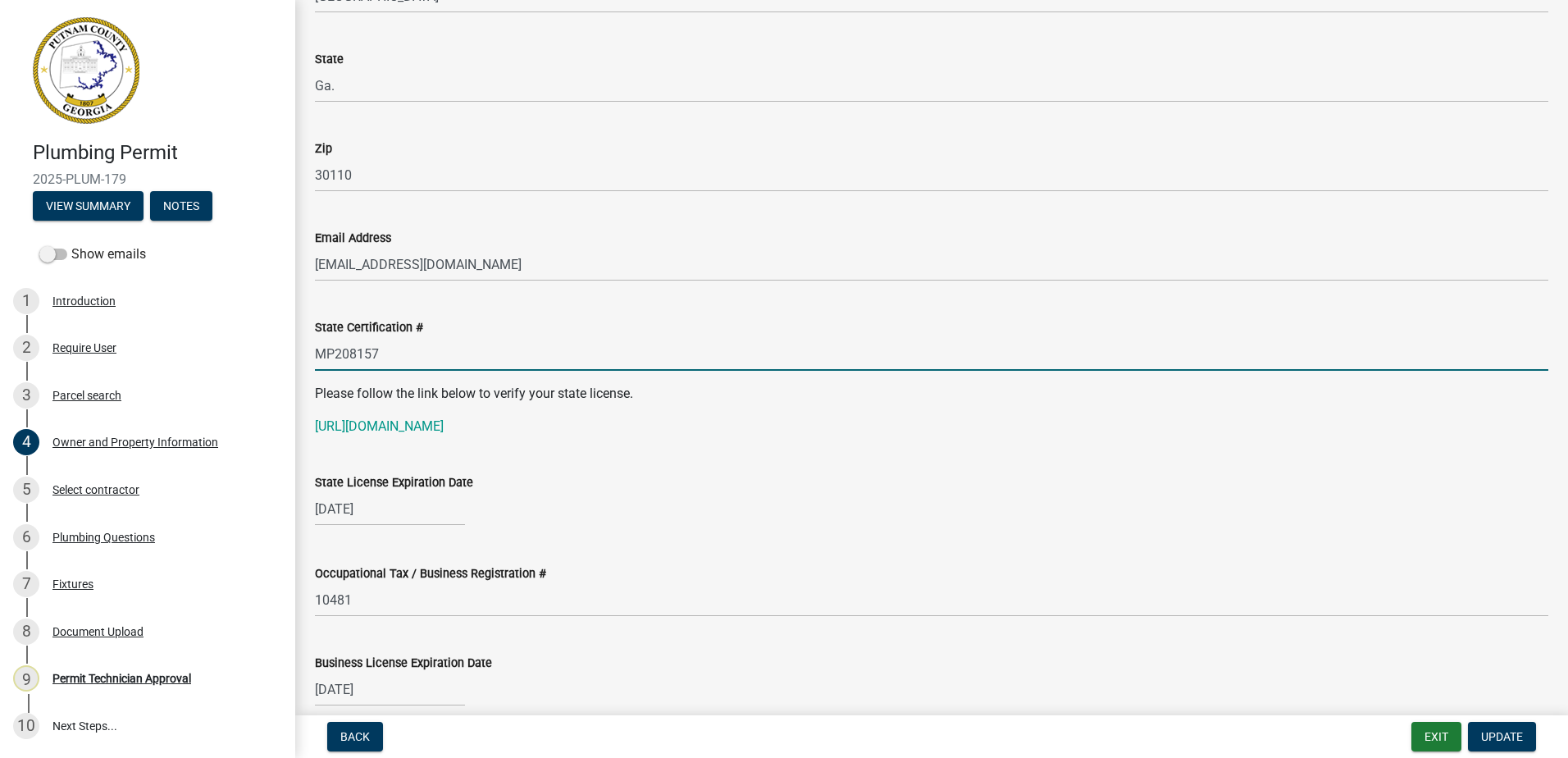
drag, startPoint x: 403, startPoint y: 342, endPoint x: 310, endPoint y: 345, distance: 93.0
click at [310, 345] on div "State Certification # MP208157" at bounding box center [931, 332] width 1258 height 77
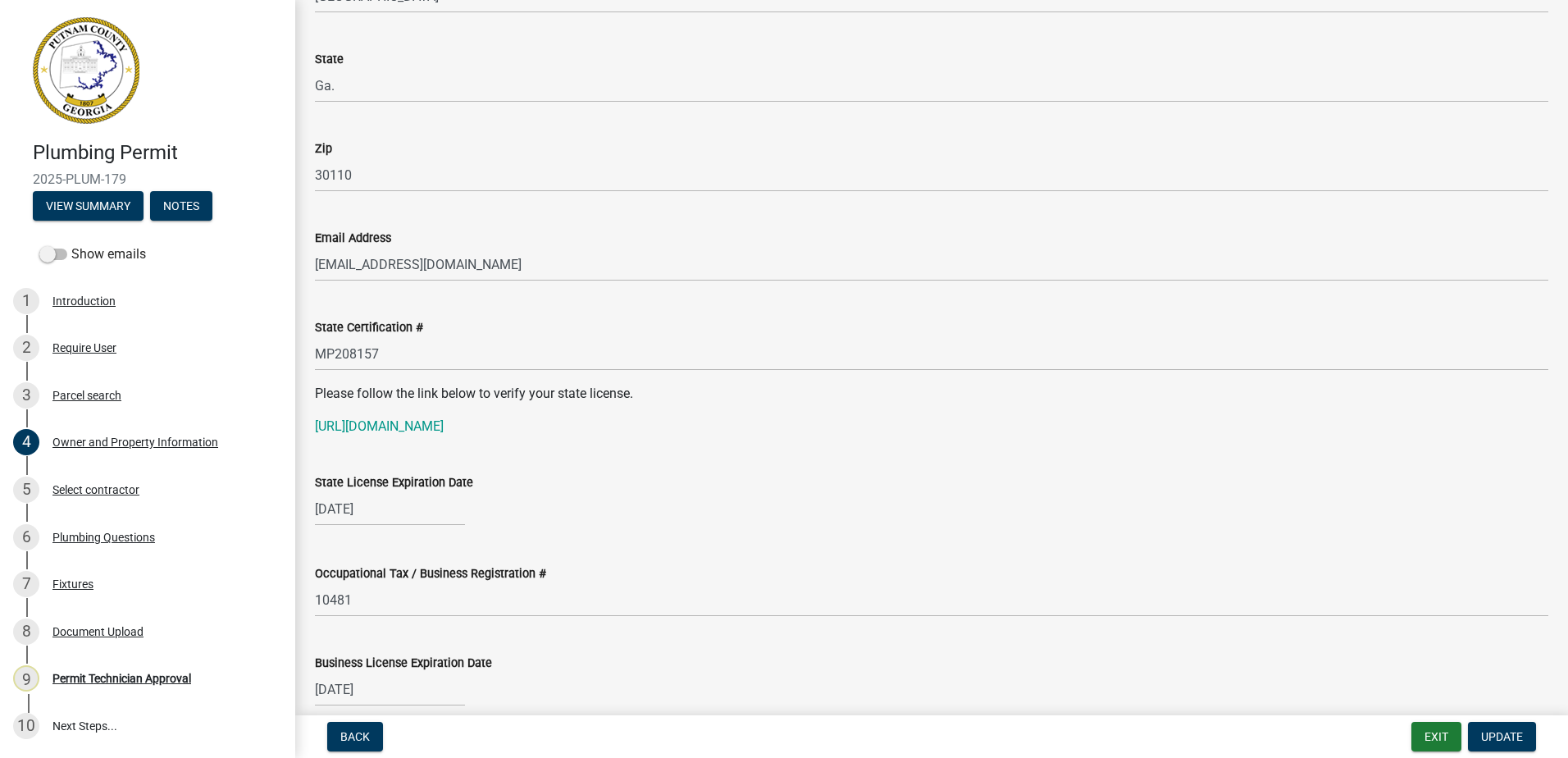
drag, startPoint x: 313, startPoint y: 345, endPoint x: 405, endPoint y: 331, distance: 93.1
click at [405, 331] on label "State Certification #" at bounding box center [369, 327] width 108 height 11
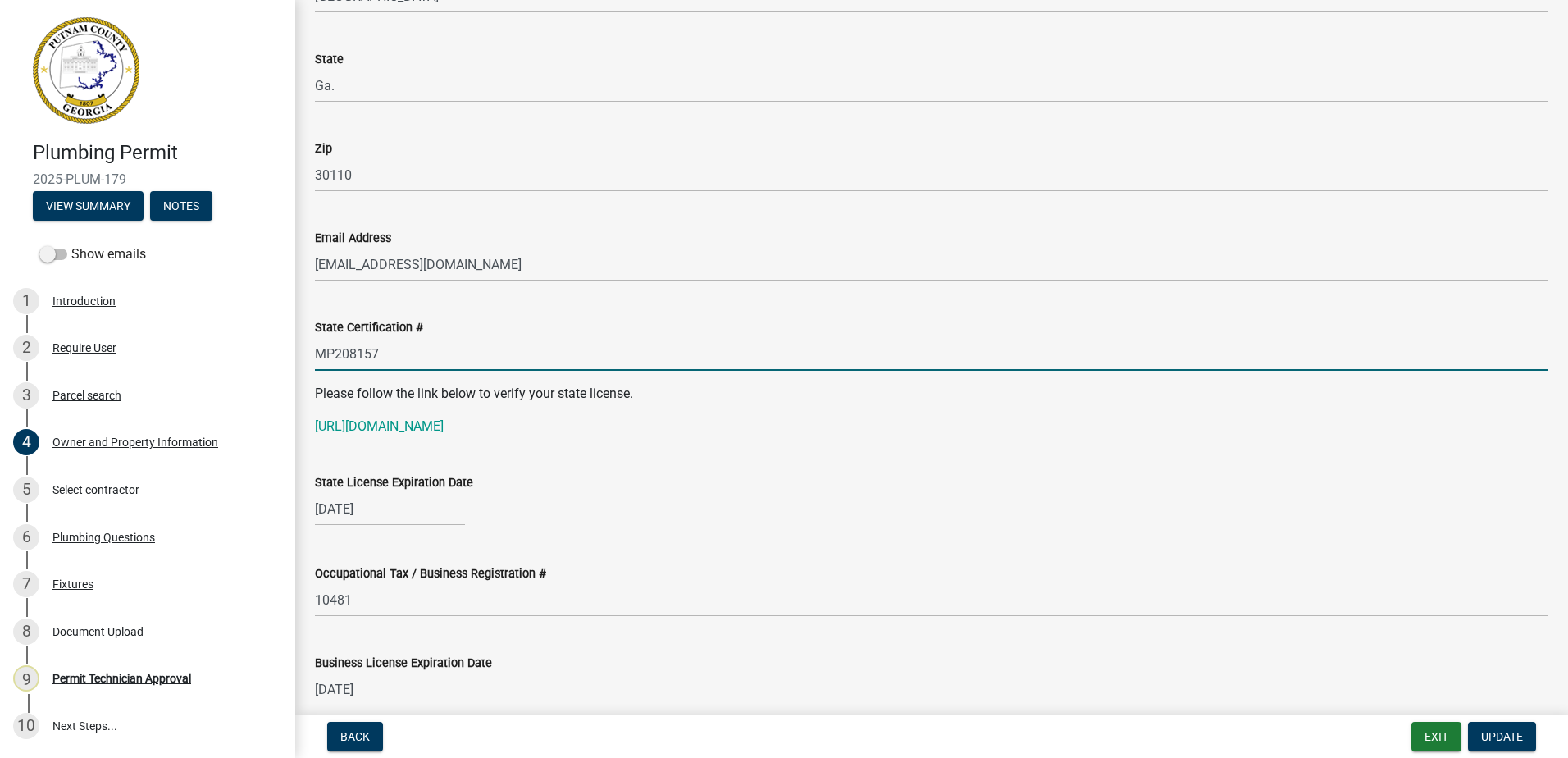
click at [405, 337] on input "MP208157" at bounding box center [931, 354] width 1233 height 33
click at [387, 430] on link "[URL][DOMAIN_NAME]" at bounding box center [379, 426] width 129 height 16
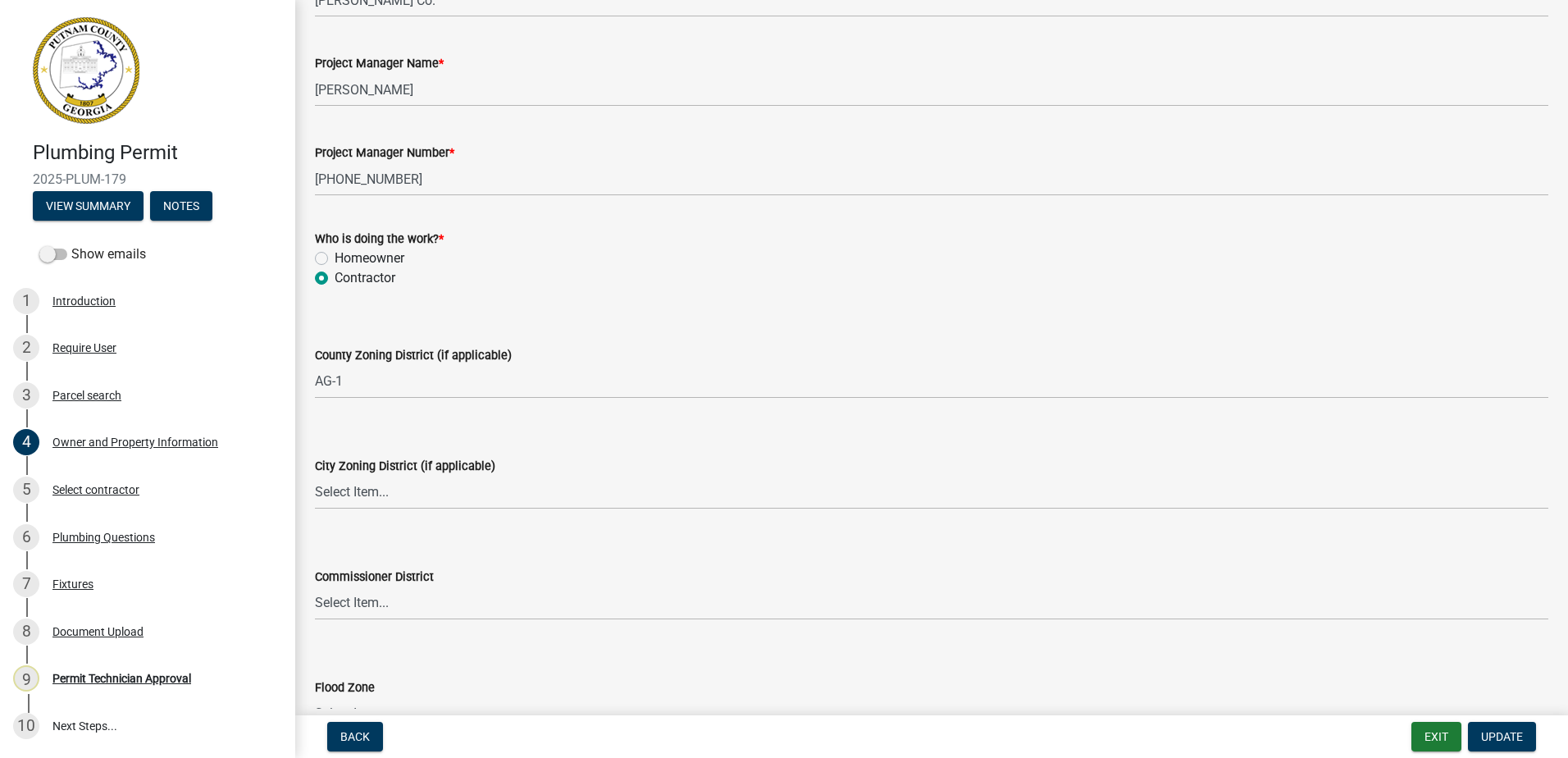
scroll to position [2705, 0]
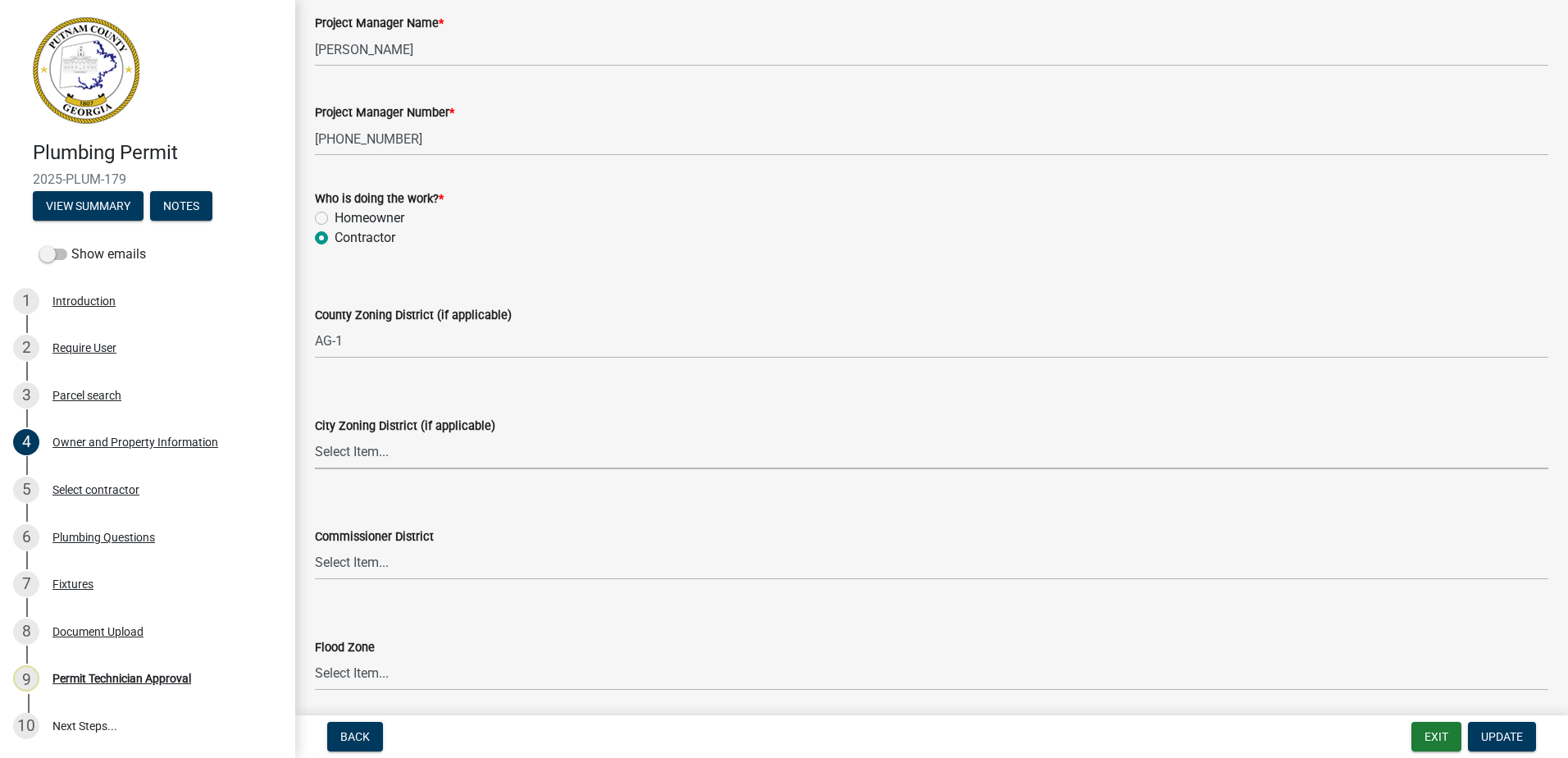
click at [354, 467] on select "Select Item... A-1 A-2 R-1 R-2 R-3 R-4 MHP C-1 C-2 I-1 I-2 DB FH H-P N/A" at bounding box center [931, 453] width 1233 height 33
click at [315, 436] on select "Select Item... A-1 A-2 R-1 R-2 R-3 R-4 MHP C-1 C-2 I-1 I-2 DB FH H-P N/A" at bounding box center [931, 453] width 1233 height 33
select select "83394b22-4a11-496c-8e5c-75ade2e72faf"
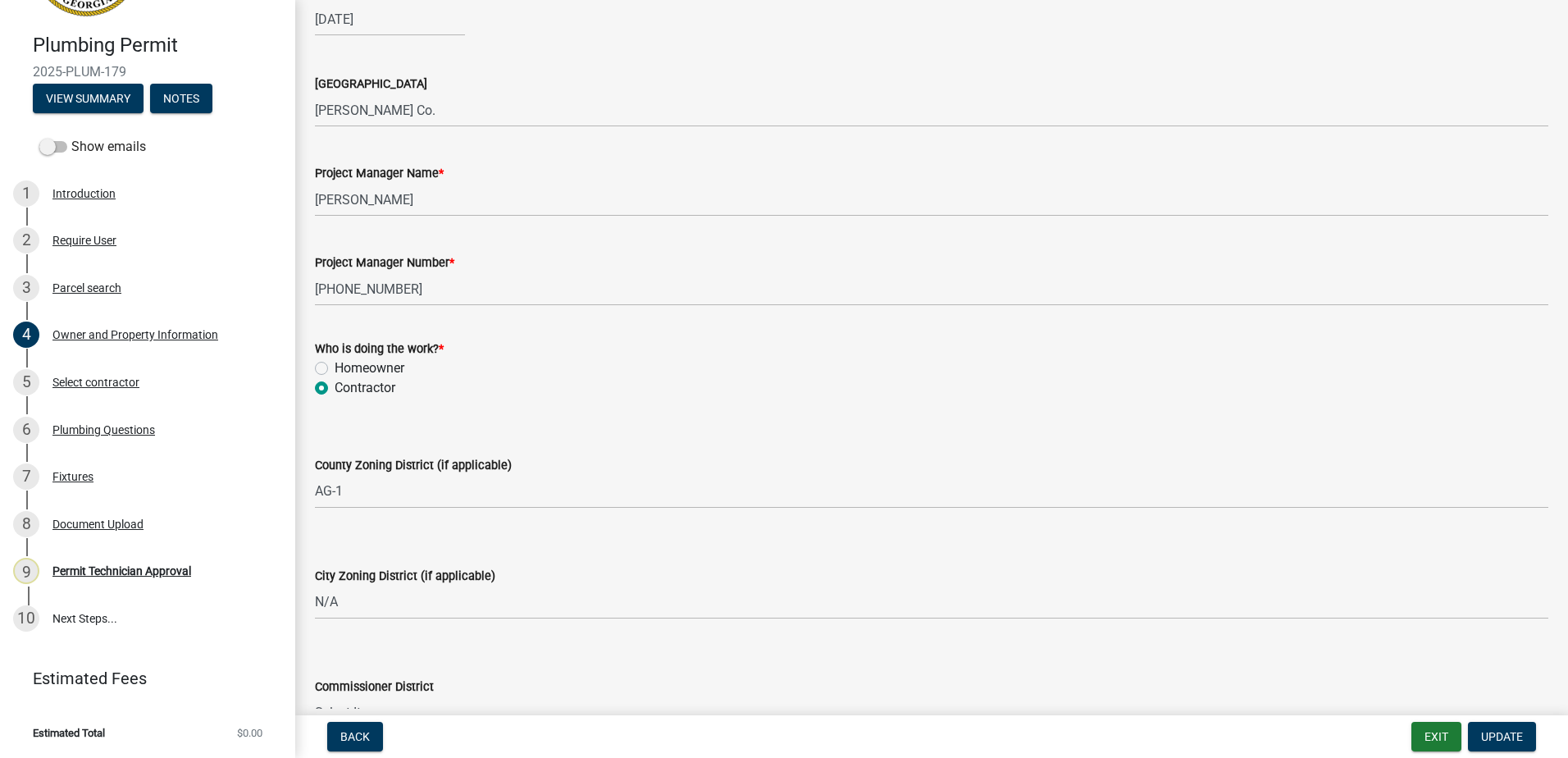
scroll to position [2766, 0]
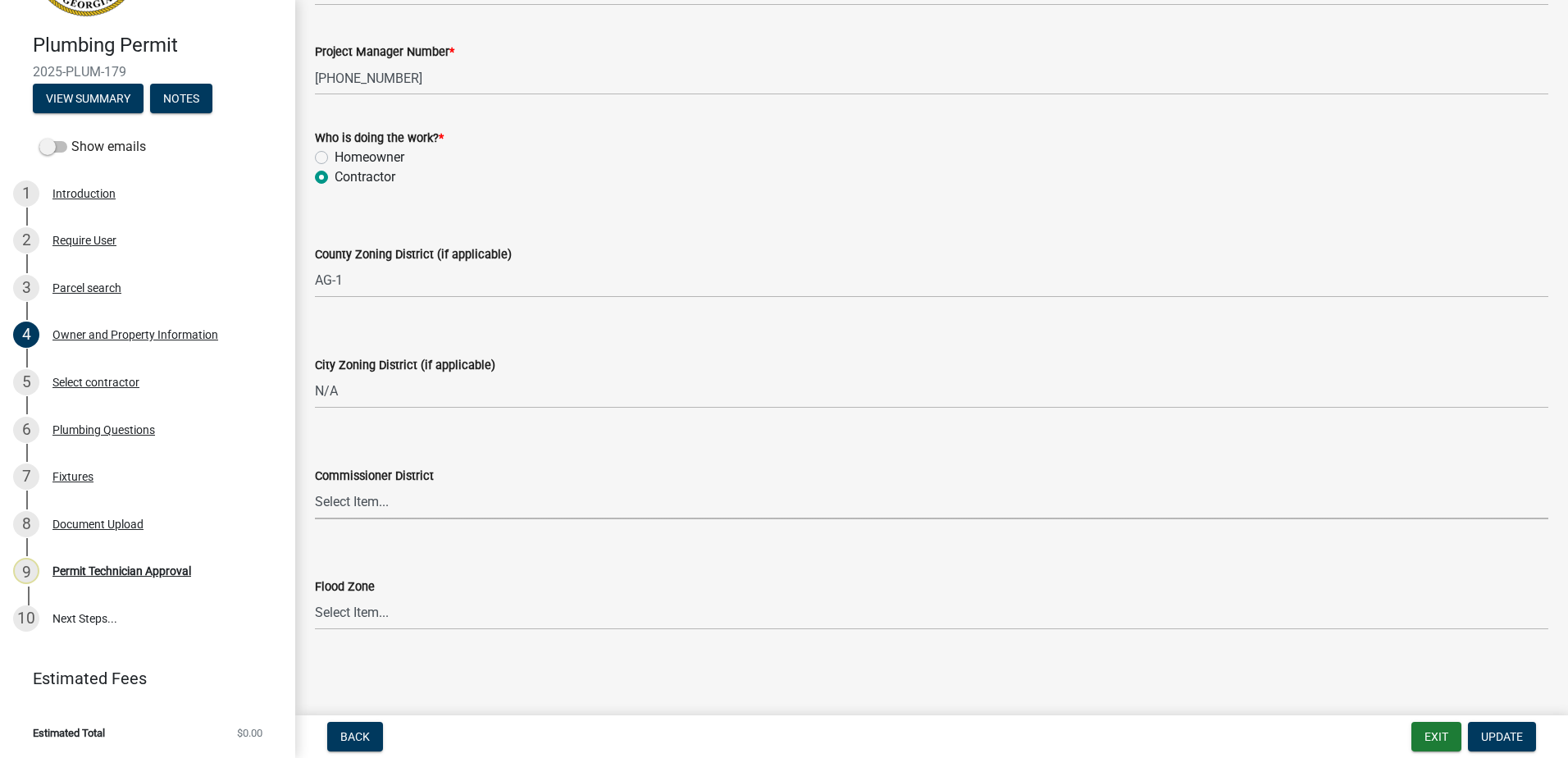
click at [340, 501] on select "Select Item... District 1 District 2 District 3 District 4" at bounding box center [931, 502] width 1233 height 33
click at [331, 510] on select "Select Item... District 1 District 2 District 3 District 4" at bounding box center [931, 502] width 1233 height 33
click at [315, 485] on select "Select Item... District 1 District 2 District 3 District 4" at bounding box center [931, 502] width 1233 height 33
select select "469c5908-2854-42d5-89ed-bee7fc26529e"
click at [1490, 735] on span "Update" at bounding box center [1501, 736] width 41 height 13
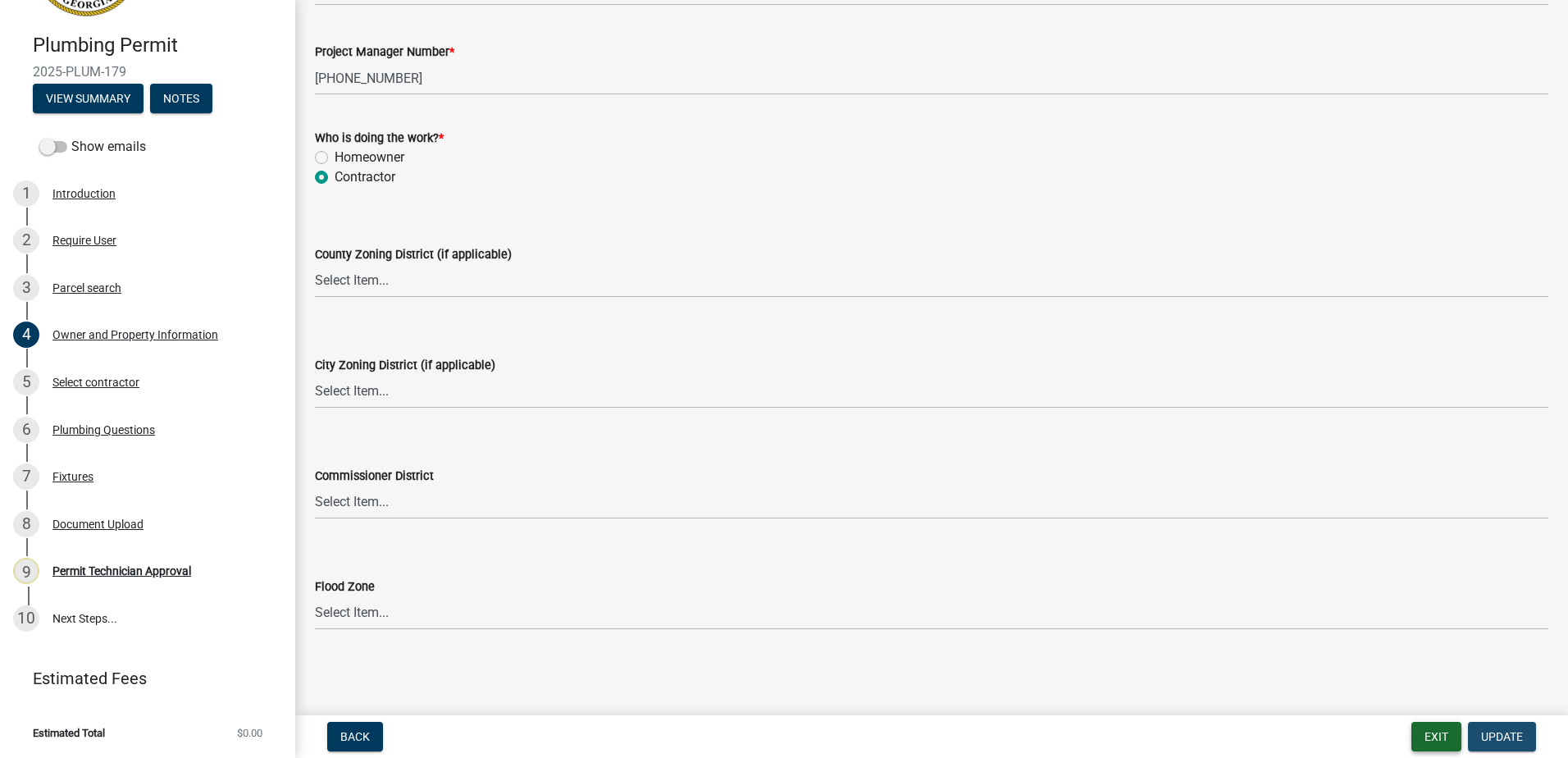
scroll to position [0, 0]
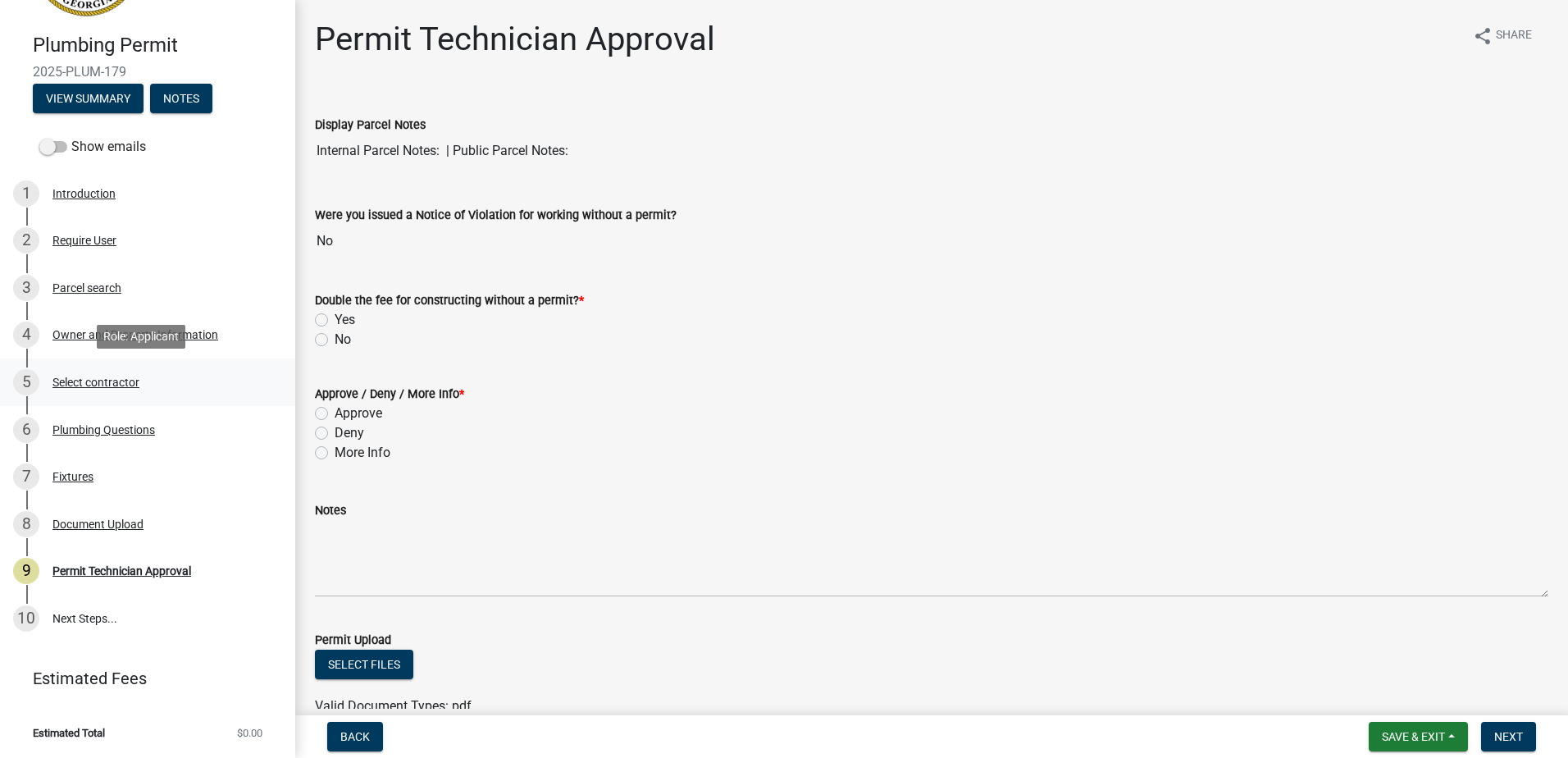
click at [80, 379] on div "Select contractor" at bounding box center [96, 381] width 87 height 11
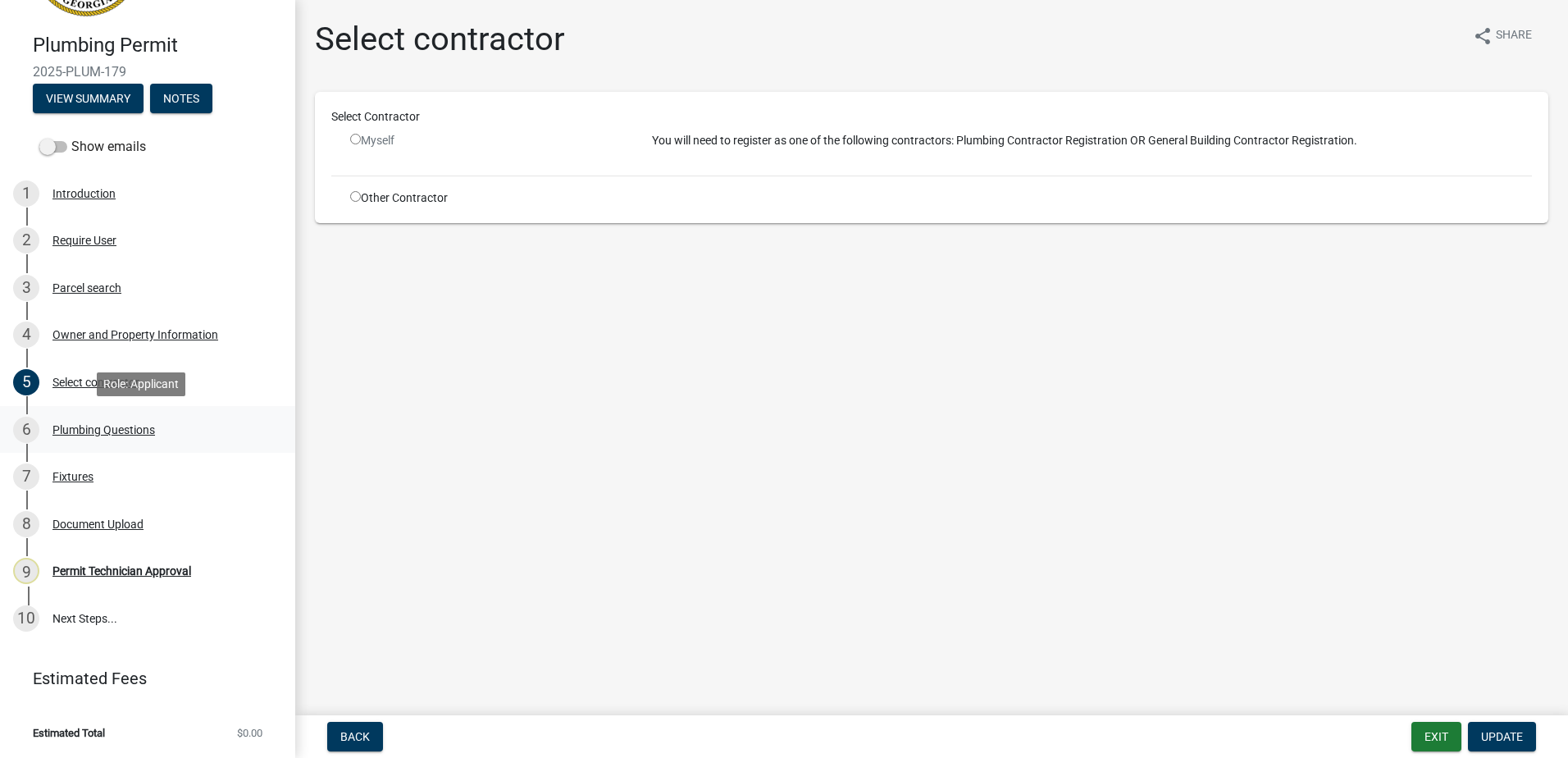
click at [113, 424] on div "Plumbing Questions" at bounding box center [104, 429] width 102 height 11
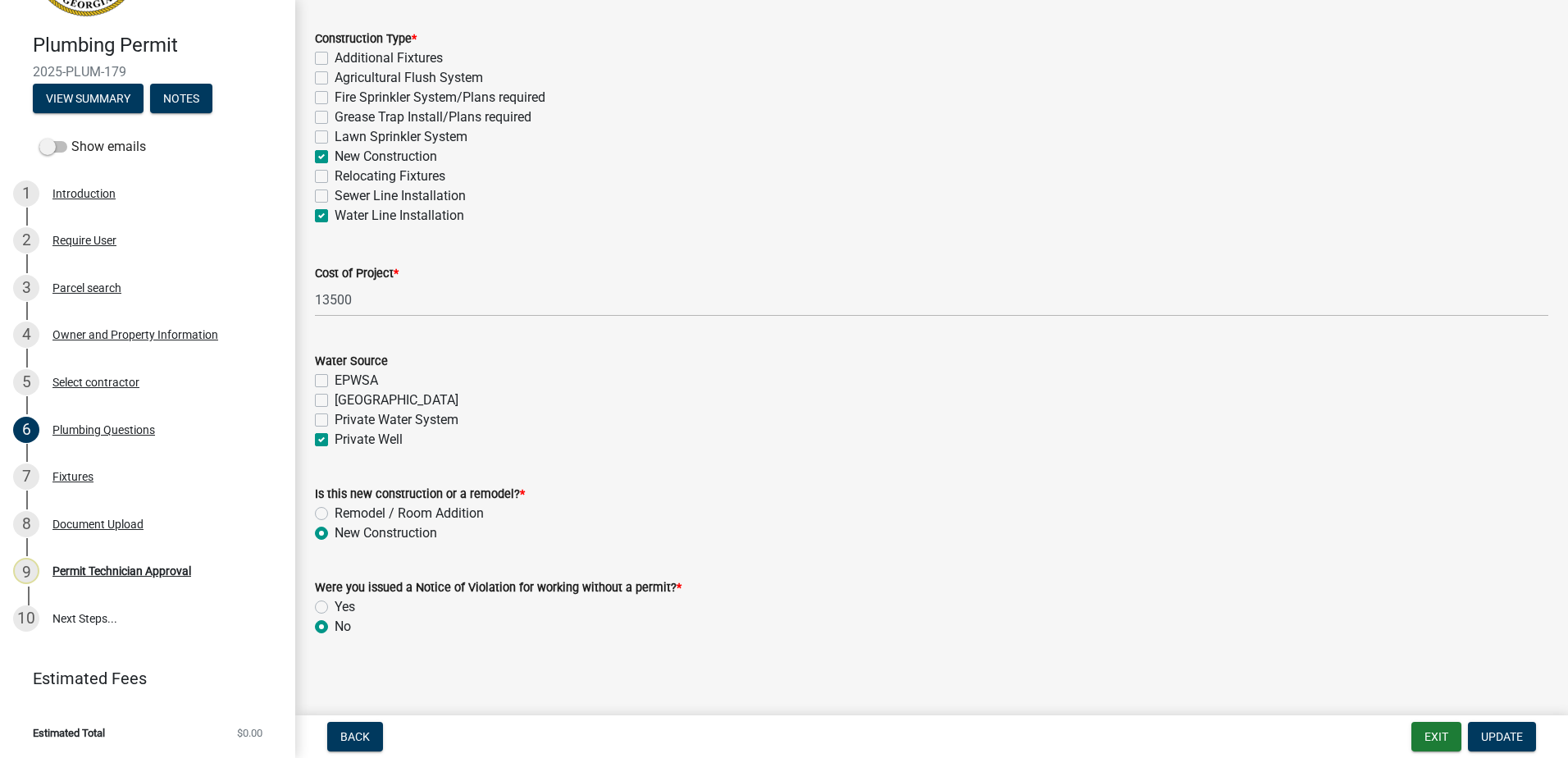
scroll to position [473, 0]
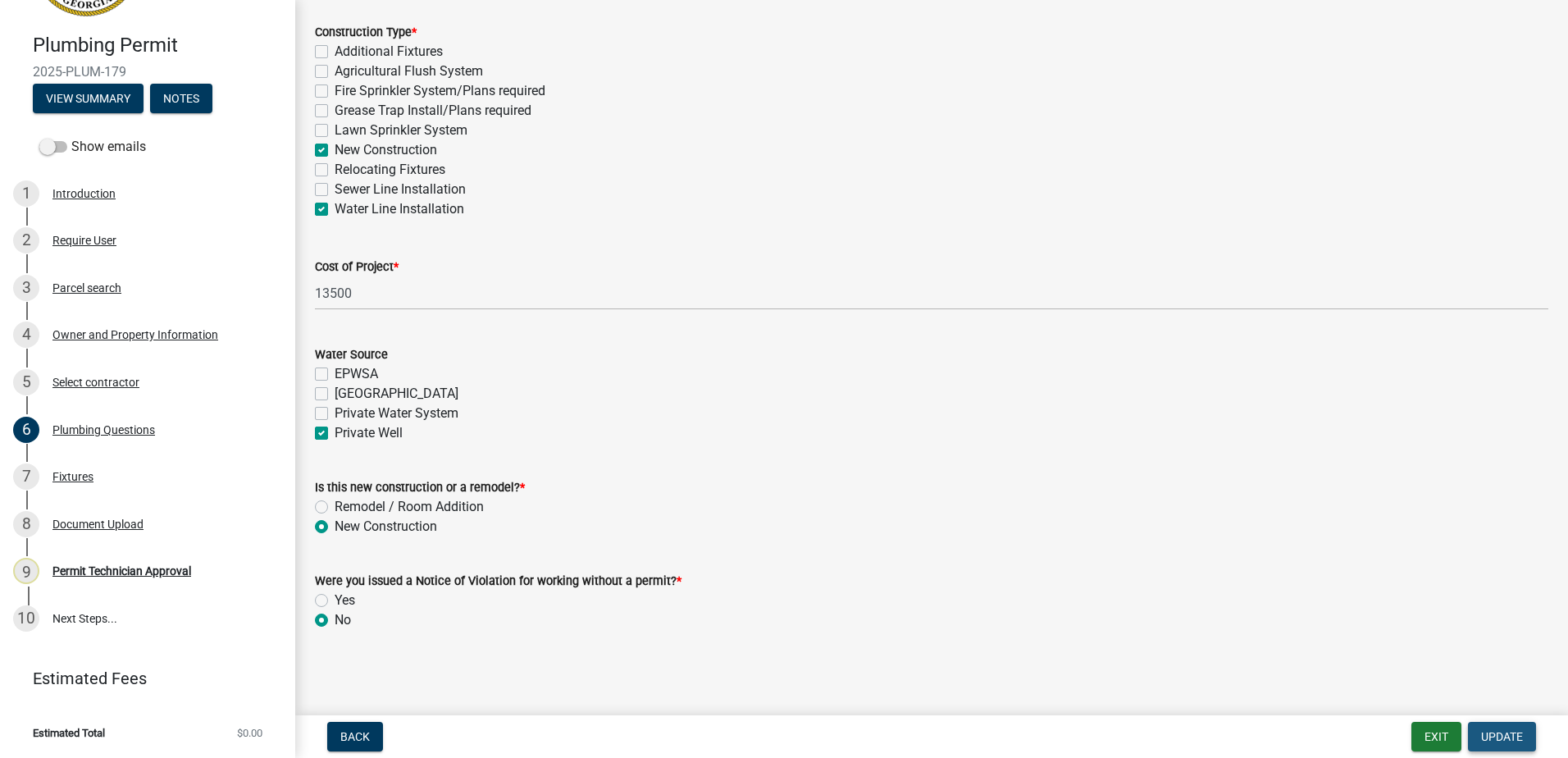
click at [1506, 733] on span "Update" at bounding box center [1501, 736] width 41 height 13
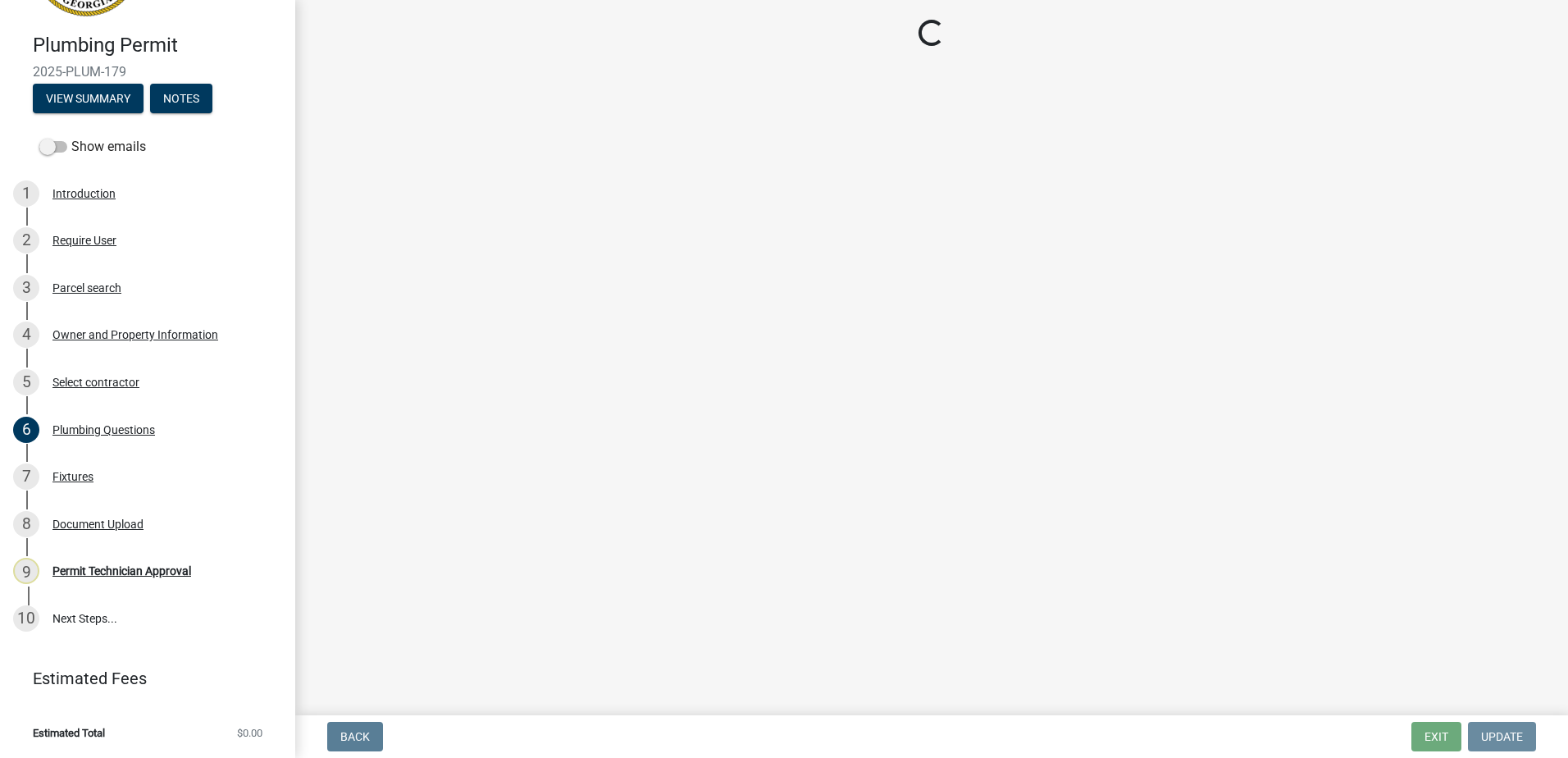
scroll to position [0, 0]
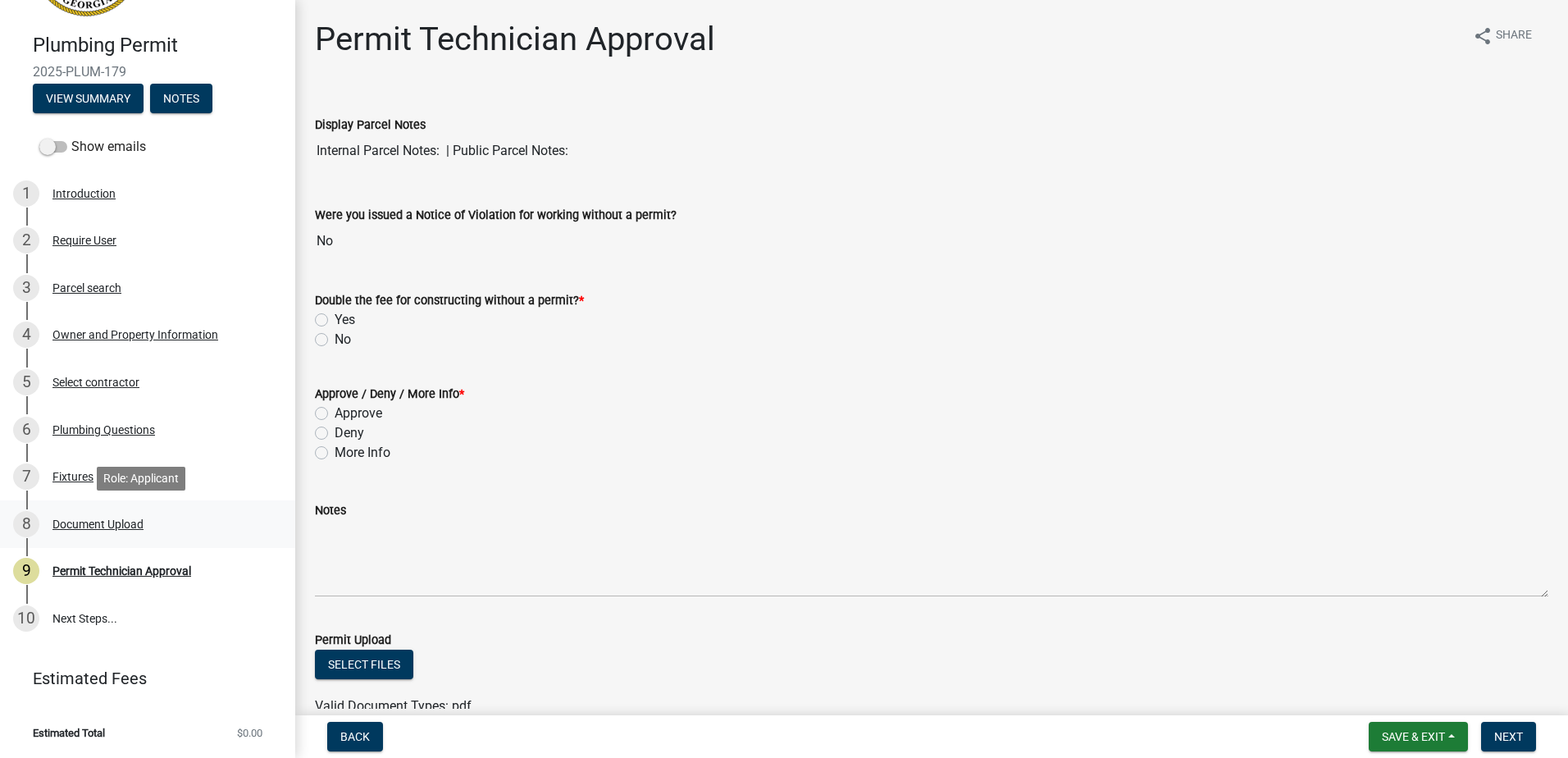
click at [87, 520] on div "Document Upload" at bounding box center [98, 524] width 91 height 11
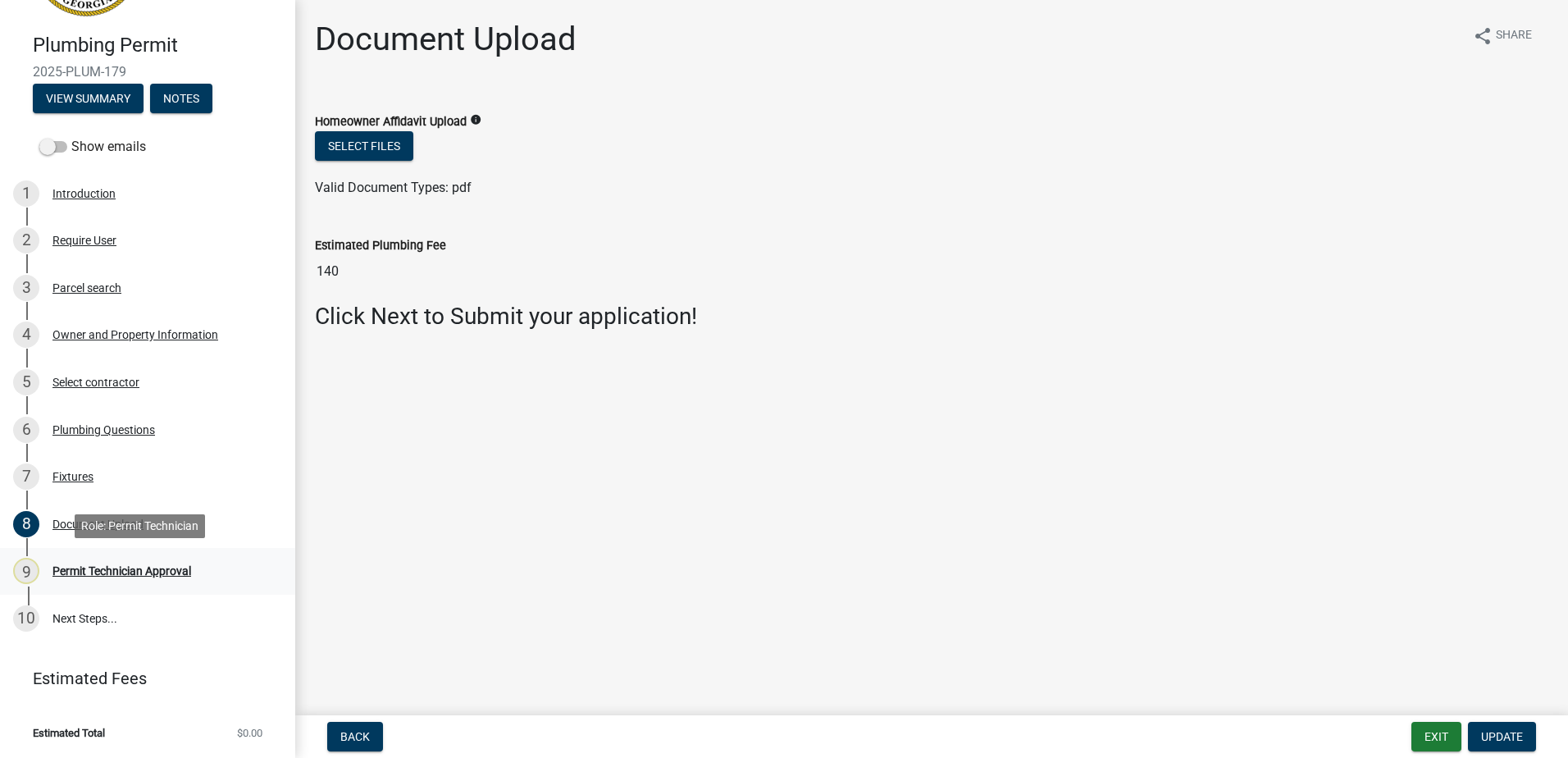
click at [102, 570] on div "Permit Technician Approval" at bounding box center [121, 570] width 138 height 11
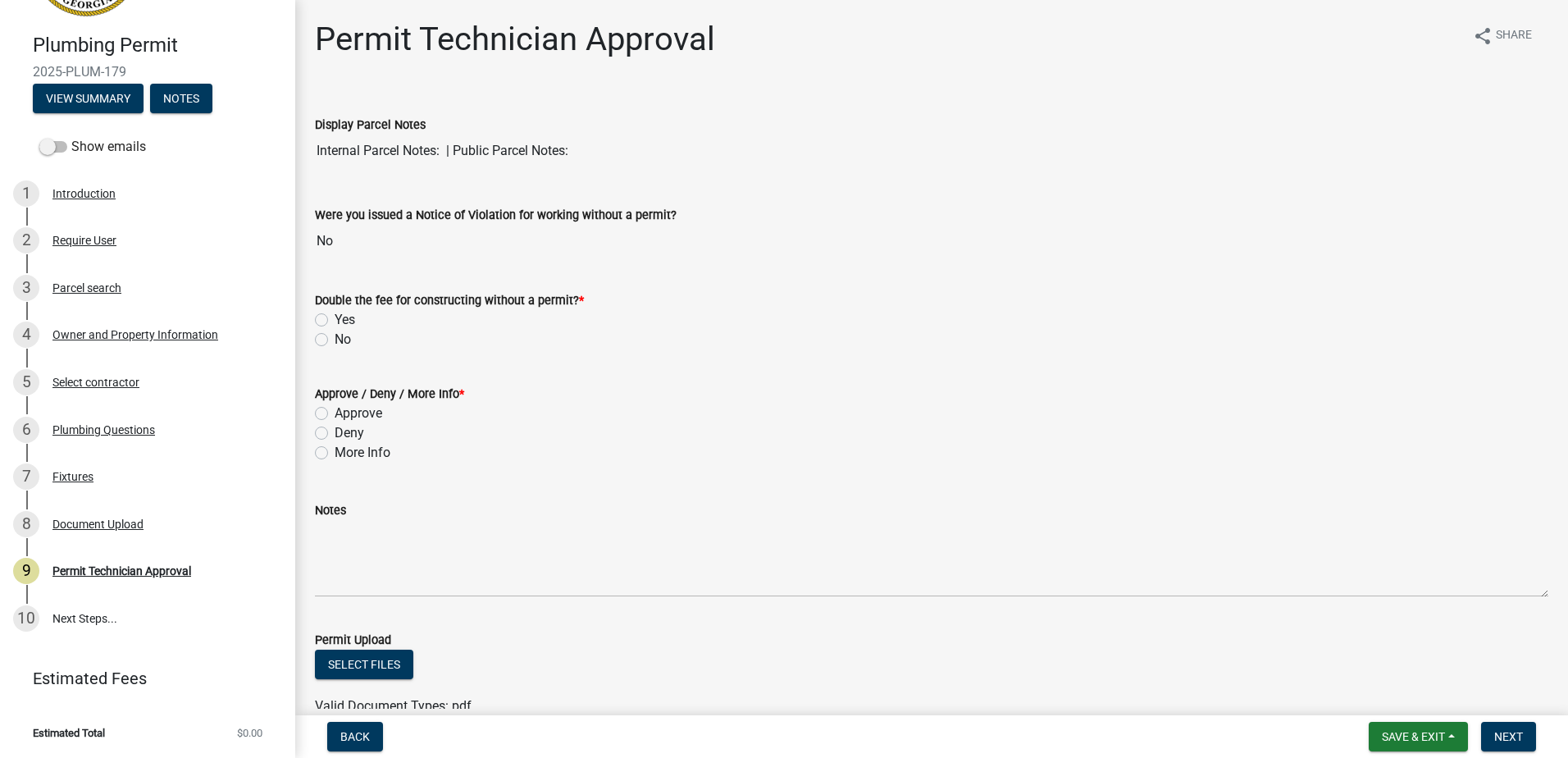
click at [335, 342] on label "No" at bounding box center [342, 339] width 17 height 19
click at [335, 340] on input "No" at bounding box center [340, 335] width 11 height 11
radio input "true"
click at [314, 416] on div "Approve / Deny / More Info * Approve Deny More Info" at bounding box center [931, 413] width 1258 height 99
click at [335, 416] on label "Approve" at bounding box center [358, 413] width 48 height 19
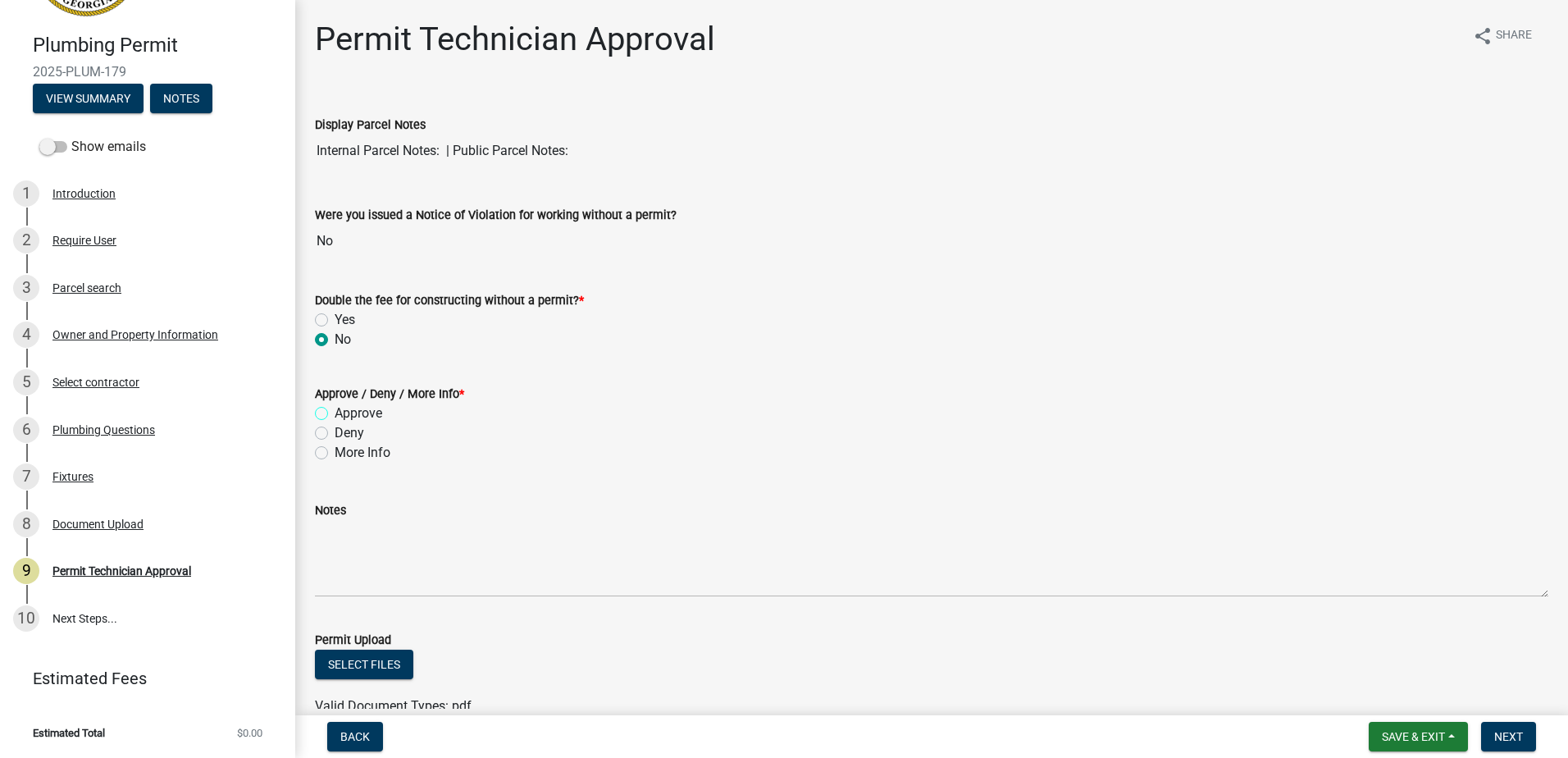
click at [335, 414] on input "Approve" at bounding box center [340, 408] width 11 height 11
radio input "true"
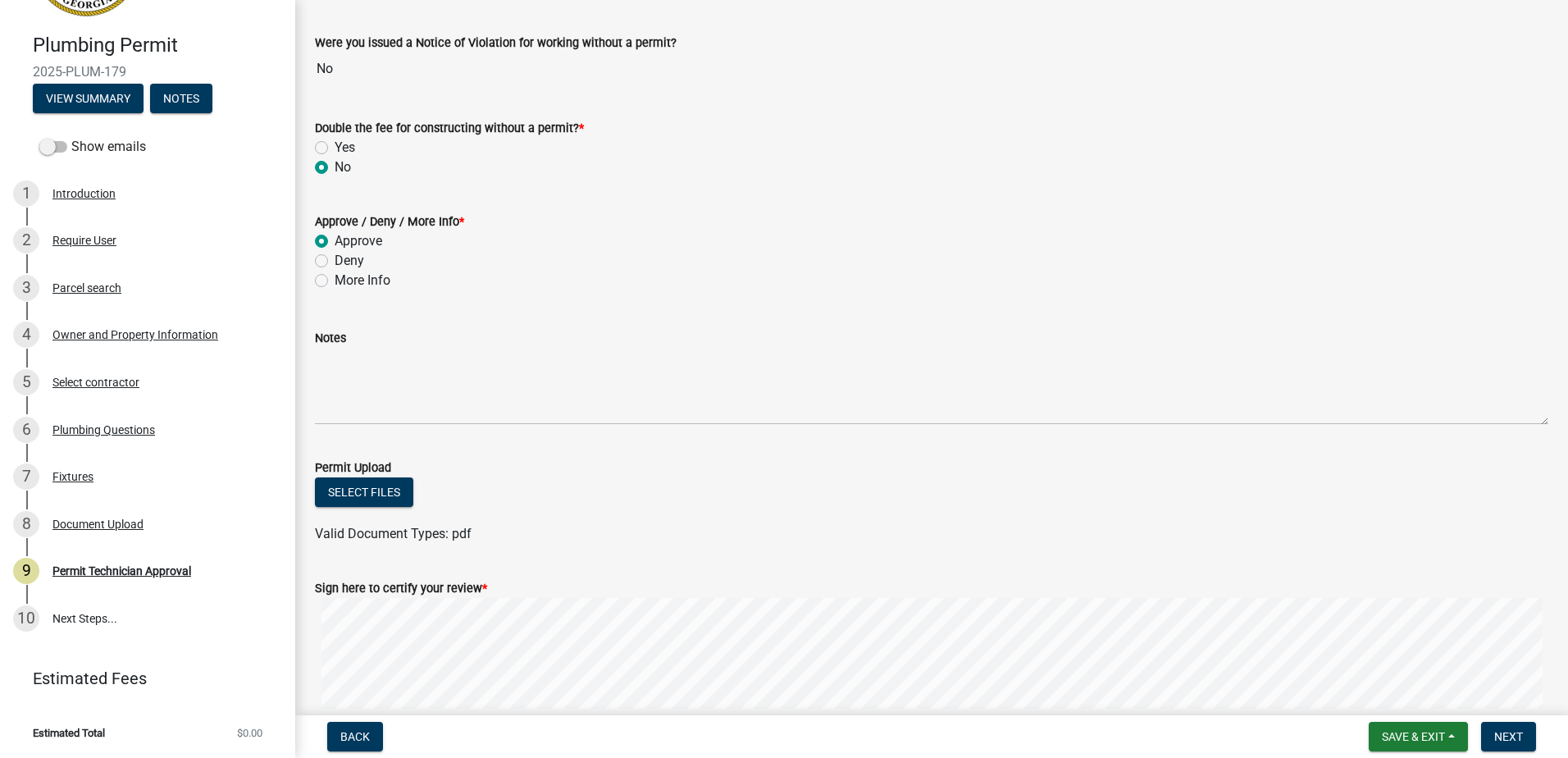
scroll to position [296, 0]
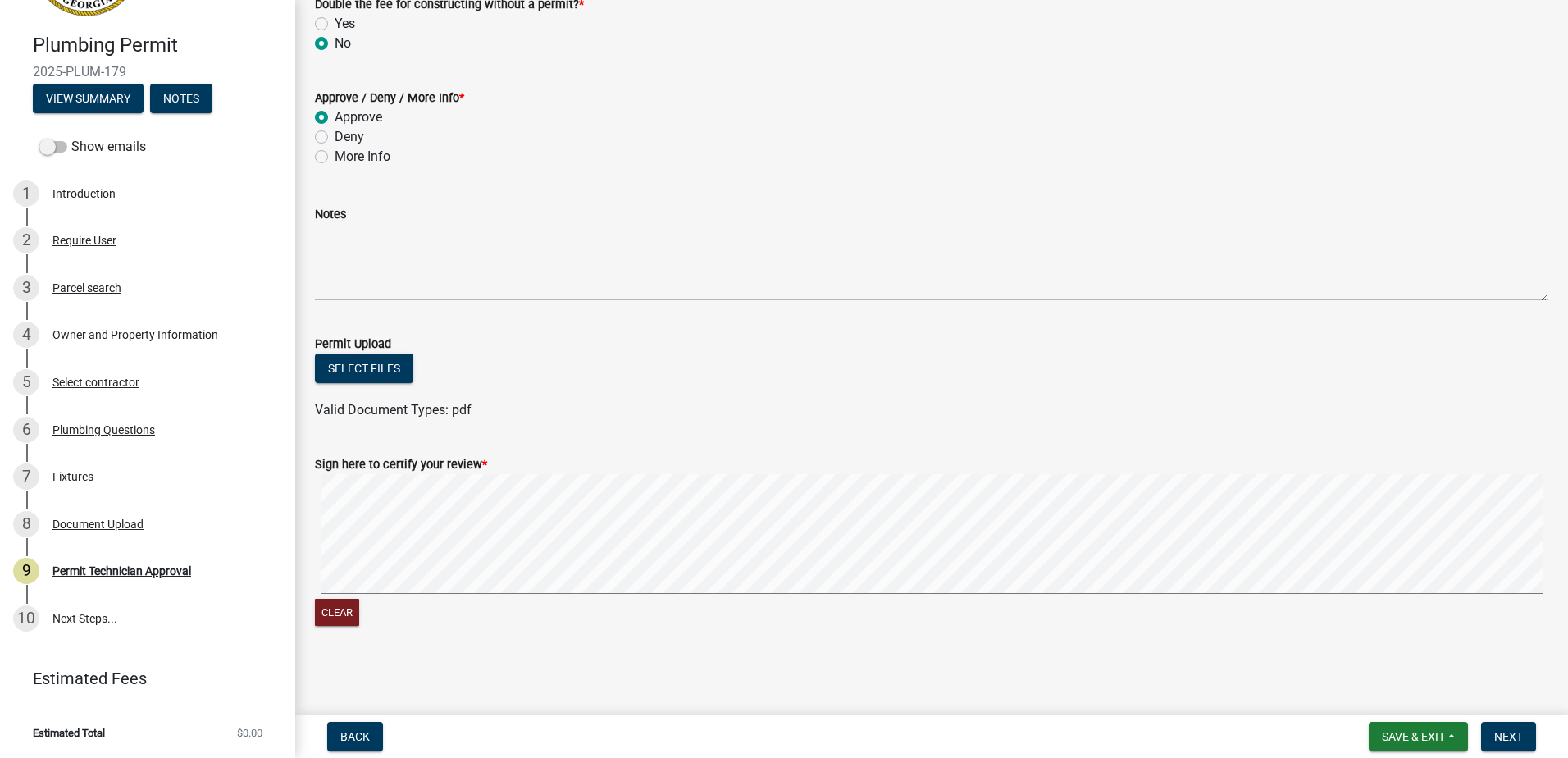
click at [1513, 751] on nav "Back Save & Exit Save Save & Exit Next" at bounding box center [931, 736] width 1272 height 42
click at [1512, 734] on span "Next" at bounding box center [1508, 736] width 29 height 13
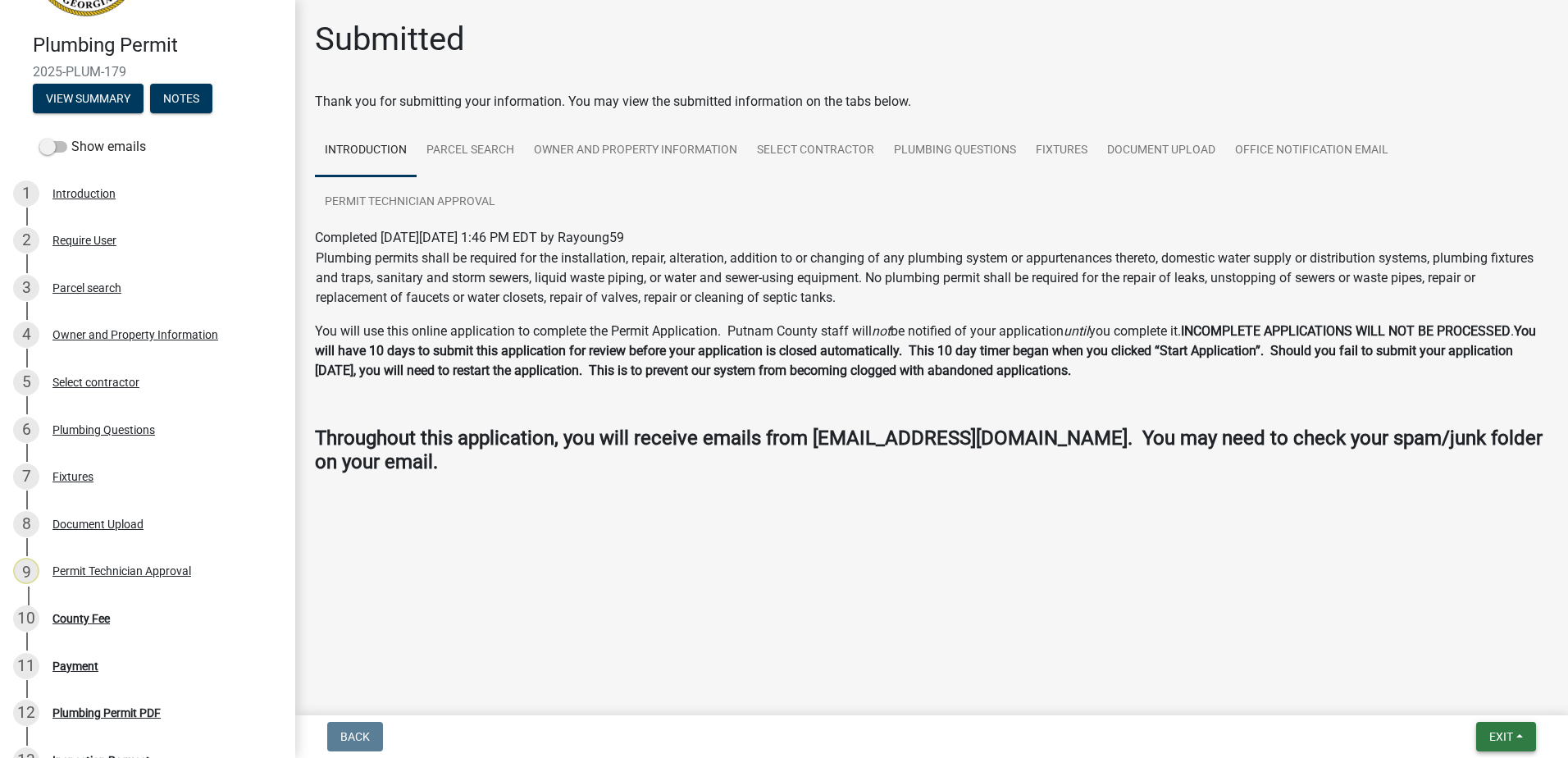
drag, startPoint x: 1505, startPoint y: 740, endPoint x: 1502, endPoint y: 728, distance: 12.4
click at [1505, 736] on span "Exit" at bounding box center [1500, 736] width 24 height 13
click at [1469, 696] on button "Save & Exit" at bounding box center [1469, 694] width 131 height 40
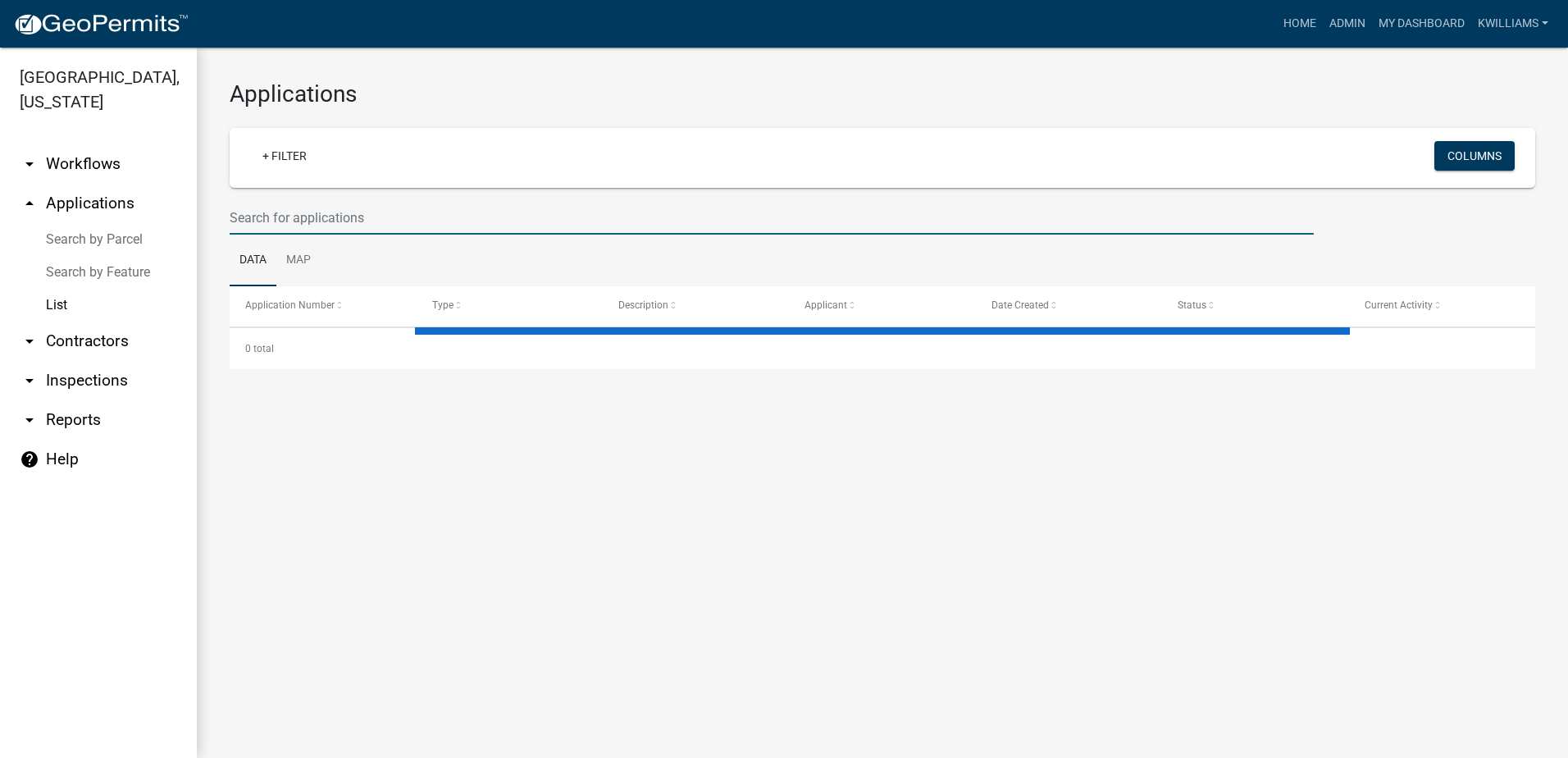
click at [301, 220] on input "text" at bounding box center [771, 217] width 1084 height 33
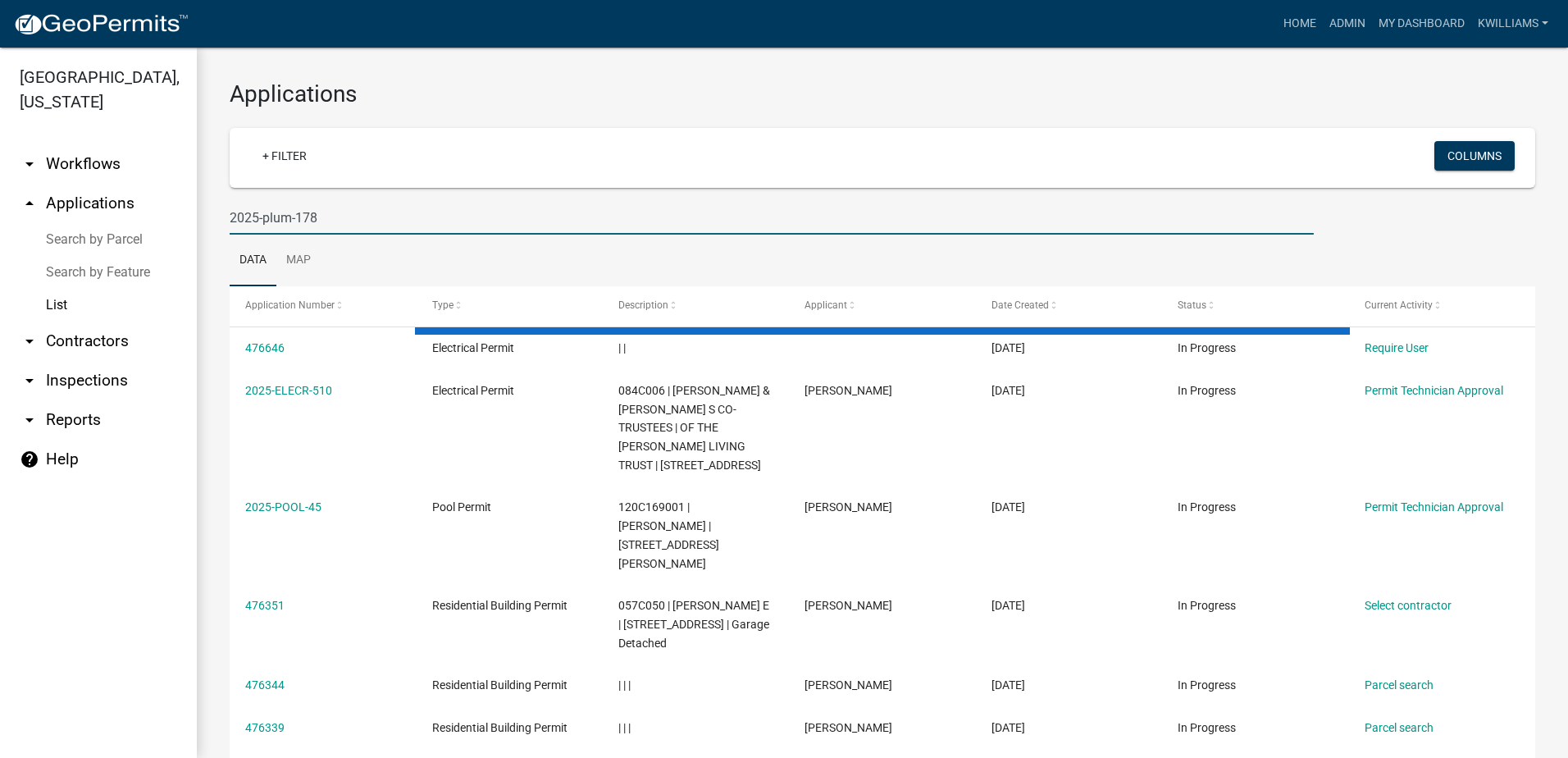
type input "2025-plum-178"
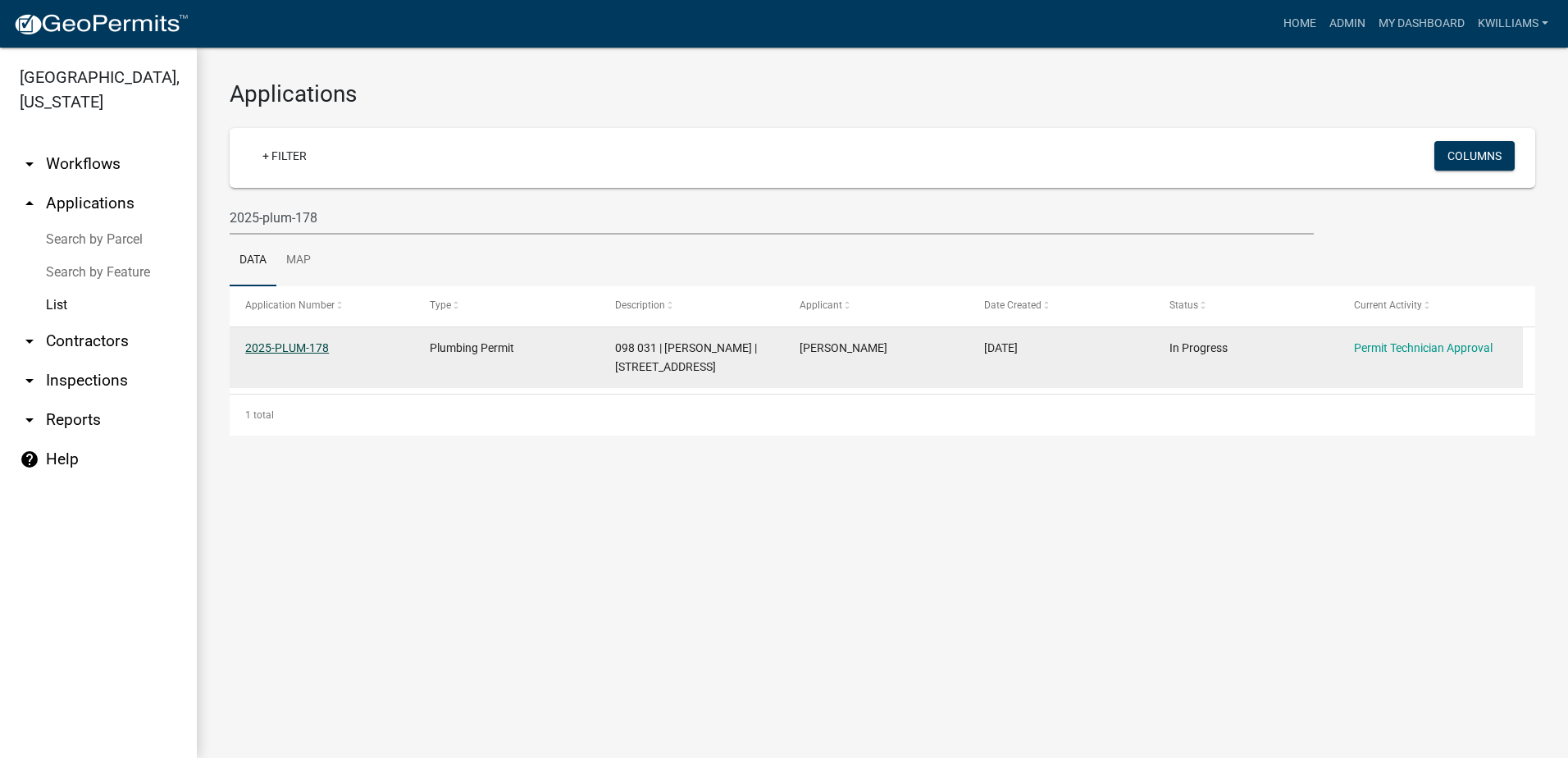
click at [280, 350] on link "2025-PLUM-178" at bounding box center [286, 347] width 84 height 13
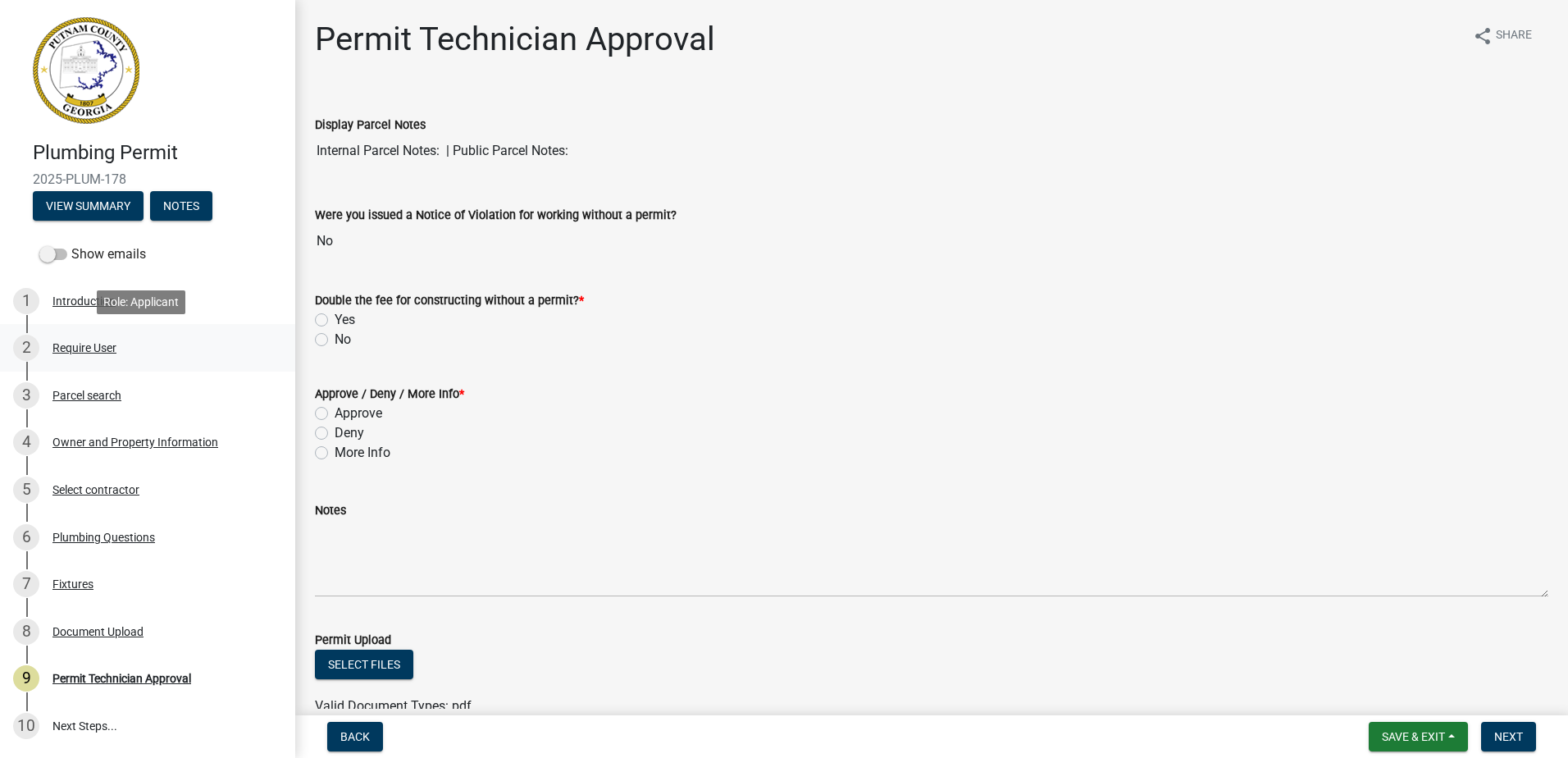
click at [100, 357] on div "2 Require User" at bounding box center [141, 348] width 256 height 26
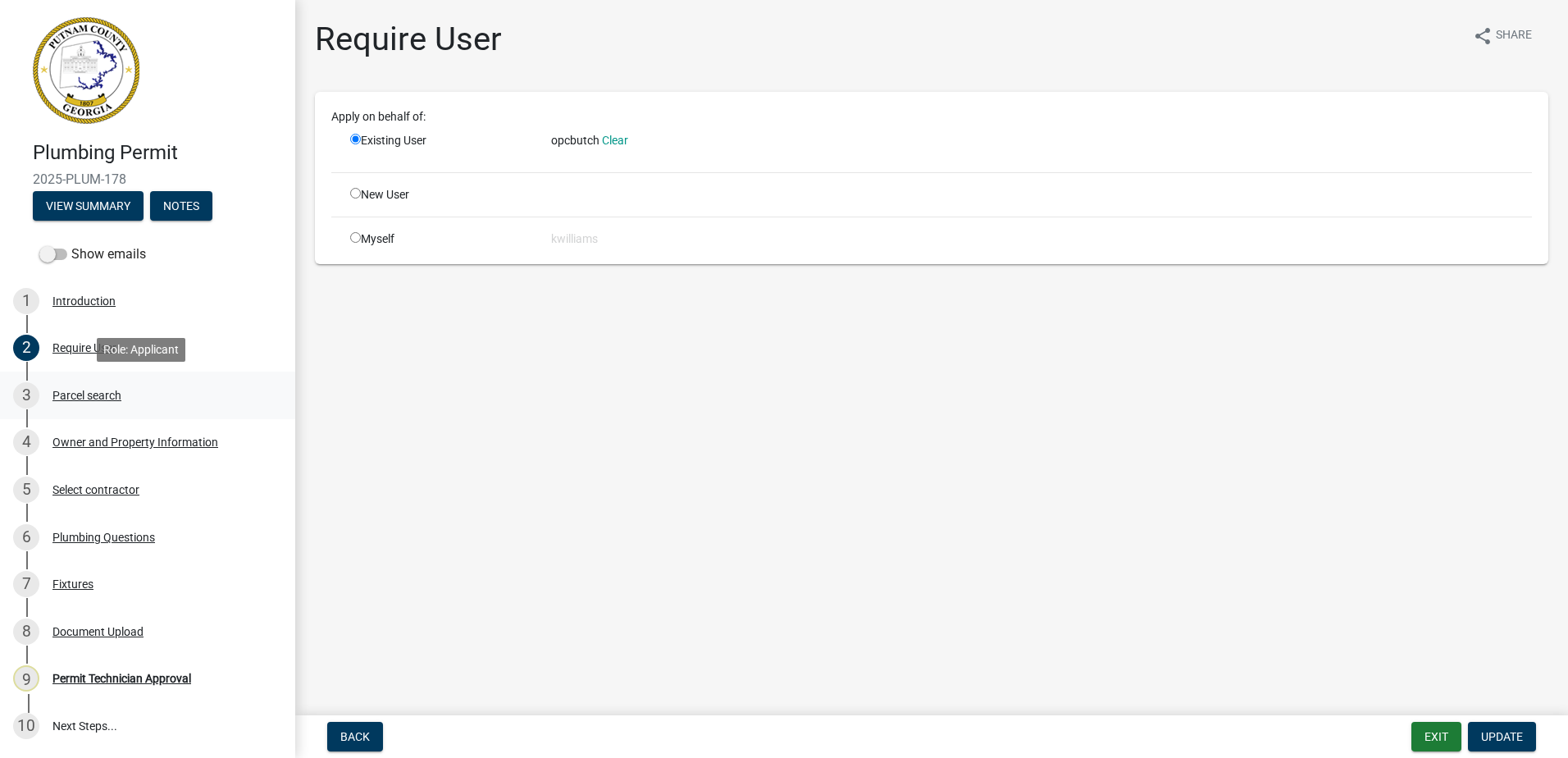
click at [79, 413] on link "3 Parcel search" at bounding box center [147, 395] width 295 height 48
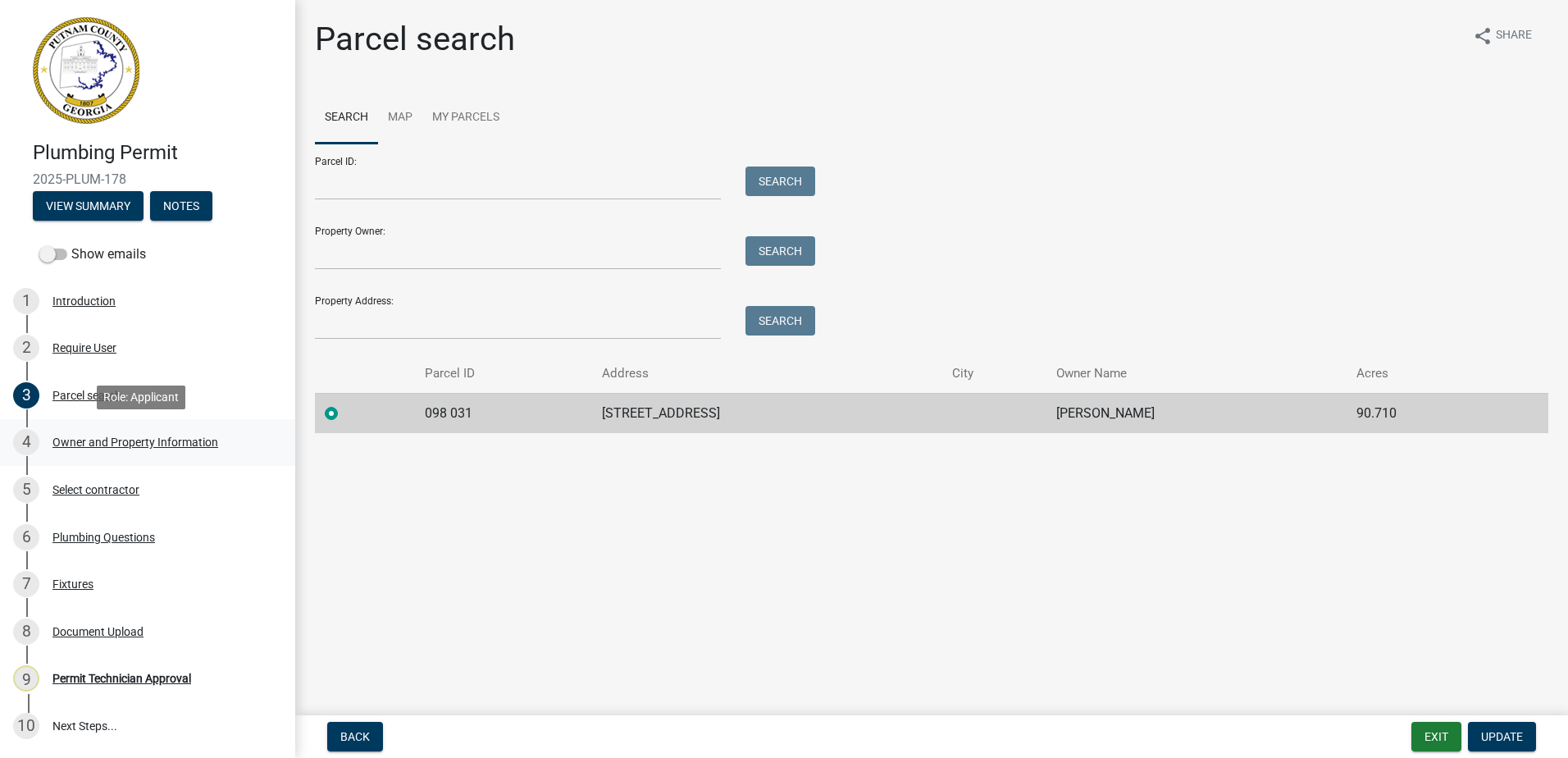
click at [91, 462] on link "4 Owner and Property Information" at bounding box center [147, 443] width 295 height 48
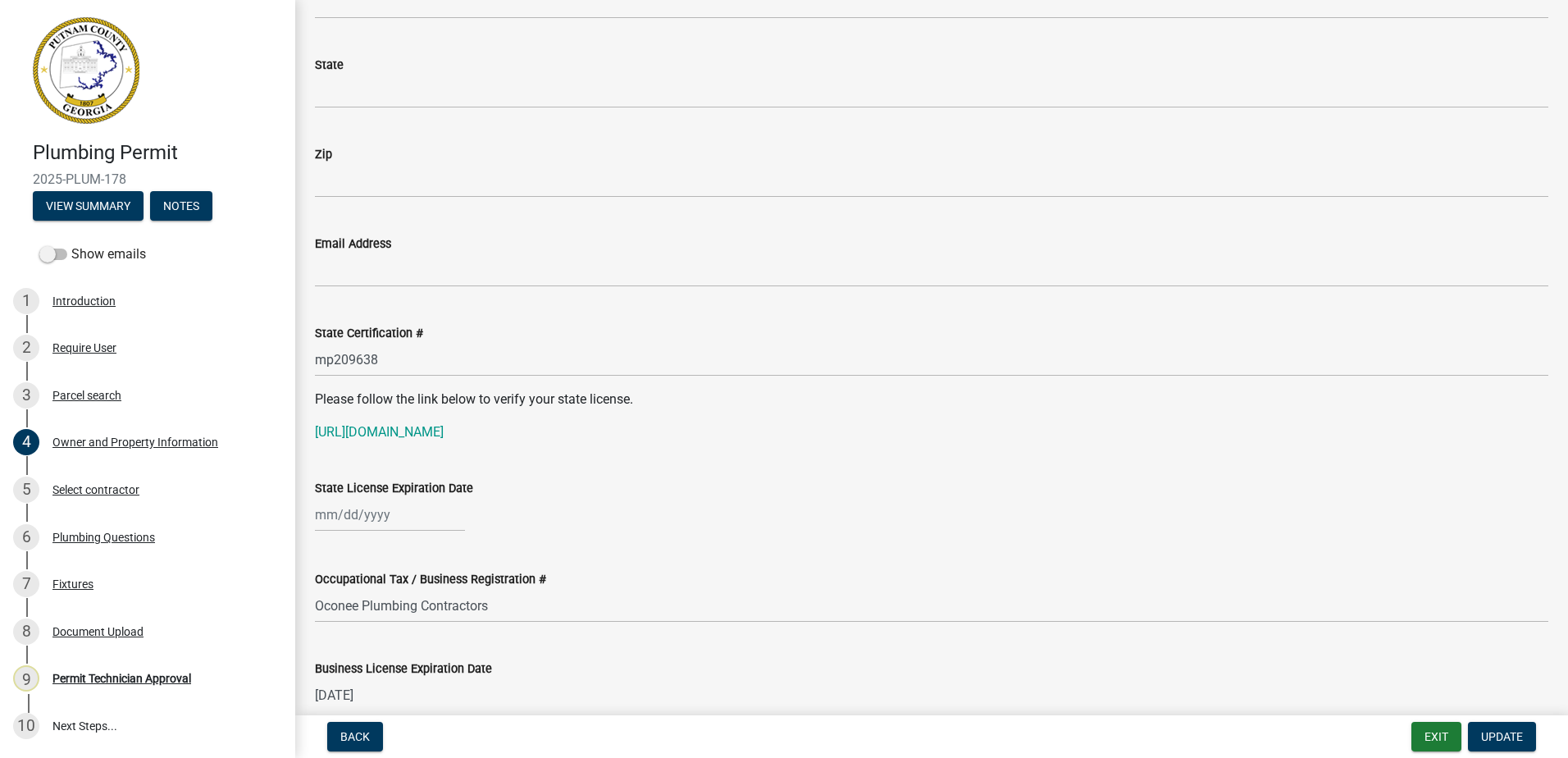
scroll to position [1886, 0]
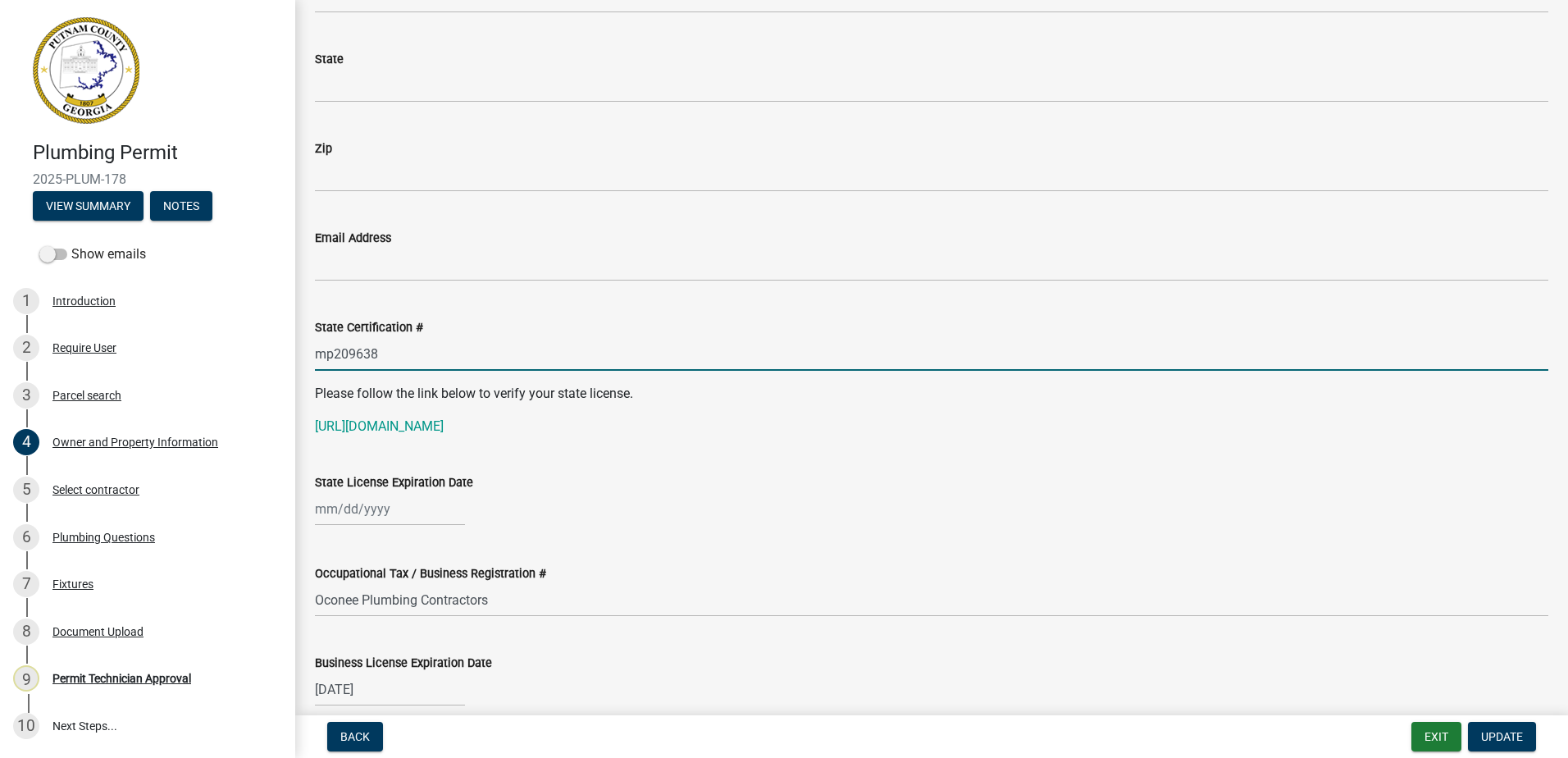
drag, startPoint x: 401, startPoint y: 364, endPoint x: 325, endPoint y: 359, distance: 76.2
click at [310, 370] on div "State Certification # mp209638" at bounding box center [931, 332] width 1258 height 77
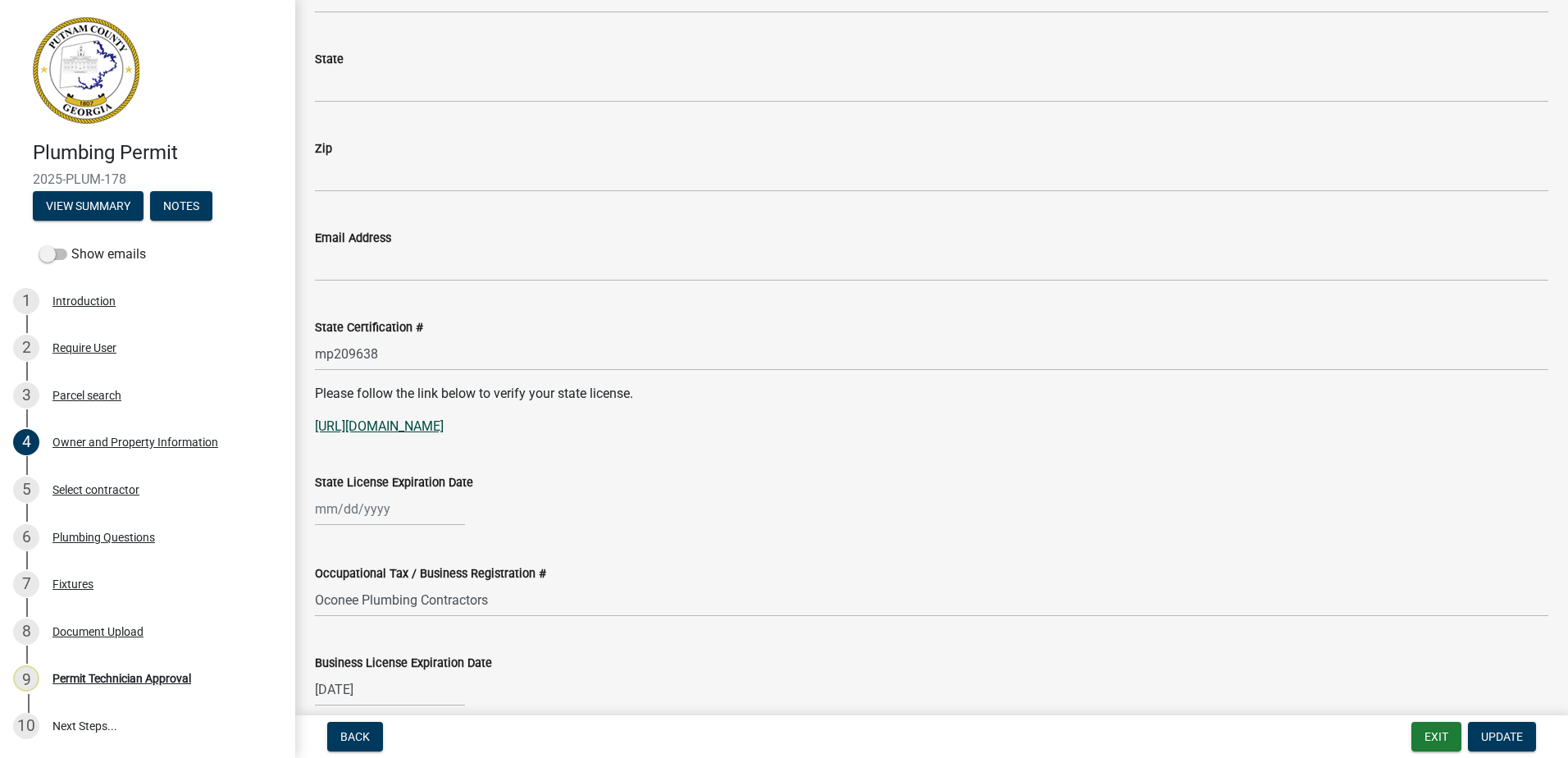
click at [362, 432] on link "[URL][DOMAIN_NAME]" at bounding box center [379, 426] width 129 height 16
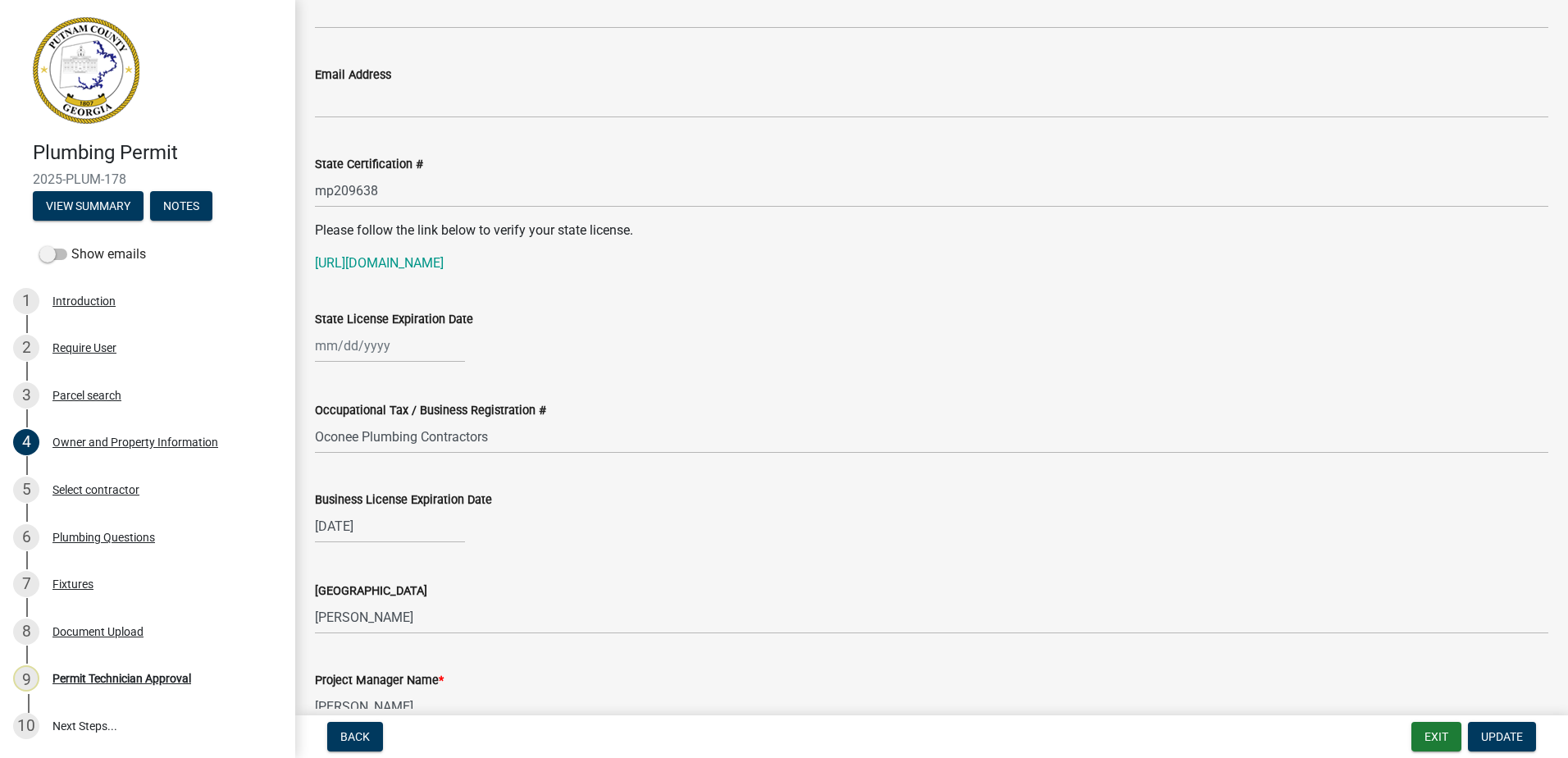
scroll to position [2050, 0]
select select "9"
select select "2025"
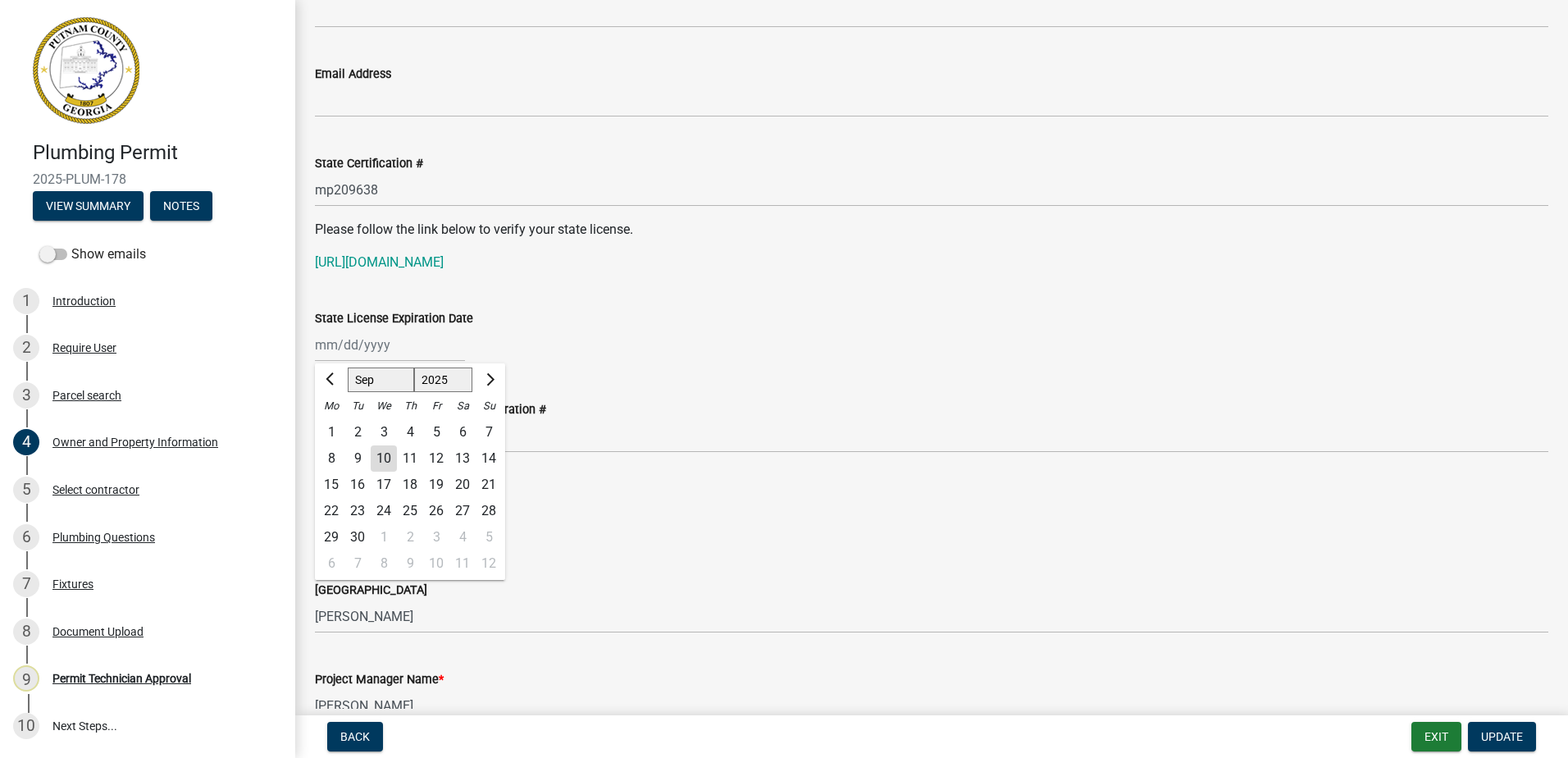
click at [336, 354] on div "[PERSON_NAME] Feb Mar Apr [PERSON_NAME][DATE] Oct Nov [DATE] 1526 1527 1528 152…" at bounding box center [390, 345] width 150 height 33
click at [732, 325] on div "State License Expiration Date" at bounding box center [931, 318] width 1233 height 19
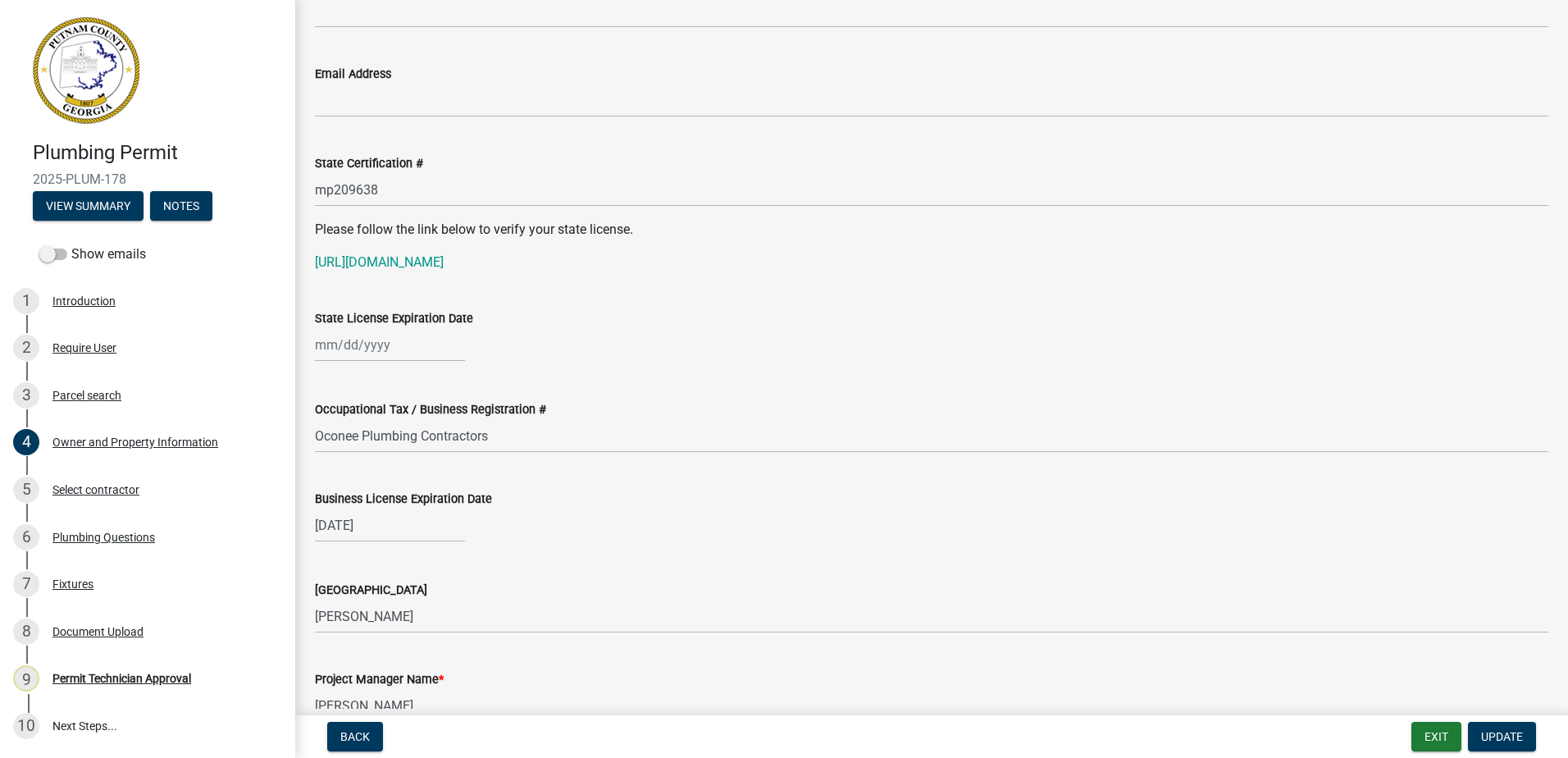
select select "9"
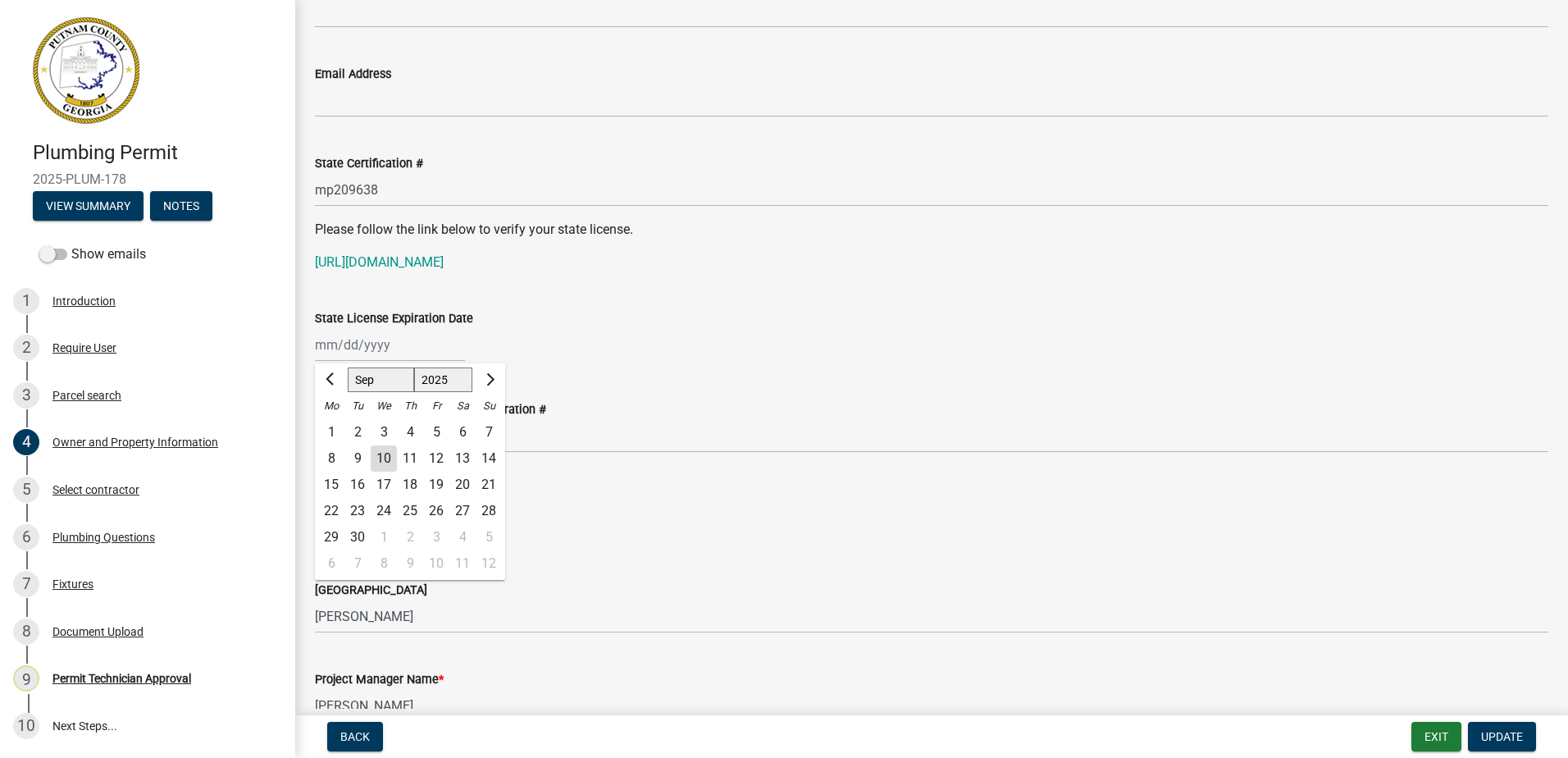
click at [425, 338] on div "[PERSON_NAME] Feb Mar Apr [PERSON_NAME][DATE] Oct Nov [DATE] 1526 1527 1528 152…" at bounding box center [390, 345] width 150 height 33
click at [447, 381] on select "1525 1526 1527 1528 1529 1530 1531 1532 1533 1534 1535 1536 1537 1538 1539 1540…" at bounding box center [443, 379] width 59 height 25
select select "2026"
click at [414, 367] on select "1525 1526 1527 1528 1529 1530 1531 1532 1533 1534 1535 1536 1537 1538 1539 1540…" at bounding box center [443, 379] width 59 height 25
click at [381, 382] on select "Jan Feb Mar Apr May Jun Jul Aug Sep Oct Nov Dec" at bounding box center [380, 379] width 66 height 25
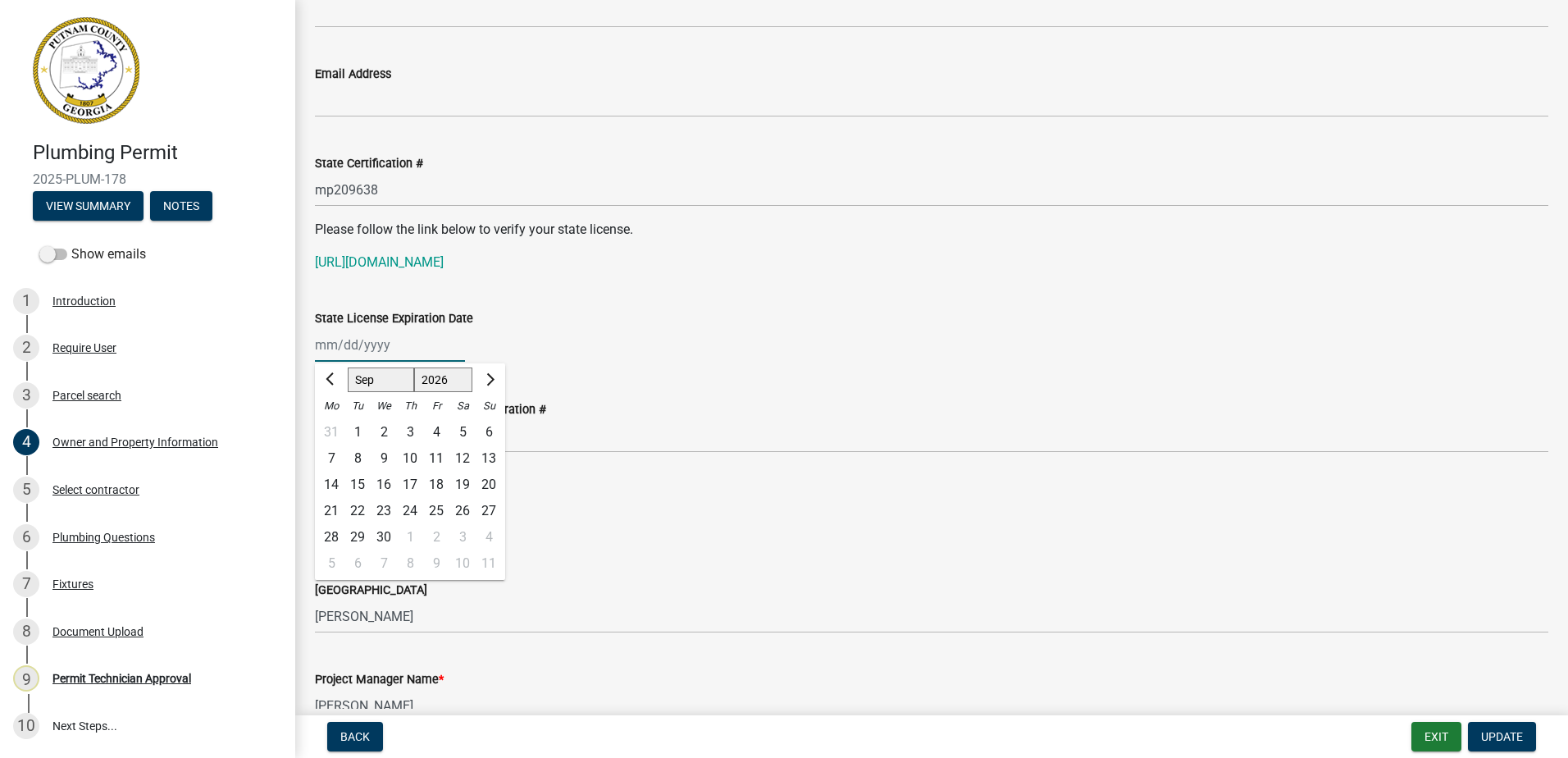
select select "11"
click at [348, 367] on select "Jan Feb Mar Apr May Jun Jul Aug Sep Oct Nov Dec" at bounding box center [380, 379] width 66 height 25
click at [335, 555] on div "30" at bounding box center [331, 563] width 26 height 26
type input "11/30/2026"
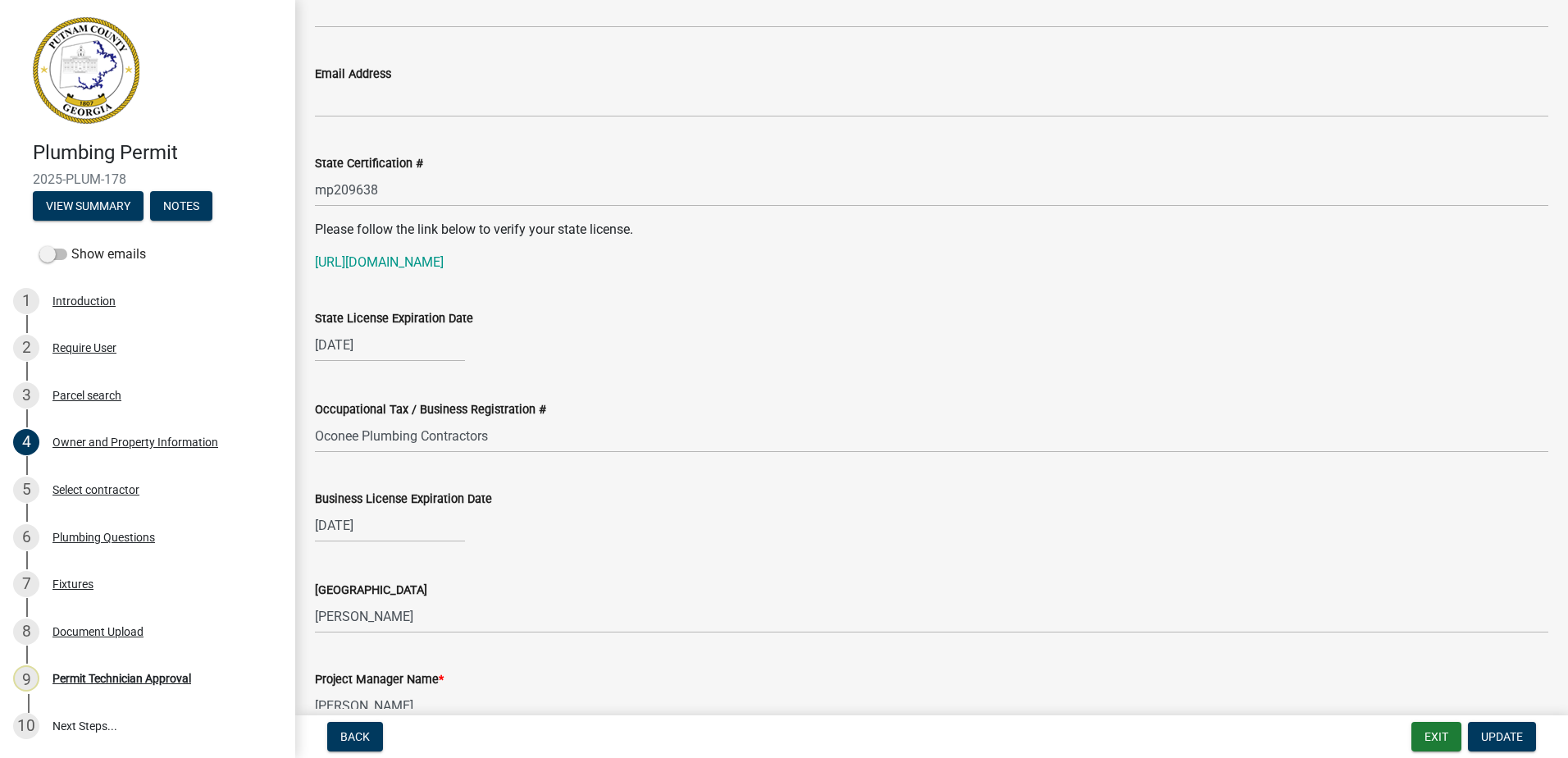
click at [680, 358] on div "11/30/2026" at bounding box center [931, 345] width 1233 height 33
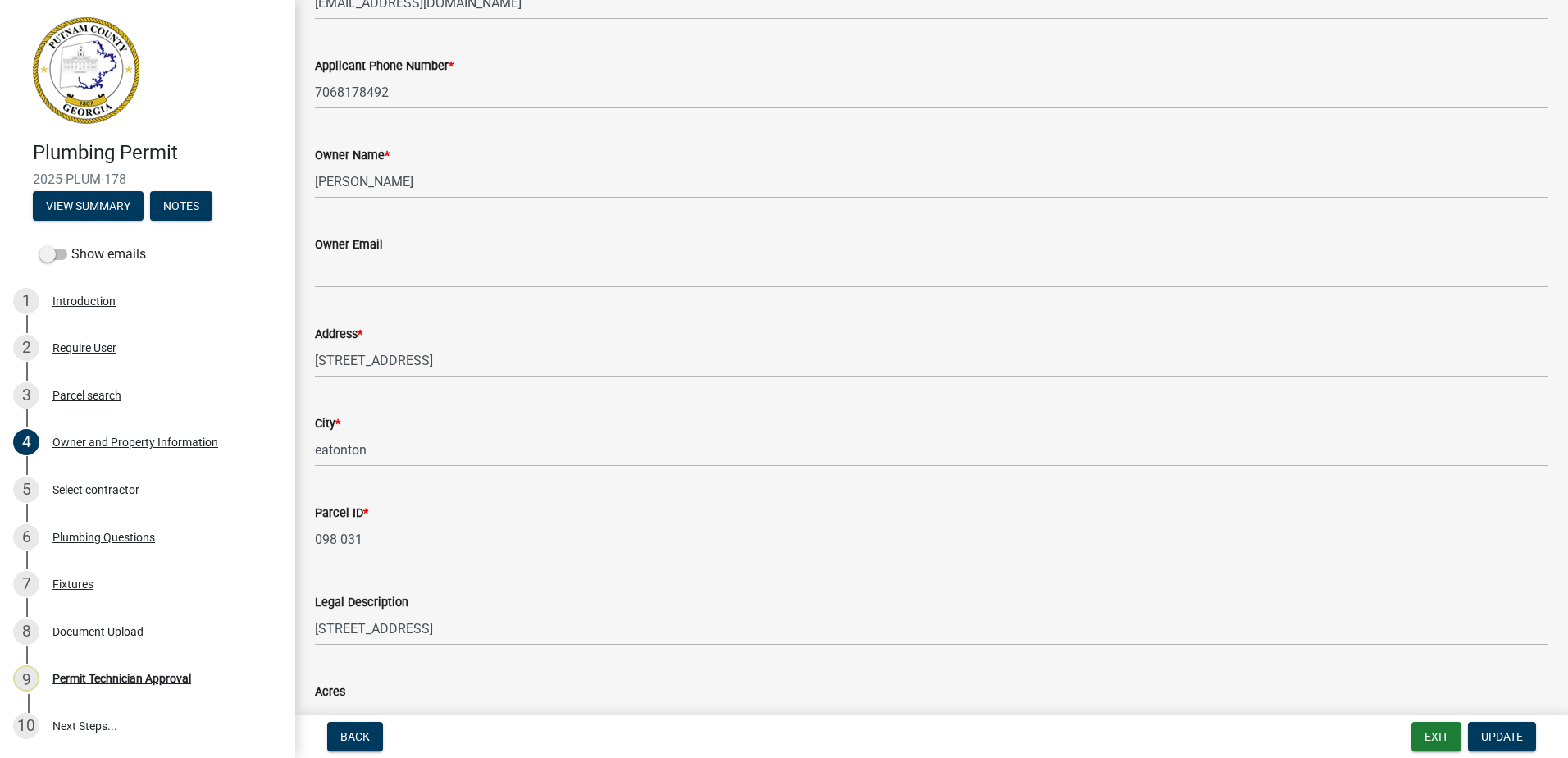
scroll to position [246, 0]
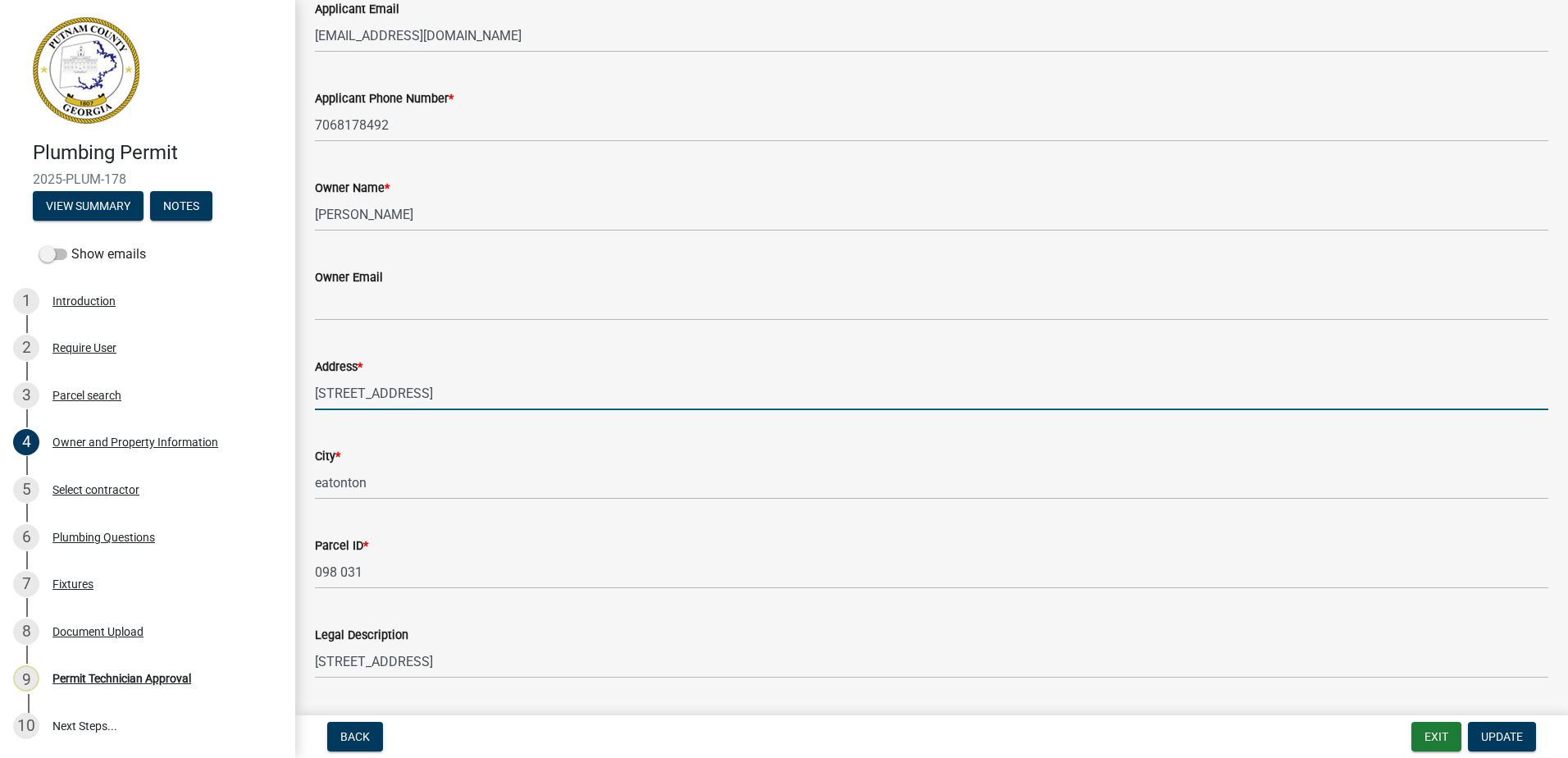
drag, startPoint x: 465, startPoint y: 381, endPoint x: 364, endPoint y: 393, distance: 101.7
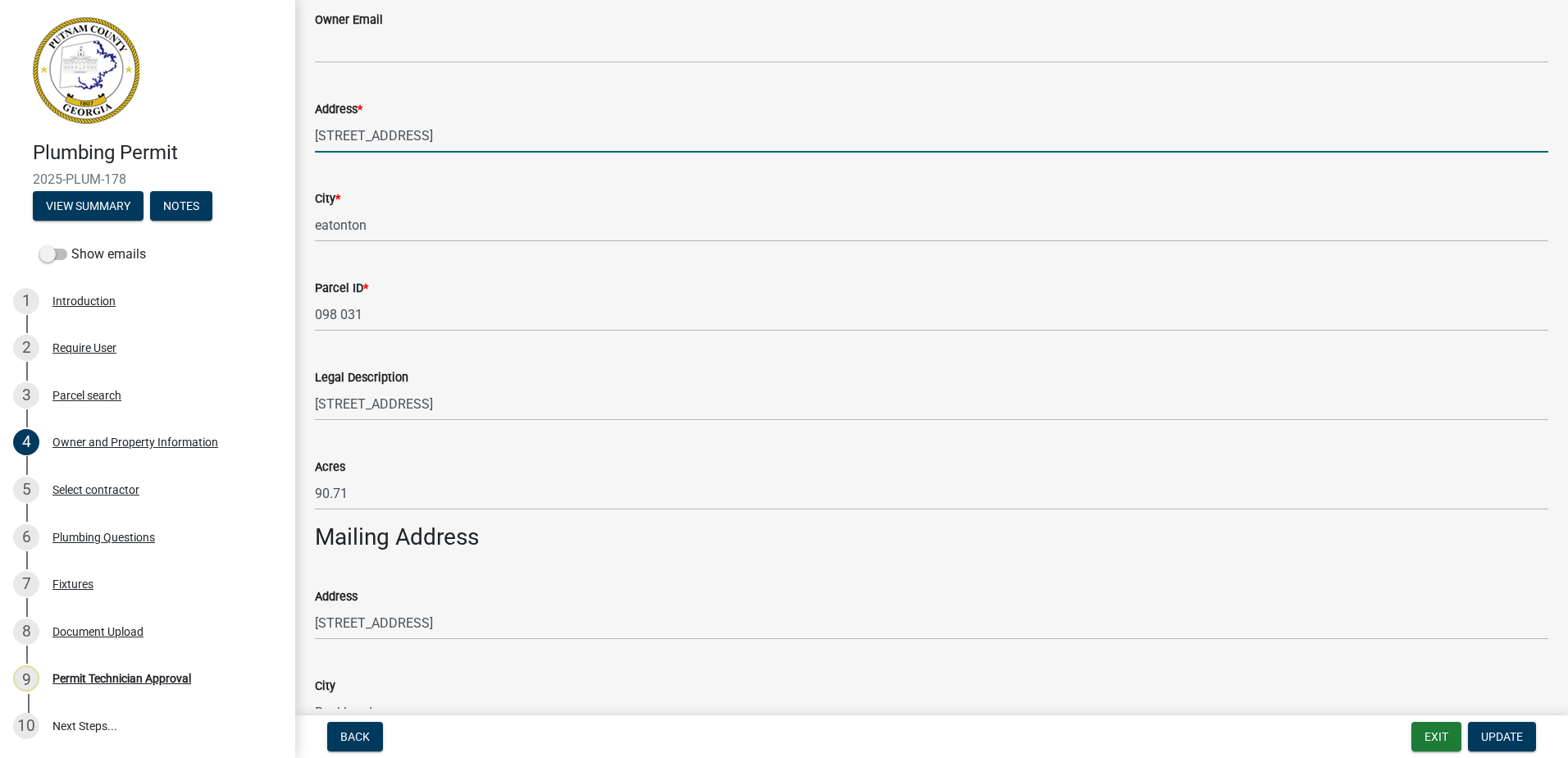
scroll to position [492, 0]
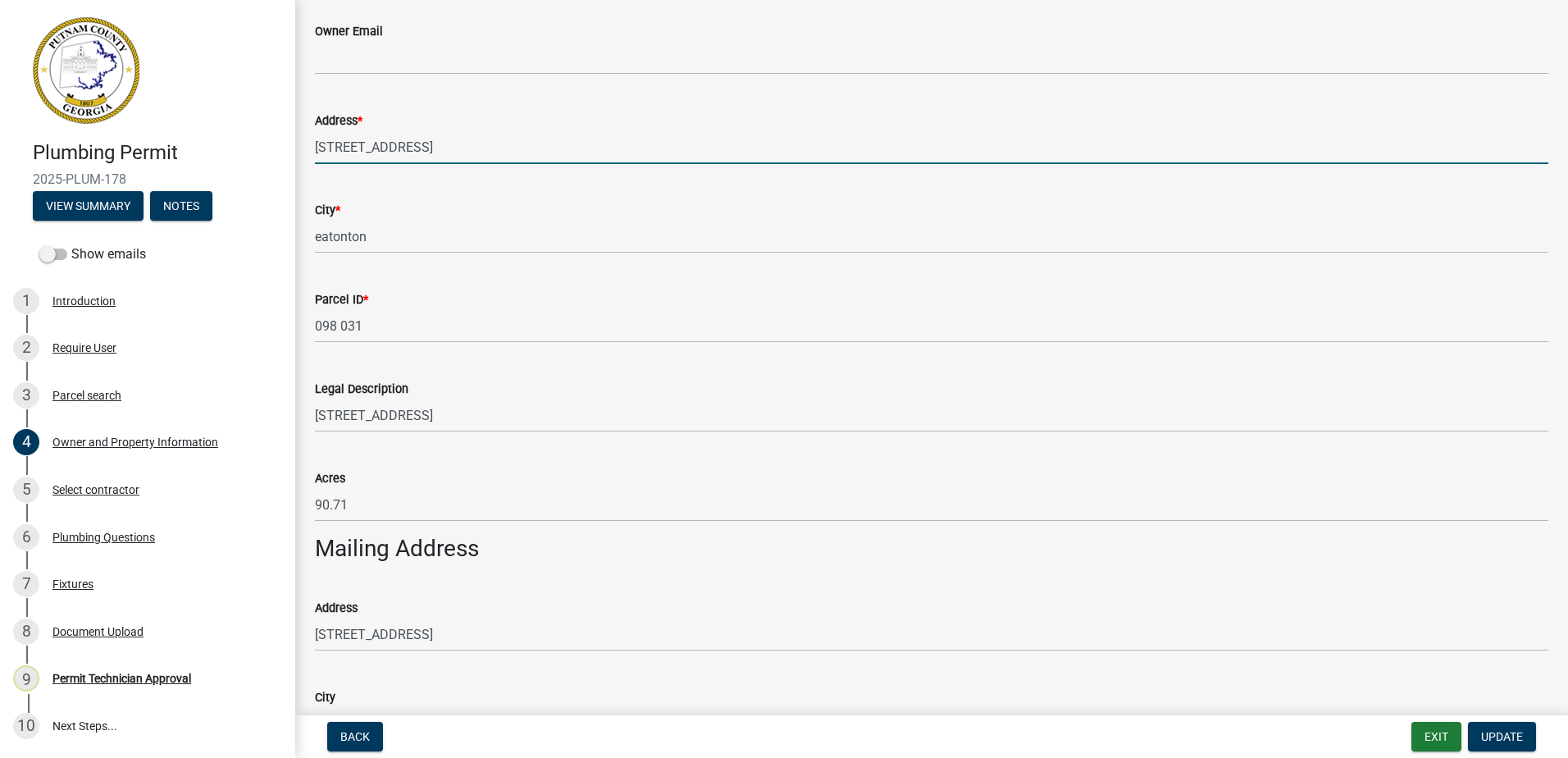
click at [522, 387] on div "Legal Description" at bounding box center [931, 388] width 1233 height 19
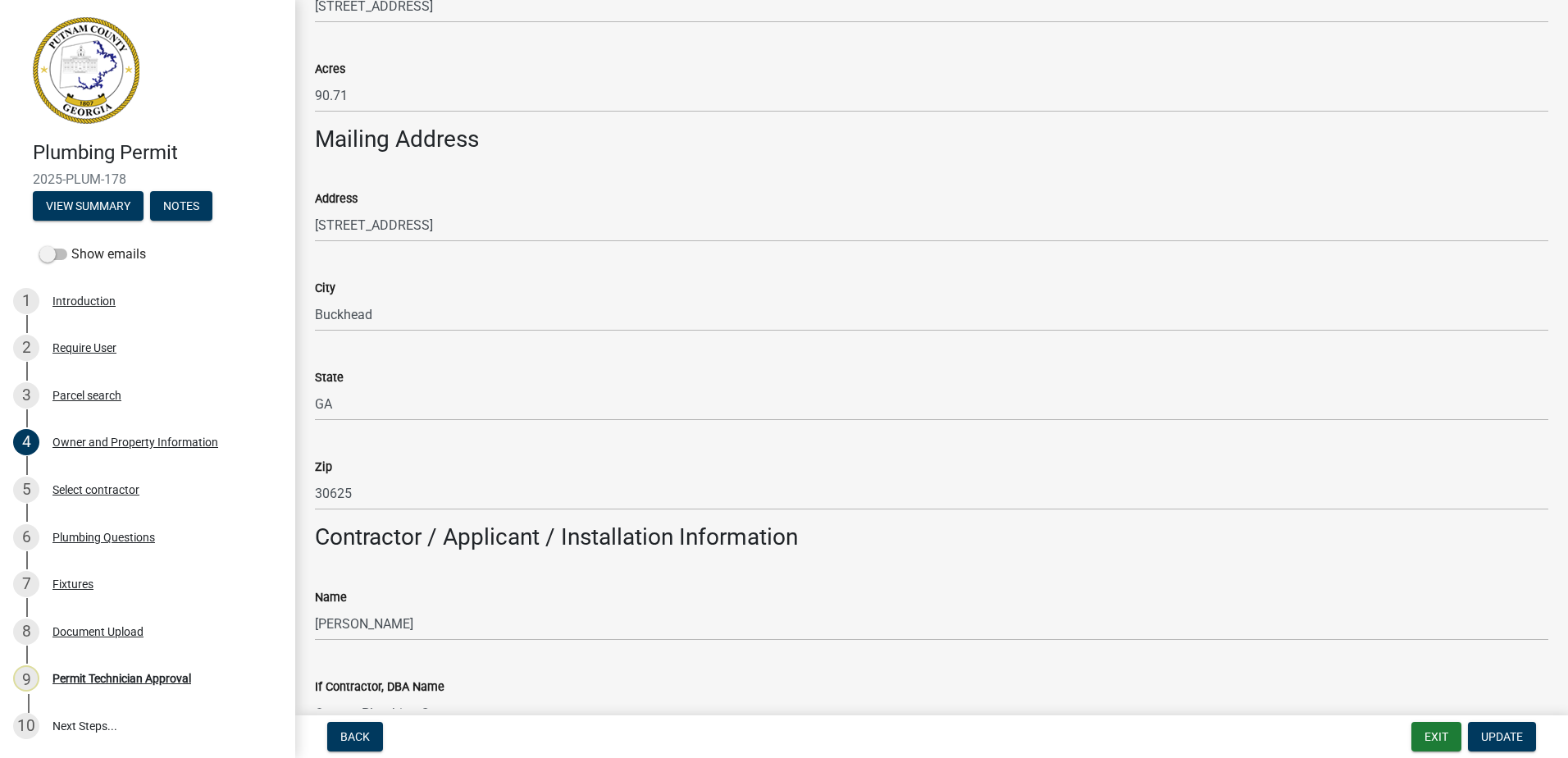
scroll to position [902, 0]
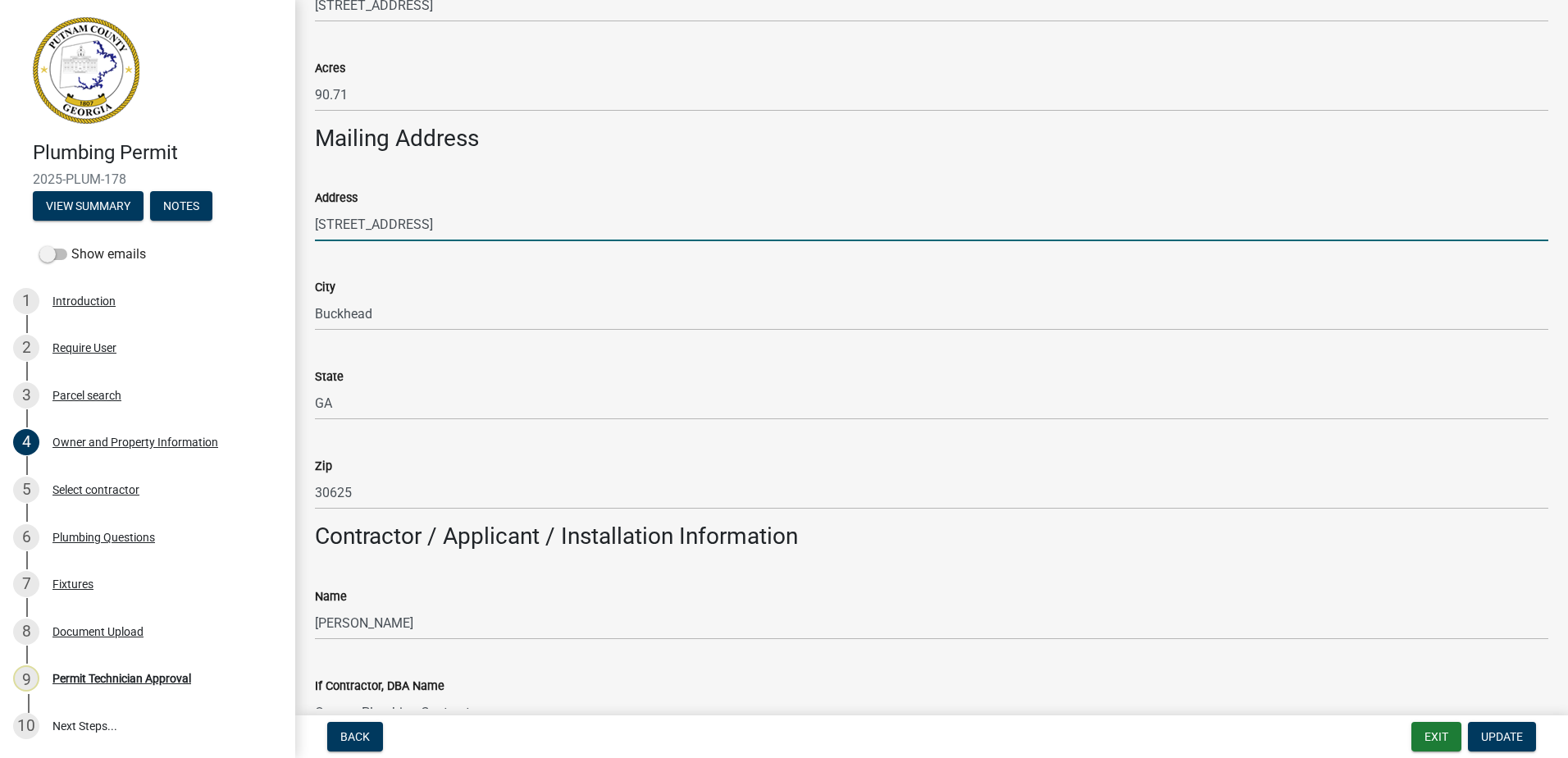
drag, startPoint x: 448, startPoint y: 223, endPoint x: 314, endPoint y: 219, distance: 134.1
click at [314, 219] on div "Address 115 Parks Mill Dr." at bounding box center [931, 202] width 1258 height 77
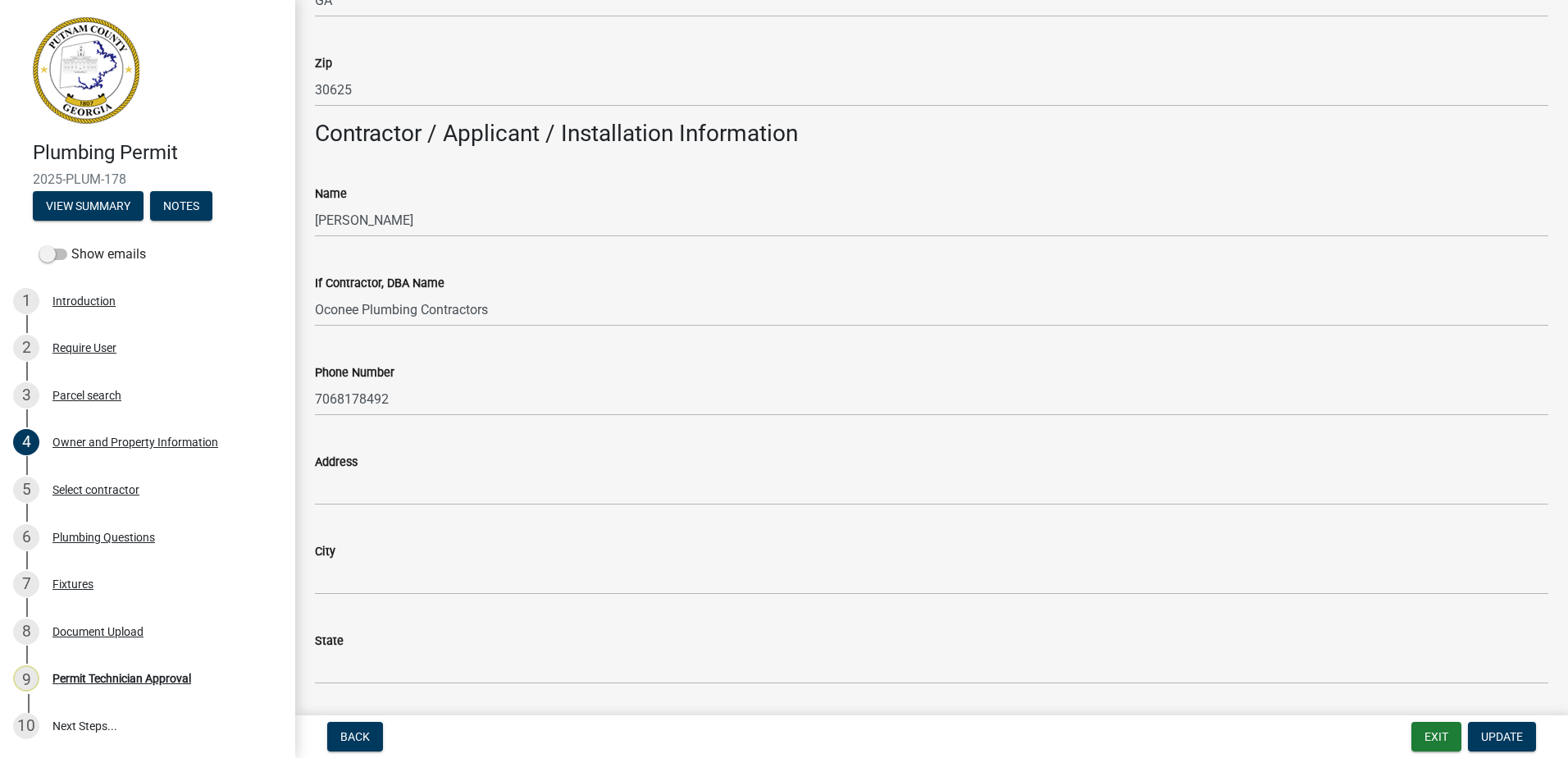
scroll to position [1312, 0]
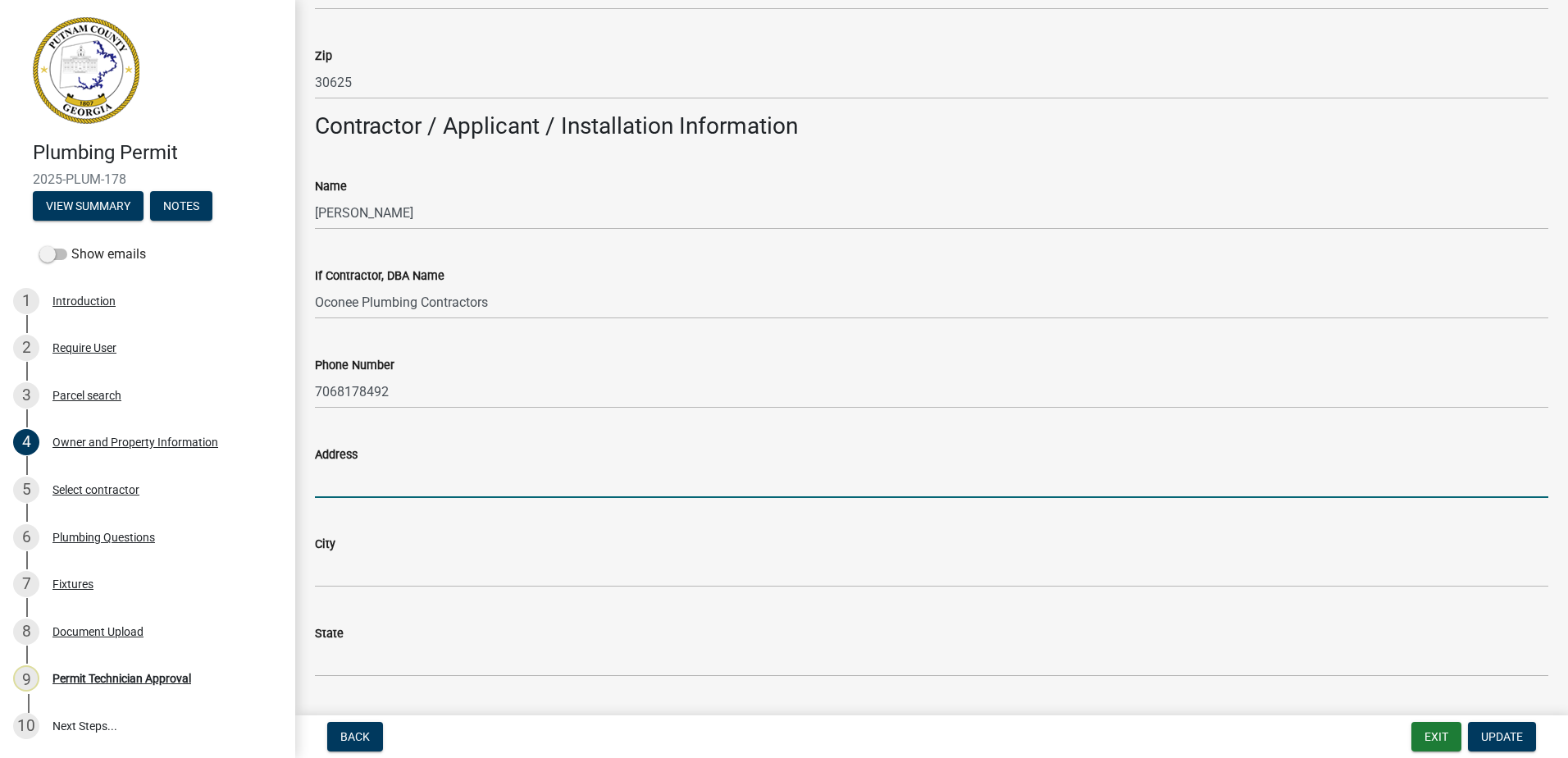
click at [372, 482] on input "Address" at bounding box center [931, 481] width 1233 height 33
paste input "115 Parks Mill Dr."
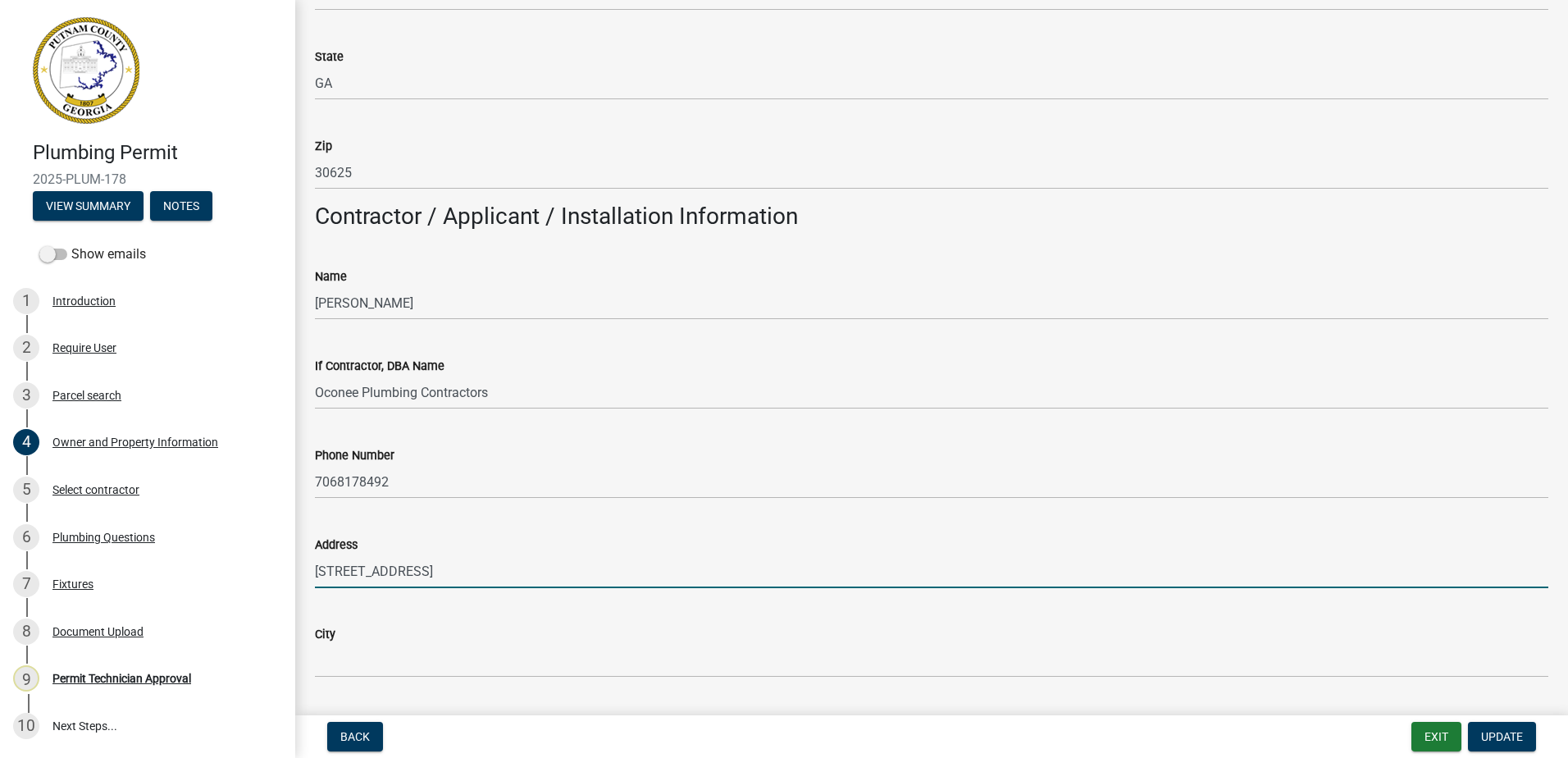
scroll to position [1557, 0]
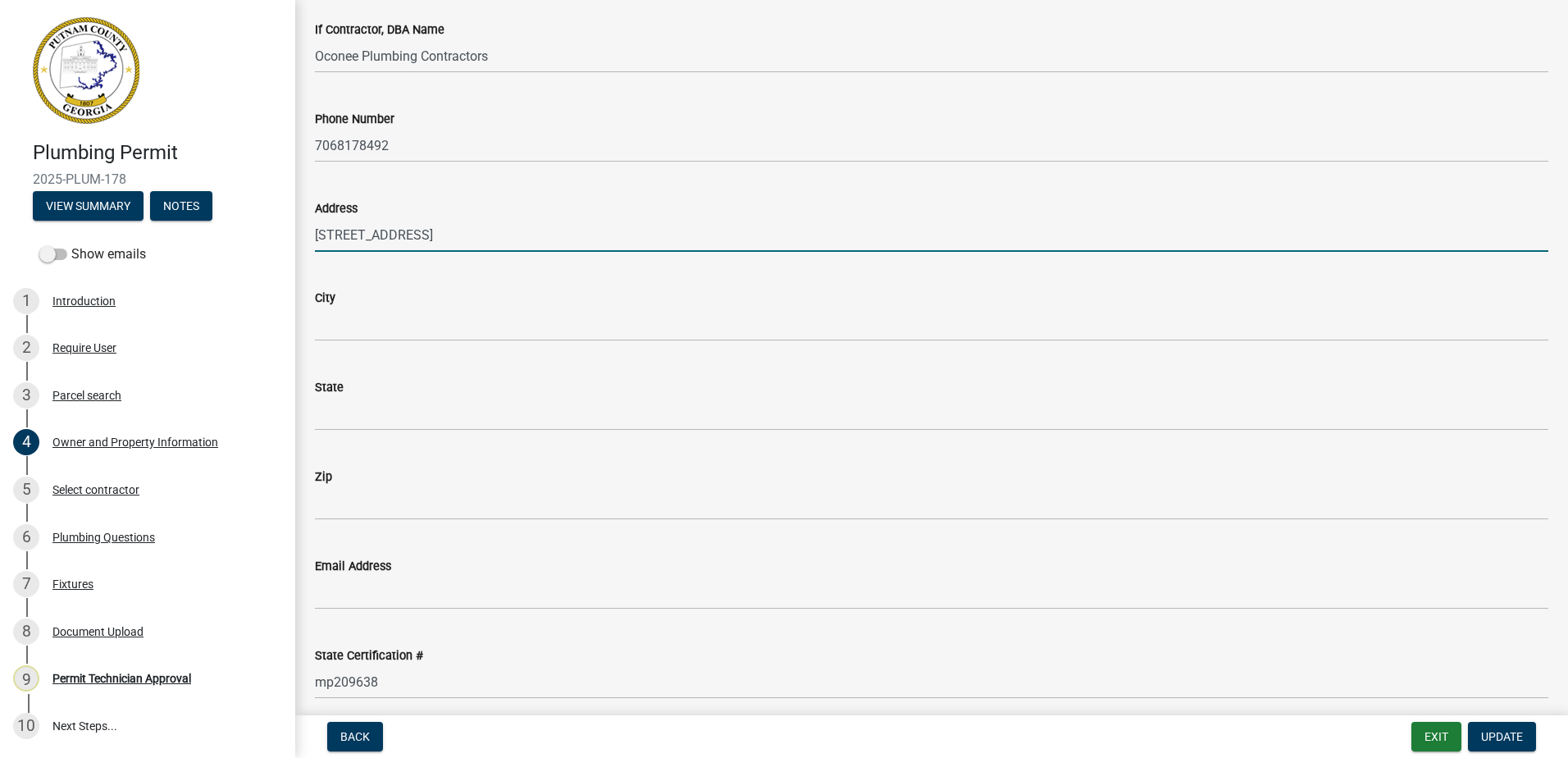
type input "115 Parks Mill Dr."
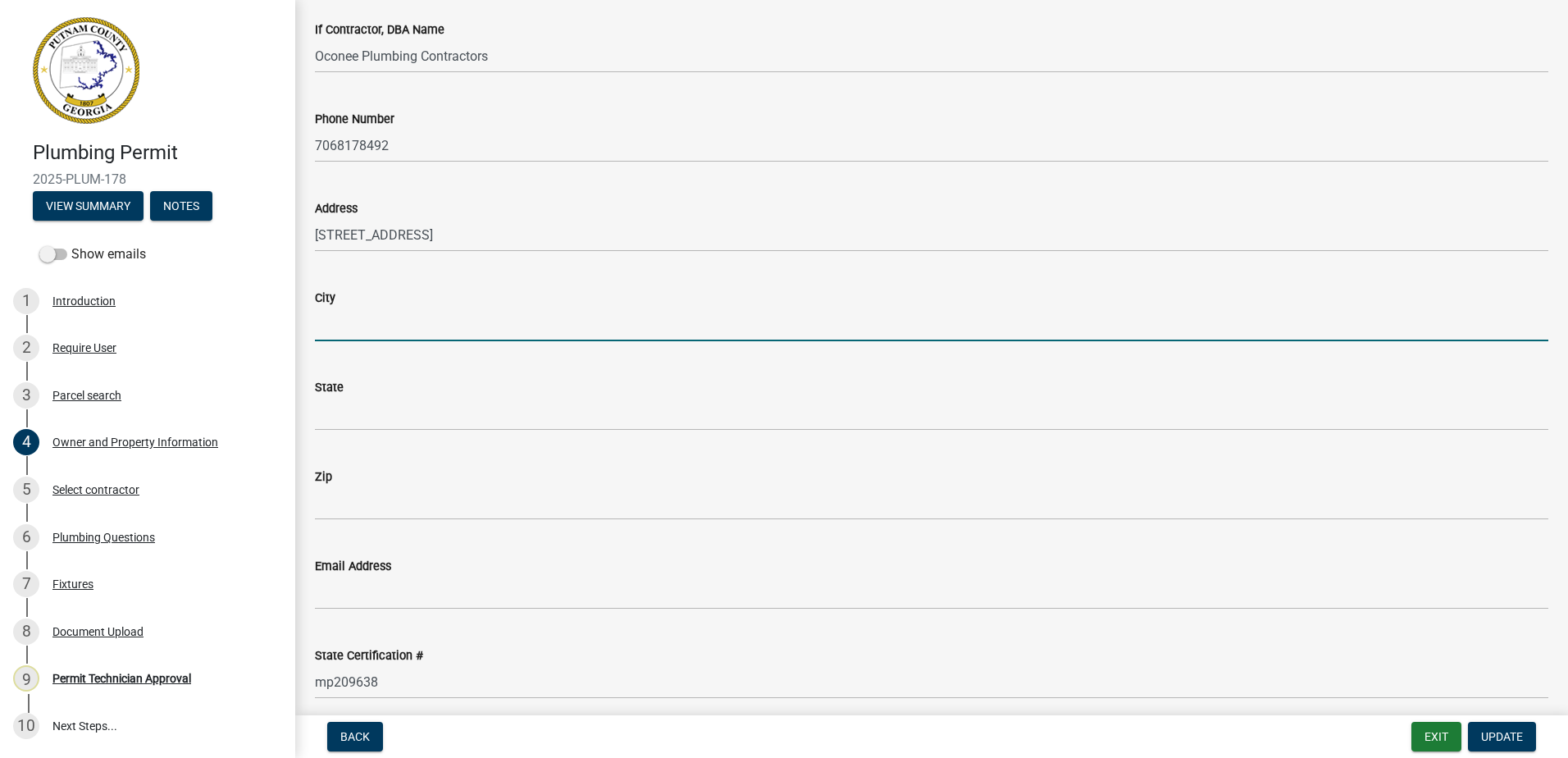
click at [364, 330] on input "City" at bounding box center [931, 324] width 1233 height 33
type input "b"
type input "Buckhead"
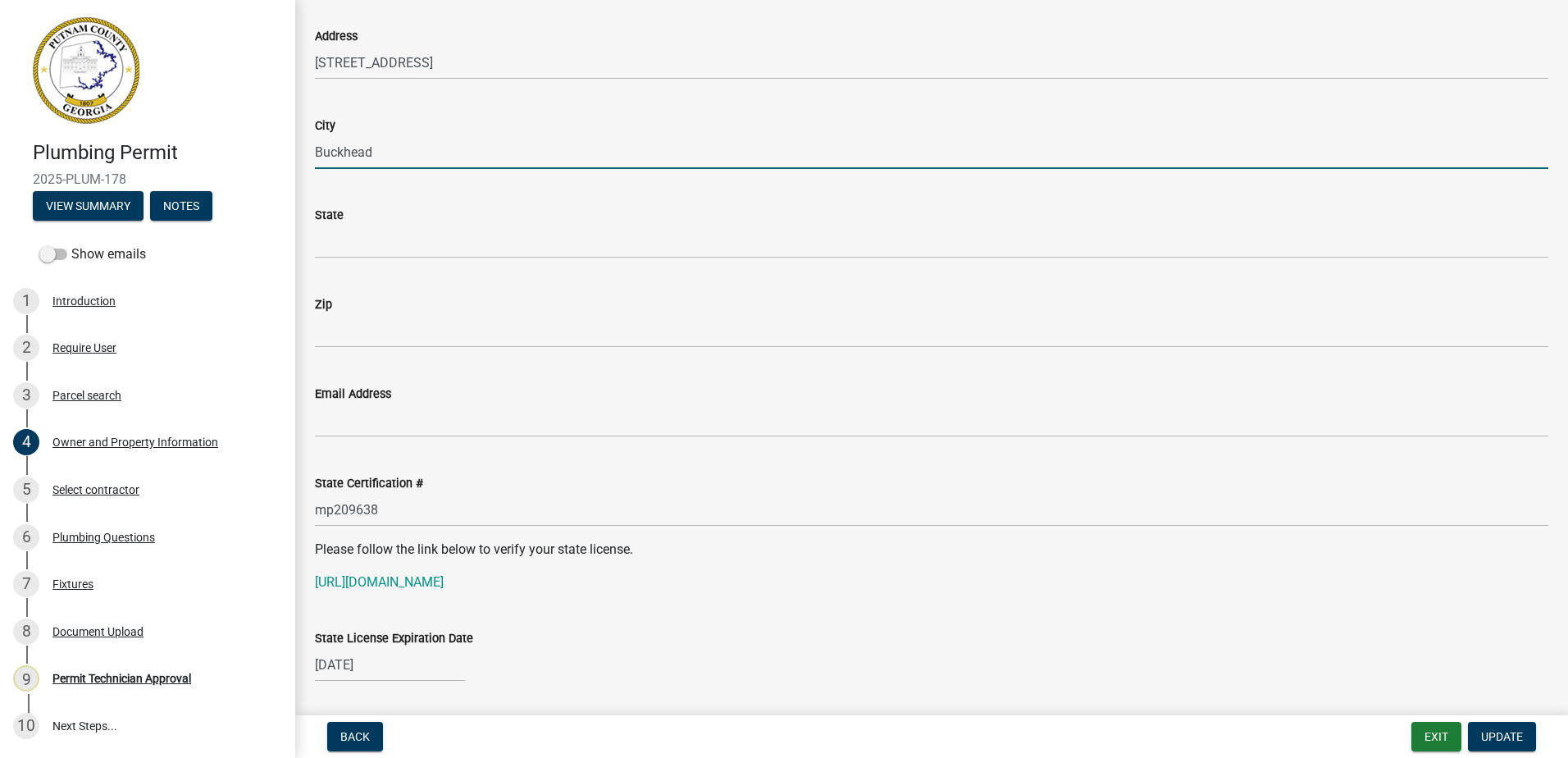
scroll to position [1722, 0]
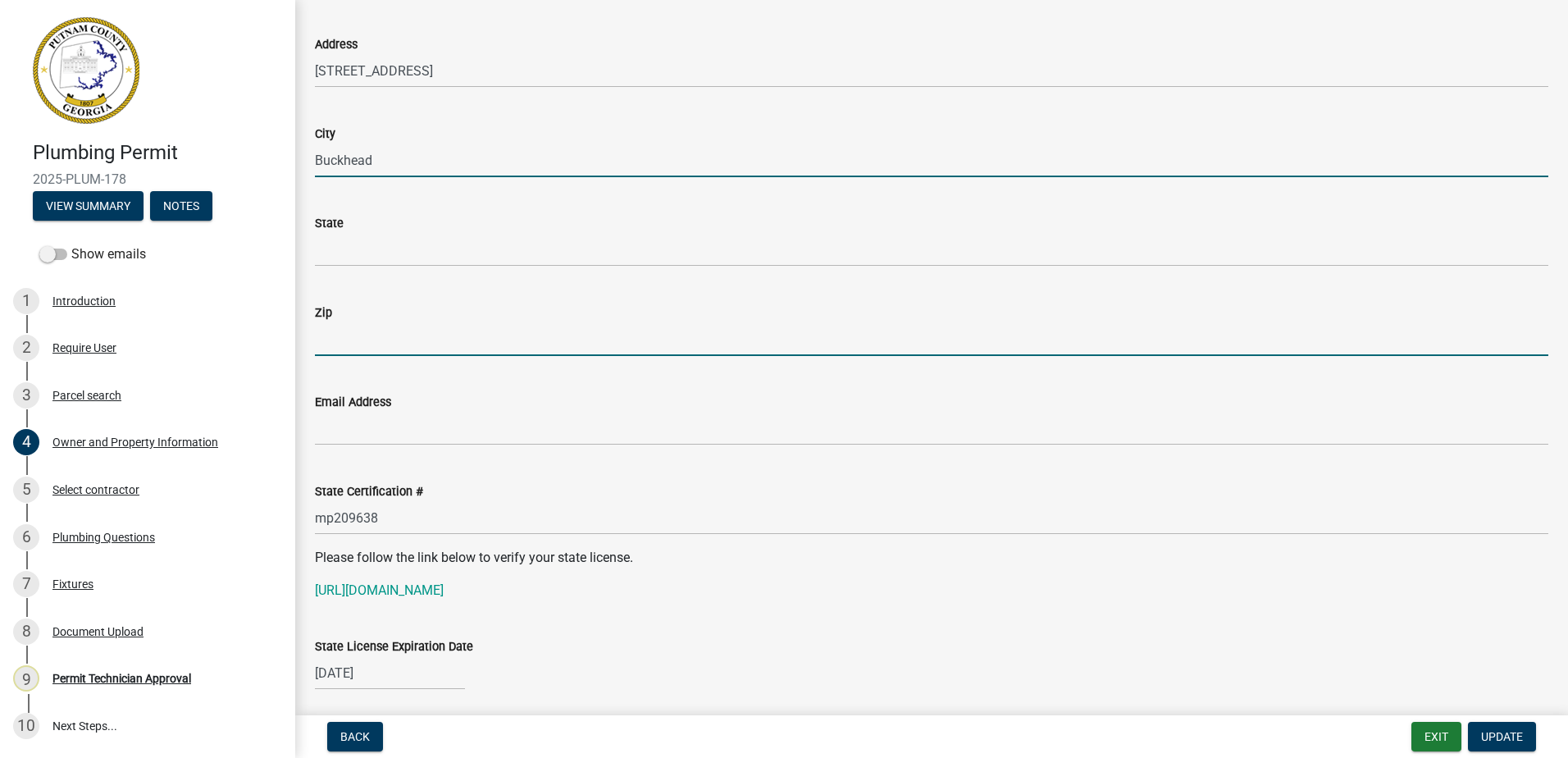
click at [329, 336] on input "Zip" at bounding box center [931, 339] width 1233 height 33
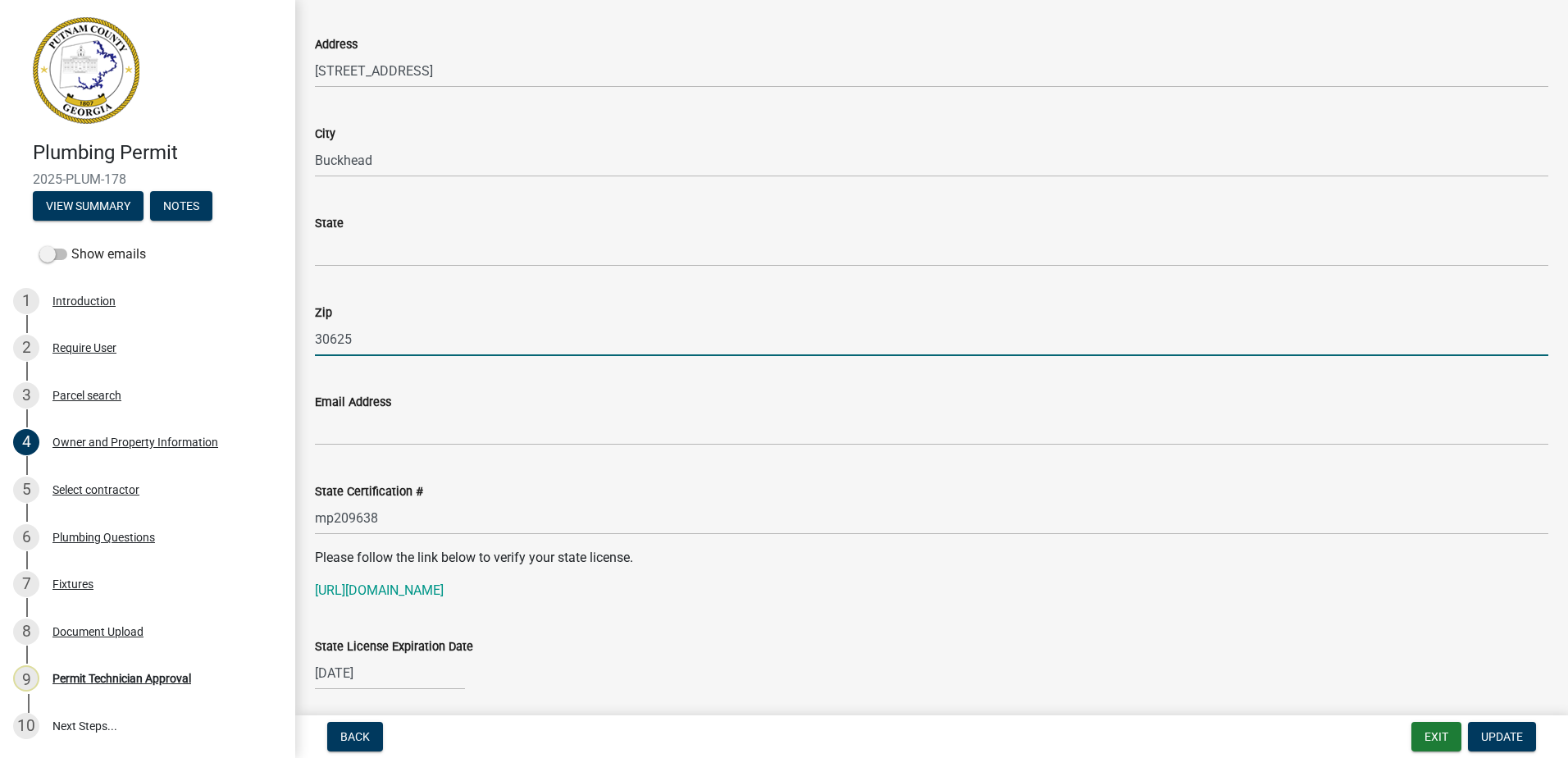
type input "30625"
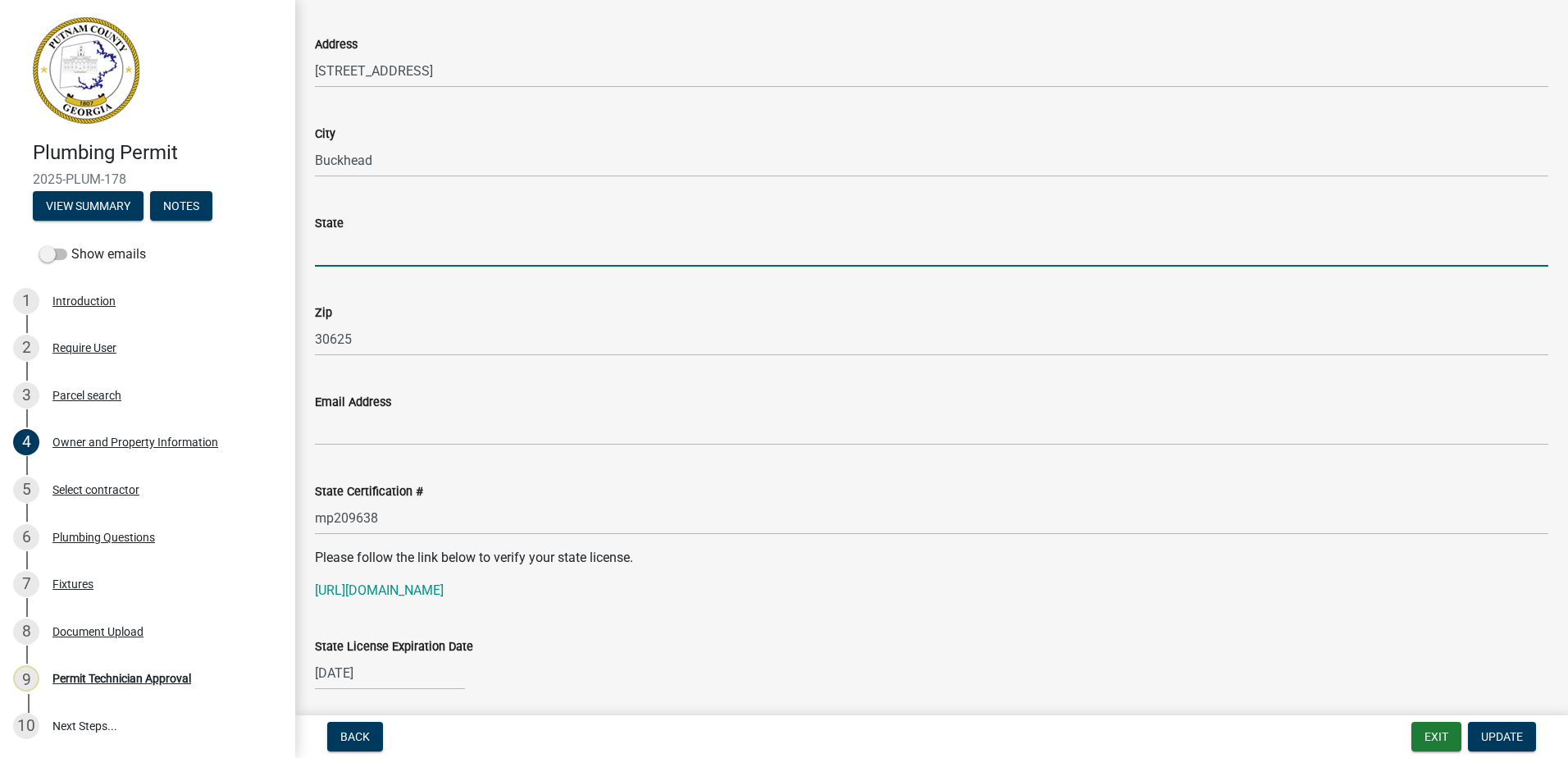
click at [409, 256] on input "State" at bounding box center [931, 249] width 1233 height 33
click at [666, 239] on input "Ga" at bounding box center [931, 249] width 1233 height 33
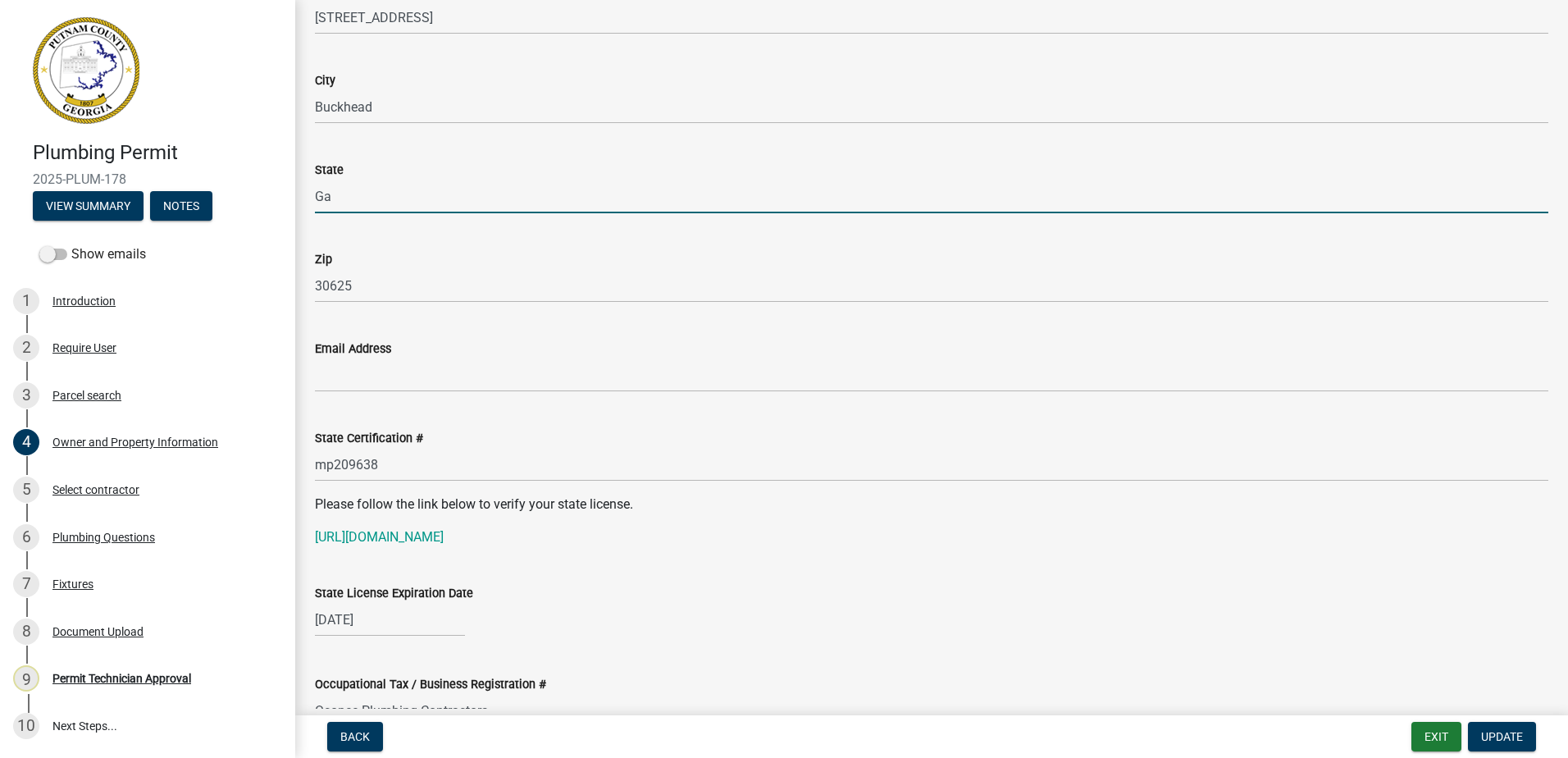
scroll to position [1804, 0]
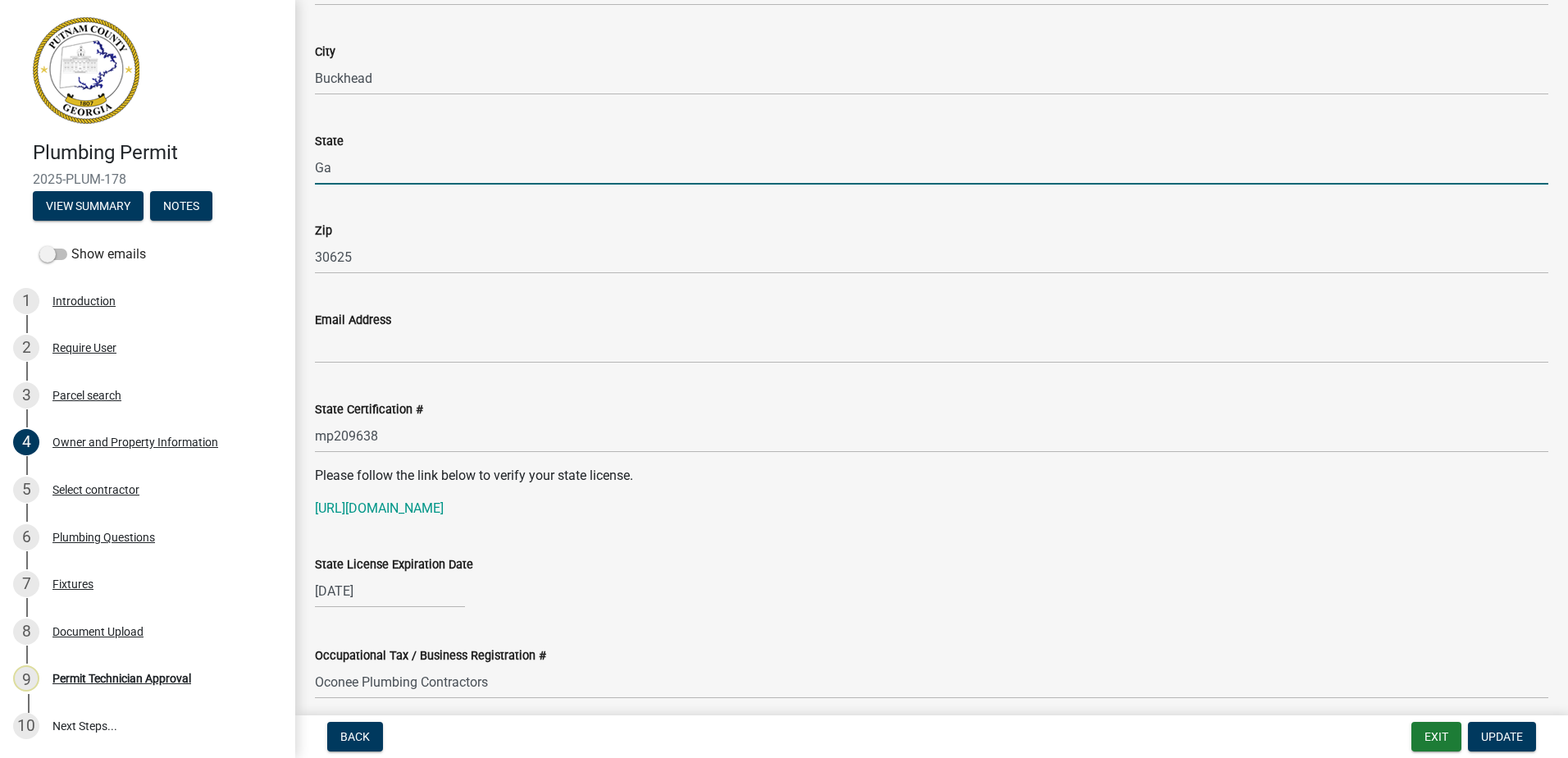
type input "Ga"
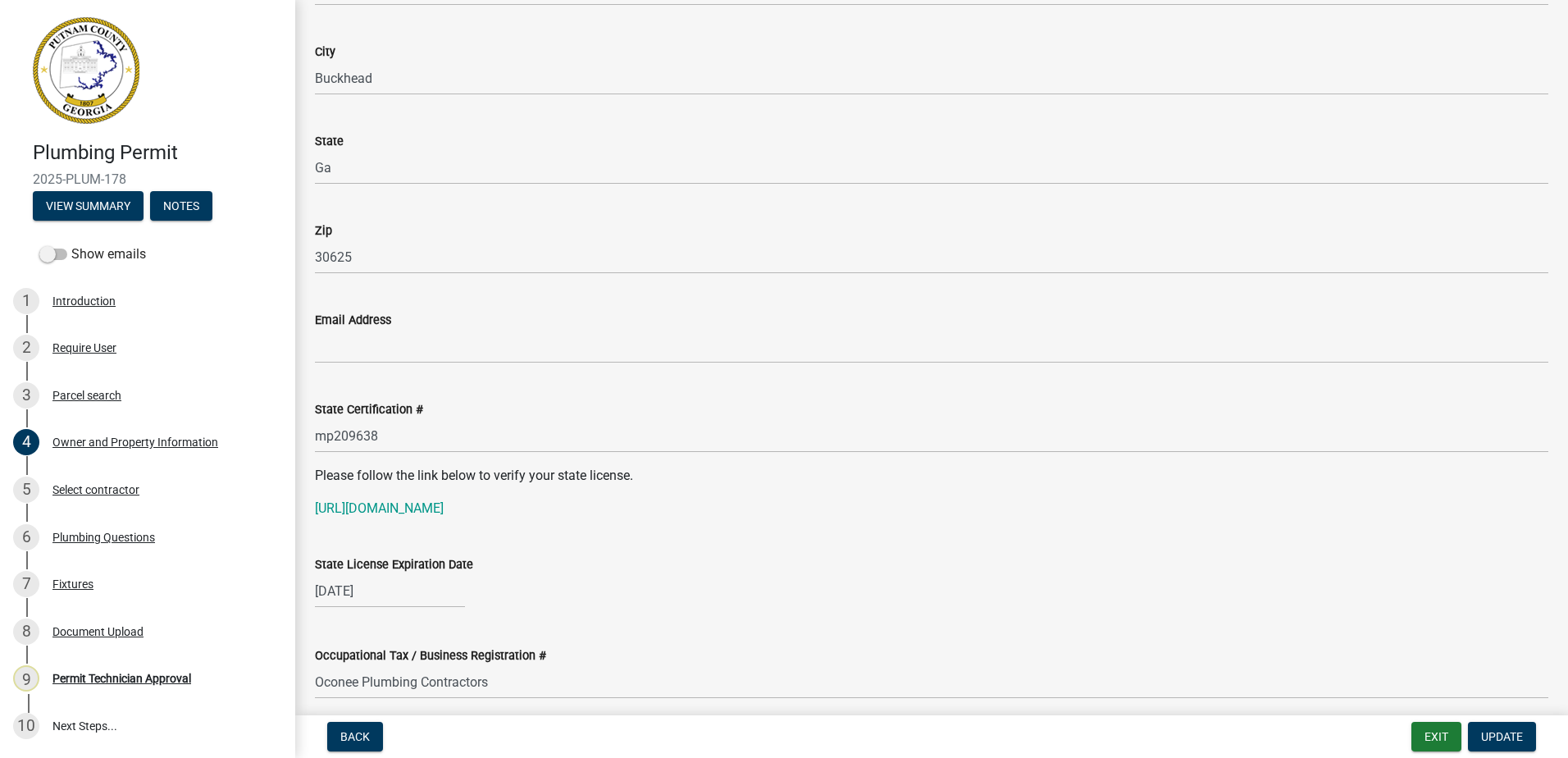
click at [784, 507] on p "[URL][DOMAIN_NAME]" at bounding box center [931, 508] width 1233 height 19
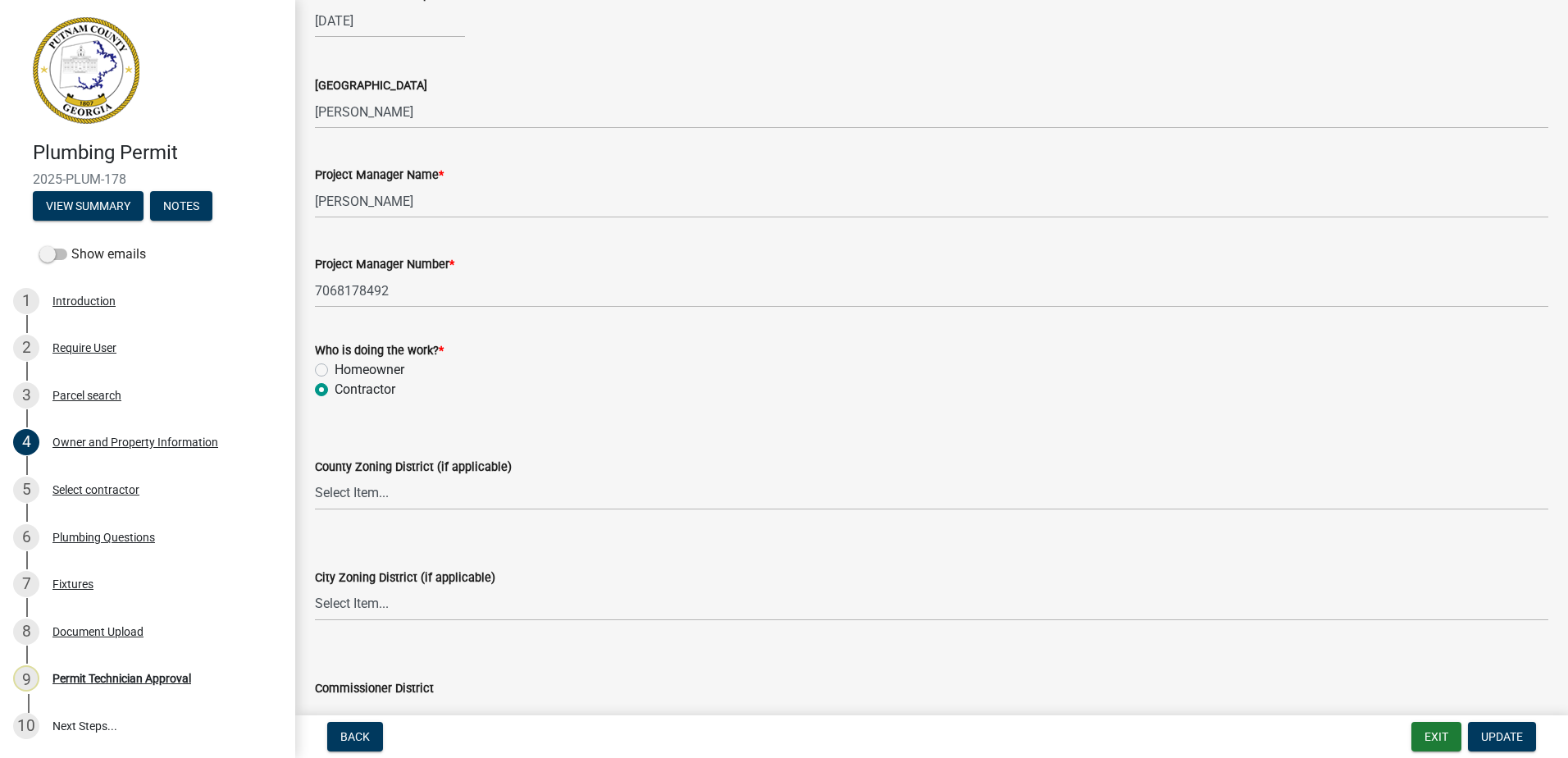
scroll to position [2602, 0]
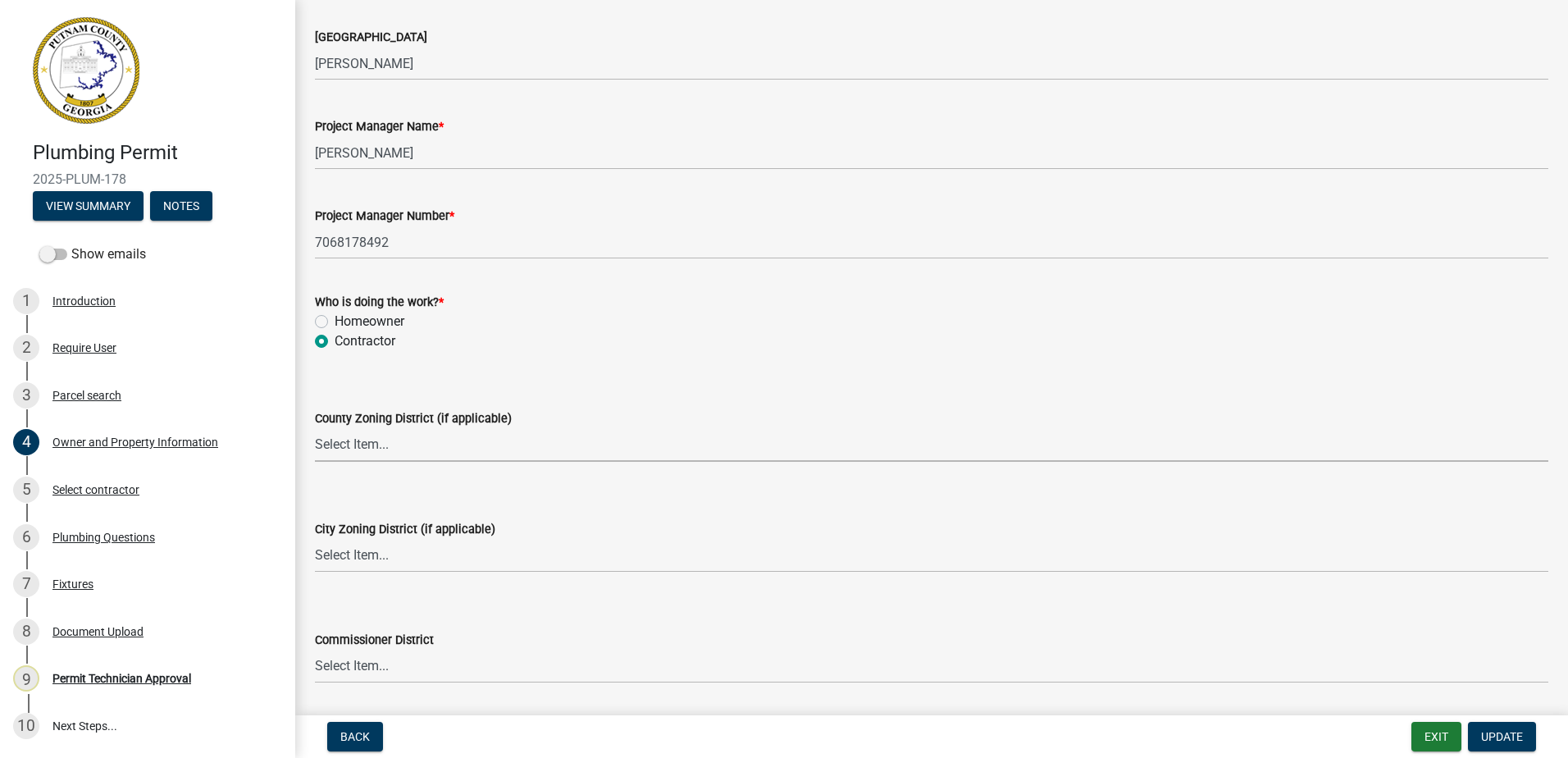
click at [377, 452] on select "Select Item... AG-1 R-1R R-1 R-2 MHP RM-1 RM-3 C-1 C-2 I-M PUD N/A" at bounding box center [931, 445] width 1233 height 33
click at [315, 428] on select "Select Item... AG-1 R-1R R-1 R-2 MHP RM-1 RM-3 C-1 C-2 I-M PUD N/A" at bounding box center [931, 445] width 1233 height 33
select select "a4366e26-0f82-401b-a682-956e4112ff86"
click at [331, 568] on select "Select Item... A-1 A-2 R-1 R-2 R-3 R-4 MHP C-1 C-2 I-1 I-2 DB FH H-P N/A" at bounding box center [931, 556] width 1233 height 33
click at [315, 539] on select "Select Item... A-1 A-2 R-1 R-2 R-3 R-4 MHP C-1 C-2 I-1 I-2 DB FH H-P N/A" at bounding box center [931, 556] width 1233 height 33
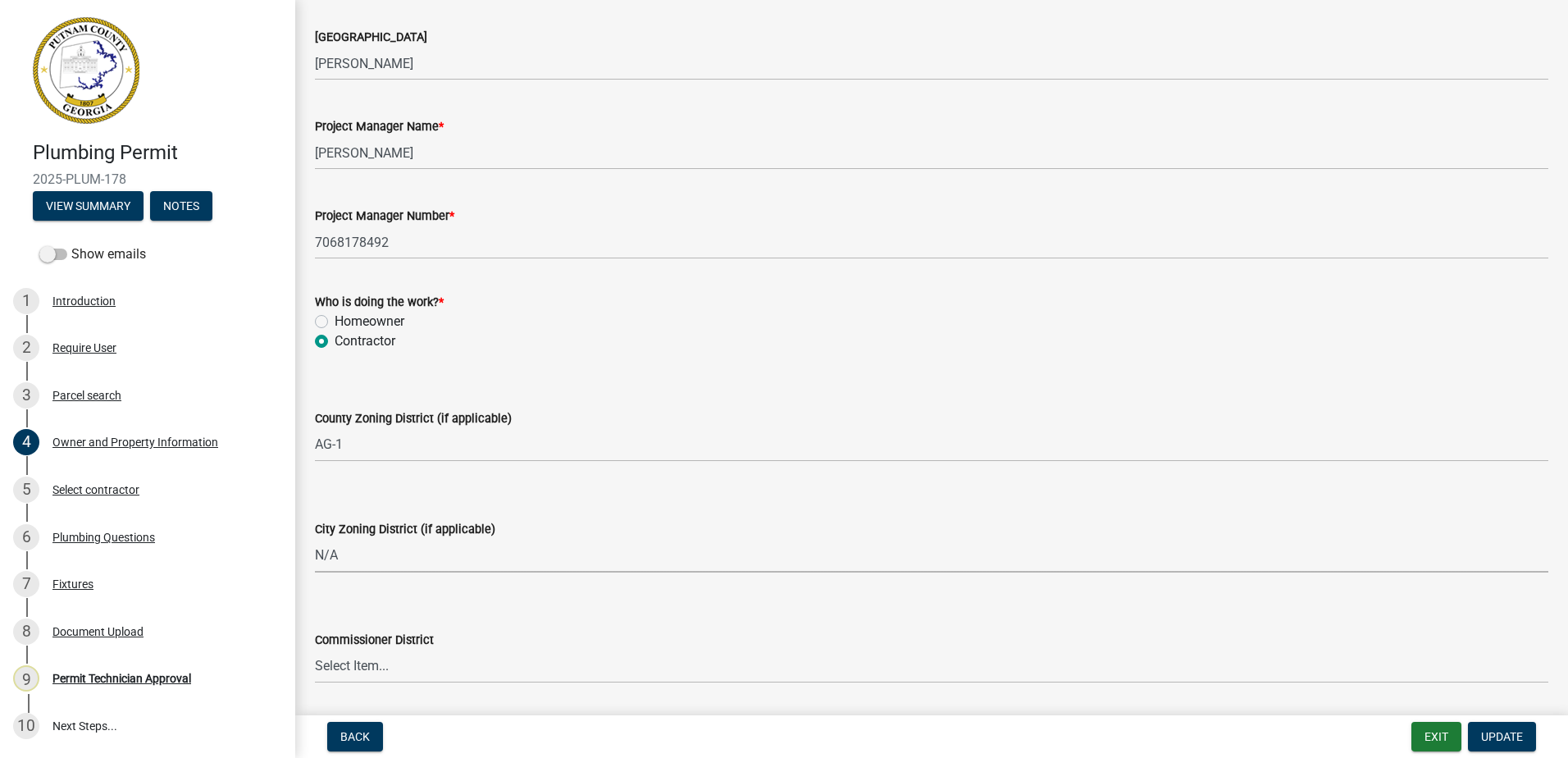
select select "83394b22-4a11-496c-8e5c-75ade2e72faf"
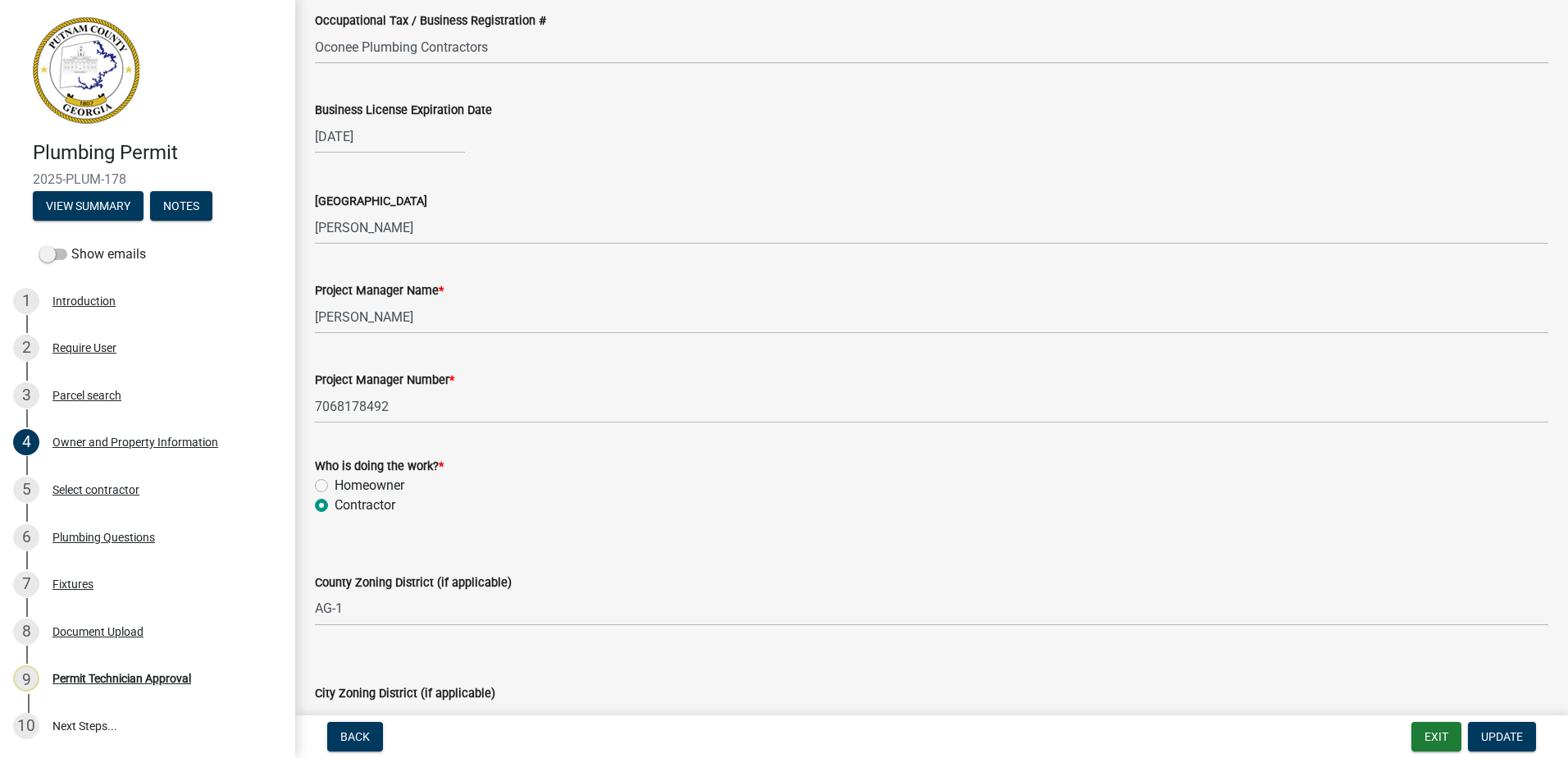
scroll to position [2766, 0]
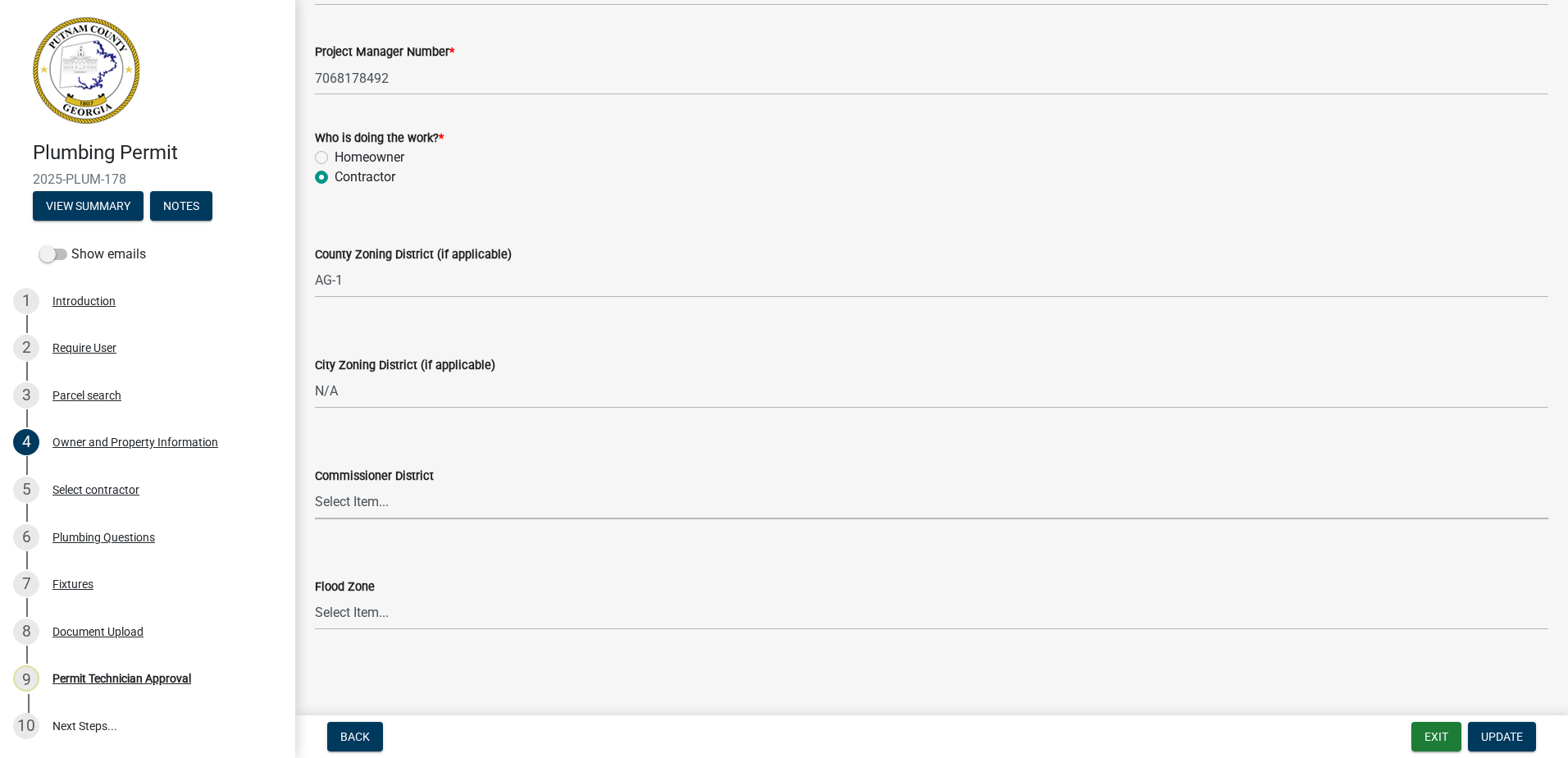
click at [343, 502] on select "Select Item... District 1 District 2 District 3 District 4" at bounding box center [931, 502] width 1233 height 33
click at [315, 485] on select "Select Item... District 1 District 2 District 3 District 4" at bounding box center [931, 502] width 1233 height 33
select select "ece5c1a9-df30-4702-9587-5deee23533b7"
click at [1504, 740] on span "Update" at bounding box center [1501, 736] width 41 height 13
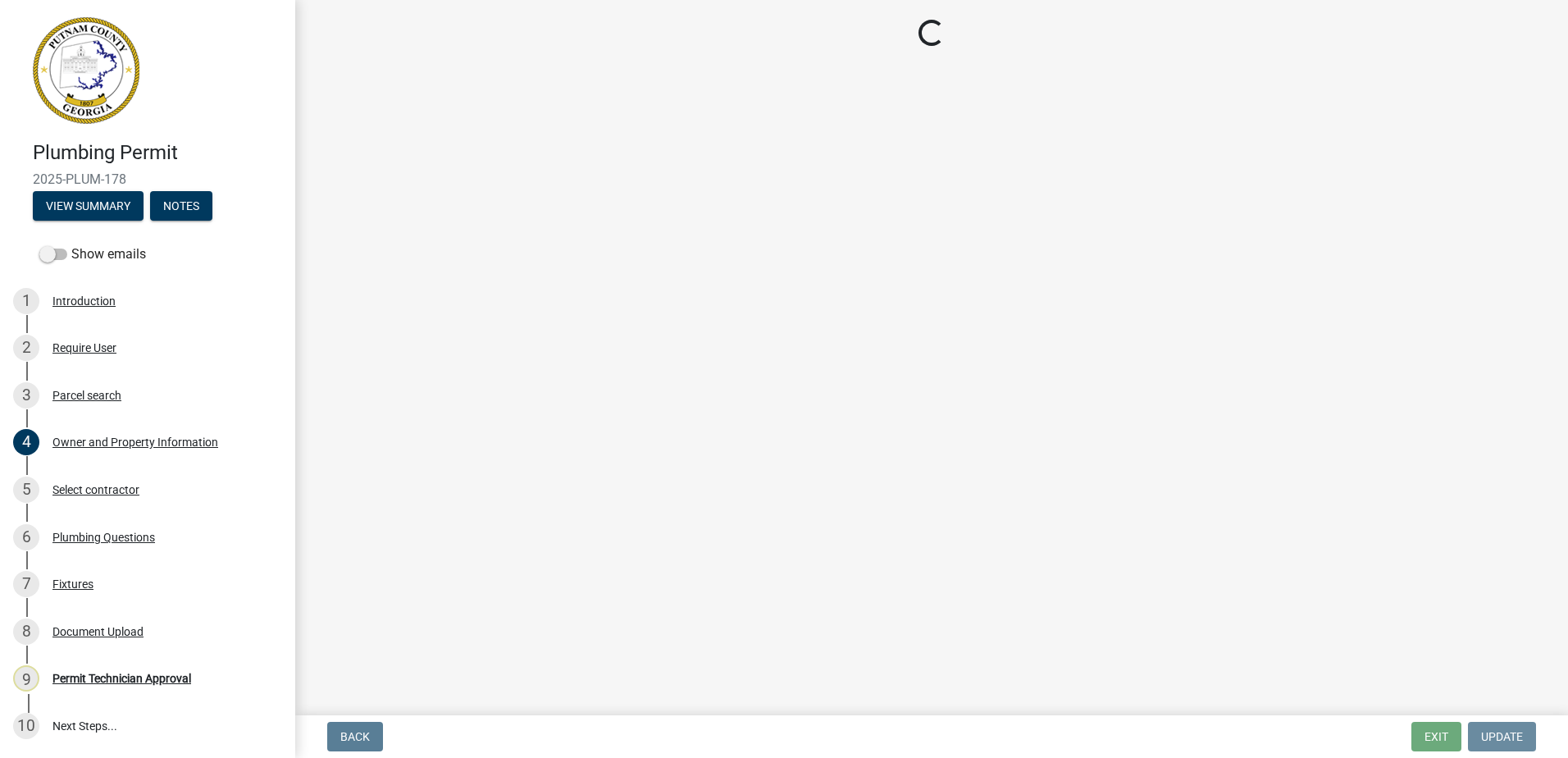
scroll to position [0, 0]
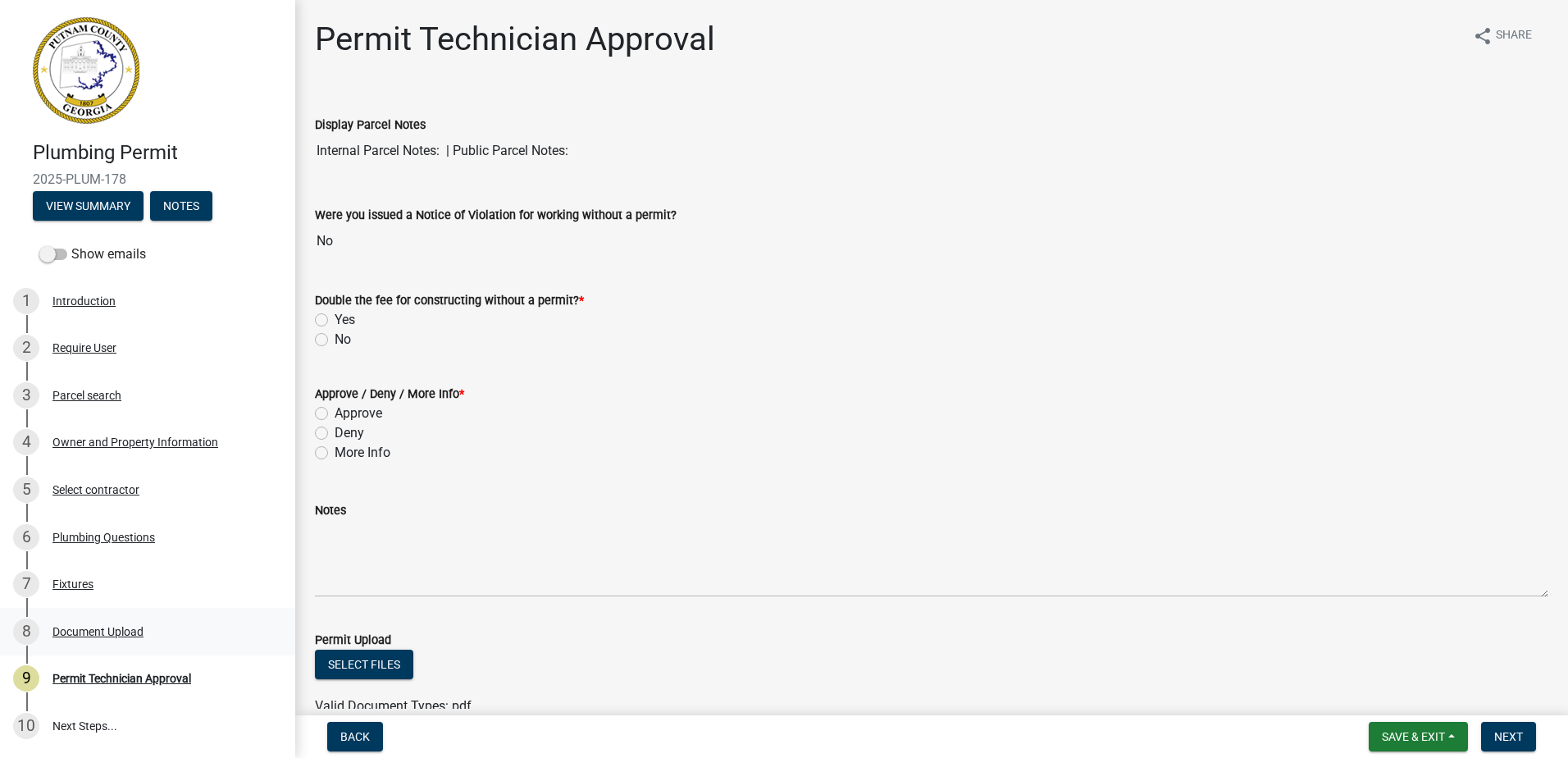
click at [107, 636] on div "Document Upload" at bounding box center [98, 631] width 91 height 11
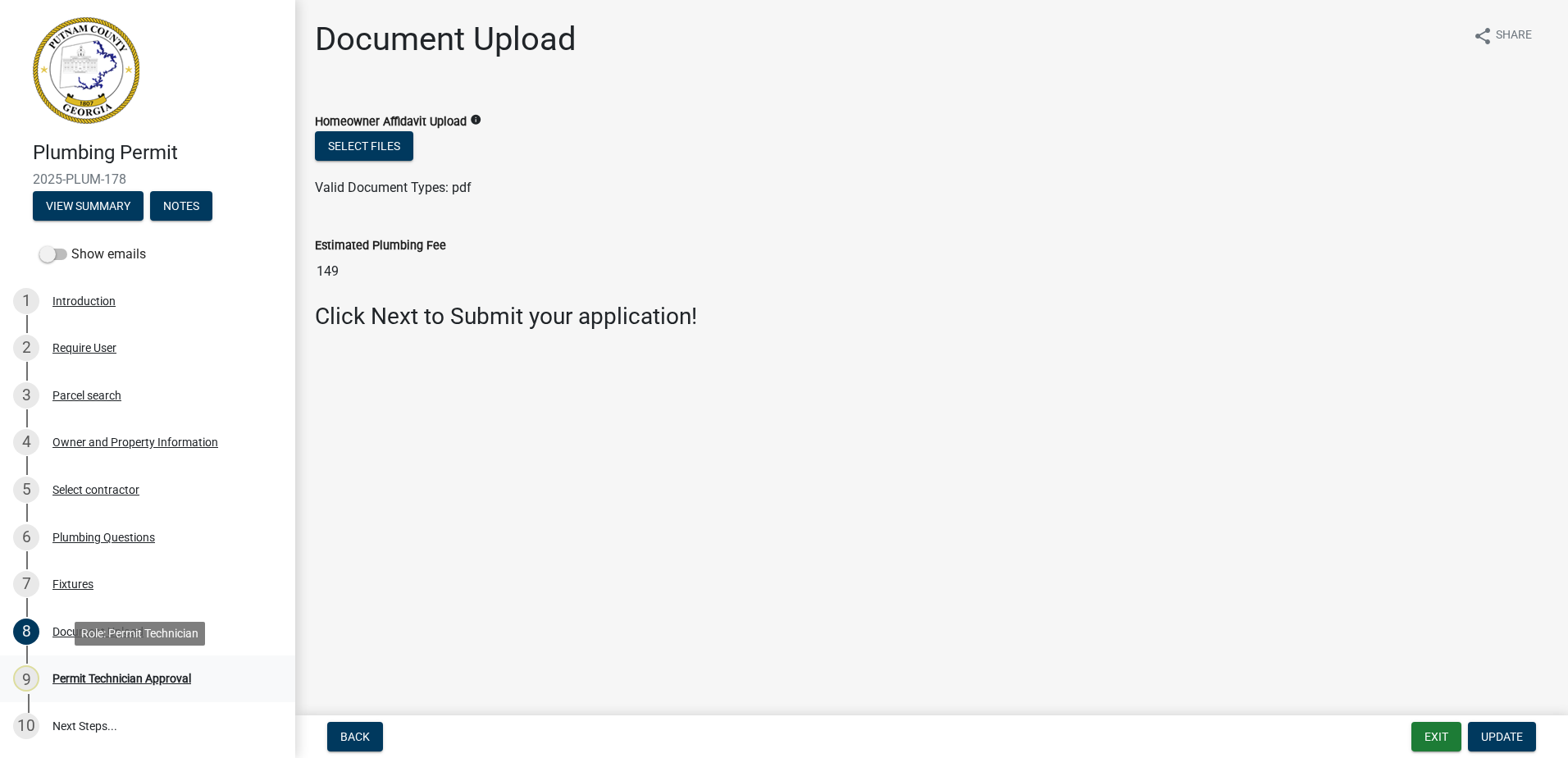
click at [114, 670] on div "9 Permit Technician Approval" at bounding box center [141, 678] width 256 height 26
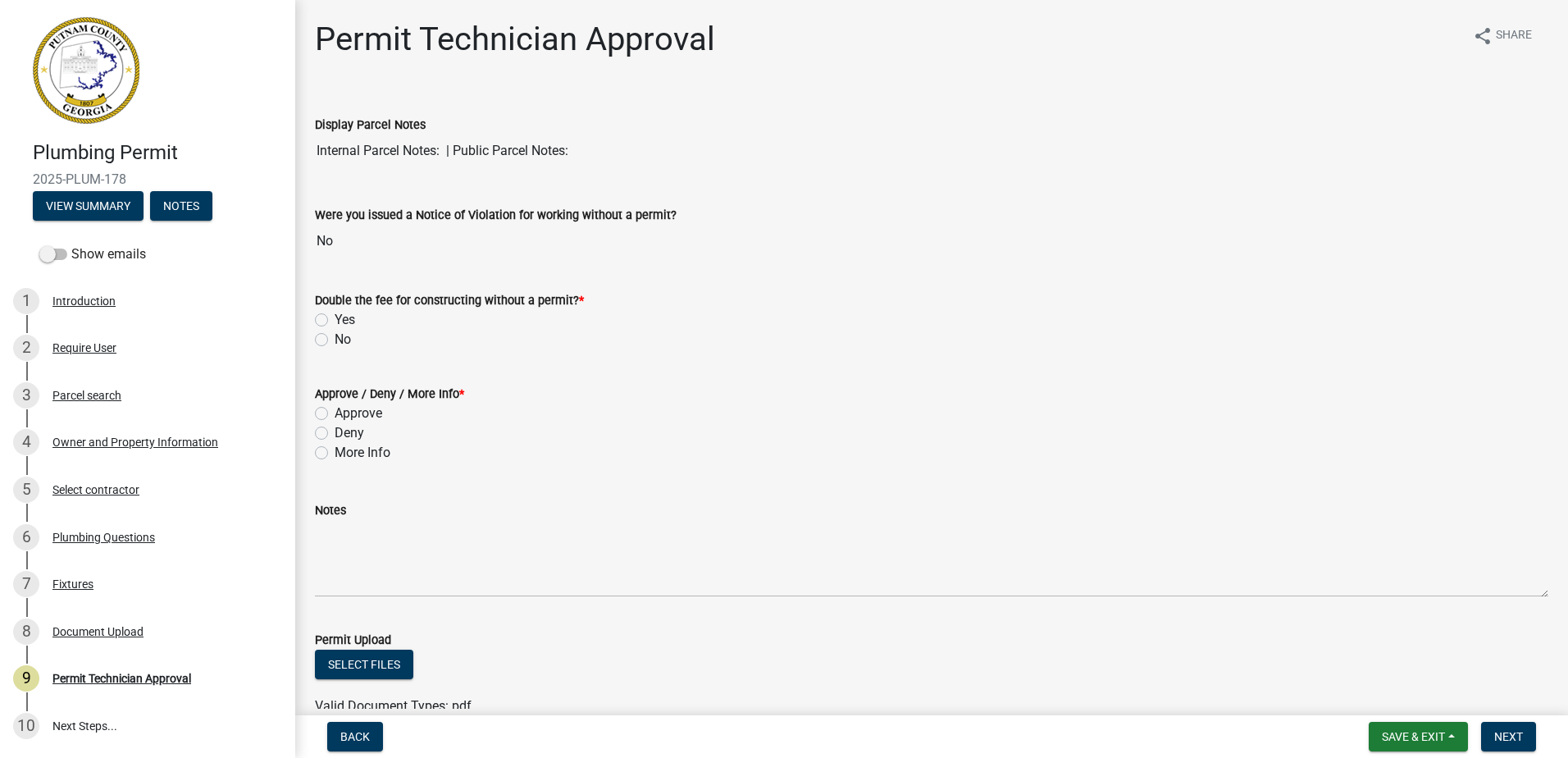
click at [335, 336] on label "No" at bounding box center [342, 339] width 17 height 19
click at [335, 336] on input "No" at bounding box center [340, 335] width 11 height 11
radio input "true"
click at [313, 411] on div "Approve / Deny / More Info * Approve Deny More Info" at bounding box center [931, 413] width 1258 height 99
click at [335, 414] on label "Approve" at bounding box center [358, 413] width 48 height 19
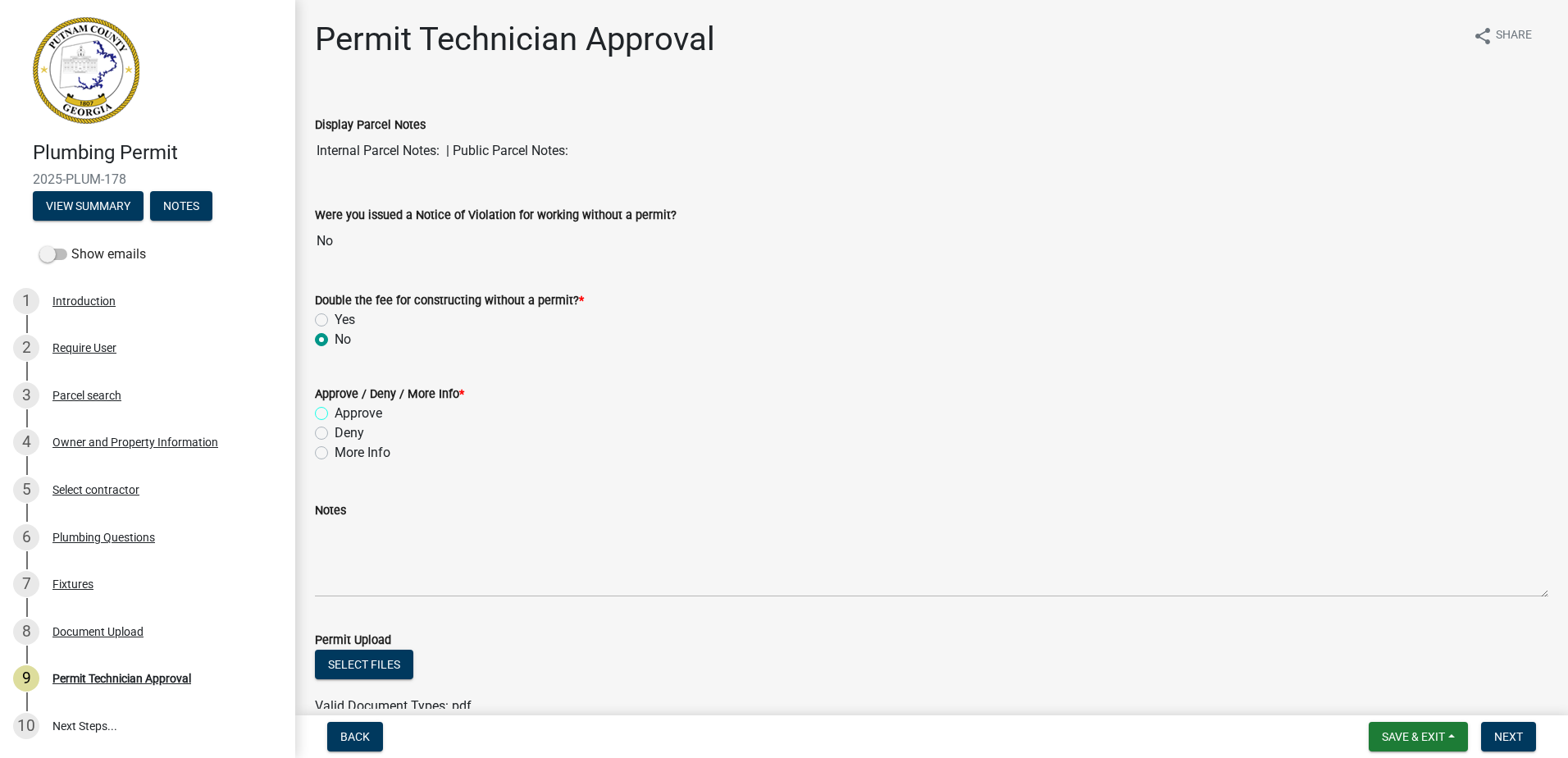
click at [335, 414] on input "Approve" at bounding box center [340, 408] width 11 height 11
radio input "true"
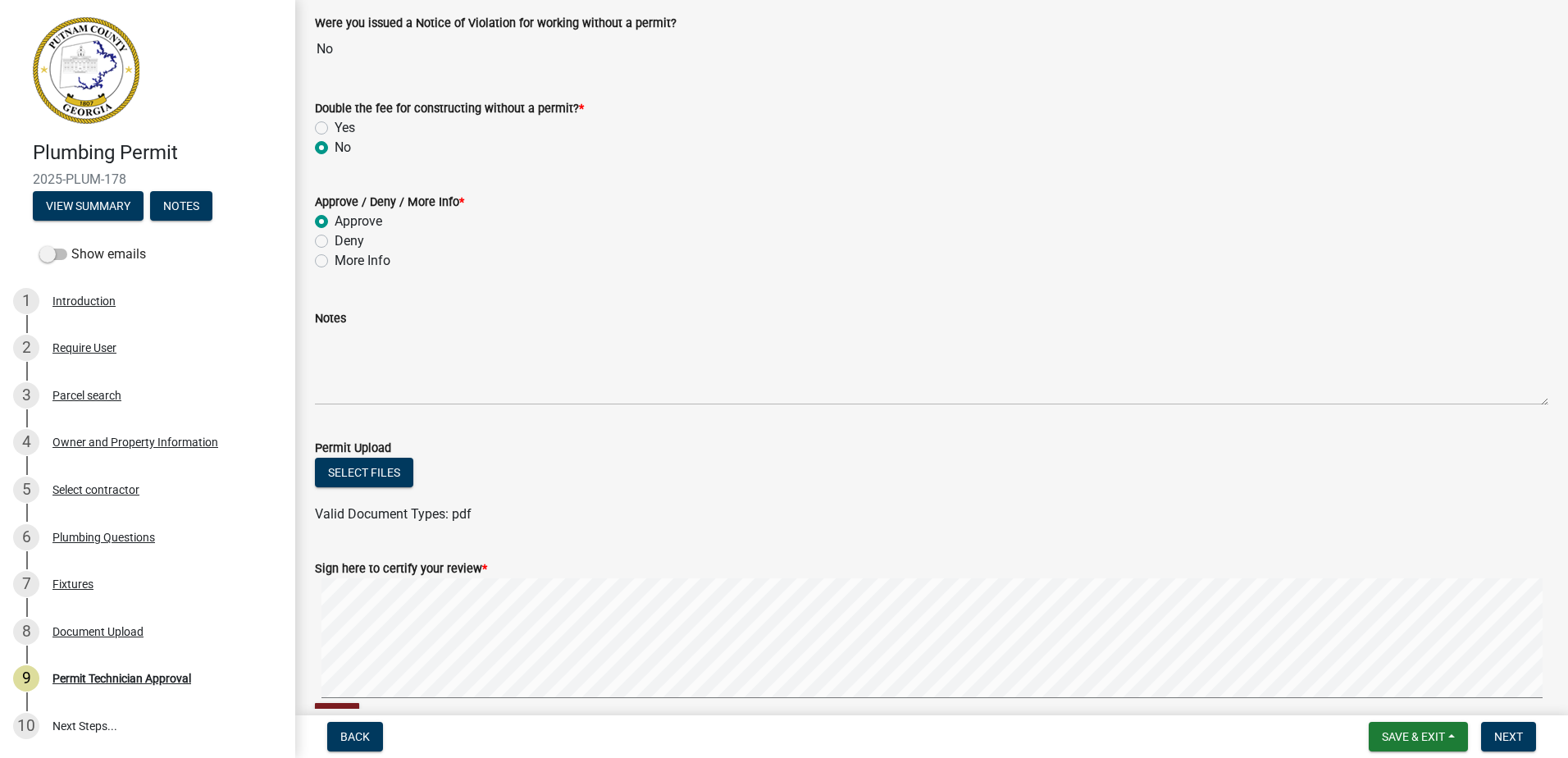
scroll to position [246, 0]
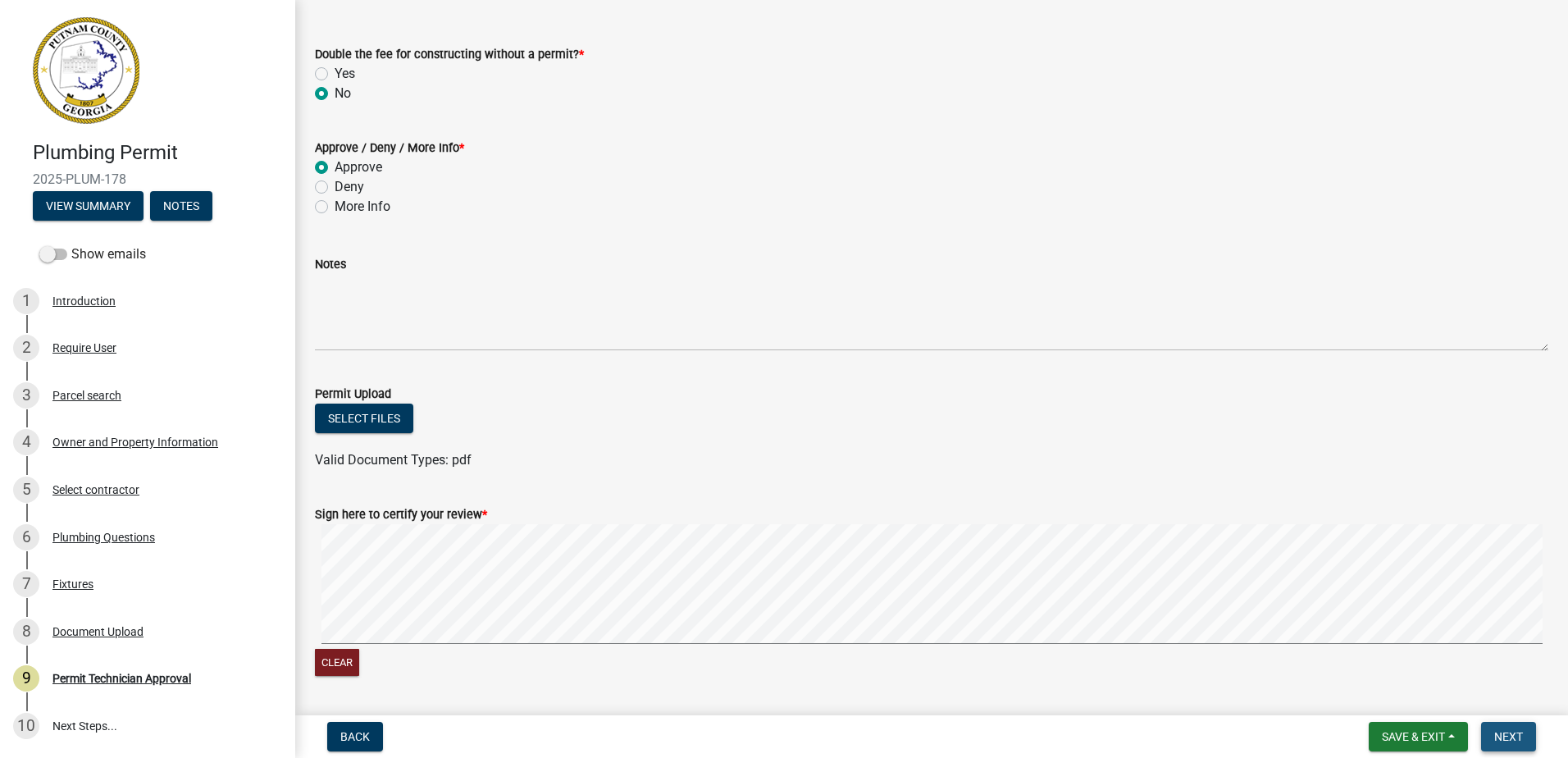
click at [1508, 727] on button "Next" at bounding box center [1508, 737] width 55 height 30
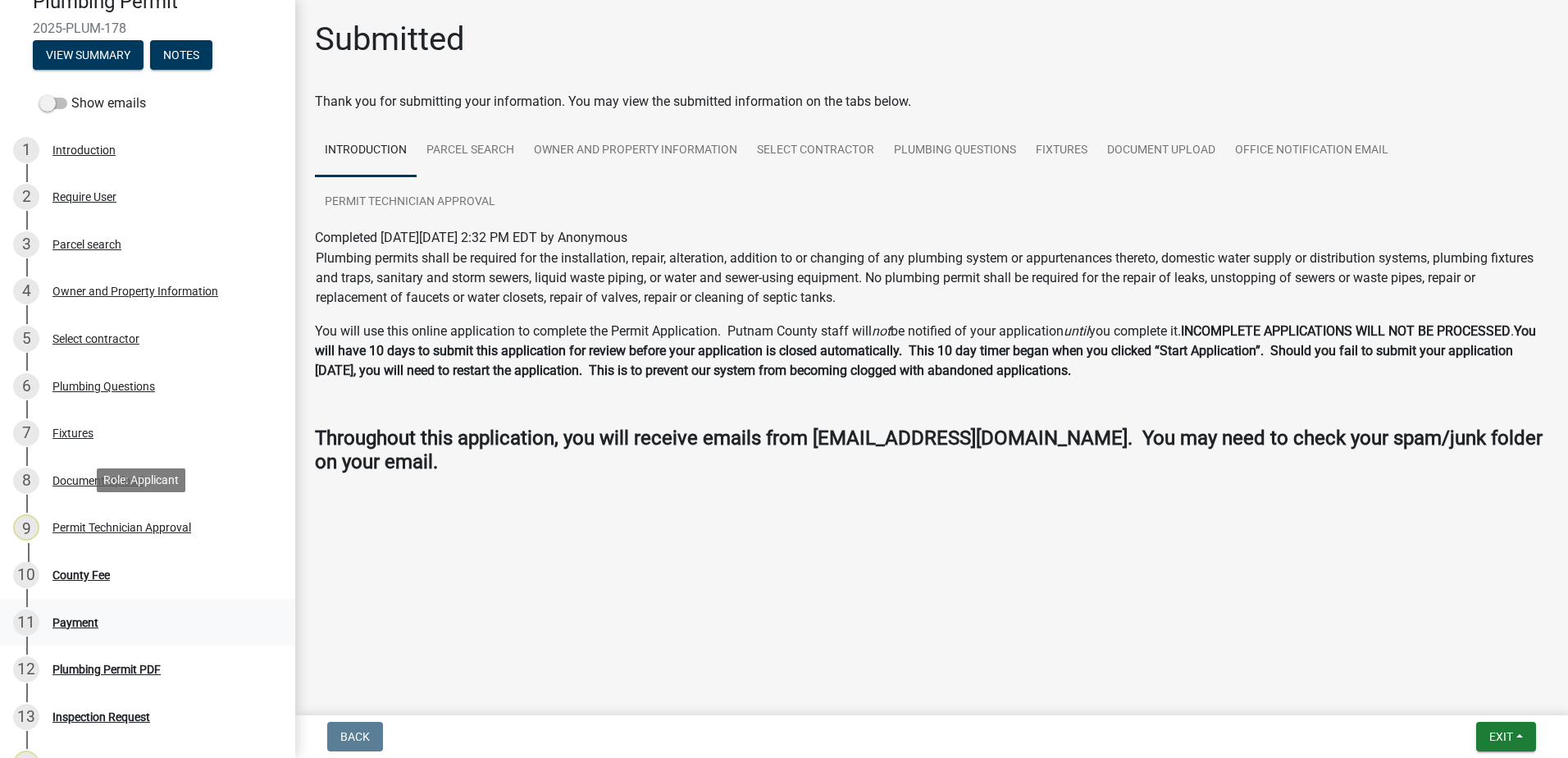
scroll to position [164, 0]
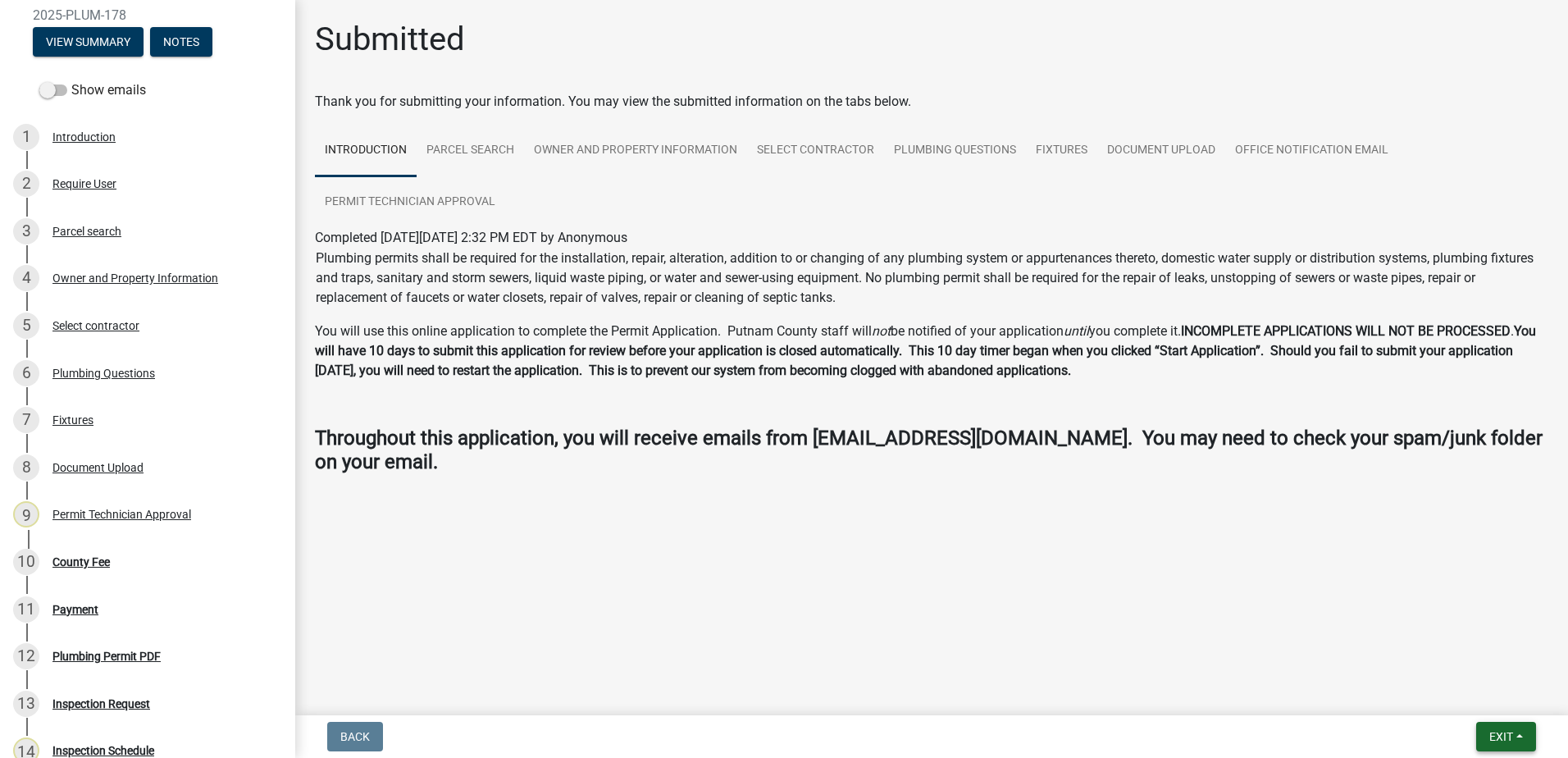
click at [1507, 725] on button "Exit" at bounding box center [1505, 737] width 60 height 30
click at [1491, 710] on button "Save & Exit" at bounding box center [1469, 694] width 131 height 40
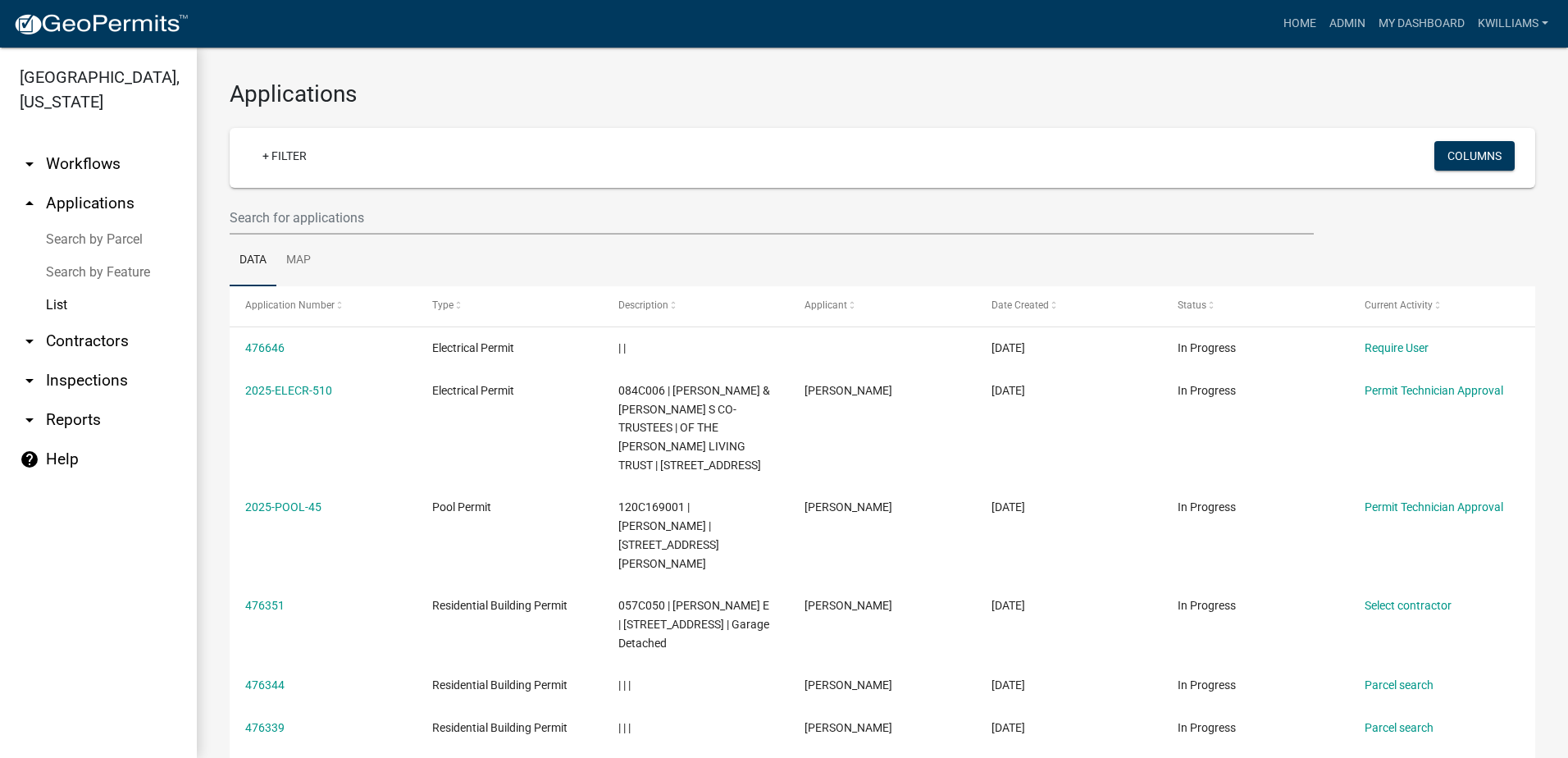
click at [66, 416] on link "arrow_drop_down Reports" at bounding box center [99, 419] width 197 height 40
select select "0: null"
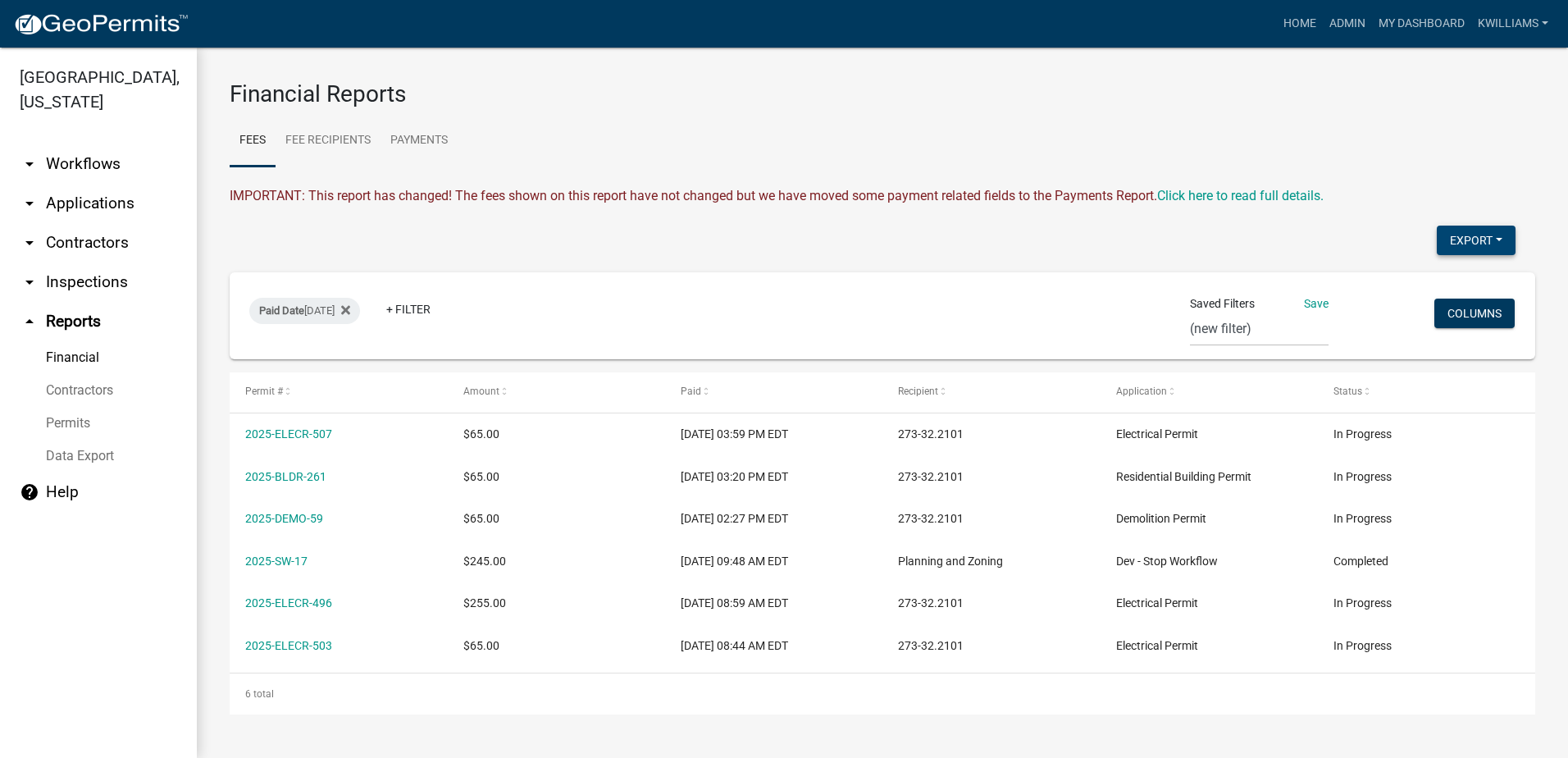
click at [1464, 230] on button "Export" at bounding box center [1476, 240] width 78 height 30
click at [1429, 282] on button "Excel Format (.xlsx)" at bounding box center [1439, 283] width 153 height 40
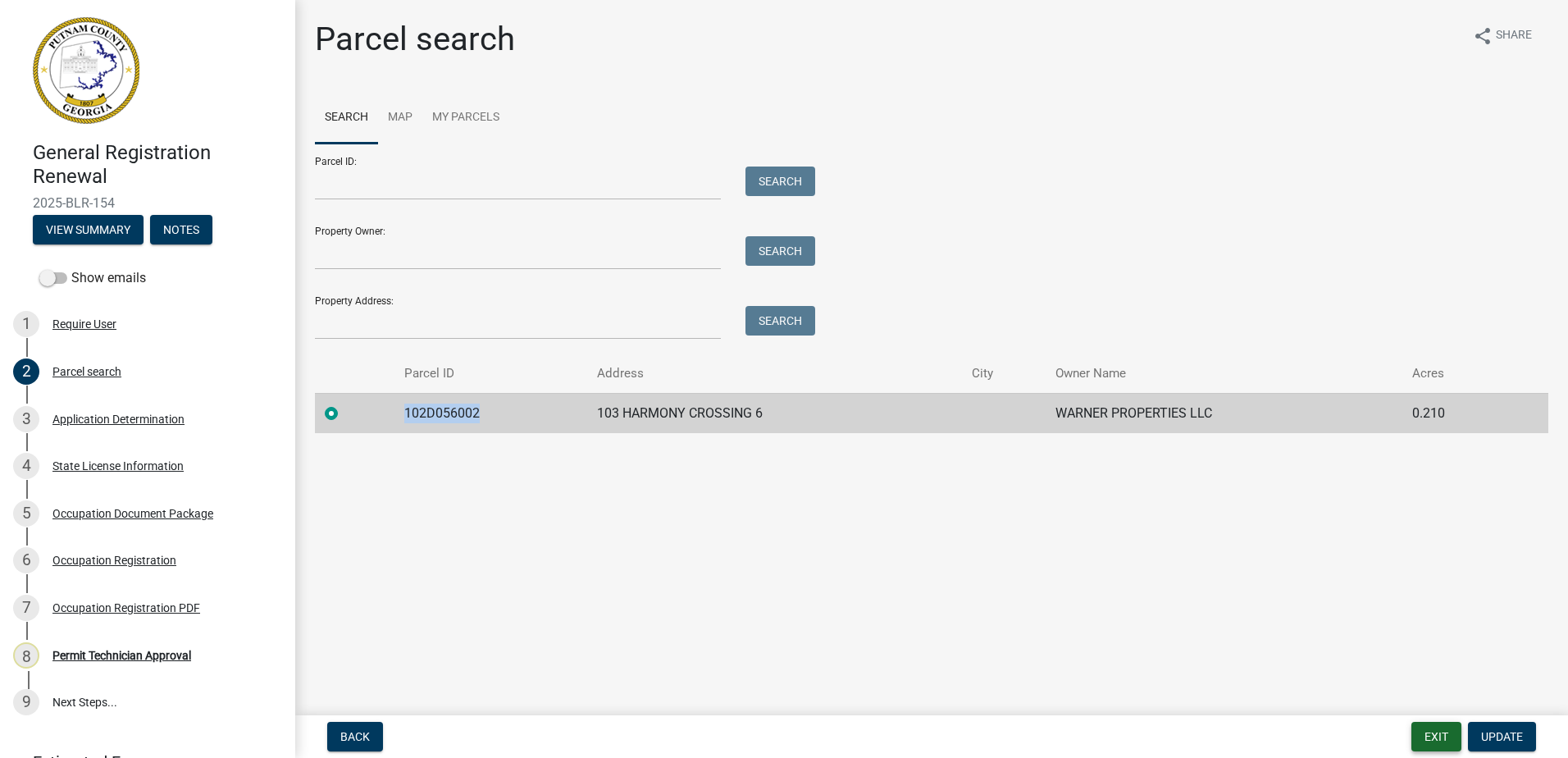
click at [1436, 729] on button "Exit" at bounding box center [1436, 737] width 50 height 30
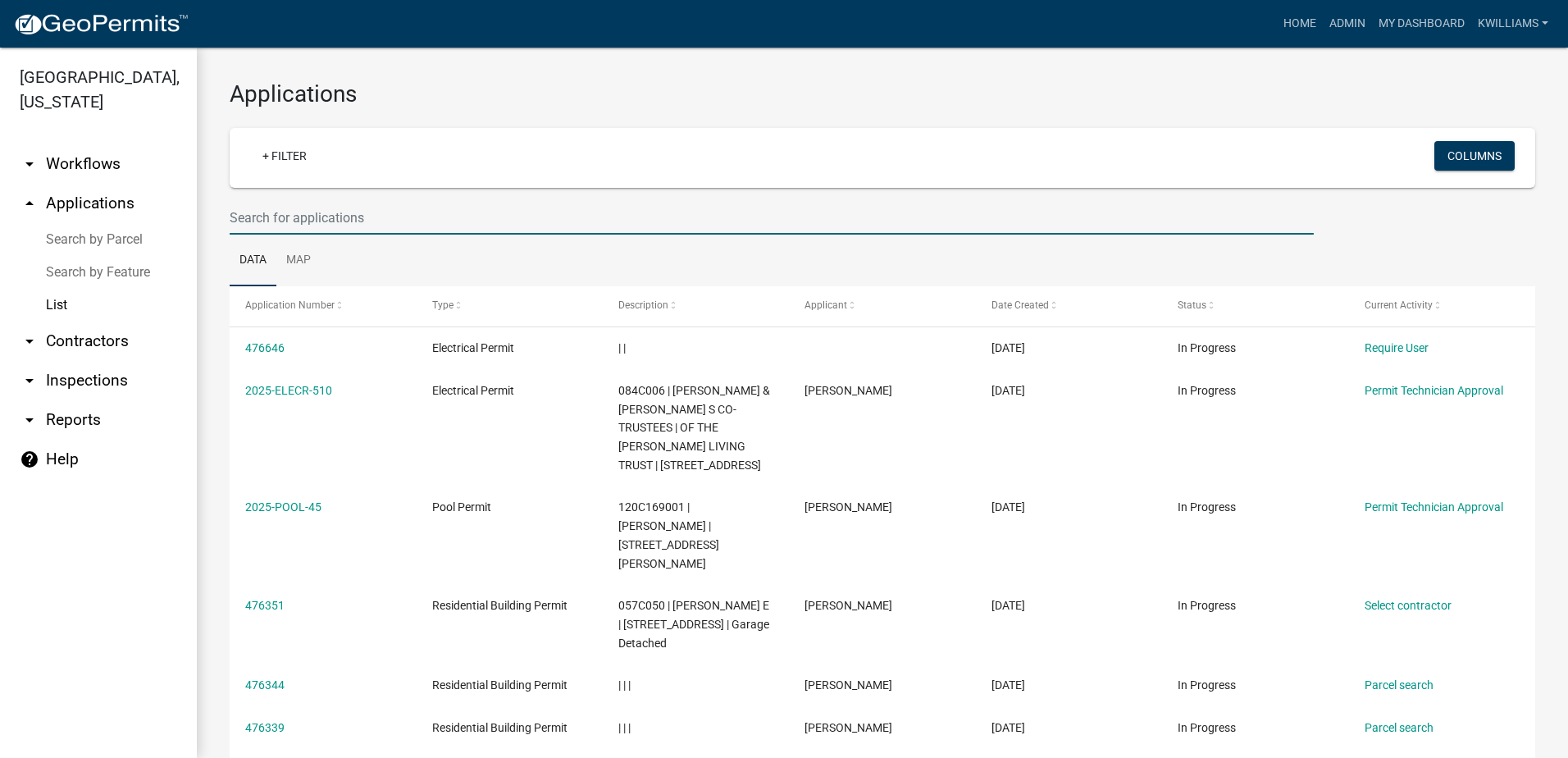
click at [272, 206] on input "text" at bounding box center [771, 217] width 1084 height 33
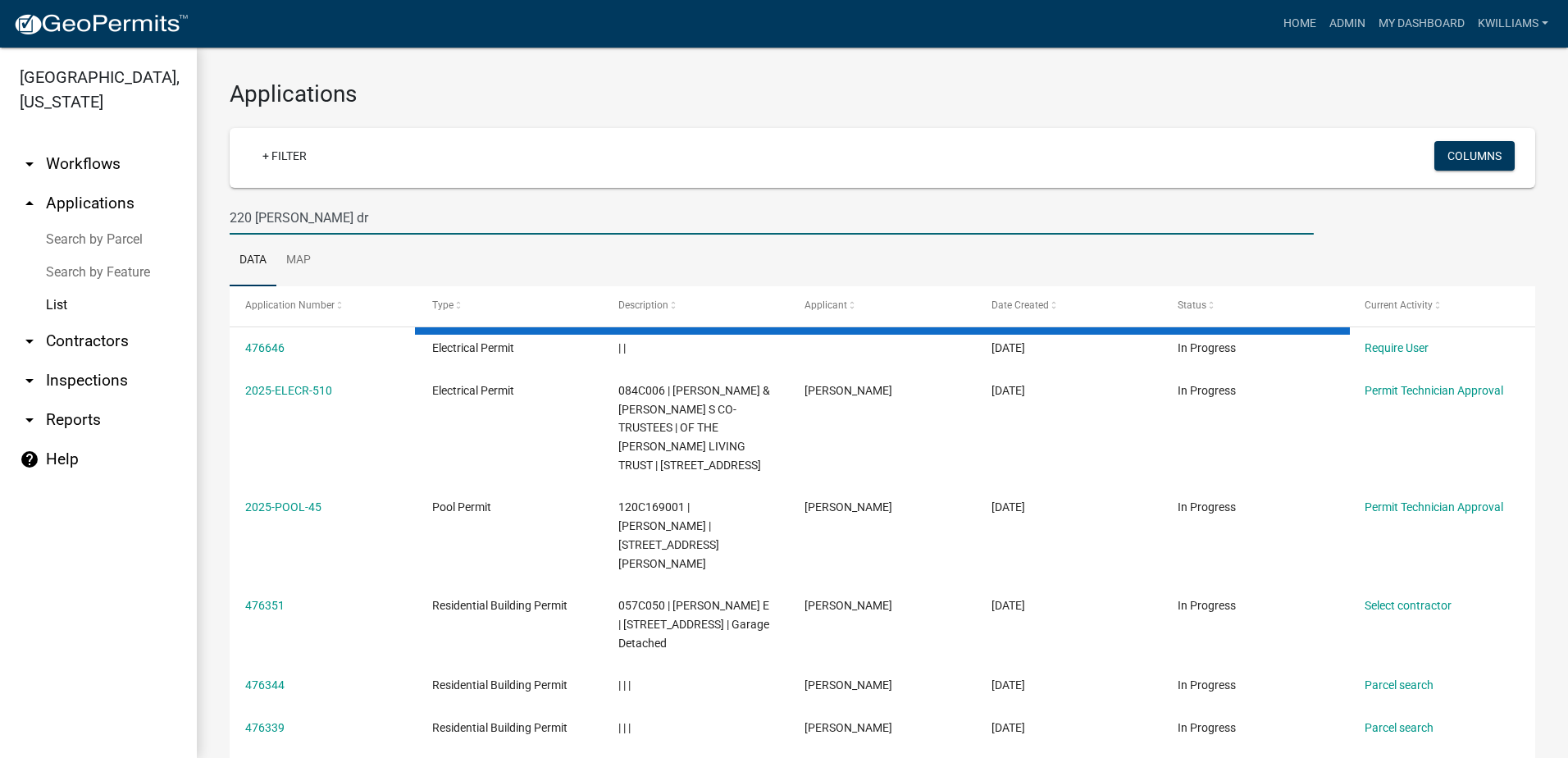
type input "220 alexander dr"
